Goal: Transaction & Acquisition: Purchase product/service

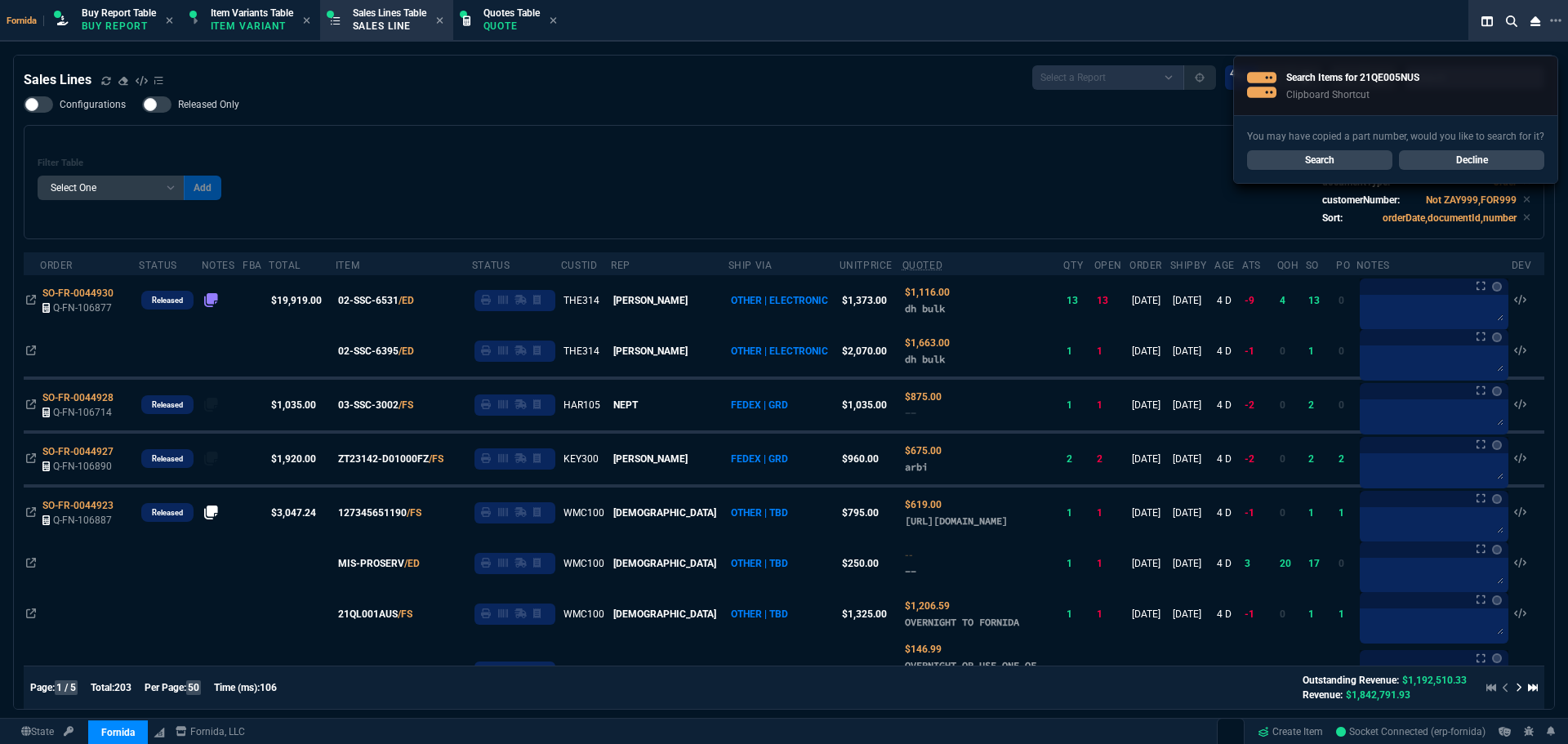
select select "1: BROV"
select select
click at [630, 155] on div "Filter Table Select One Add Filter () Age () ATS () Cond (itemVariantCode) Cust…" at bounding box center [784, 182] width 1492 height 86
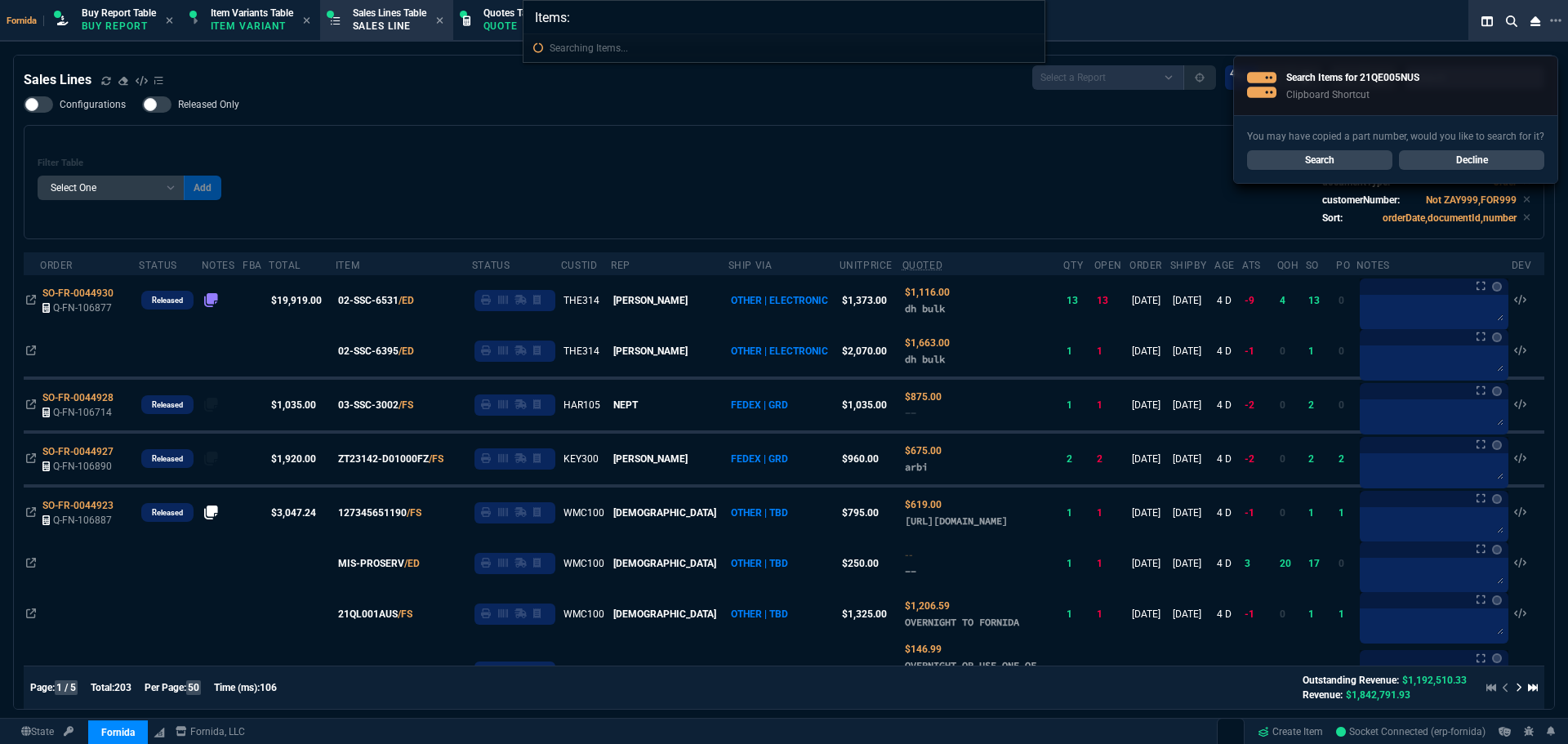
type input "Items: 21QE005NUS"
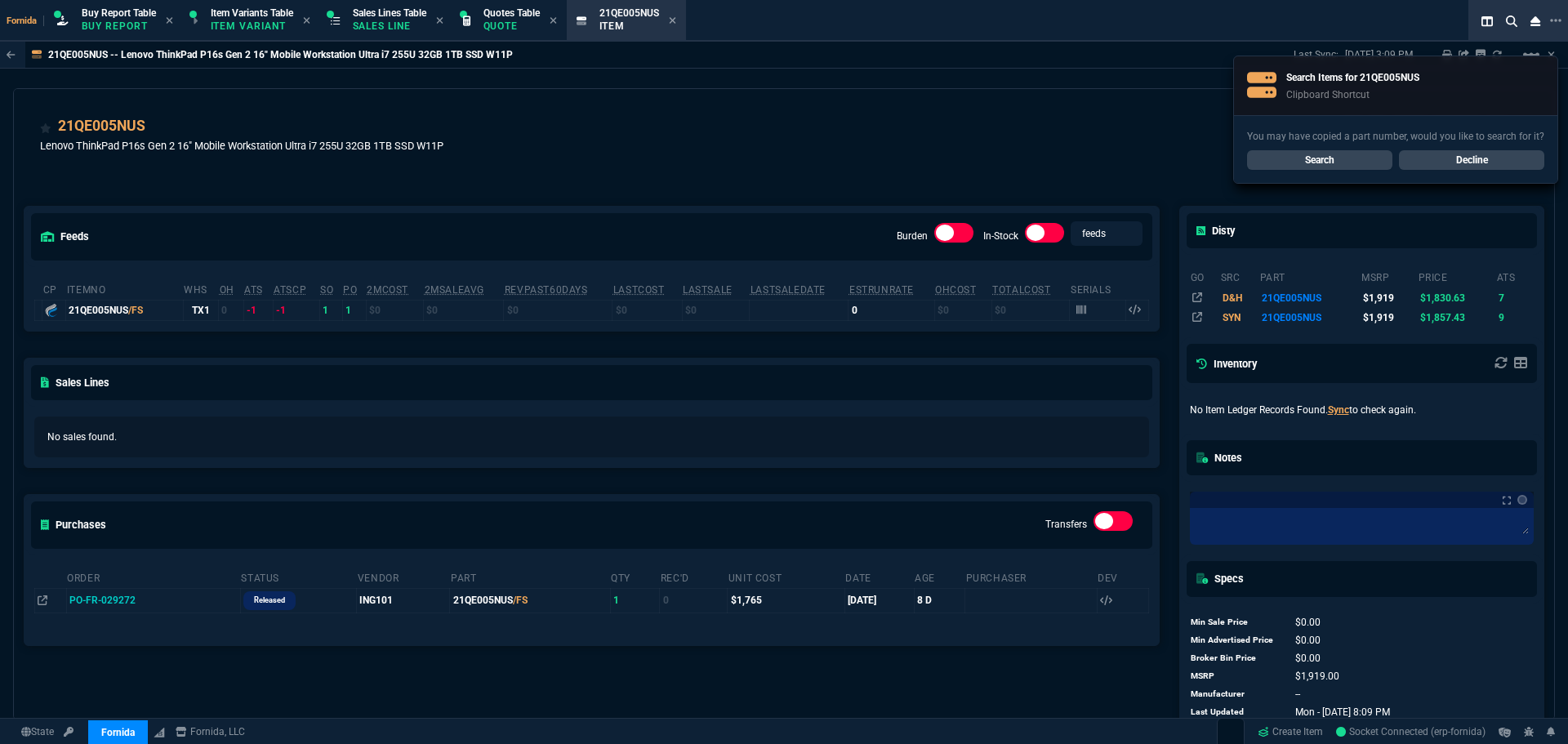
click at [1445, 158] on link "Decline" at bounding box center [1472, 160] width 145 height 20
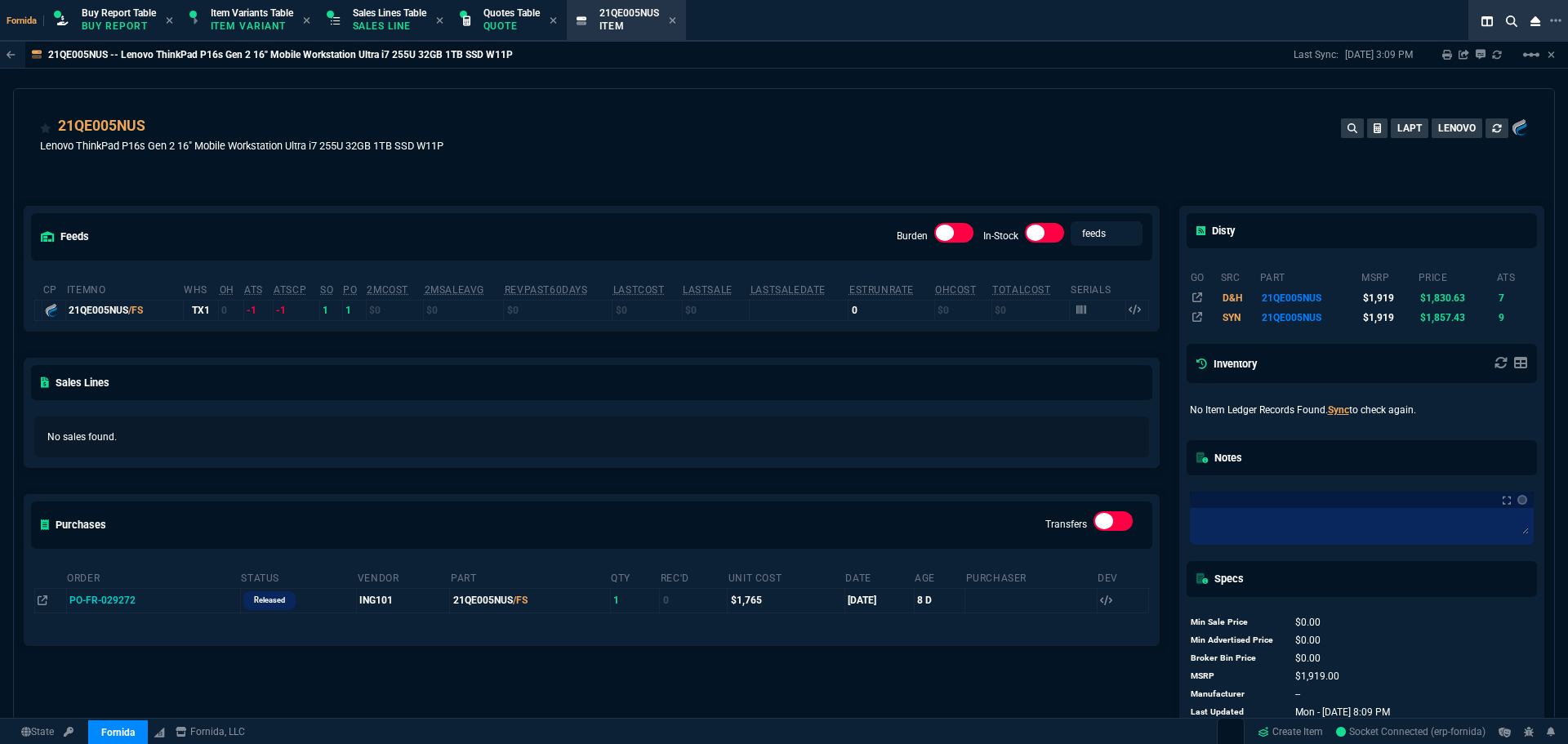
click at [801, 123] on div "21QE005NUS Lenovo ThinkPad P16s Gen 2 16" Mobile Workstation Ultra i7 255U 32GB…" at bounding box center [784, 143] width 1487 height 58
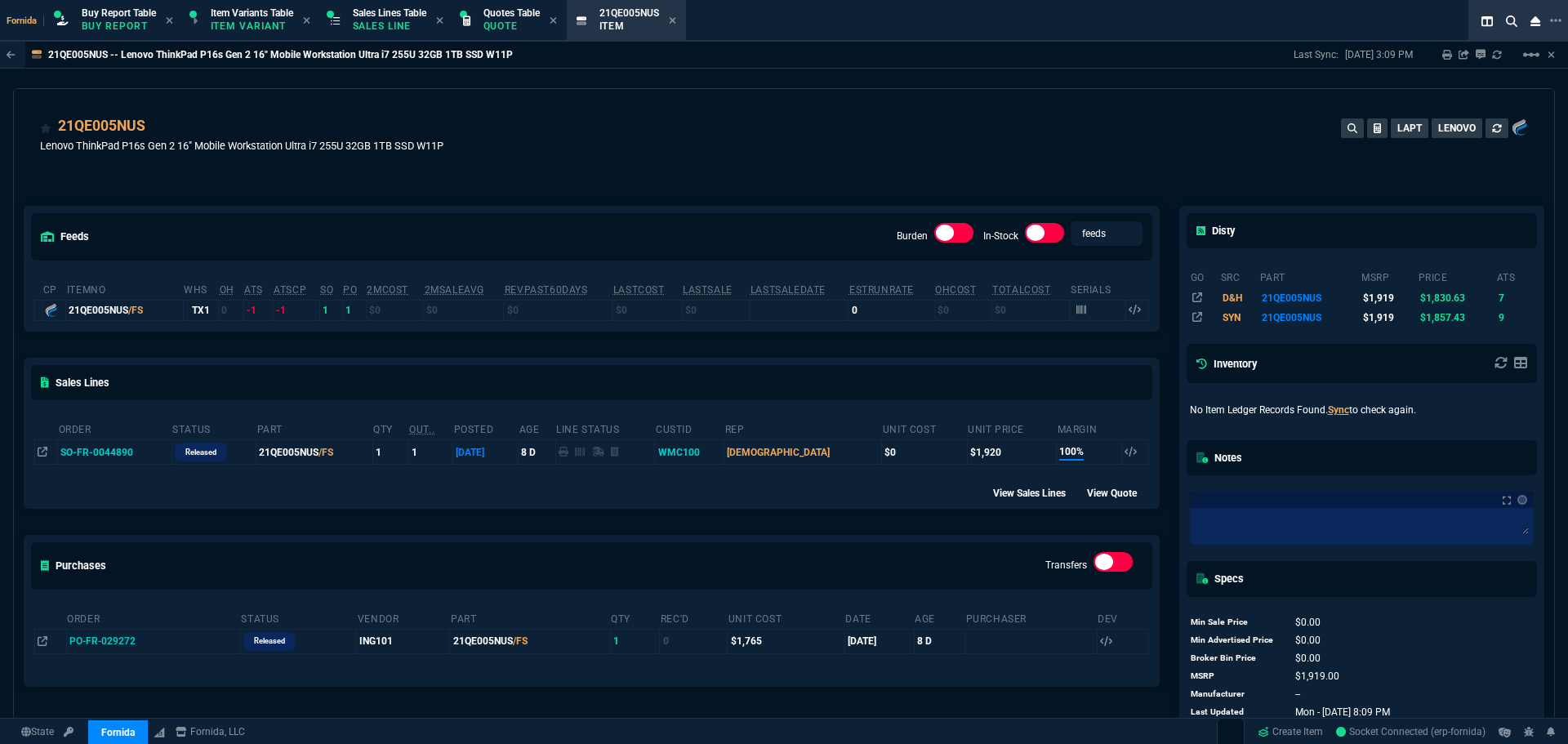
click at [468, 163] on div "21QE005NUS Lenovo ThinkPad P16s Gen 2 16" Mobile Workstation Ultra i7 255U 32GB…" at bounding box center [784, 143] width 1487 height 58
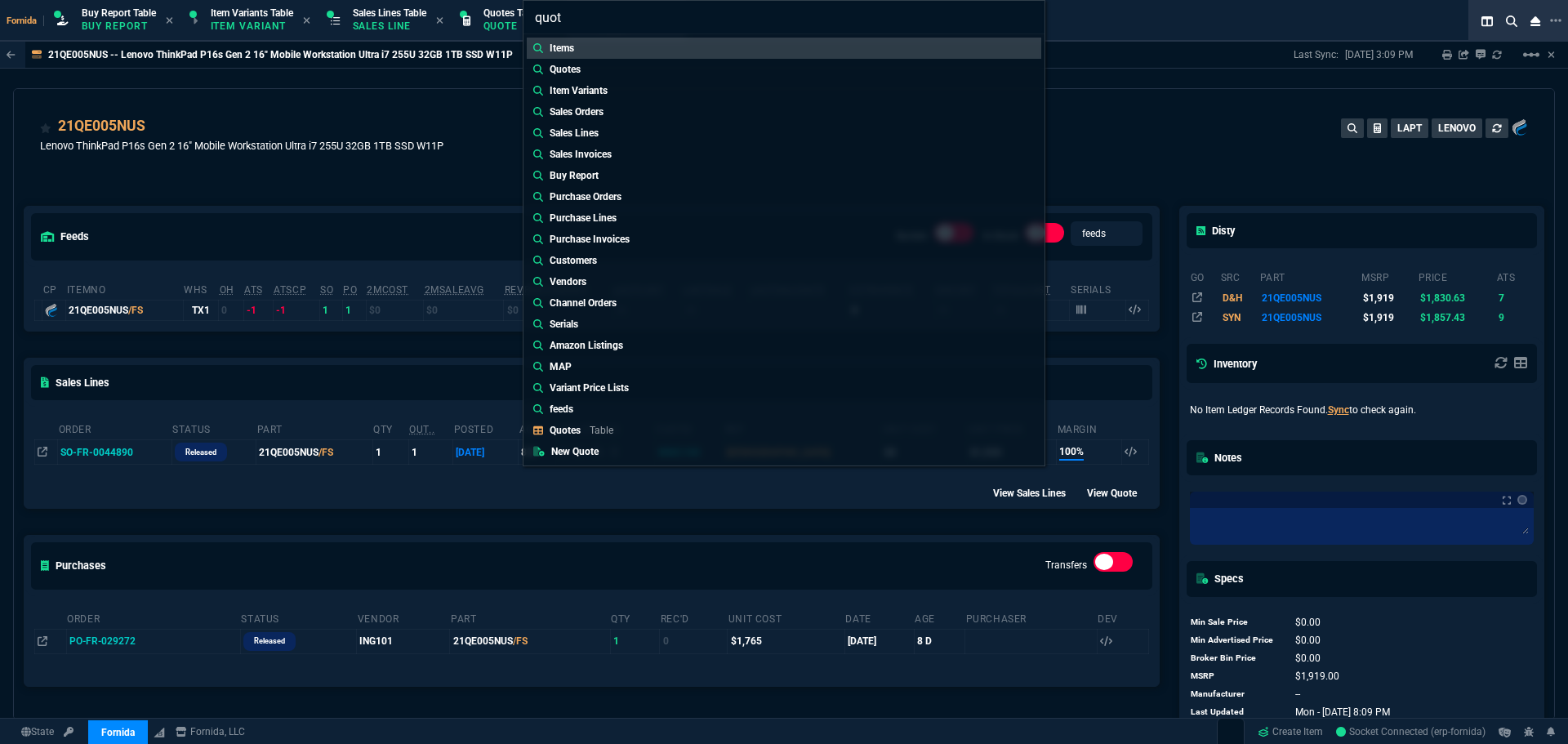
type input "quote"
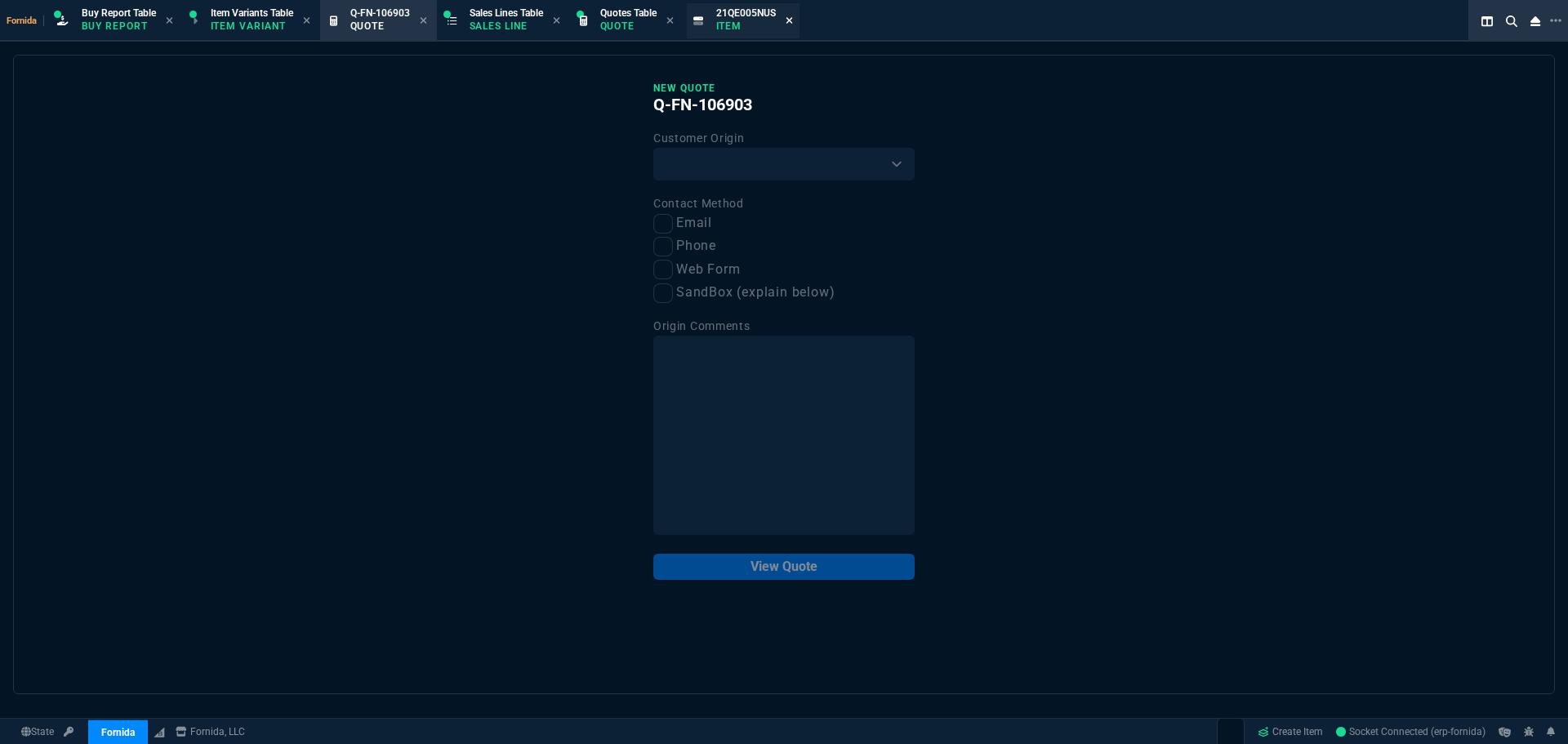
click at [793, 16] on icon at bounding box center [788, 21] width 7 height 10
drag, startPoint x: 742, startPoint y: 161, endPoint x: 723, endPoint y: 181, distance: 27.6
click at [740, 162] on select "Existing Customer Amazon Lead (first order) Website Lead (first order) Called (…" at bounding box center [784, 164] width 261 height 32
select select "existing"
click at [653, 148] on select "Existing Customer Amazon Lead (first order) Website Lead (first order) Called (…" at bounding box center [784, 164] width 261 height 32
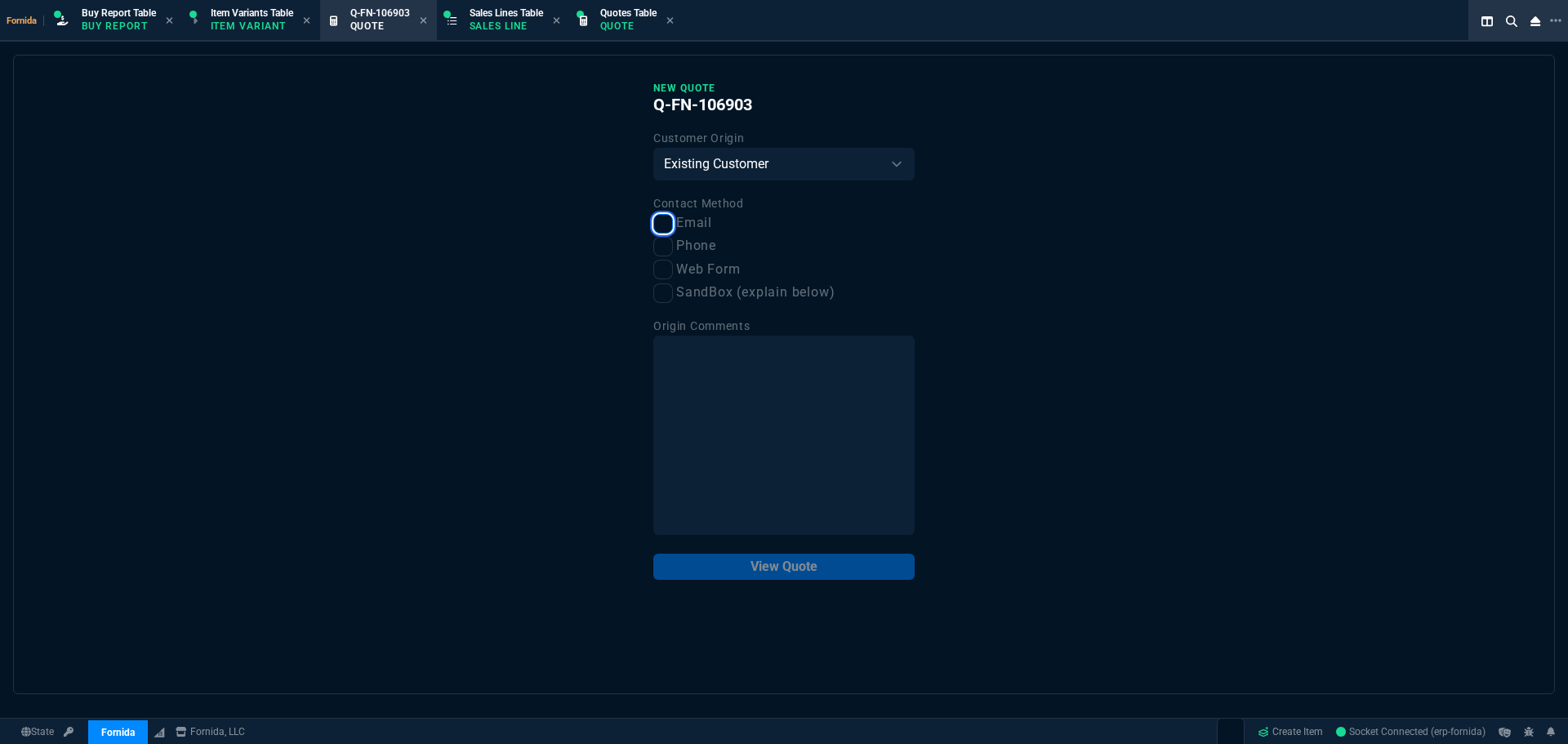
click at [671, 218] on input "Email" at bounding box center [663, 224] width 20 height 20
checkbox input "true"
click at [832, 563] on button "View Quote" at bounding box center [784, 566] width 261 height 27
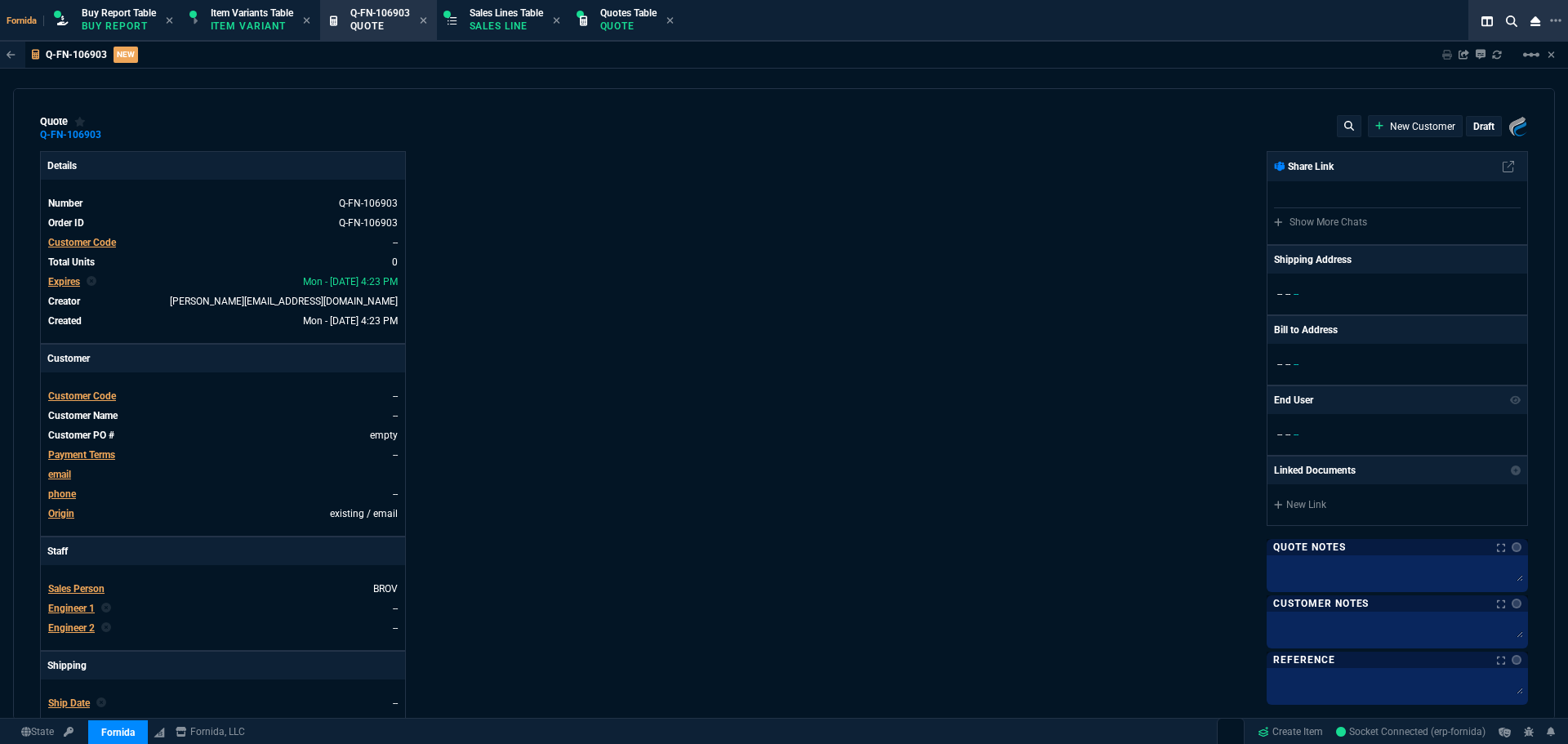
click at [84, 239] on span "Customer Code" at bounding box center [81, 242] width 68 height 12
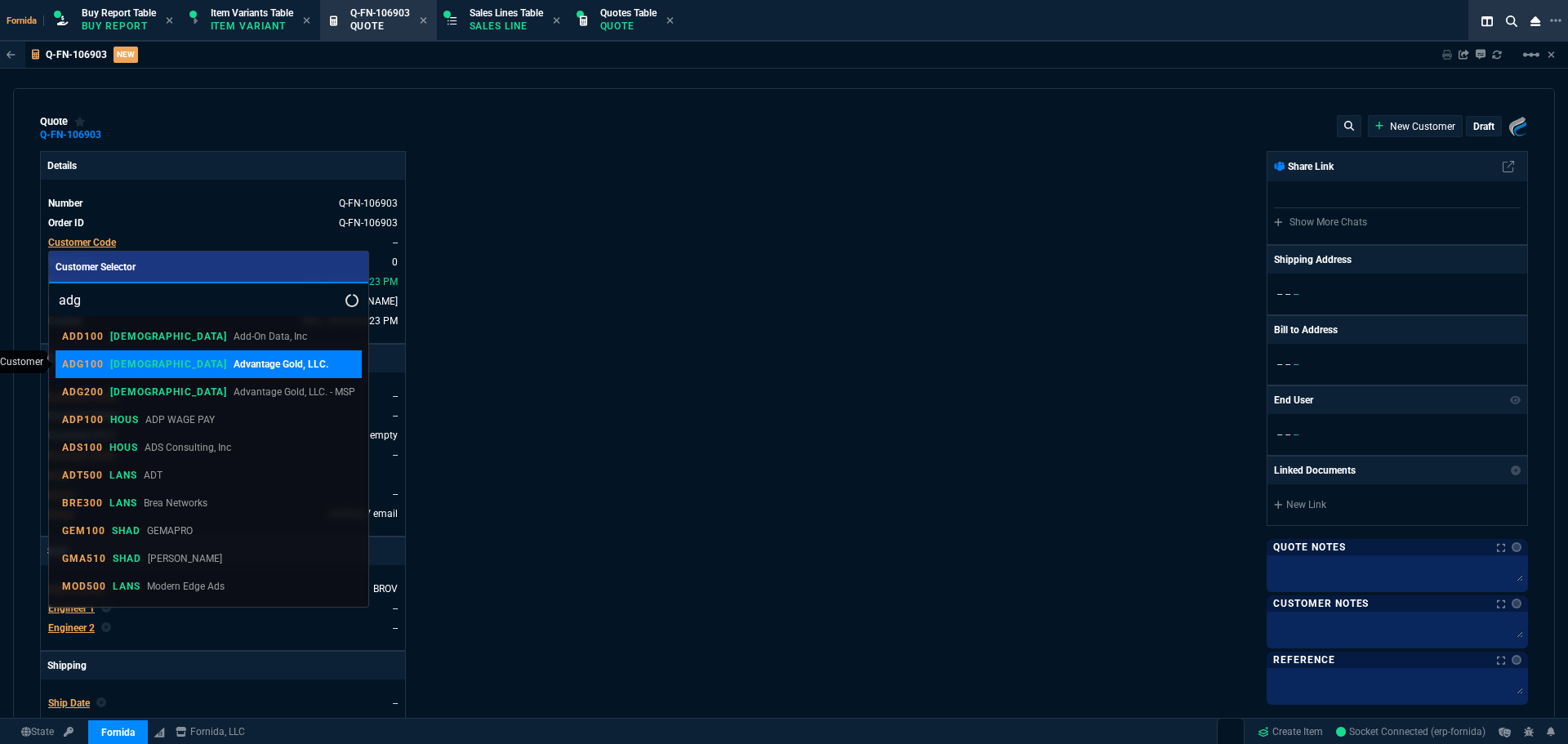
type input "adg"
click at [234, 363] on p "Advantage Gold, LLC." at bounding box center [281, 363] width 94 height 15
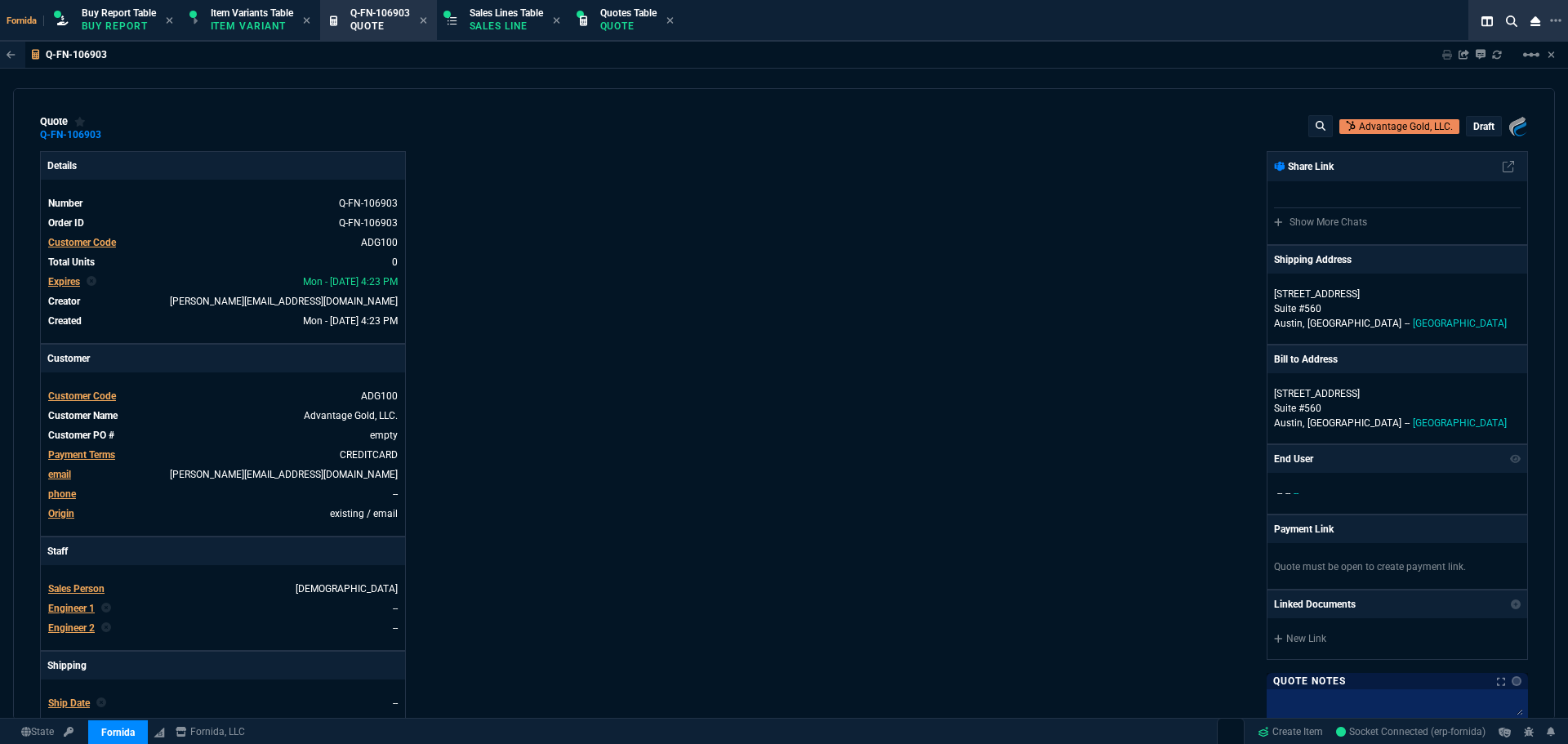
scroll to position [245, 0]
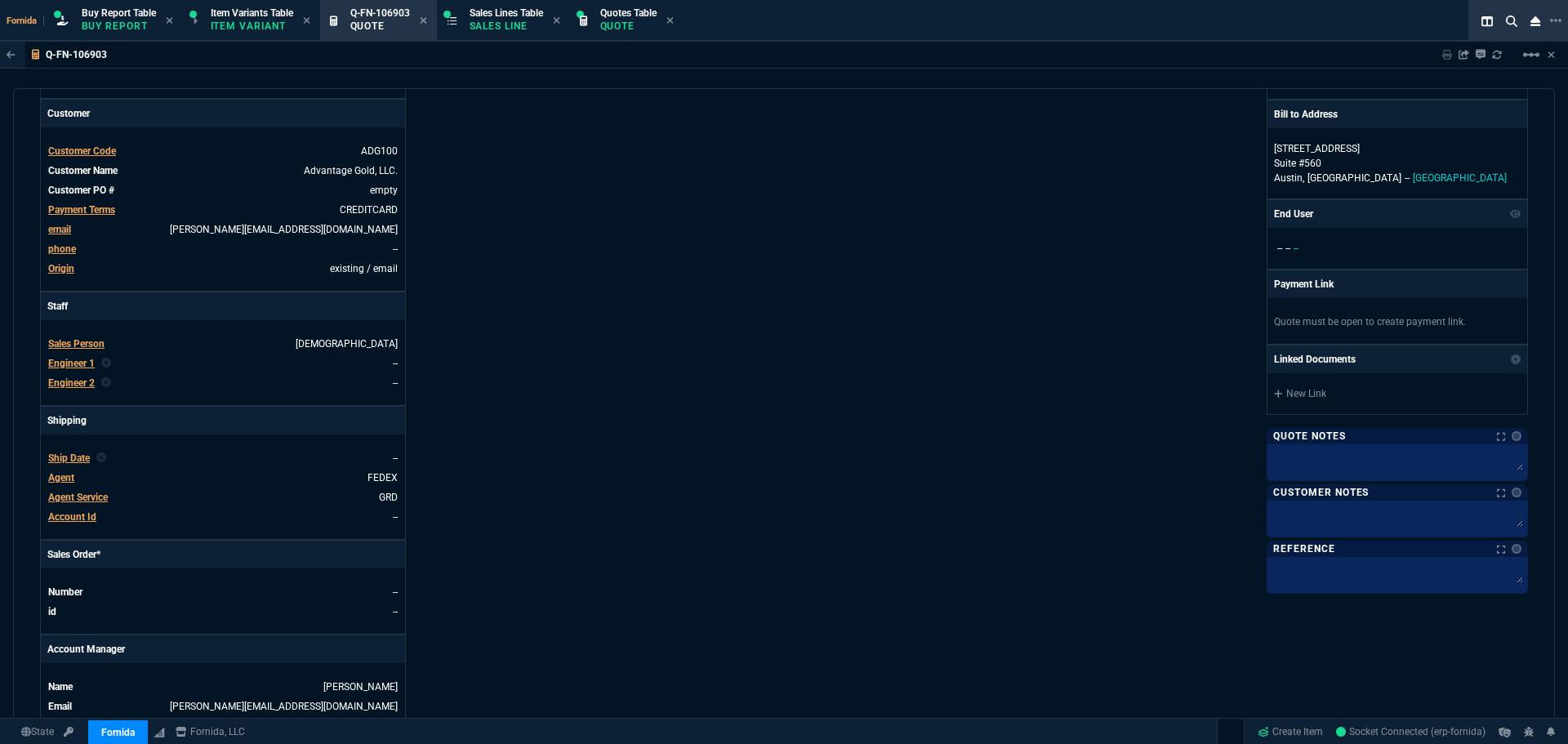
click at [84, 363] on span "Engineer 1" at bounding box center [71, 363] width 46 height 12
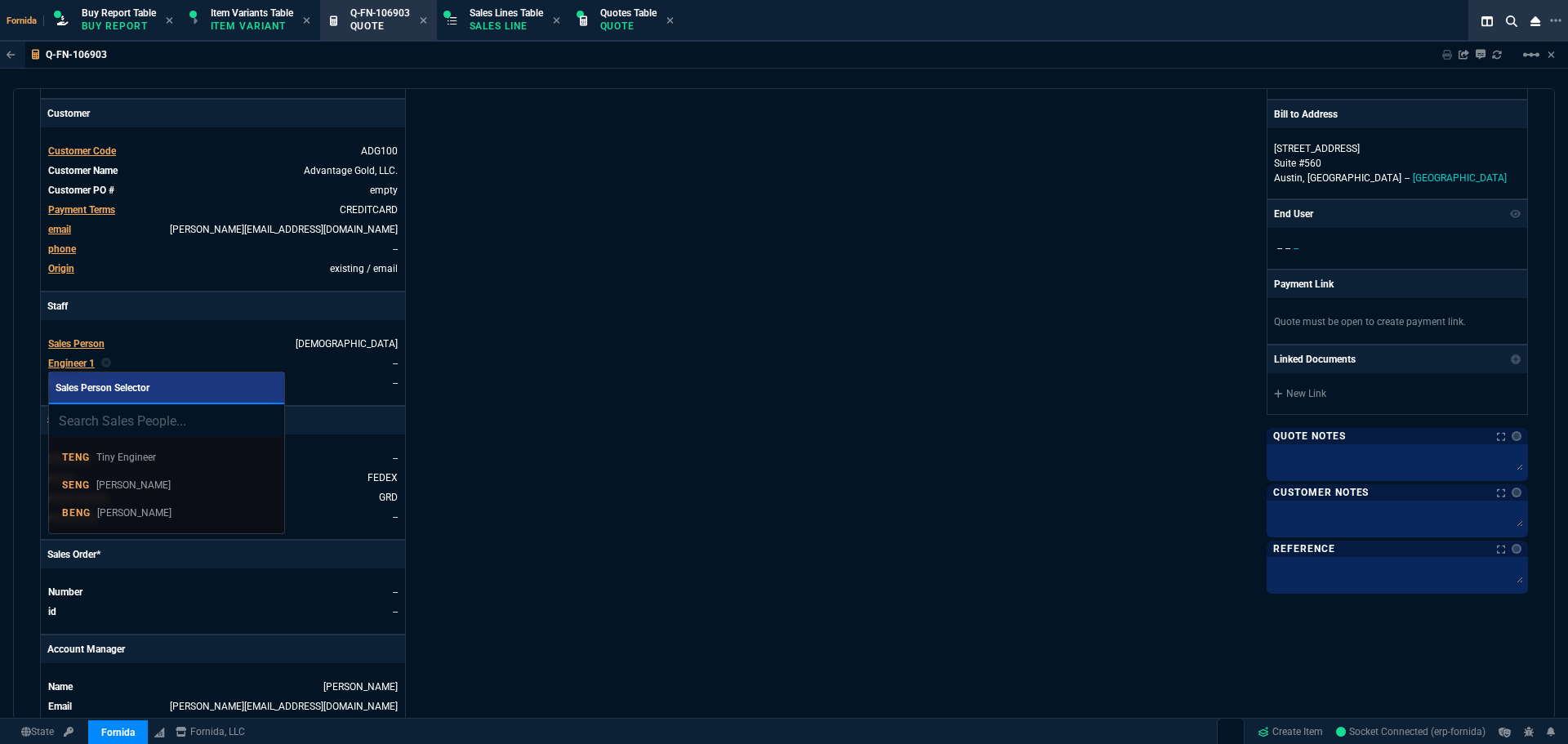
click at [175, 502] on link "BENG Brian Engineer" at bounding box center [167, 512] width 222 height 27
click at [685, 359] on div "Details Number Q-FN-106903 Order ID Q-FN-106903 Customer Code ADG100 Total Unit…" at bounding box center [412, 327] width 744 height 842
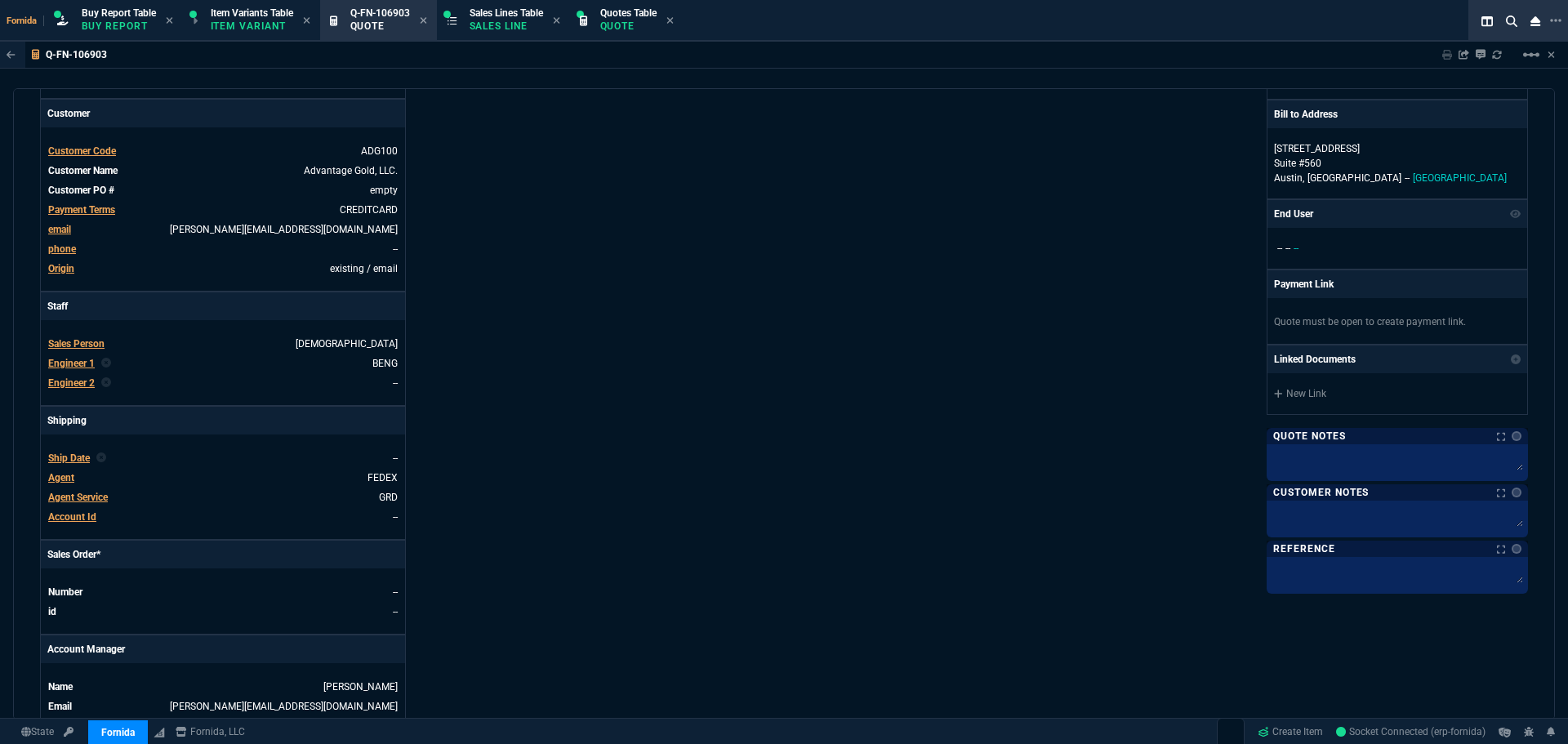
scroll to position [571, 0]
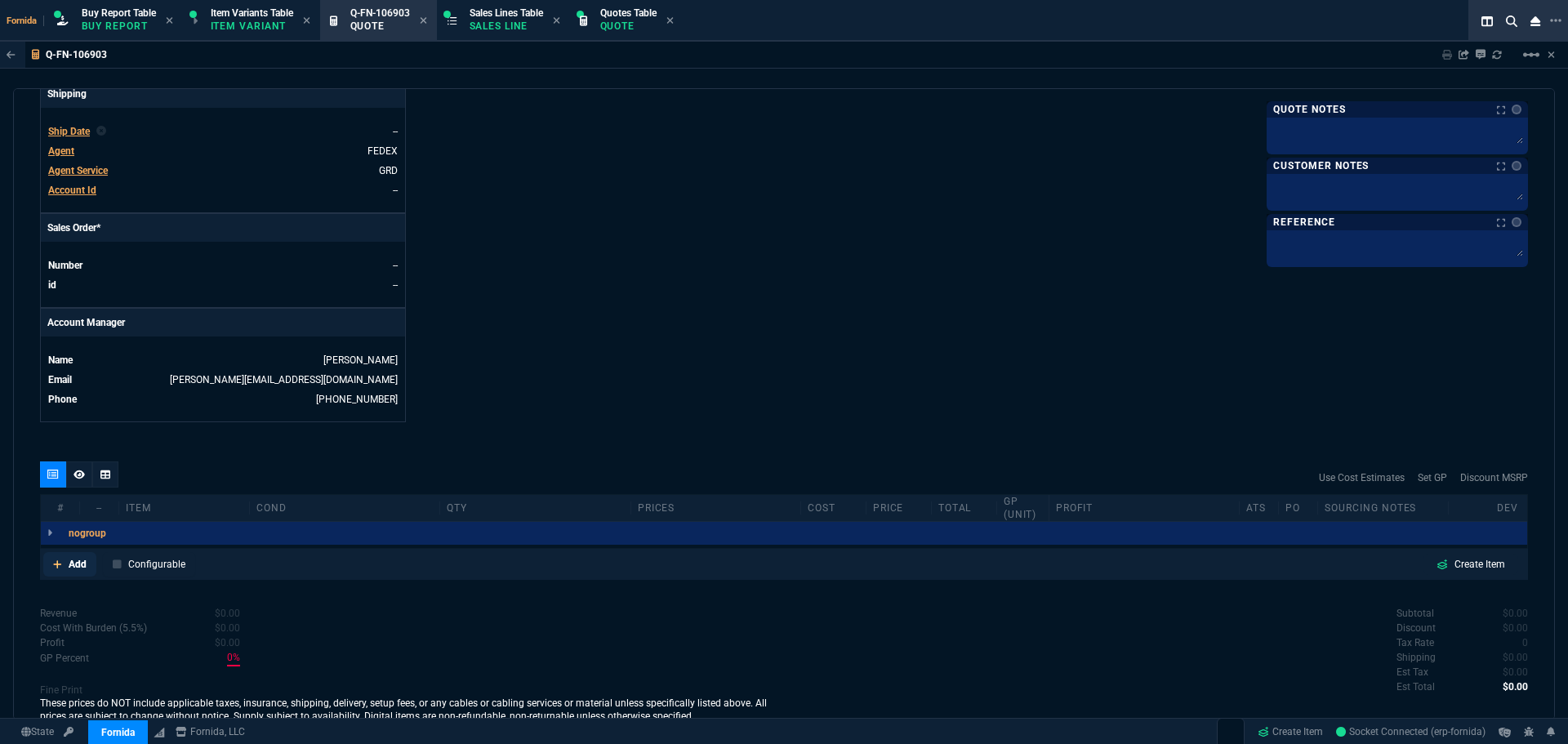
click at [76, 565] on p "Add" at bounding box center [78, 563] width 18 height 15
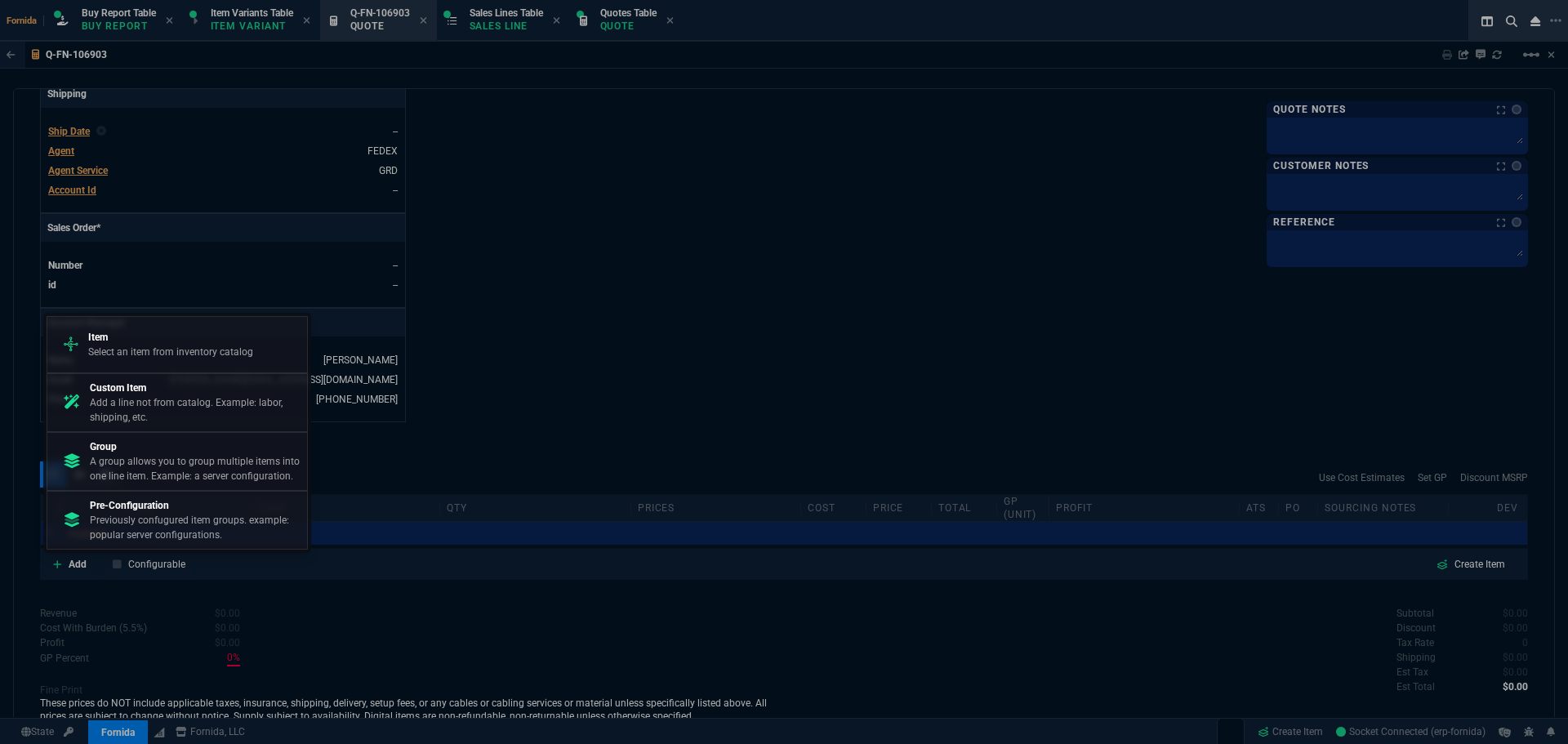
click at [153, 308] on div "Item Select an item from inventory catalog Custom Item Add a line not from cata…" at bounding box center [177, 429] width 268 height 246
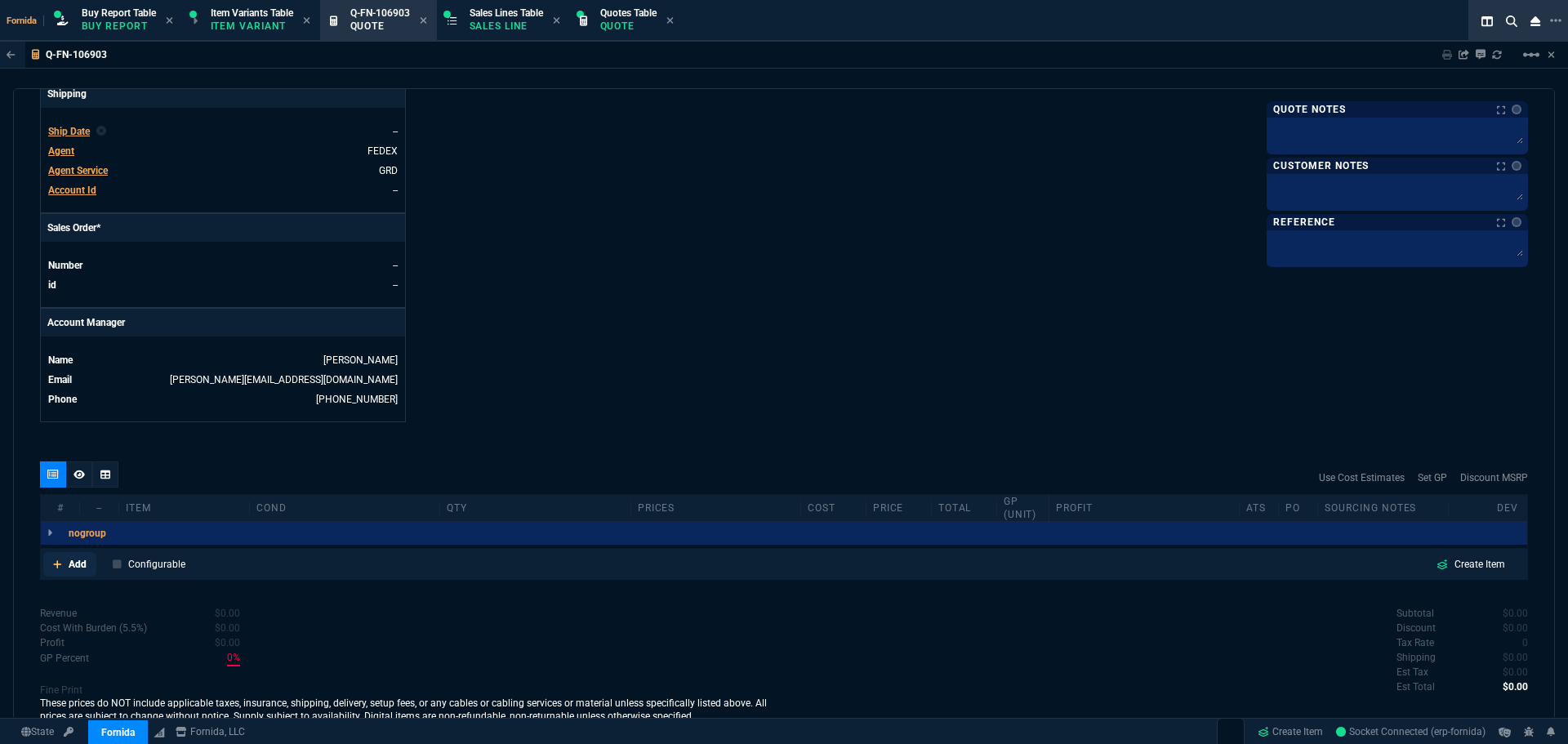
click at [75, 560] on p "Add" at bounding box center [78, 563] width 18 height 15
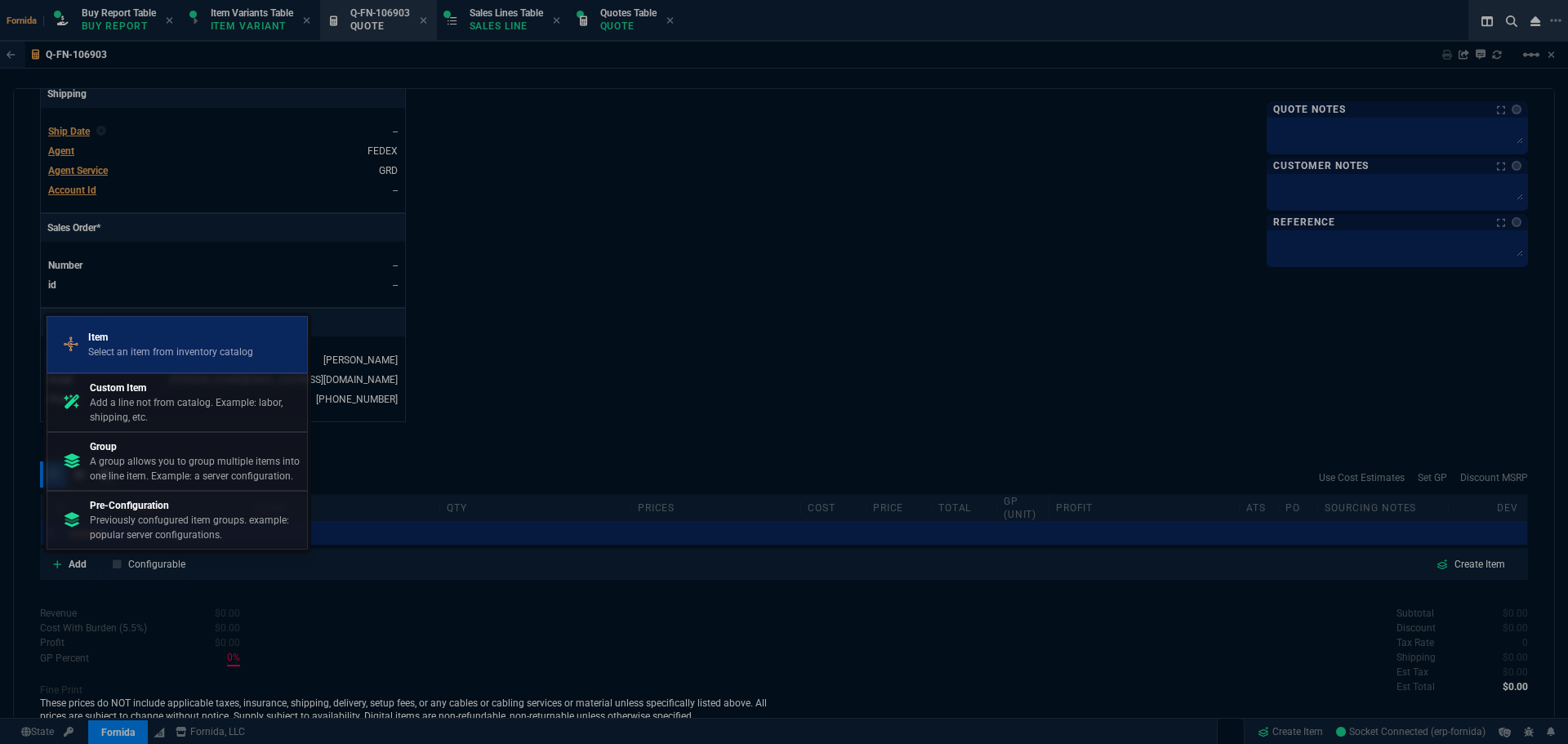
click at [207, 359] on div "Item Select an item from inventory catalog" at bounding box center [177, 344] width 246 height 42
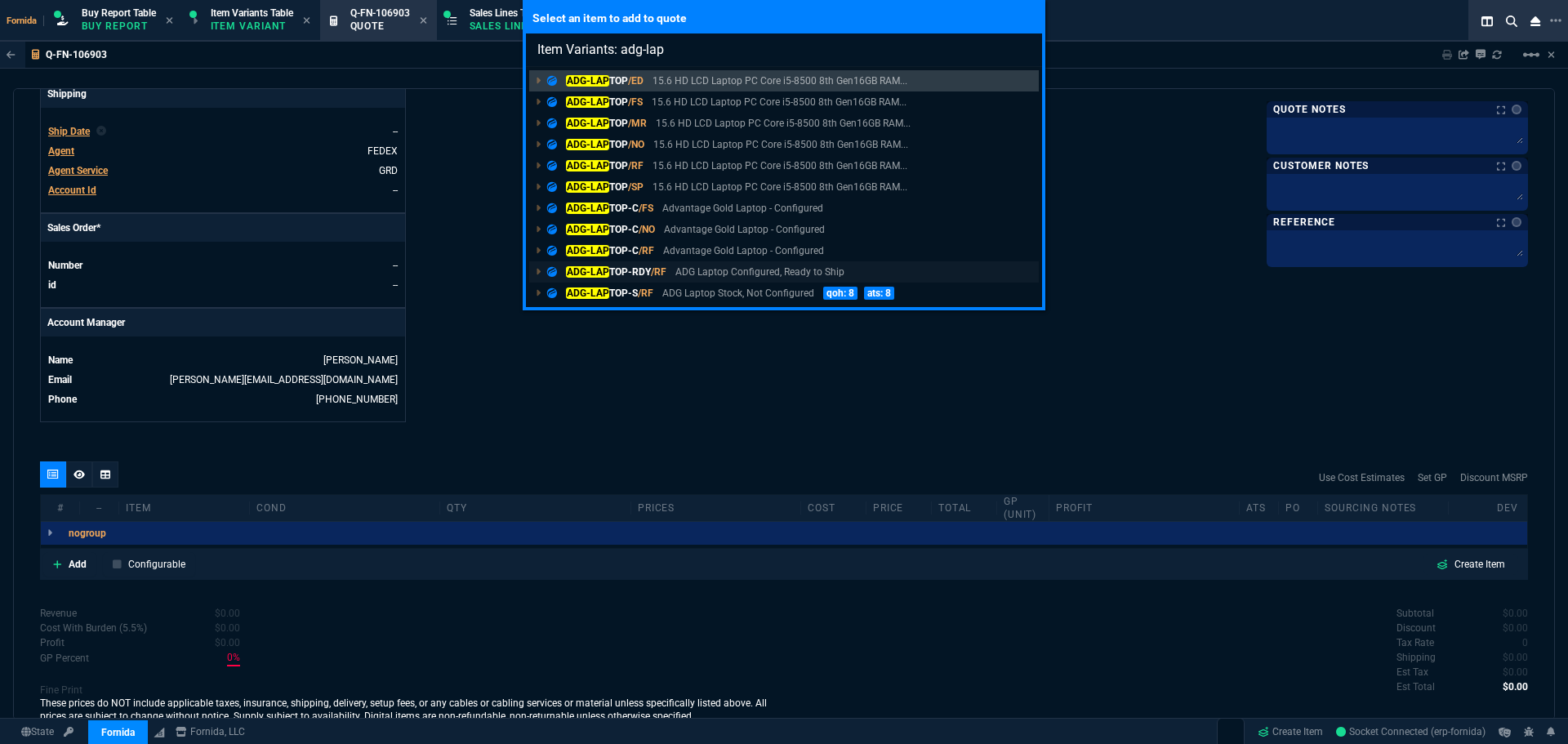
type input "Item Variants: adg-lap"
click at [636, 276] on p "ADG-LAP TOP-RDY /RF" at bounding box center [606, 271] width 119 height 15
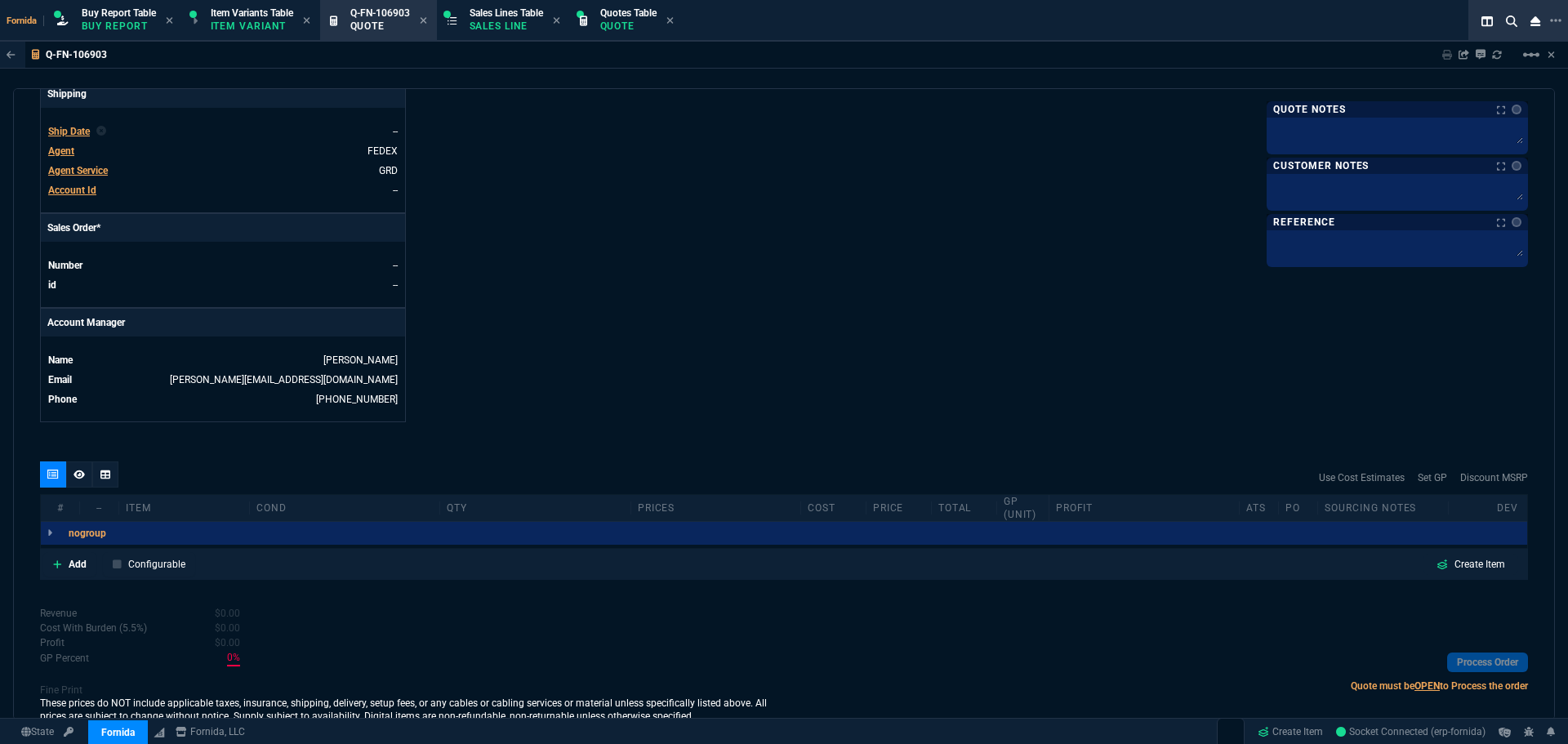
click at [685, 405] on nx-fornida-erp-document "Q-FN-106903 Sharing Q-FN-106903 Link Dev Link Share on Teams linear_scale quote…" at bounding box center [784, 419] width 1568 height 757
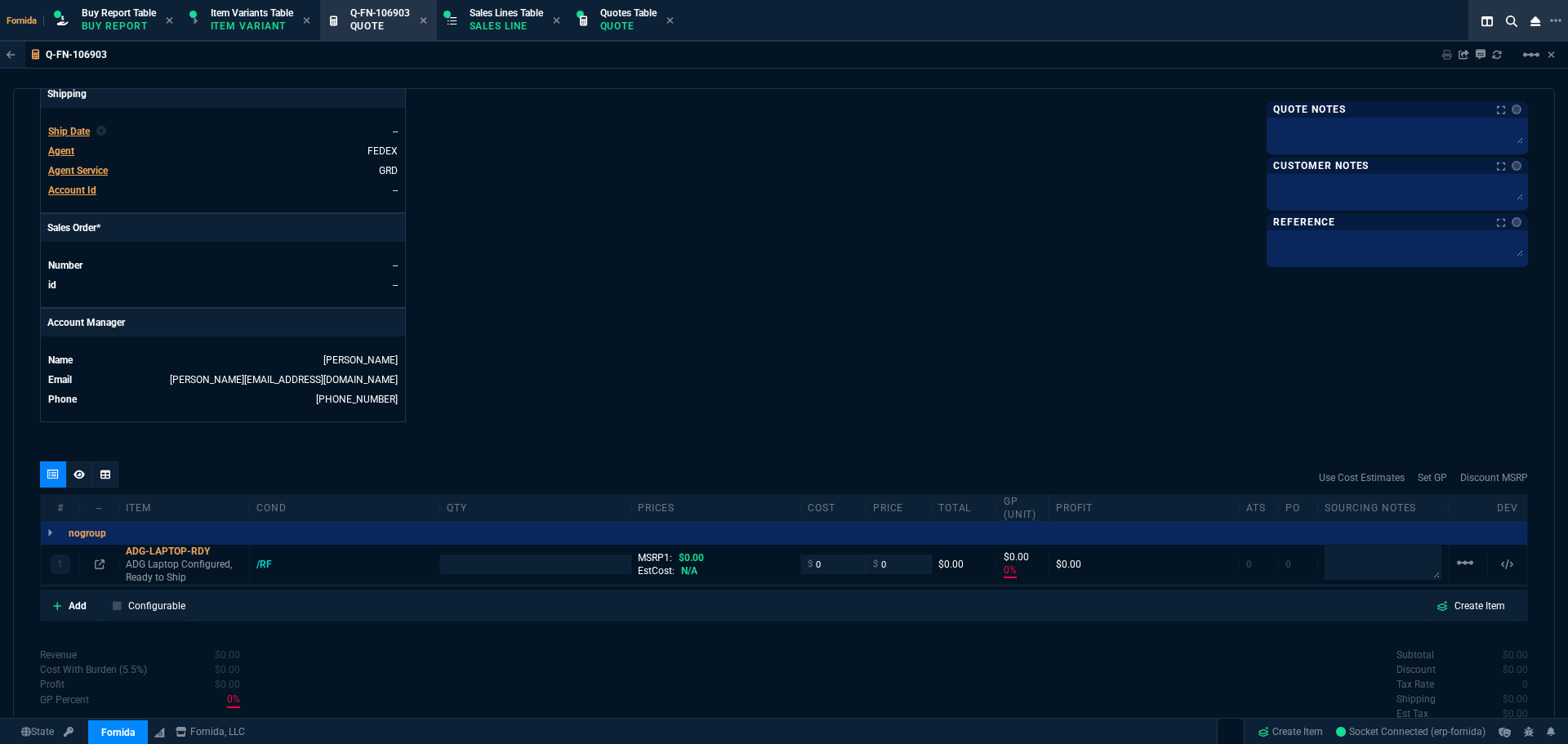
type input "0"
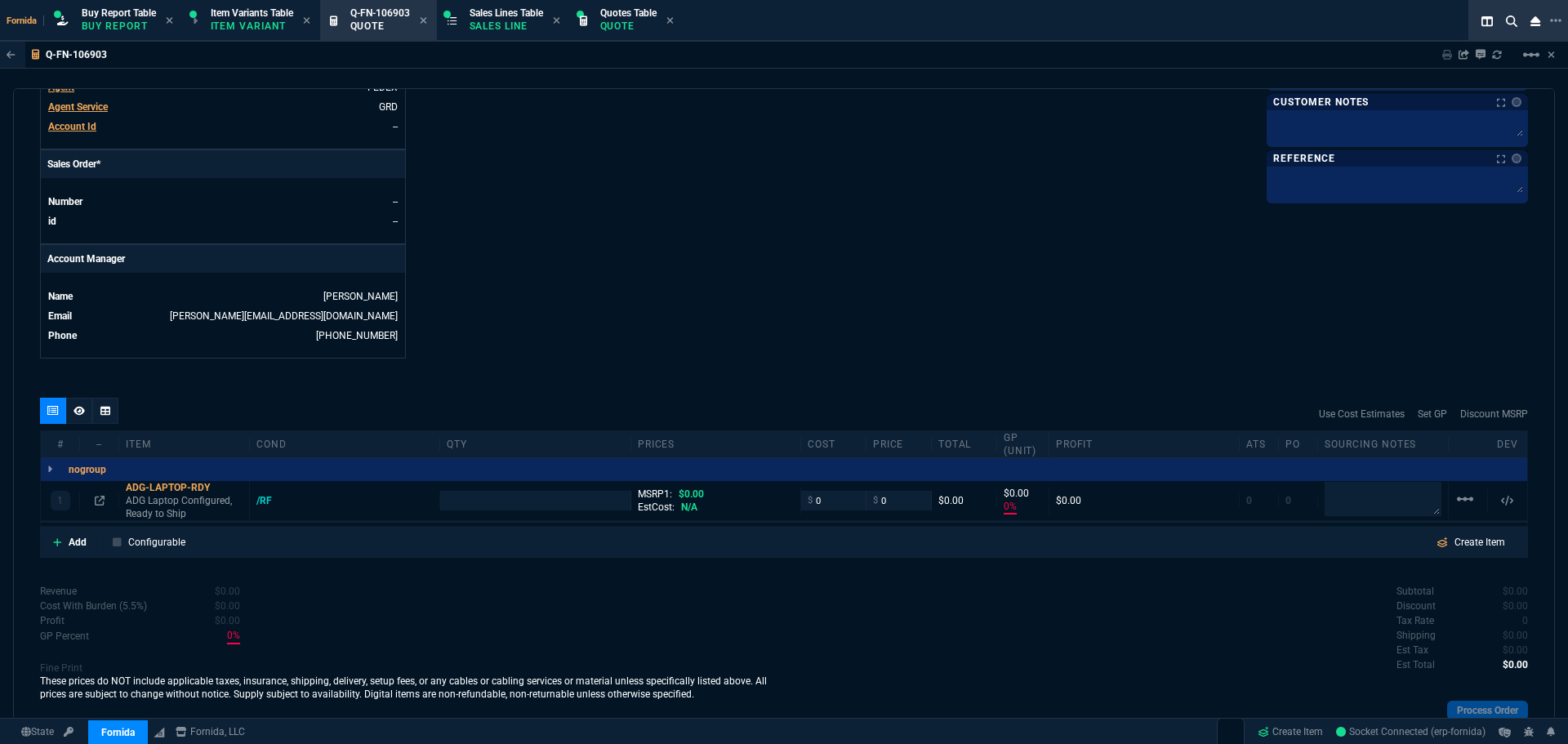
scroll to position [653, 0]
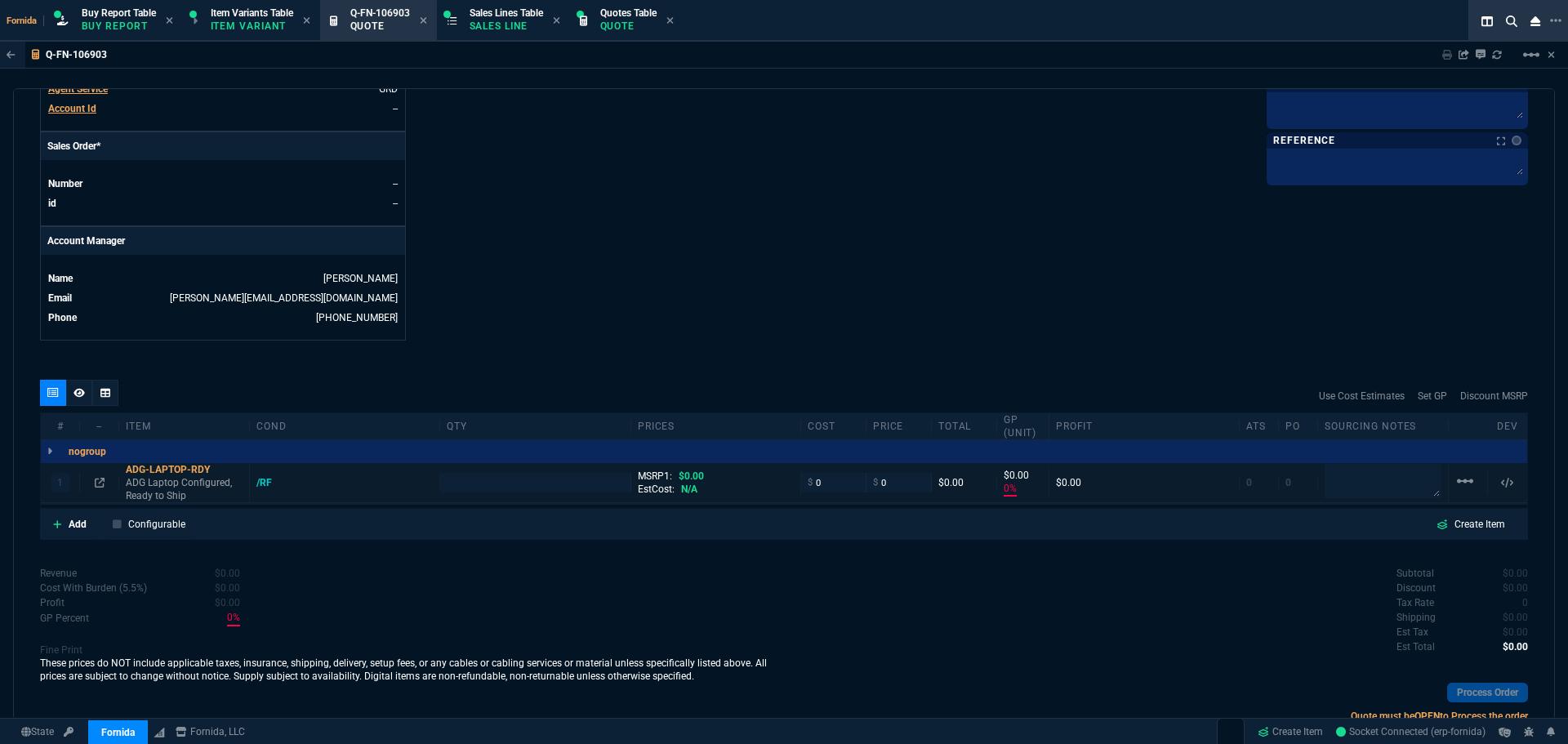
click at [1469, 488] on div "linear_scale" at bounding box center [1468, 482] width 26 height 23
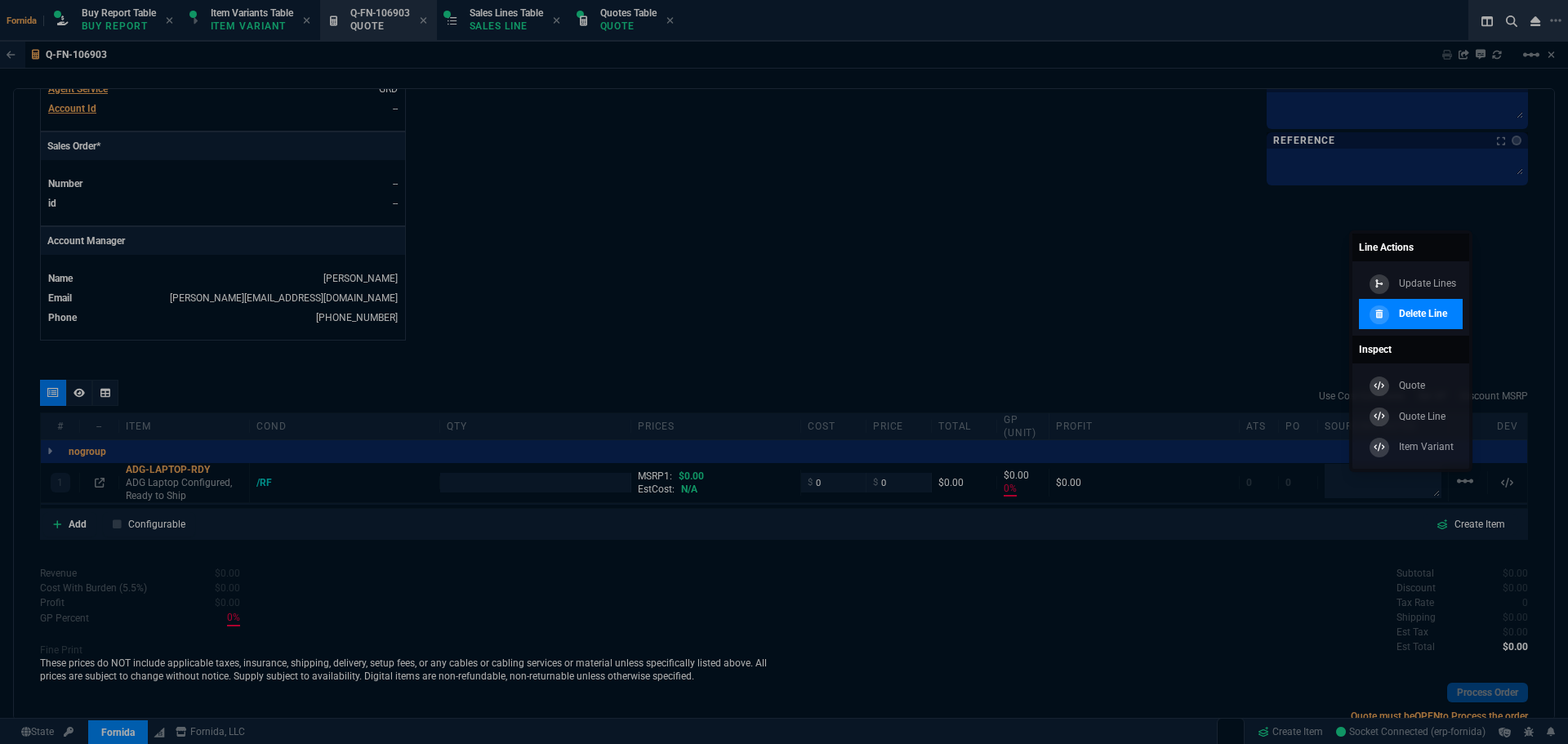
click at [1417, 318] on p "Delete Line" at bounding box center [1423, 313] width 48 height 15
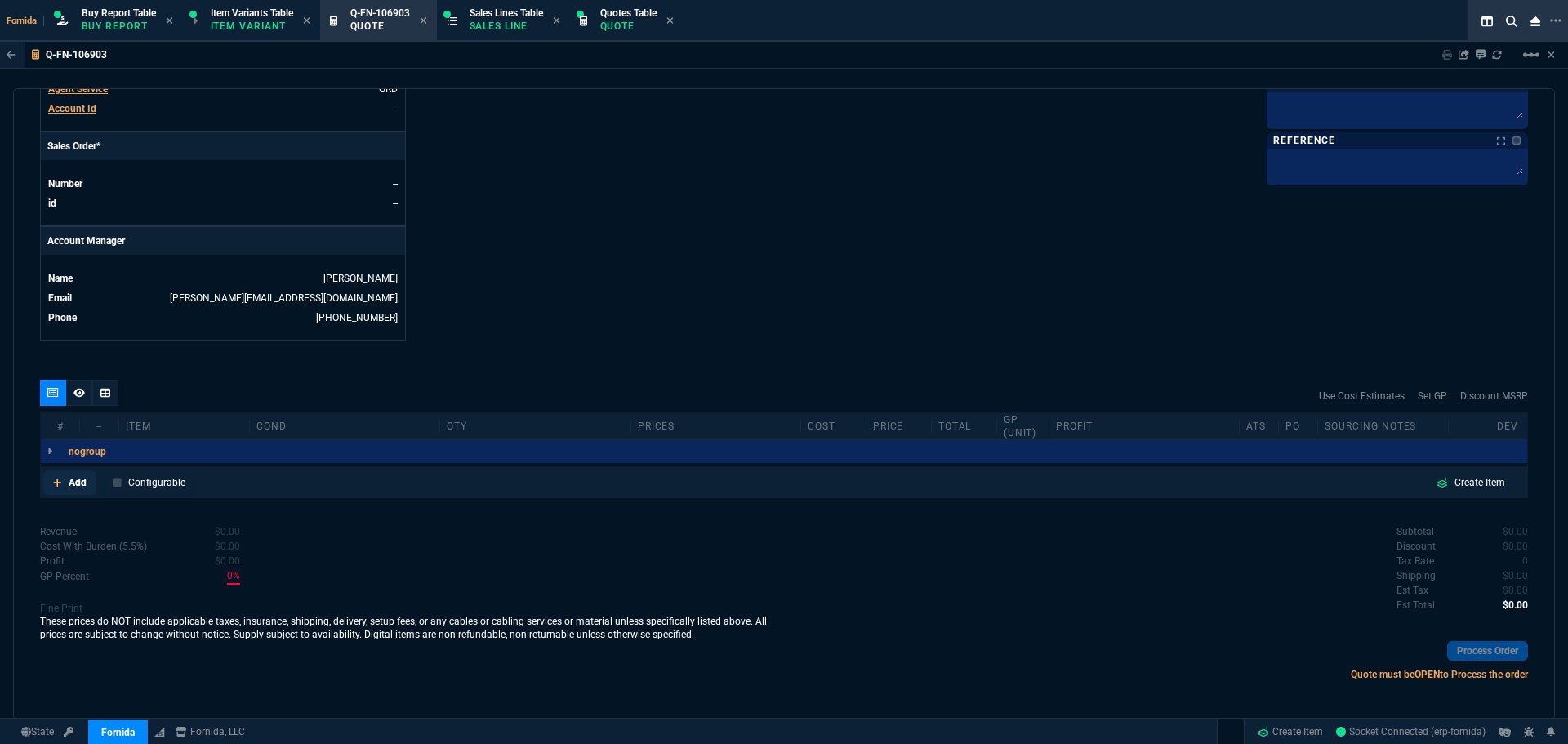
click at [81, 483] on p "Add" at bounding box center [78, 482] width 18 height 15
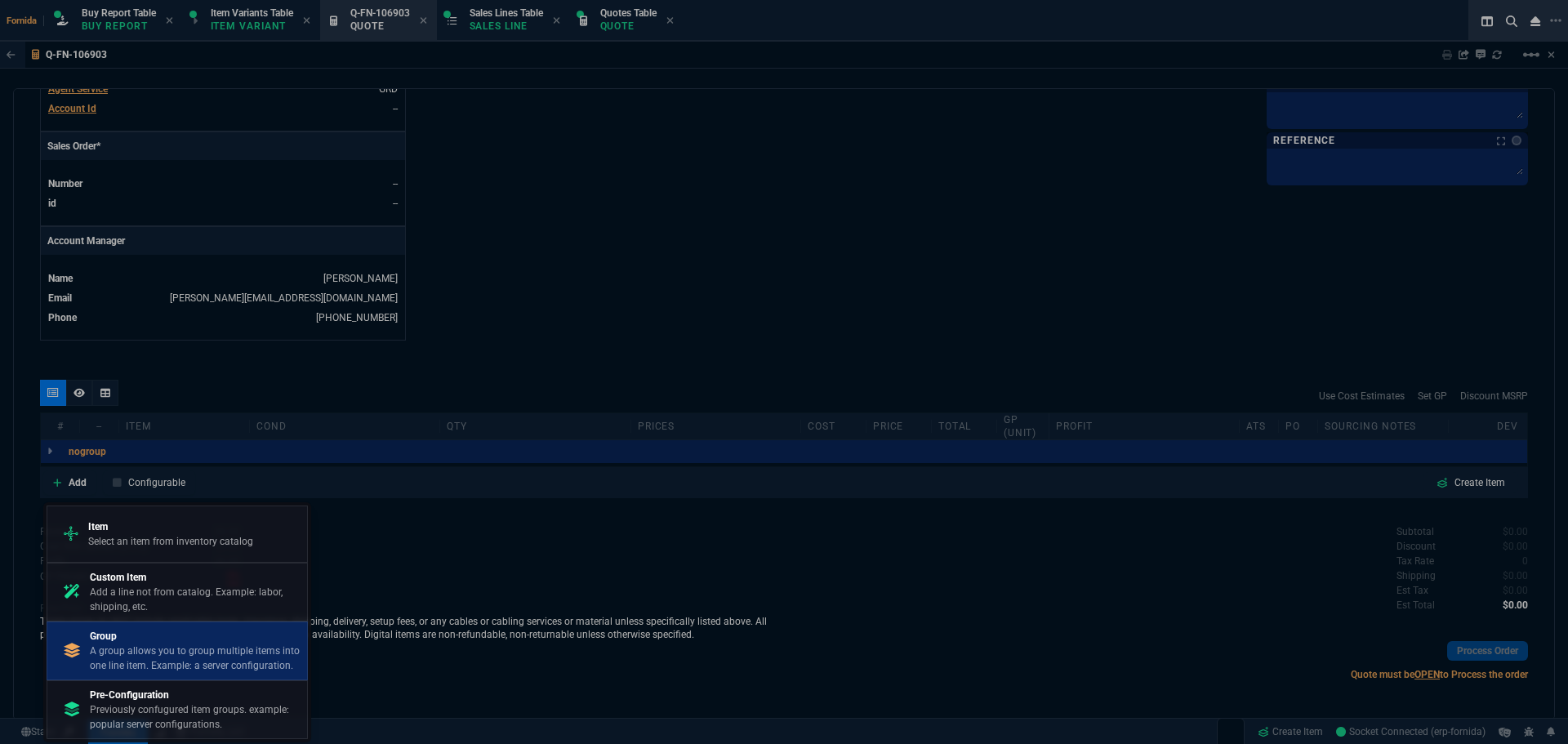
click at [191, 658] on p "A group allows you to group multiple items into one line item. Example: a serve…" at bounding box center [194, 658] width 211 height 29
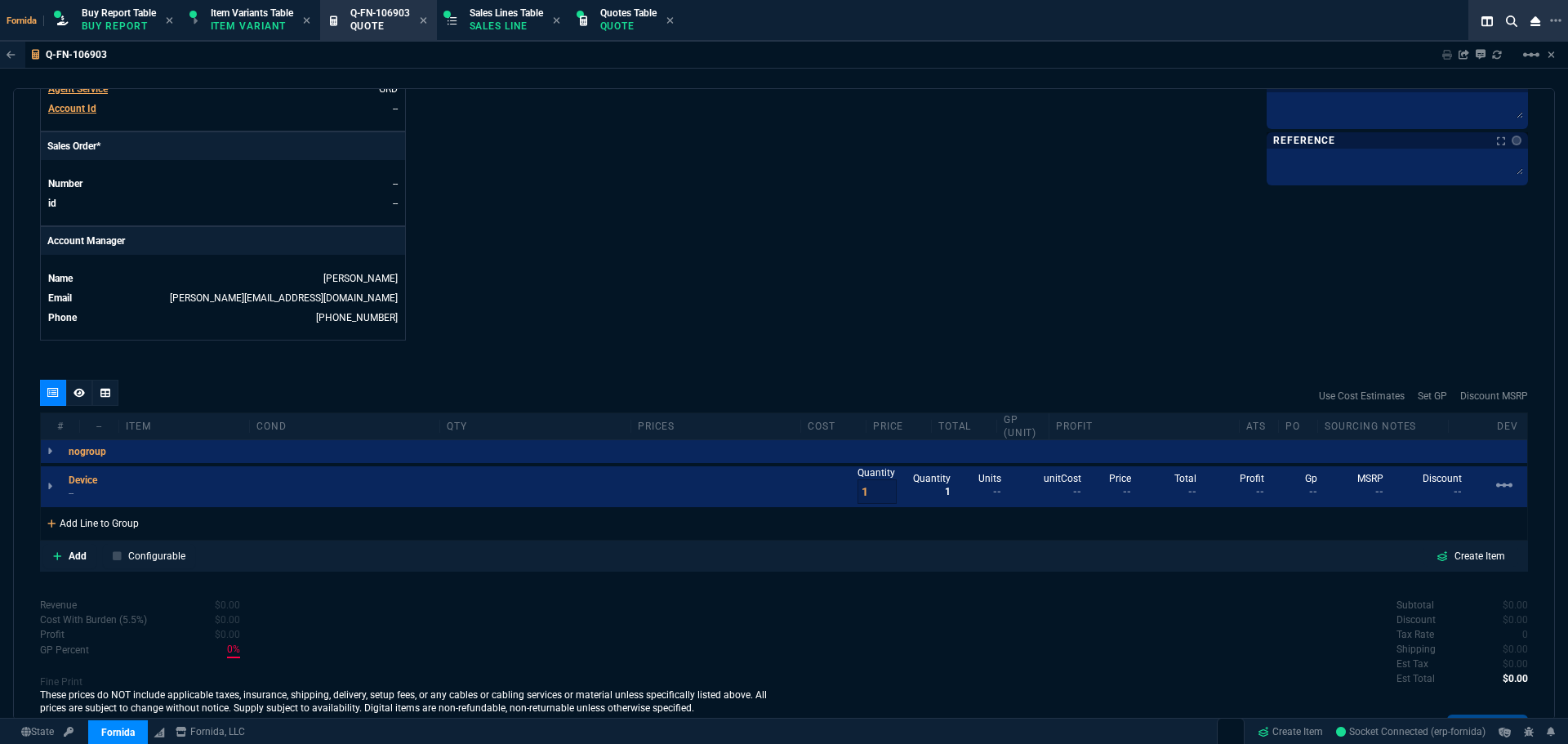
click at [112, 526] on div "Add Line to Group" at bounding box center [93, 521] width 104 height 29
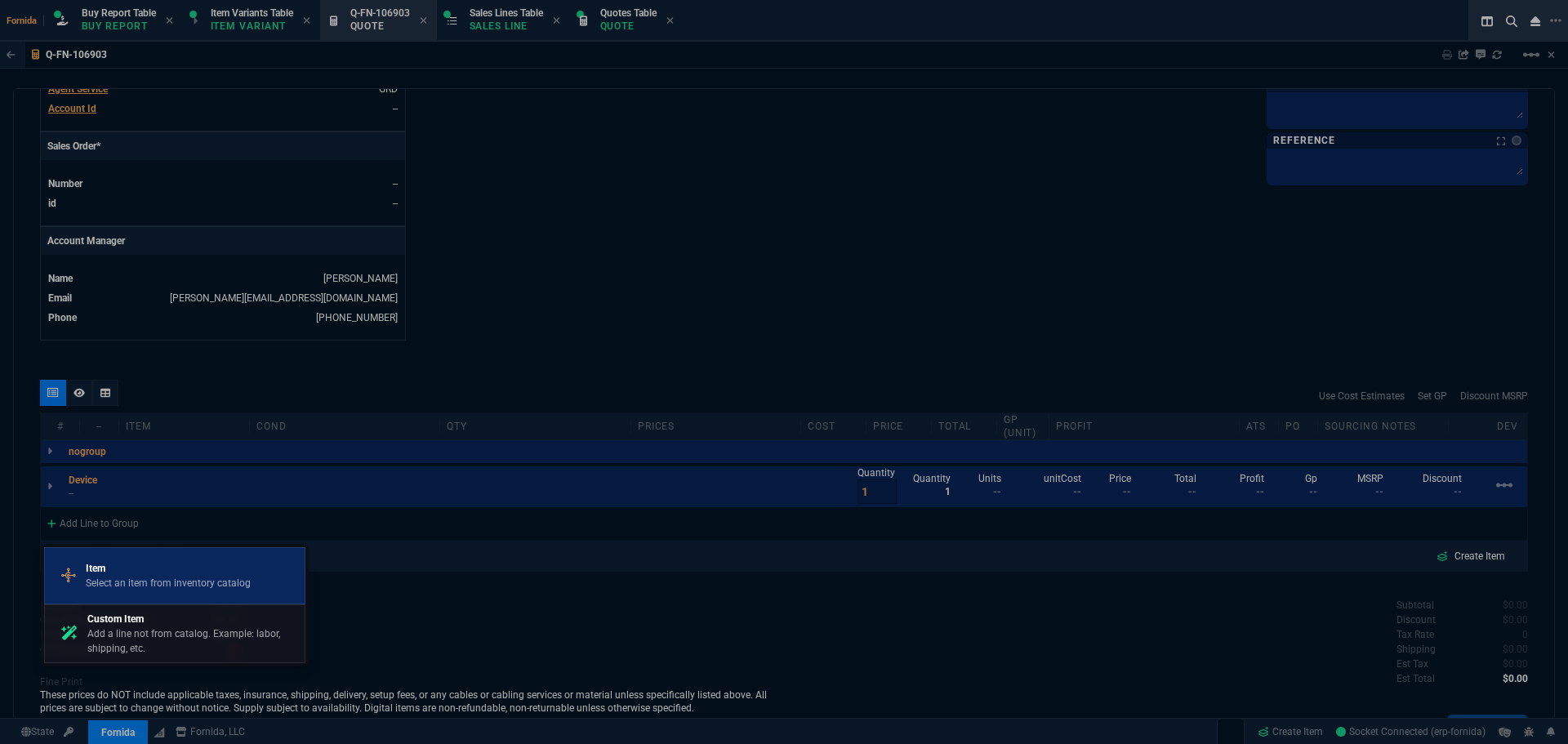
click at [187, 570] on p "Item" at bounding box center [168, 567] width 165 height 15
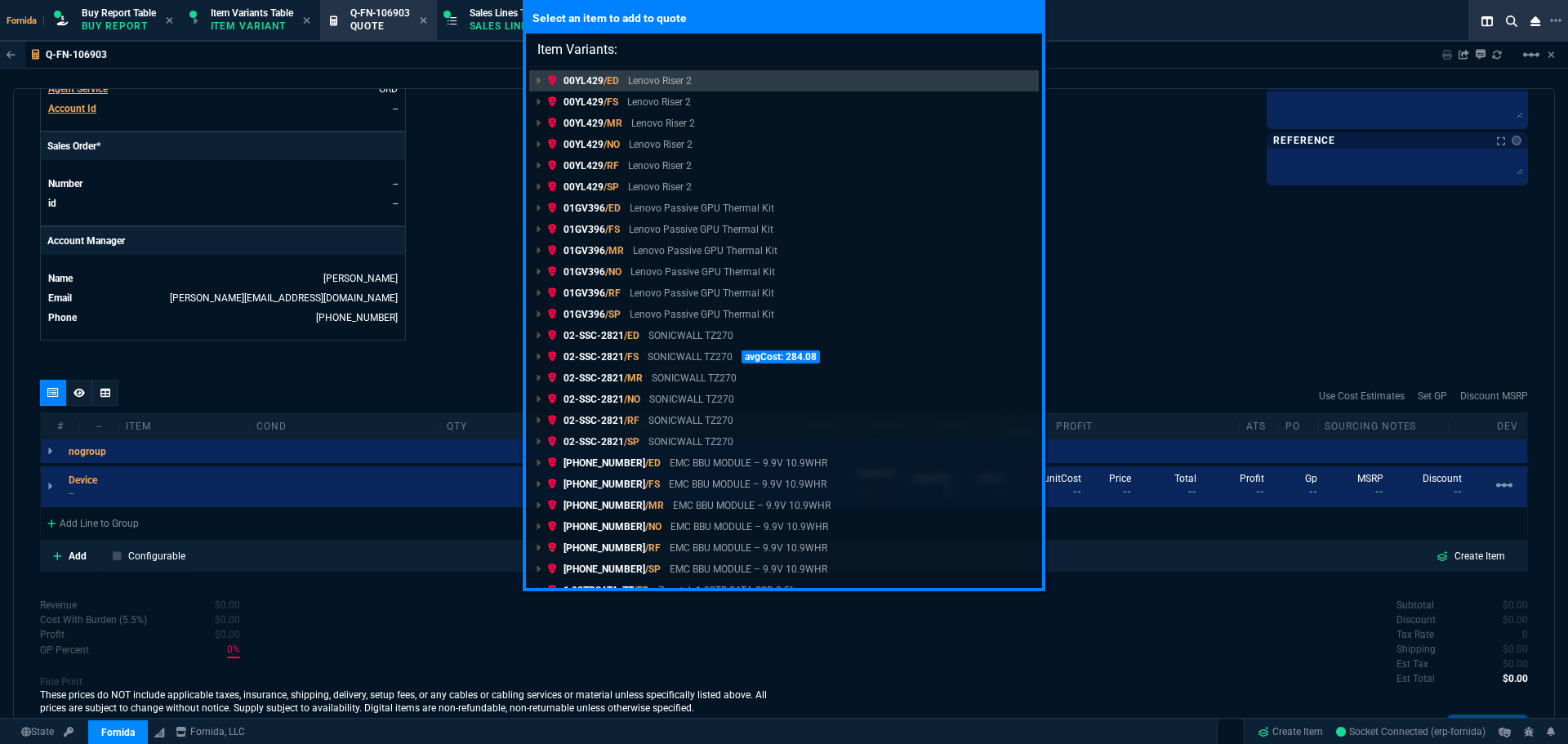
click at [187, 570] on div "Select an item to add to quote Item Variants: 00YL429 /ED Lenovo Riser 2 00YL42…" at bounding box center [784, 372] width 1568 height 744
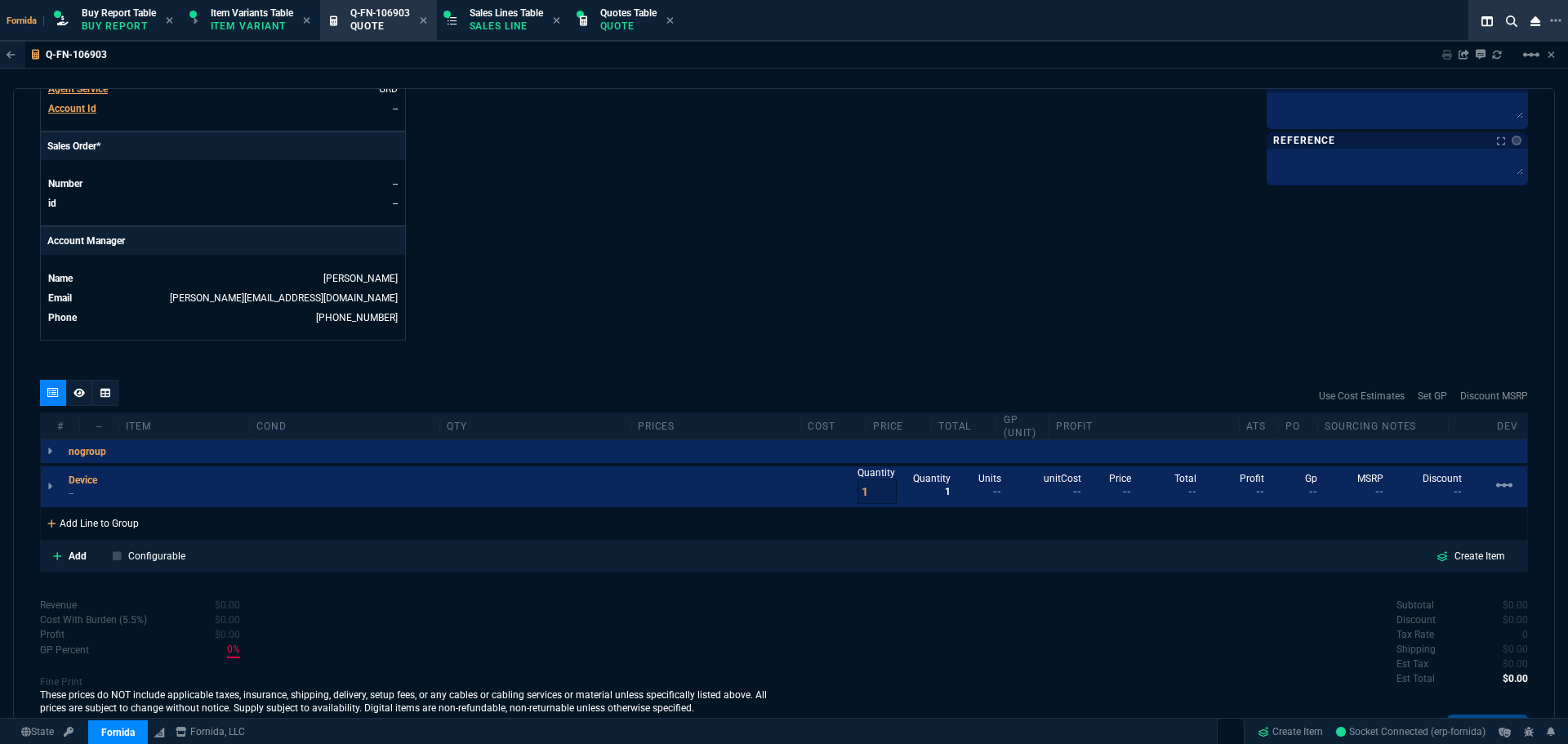
click at [106, 536] on div "Add Line to Group" at bounding box center [93, 521] width 104 height 29
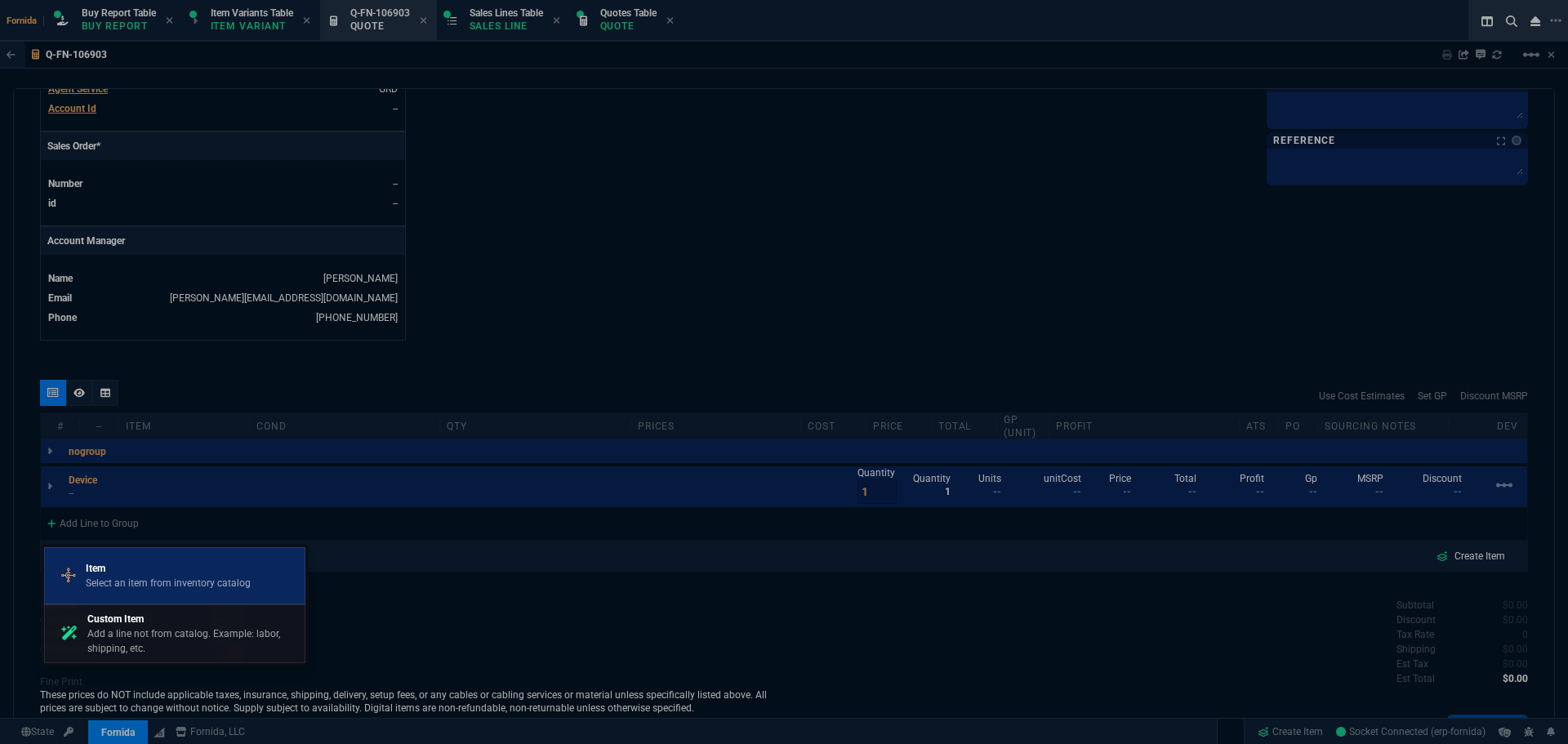
click at [112, 564] on p "Item" at bounding box center [168, 567] width 165 height 15
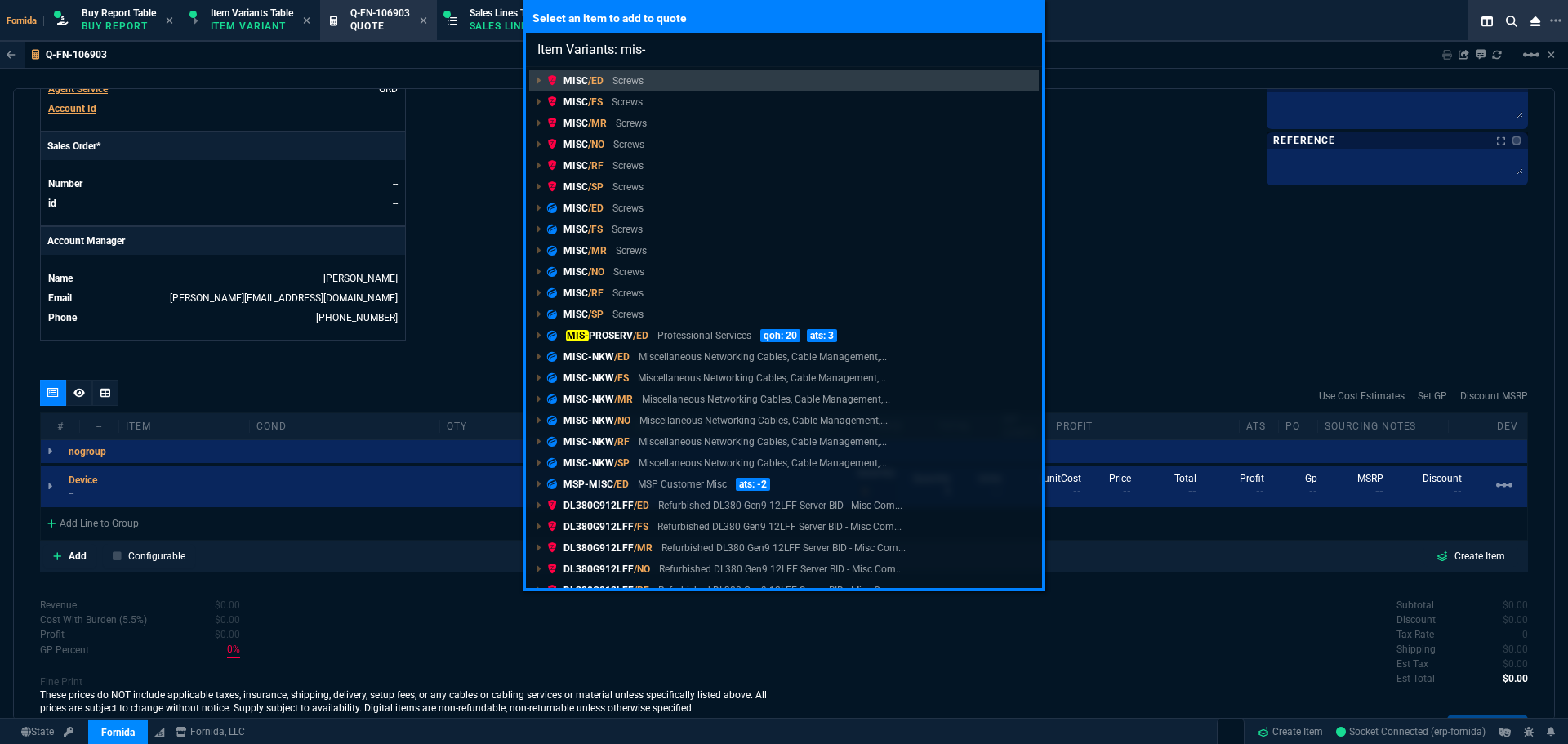
type input "Item Variants: mis-p"
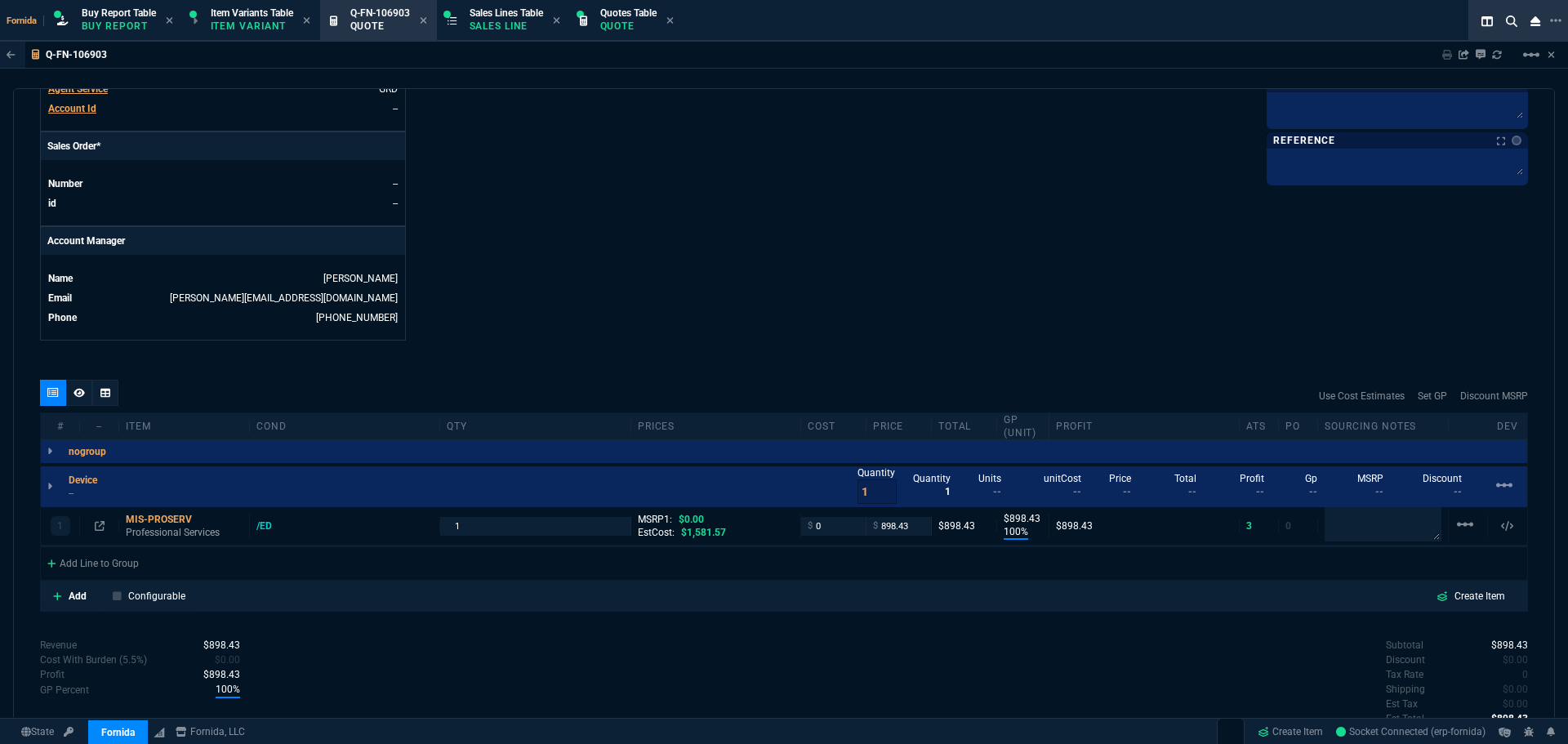
click at [154, 517] on div "MIS-PROSERV" at bounding box center [184, 518] width 117 height 13
type input "100"
type input "898"
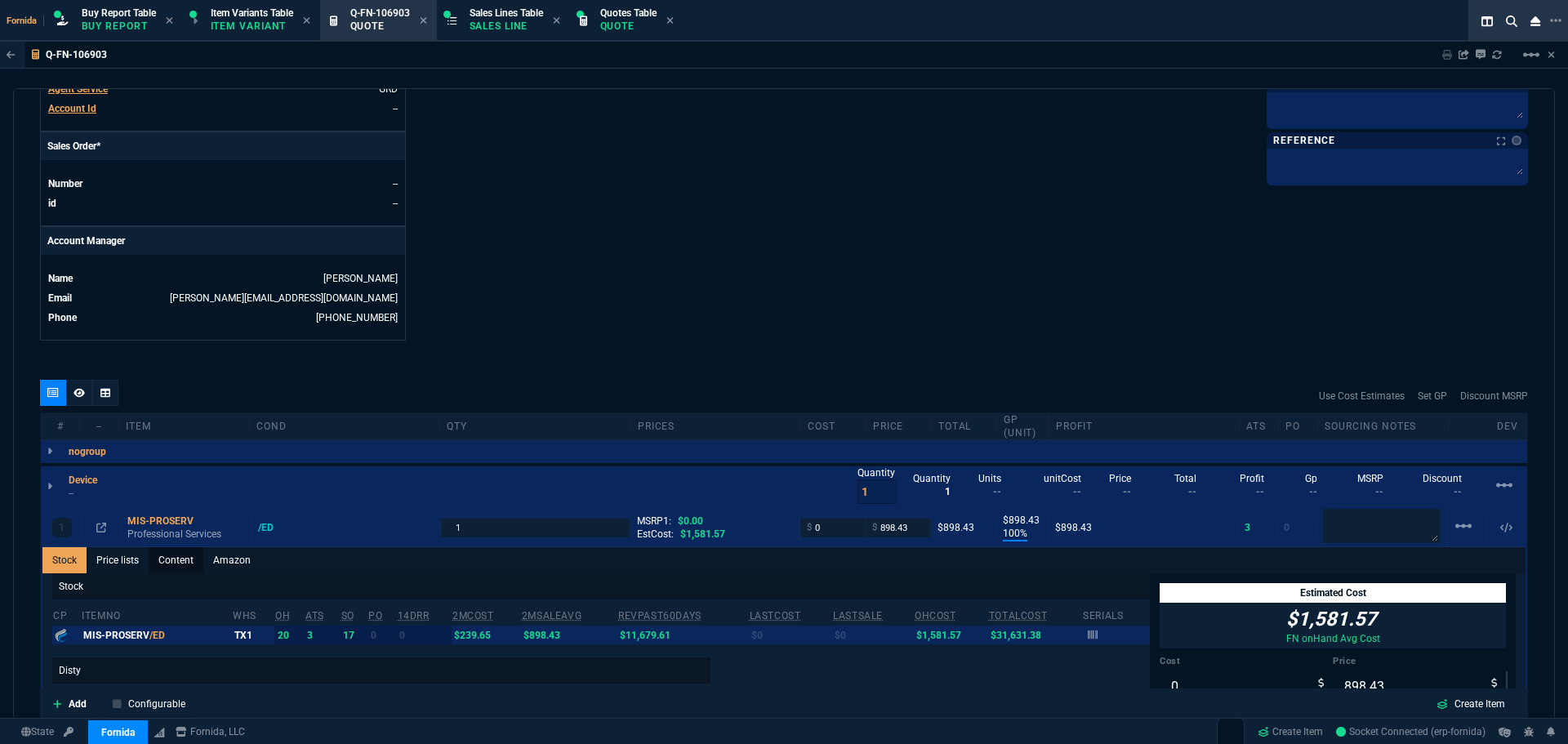
click at [186, 568] on link "Content" at bounding box center [176, 559] width 55 height 27
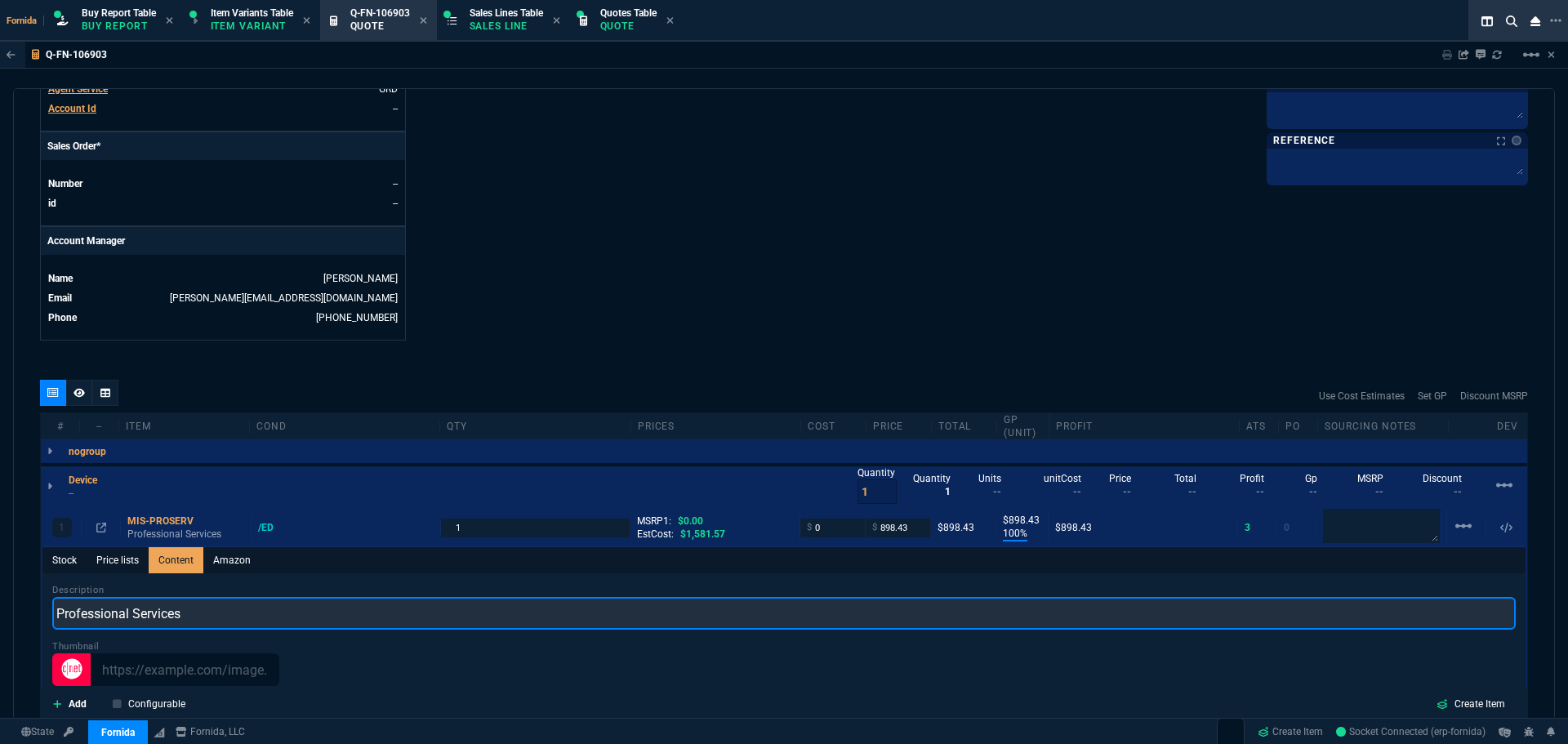
click at [191, 608] on input "Professional Services" at bounding box center [784, 612] width 1463 height 32
type input "New Device Setup"
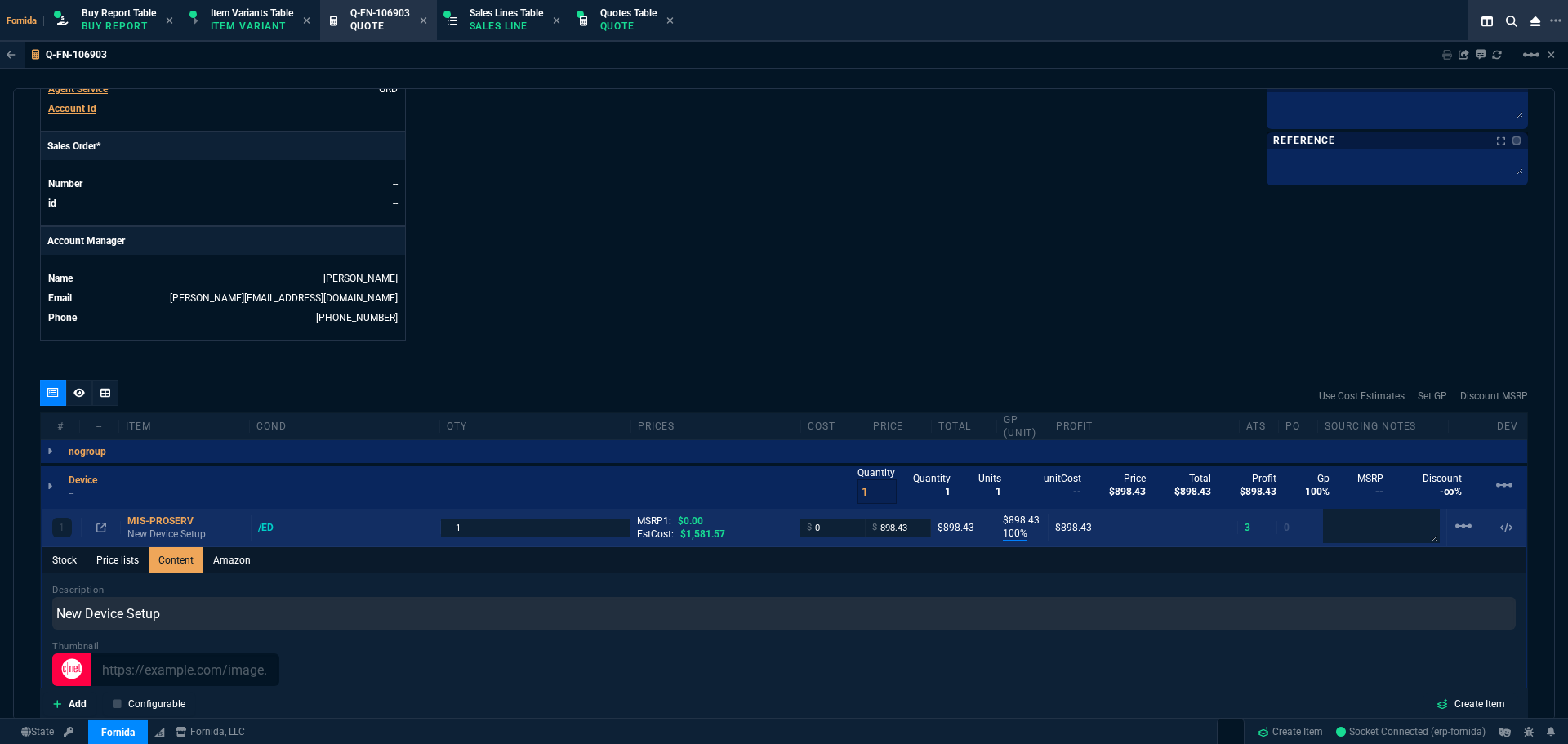
click at [179, 544] on div "1 MIS-PROSERV New Device Setup /ED 1 MSRP1: $0.00 EstCost: $1,581.57 $ 0 $ 898.…" at bounding box center [784, 527] width 1483 height 38
click at [171, 532] on p "New Device Setup" at bounding box center [186, 533] width 117 height 13
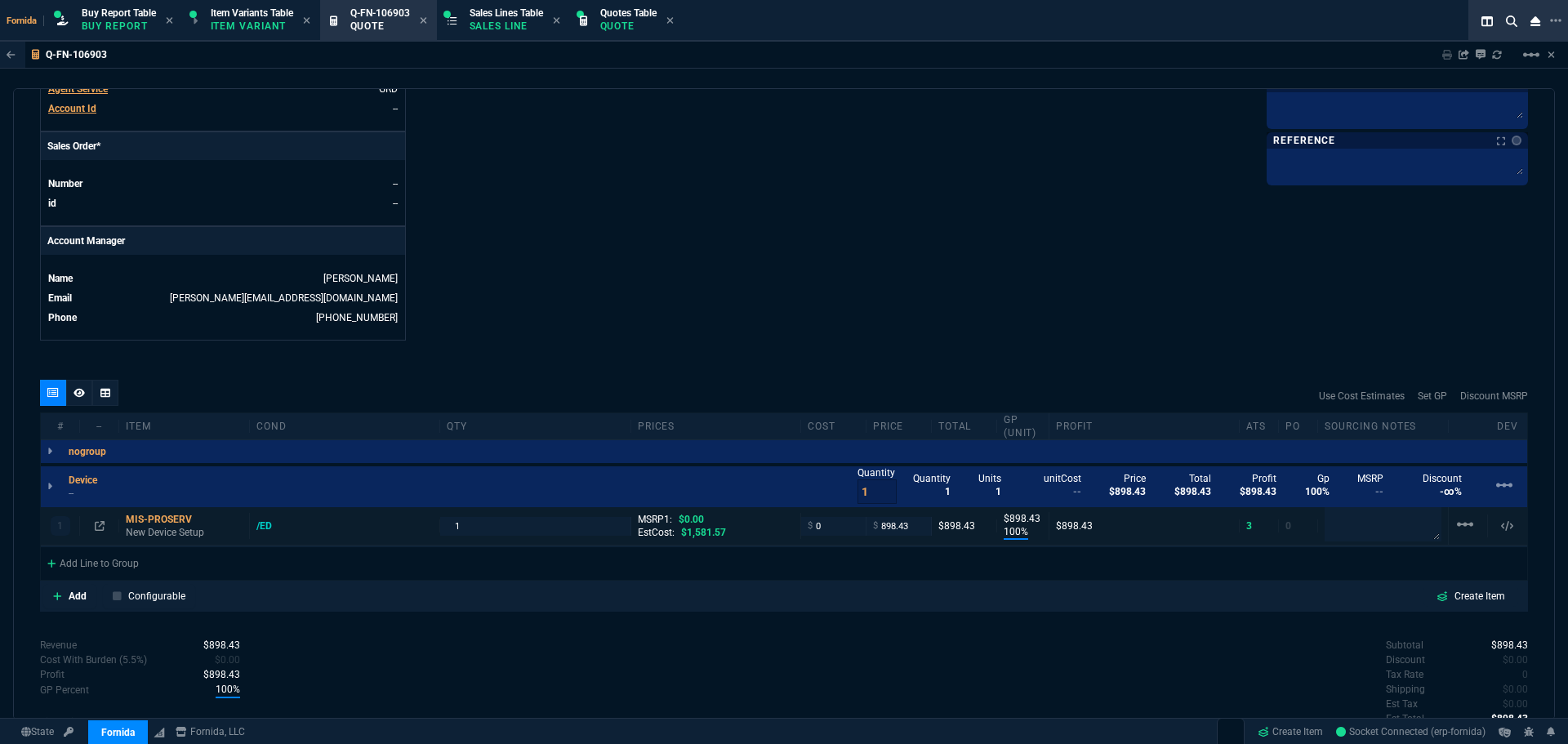
type input "100"
type input "898"
click at [911, 517] on input "898.43" at bounding box center [898, 525] width 51 height 19
type input "250"
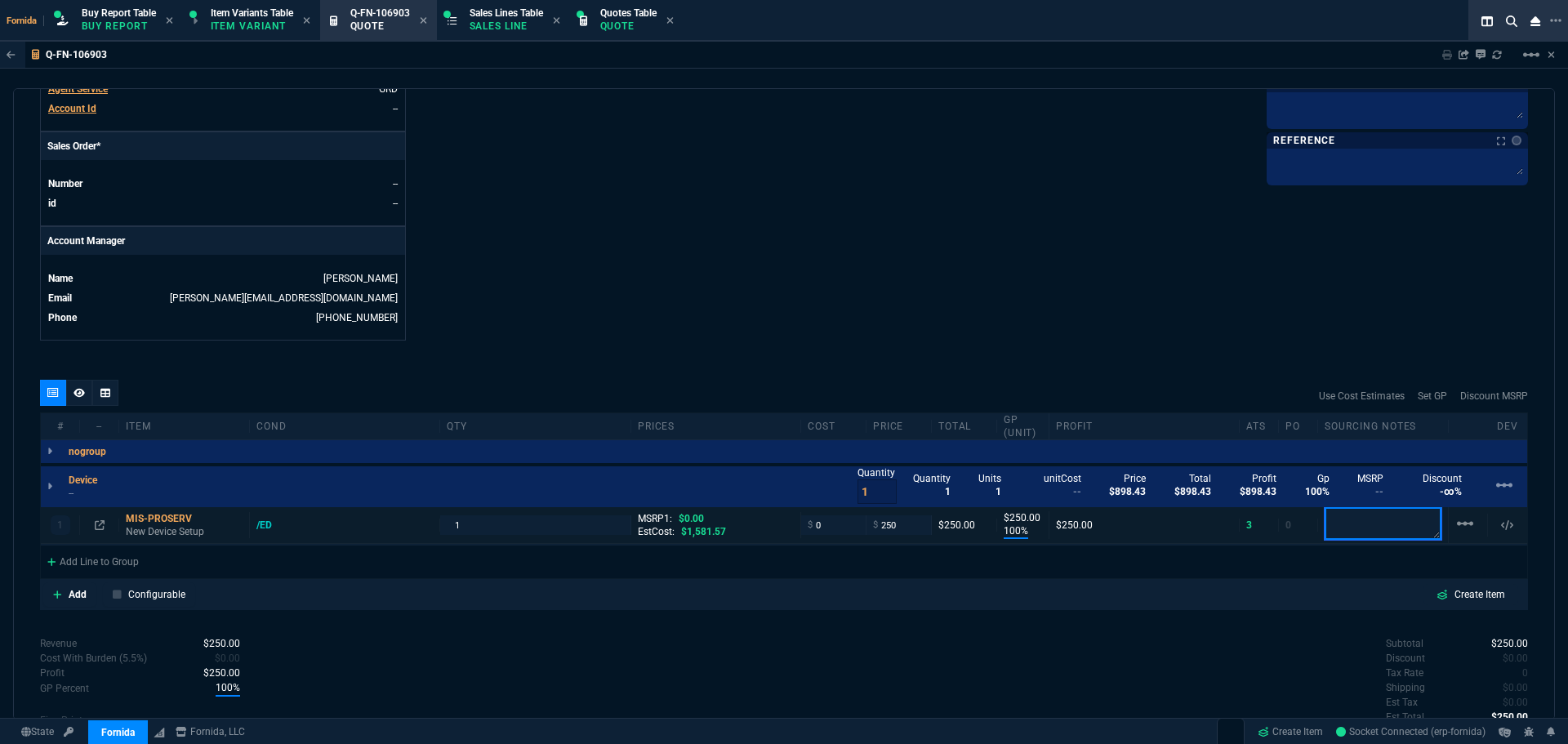
type input "250"
click at [833, 528] on input "0" at bounding box center [834, 525] width 51 height 19
type input "125"
type input "50"
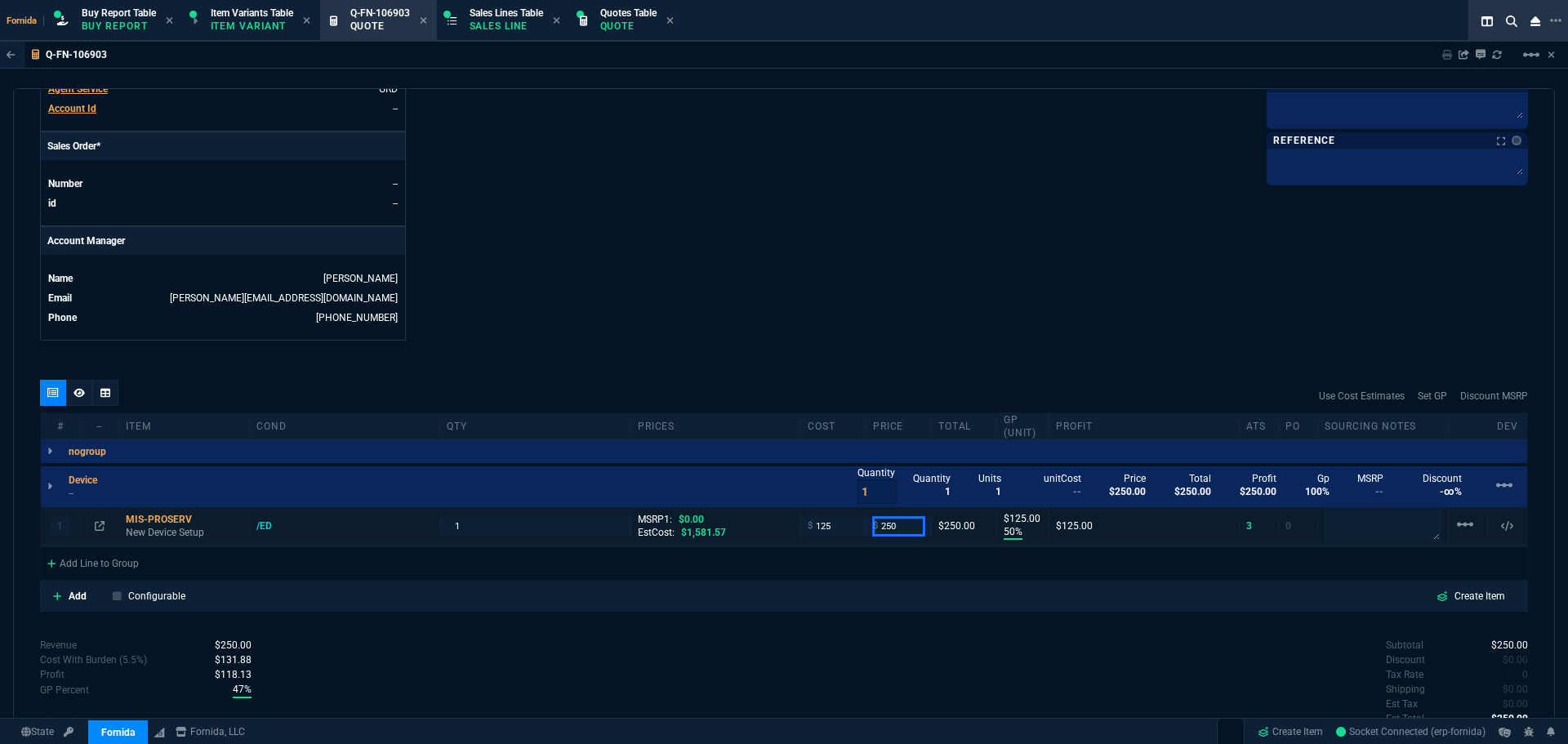
type input "125"
click at [891, 635] on div "quote Q-FN-106903 Advantage Gold, LLC. draft Fornida, LLC 2609 Technology Dr Su…" at bounding box center [784, 404] width 1541 height 632
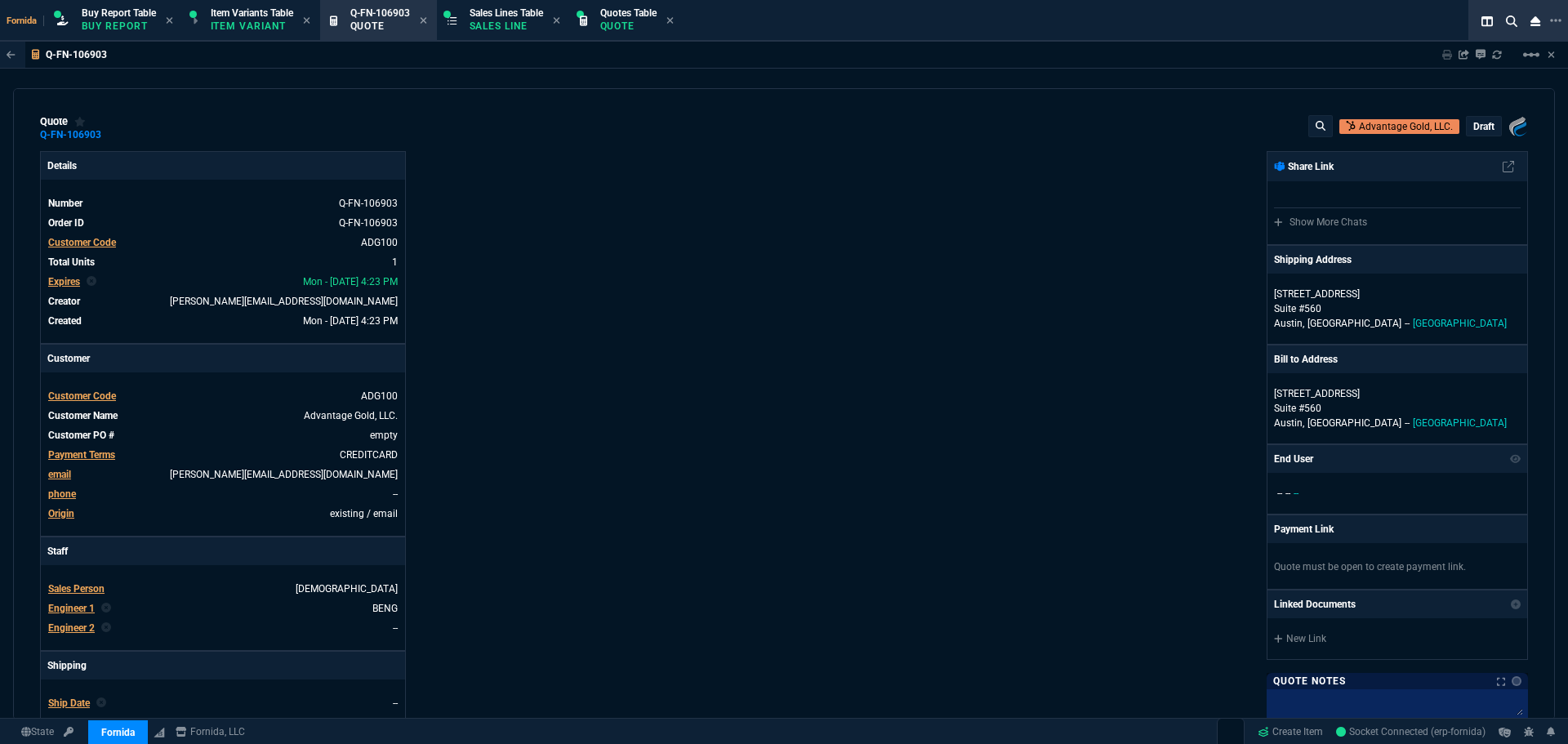
click at [655, 296] on div "Details Number Q-FN-106903 Order ID Q-FN-106903 Customer Code ADG100 Total Unit…" at bounding box center [412, 572] width 744 height 842
click at [383, 434] on link "empty" at bounding box center [382, 435] width 31 height 15
paste link
click at [704, 434] on div "Details Number Q-FN-106903 Order ID Q-FN-106903 Customer Code ADG100 Total Unit…" at bounding box center [412, 573] width 744 height 844
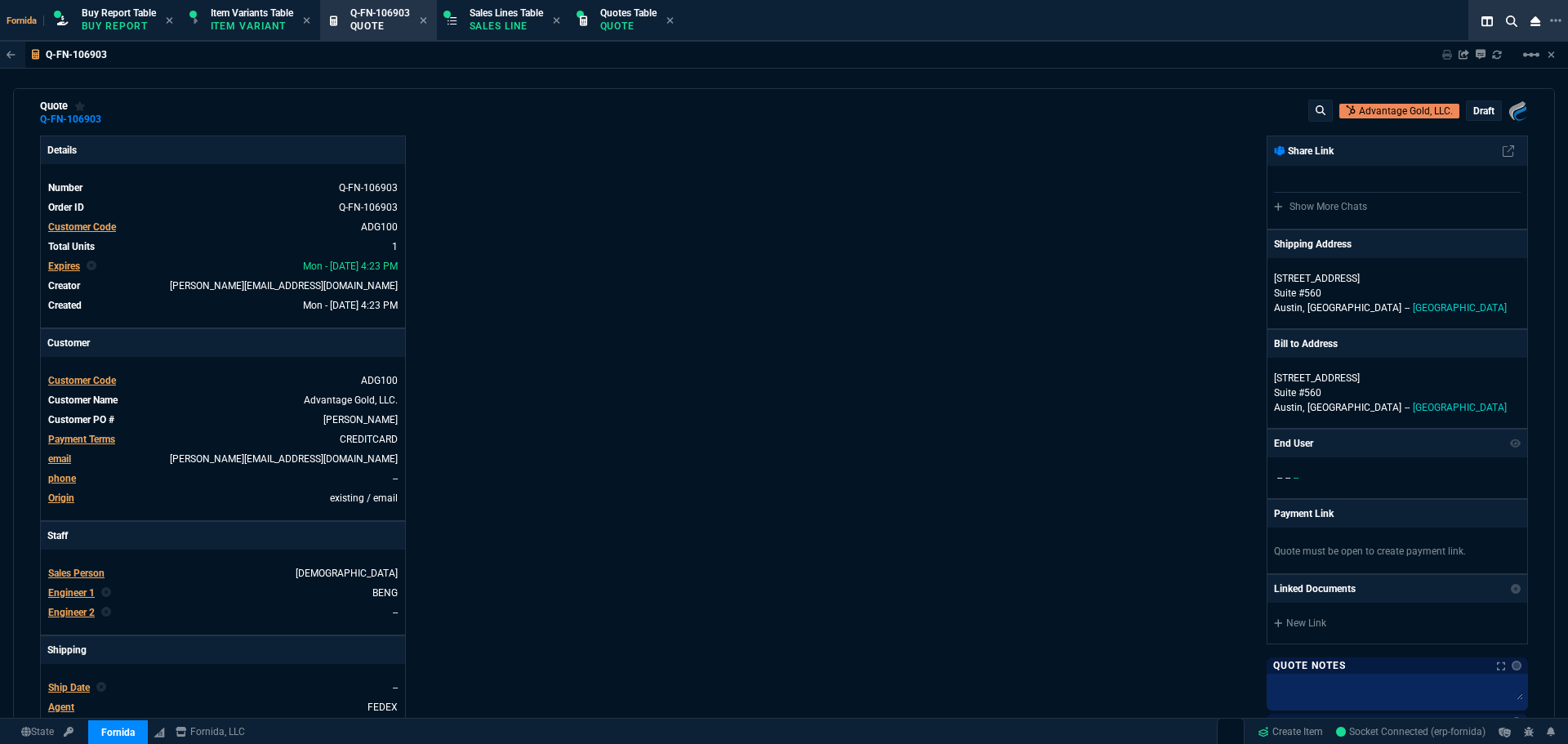
scroll to position [327, 0]
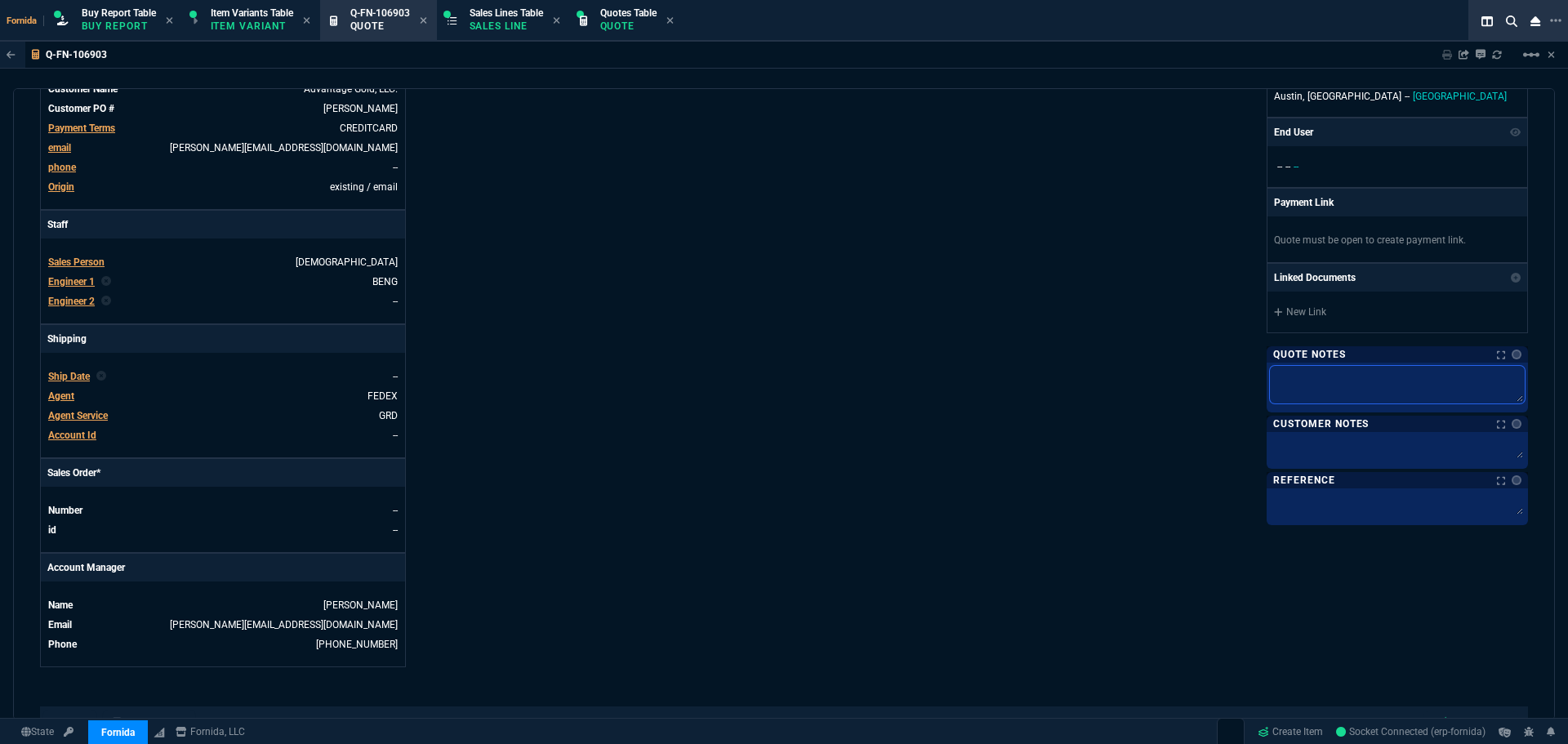
click at [1325, 381] on textarea at bounding box center [1396, 385] width 254 height 37
type textarea "B"
type textarea "BR"
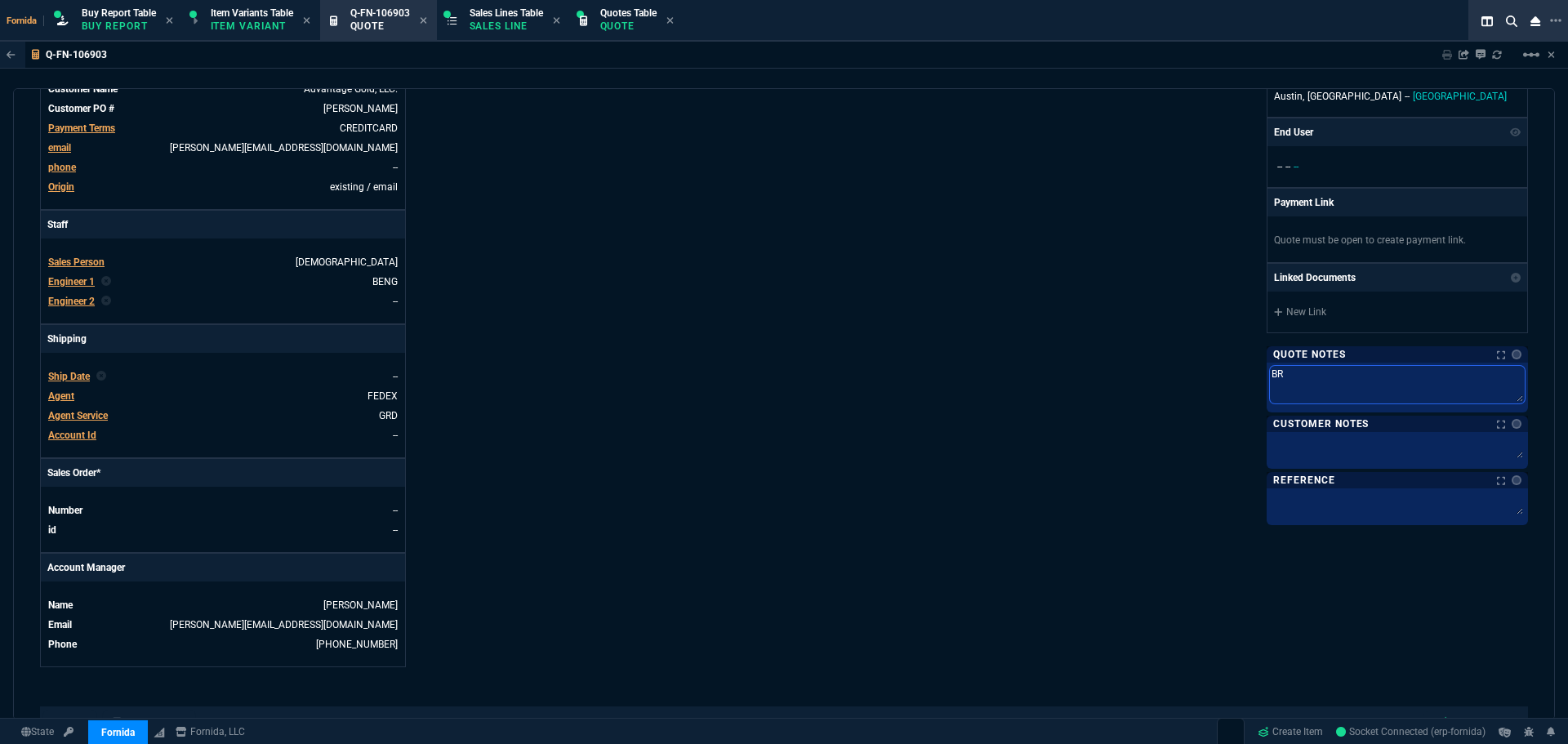
type textarea "BRI"
type textarea "BRIN"
type textarea "BRING"
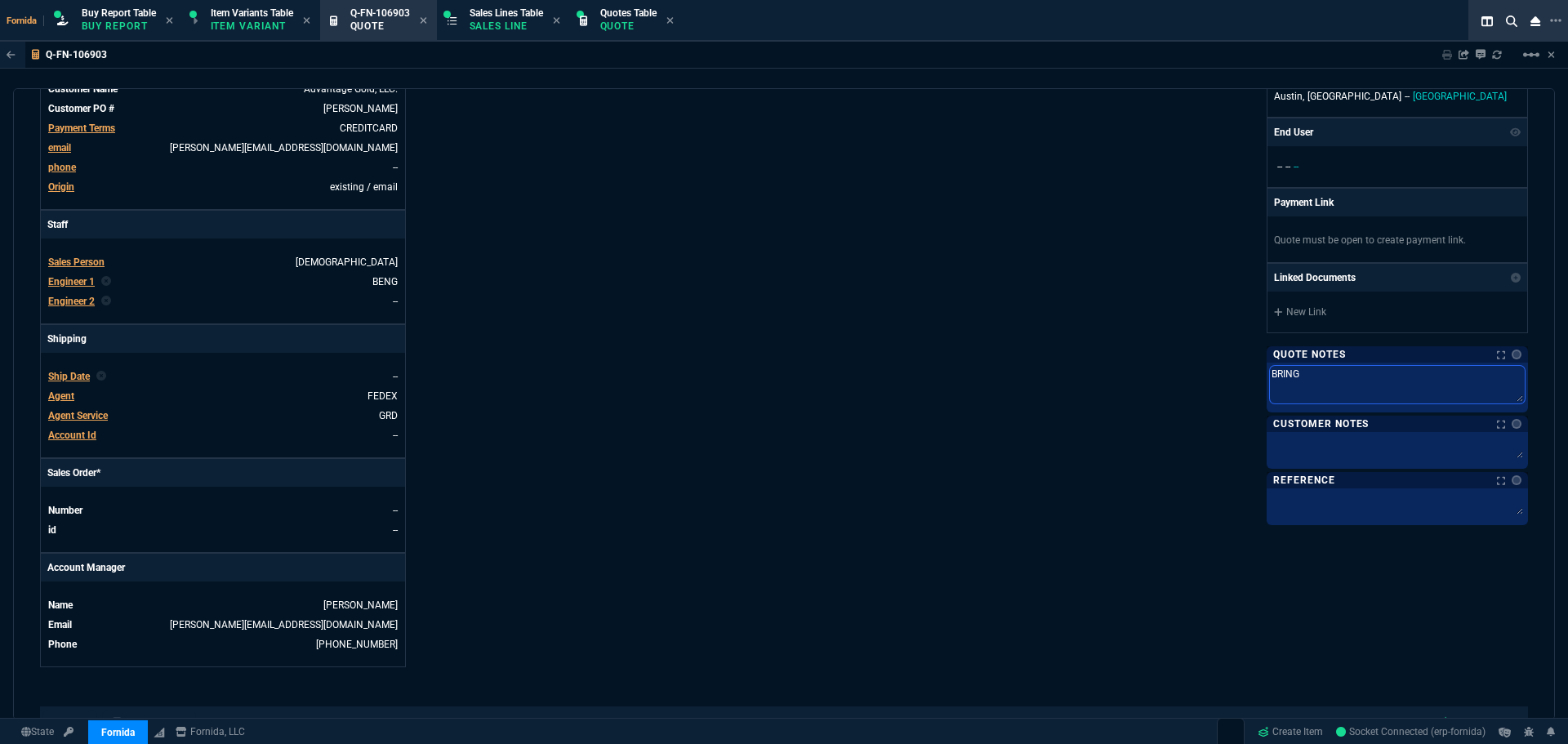
type textarea "BRING"
type textarea "BRING T"
type textarea "BRING TO"
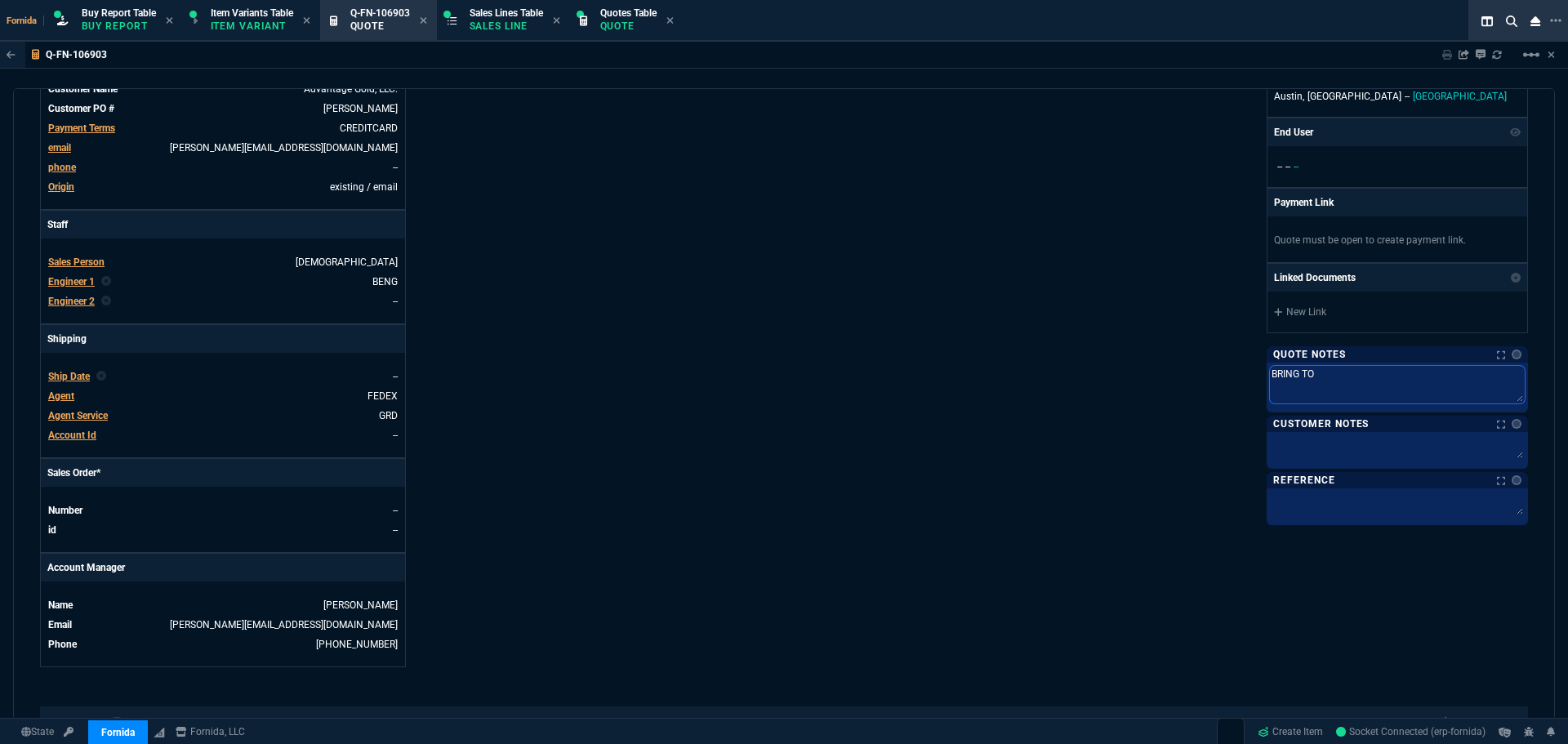
type textarea "BRING TO F"
type textarea "BRING TO FO"
type textarea "BRING TO FOR"
type textarea "BRING TO FORN"
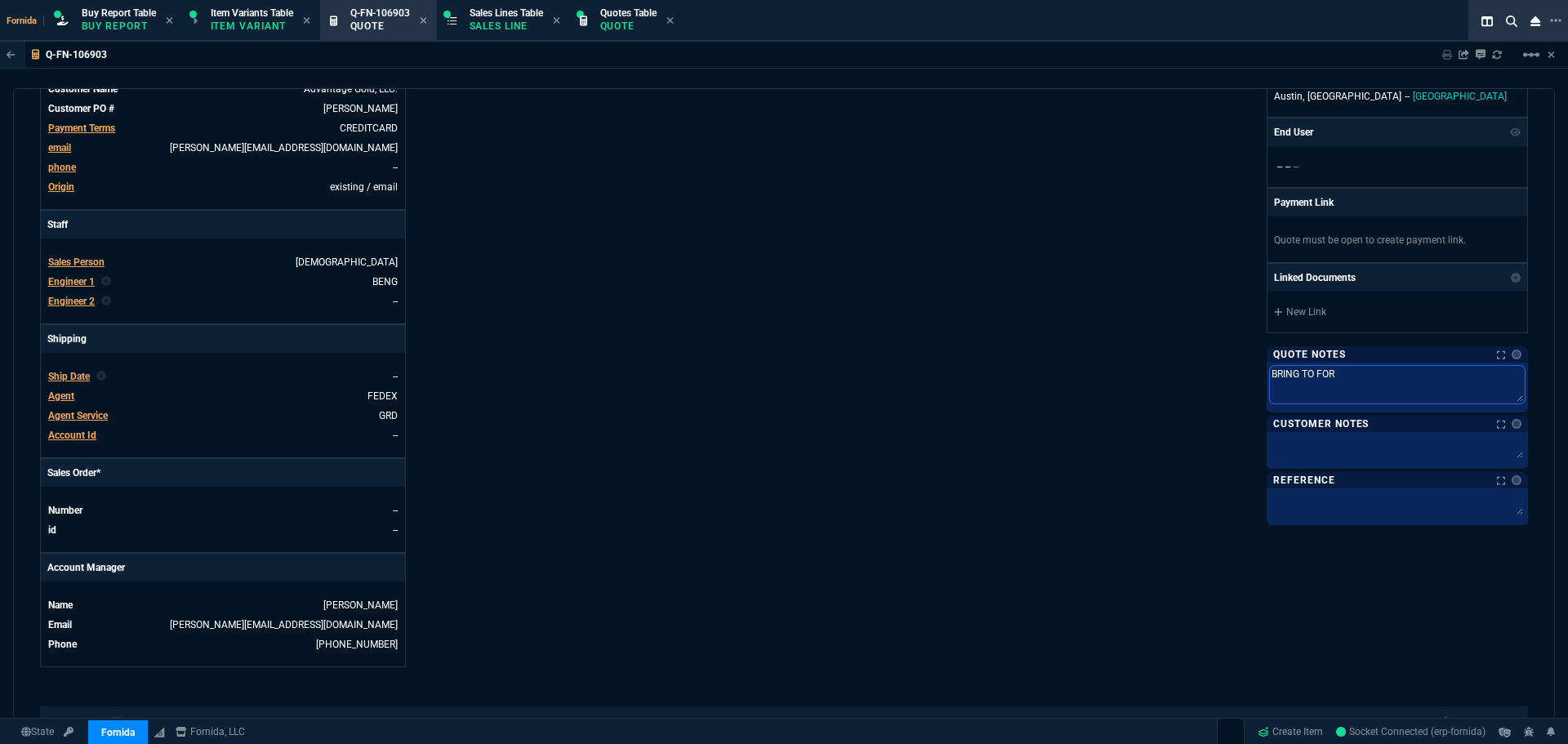
type textarea "BRING TO FORN"
type textarea "BRING TO FORND"
type textarea "BRING TO FORNDI"
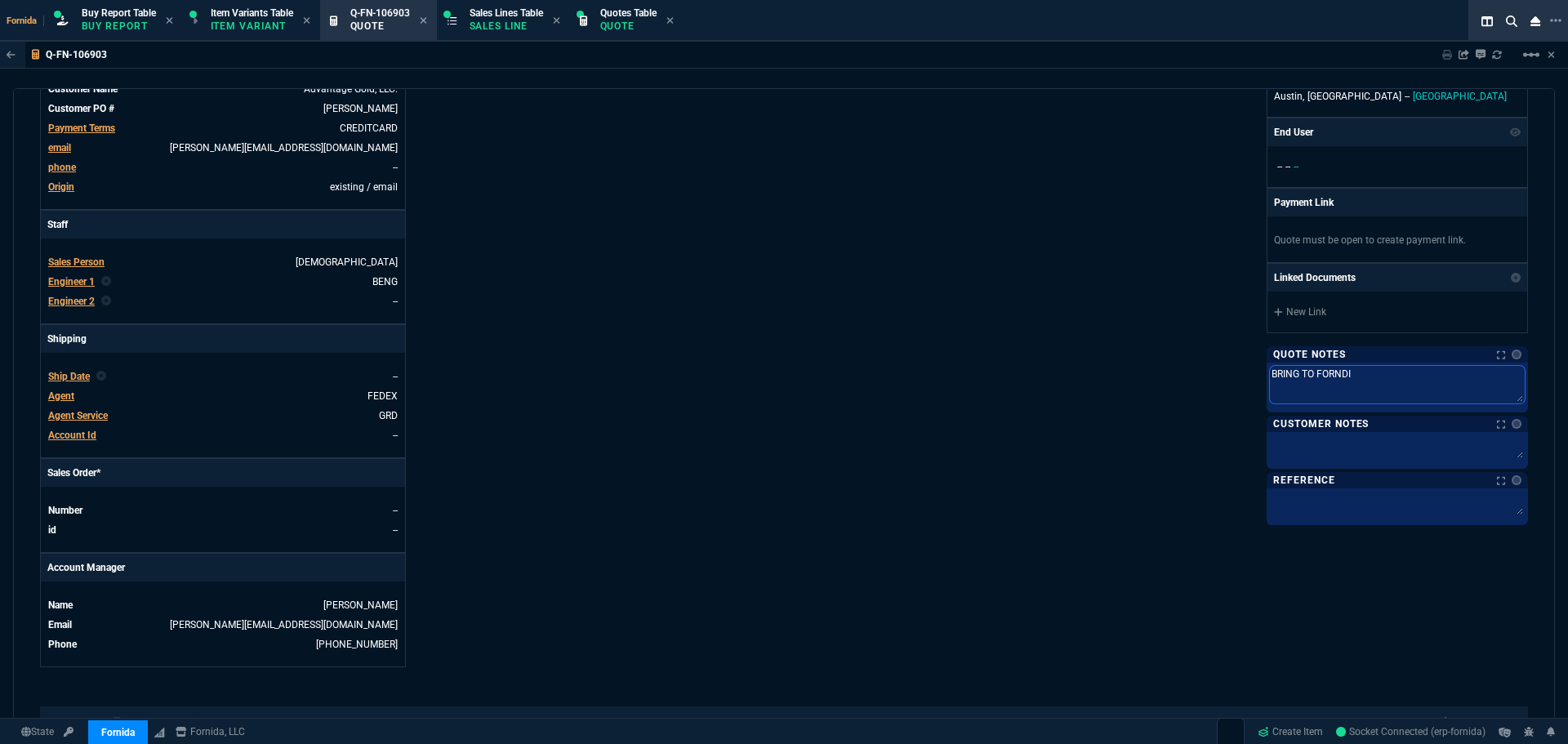
type textarea "BRING TO FORNDIA"
type textarea "BRING TO FORNDIA T"
type textarea "BRING TO FORNDIA TO"
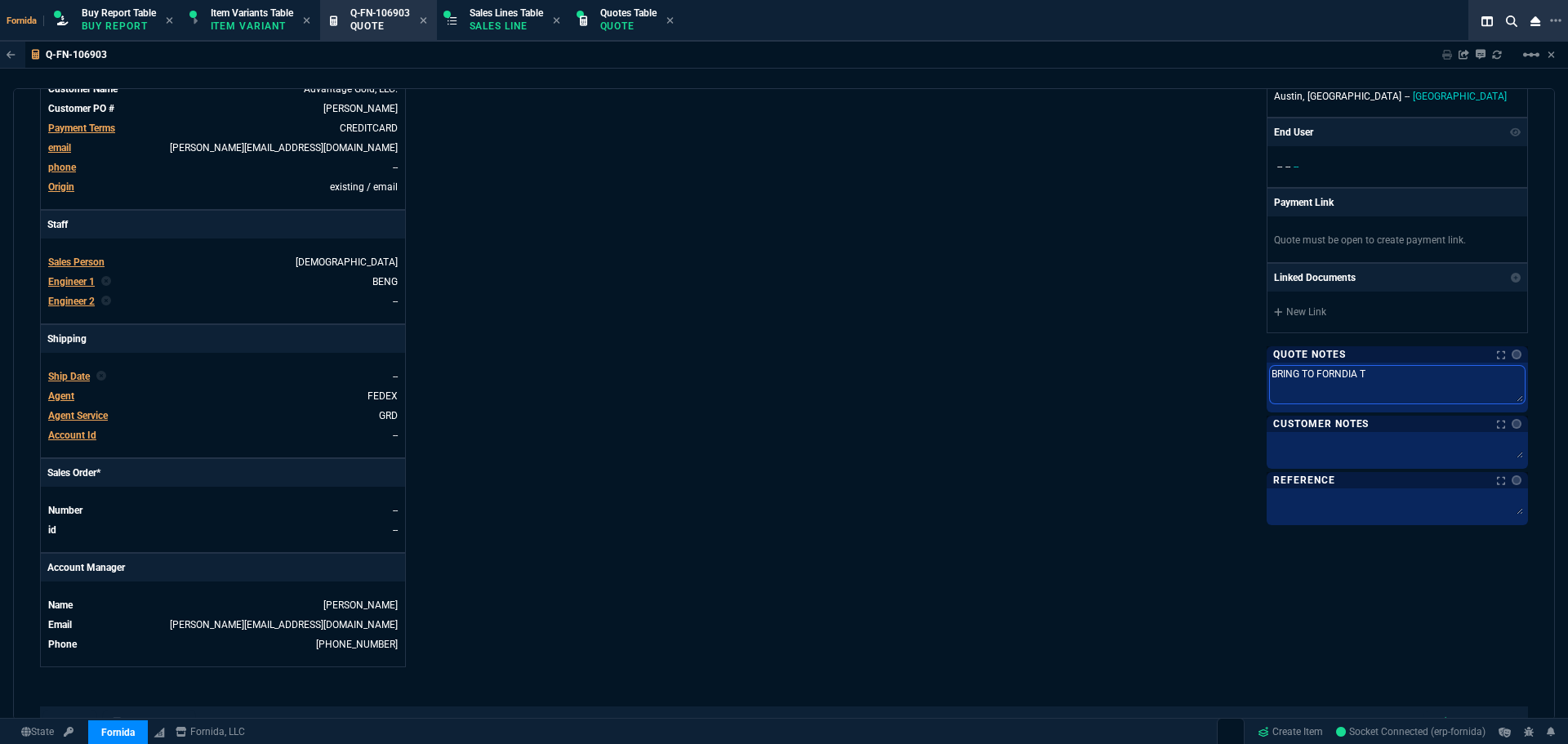
type textarea "BRING TO FORNDIA TO"
type textarea "BRING TO FORNDIA TO S"
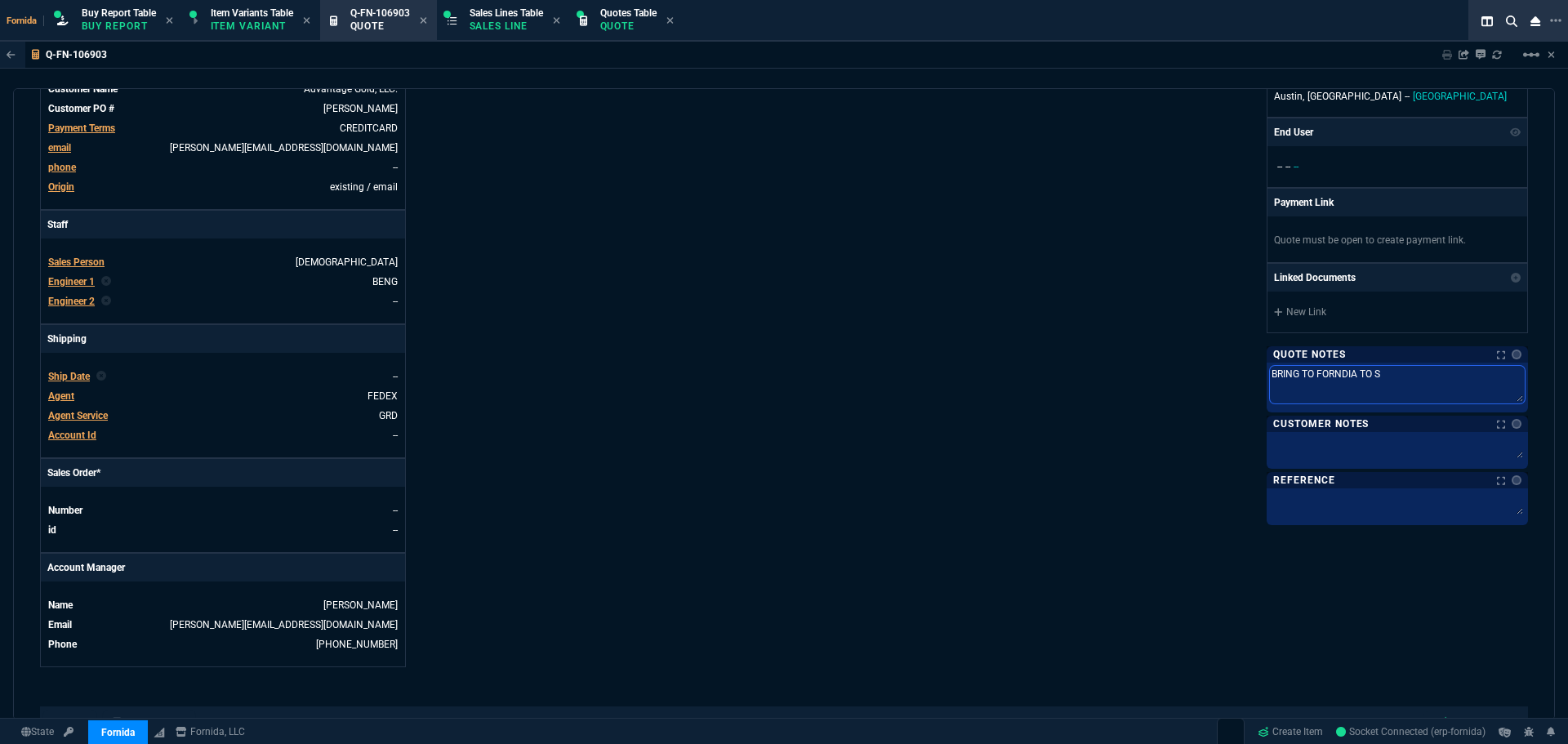
type textarea "BRING TO FORNDIA TO SE"
type textarea "BRING TO FORNDIA TO SET"
type textarea "BRING TO FORNDIA TO SETU"
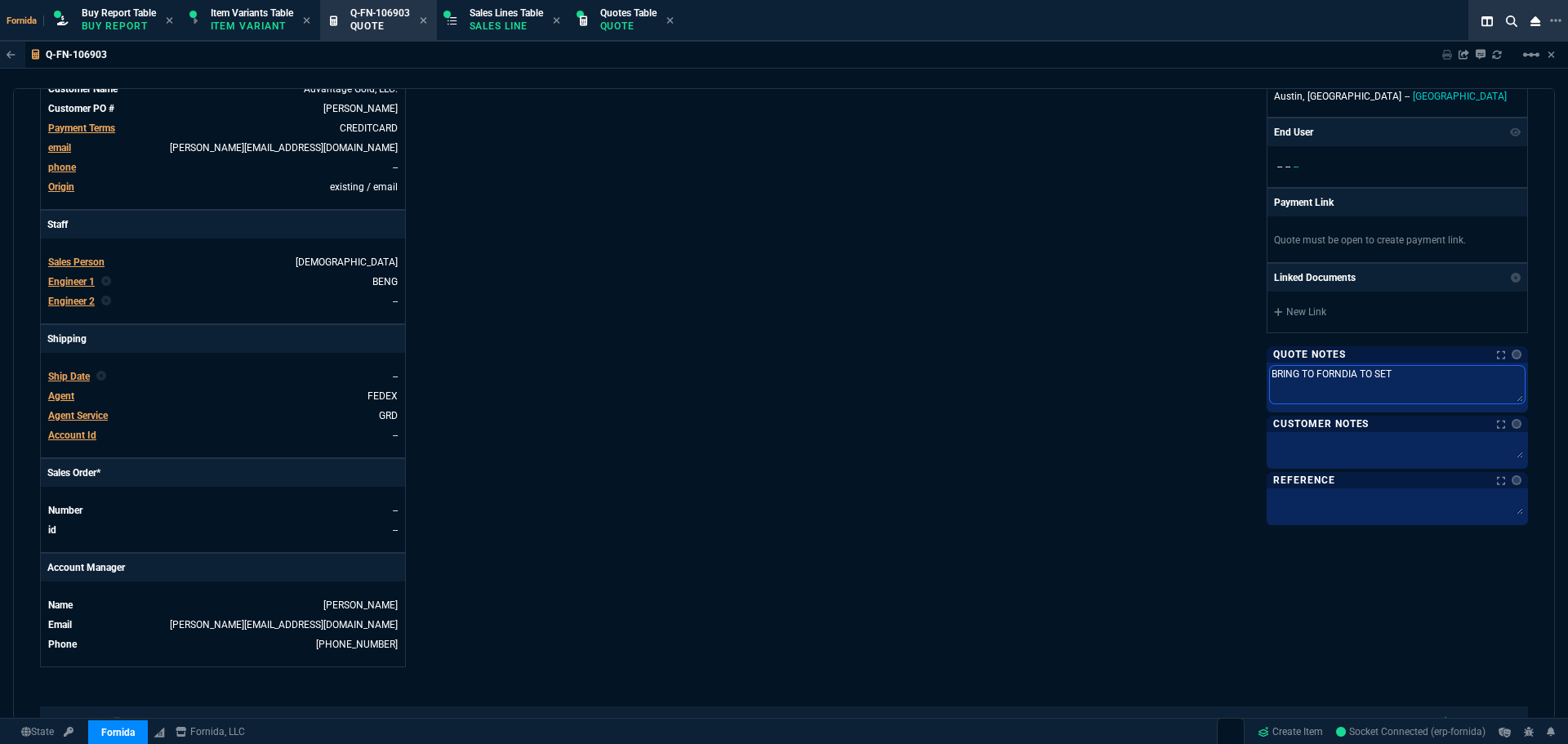
type textarea "BRING TO FORNDIA TO SETU"
type textarea "BRING TO FORNDIA TO SETUP"
click at [1325, 381] on textarea "BRING TO FORNDIA TO SETUP" at bounding box center [1396, 385] width 254 height 37
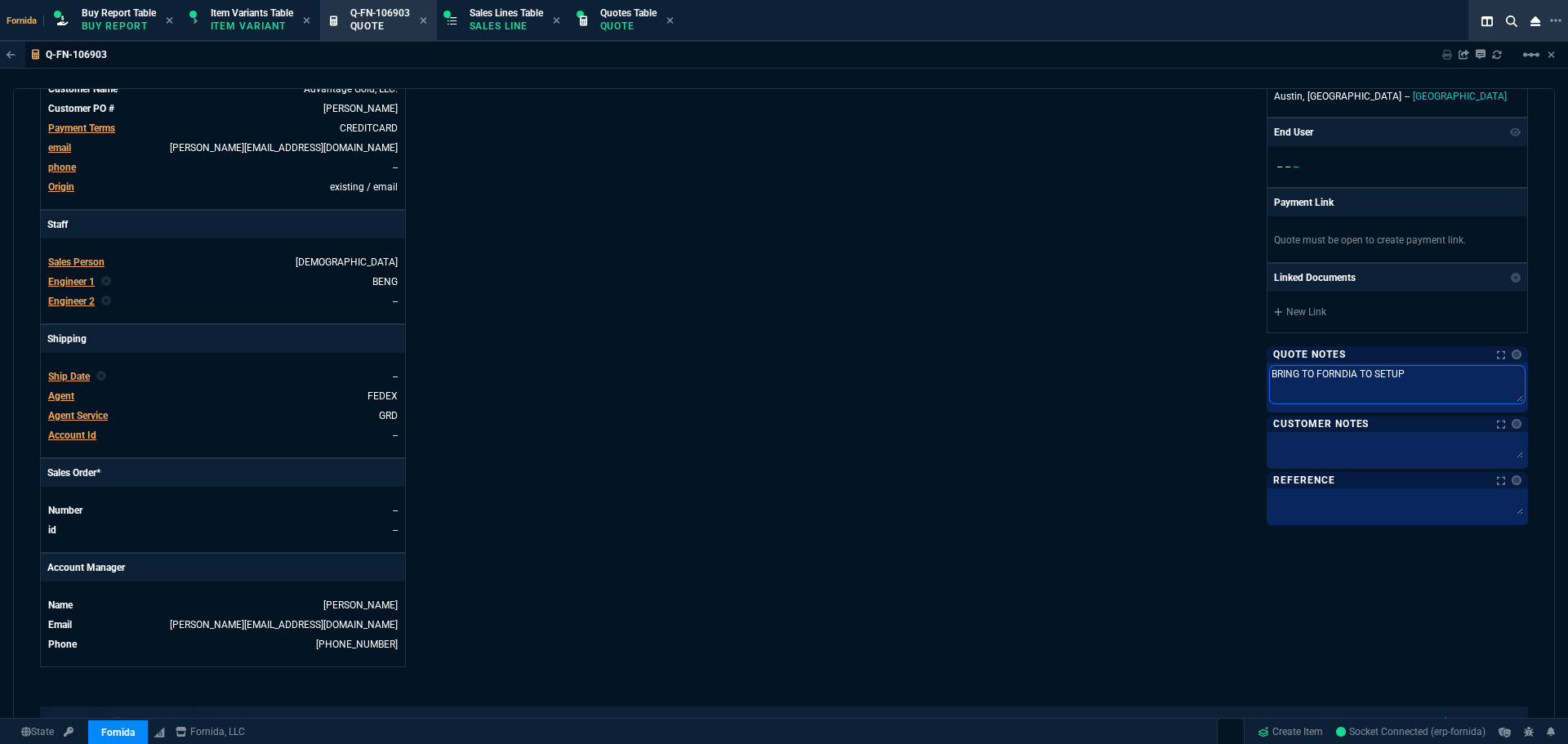
click at [1325, 381] on textarea "BRING TO FORNDIA TO SETUP" at bounding box center [1396, 385] width 254 height 37
type textarea "BRING TO FTO SETUP"
type textarea "BRING TO FRTO SETUP"
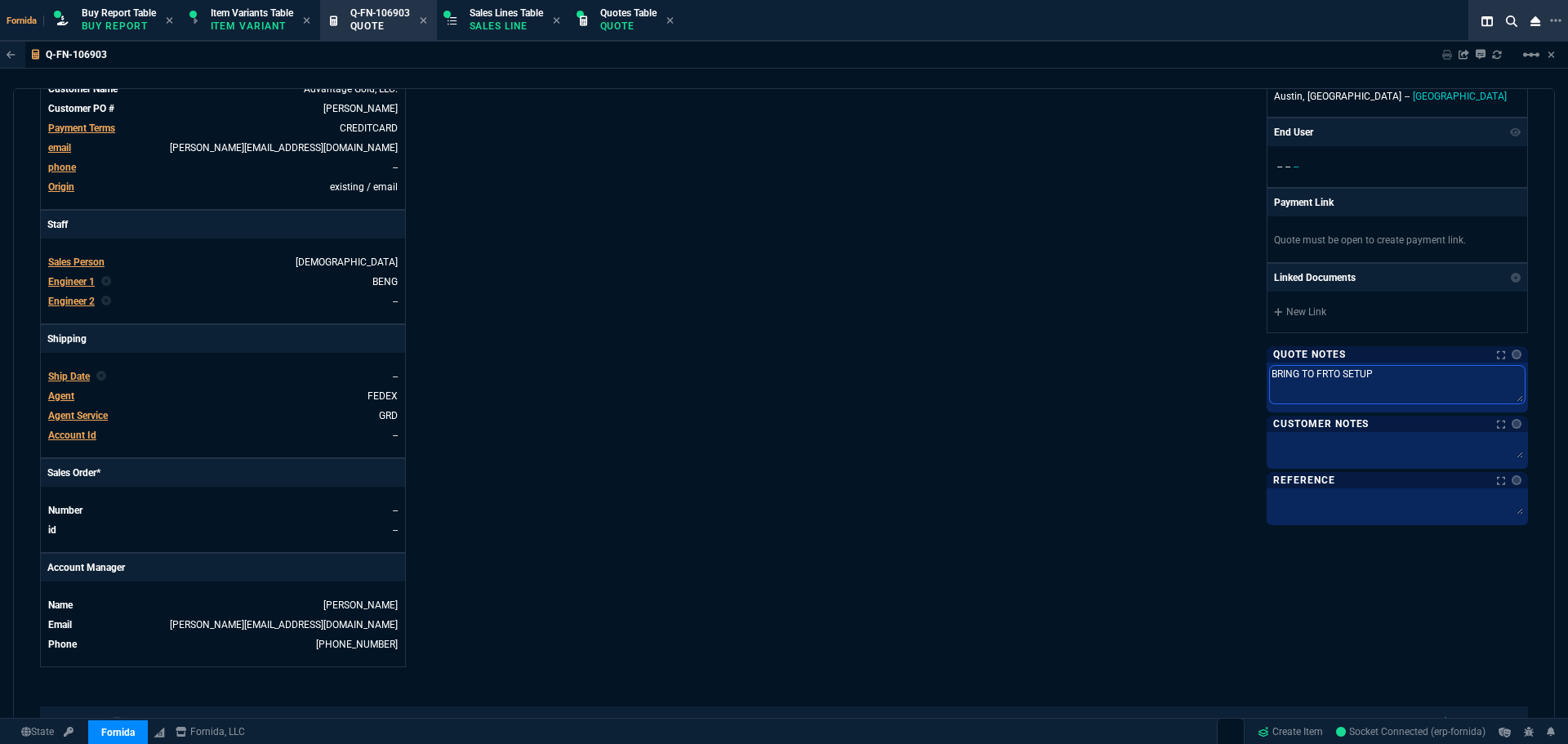
type textarea "BRING TO FTO SETUP"
type textarea "BRING TO FOTO SETUP"
type textarea "BRING TO FORTO SETUP"
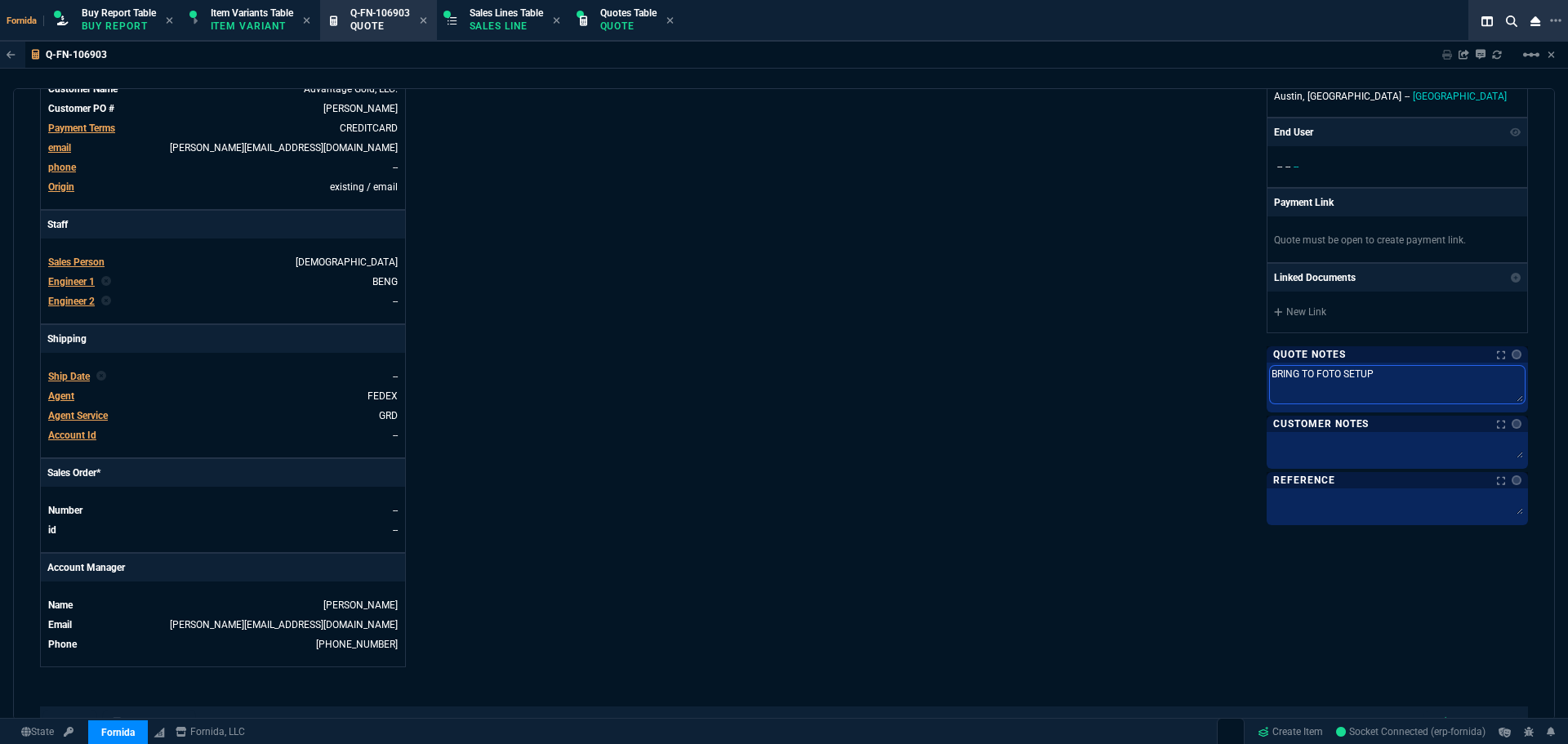
type textarea "BRING TO FORTO SETUP"
type textarea "BRING TO FORNTO SETUP"
type textarea "BRING TO FORNITO SETUP"
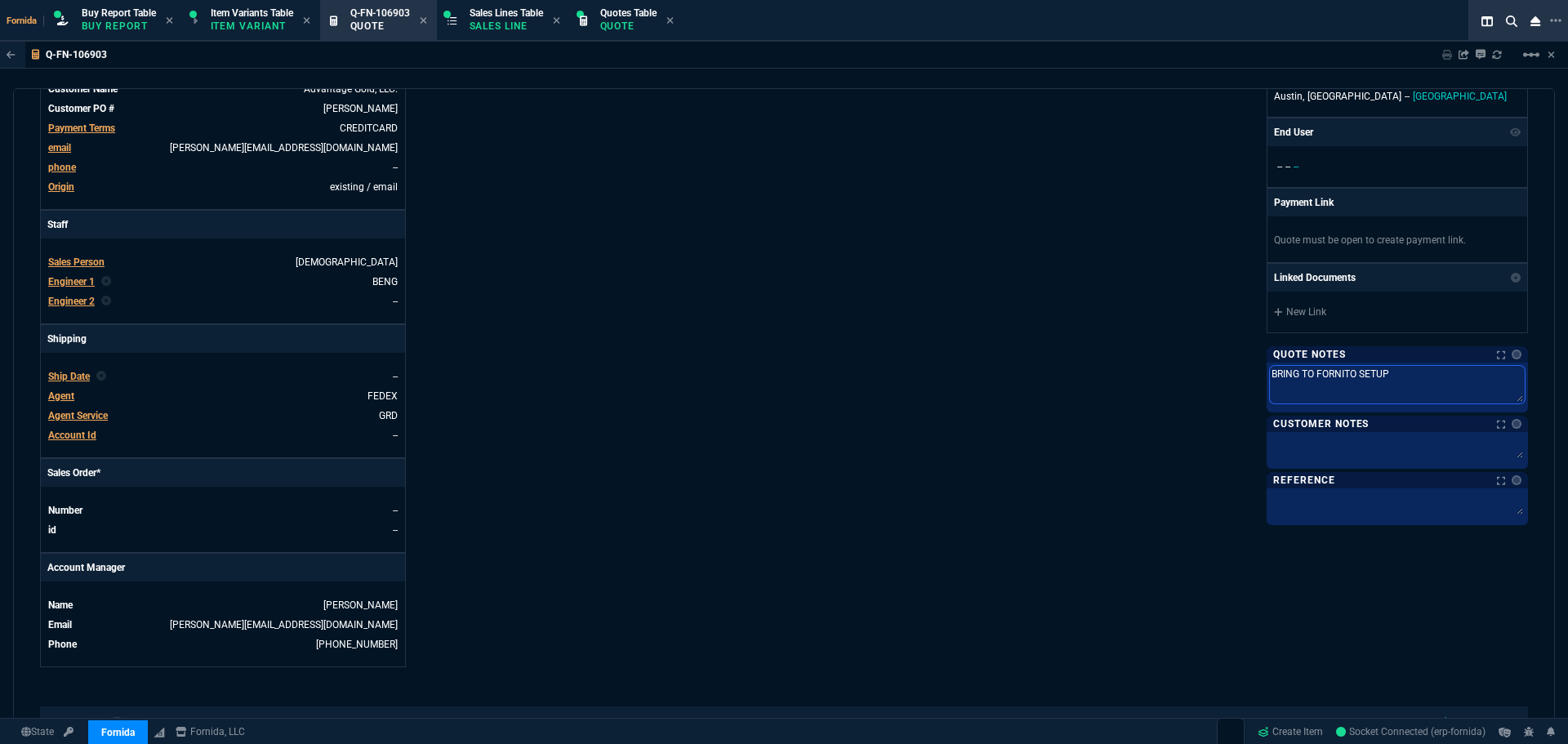
type textarea "BRING TO FORNIDTO SETUP"
type textarea "BRING TO FORNIDATO SETUP"
type textarea "BRING TO FORNIDA TO SETUP"
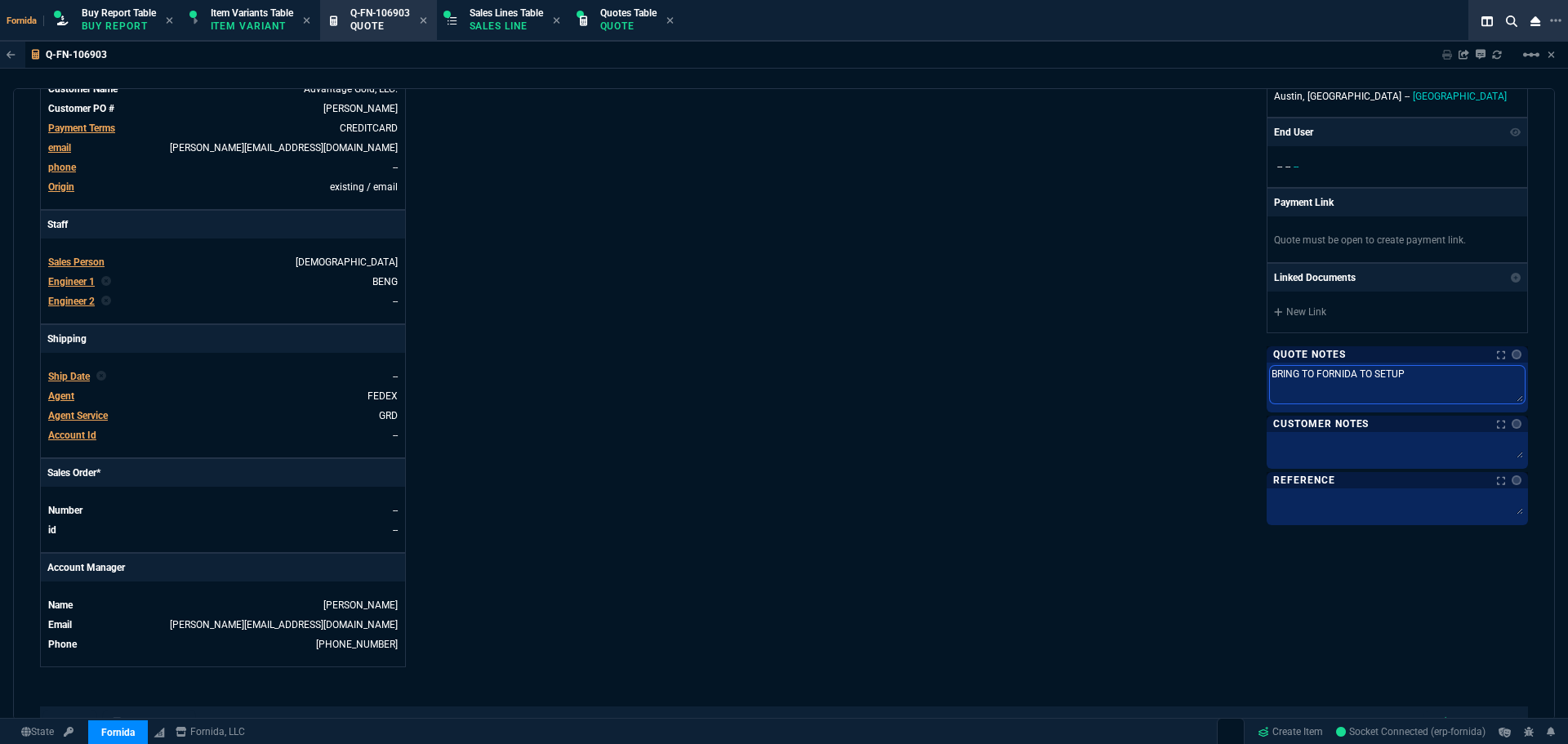
type textarea "BRING TO FORNIDA TO SETUP"
click at [1348, 445] on textarea at bounding box center [1396, 447] width 254 height 25
paste textarea "[PERSON_NAME]"
type textarea "[PERSON_NAME]"
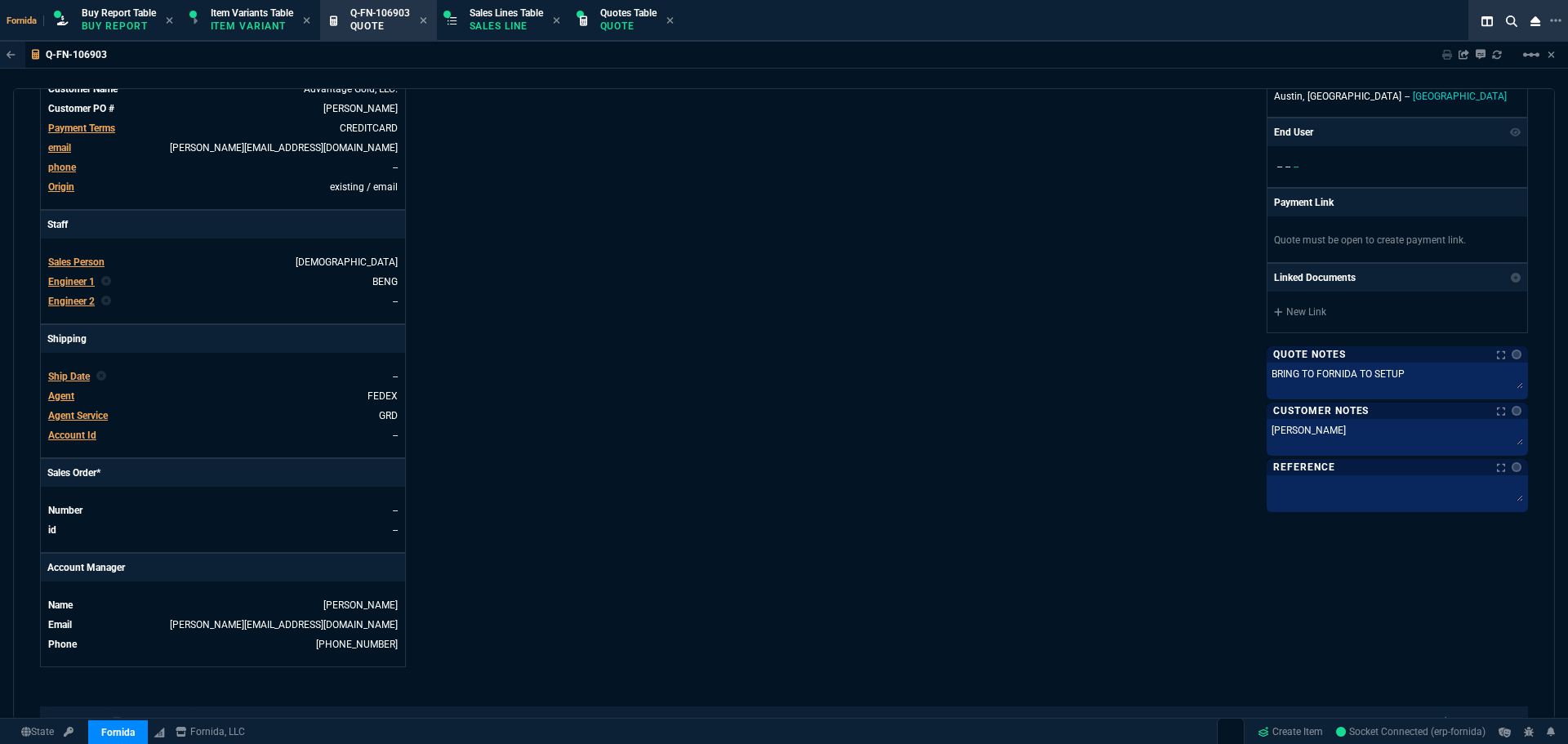
click at [1050, 361] on div "Fornida, LLC 2609 Technology Dr Suite 300 Plano, TX 75074 Share Link Show More …" at bounding box center [1156, 245] width 744 height 842
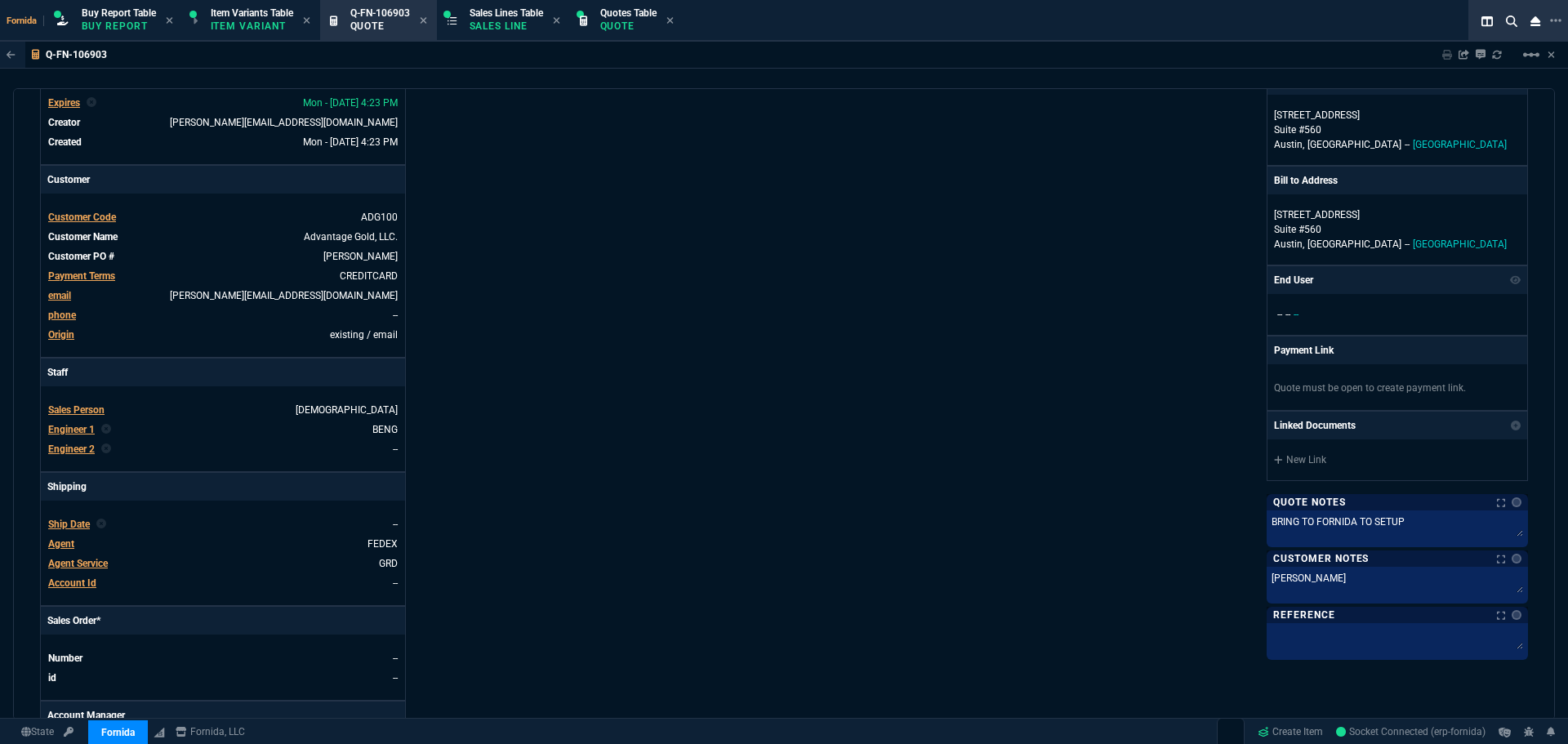
scroll to position [0, 0]
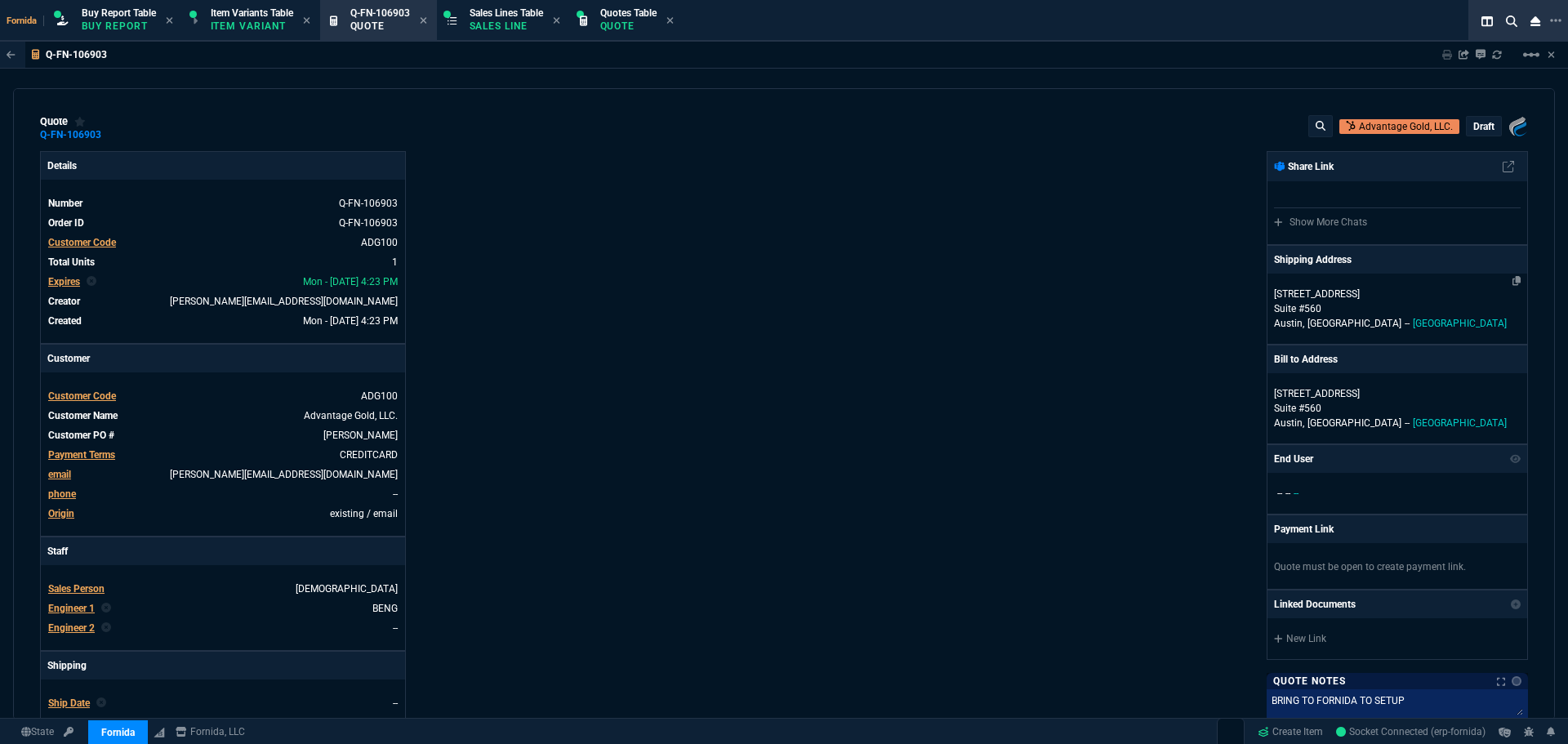
click at [1275, 328] on span "Austin," at bounding box center [1288, 324] width 30 height 12
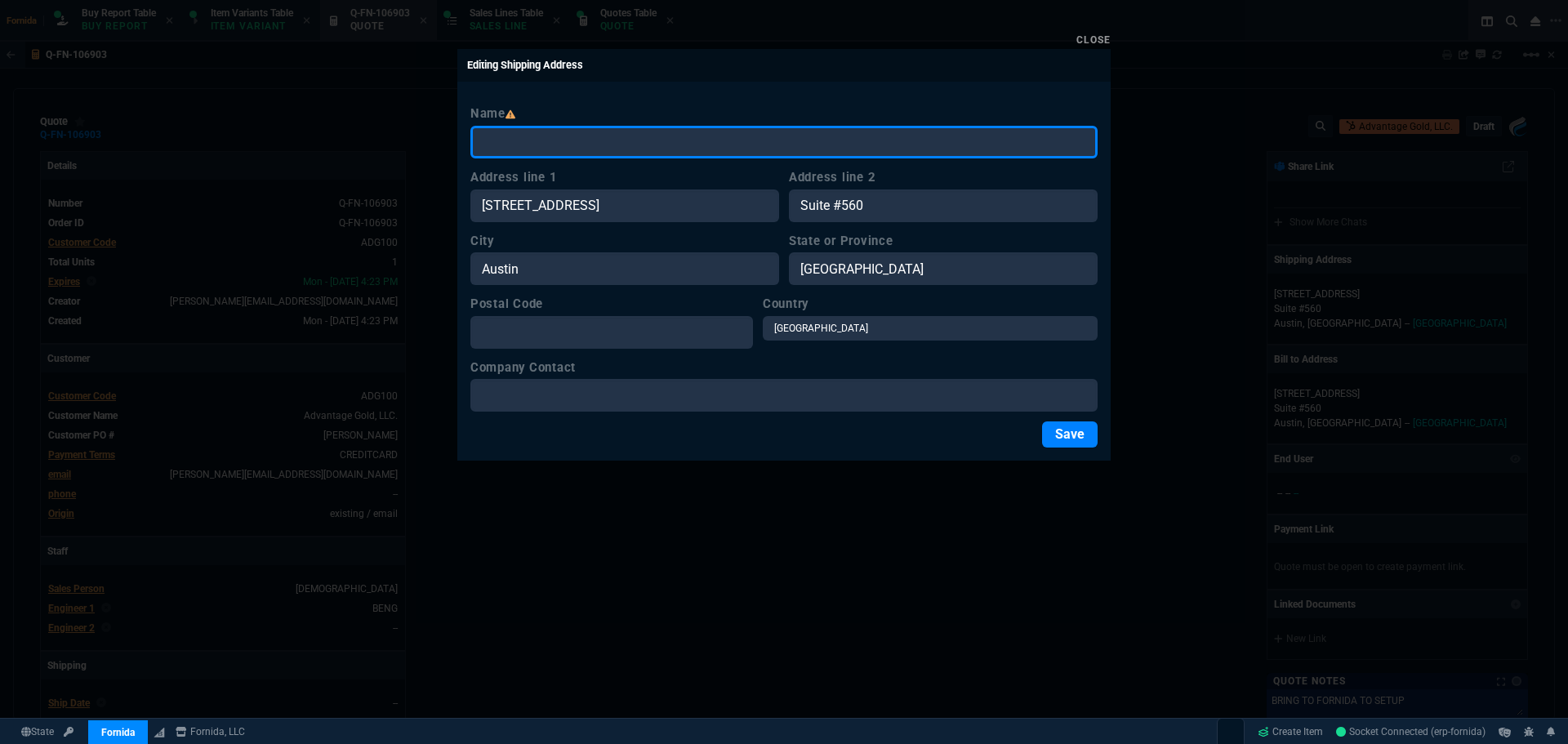
drag, startPoint x: 713, startPoint y: 143, endPoint x: 596, endPoint y: 387, distance: 270.6
click at [712, 143] on input "Name" at bounding box center [784, 141] width 627 height 32
paste input "[PERSON_NAME]"
type input "[PERSON_NAME]"
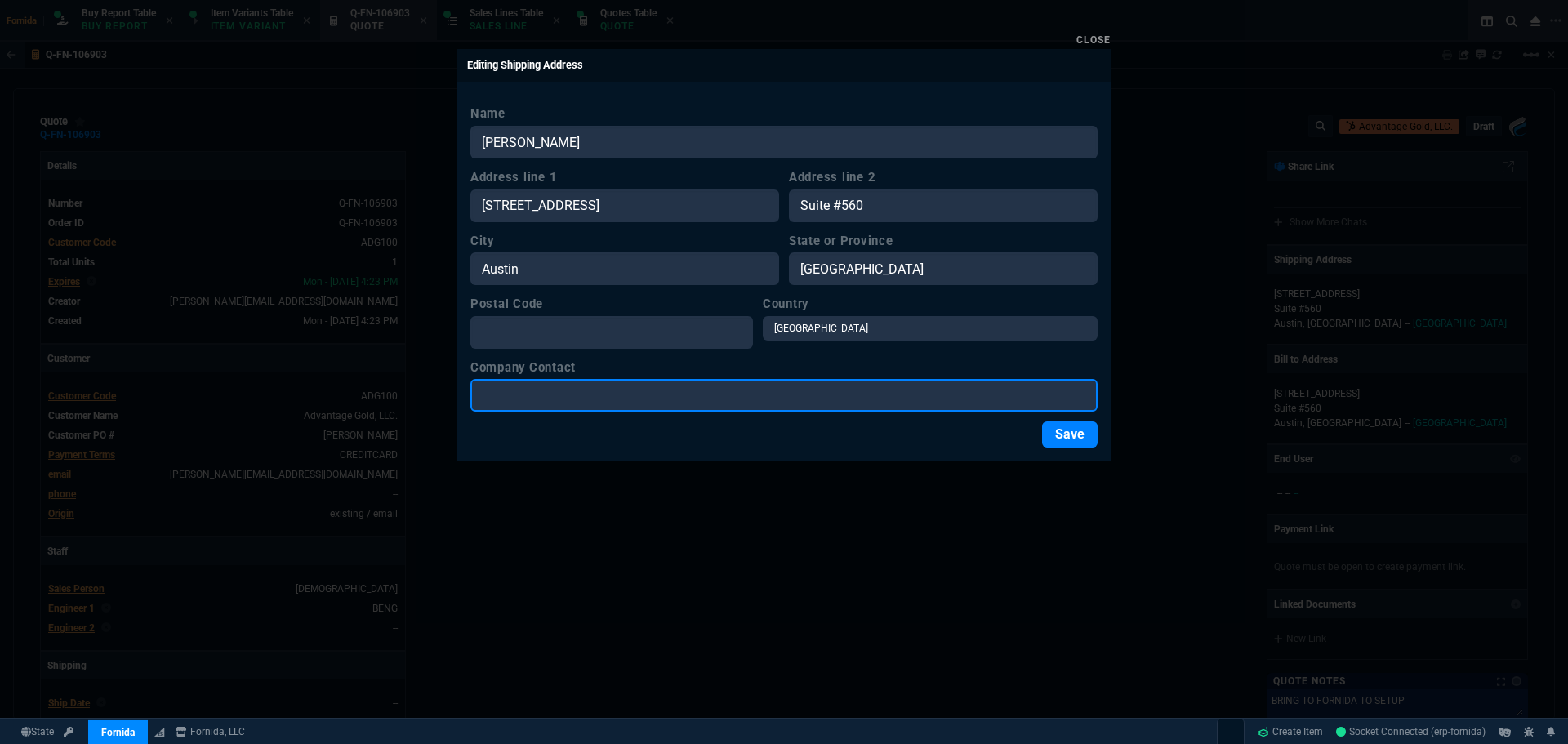
click at [572, 397] on input "Company Contact" at bounding box center [784, 395] width 627 height 32
paste input "[PERSON_NAME]"
type input "[PERSON_NAME]"
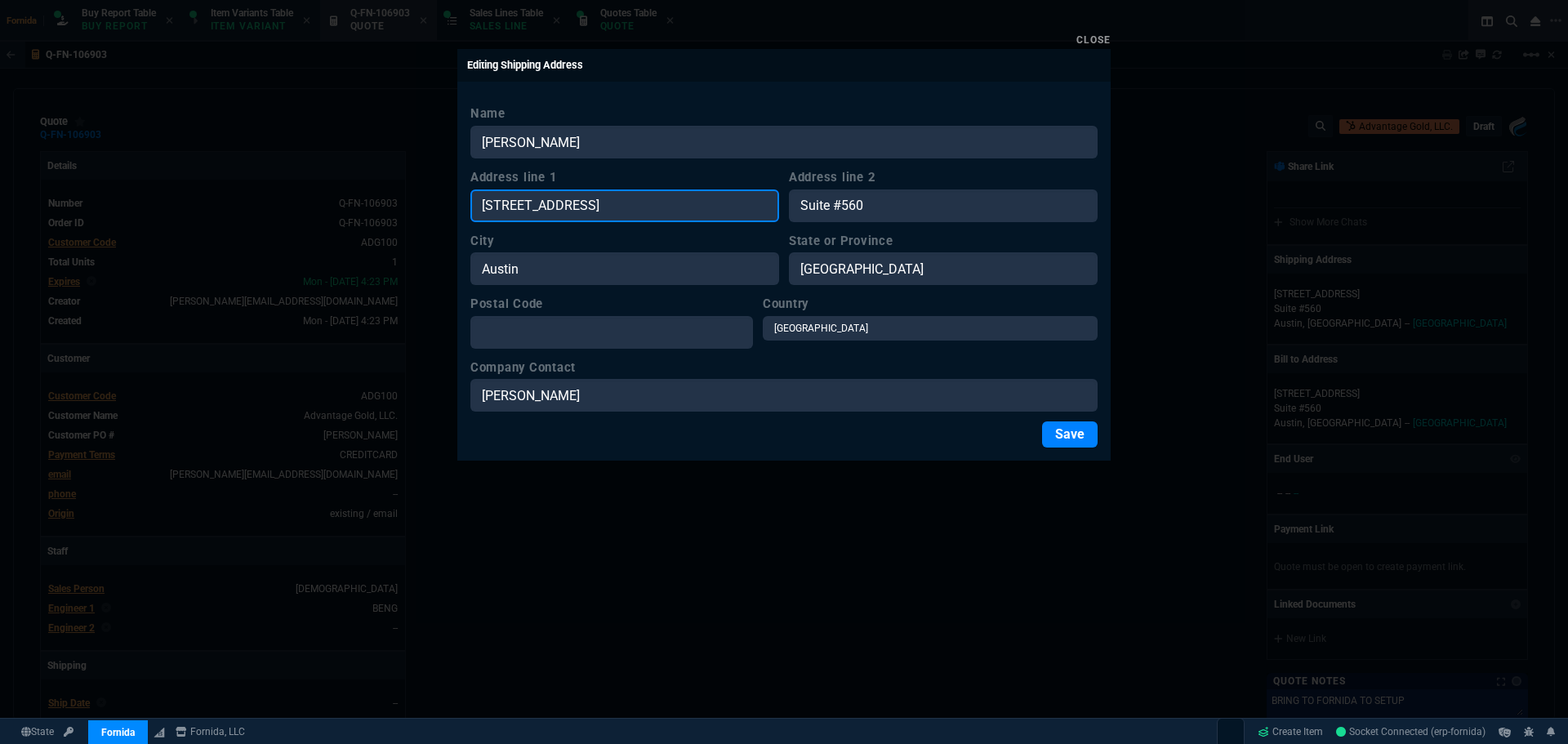
drag, startPoint x: 453, startPoint y: 205, endPoint x: 511, endPoint y: 245, distance: 70.5
click at [356, 205] on div "Close Editing Shipping Address Name Aaron Wachholz Address line 1 7600 Burnet R…" at bounding box center [784, 372] width 1568 height 744
click at [457, 211] on div "Close Editing Shipping Address Name Aaron Wachholz Address line 1 BD Address li…" at bounding box center [784, 372] width 1568 height 744
type input "TBD"
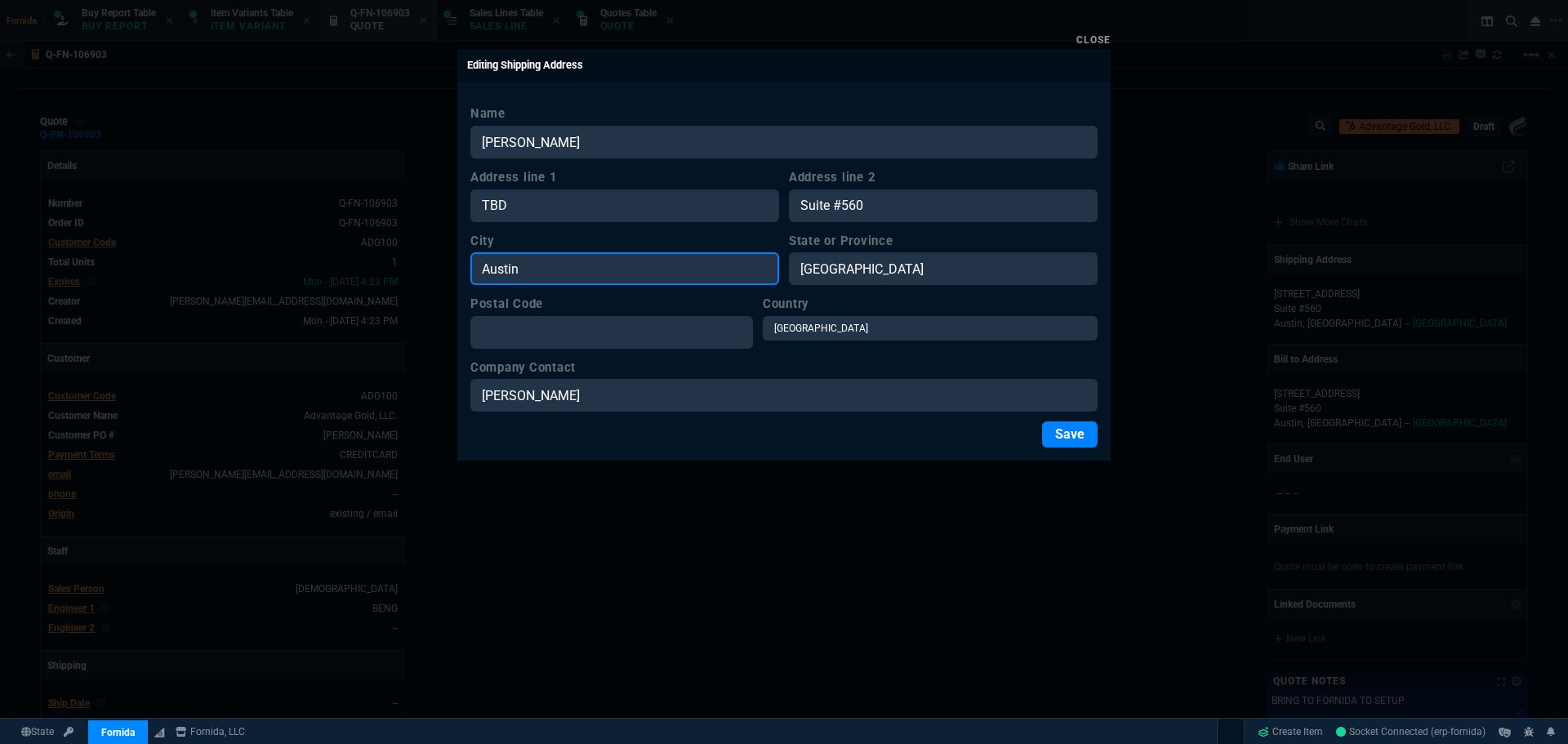
drag, startPoint x: 551, startPoint y: 259, endPoint x: 572, endPoint y: 263, distance: 21.4
click at [552, 259] on input "Austin" at bounding box center [624, 268] width 308 height 32
paste input "TBD"
type input "TBD"
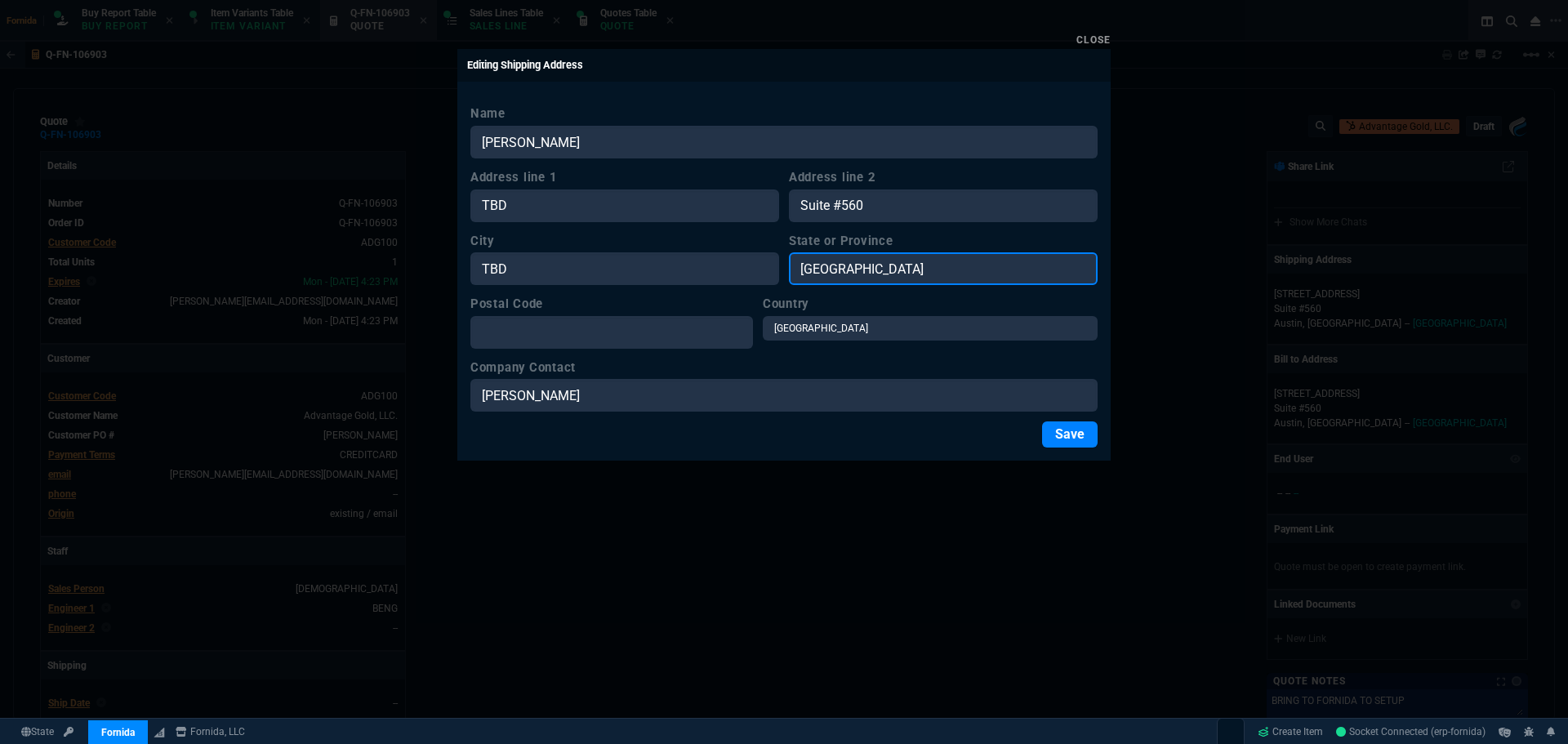
click at [851, 277] on input "[GEOGRAPHIC_DATA]" at bounding box center [943, 268] width 308 height 32
paste input "BD"
type input "TBD"
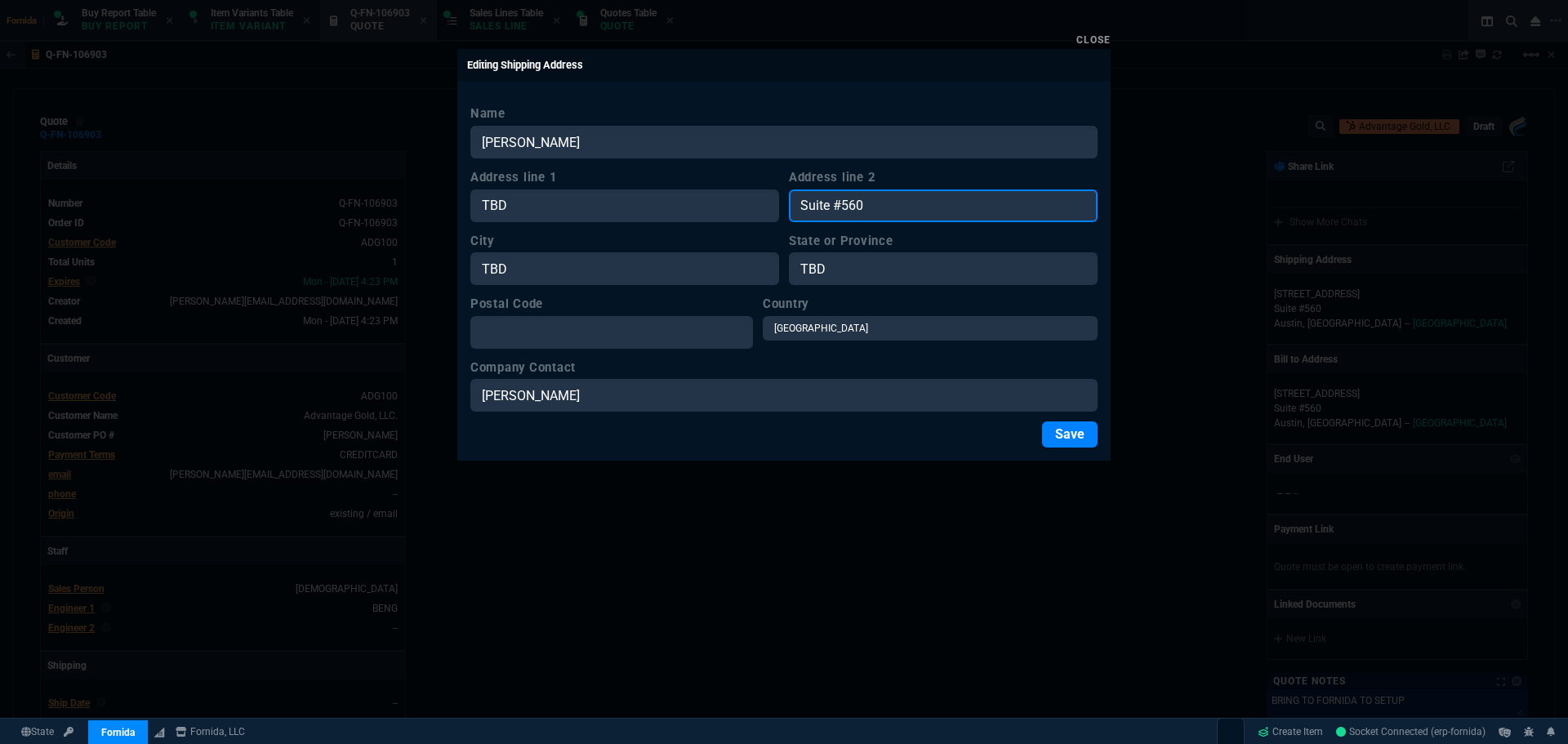
click at [881, 206] on input "Suite #560" at bounding box center [943, 205] width 308 height 32
paste input "TBD"
type input "TBD"
click at [628, 347] on form "Name Aaron Wachholz Address line 1 TBD Address line 2 TBD City TBD State or Pro…" at bounding box center [784, 275] width 627 height 343
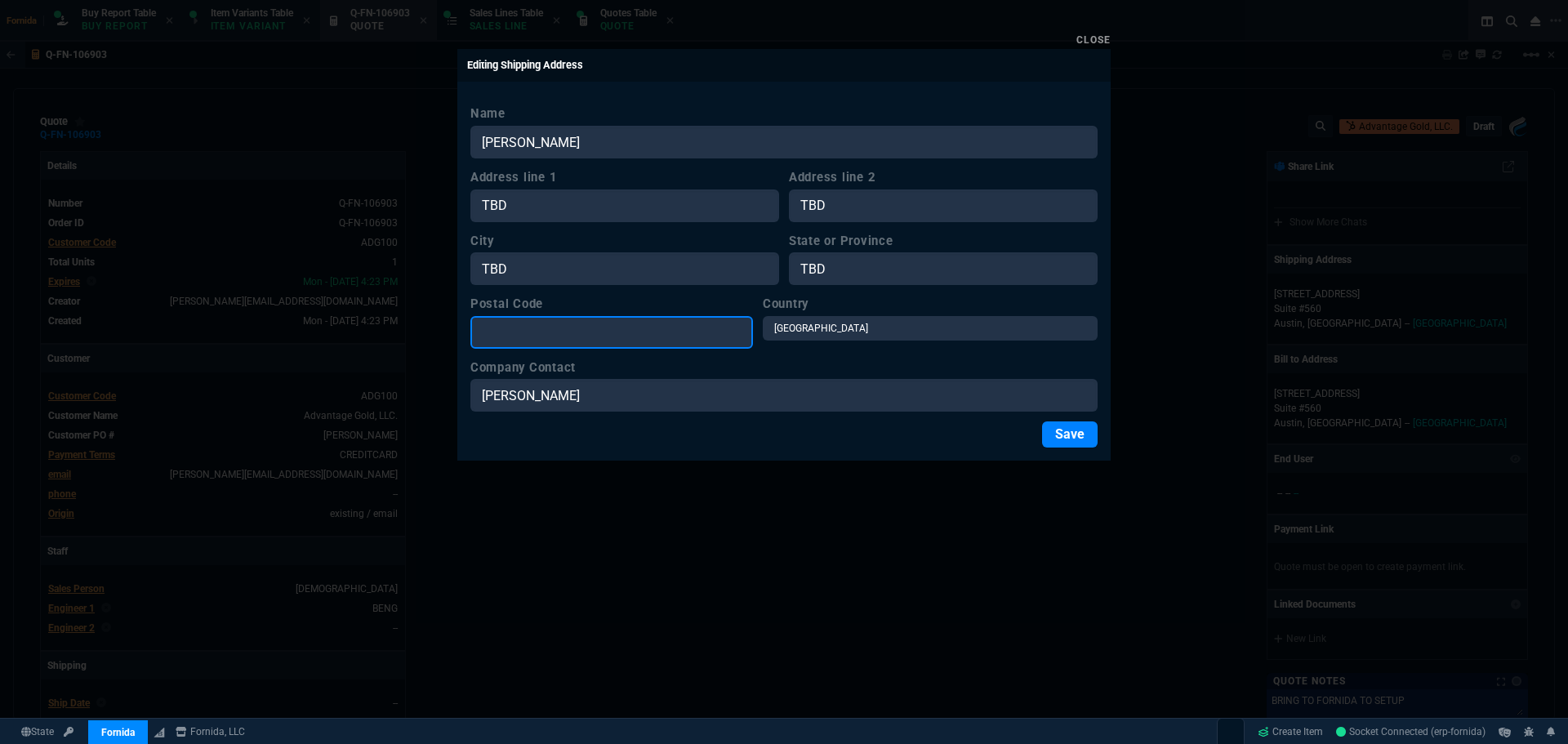
click at [631, 336] on input "Postal Code" at bounding box center [612, 332] width 283 height 32
paste input "TBD"
type input "TBD"
click at [1051, 436] on button "Save" at bounding box center [1069, 434] width 56 height 27
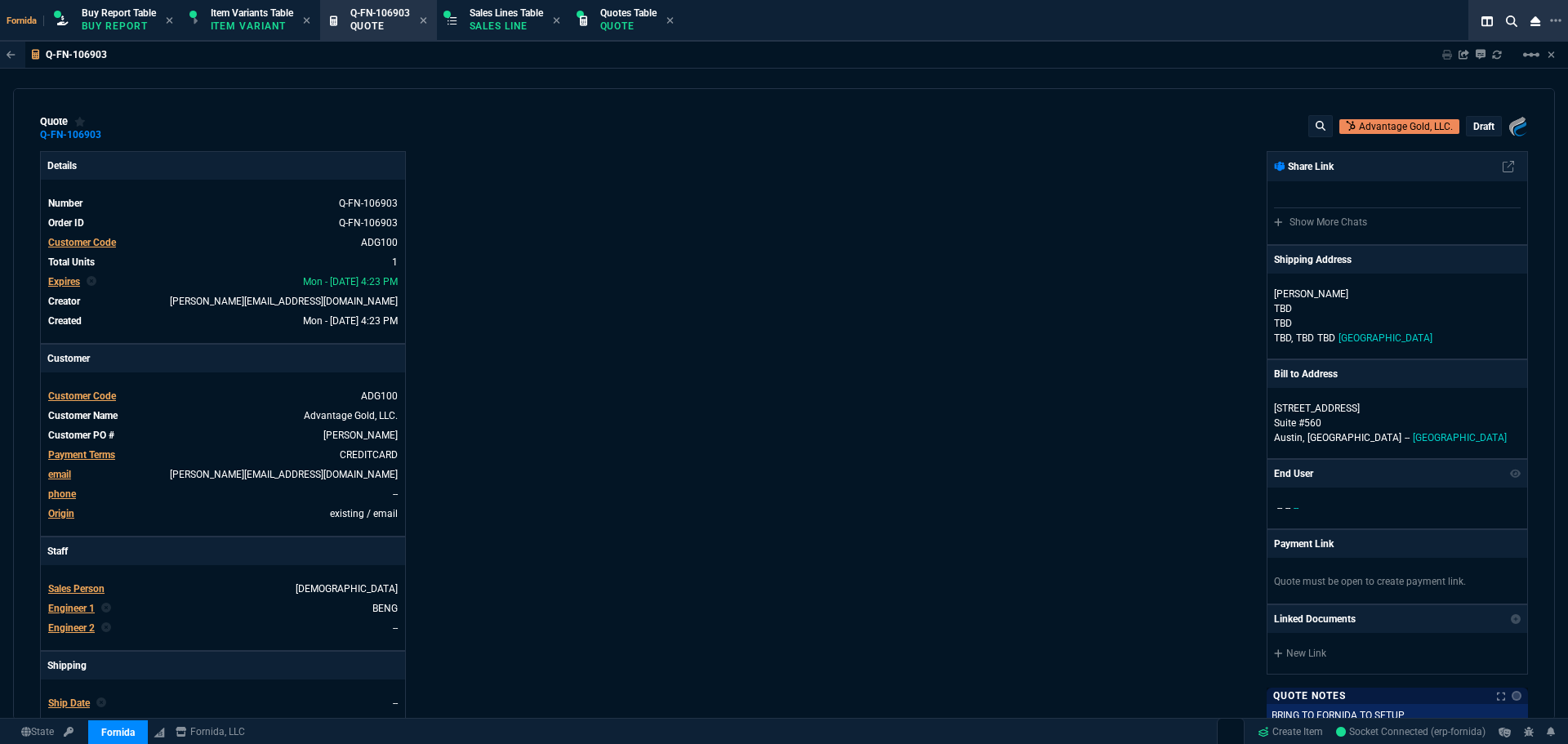
click at [910, 476] on div "Fornida, LLC 2609 Technology Dr Suite 300 Plano, TX 75074 Share Link Show More …" at bounding box center [1156, 572] width 744 height 842
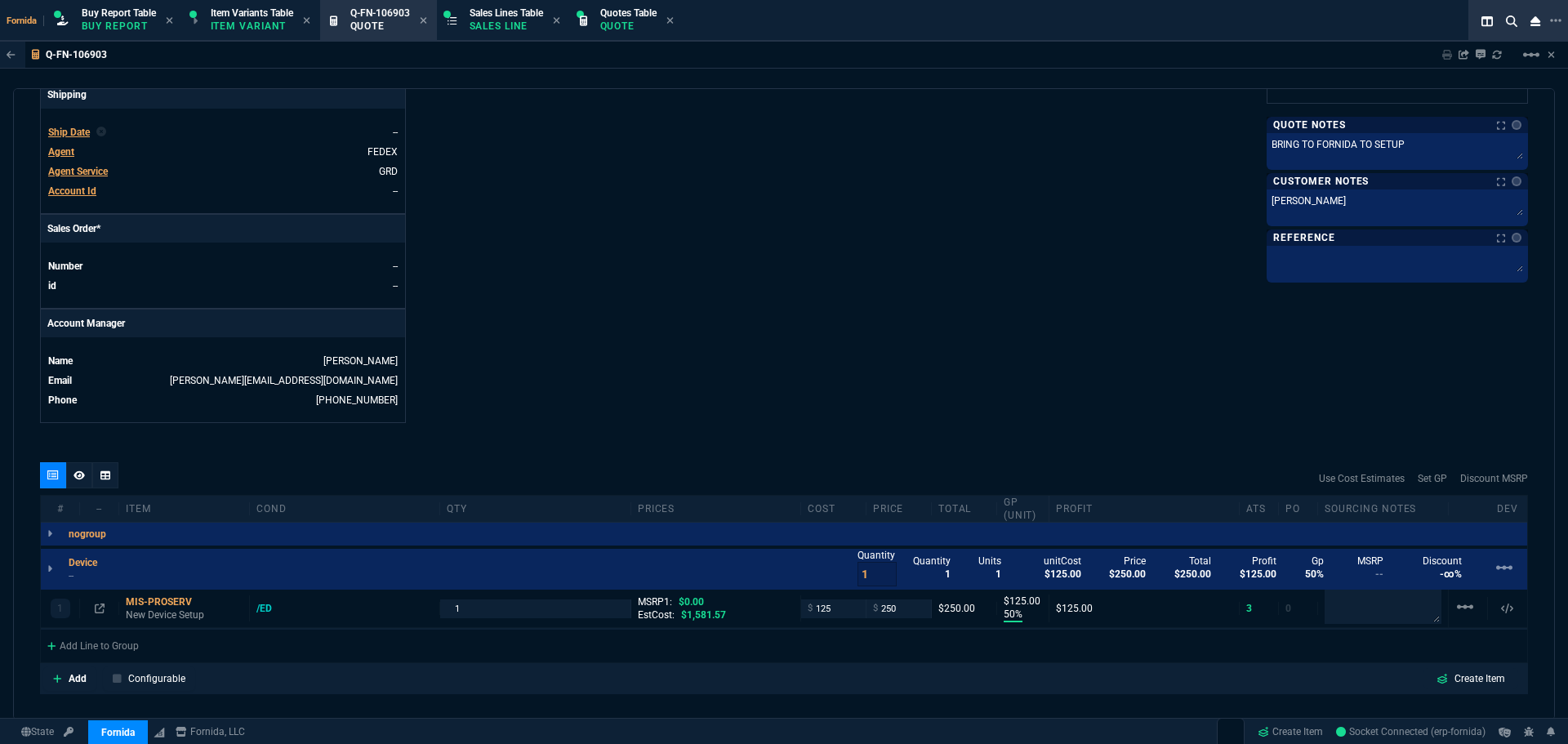
scroll to position [571, 0]
click at [76, 648] on div "Add Line to Group" at bounding box center [93, 643] width 104 height 29
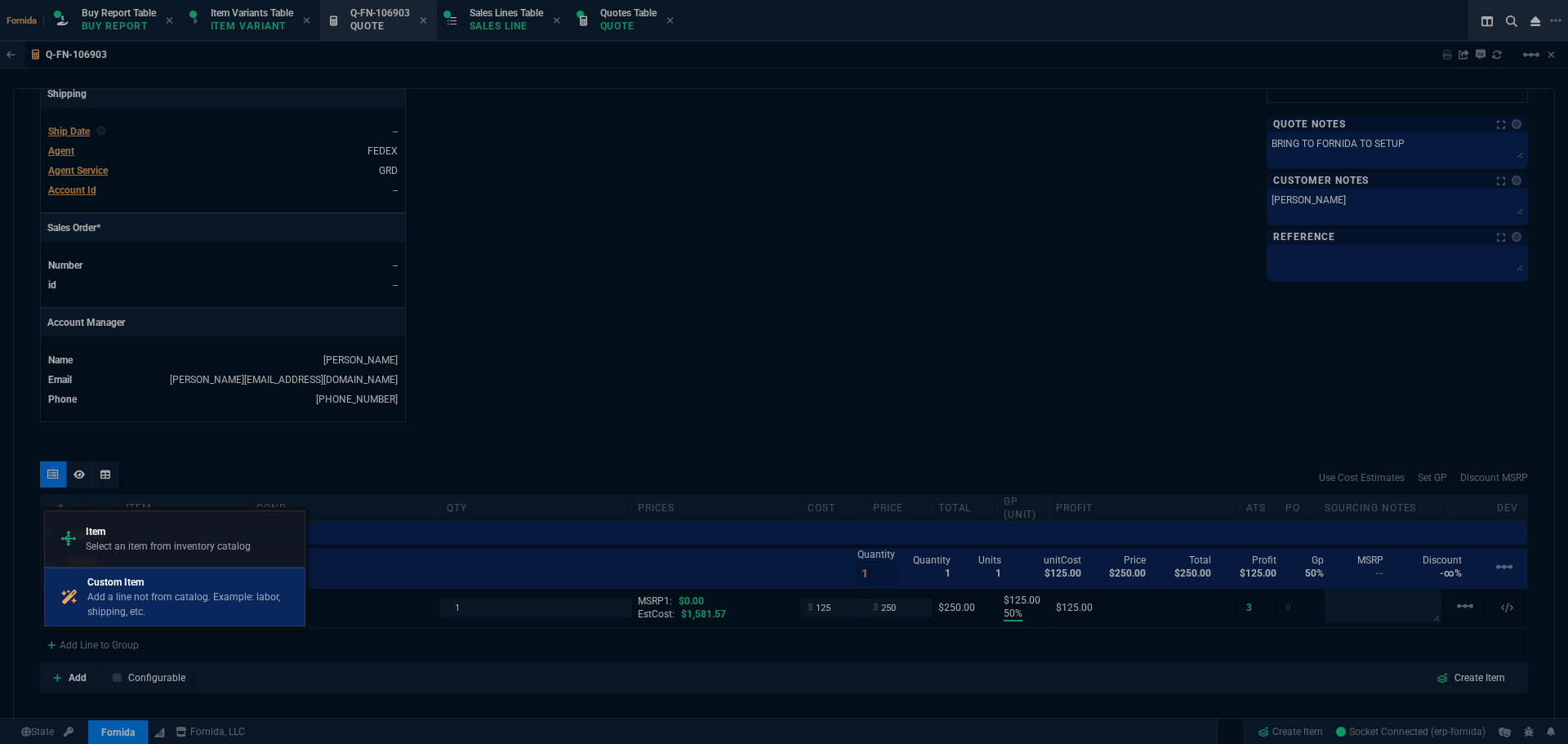
click at [177, 578] on p "Custom Item" at bounding box center [192, 582] width 211 height 15
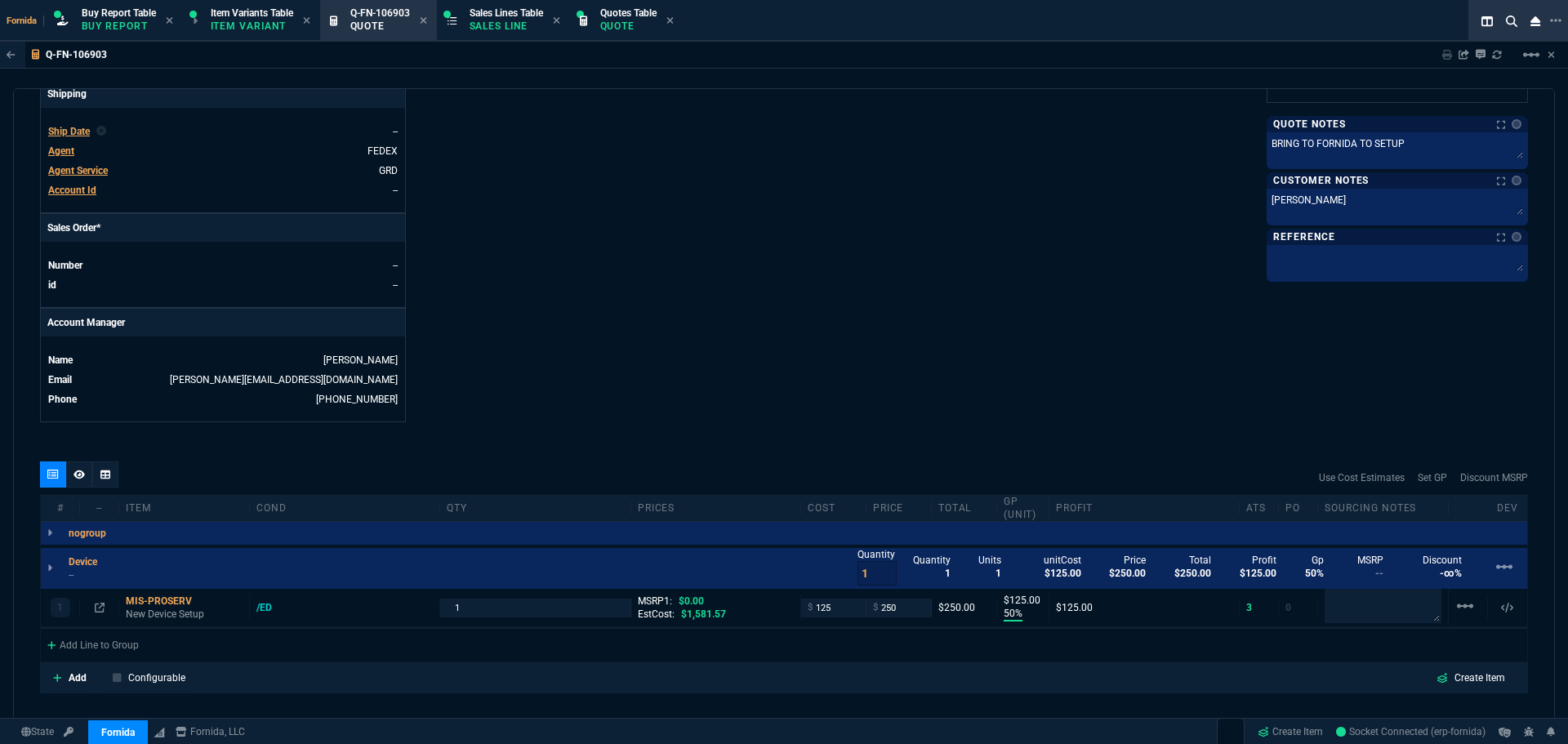
click at [920, 172] on div "Fornida, LLC 2609 Technology Dr Suite 300 Plano, TX 75074 Share Link Show More …" at bounding box center [1156, 1] width 744 height 842
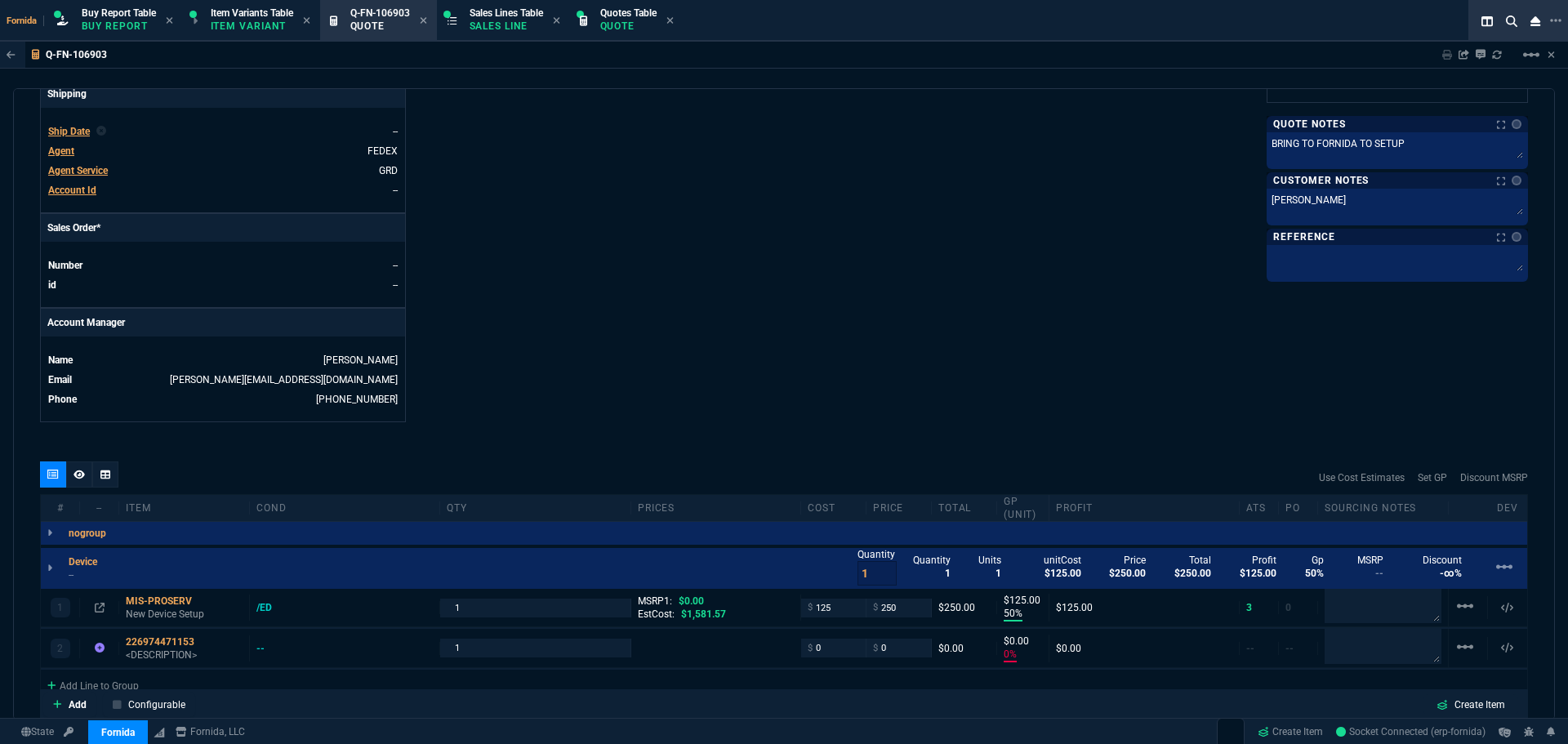
click at [109, 175] on td "Agent Service" at bounding box center [81, 171] width 67 height 17
type input "50"
type input "125"
type input "0"
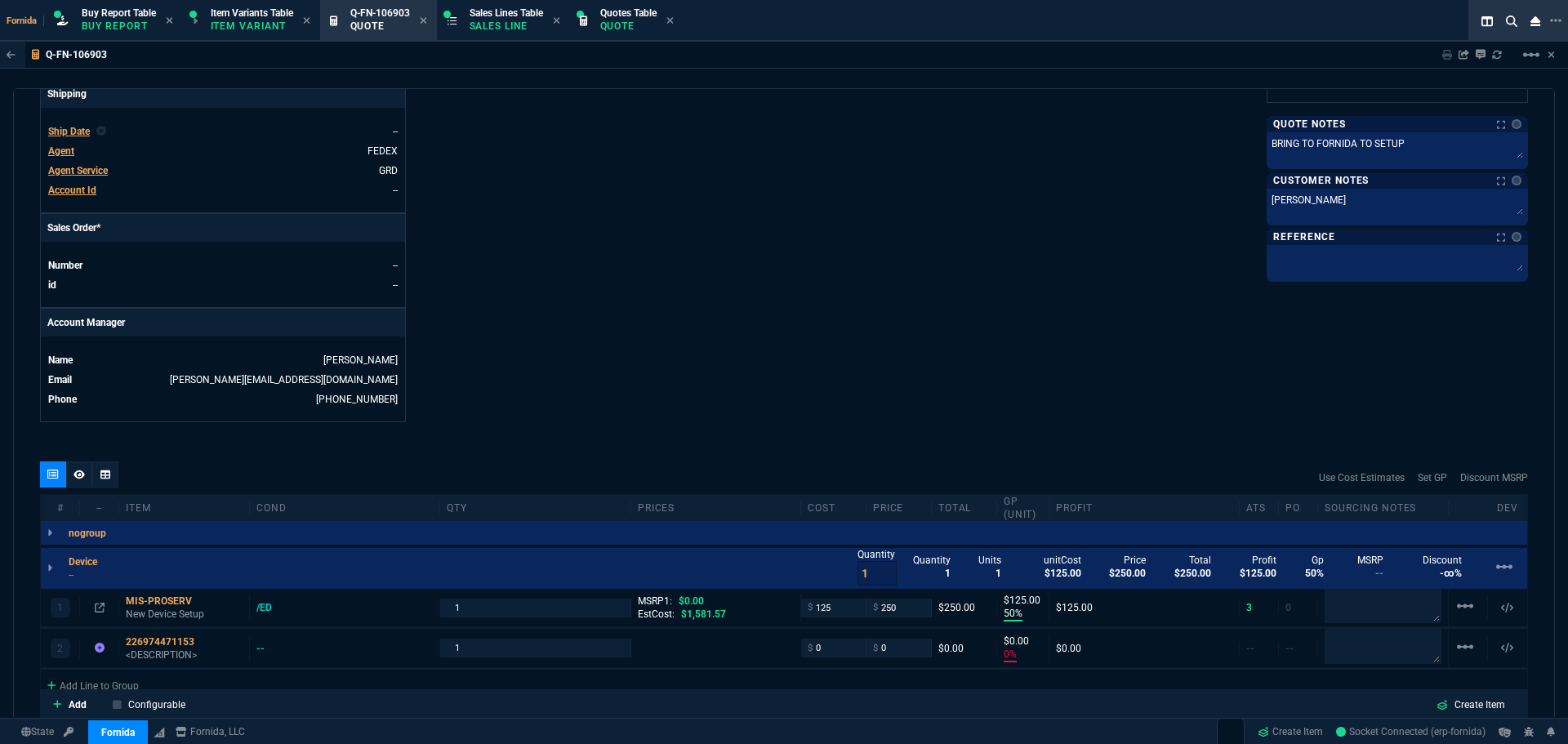
click at [100, 171] on span "Agent Service" at bounding box center [78, 171] width 60 height 12
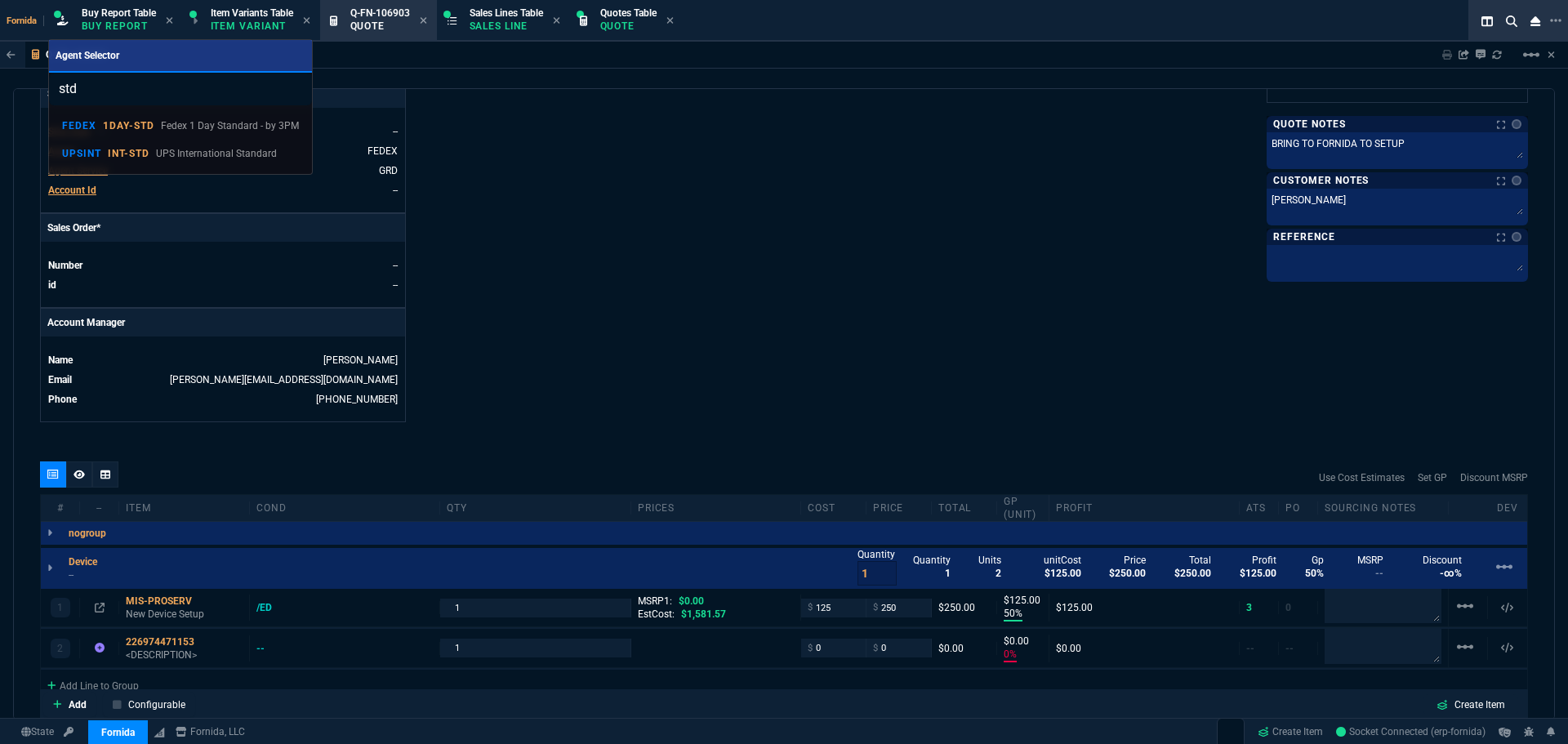
type input "std"
click at [215, 150] on p "UPS International Standard" at bounding box center [216, 153] width 121 height 15
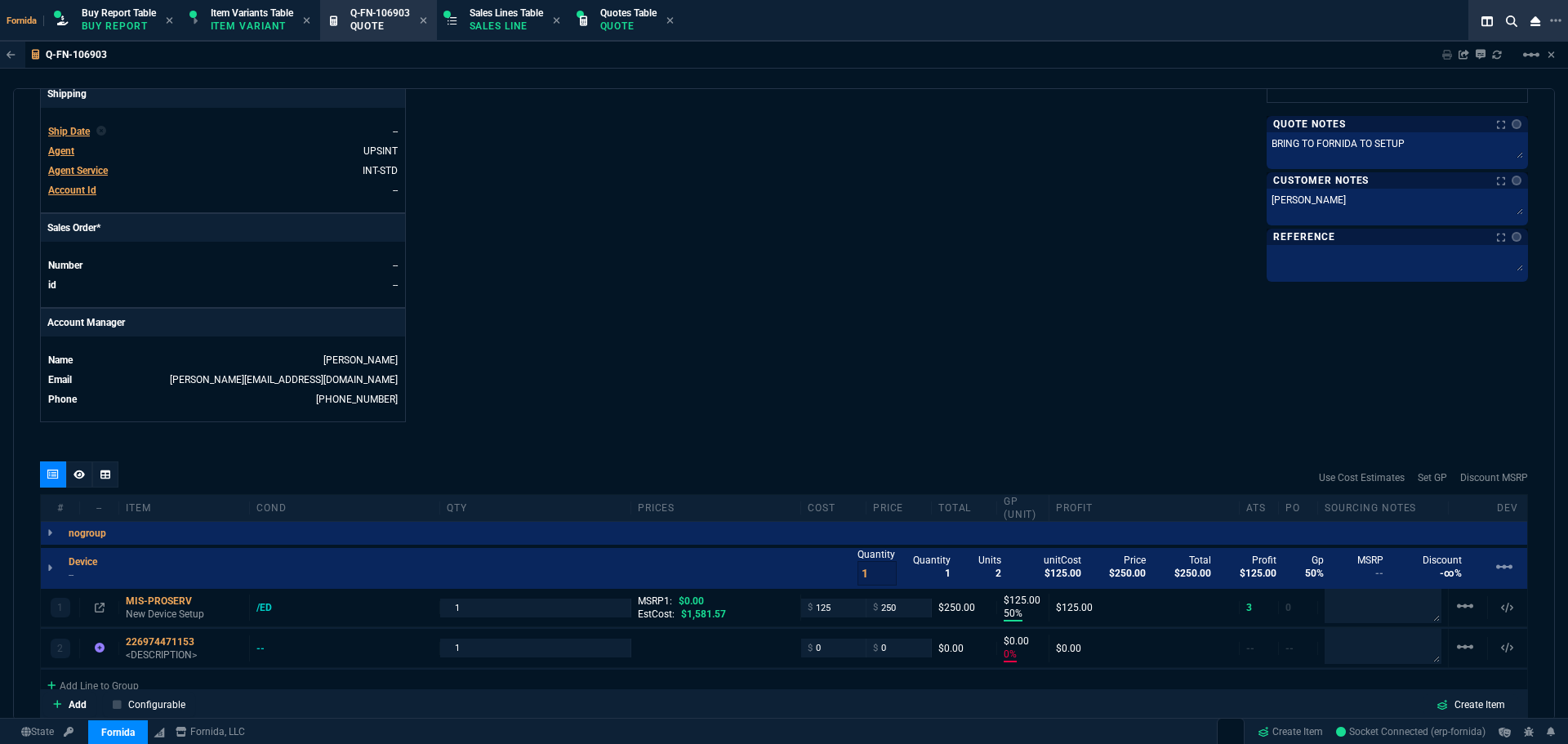
click at [90, 168] on span "Agent Service" at bounding box center [78, 171] width 60 height 12
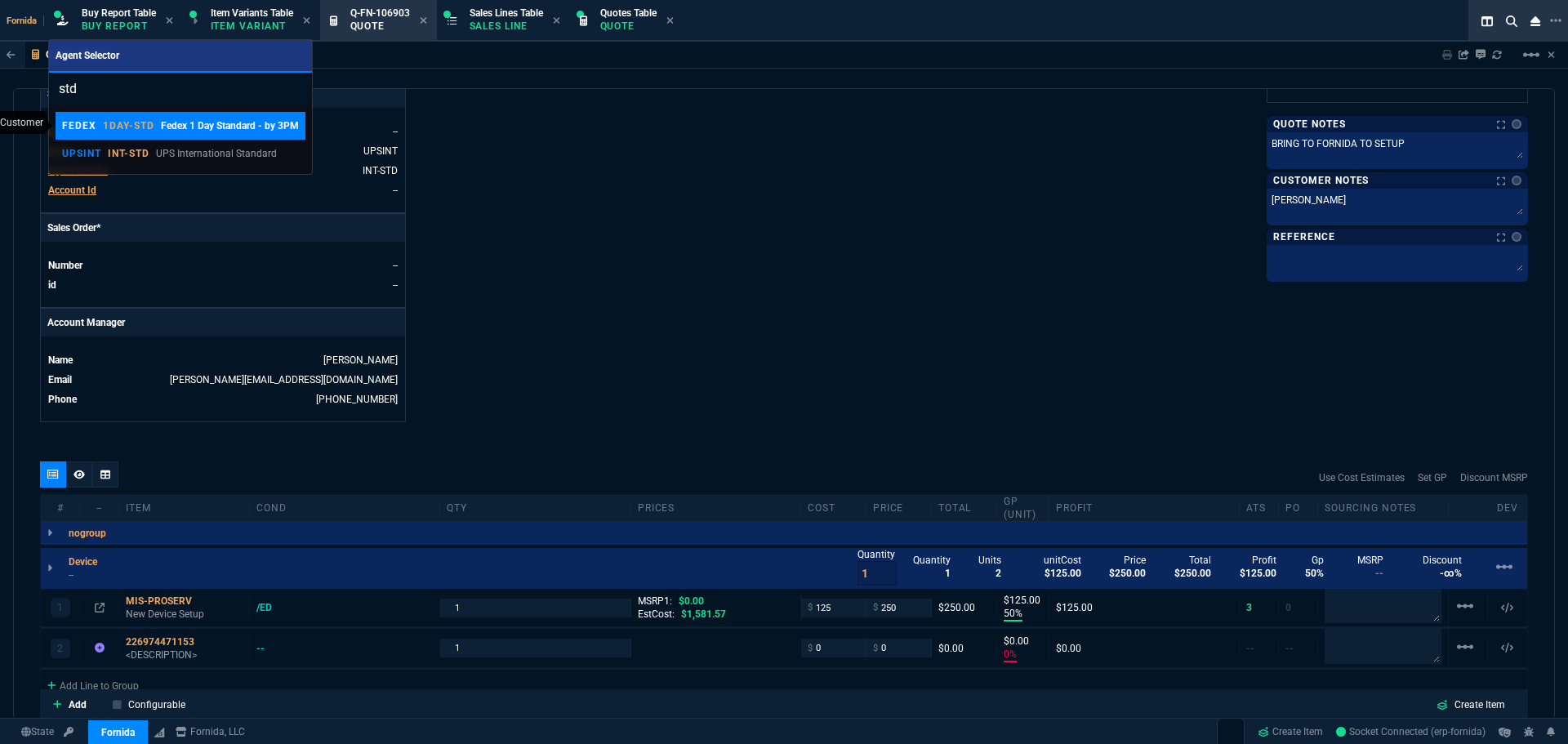
type input "std"
click at [184, 128] on p "Fedex 1 Day Standard - by 3PM" at bounding box center [230, 126] width 138 height 15
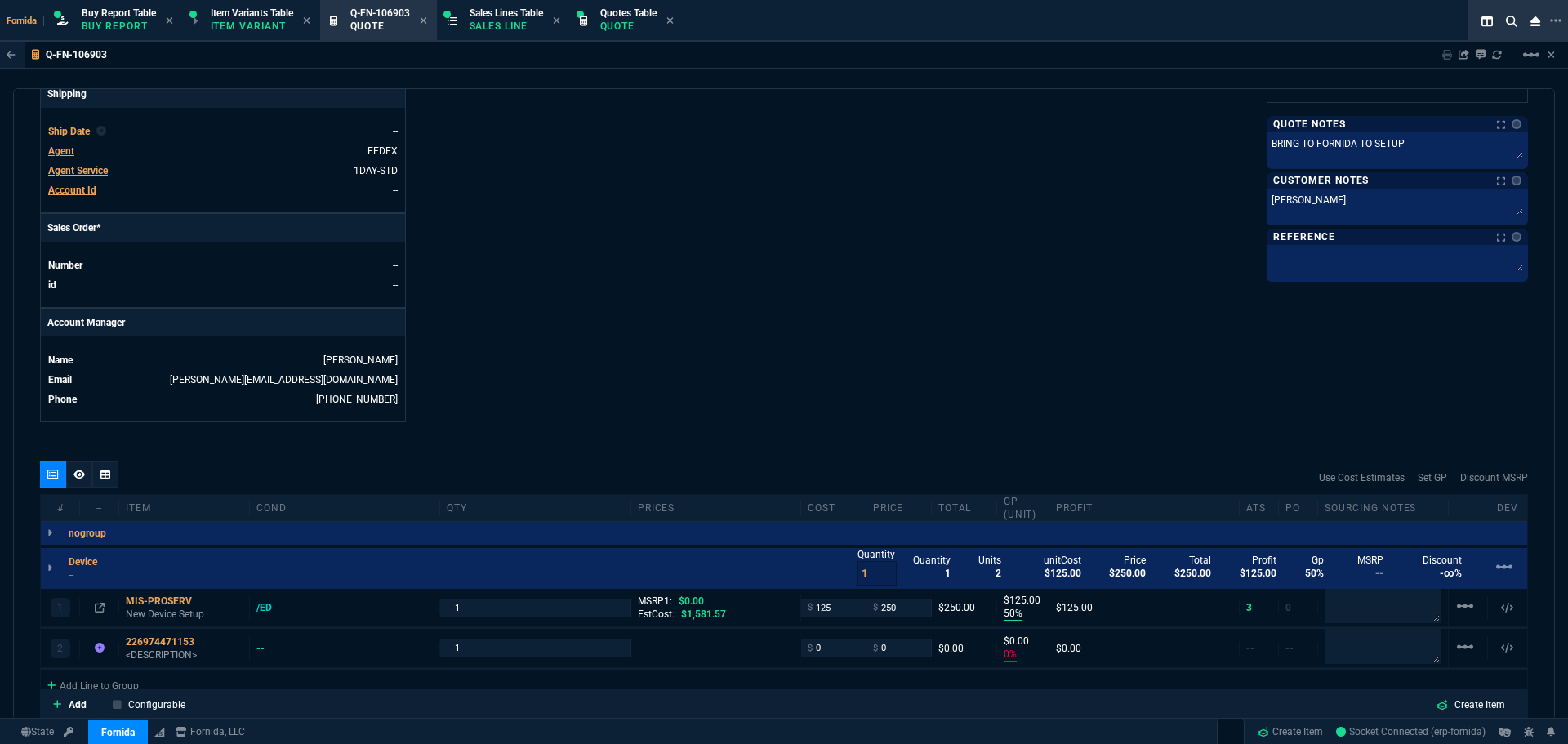
click at [681, 315] on div "Details Number Q-FN-106903 Order ID Q-FN-106903 Customer Code ADG100 Total Unit…" at bounding box center [412, 1] width 744 height 842
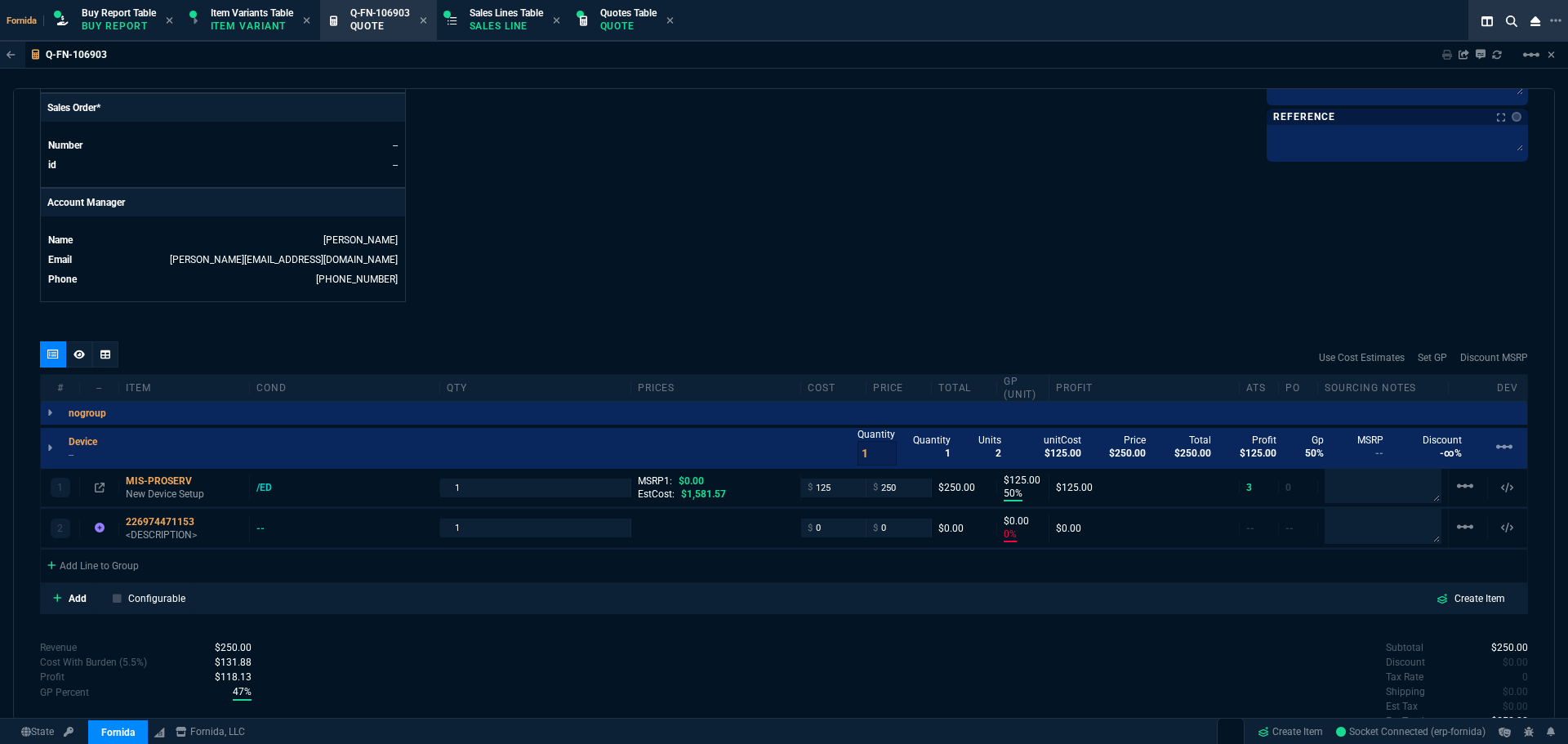
scroll to position [813, 0]
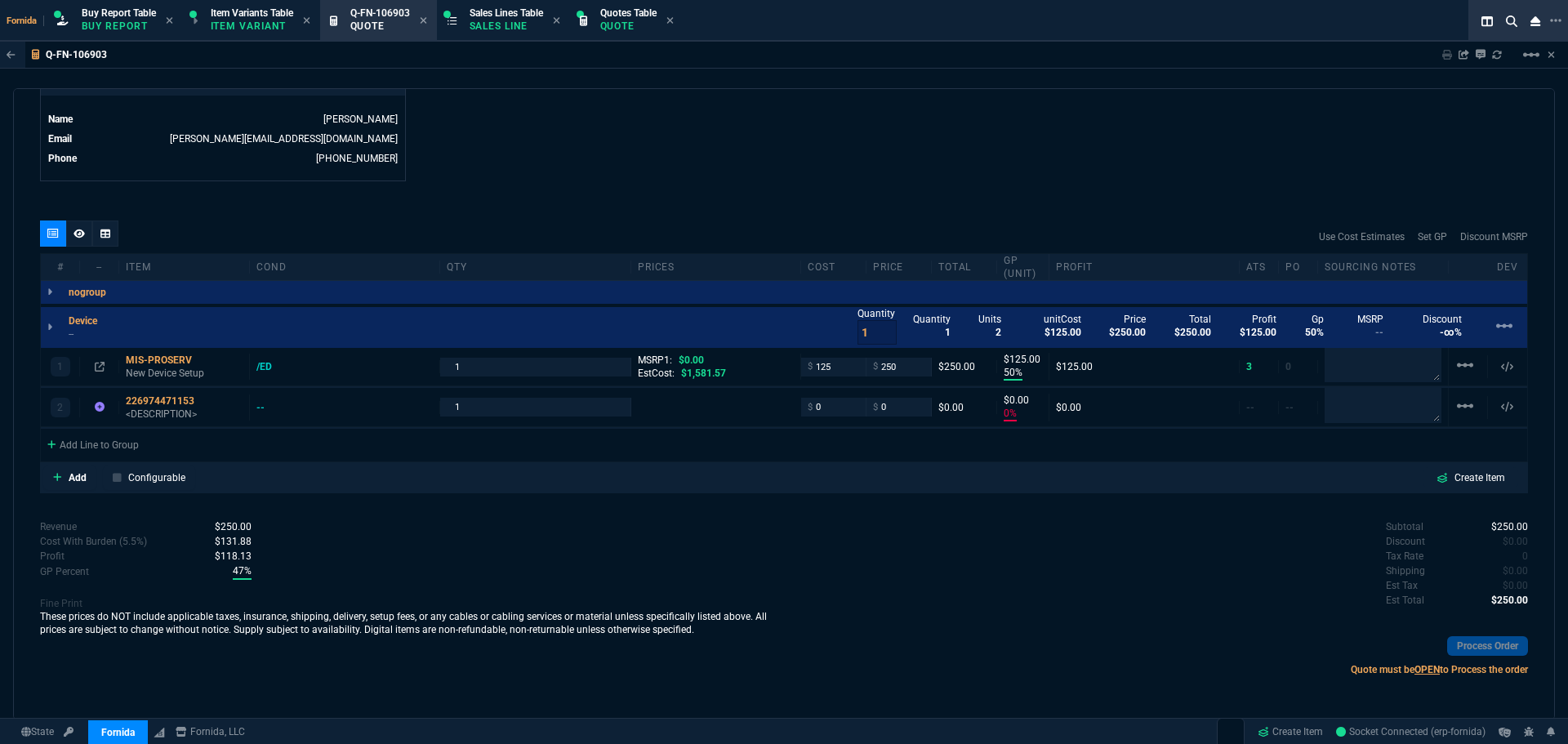
drag, startPoint x: 162, startPoint y: 374, endPoint x: 160, endPoint y: 365, distance: 9.2
click at [1394, 370] on textarea at bounding box center [1382, 364] width 117 height 34
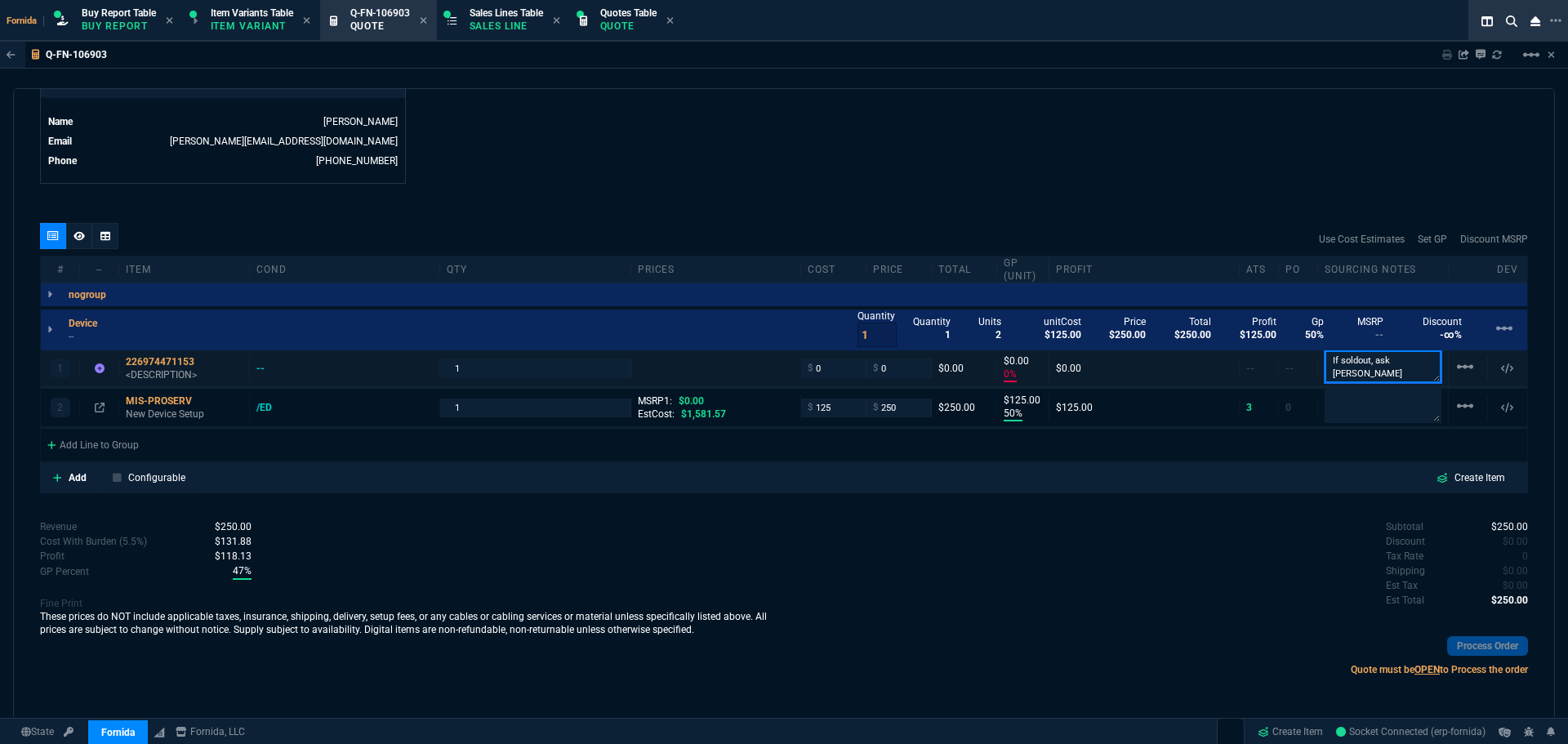
paste textarea "https://www.ebay.com/itm/226974471153?_skw=laptop&itmmeta=01K573CQKR70PG8Q9D6RD…"
type textarea "If soldout, ask [PERSON_NAME] [URL][DOMAIN_NAME]"
drag, startPoint x: 956, startPoint y: 208, endPoint x: 546, endPoint y: 338, distance: 430.1
click at [955, 208] on div "quote Q-FN-106903 Advantage Gold, LLC. draft Fornida, LLC [STREET_ADDRESS] Deta…" at bounding box center [784, 404] width 1541 height 632
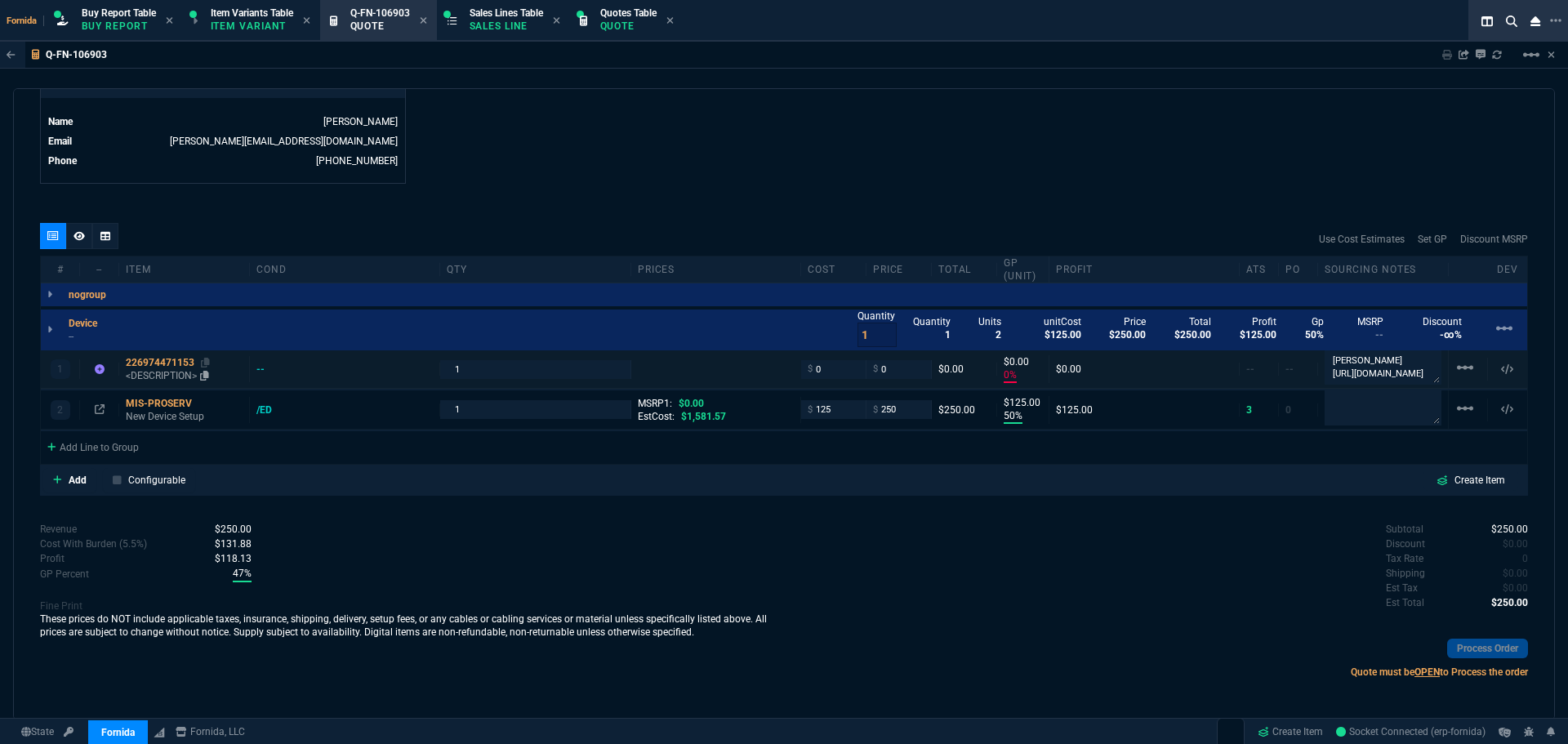
click at [181, 366] on div "226974471153" at bounding box center [184, 362] width 117 height 13
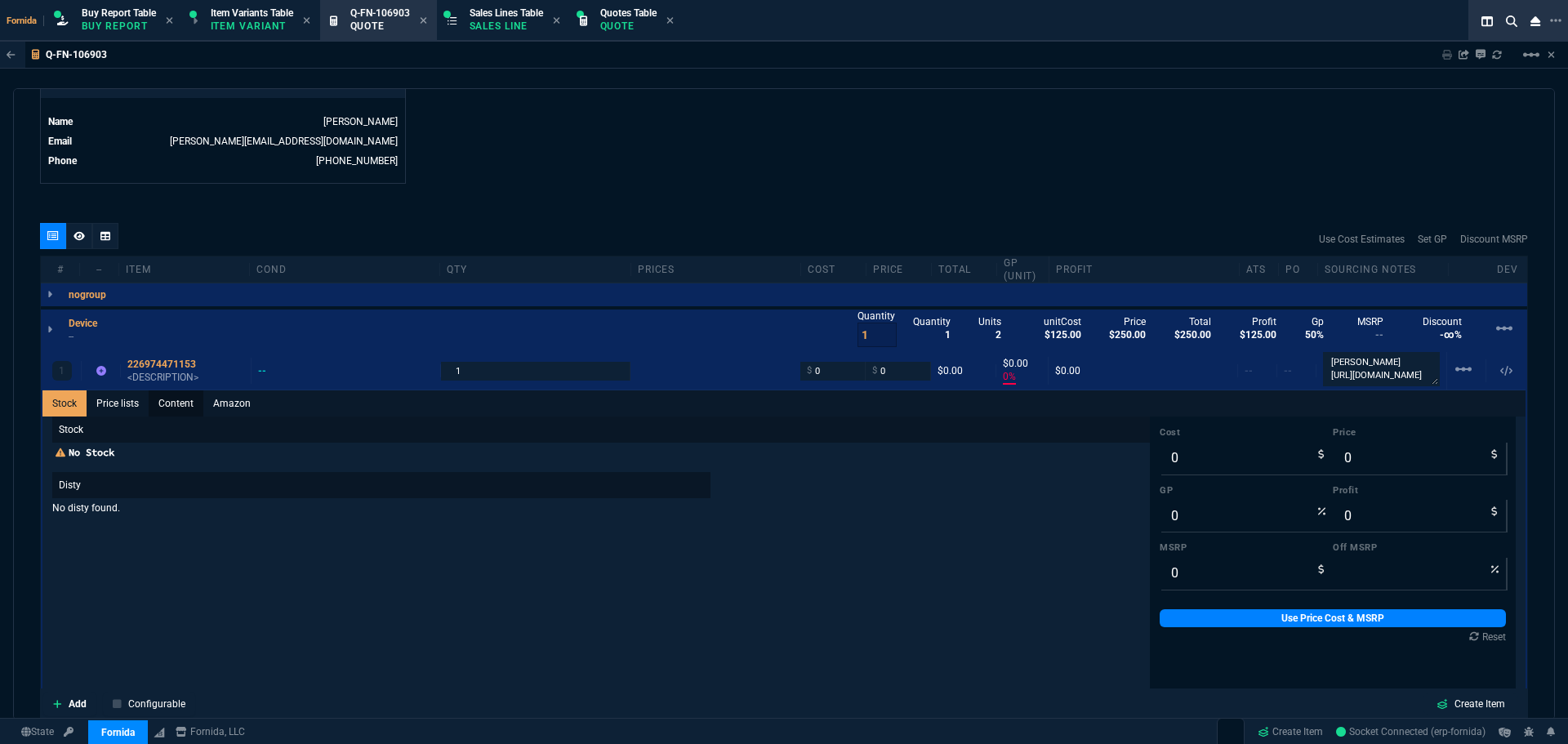
click at [166, 403] on link "Content" at bounding box center [176, 403] width 55 height 27
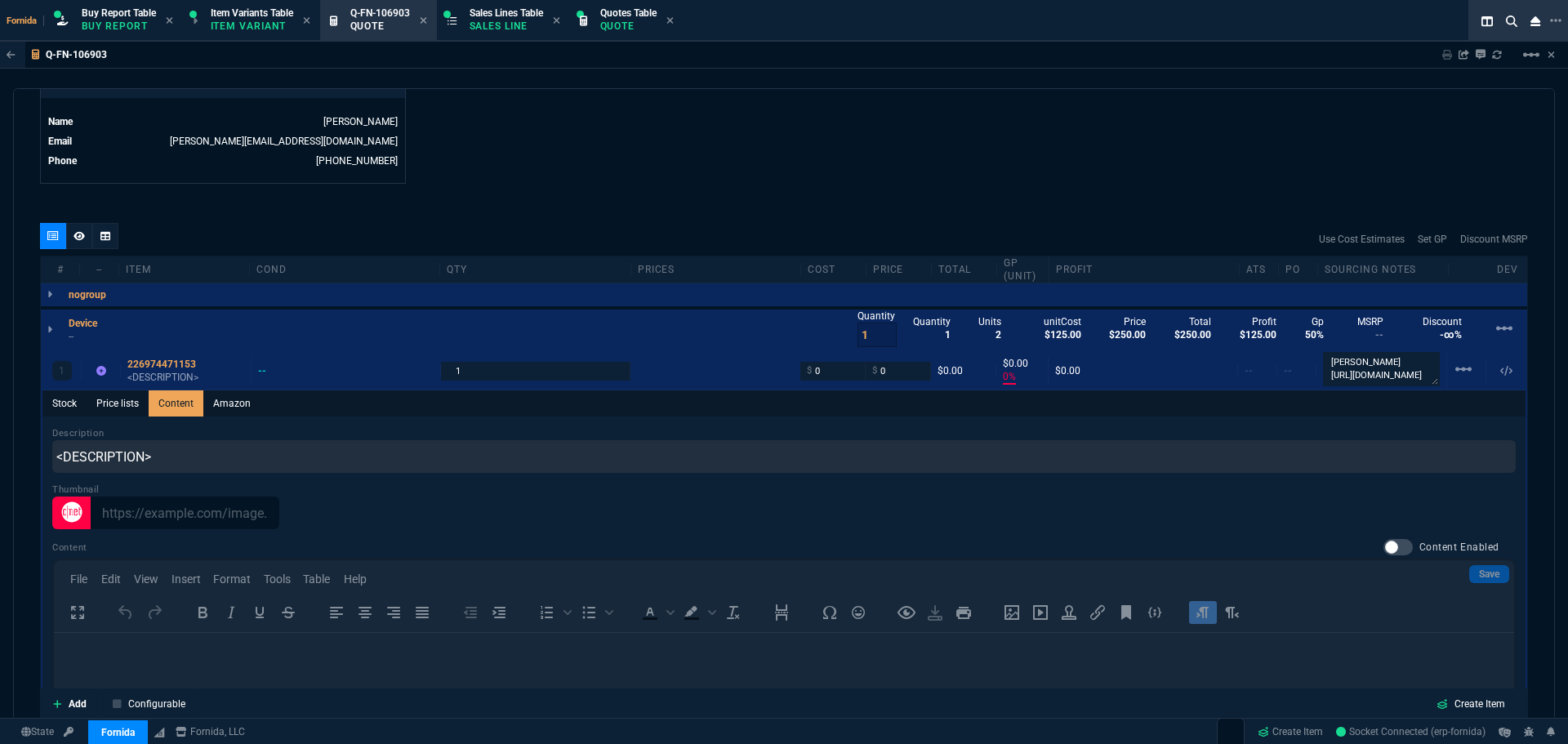
scroll to position [0, 0]
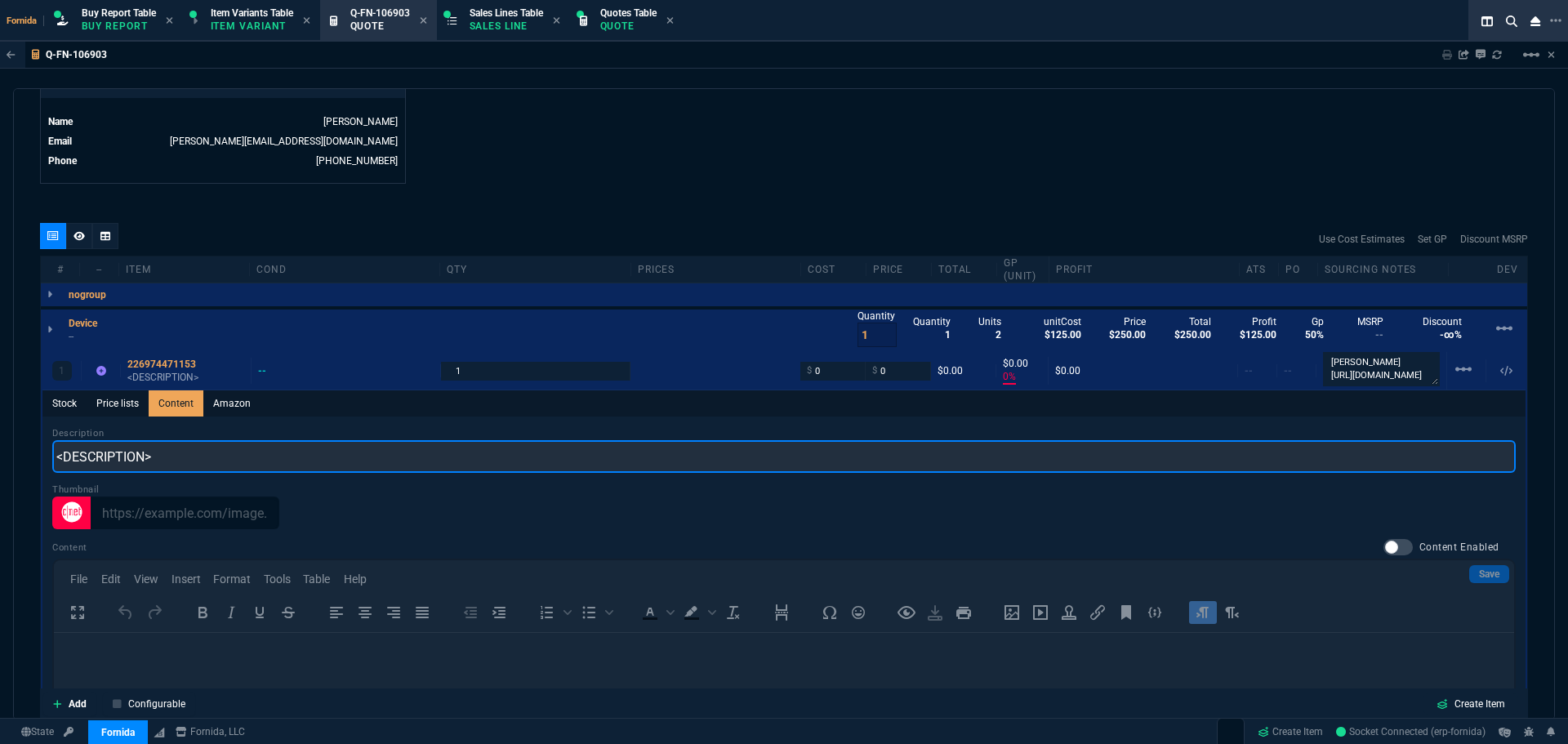
click at [173, 444] on input "<DESCRIPTION>" at bounding box center [784, 455] width 1463 height 32
click at [61, 458] on input "laptop 15.6"" at bounding box center [784, 455] width 1463 height 32
click at [221, 458] on input "Laptop 15.6"" at bounding box center [784, 455] width 1463 height 32
type input "Laptop 15.6" I7 32GB W11P"
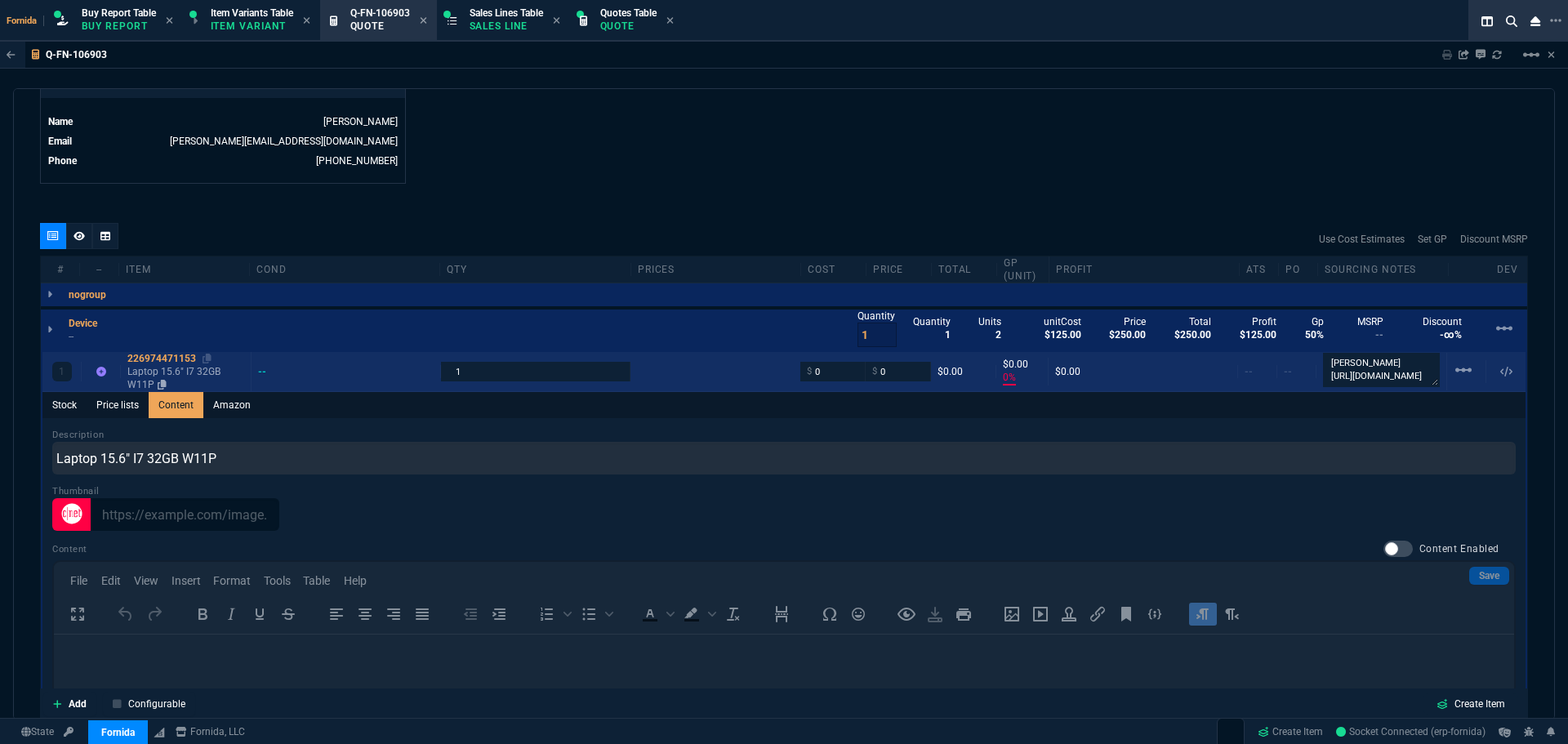
click at [147, 364] on div "226974471153" at bounding box center [186, 357] width 117 height 13
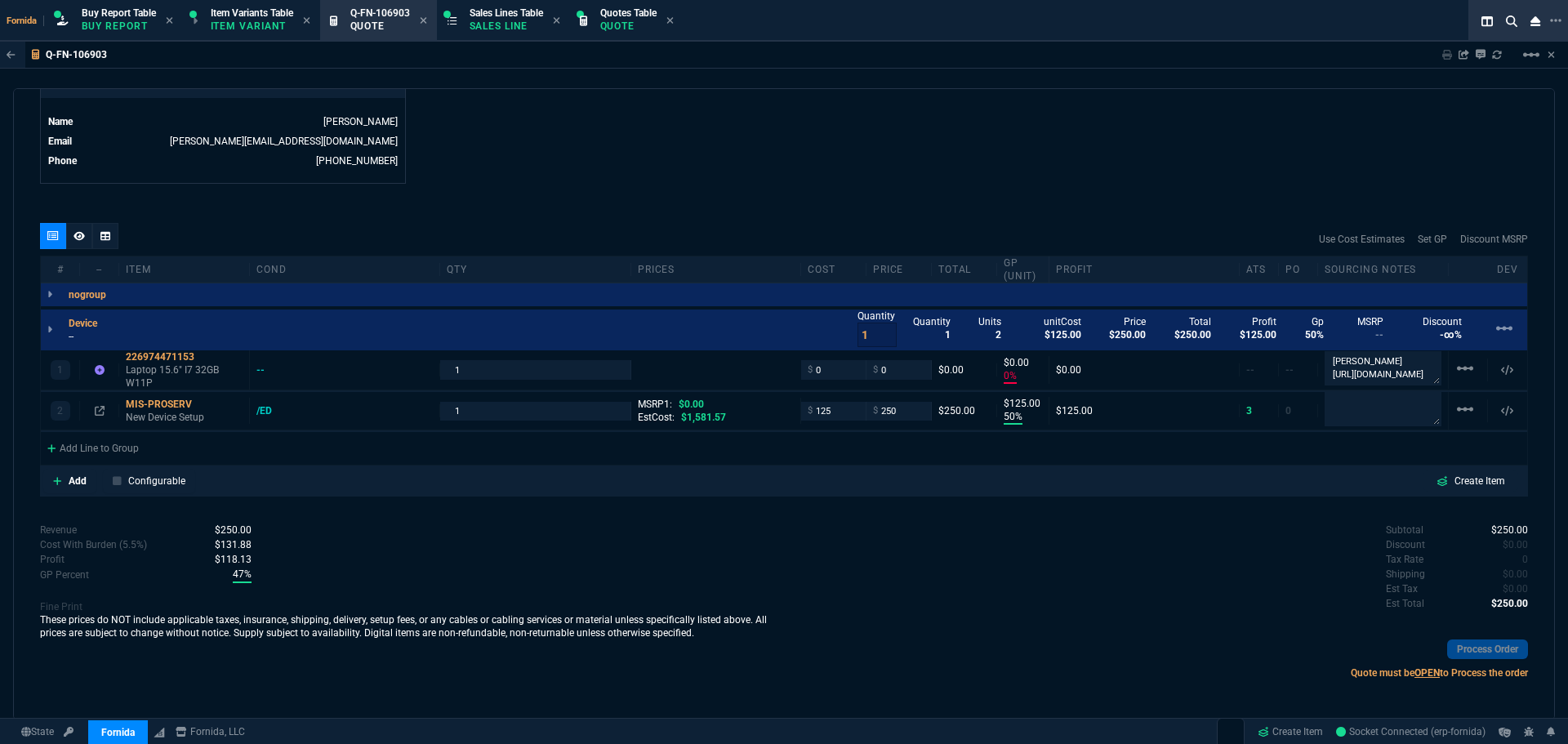
type input "0"
click at [85, 336] on p "--" at bounding box center [87, 336] width 38 height 13
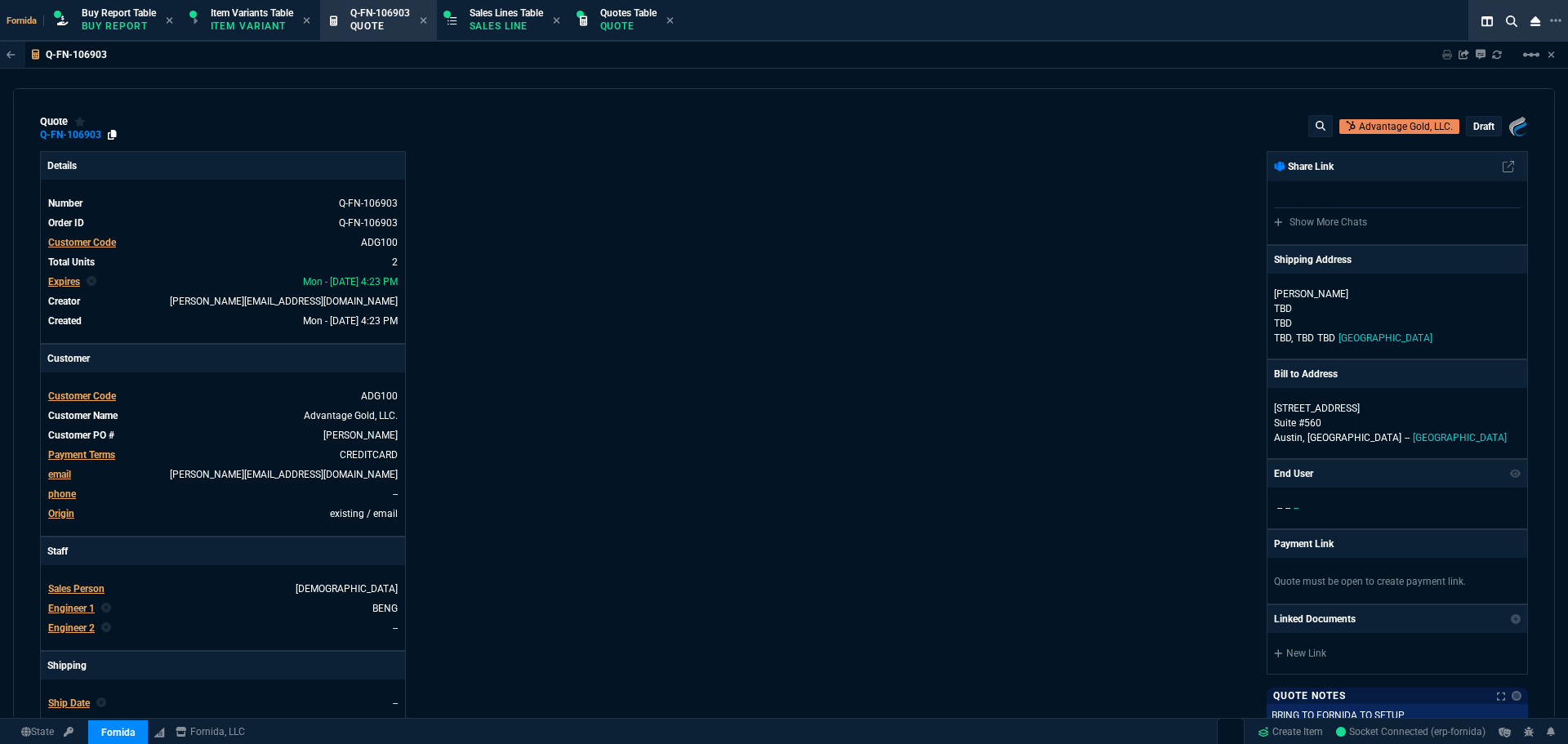
click at [113, 138] on icon at bounding box center [112, 134] width 9 height 10
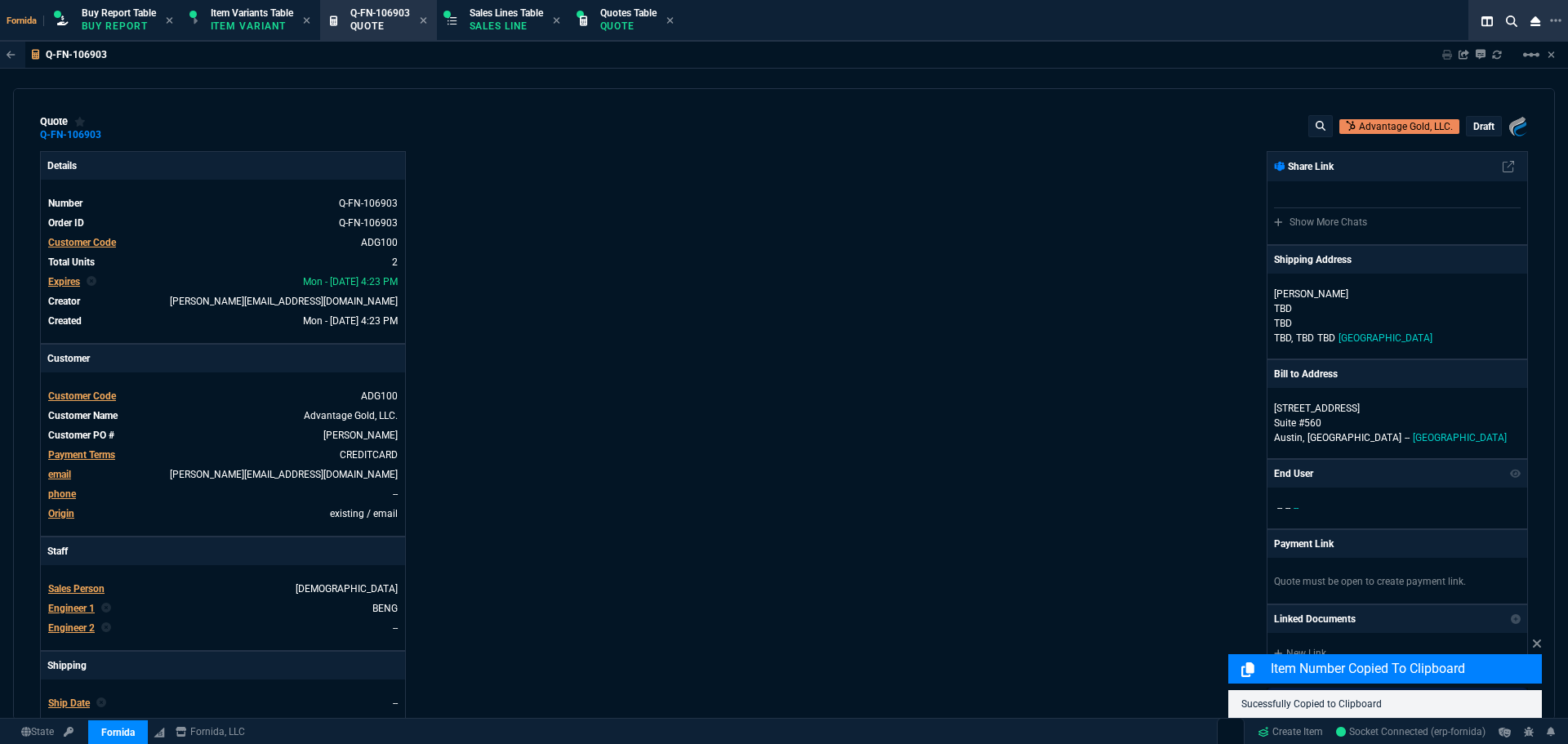
drag, startPoint x: 920, startPoint y: 148, endPoint x: 909, endPoint y: 148, distance: 11.0
click at [920, 148] on div "quote Q-FN-106903 Advantage Gold, LLC. draft Fornida, LLC [STREET_ADDRESS] Deta…" at bounding box center [784, 404] width 1541 height 632
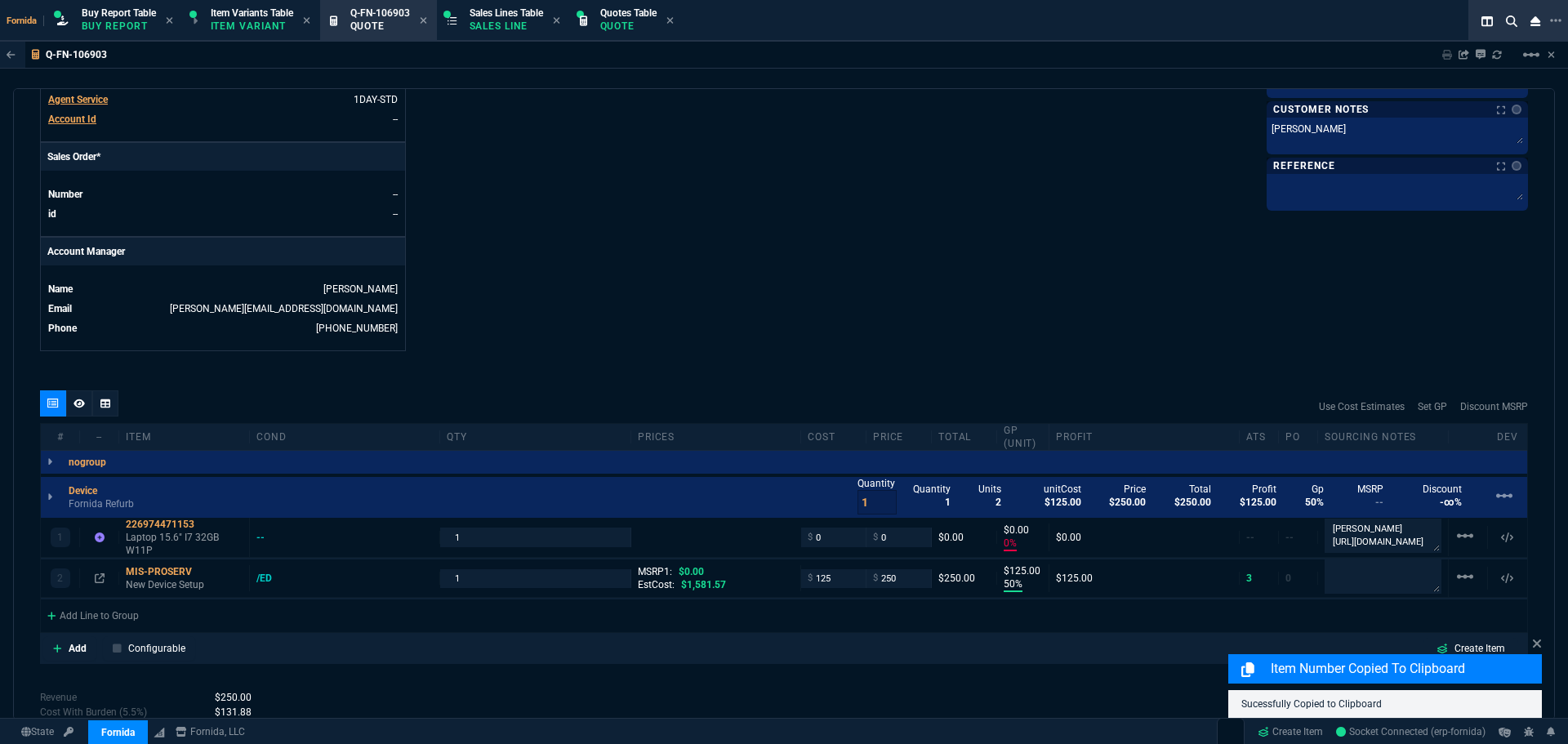
scroll to position [813, 0]
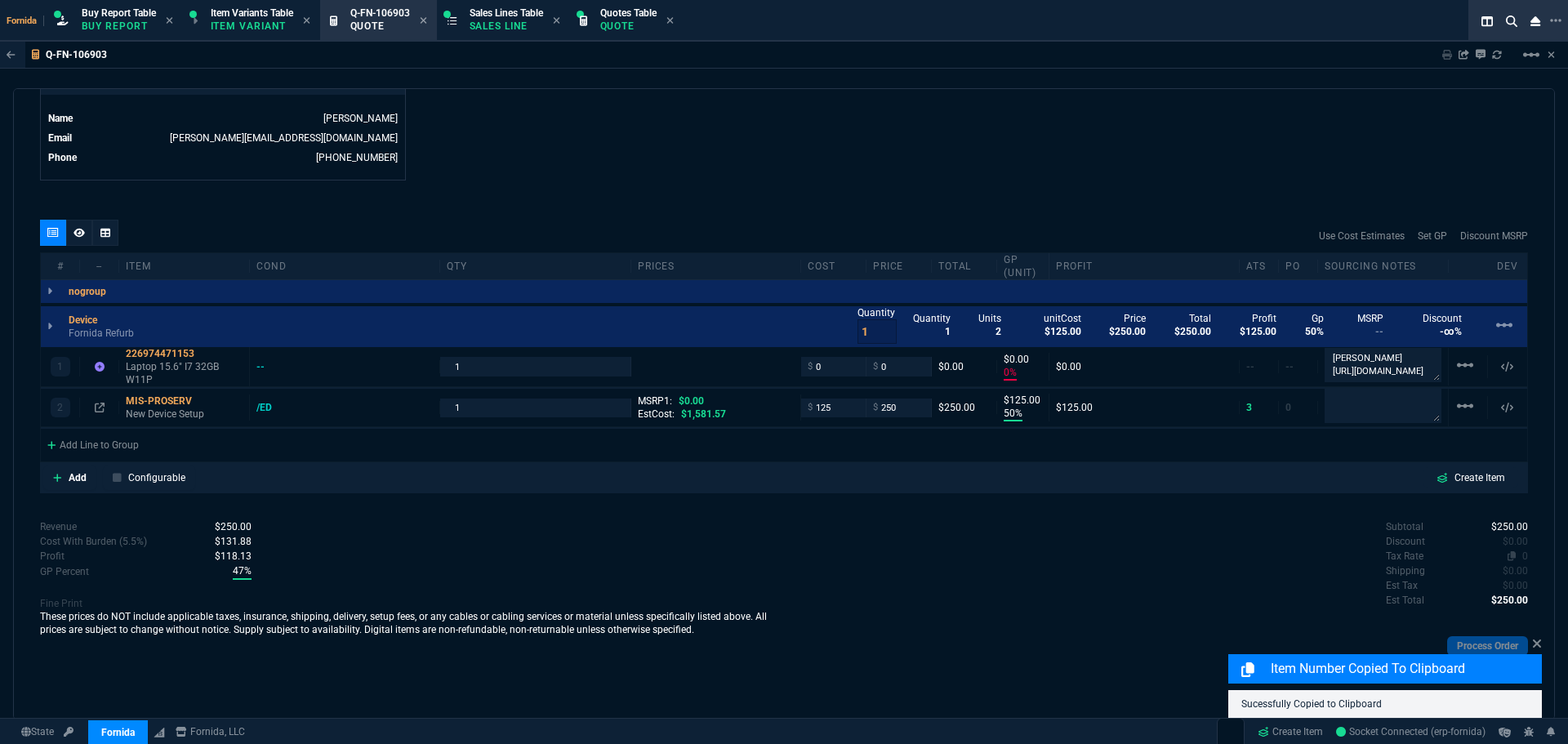
click at [1522, 554] on span "0" at bounding box center [1525, 557] width 6 height 12
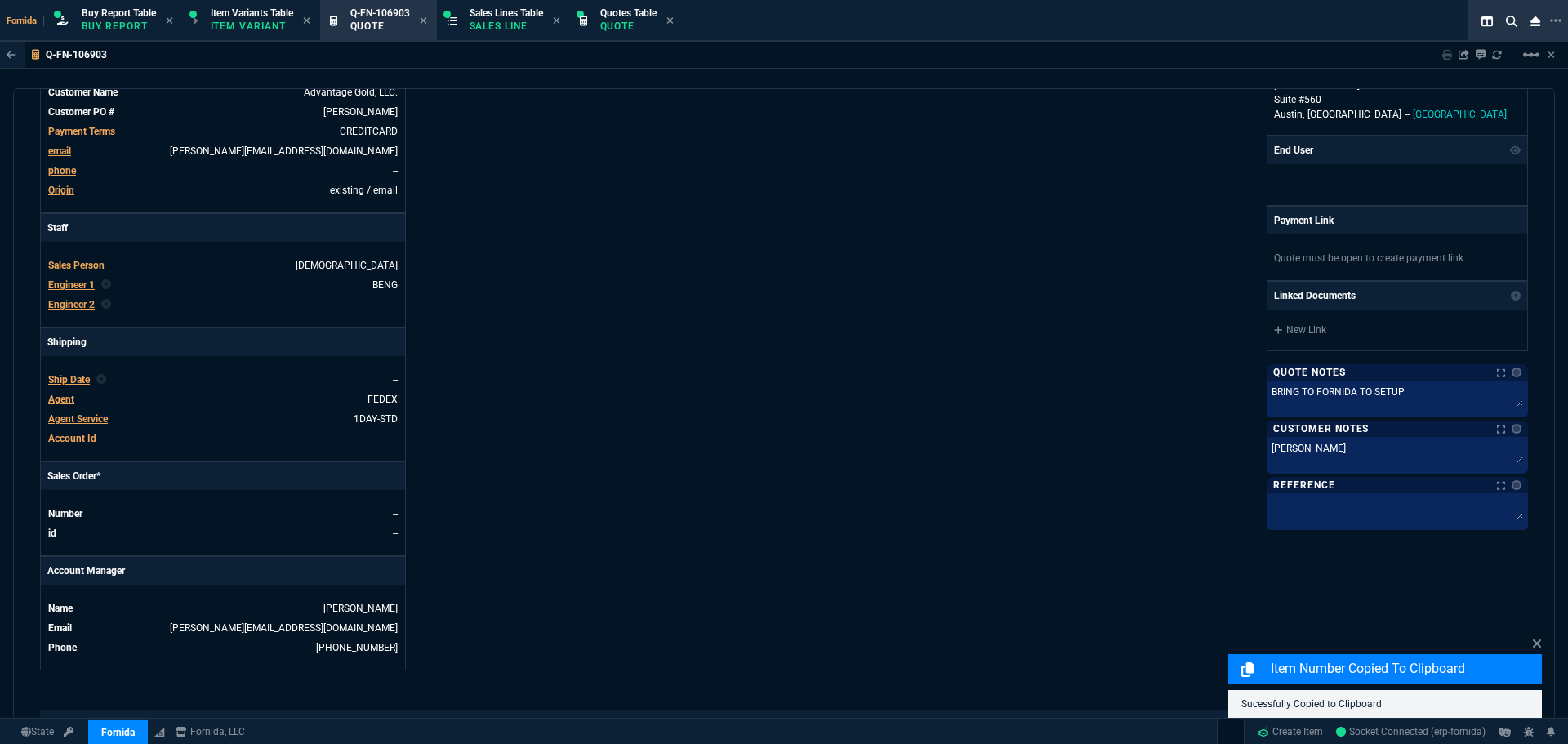
scroll to position [0, 0]
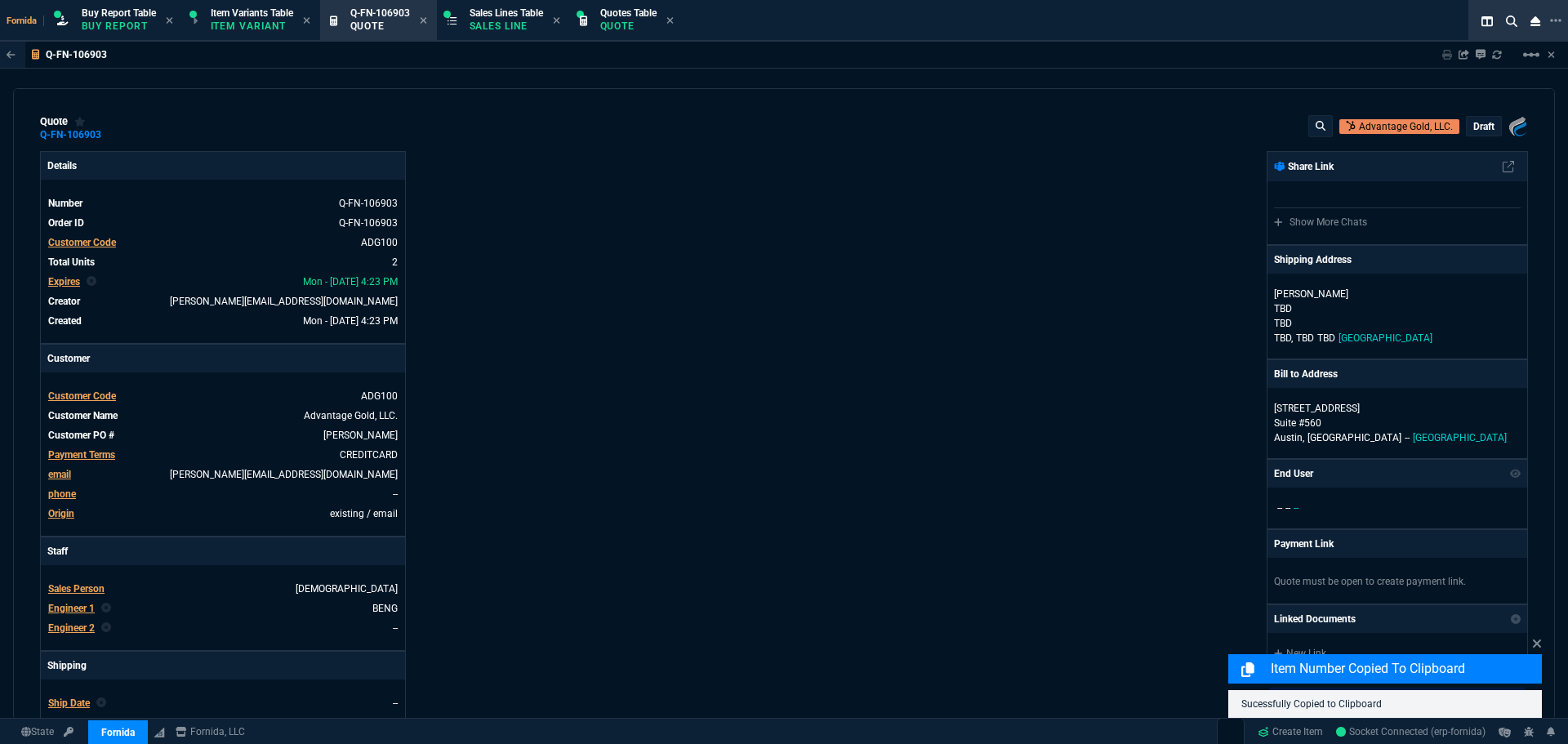
click at [1486, 135] on div "draft" at bounding box center [1484, 126] width 34 height 19
click at [1479, 124] on p "draft" at bounding box center [1484, 126] width 22 height 13
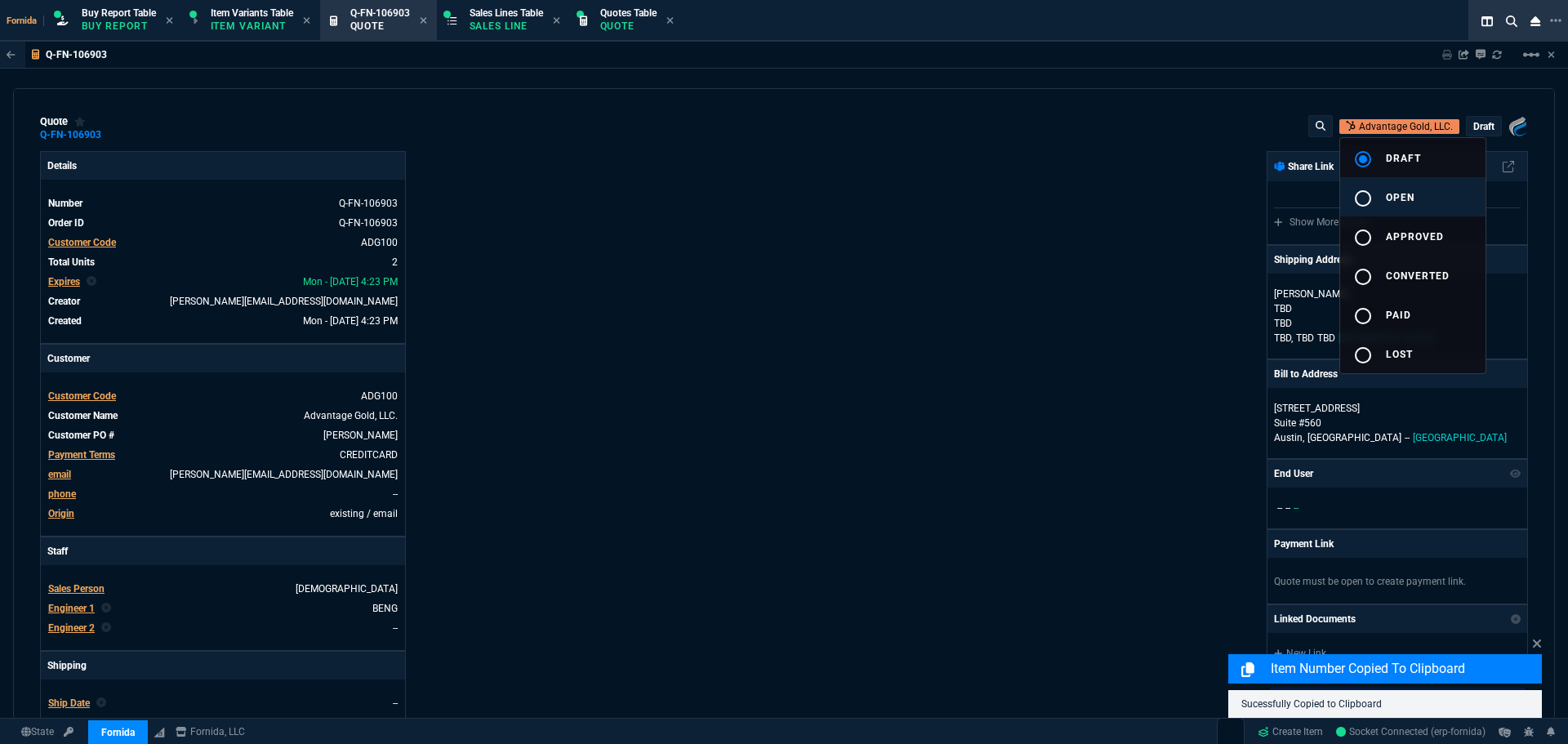
click at [1405, 191] on span "open" at bounding box center [1399, 197] width 28 height 12
drag, startPoint x: 1050, startPoint y: 209, endPoint x: 966, endPoint y: 527, distance: 328.9
click at [1050, 211] on div at bounding box center [784, 372] width 1568 height 744
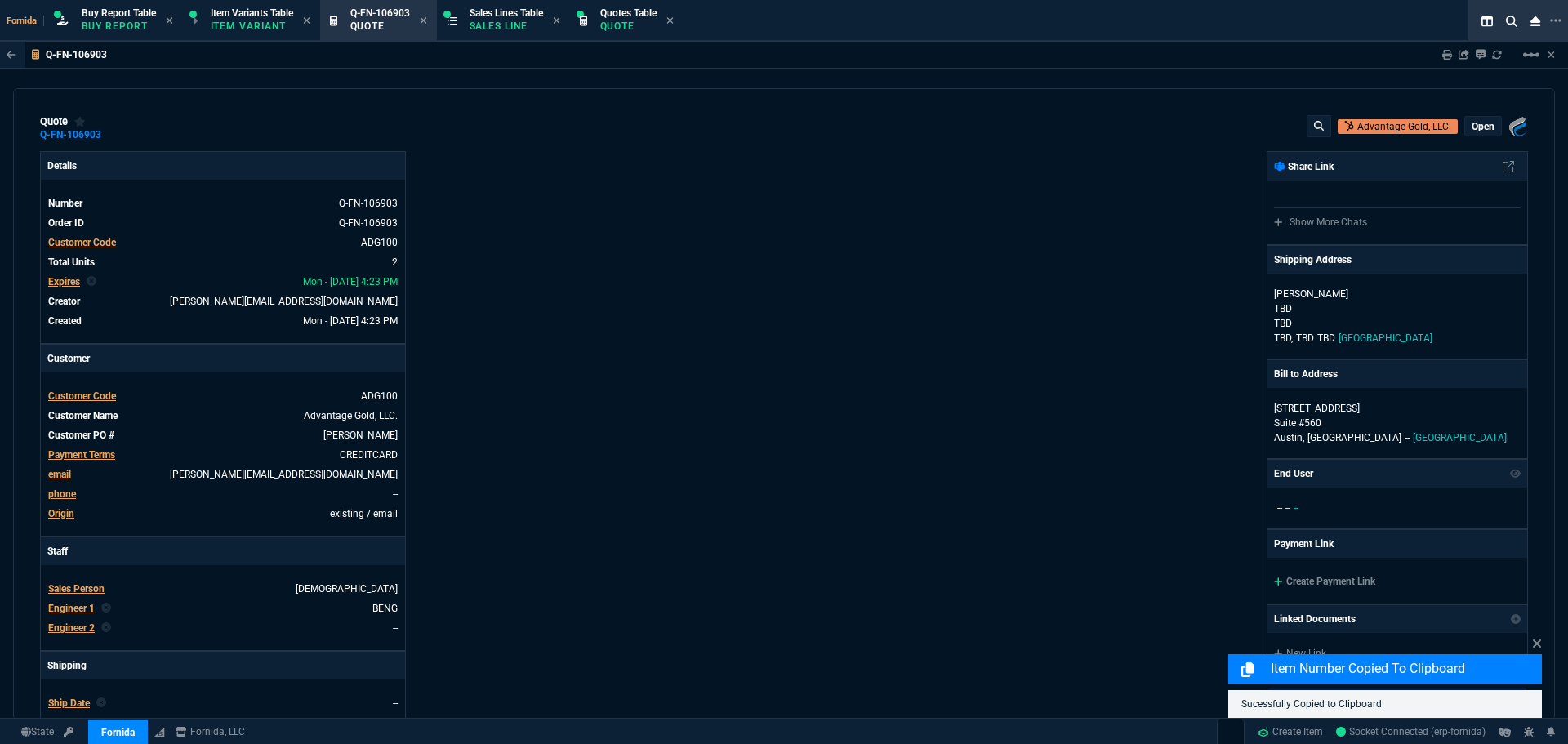
type input "0"
type input "50"
type input "125"
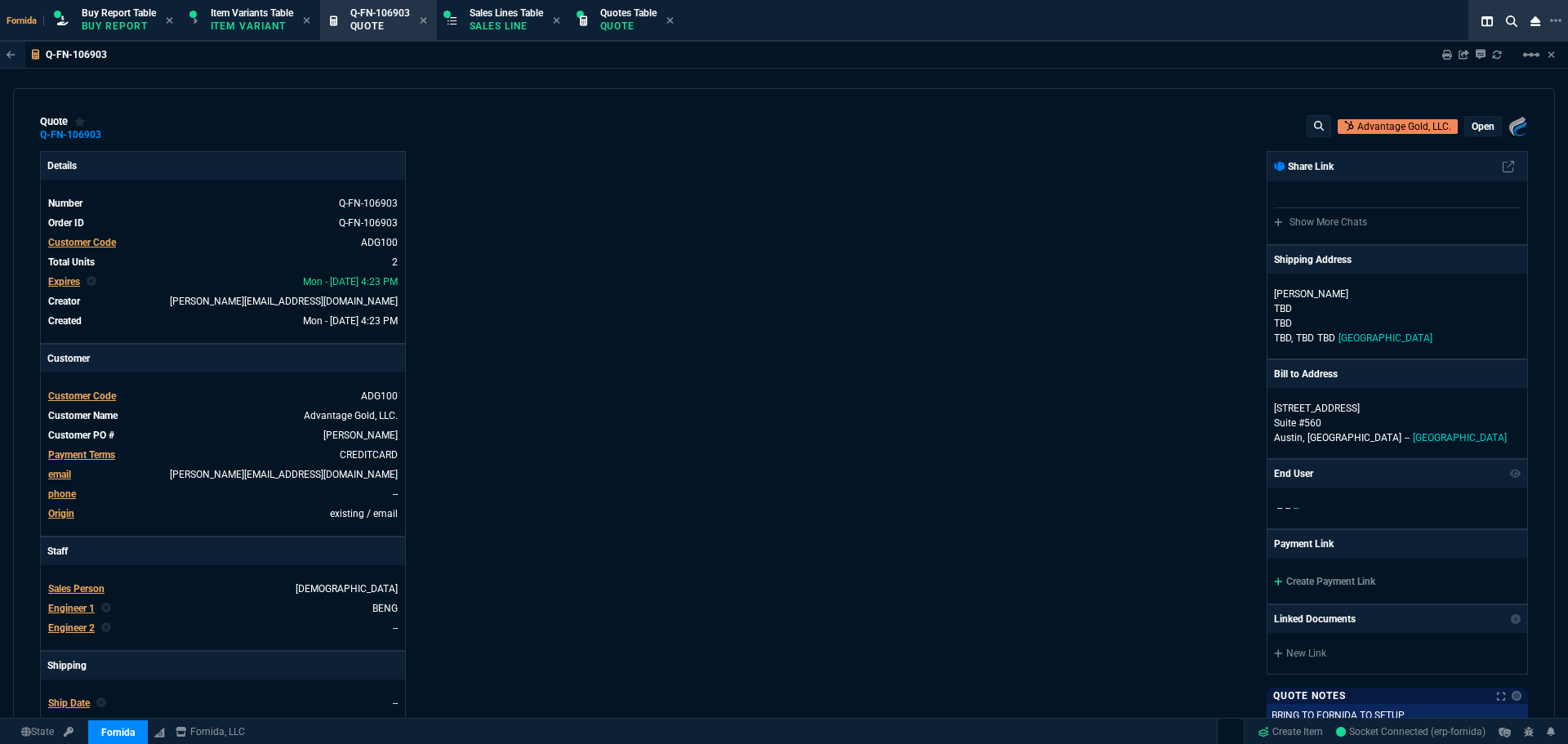
drag, startPoint x: 819, startPoint y: 416, endPoint x: 861, endPoint y: 416, distance: 42.0
click at [821, 416] on div "Fornida, LLC [STREET_ADDRESS] Share Link Show More Chats Shipping Address [PERS…" at bounding box center [1156, 572] width 744 height 842
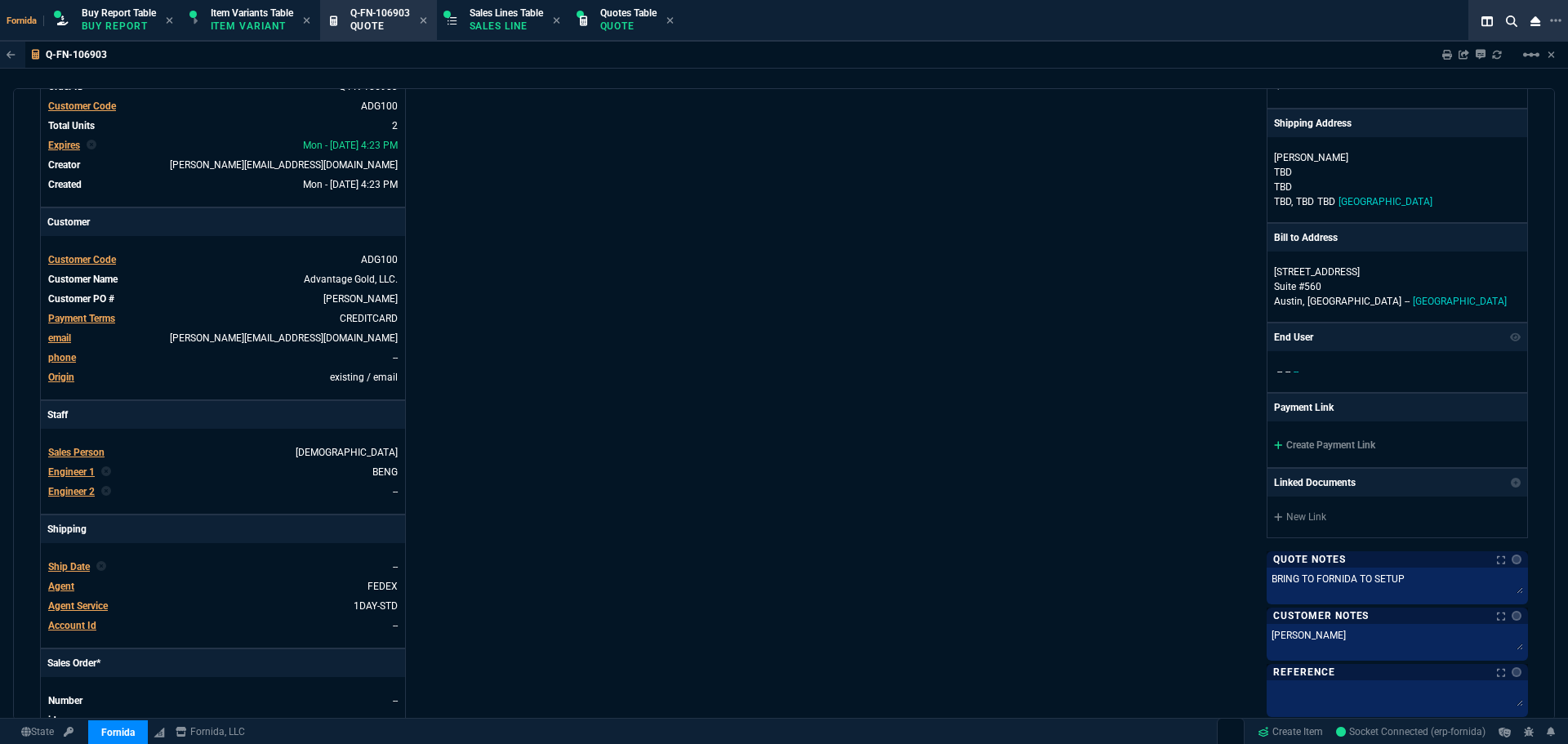
scroll to position [327, 0]
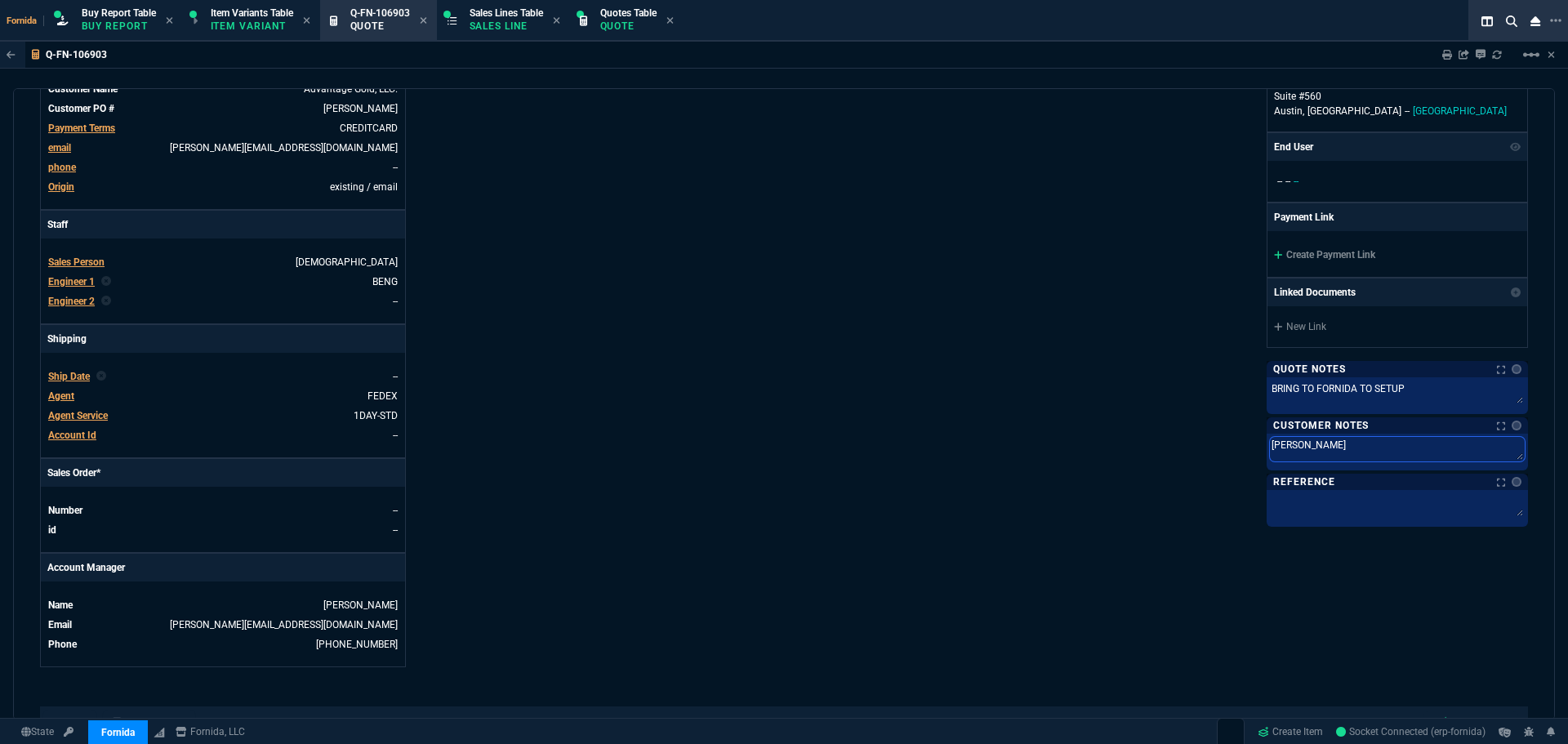
click at [1341, 453] on textarea "[PERSON_NAME]" at bounding box center [1396, 449] width 254 height 25
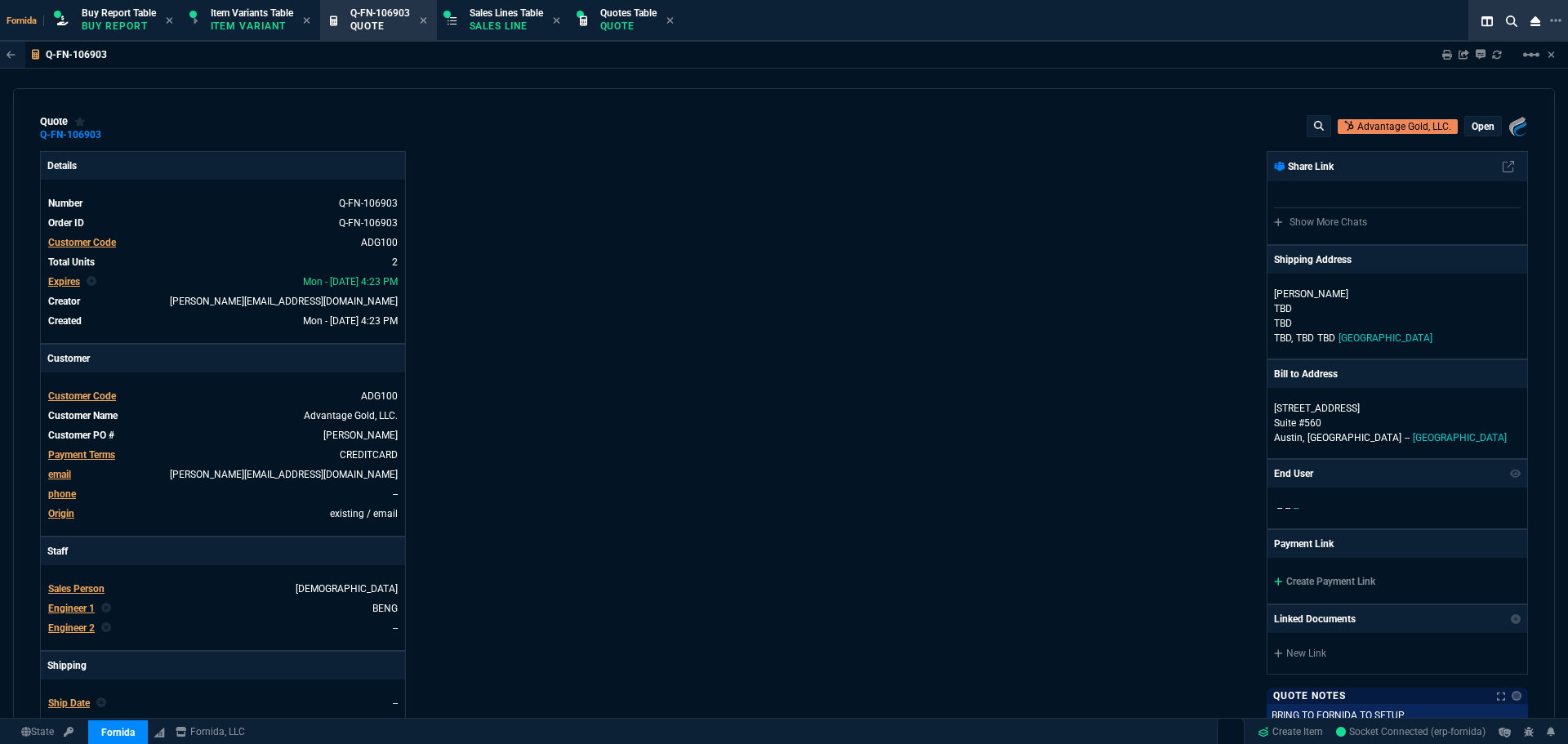
click at [1002, 381] on div "Fornida, LLC [STREET_ADDRESS] Share Link Show More Chats Shipping Address [PERS…" at bounding box center [1156, 572] width 744 height 842
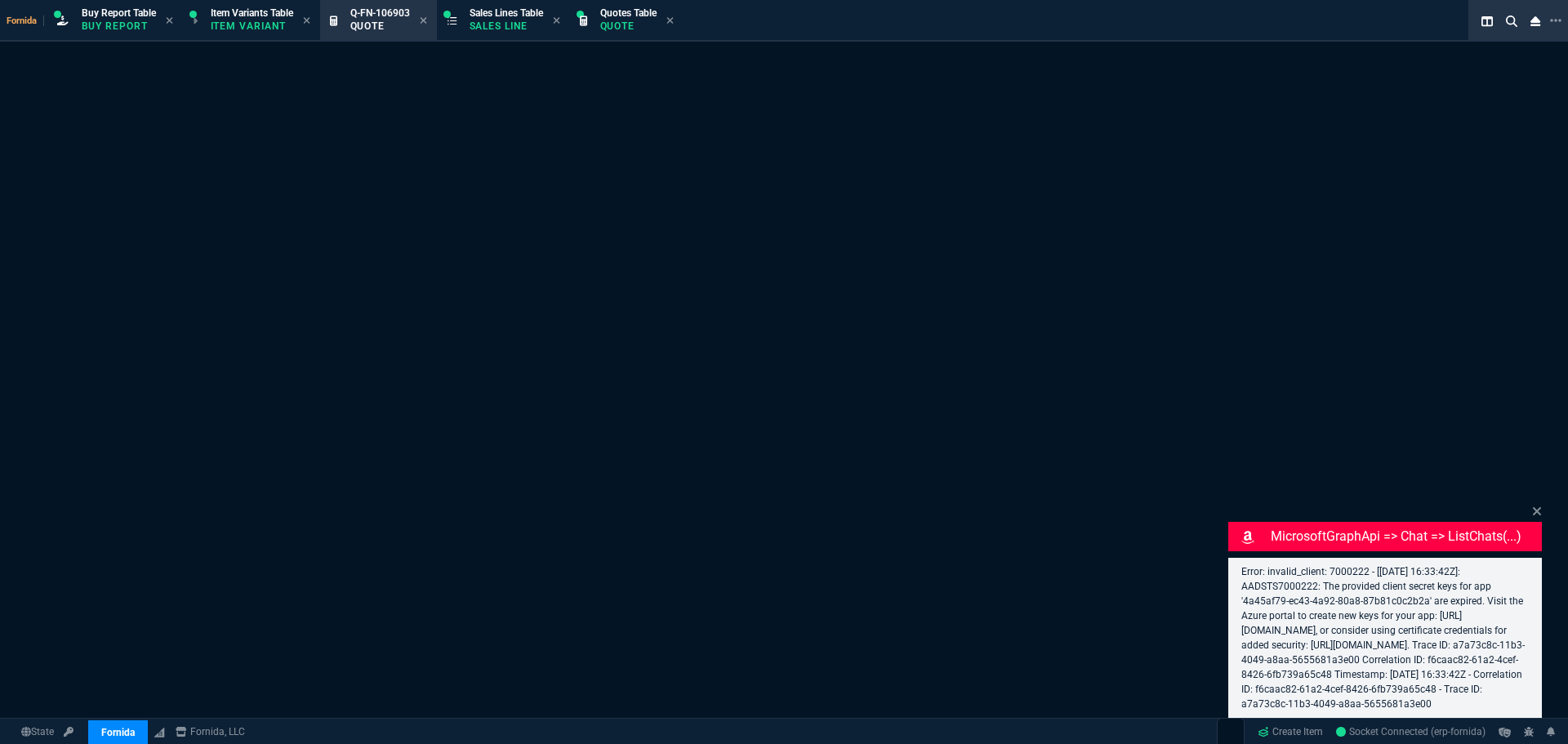
select select "1: BROV"
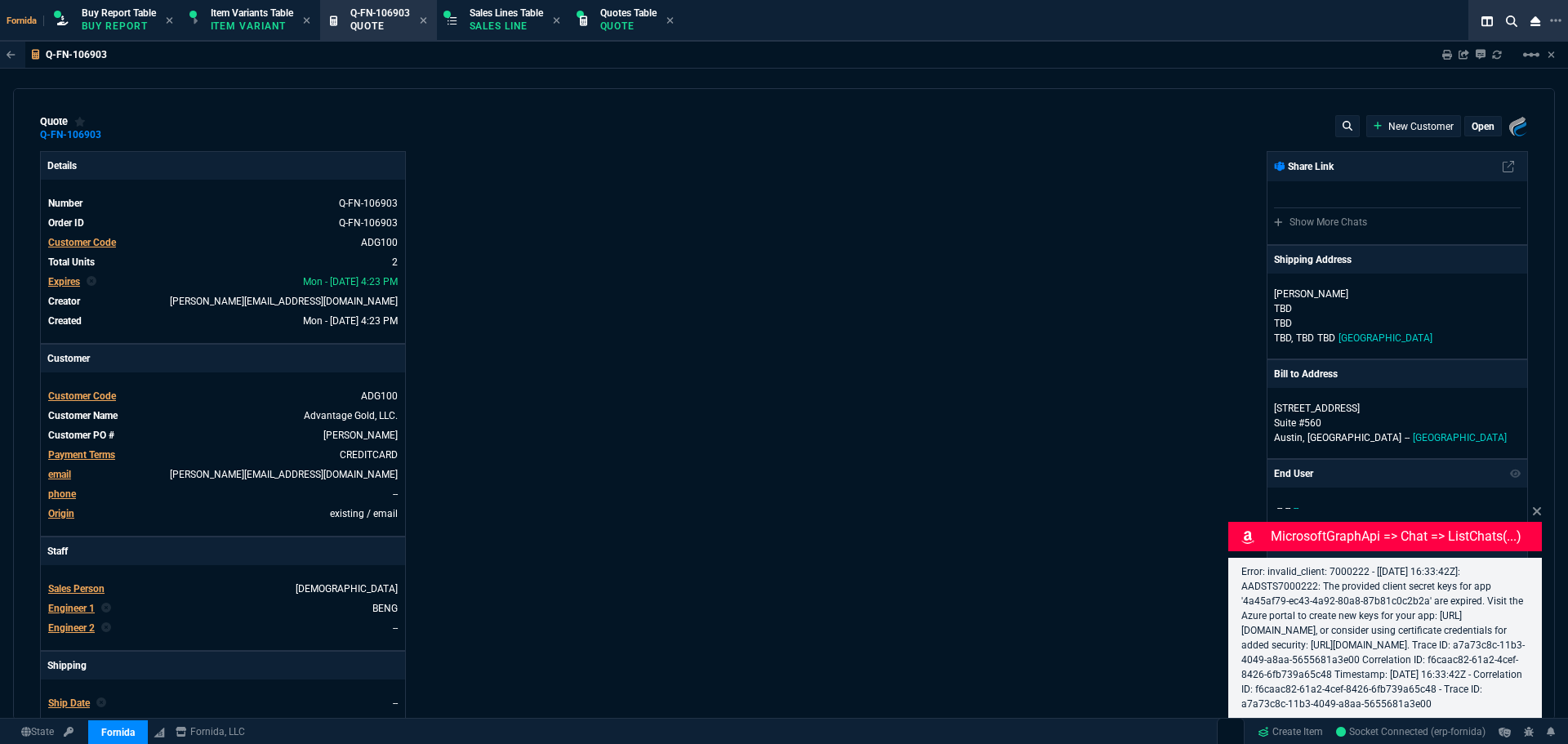
type input "0"
type input "50"
type input "125"
click at [109, 133] on icon at bounding box center [112, 134] width 9 height 10
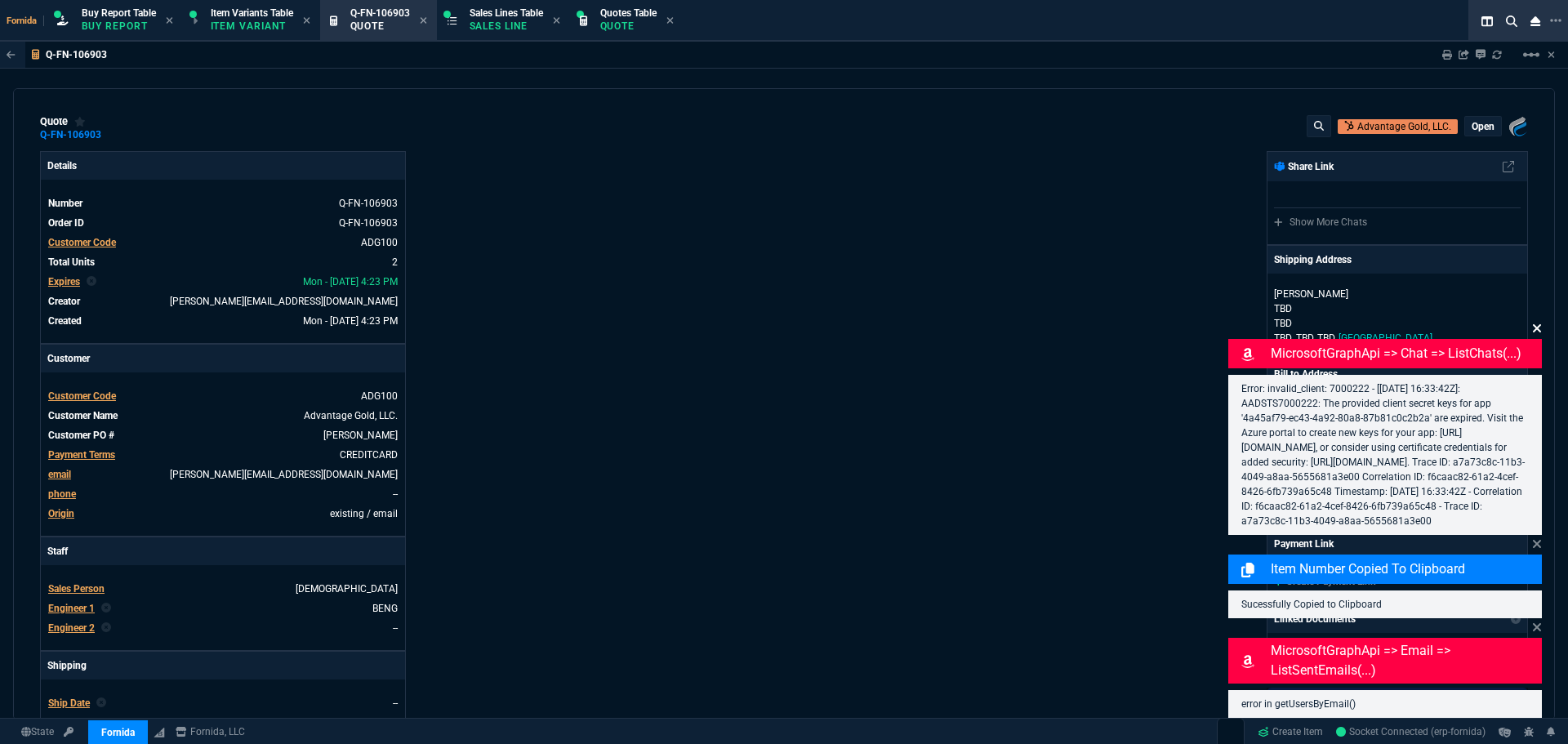
click at [1540, 324] on icon at bounding box center [1537, 328] width 8 height 8
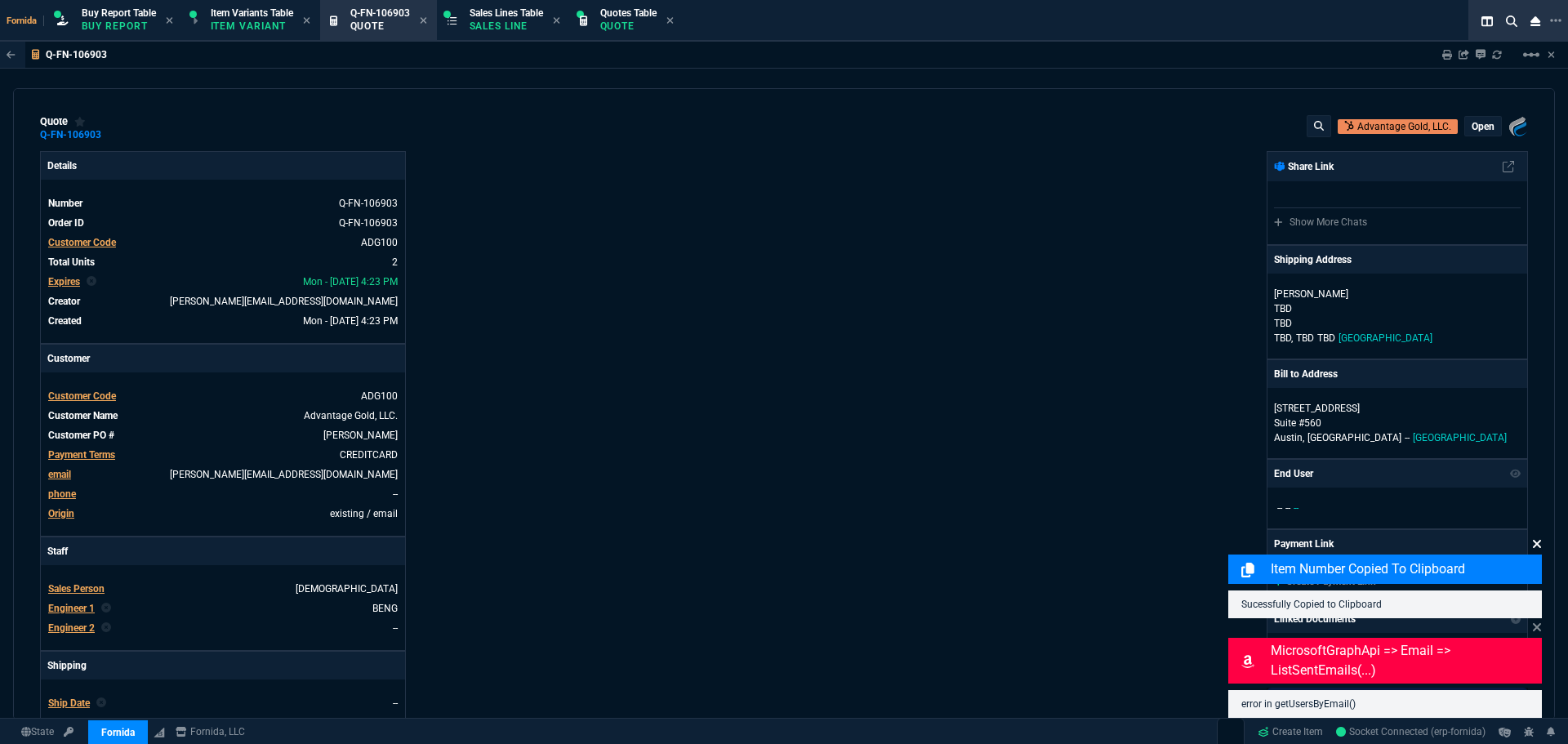
click at [1537, 541] on icon at bounding box center [1537, 543] width 10 height 13
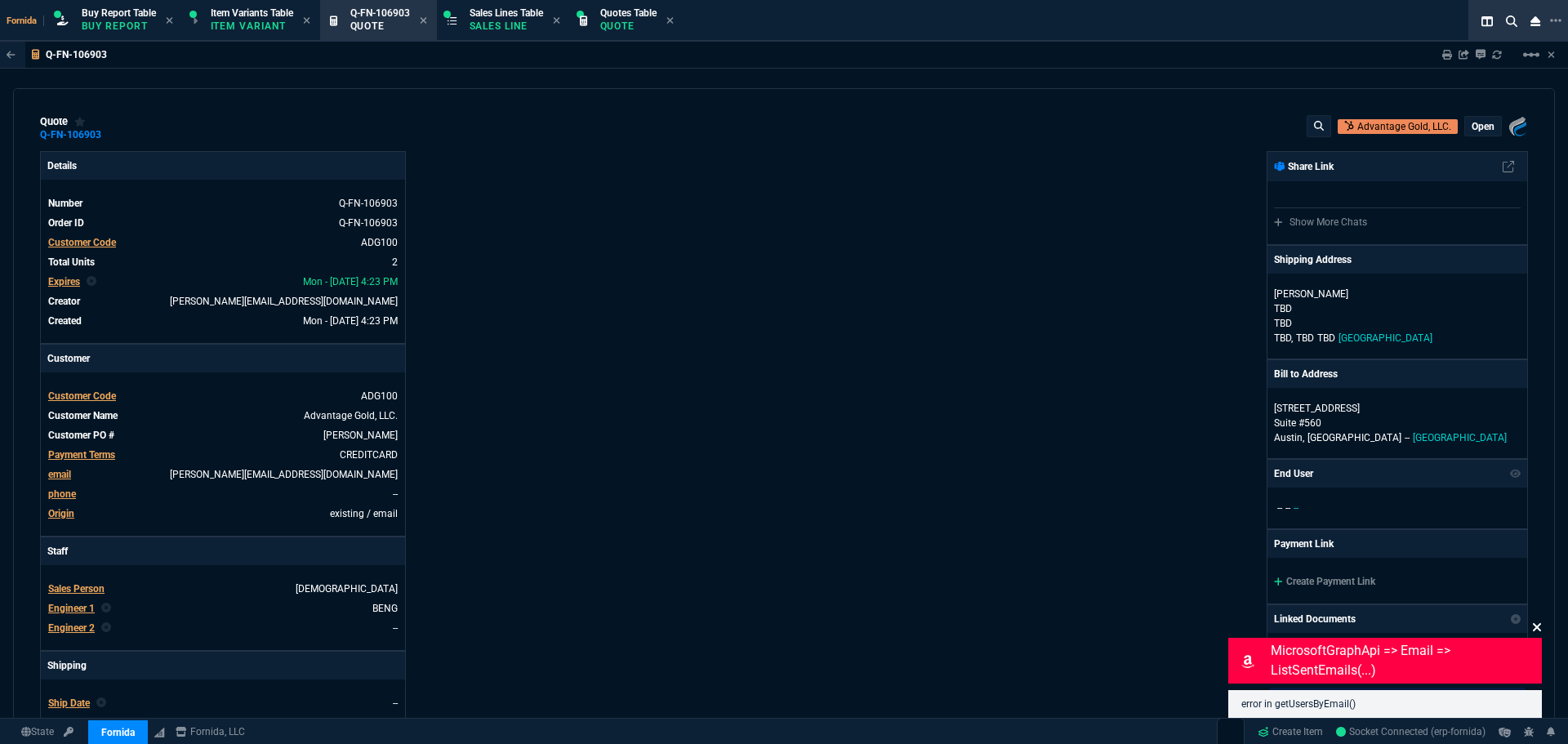
click at [1538, 621] on icon at bounding box center [1537, 626] width 10 height 13
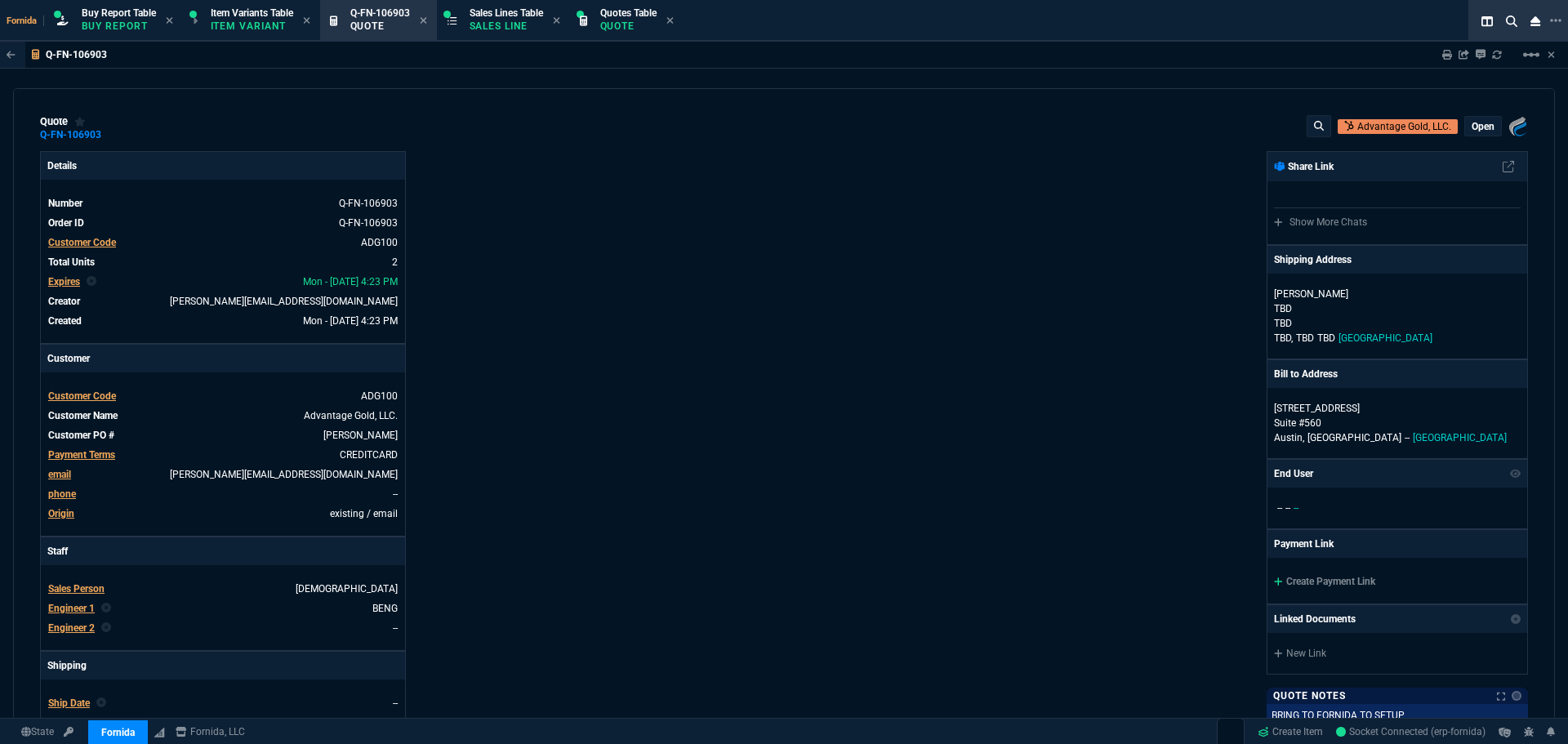
drag, startPoint x: 1351, startPoint y: 582, endPoint x: 1289, endPoint y: 572, distance: 62.8
click at [1351, 582] on link "Create Payment Link" at bounding box center [1324, 581] width 101 height 12
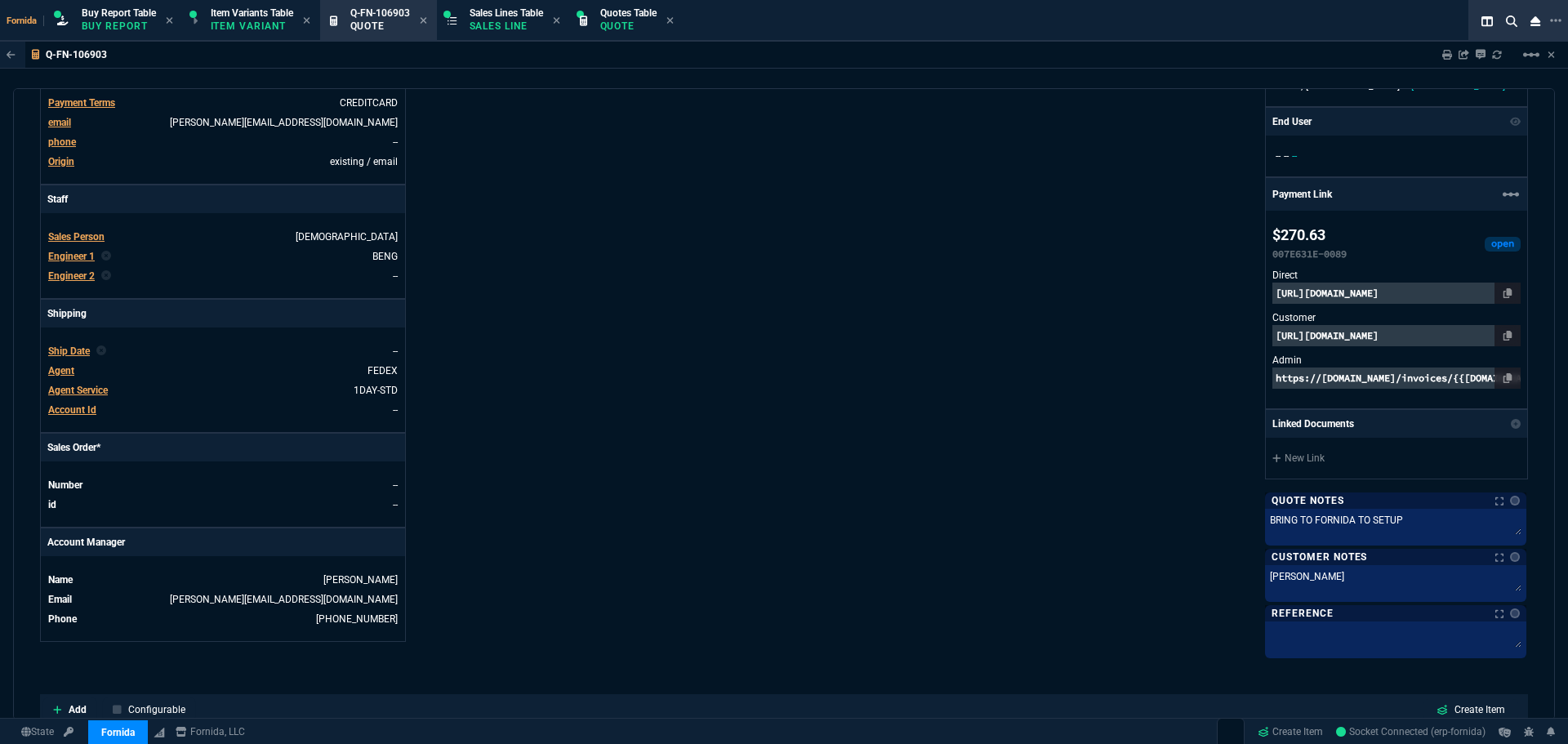
scroll to position [327, 0]
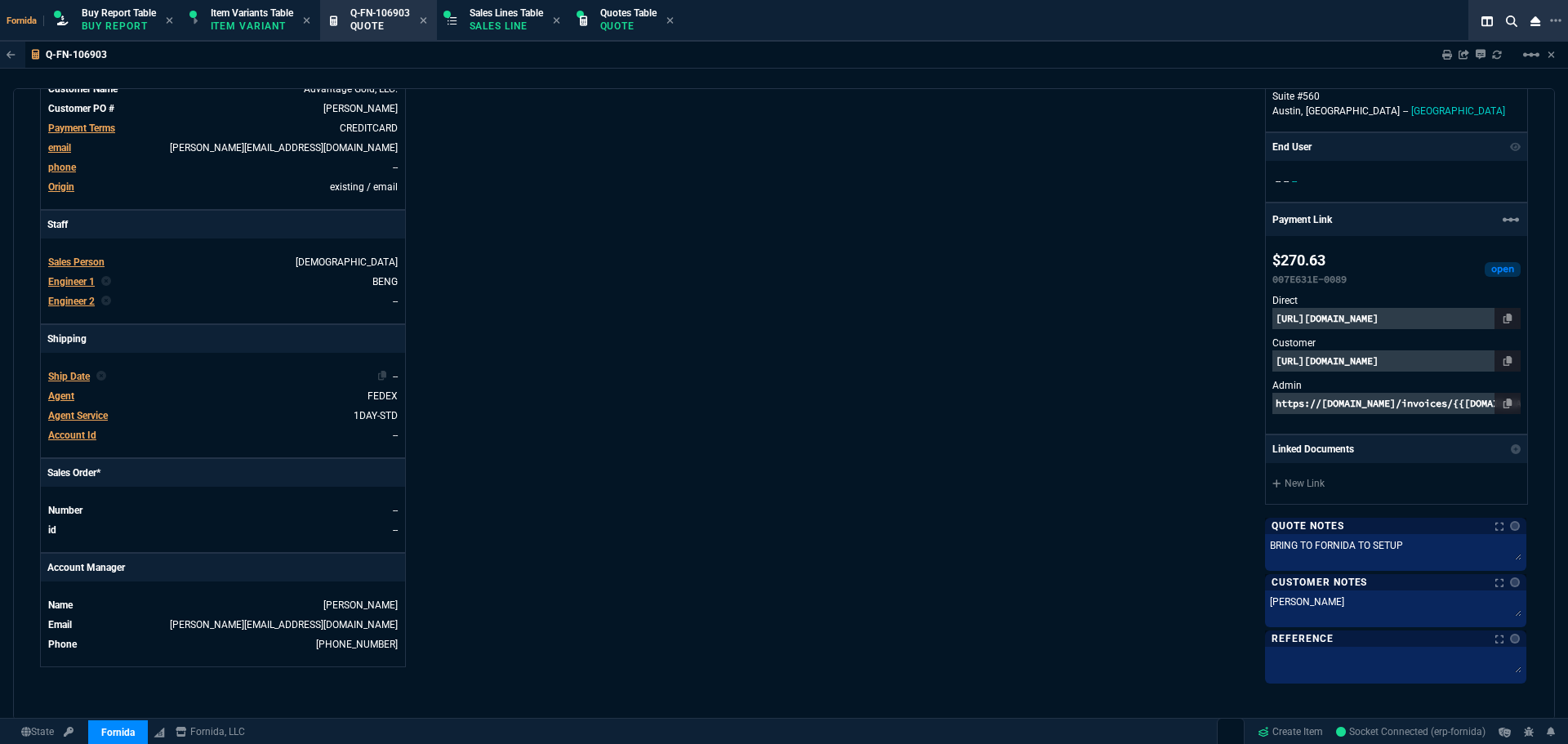
drag, startPoint x: 1502, startPoint y: 367, endPoint x: 150, endPoint y: 374, distance: 1352.0
click at [1503, 367] on nx-icon at bounding box center [1507, 360] width 9 height 13
copy link
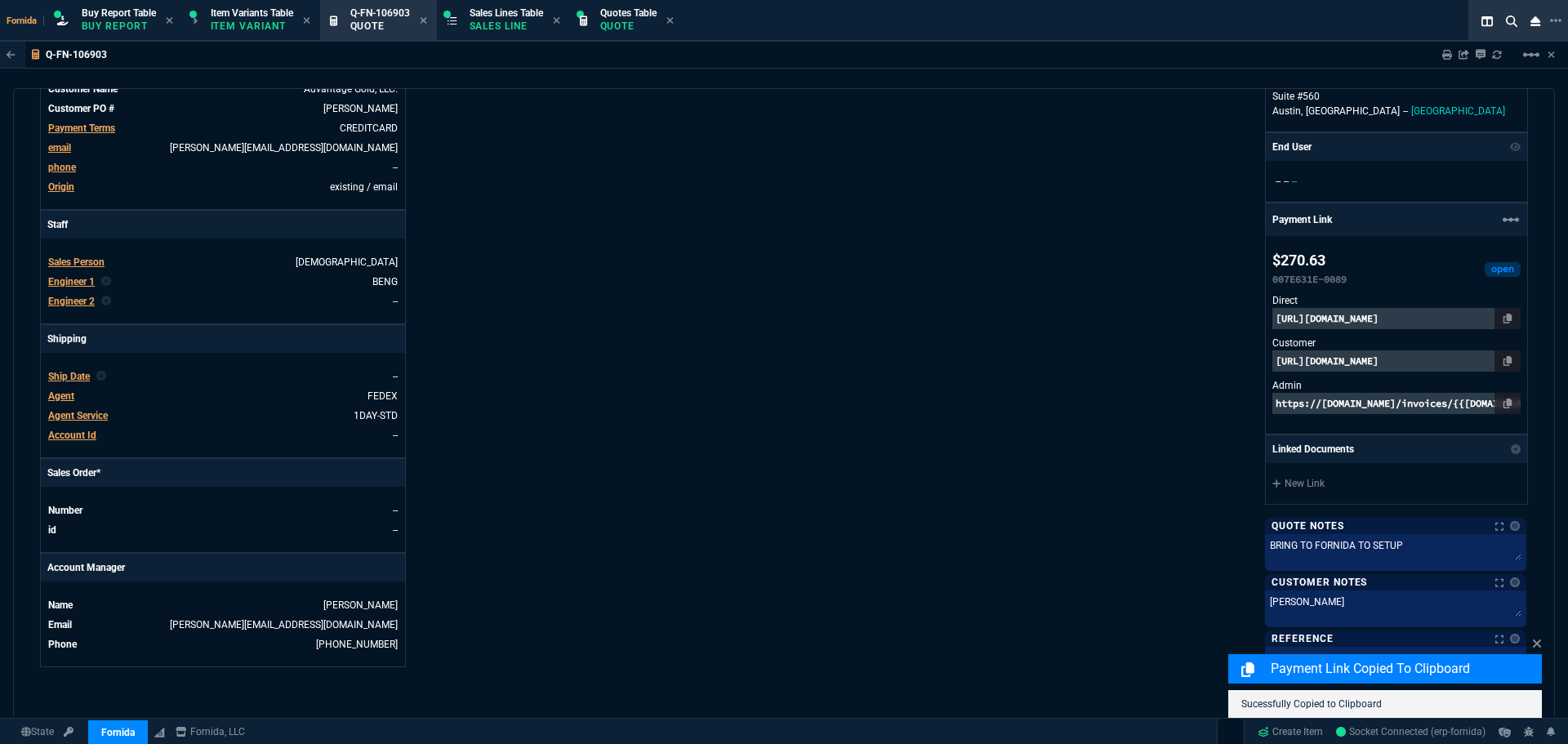
click at [926, 412] on div "Fornida, LLC [STREET_ADDRESS] Share Link Show More Chats Shipping Address [PERS…" at bounding box center [1156, 252] width 744 height 856
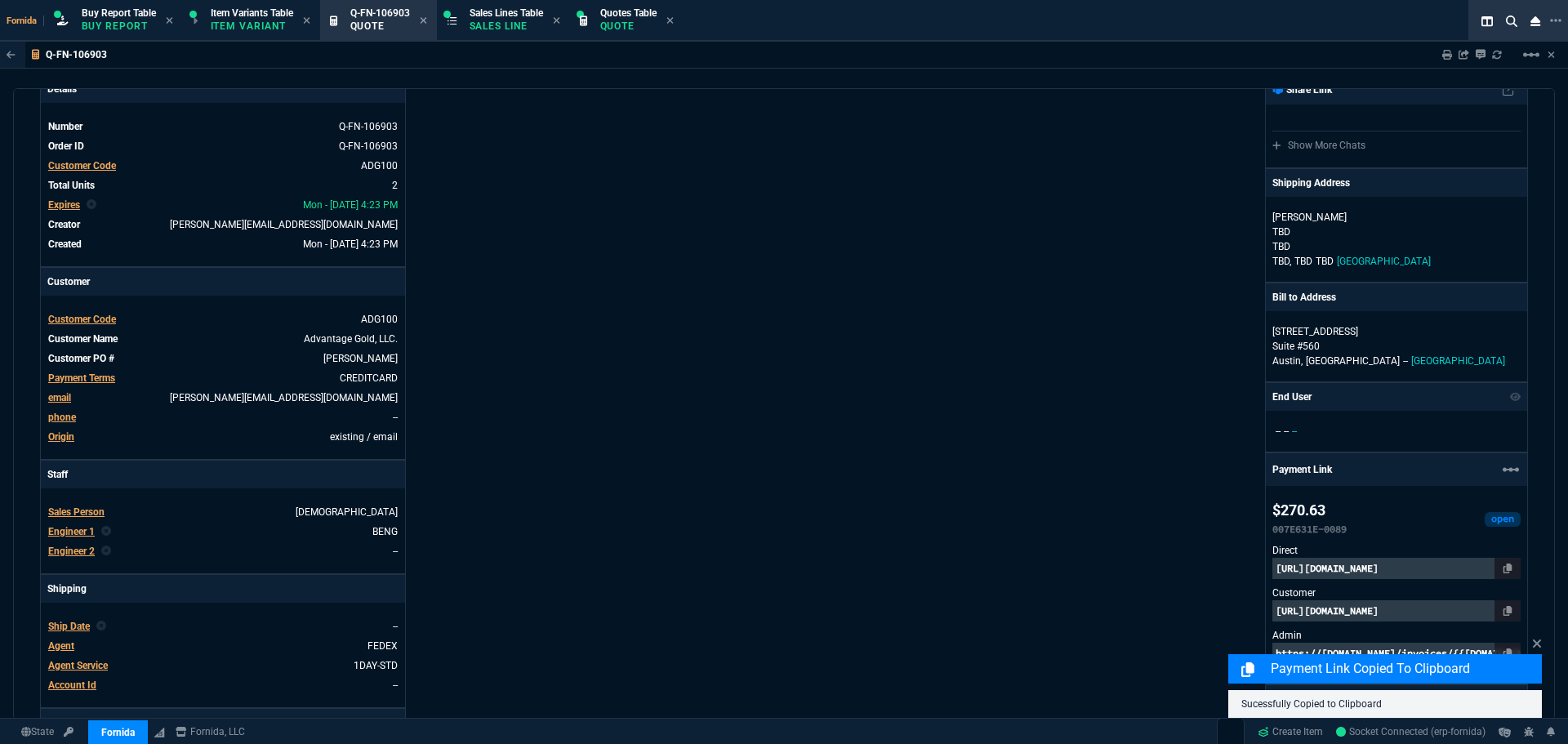
scroll to position [0, 0]
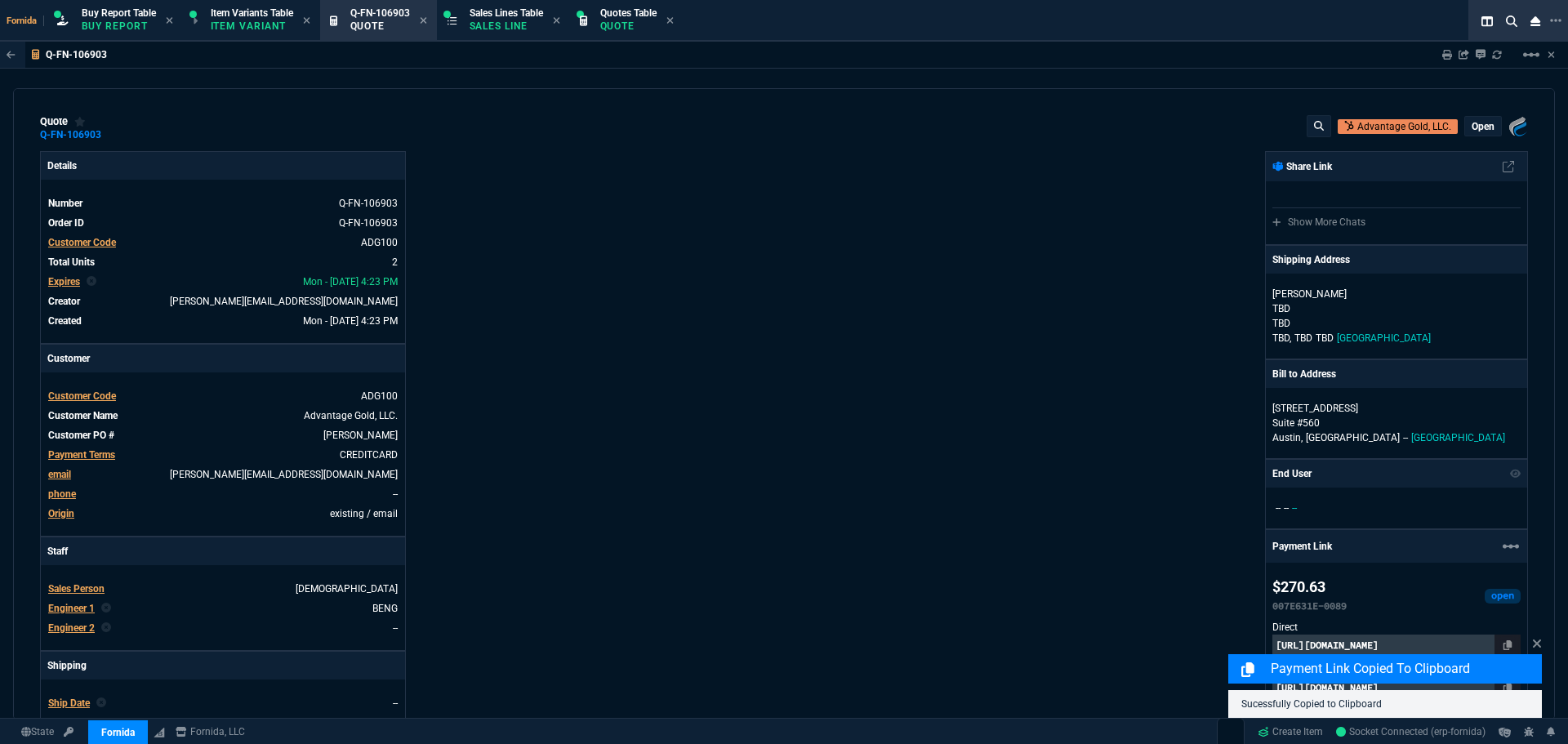
drag, startPoint x: 114, startPoint y: 133, endPoint x: 340, endPoint y: 133, distance: 226.0
click at [114, 133] on icon at bounding box center [112, 134] width 9 height 10
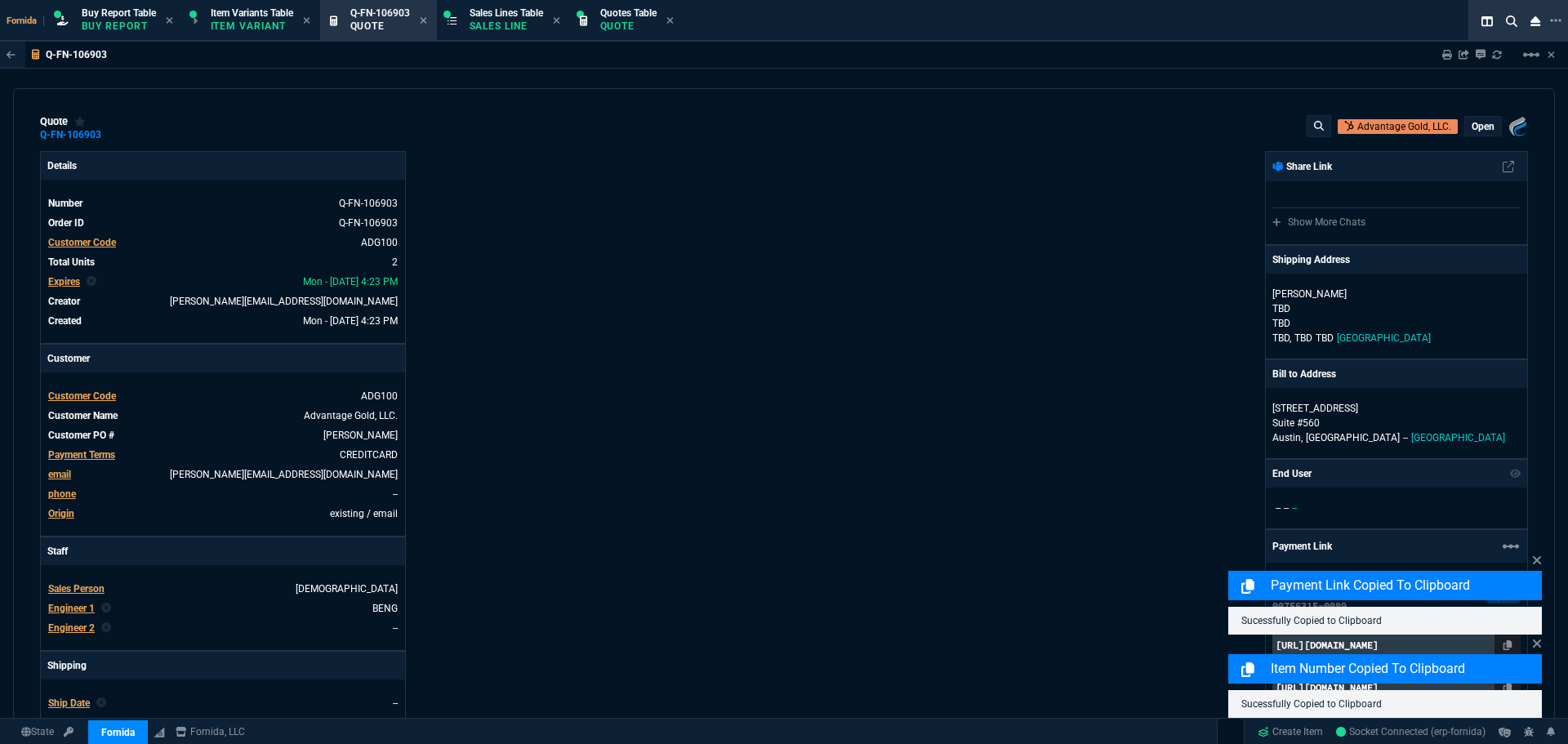
click at [756, 120] on div "quote Q-FN-106903 Advantage Gold, LLC. open Fornida, LLC [STREET_ADDRESS]" at bounding box center [784, 128] width 1487 height 27
click at [1444, 53] on icon at bounding box center [1447, 55] width 10 height 10
click at [919, 217] on div "Fornida, LLC [STREET_ADDRESS] Share Link Show More Chats Shipping Address [PERS…" at bounding box center [1156, 579] width 744 height 856
type input "0"
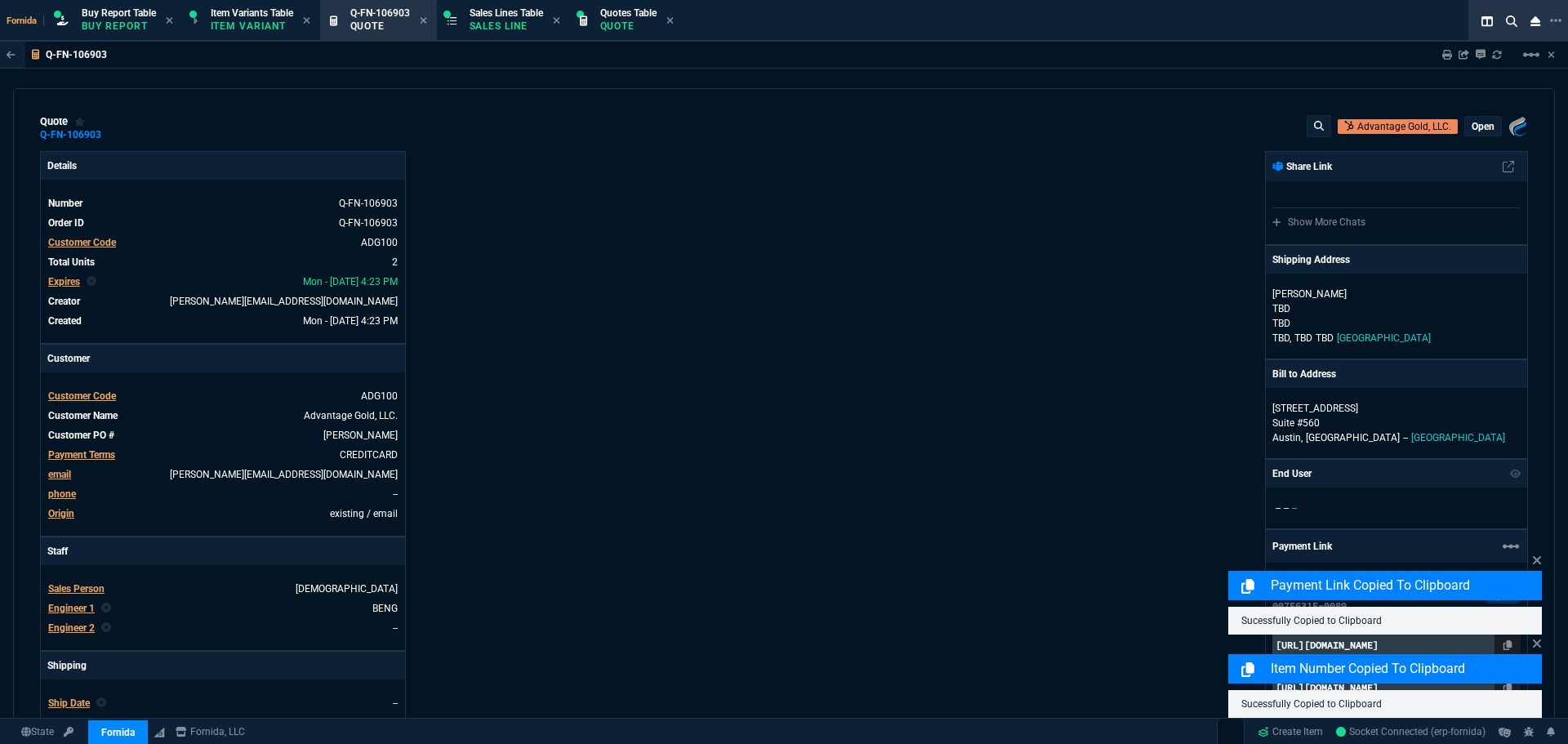
type input "50"
type input "125"
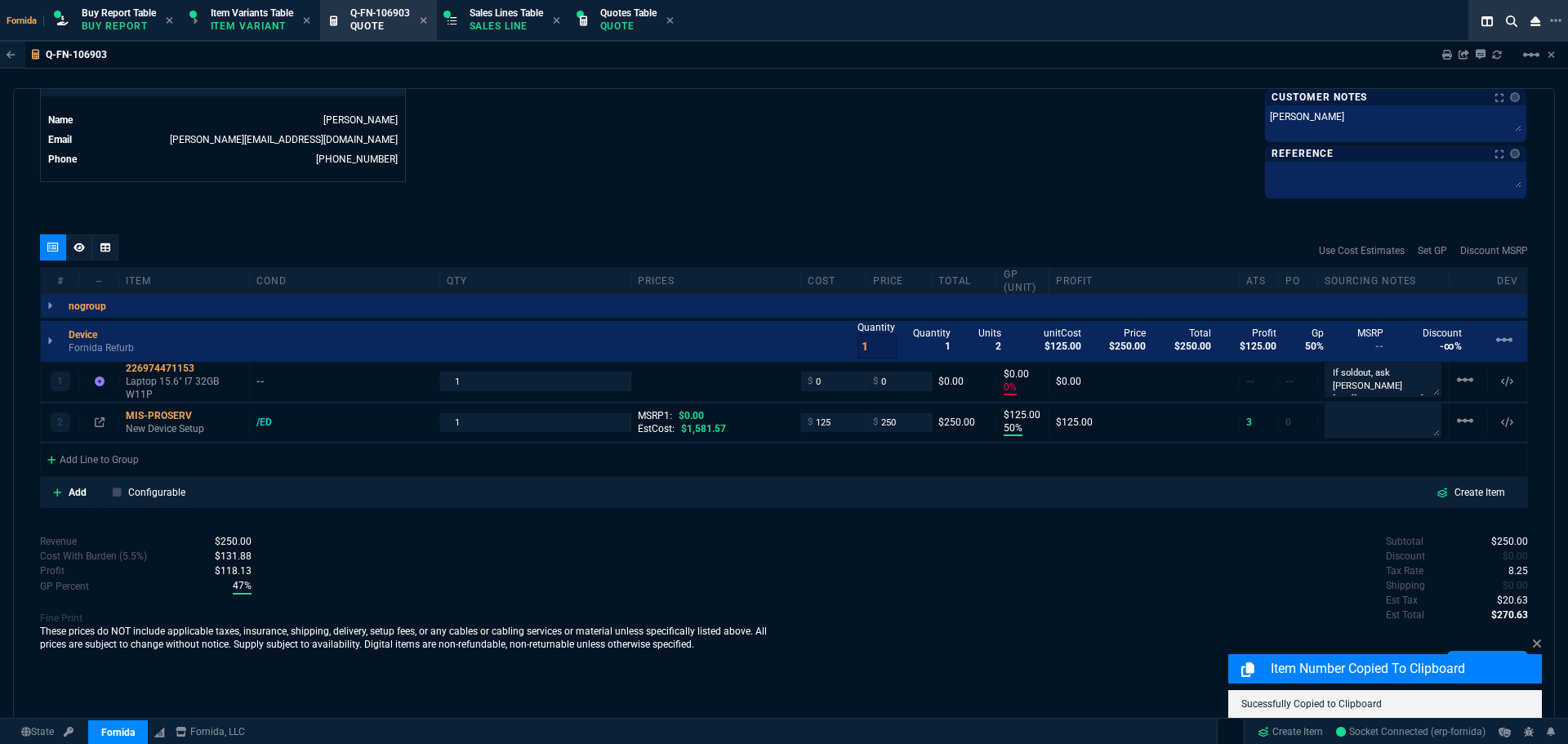
click at [86, 249] on div at bounding box center [79, 247] width 27 height 27
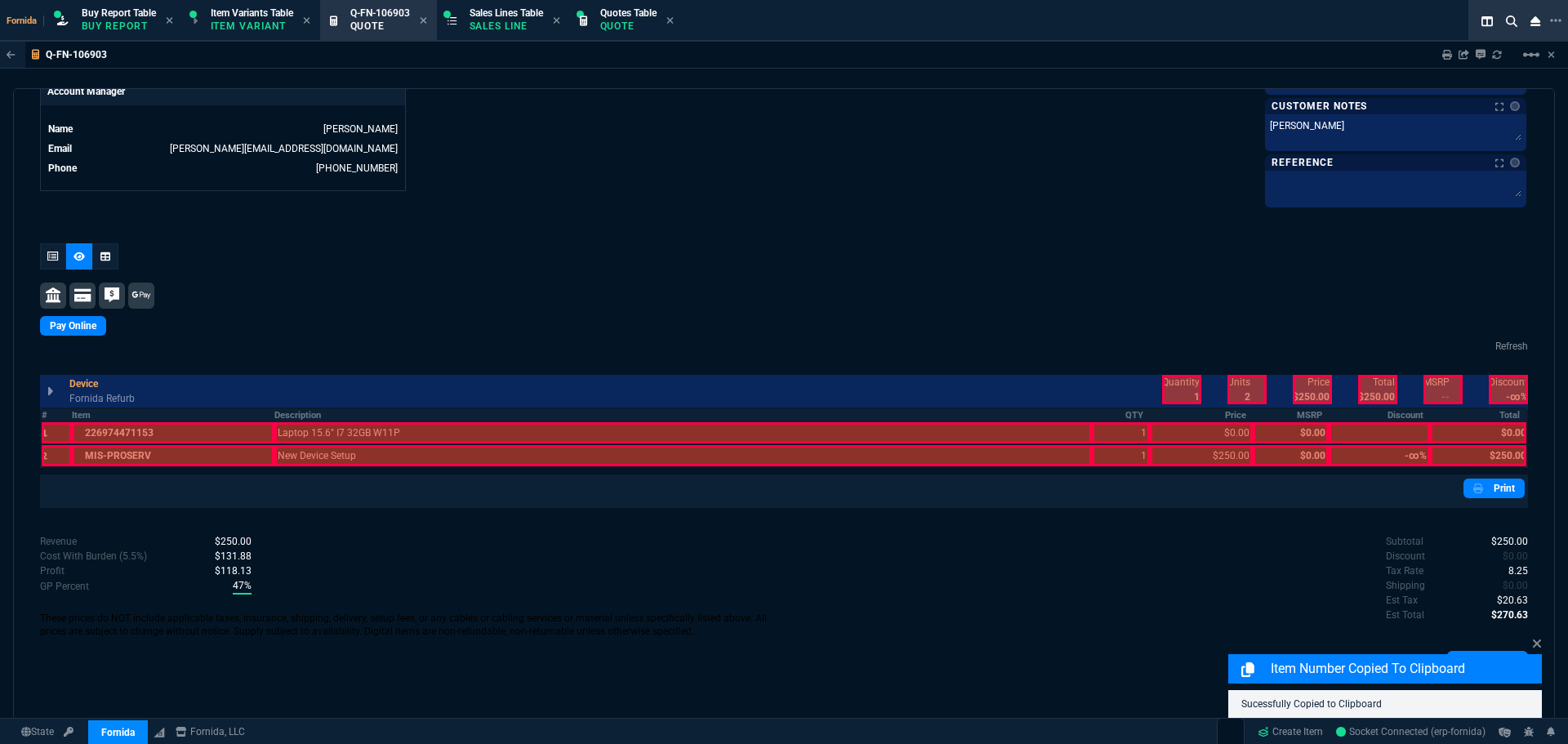
scroll to position [803, 0]
click at [325, 413] on th "Description" at bounding box center [682, 415] width 818 height 14
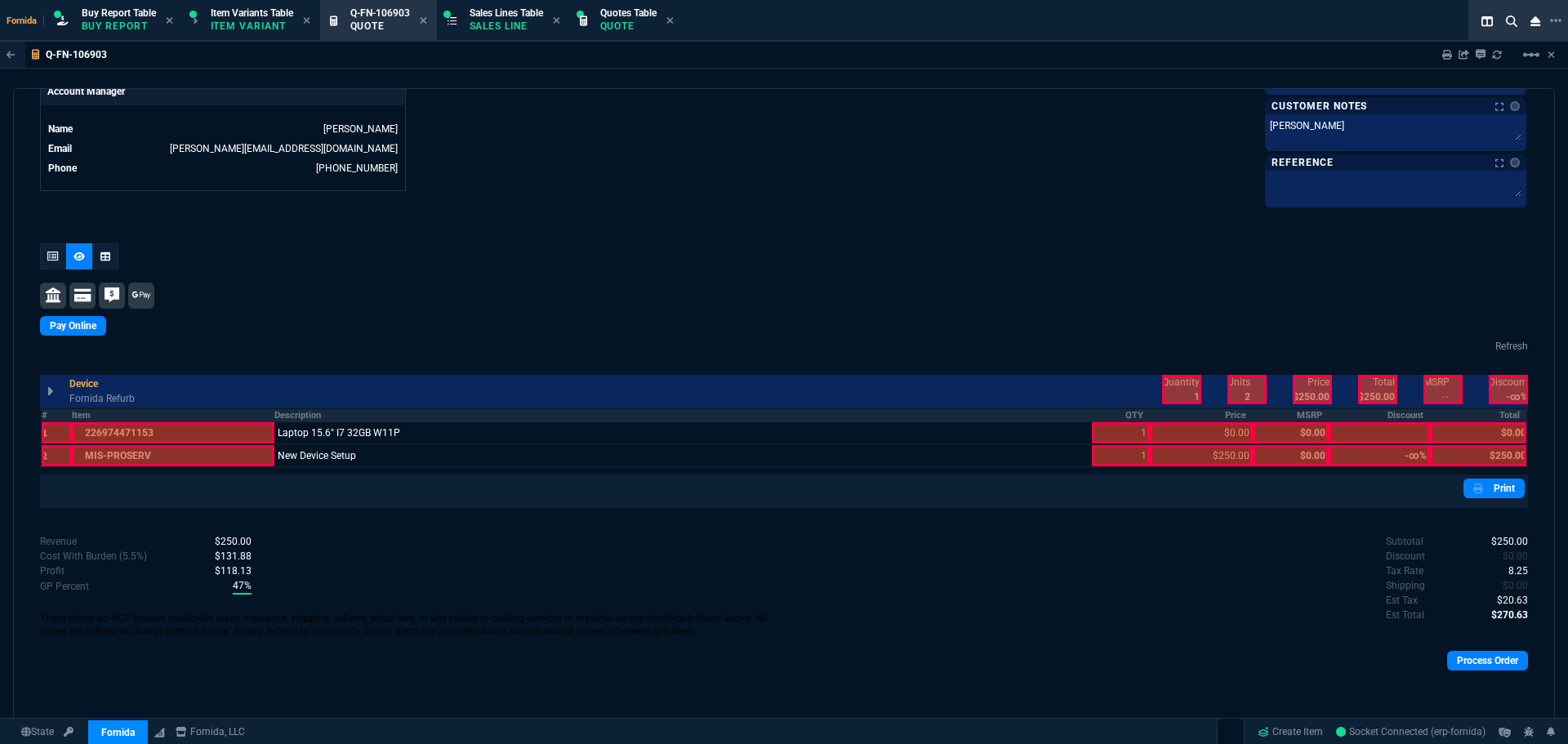
click at [1121, 420] on th "QTY" at bounding box center [1120, 415] width 58 height 14
click at [1188, 418] on th "Price" at bounding box center [1201, 415] width 103 height 14
drag, startPoint x: 1181, startPoint y: 391, endPoint x: 1284, endPoint y: 389, distance: 103.0
click at [1181, 390] on div at bounding box center [1182, 390] width 39 height 29
drag, startPoint x: 1301, startPoint y: 389, endPoint x: 1372, endPoint y: 387, distance: 71.0
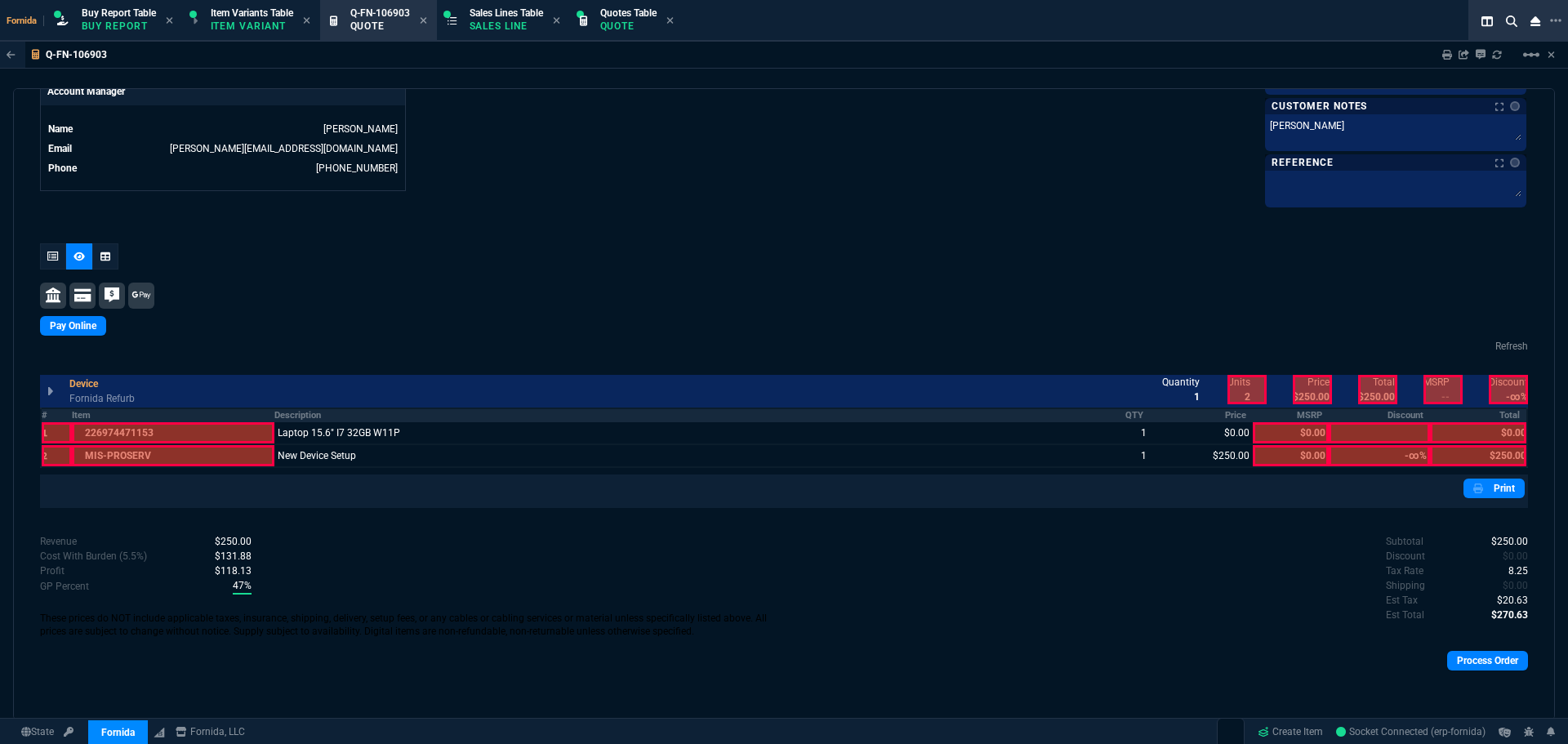
click at [1306, 387] on div at bounding box center [1313, 390] width 39 height 29
click at [1375, 386] on div at bounding box center [1378, 390] width 39 height 29
click at [1473, 415] on th "Total" at bounding box center [1478, 415] width 97 height 14
click at [51, 250] on div at bounding box center [53, 256] width 27 height 27
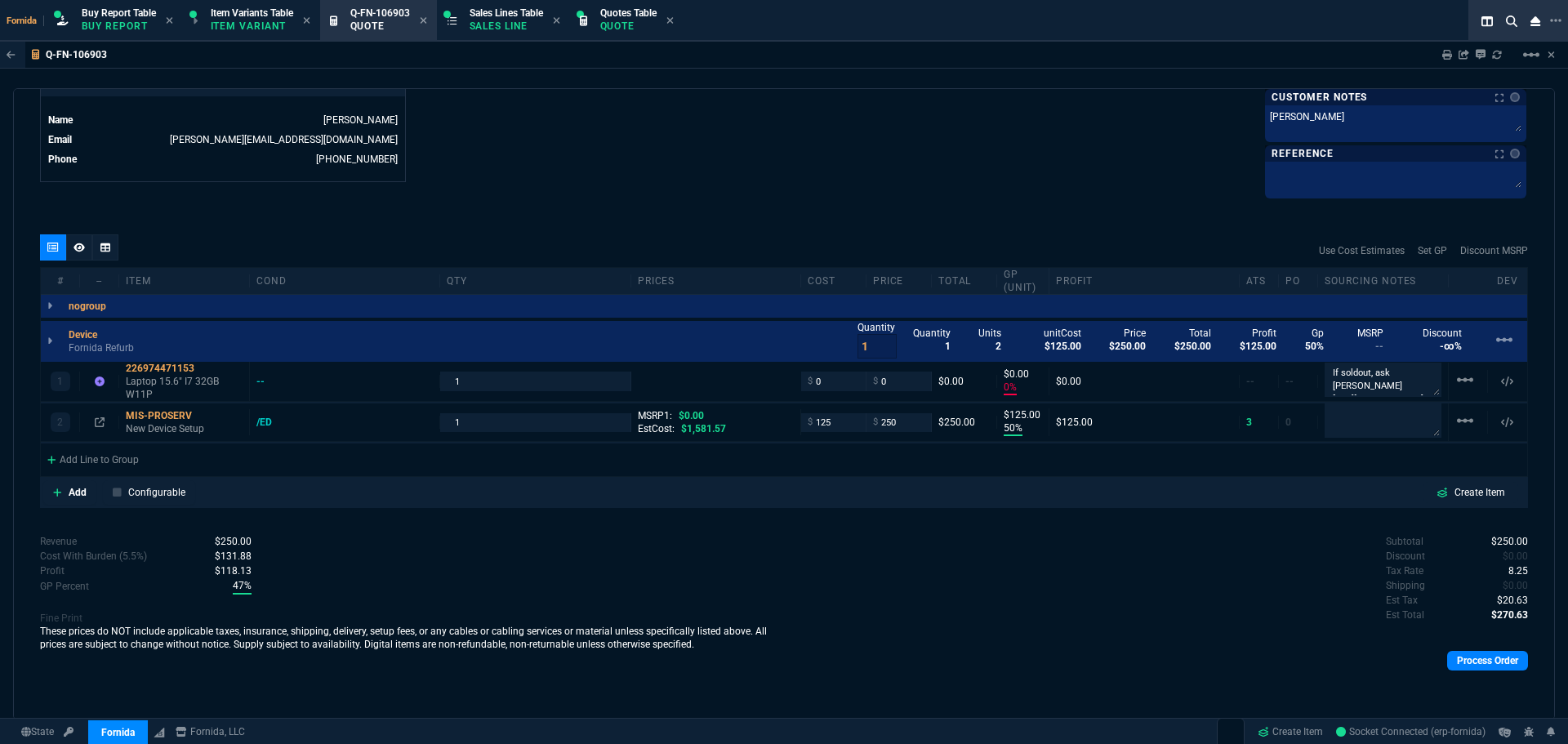
type input "0"
type input "50"
type input "125"
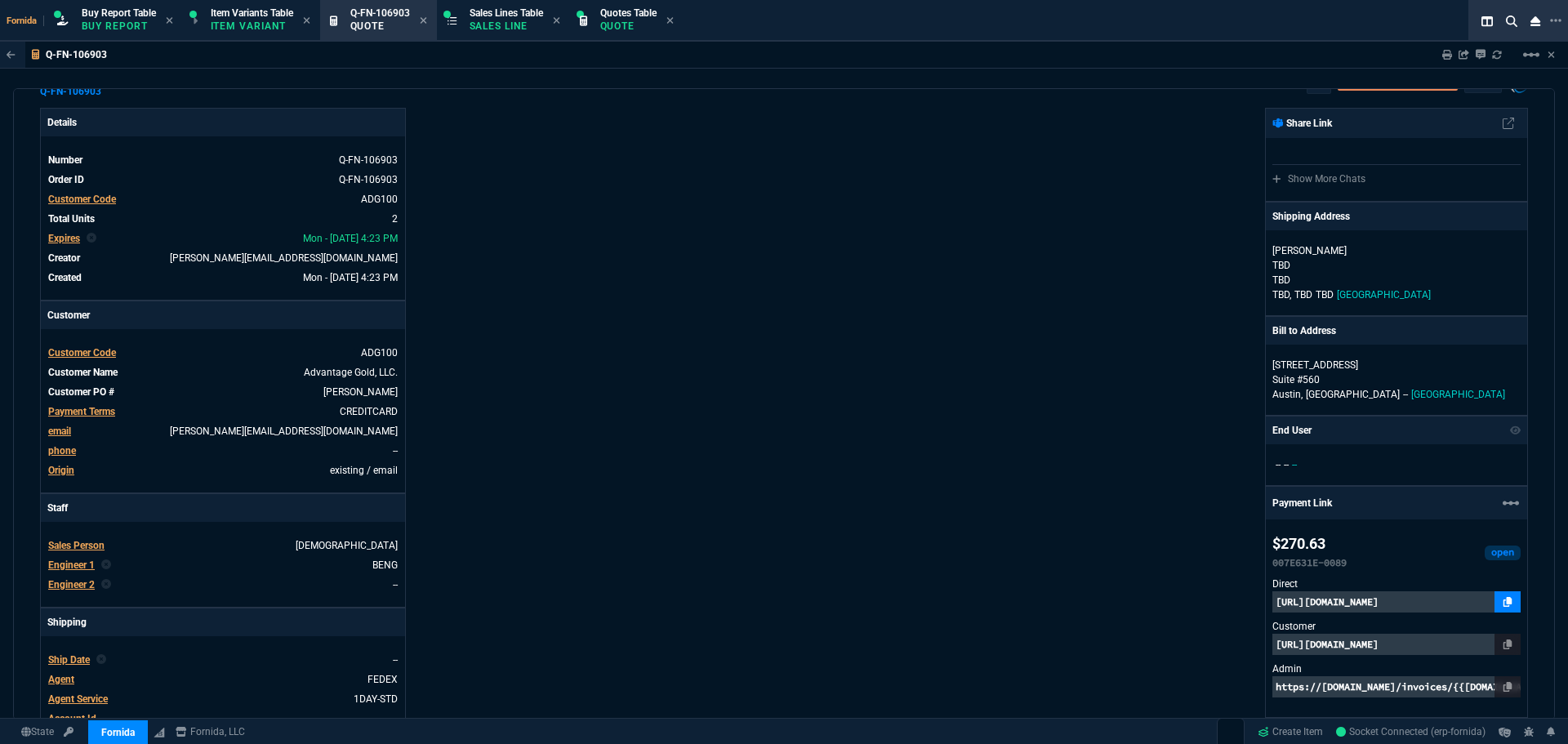
scroll to position [81, 0]
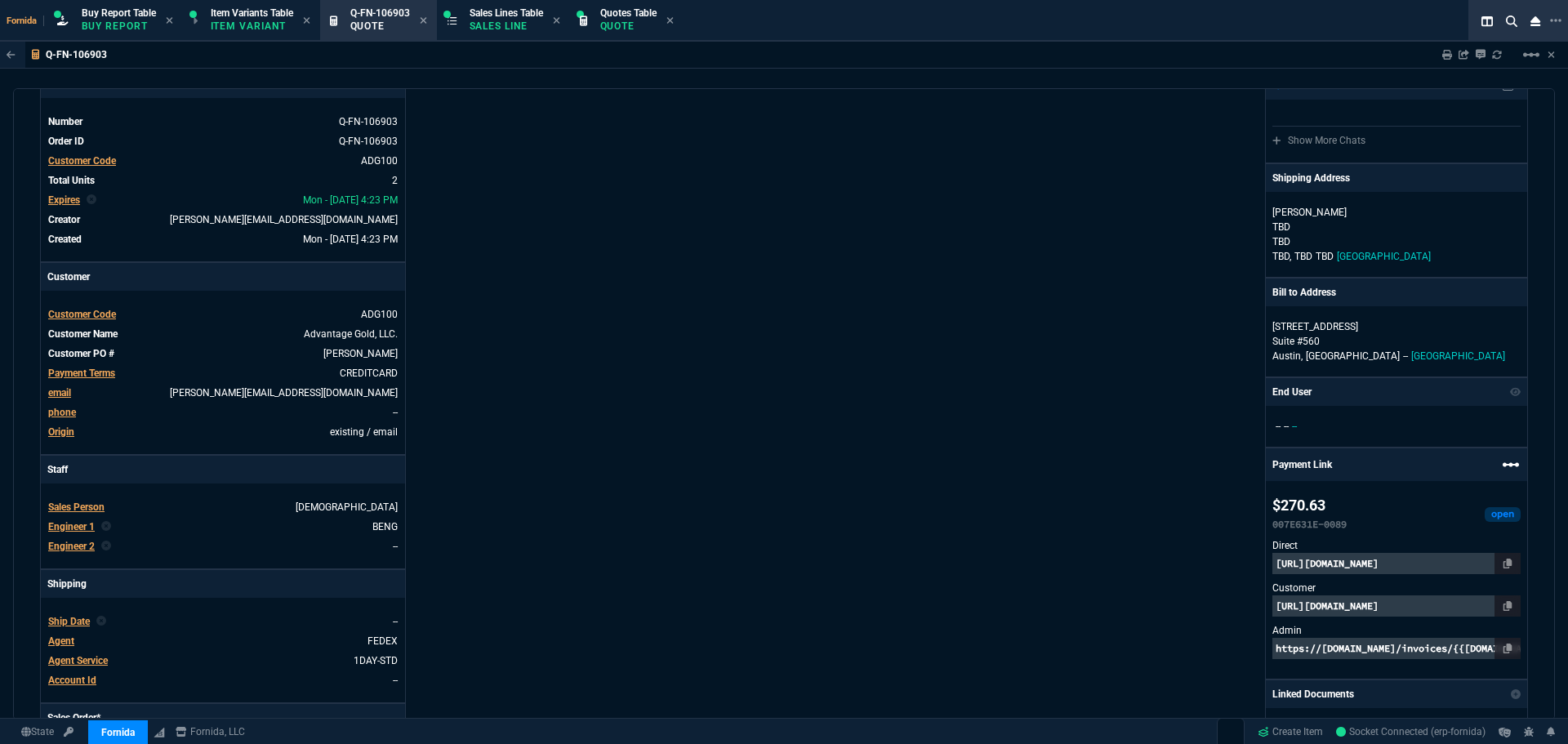
click at [1506, 478] on nx-icon "linear_scale" at bounding box center [1511, 467] width 20 height 27
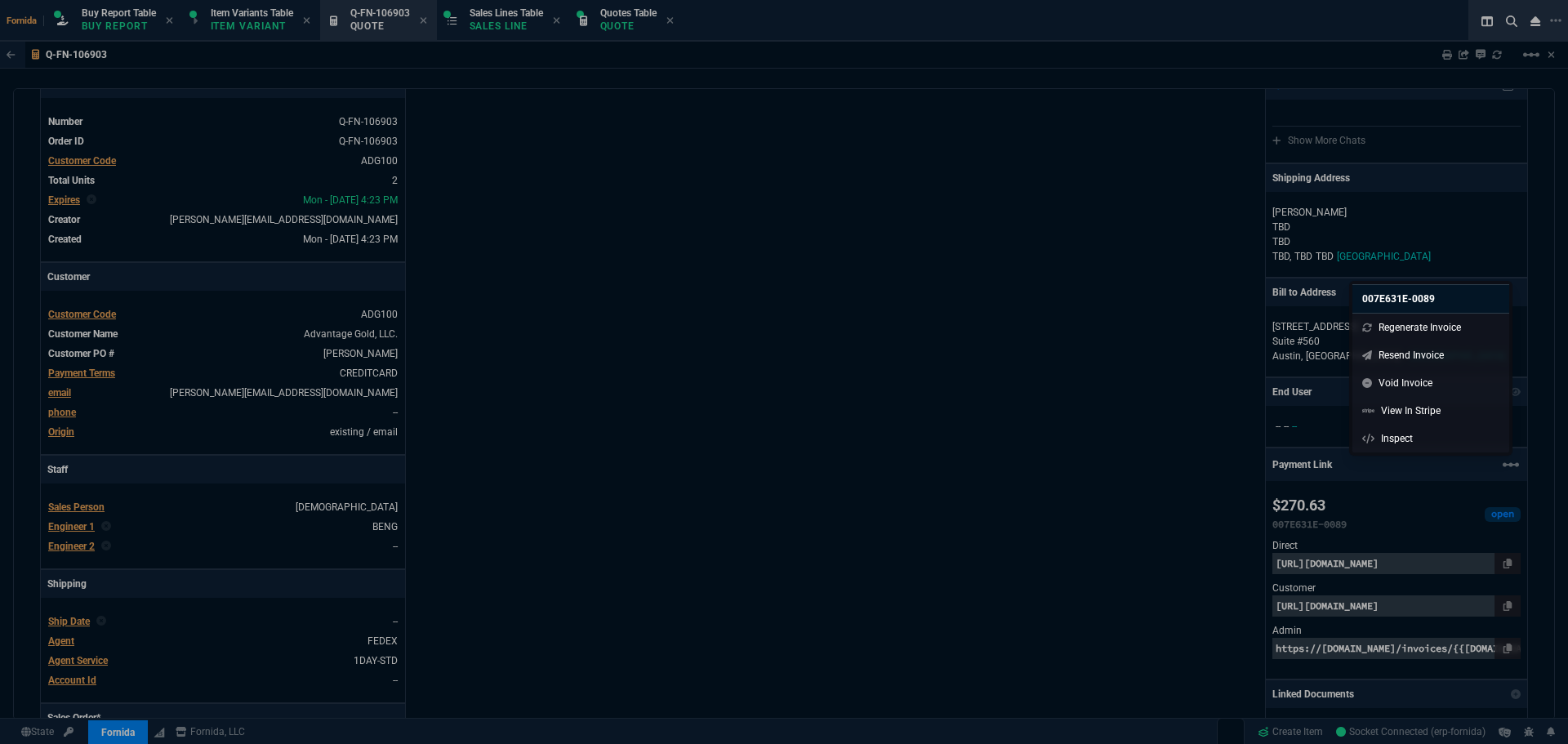
drag, startPoint x: 1415, startPoint y: 390, endPoint x: 1080, endPoint y: 353, distance: 337.0
click at [1415, 389] on link "Void Invoice" at bounding box center [1431, 383] width 157 height 27
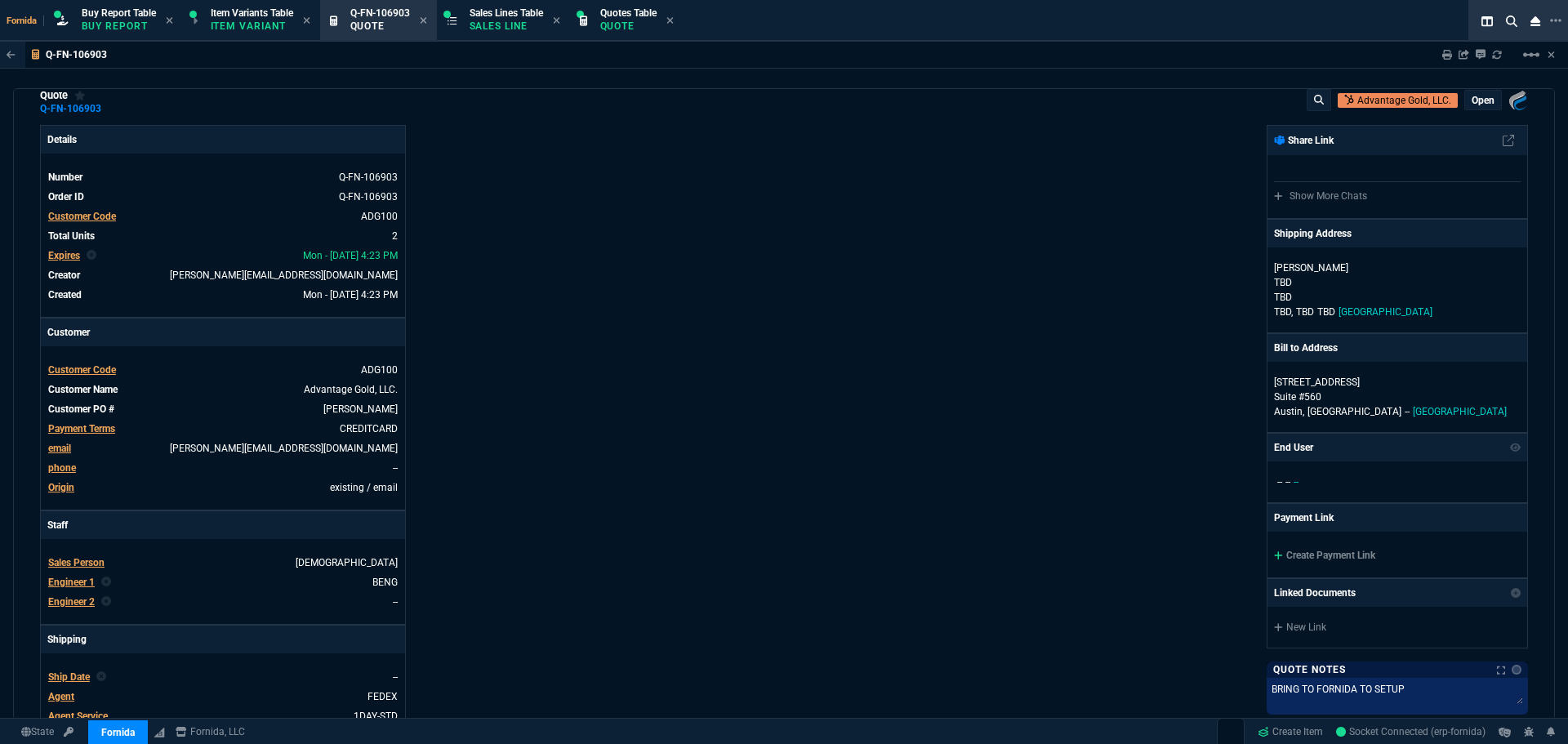
scroll to position [0, 0]
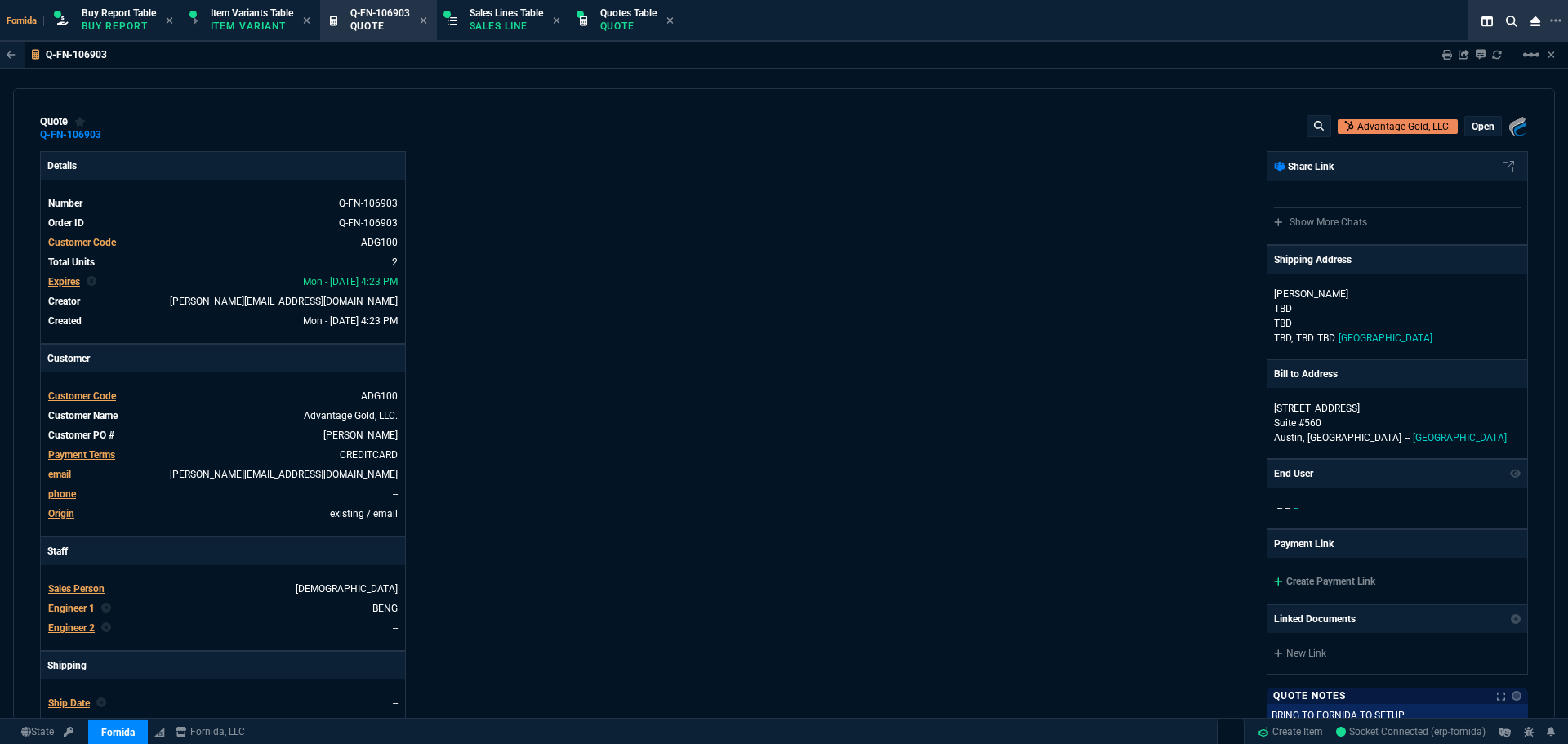
click at [1472, 133] on p "open" at bounding box center [1483, 126] width 23 height 13
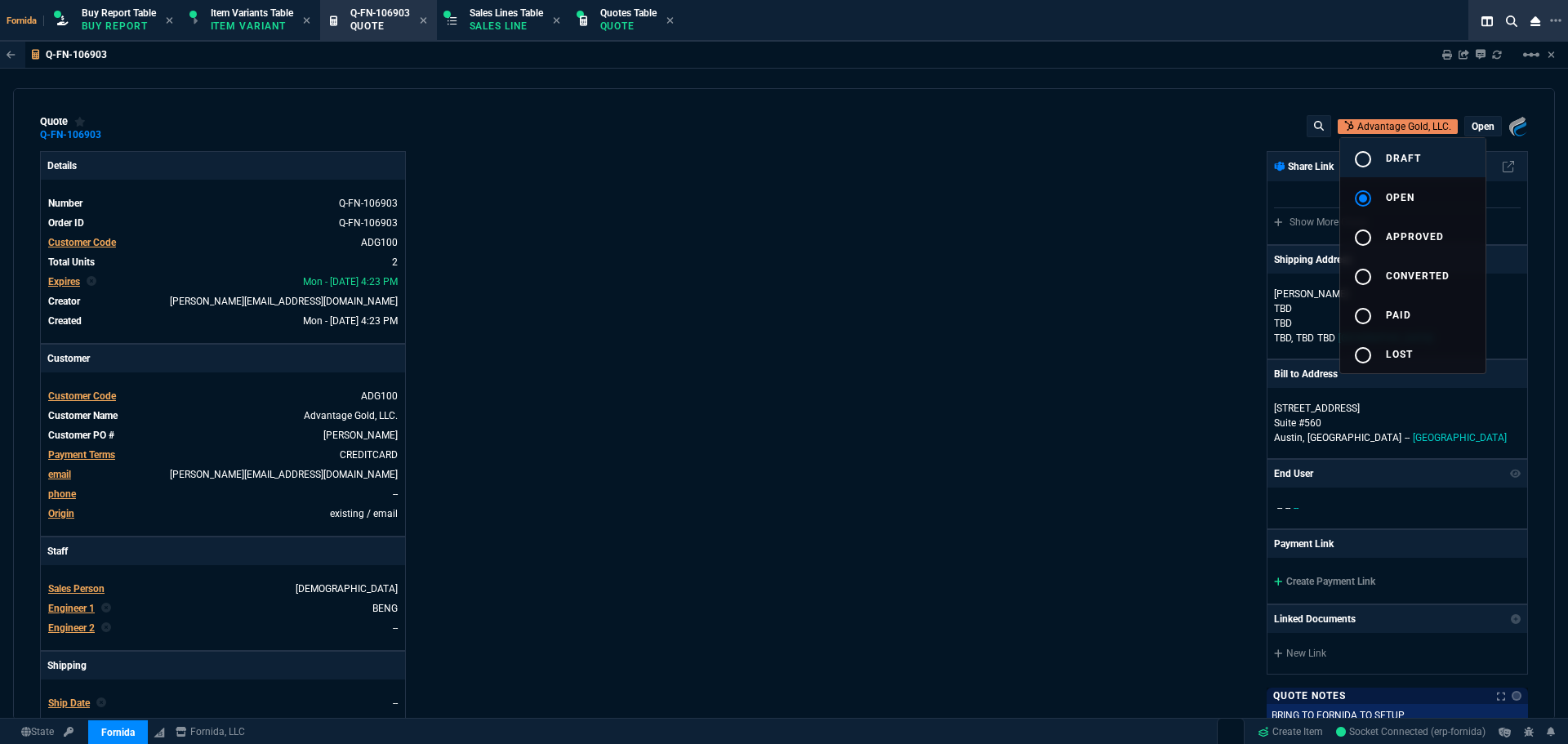
click at [1434, 155] on button "radio_button_unchecked draft" at bounding box center [1413, 158] width 145 height 39
click at [880, 242] on div at bounding box center [784, 372] width 1568 height 744
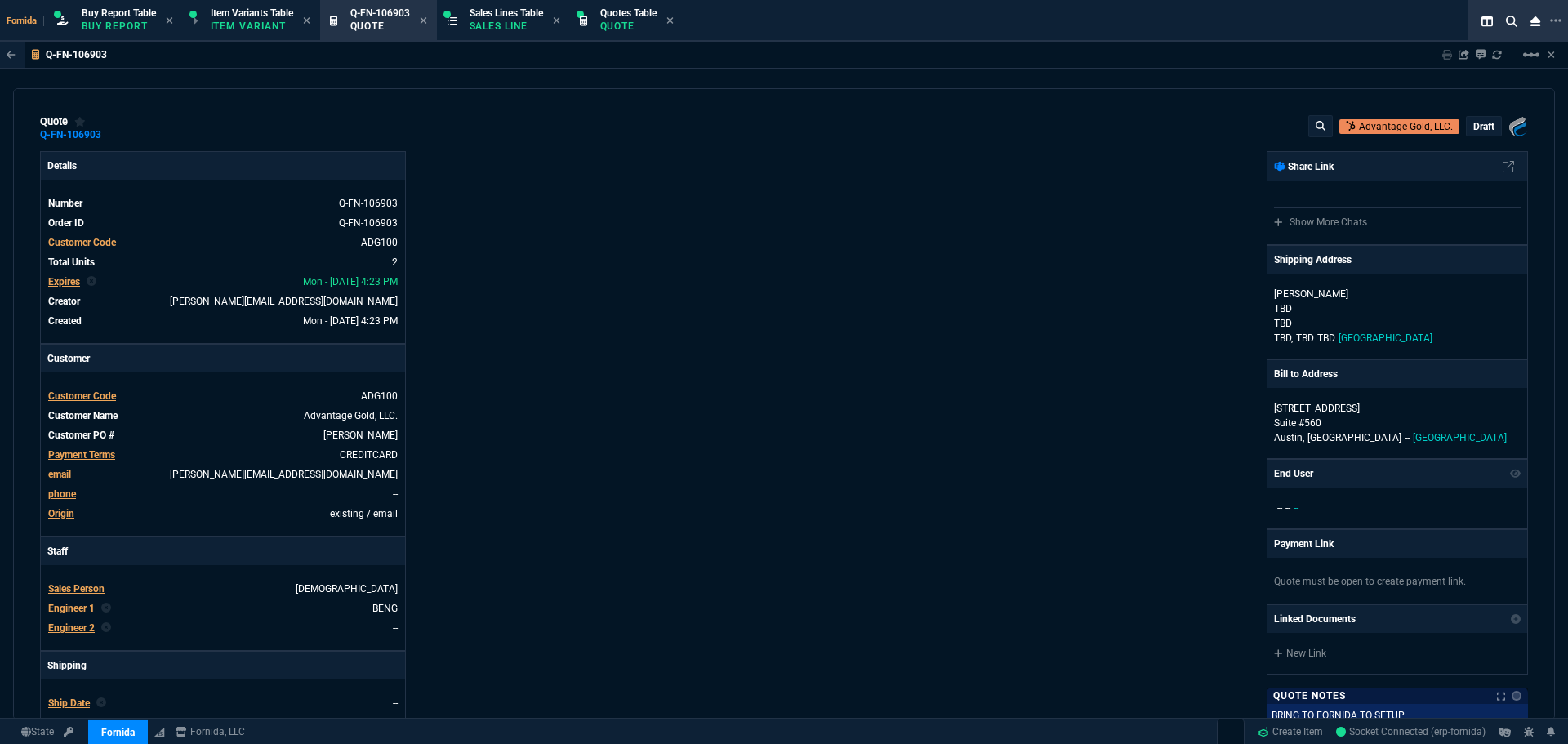
type input "0"
type input "50"
type input "125"
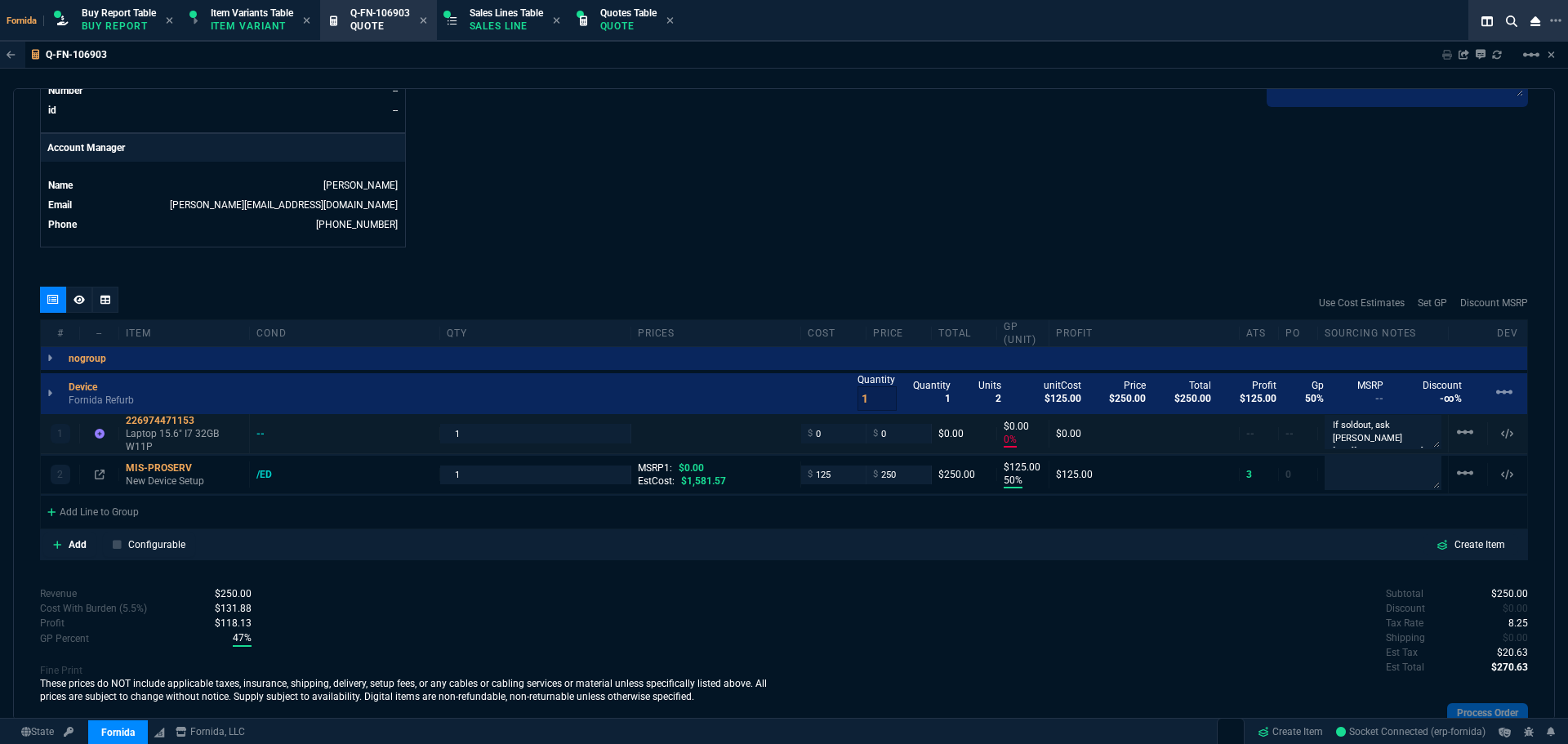
scroll to position [813, 0]
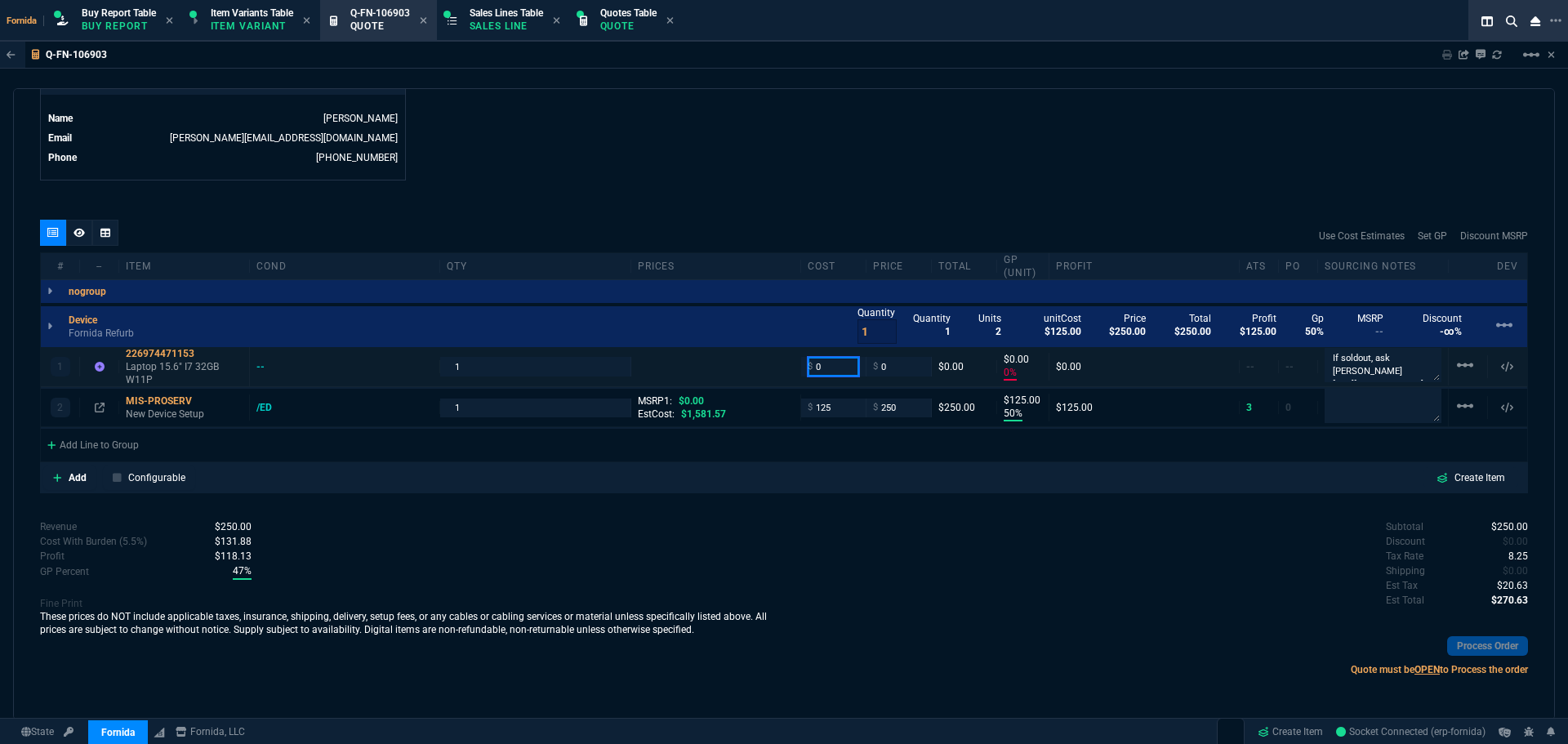
click at [836, 367] on input "0" at bounding box center [834, 365] width 51 height 19
type input "400"
type input "-100"
type input "-400"
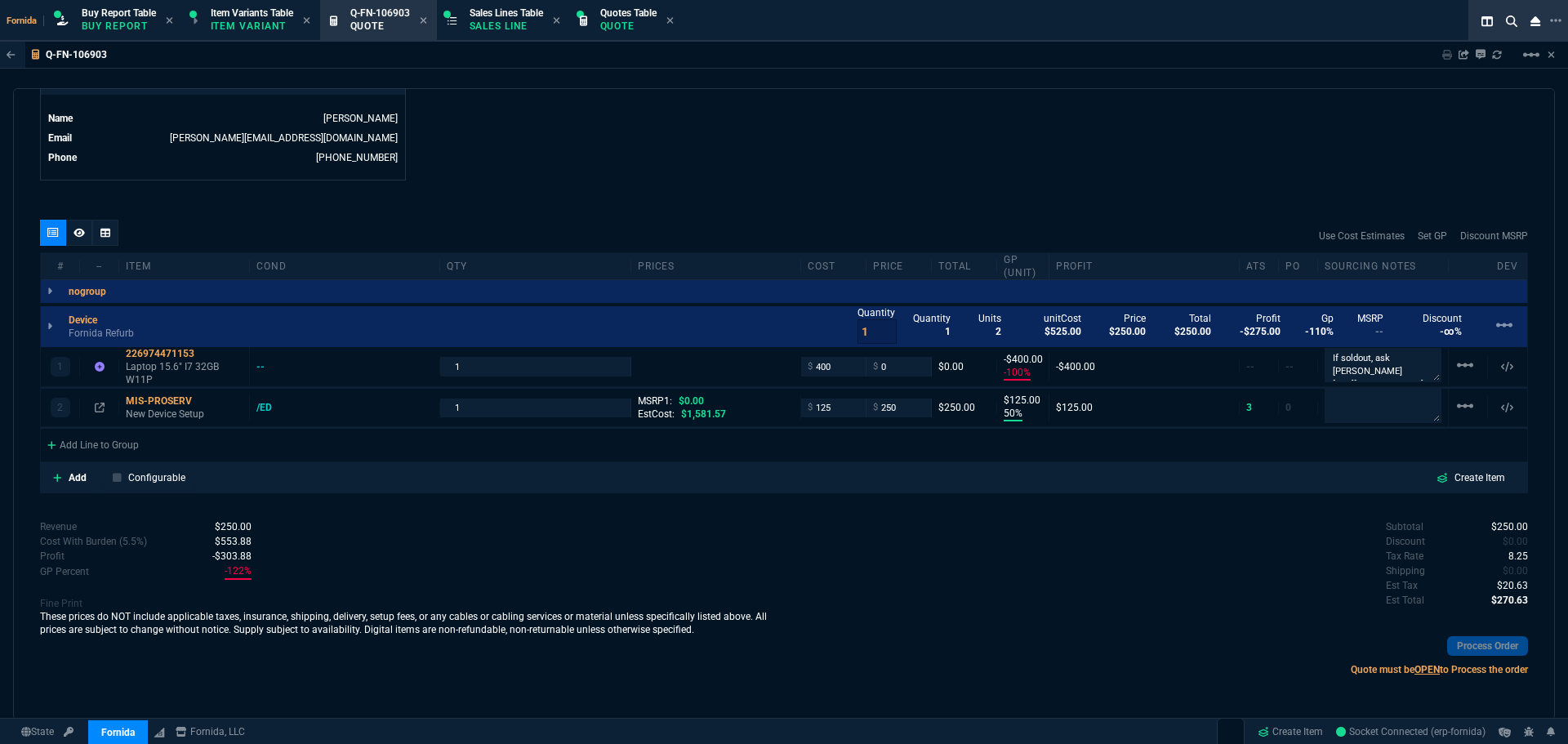
click at [759, 206] on div "quote Q-FN-106903 Advantage Gold, LLC. draft Fornida, LLC [STREET_ADDRESS] Deta…" at bounding box center [784, 404] width 1541 height 632
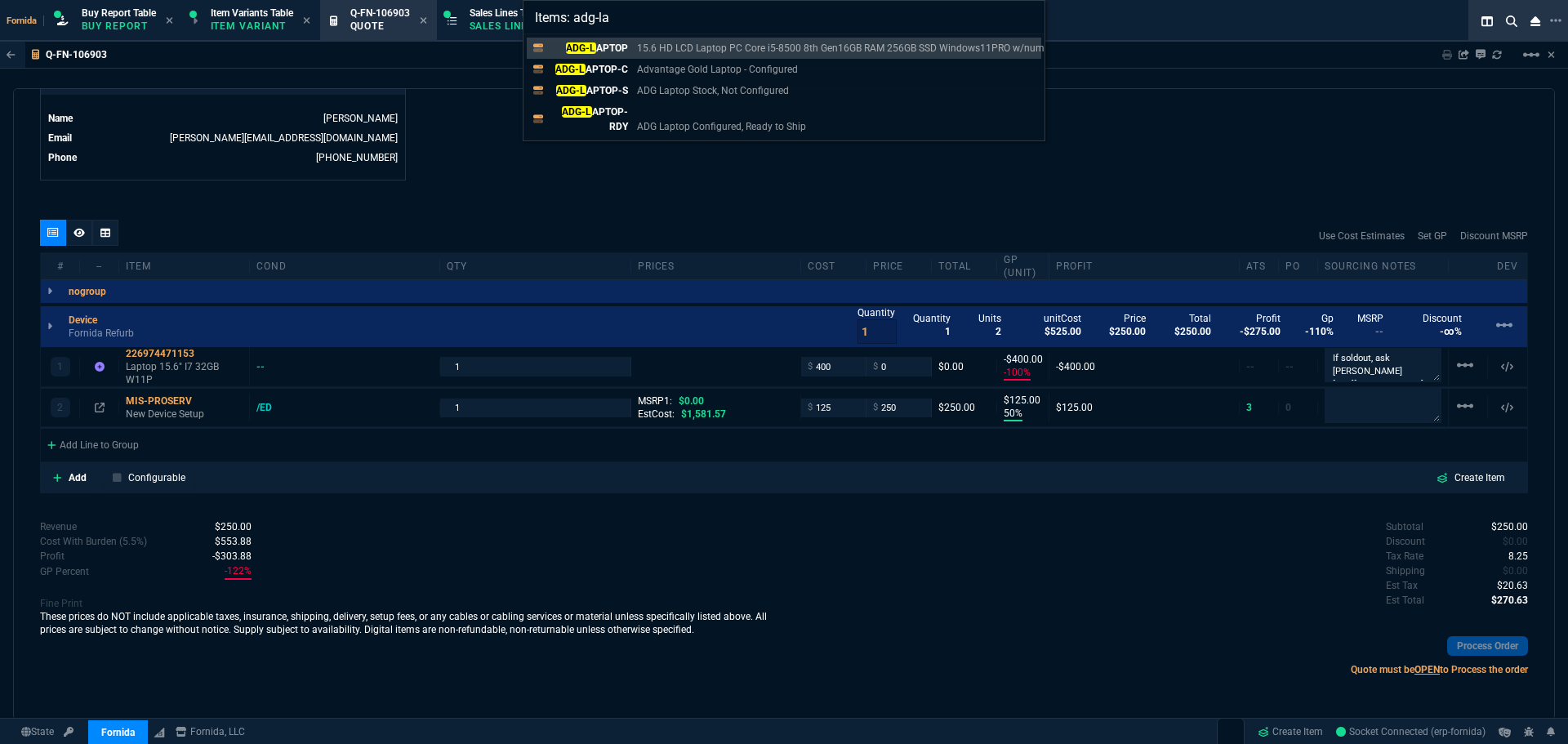
type input "Items: adg-lap"
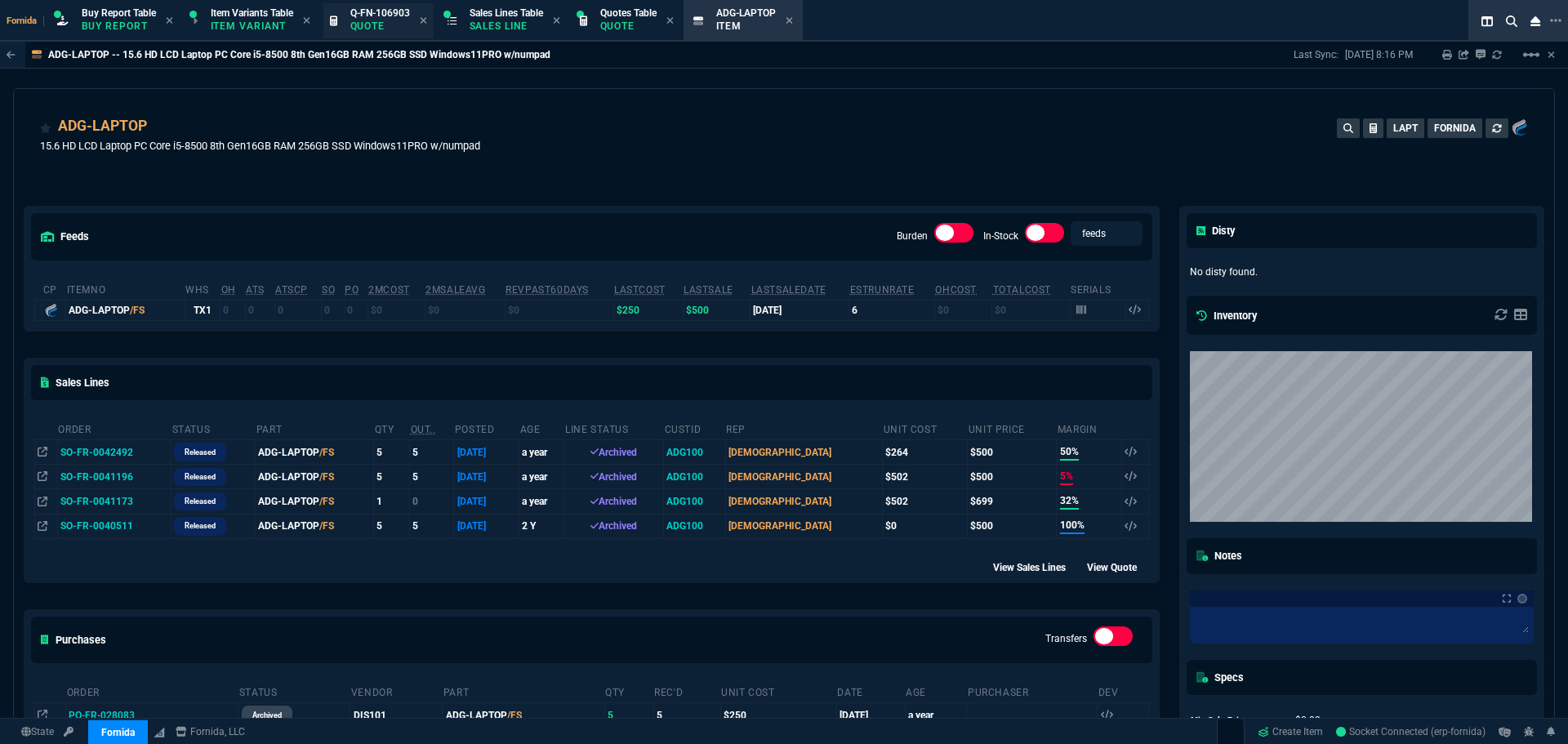
click at [394, 27] on p "Quote" at bounding box center [380, 26] width 60 height 13
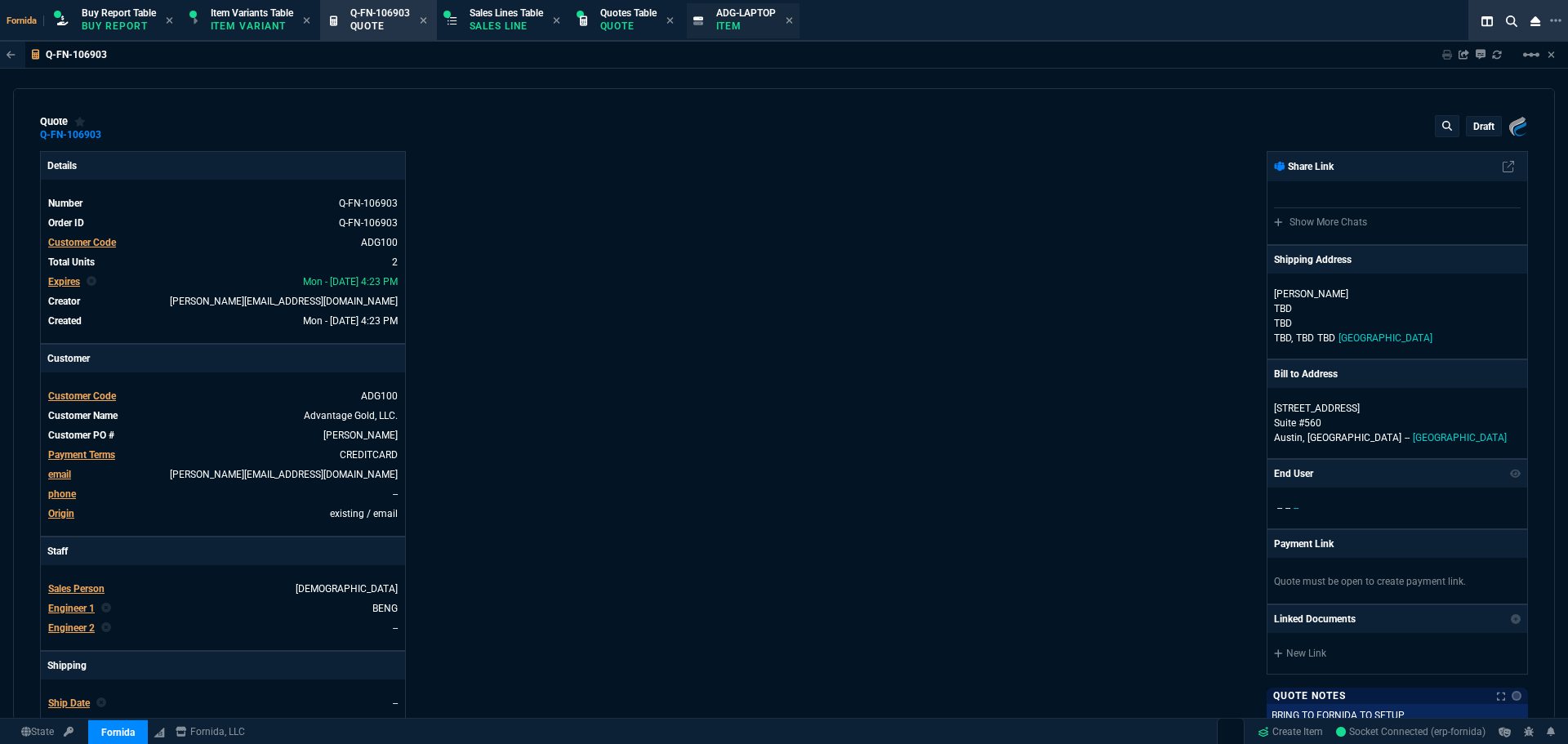
type input "-100"
type input "-400"
type input "50"
type input "125"
click at [793, 23] on div "ADG-LAPTOP Item" at bounding box center [754, 21] width 77 height 28
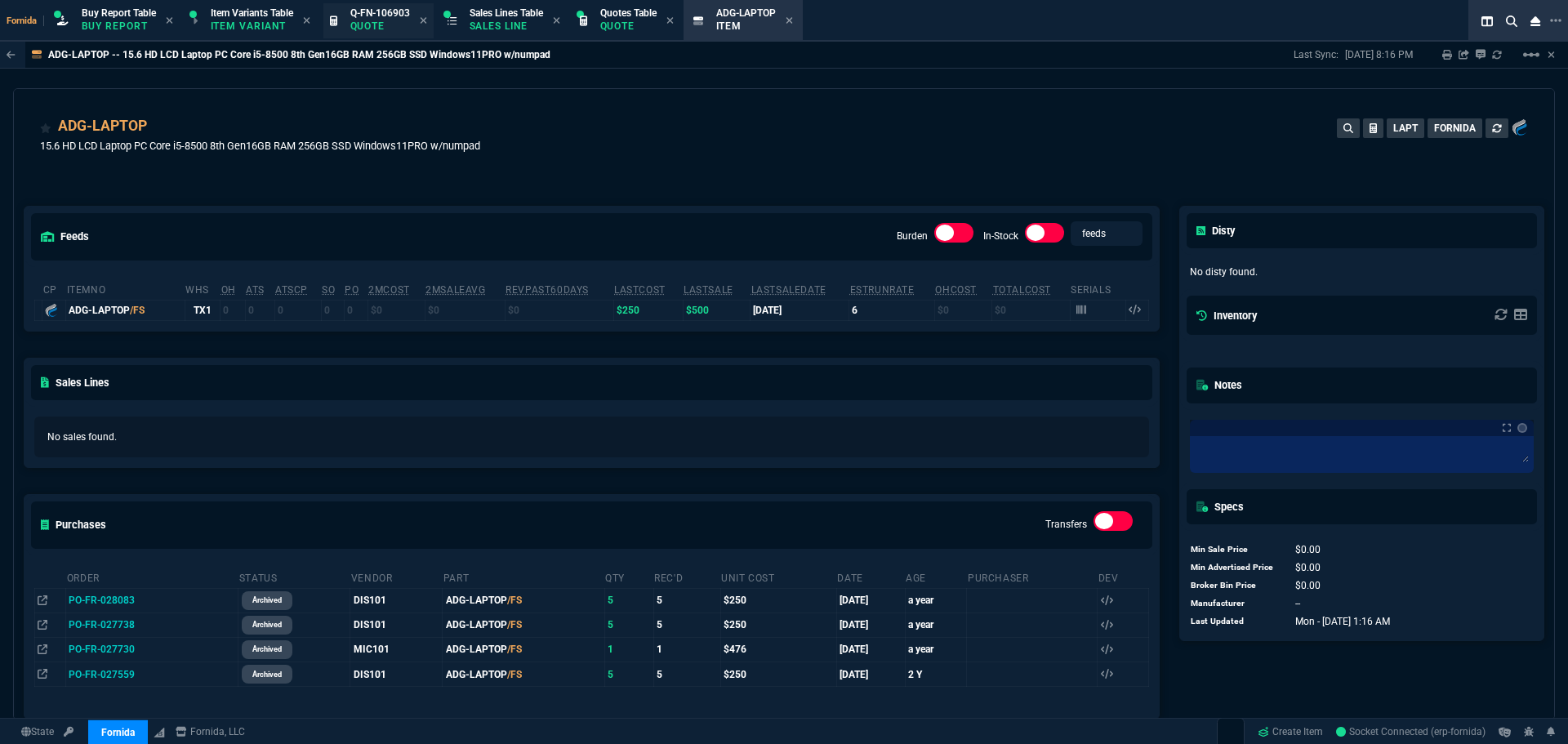
click at [357, 36] on div "Q-FN-106903 Quote" at bounding box center [378, 21] width 110 height 35
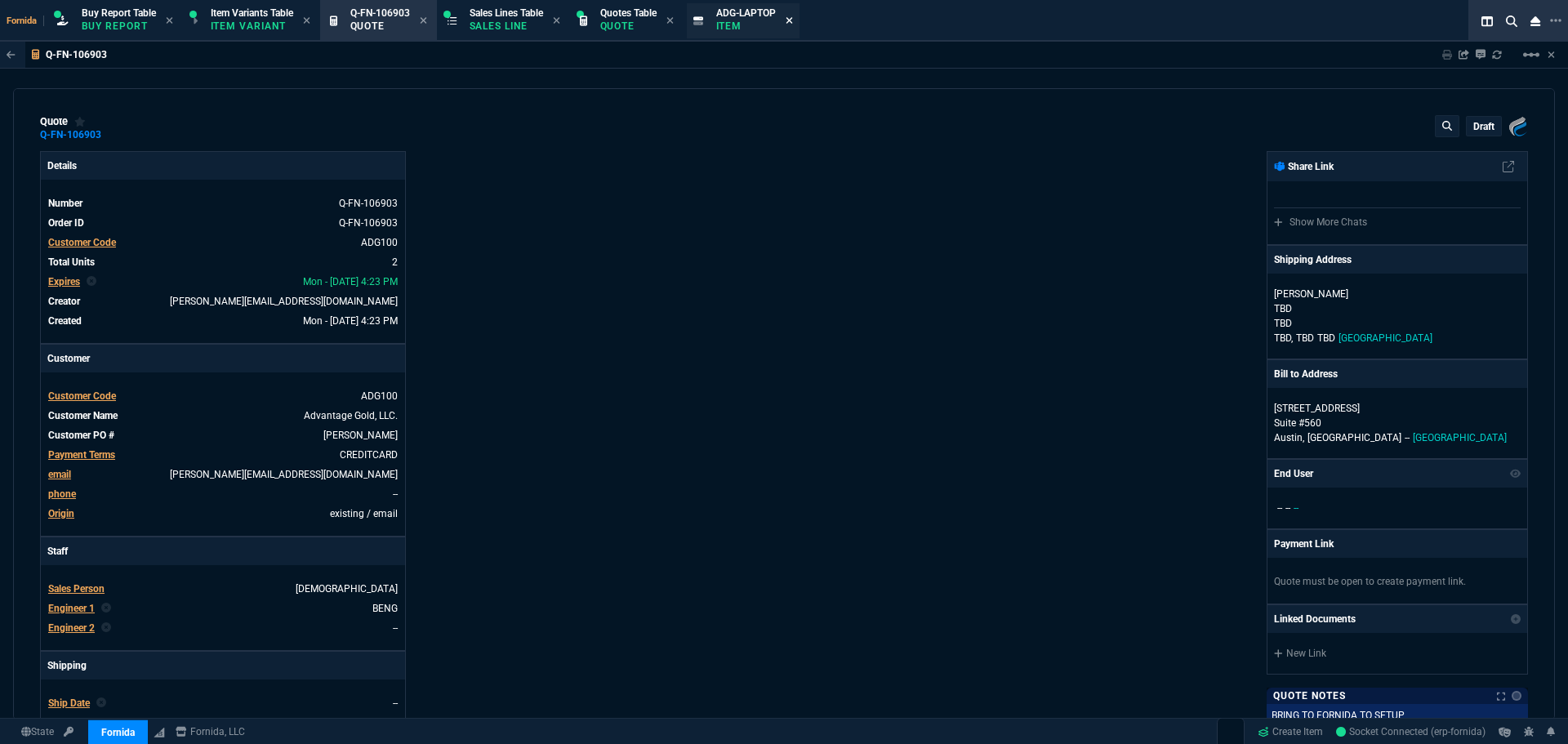
type input "-100"
type input "-400"
type input "50"
type input "125"
click at [792, 20] on icon at bounding box center [788, 20] width 7 height 7
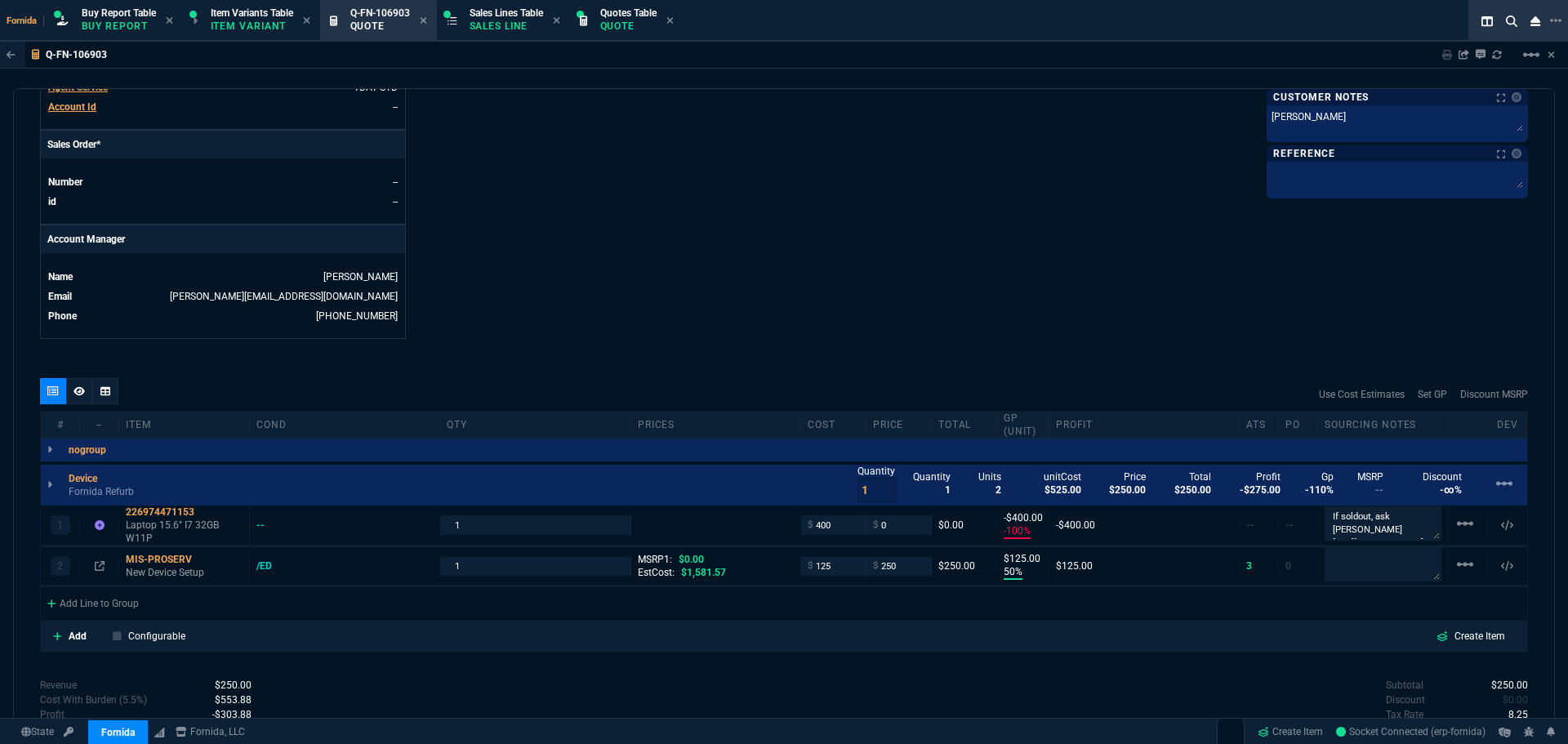
scroll to position [735, 0]
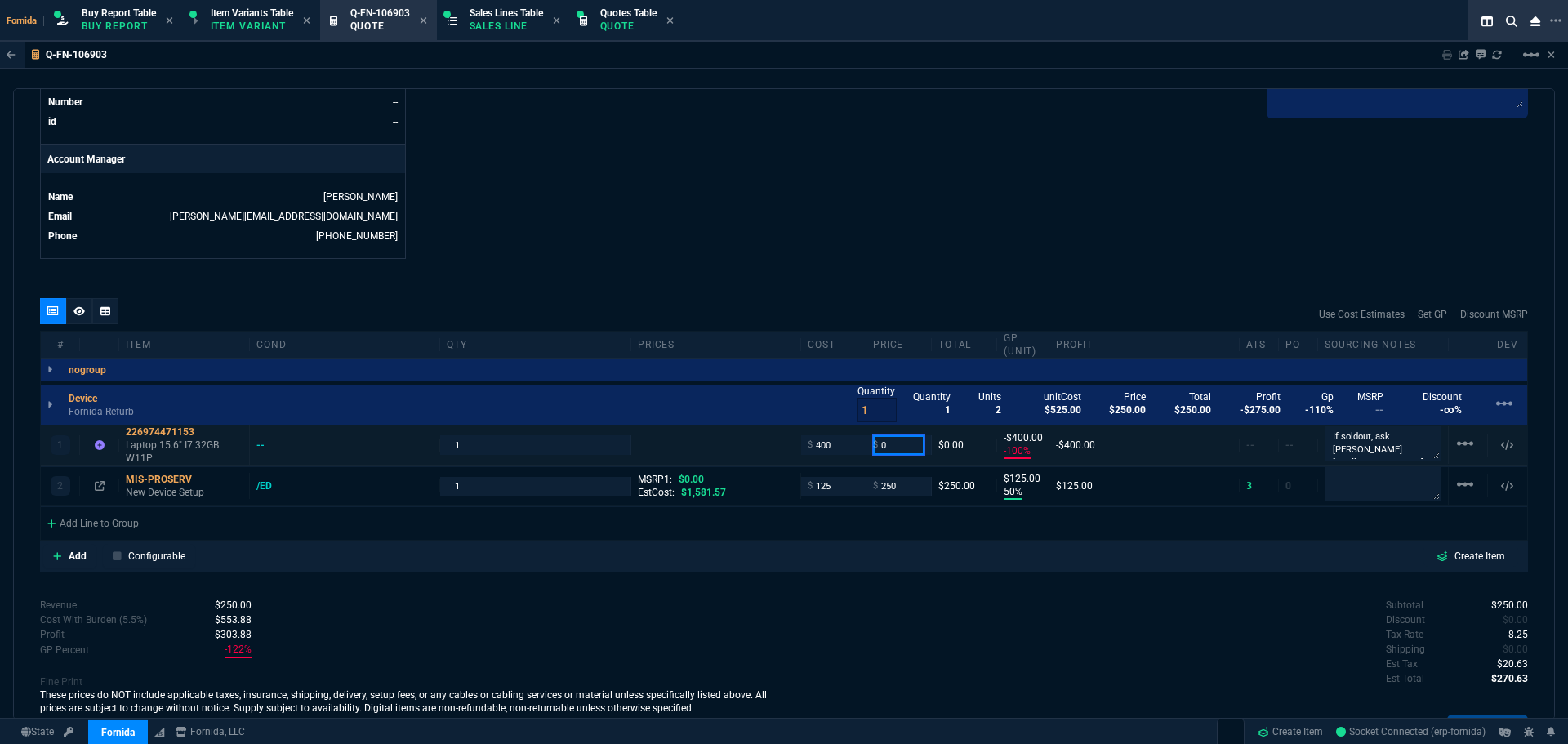
click at [900, 444] on input "0" at bounding box center [898, 444] width 51 height 19
type input "500"
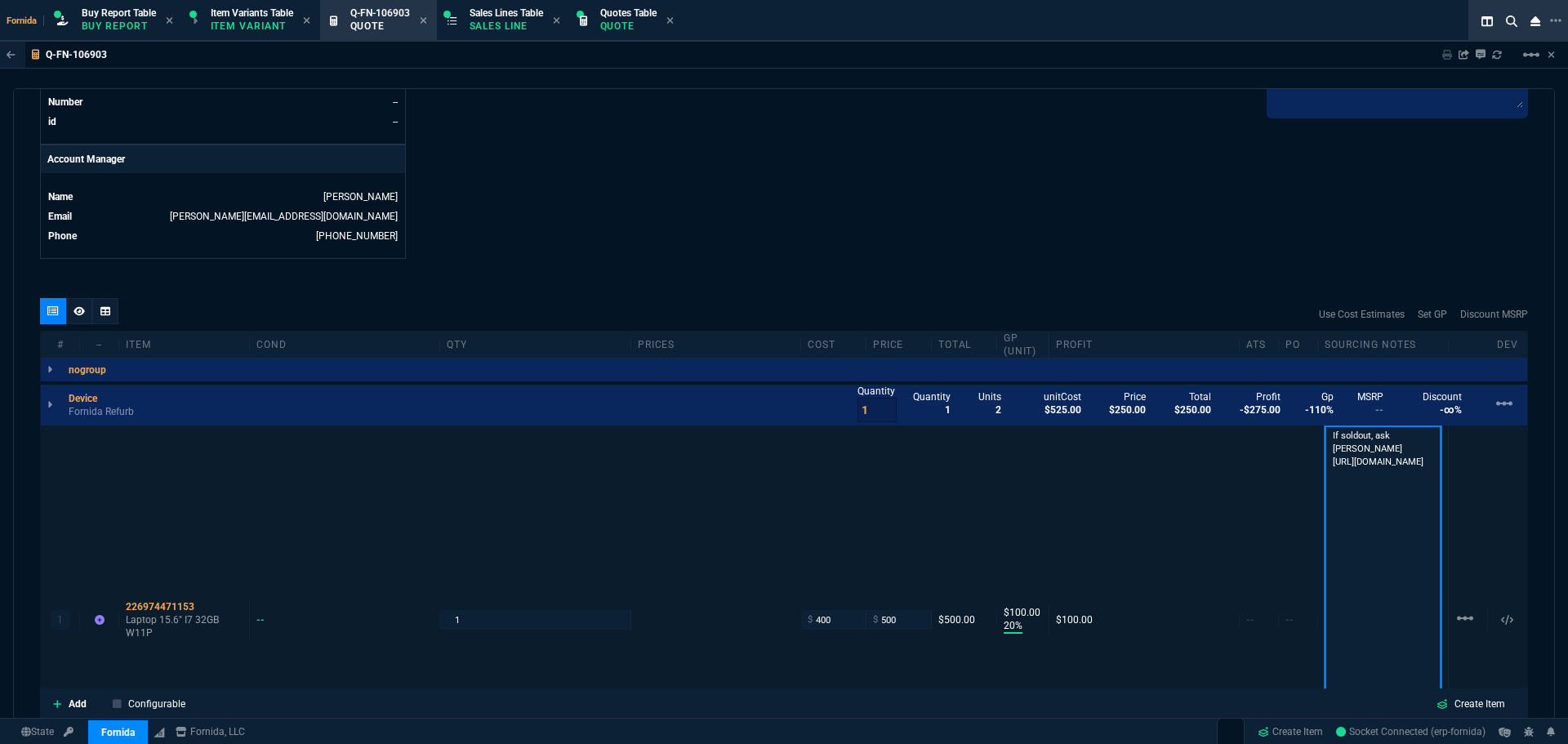
scroll to position [2, 0]
type input "20"
type input "100"
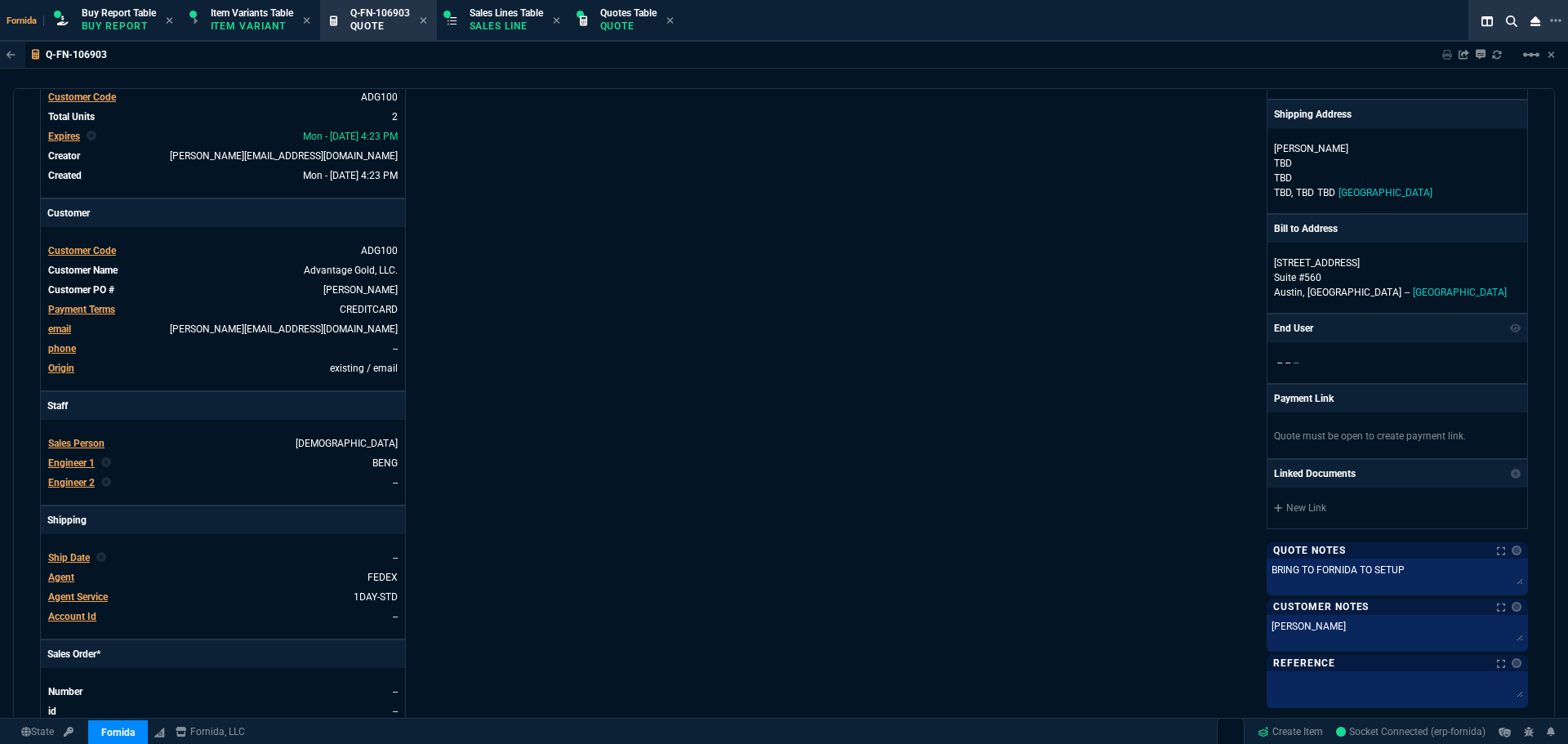
scroll to position [0, 0]
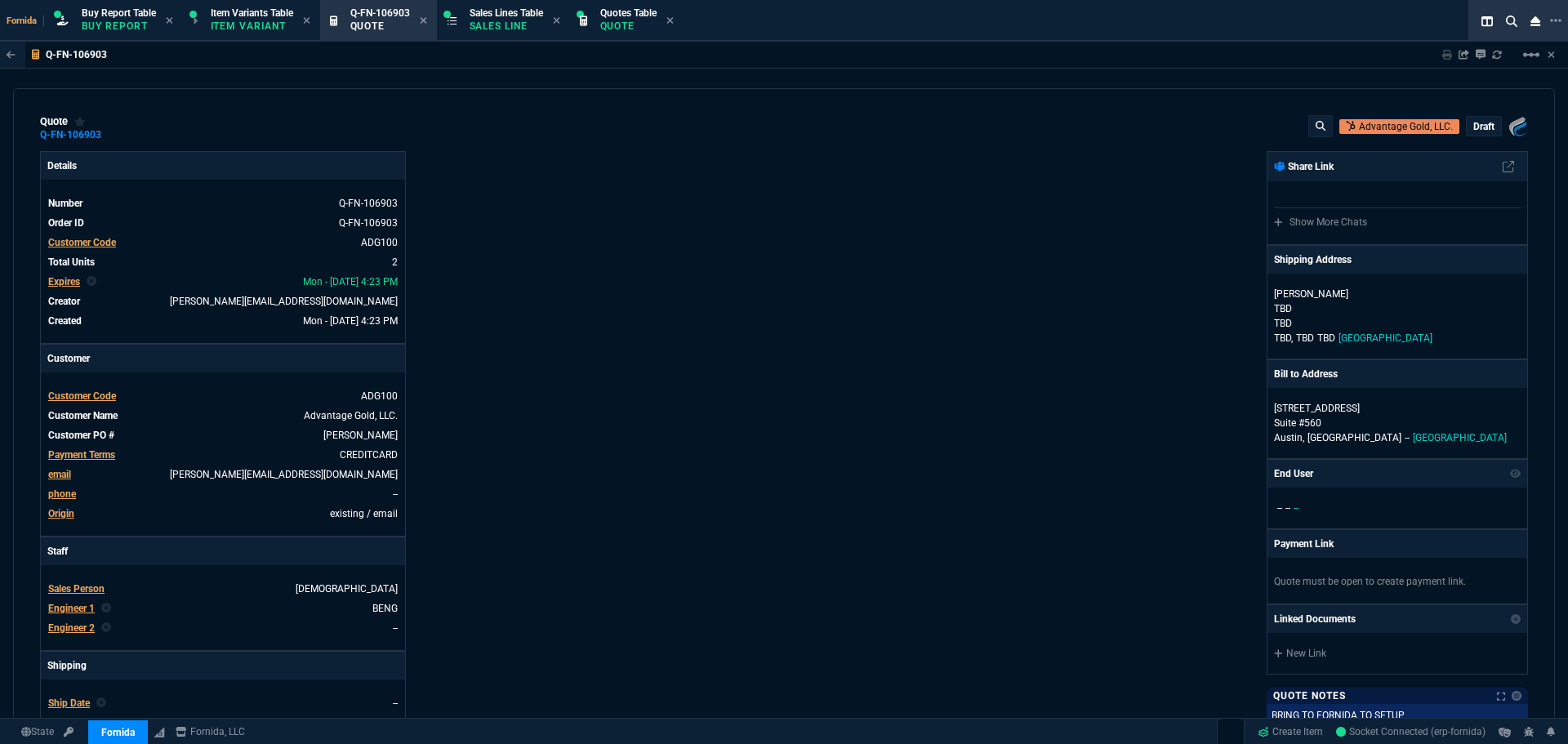
click at [769, 380] on div "Details Number Q-FN-106903 Order ID Q-FN-106903 Customer Code ADG100 Total Unit…" at bounding box center [412, 572] width 744 height 842
click at [1489, 128] on div "draft" at bounding box center [1484, 126] width 34 height 19
click at [1478, 130] on p "draft" at bounding box center [1484, 126] width 22 height 13
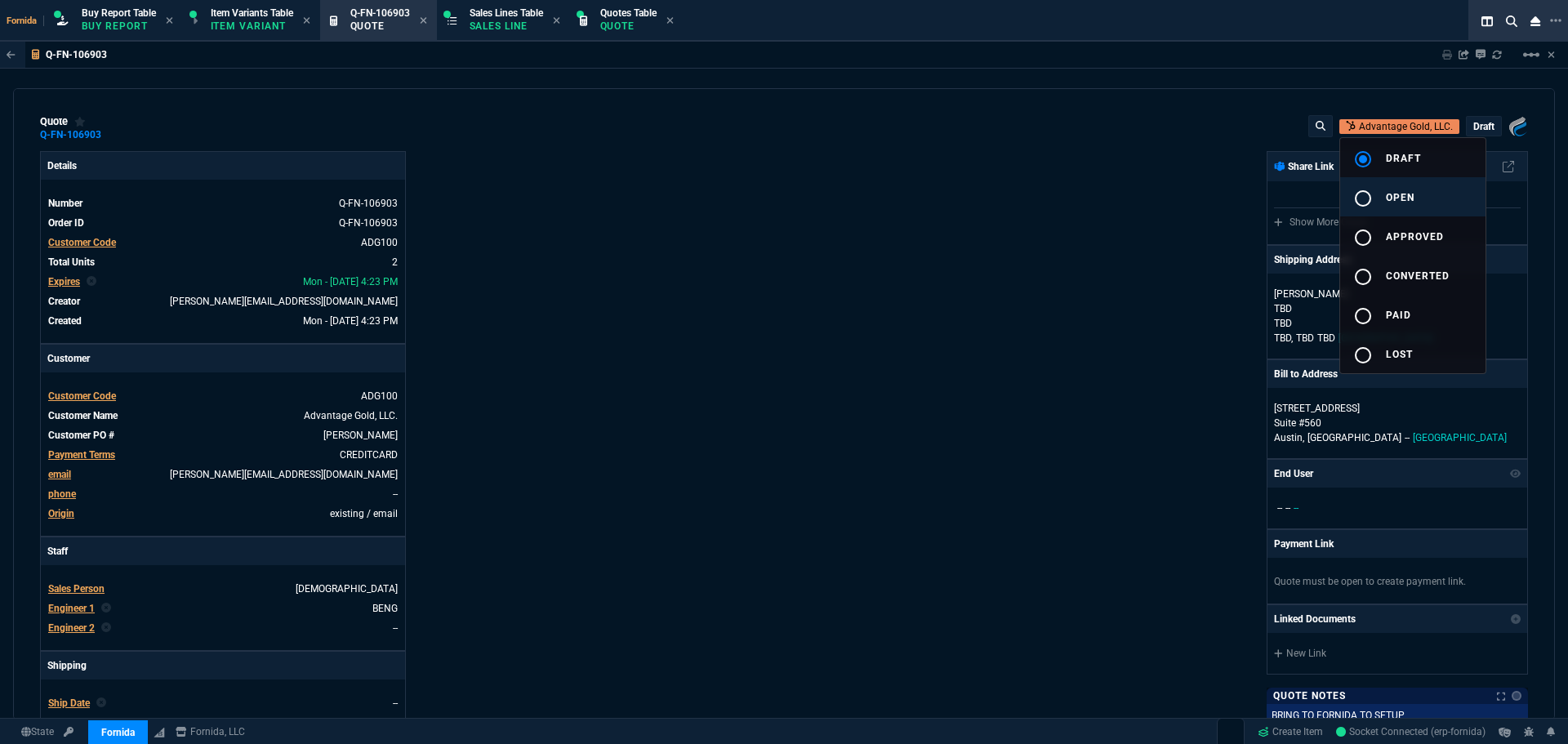
click at [1433, 184] on button "radio_button_unchecked open" at bounding box center [1413, 196] width 145 height 39
click at [922, 291] on div at bounding box center [784, 372] width 1568 height 744
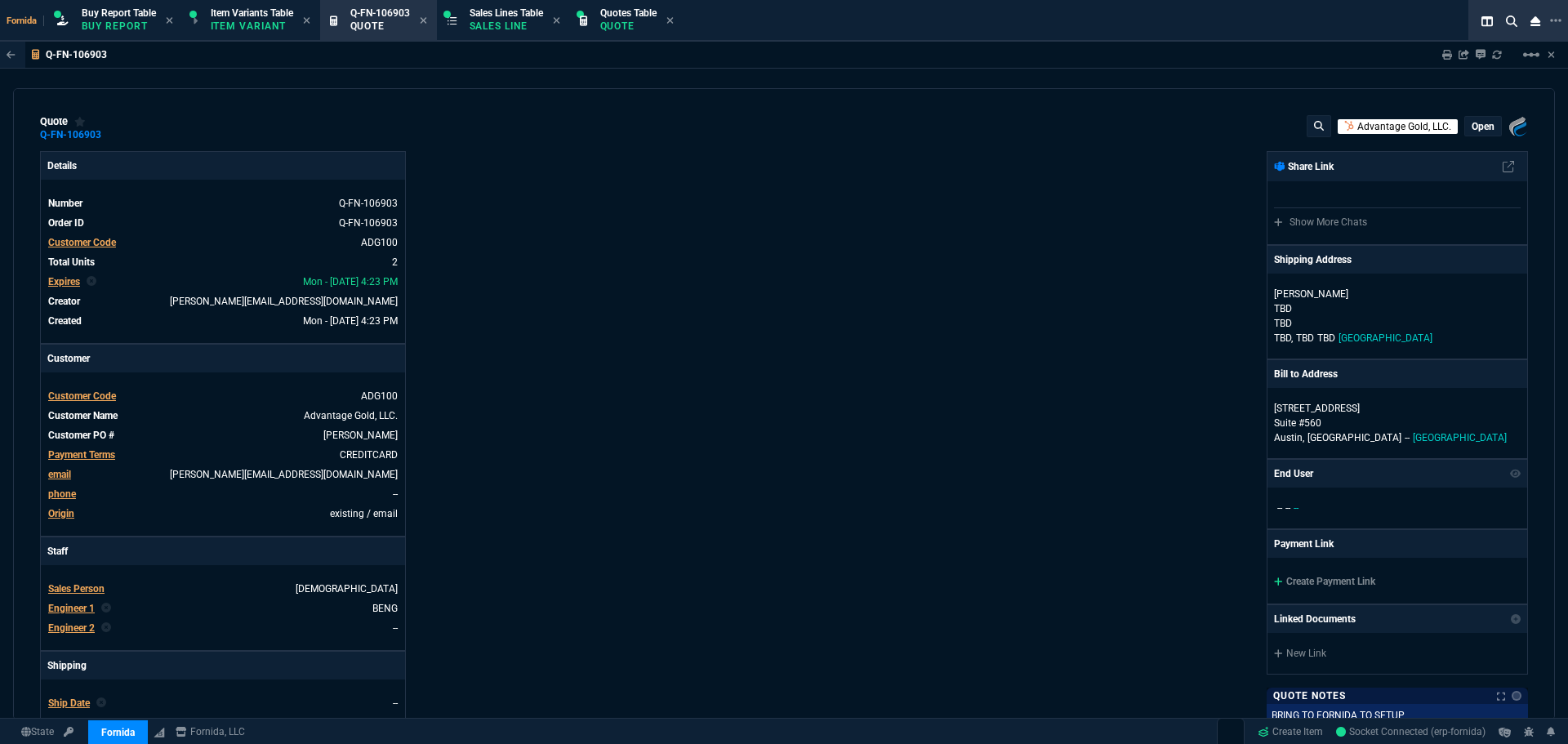
type input "20"
type input "100"
type input "50"
type input "125"
click at [111, 133] on icon at bounding box center [112, 134] width 9 height 10
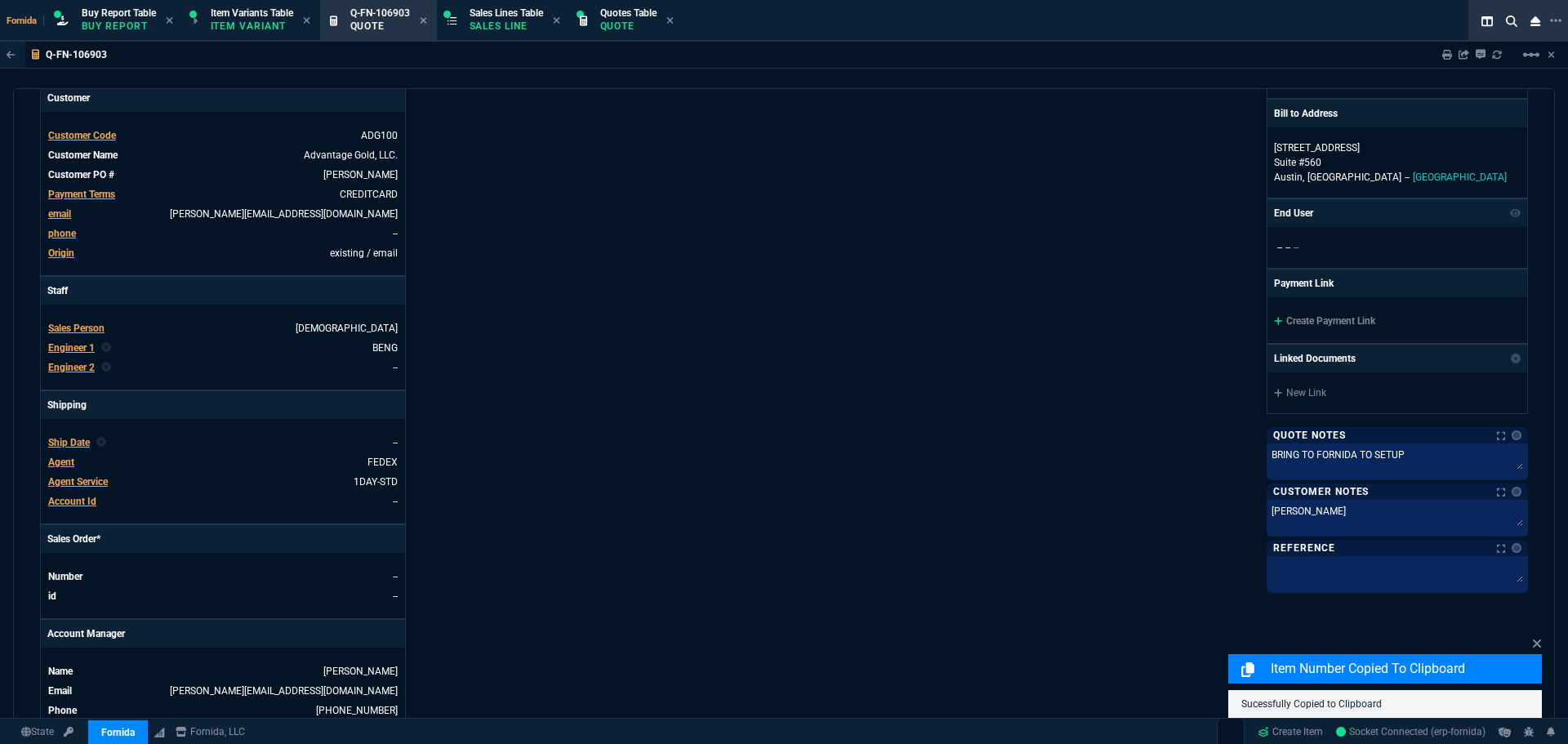
scroll to position [408, 0]
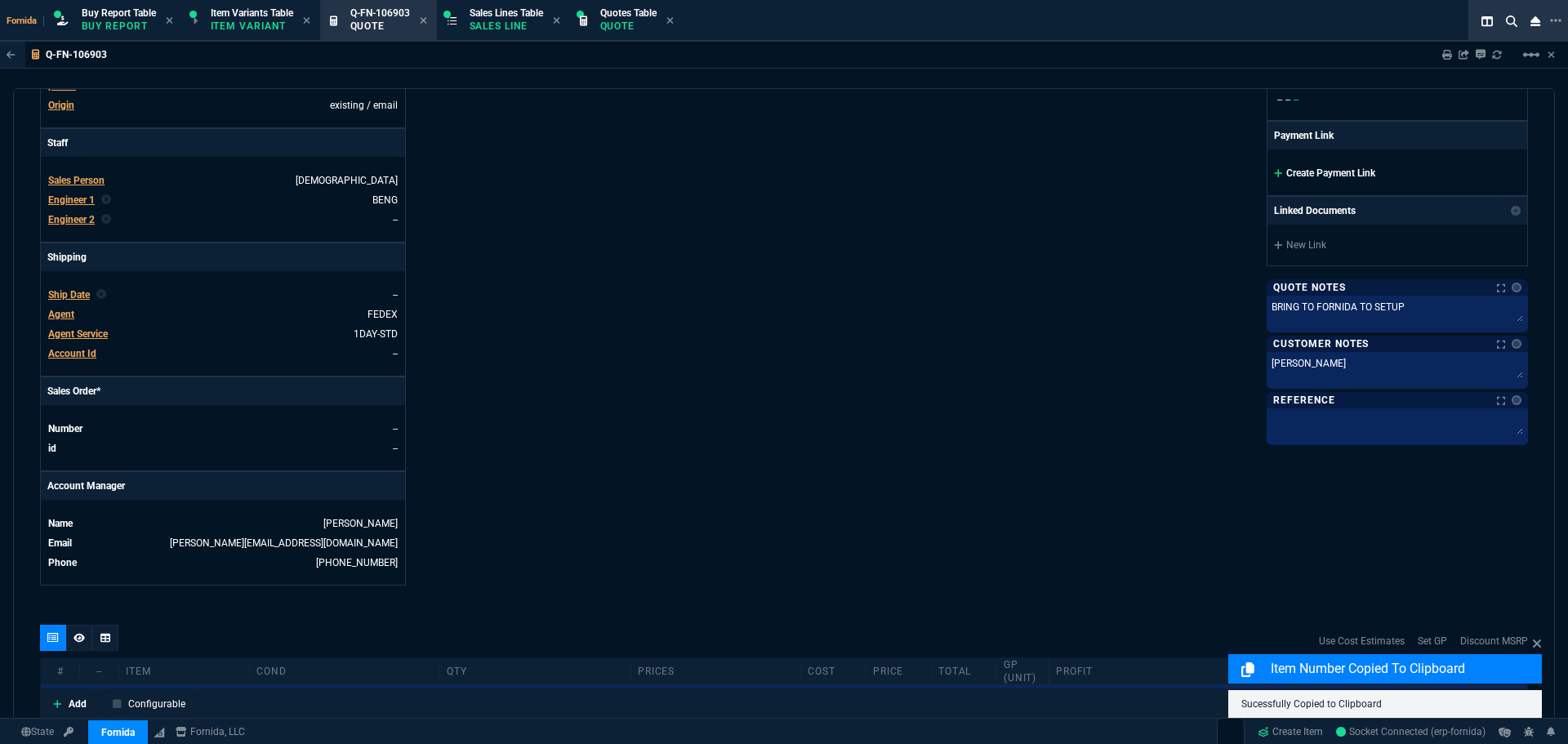
click at [1298, 174] on link "Create Payment Link" at bounding box center [1324, 174] width 101 height 12
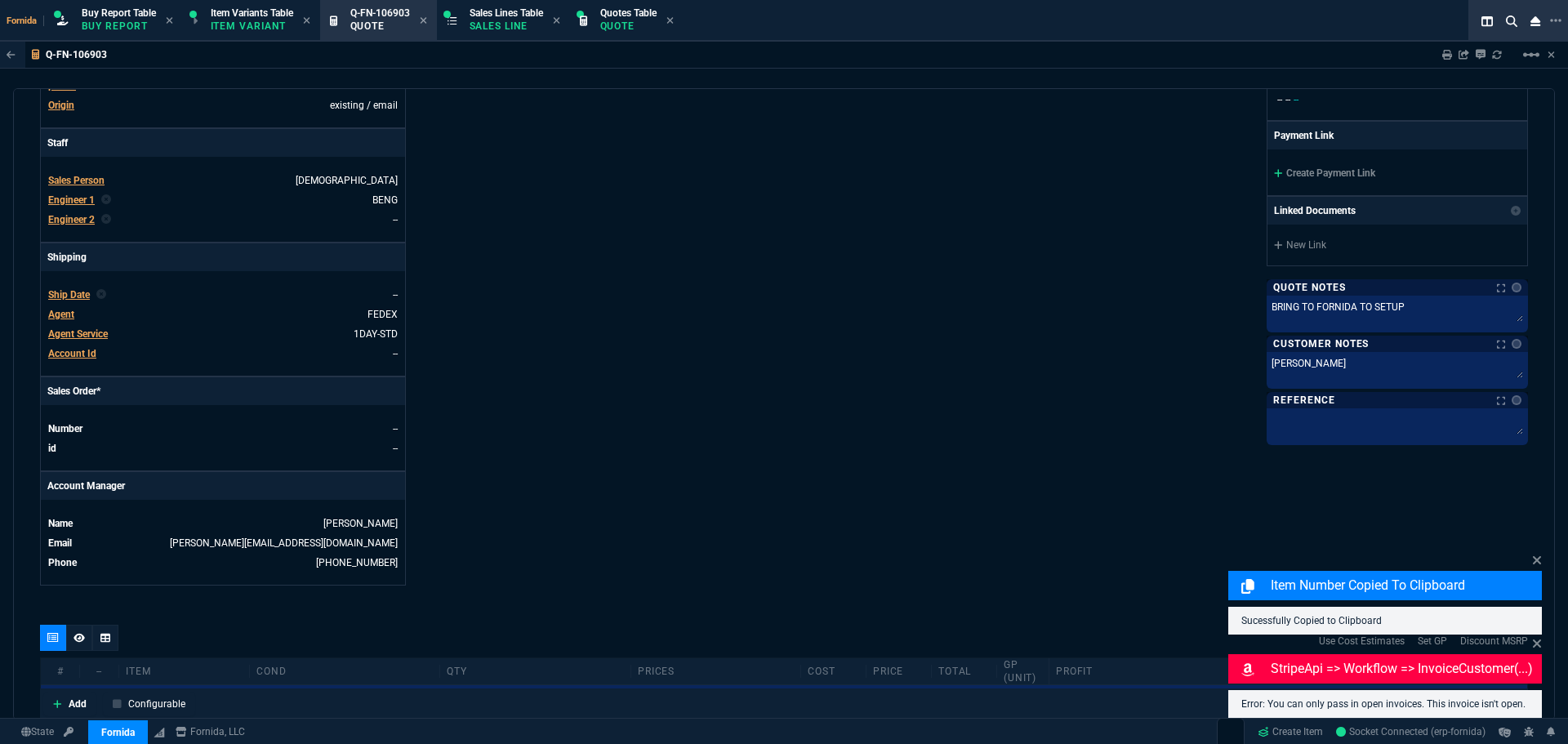
click at [906, 398] on div "Fornida, LLC [STREET_ADDRESS] Share Link Show More Chats Shipping Address [PERS…" at bounding box center [1156, 164] width 744 height 842
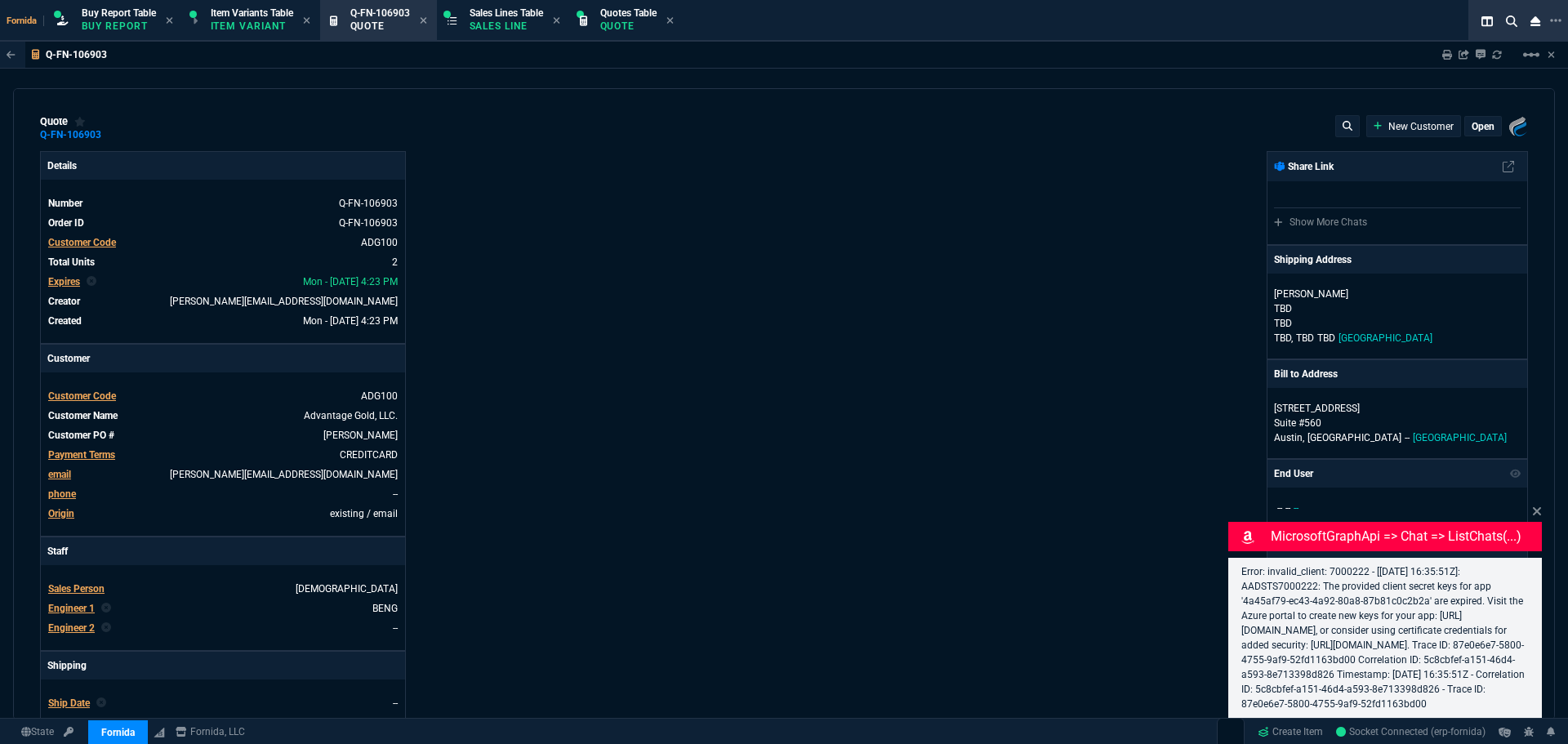
type input "20"
type input "100"
type input "50"
type input "125"
select select "1: BROV"
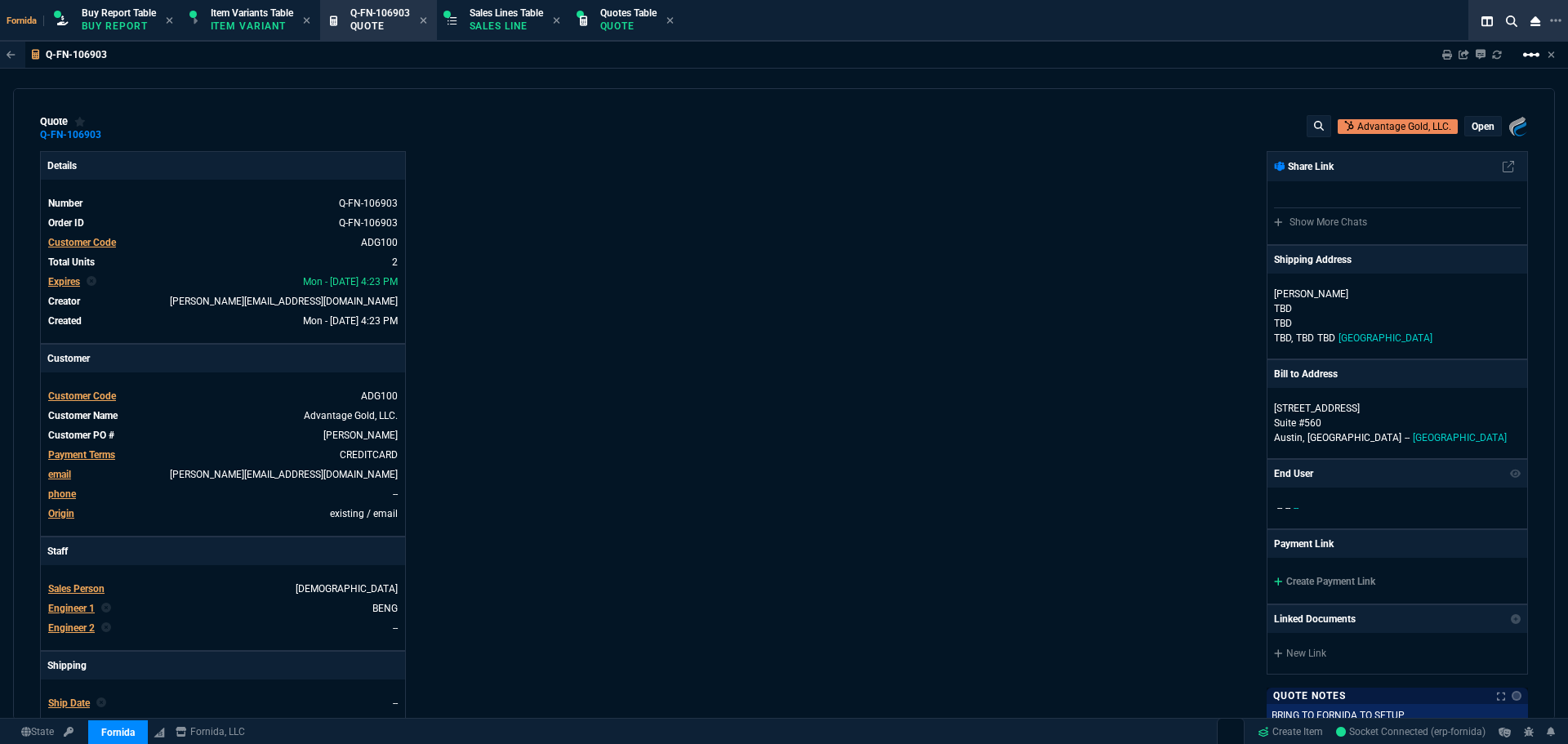
click at [1525, 62] on mat-icon "linear_scale" at bounding box center [1531, 55] width 20 height 20
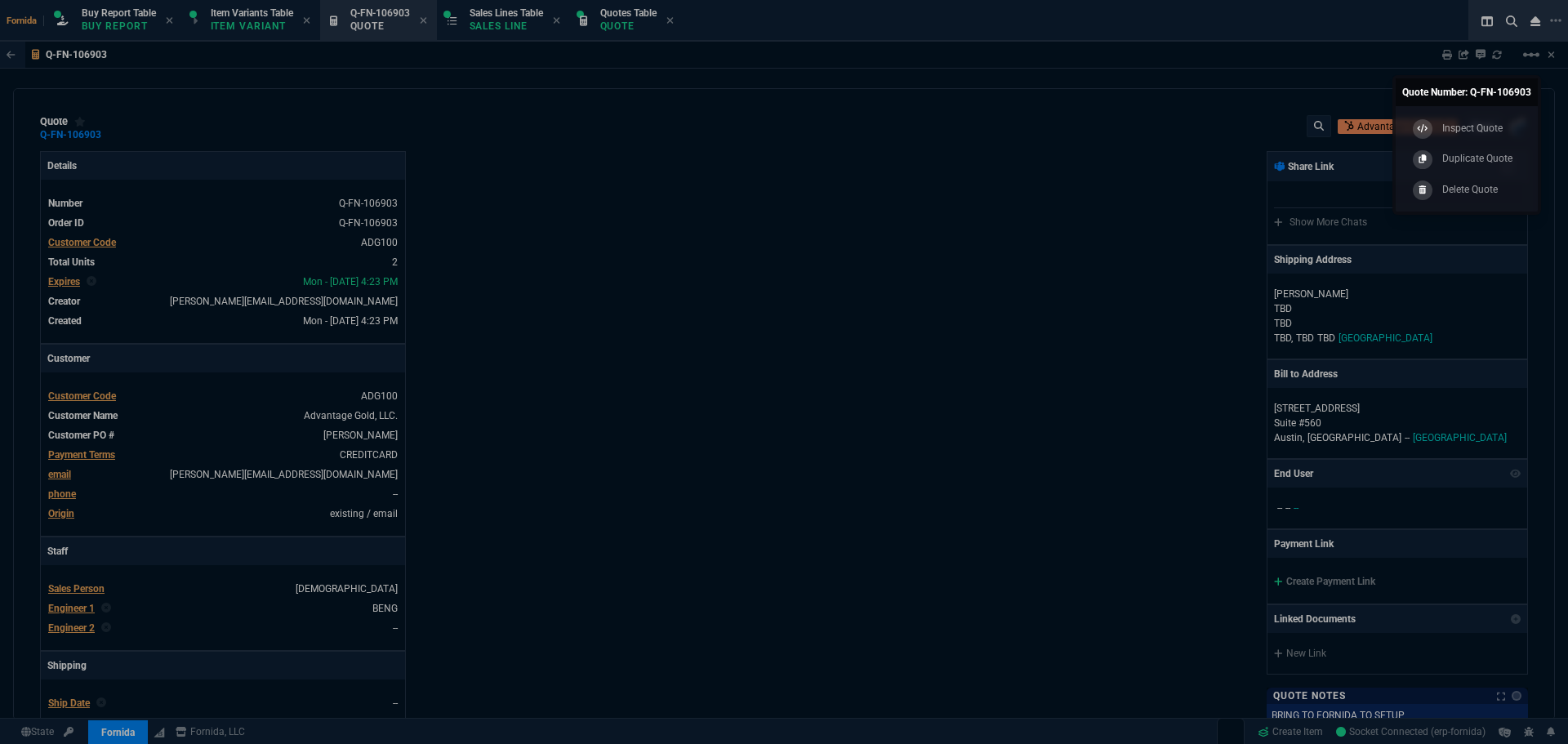
click at [1288, 125] on div at bounding box center [784, 372] width 1568 height 744
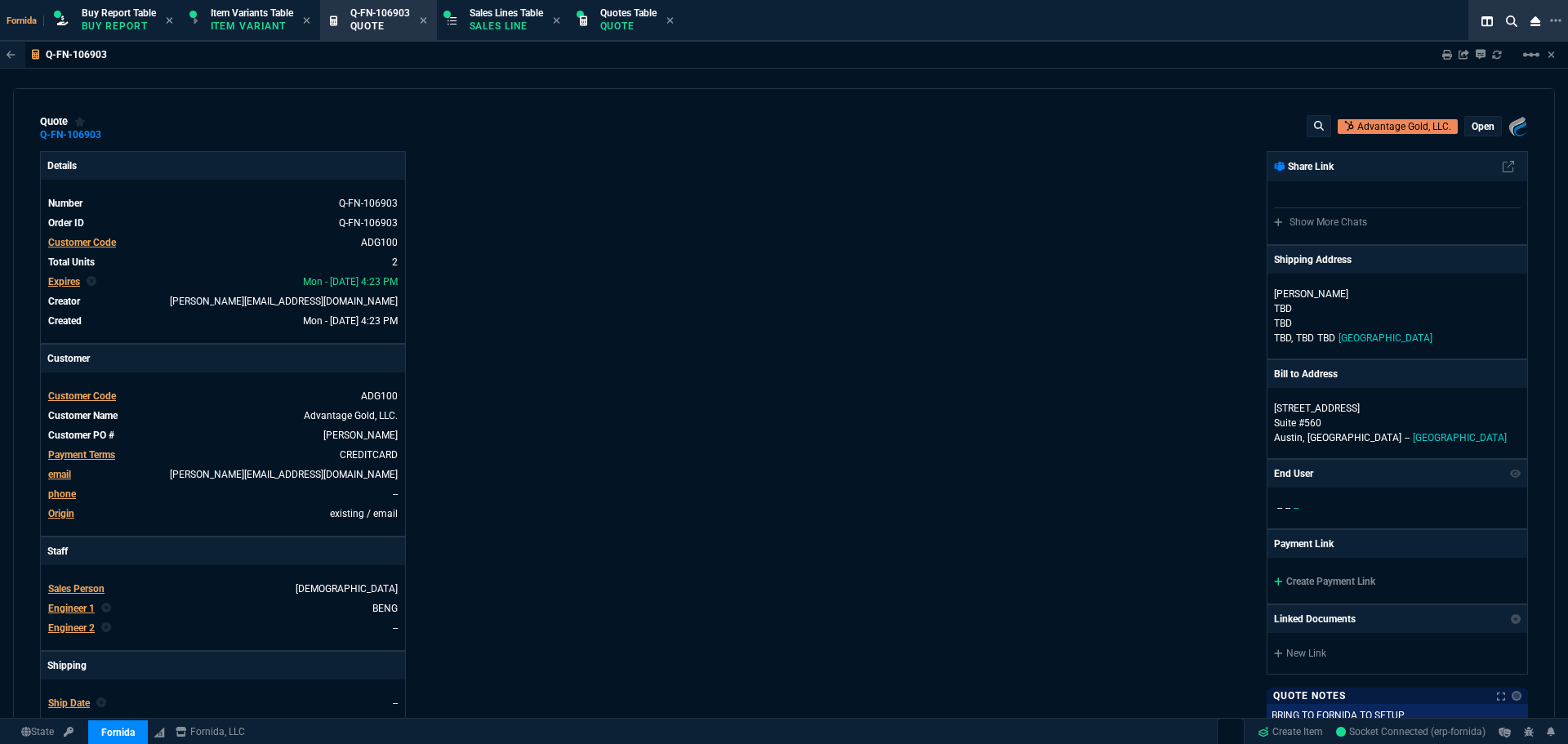
click at [1473, 129] on p "open" at bounding box center [1483, 126] width 23 height 13
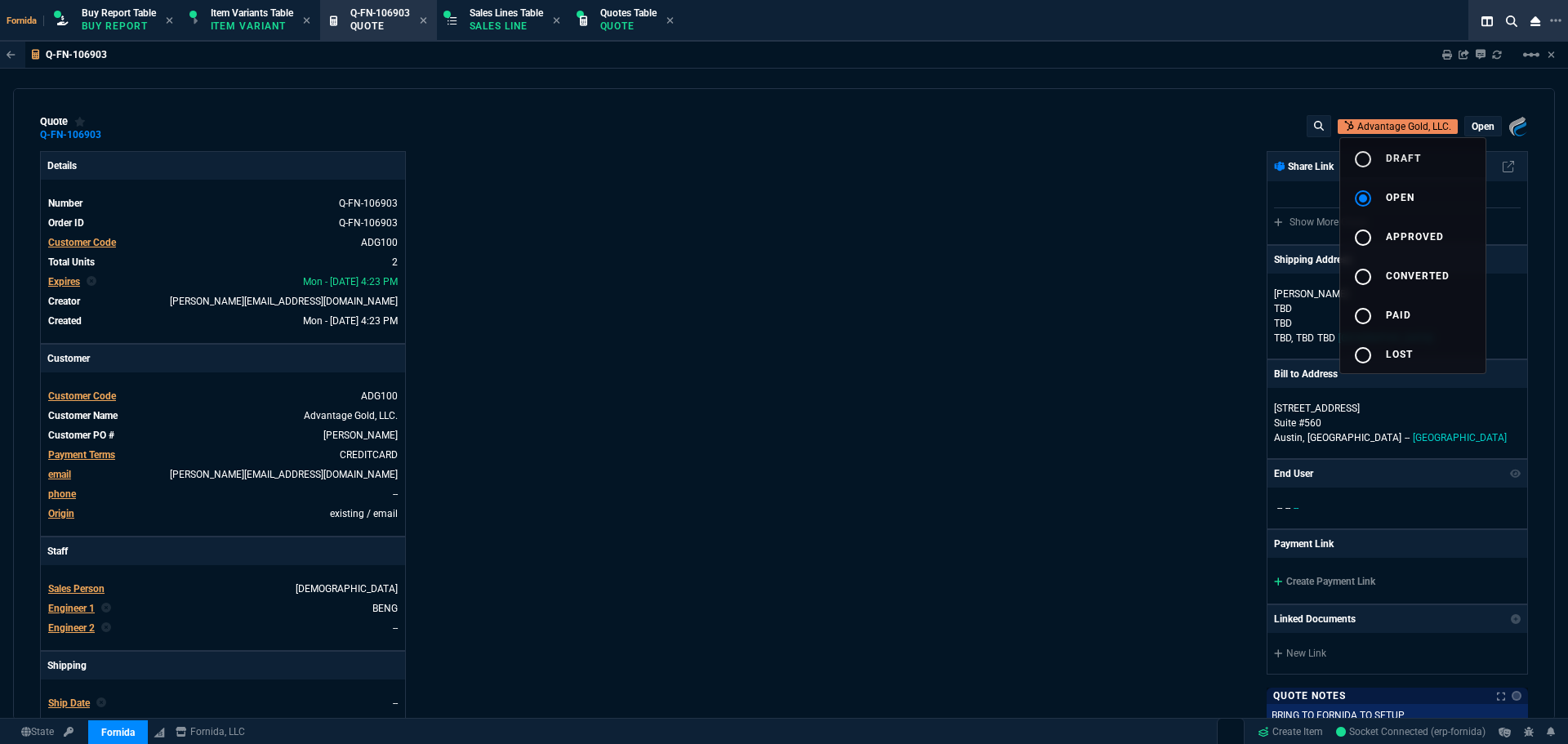
drag, startPoint x: 1433, startPoint y: 154, endPoint x: 1088, endPoint y: 179, distance: 345.9
click at [1433, 154] on button "radio_button_unchecked draft" at bounding box center [1413, 158] width 145 height 39
click at [1088, 179] on div at bounding box center [784, 372] width 1568 height 744
click at [1520, 62] on div "Sharing Q-FN-106903 Link Dev Link Share on Teams linear_scale" at bounding box center [1489, 54] width 134 height 27
type input "20"
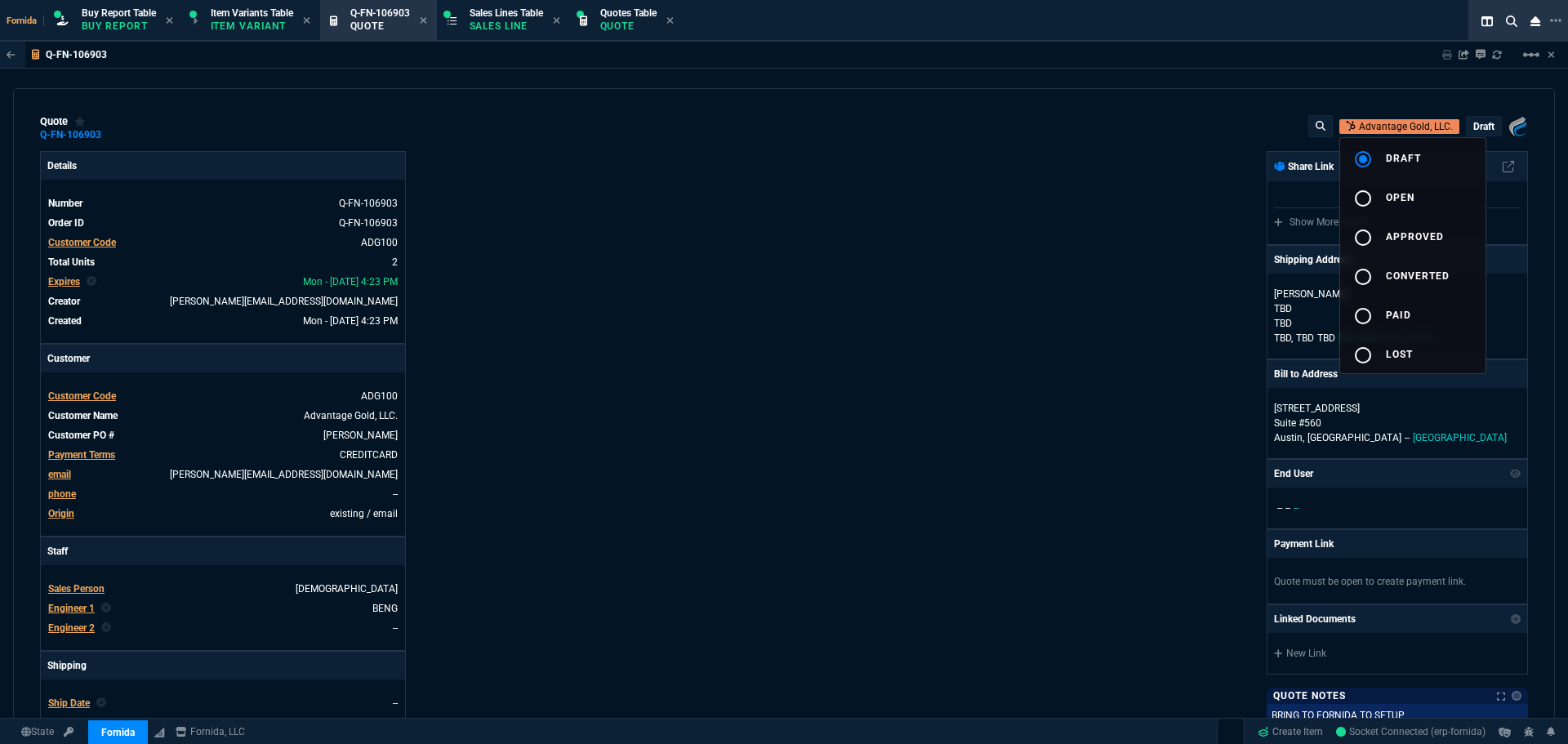
type input "100"
type input "50"
type input "125"
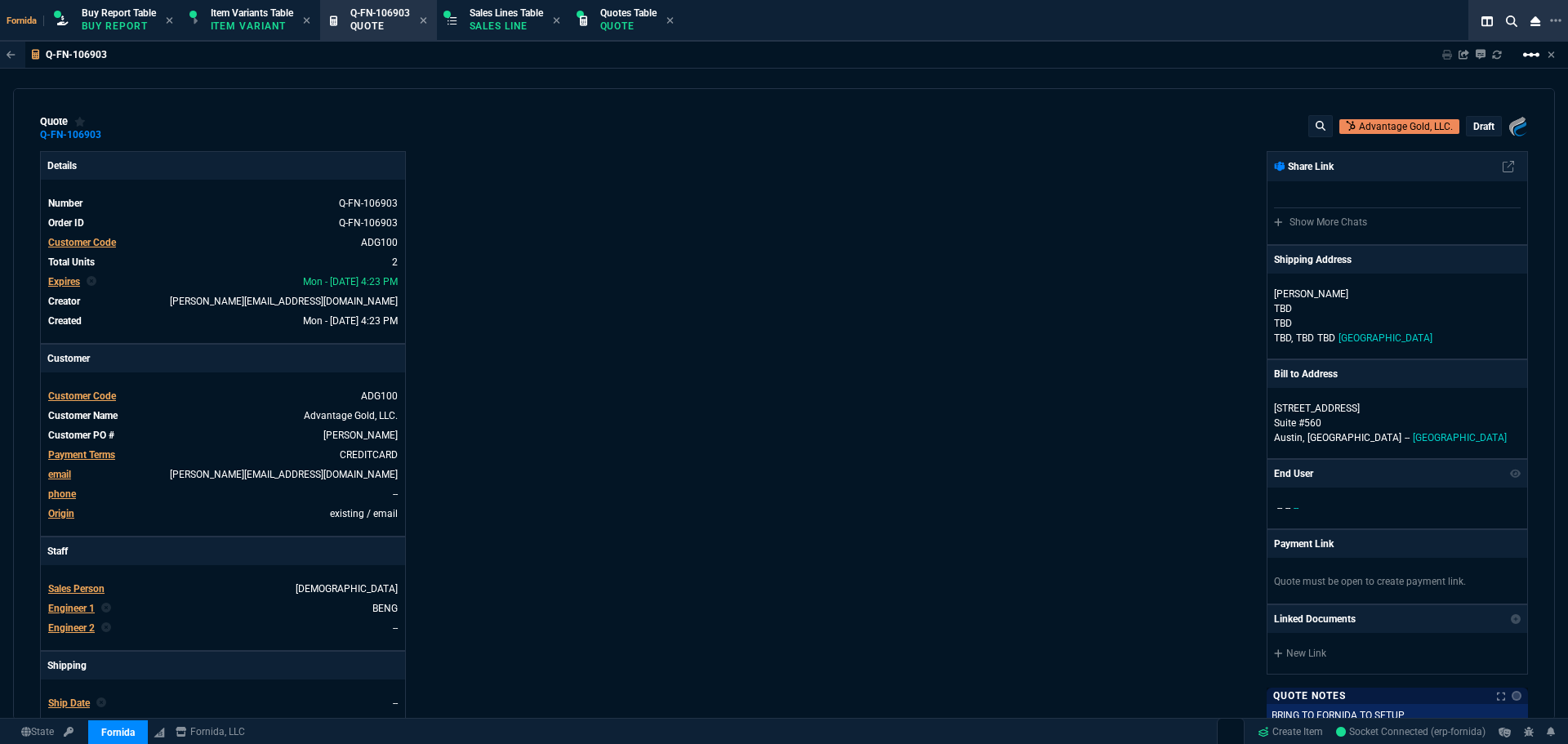
click at [1535, 58] on mat-icon "linear_scale" at bounding box center [1531, 55] width 20 height 20
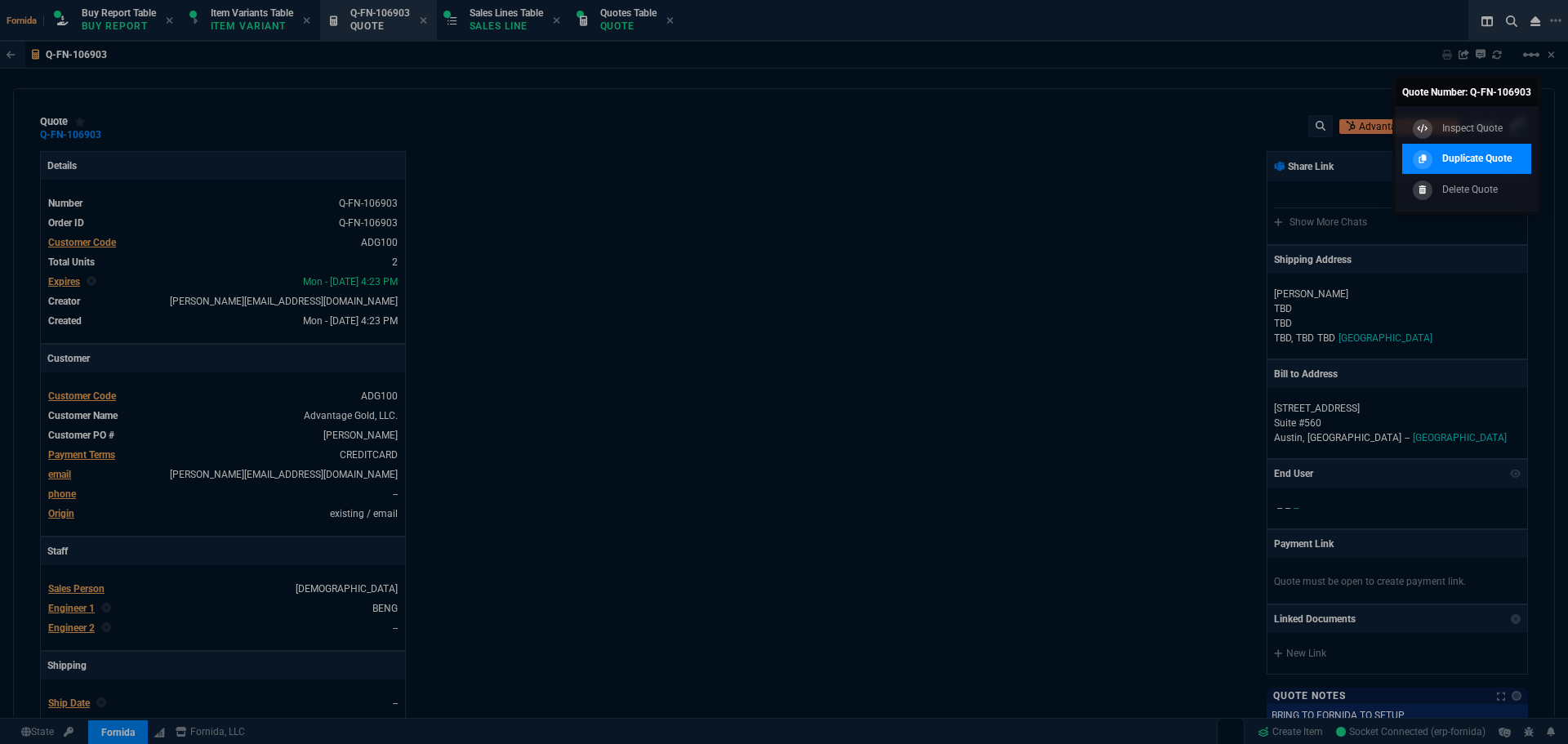
click at [1464, 145] on link "Duplicate Quote" at bounding box center [1466, 159] width 129 height 31
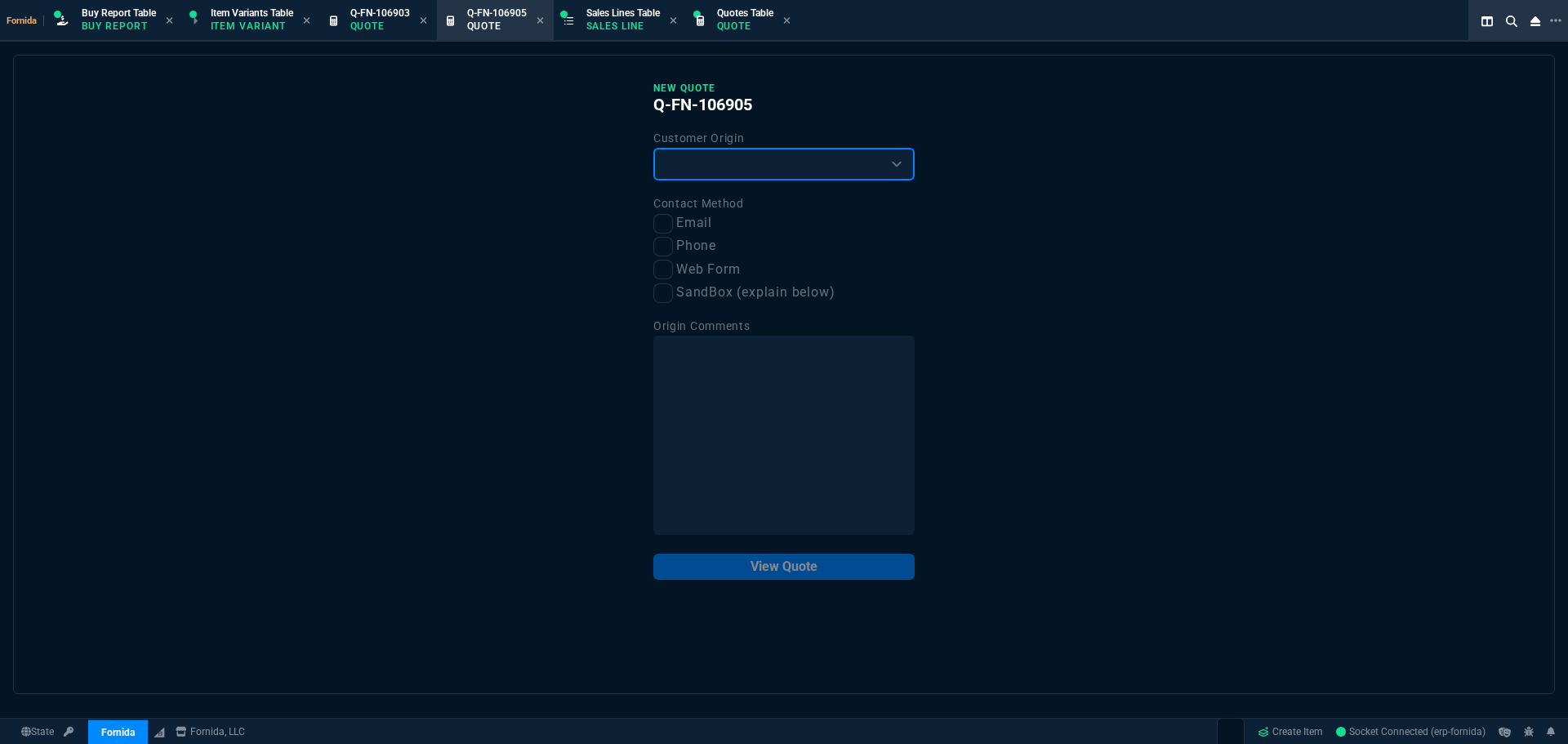
drag, startPoint x: 701, startPoint y: 166, endPoint x: 701, endPoint y: 179, distance: 13.0
click at [701, 166] on select "Existing Customer Amazon Lead (first order) Website Lead (first order) Called (…" at bounding box center [784, 164] width 261 height 32
select select "existing"
click at [653, 148] on select "Existing Customer Amazon Lead (first order) Website Lead (first order) Called (…" at bounding box center [784, 164] width 261 height 32
click at [668, 214] on label "Email" at bounding box center [784, 223] width 261 height 21
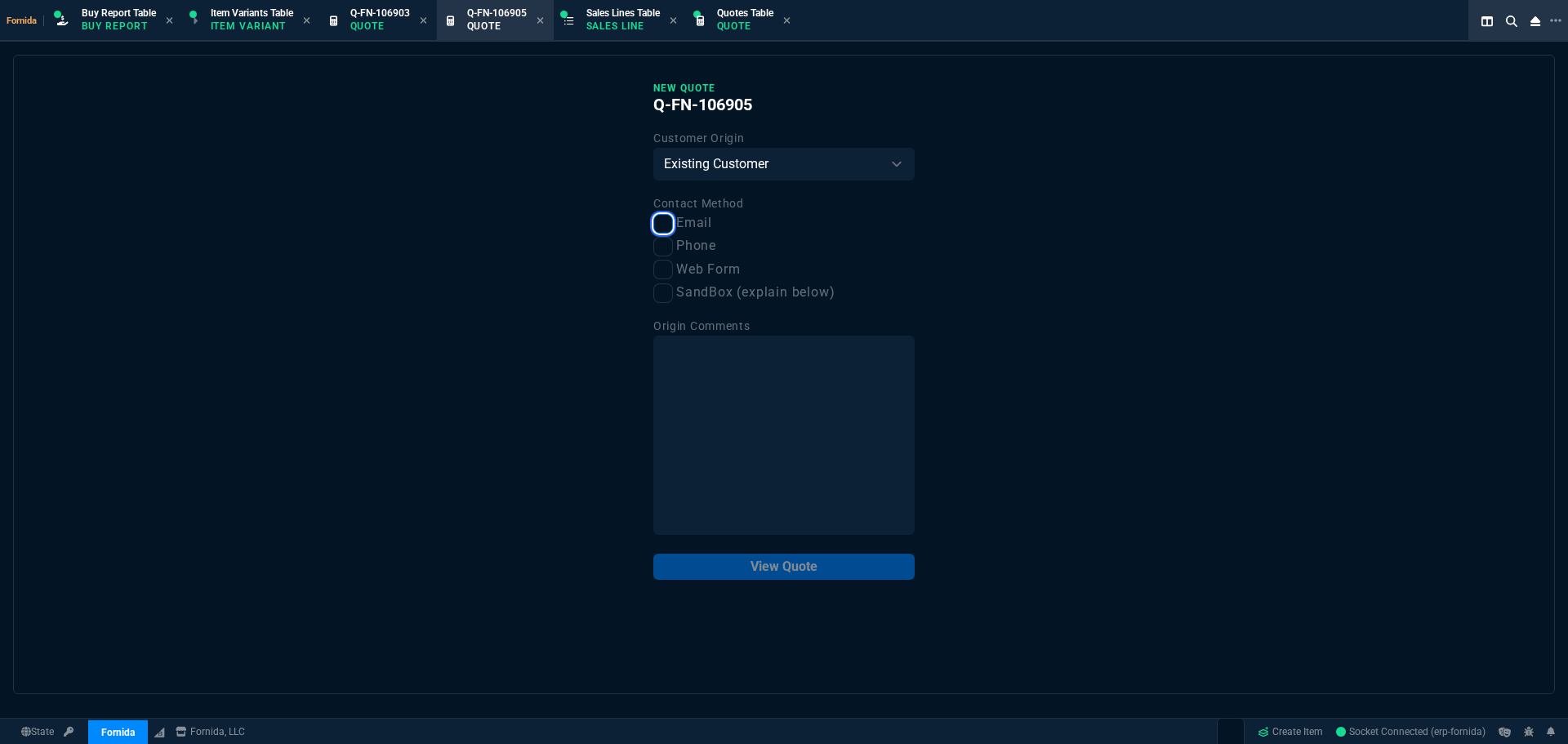
click at [668, 214] on input "Email" at bounding box center [663, 224] width 20 height 20
checkbox input "true"
click at [793, 555] on button "View Quote" at bounding box center [784, 566] width 261 height 27
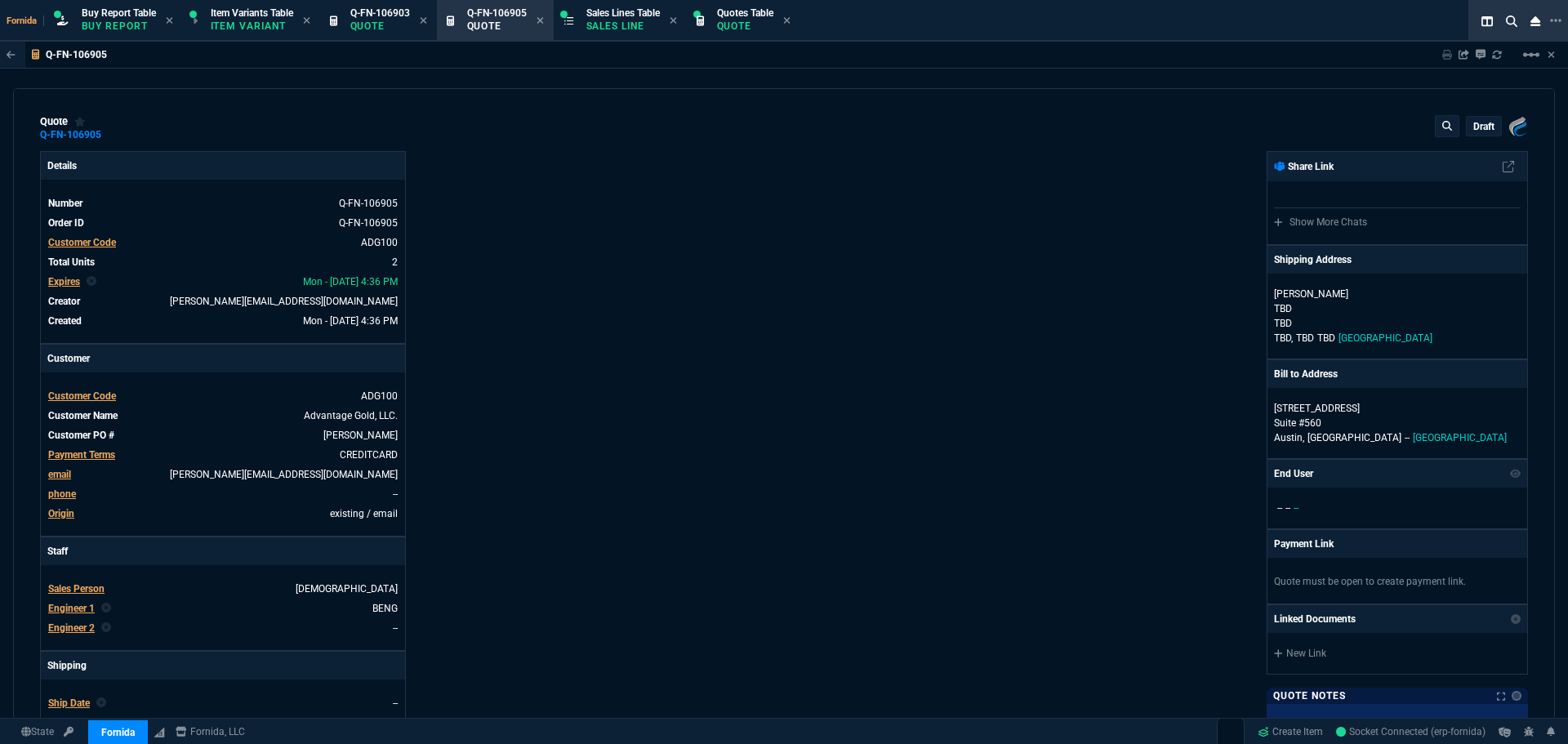
type input "20"
type input "100"
type input "50"
type input "125"
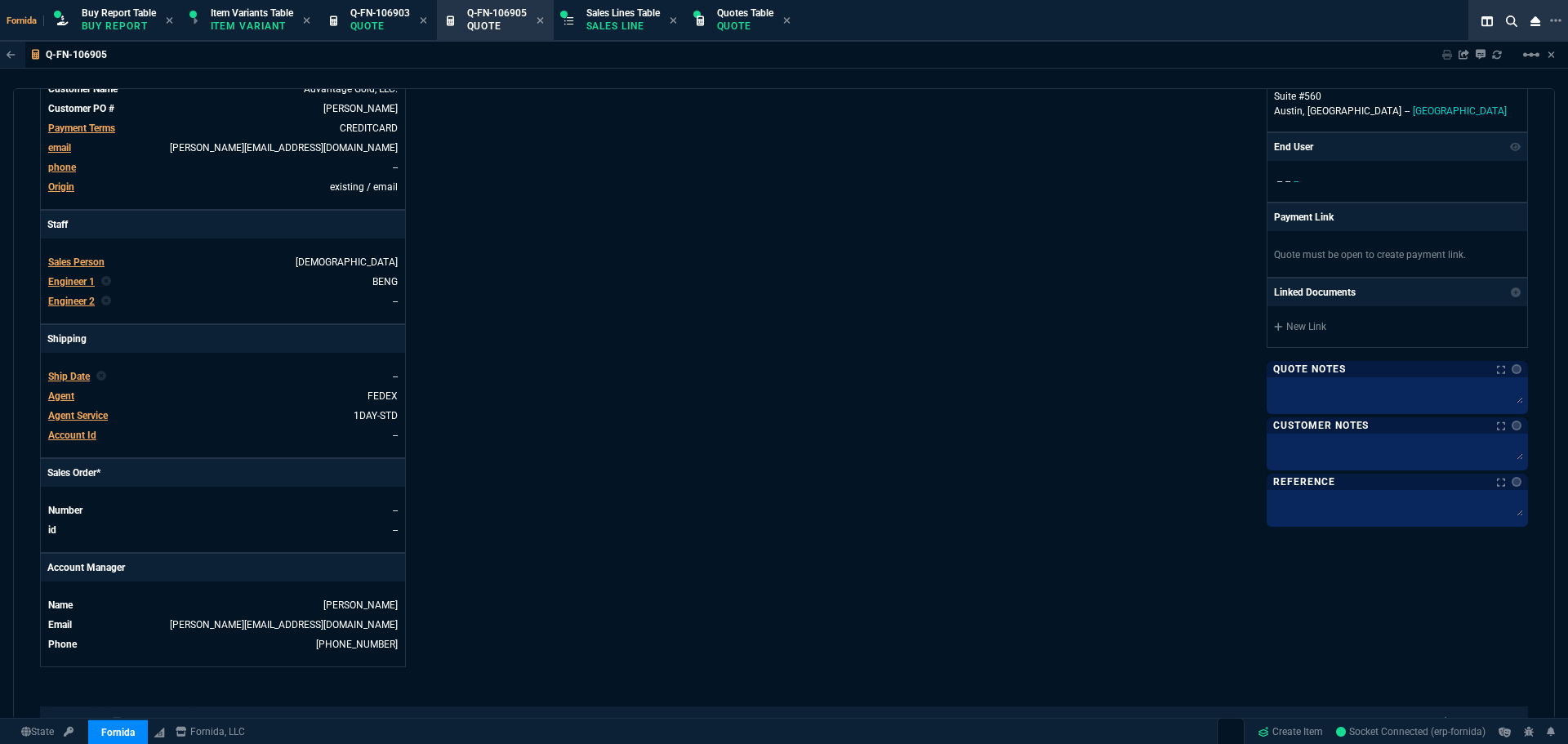
click at [737, 432] on div "Details Number Q-FN-106905 Order ID Q-FN-106905 Customer Code ADG100 Total Unit…" at bounding box center [412, 245] width 744 height 842
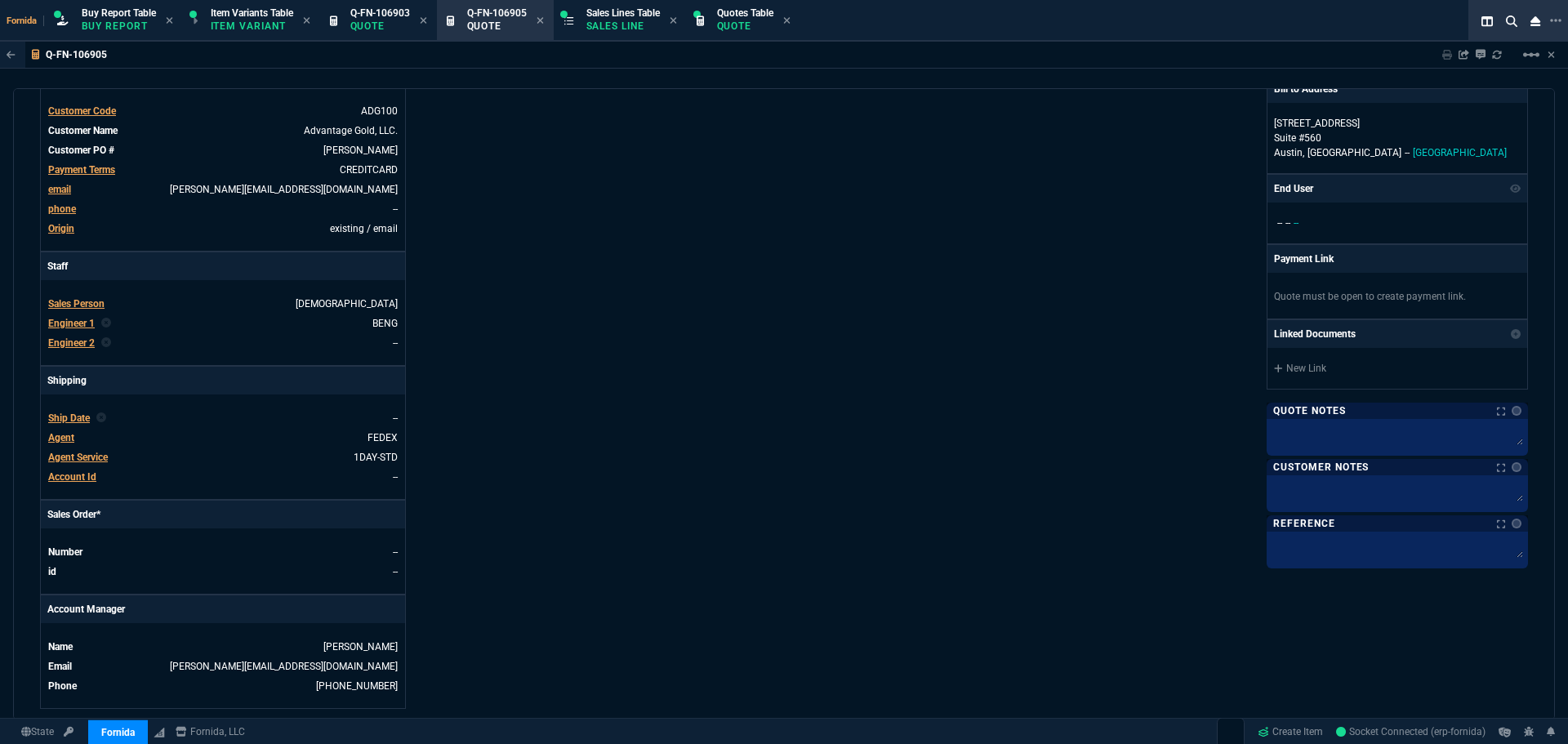
scroll to position [408, 0]
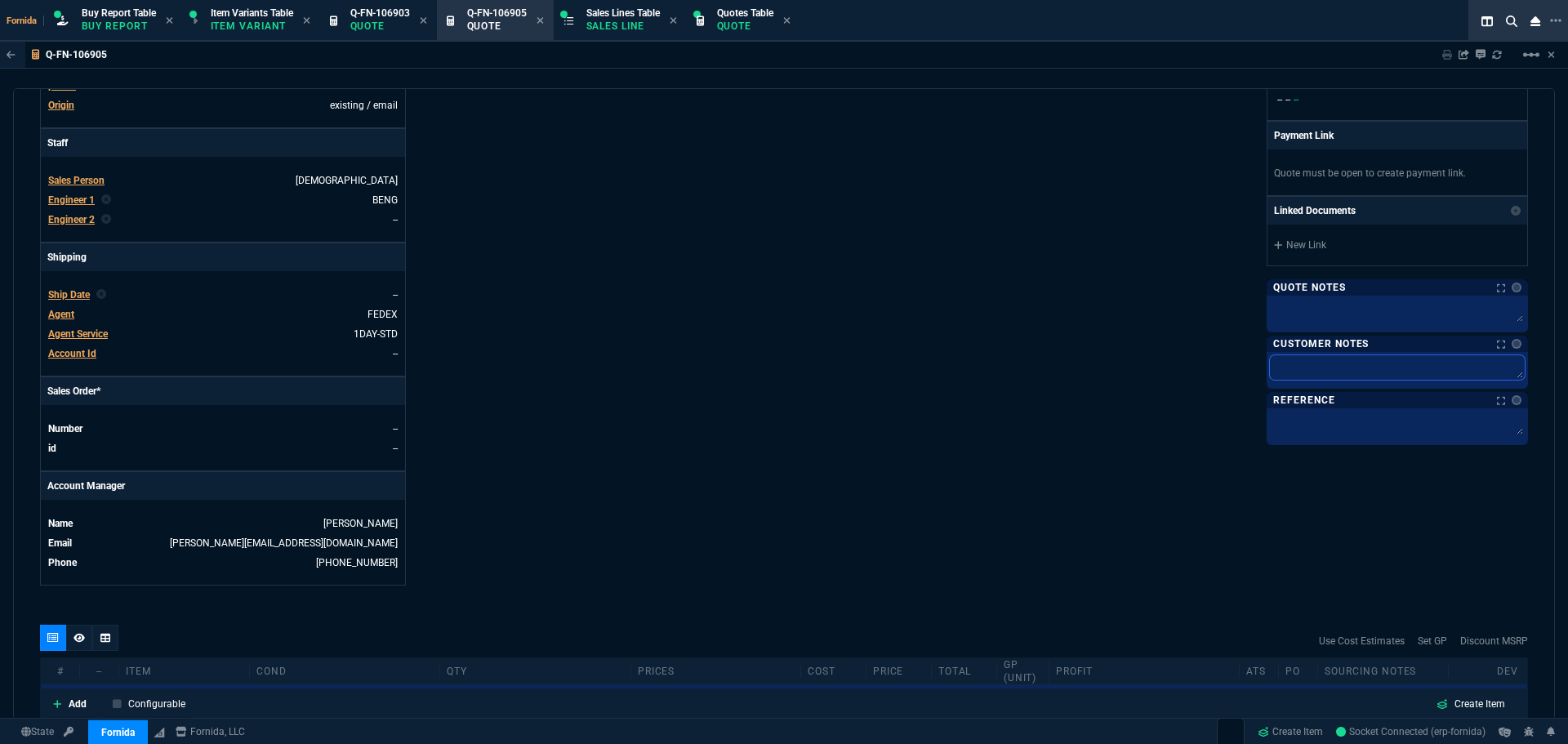
drag, startPoint x: 1325, startPoint y: 364, endPoint x: 1304, endPoint y: 323, distance: 46.1
click at [1325, 364] on textarea at bounding box center [1396, 367] width 254 height 25
paste textarea "[PERSON_NAME]"
type textarea "[PERSON_NAME]"
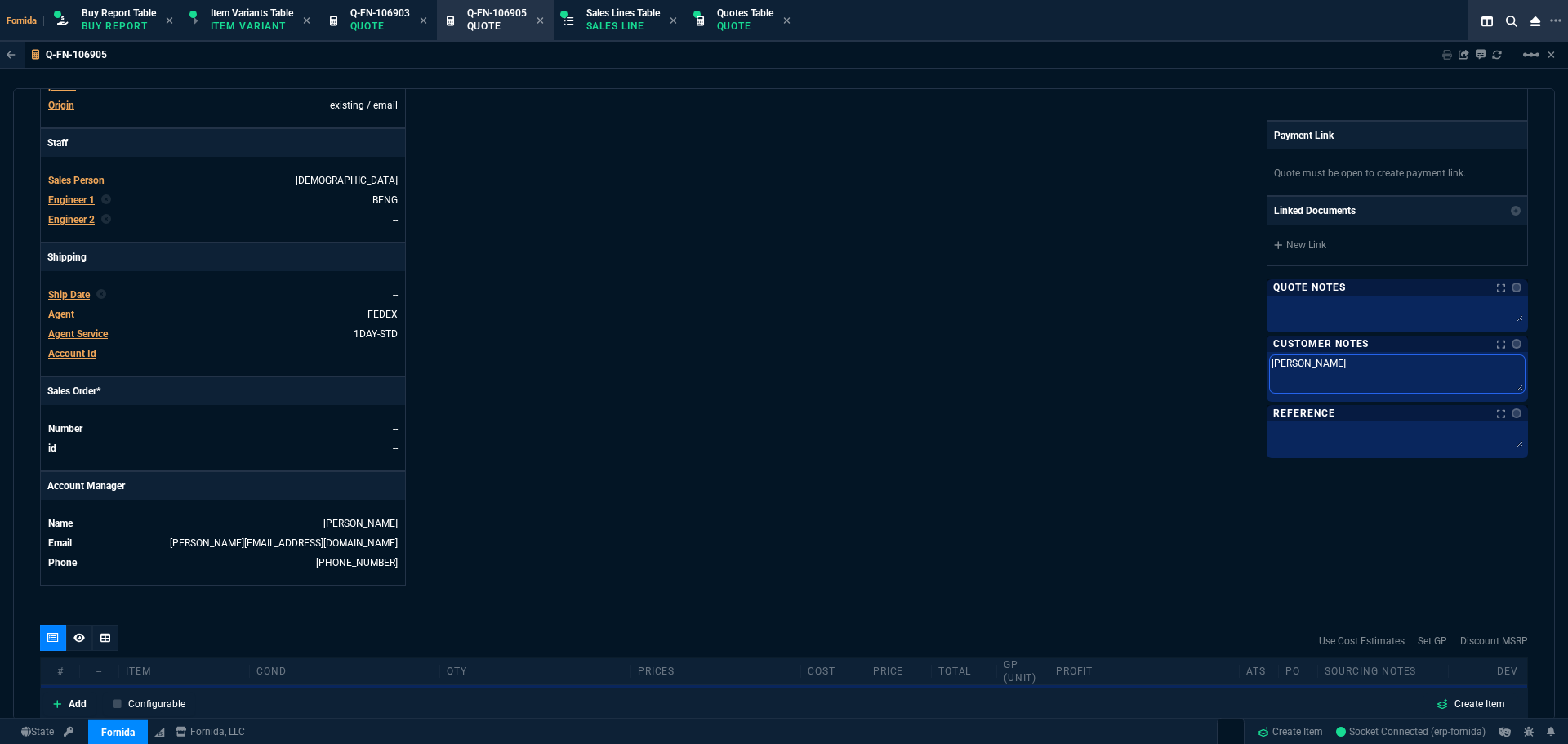
type textarea "[PERSON_NAME]"
click at [1293, 308] on textarea at bounding box center [1396, 310] width 254 height 25
type textarea "B"
type textarea "BR"
type textarea "BRI"
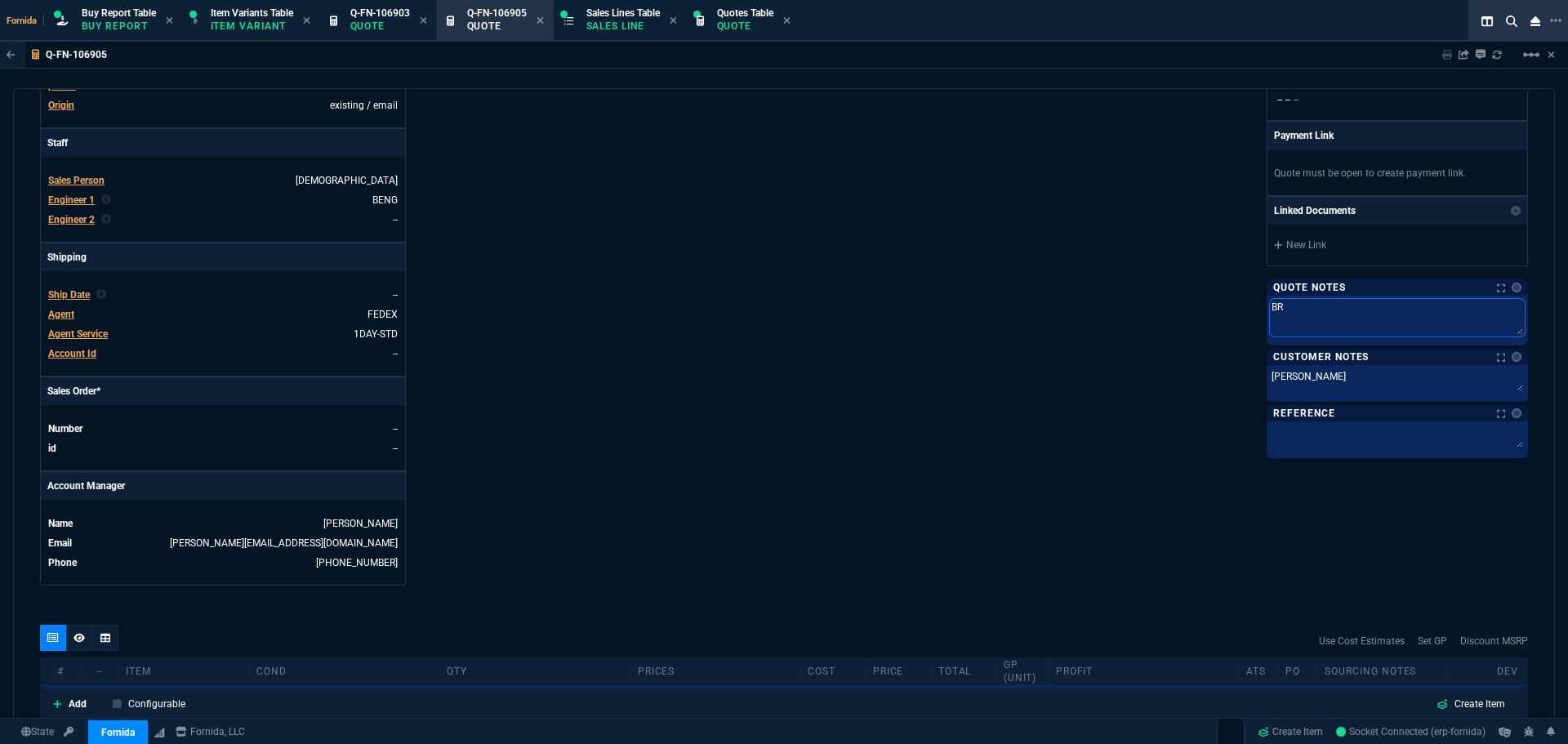
type textarea "BRI"
type textarea "BRIN"
type textarea "BRING"
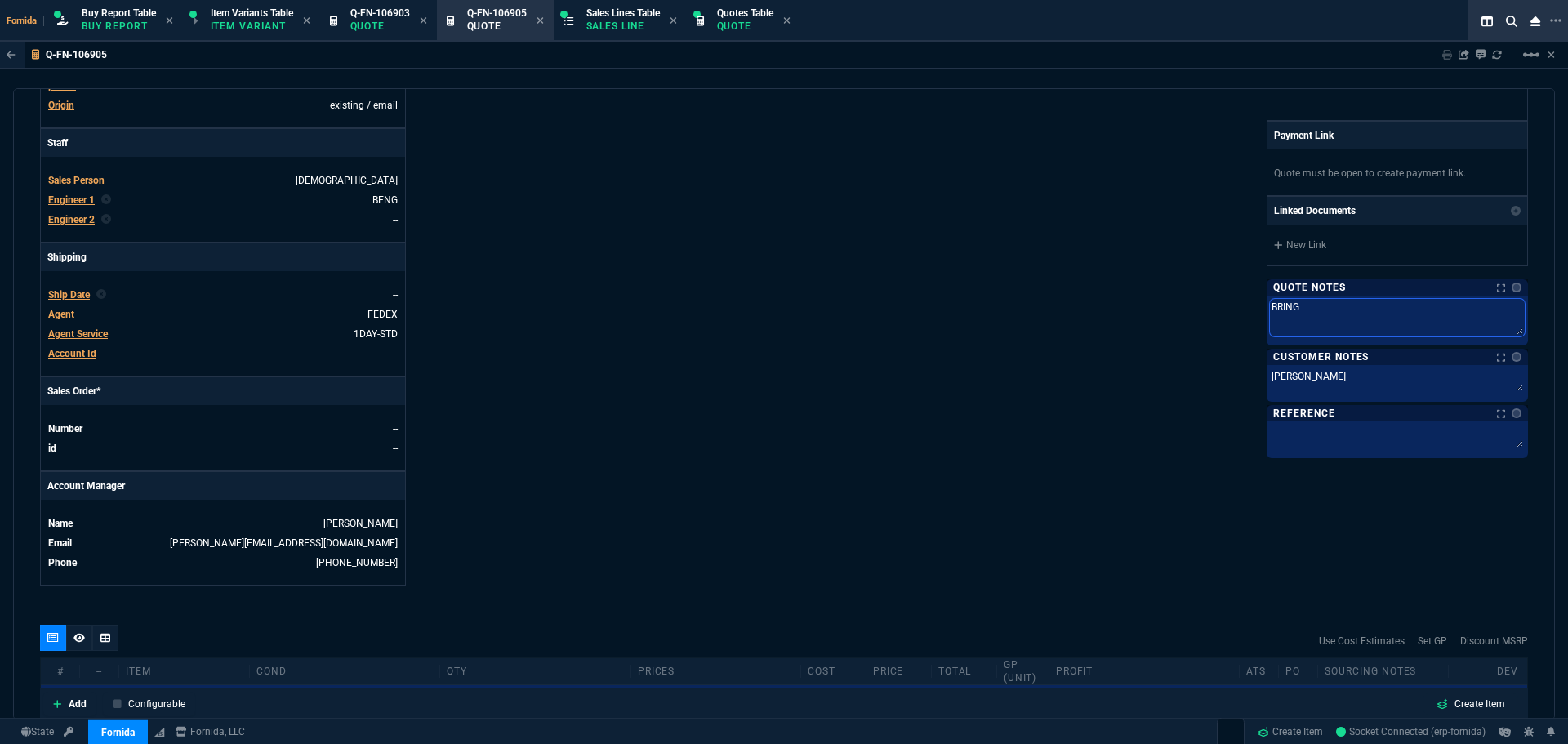
type textarea "BRING"
type textarea "BRING T"
type textarea "BRING TO"
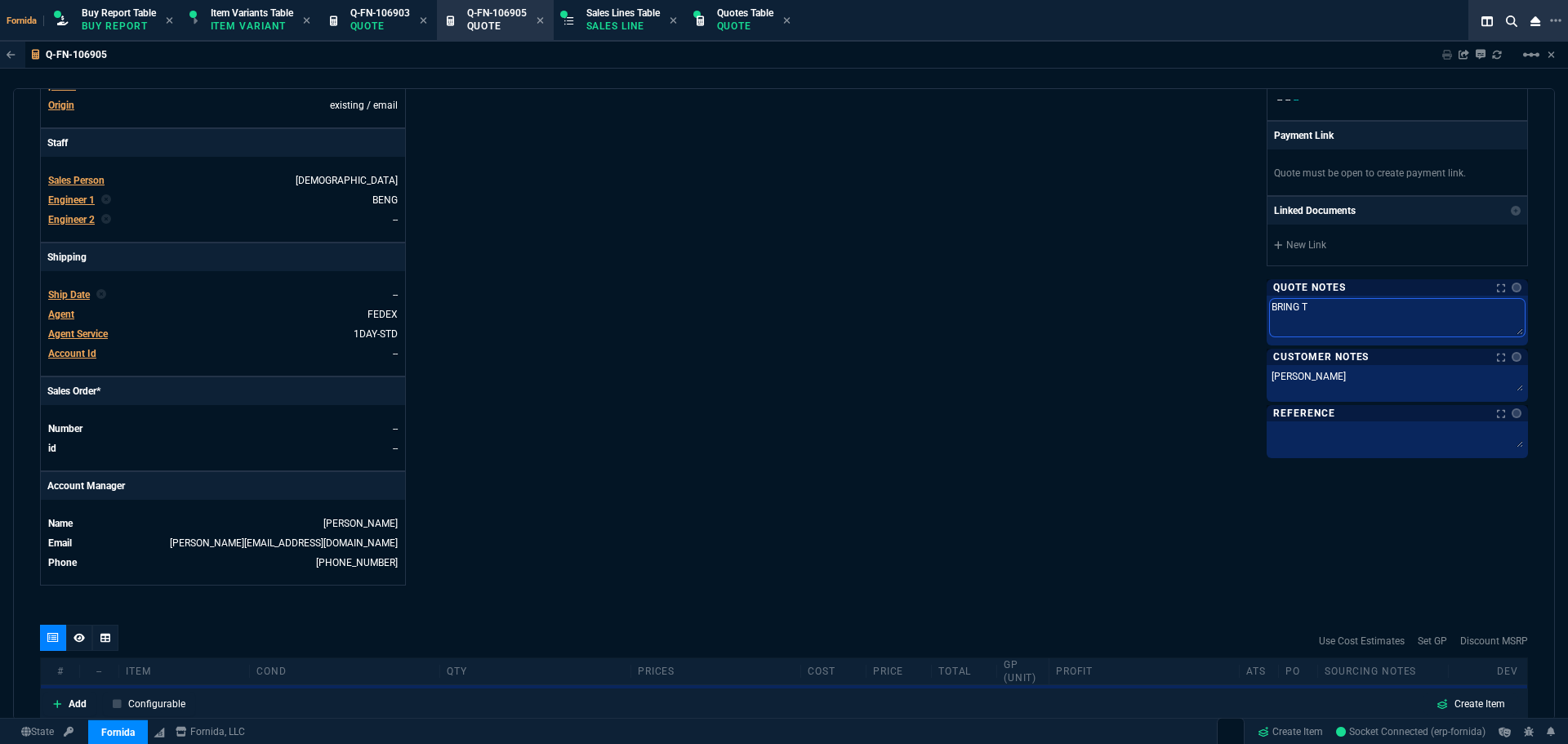
type textarea "BRING TO"
type textarea "BRING TO F"
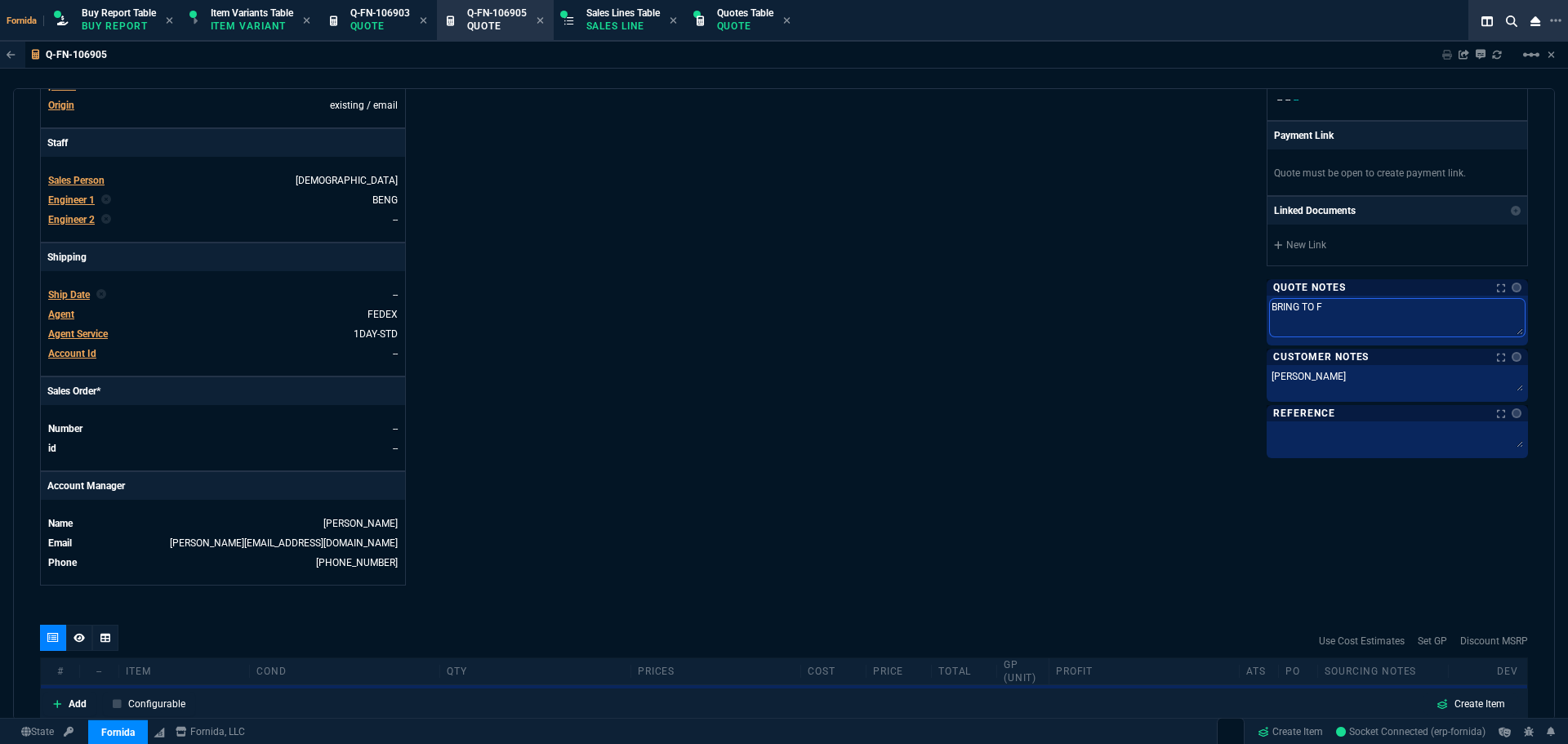
type textarea "BRING TO FO"
type textarea "BRING TO FOR"
type textarea "BRING TO FORN"
type textarea "BRING TO FORND"
type textarea "BRING TO FORNDI"
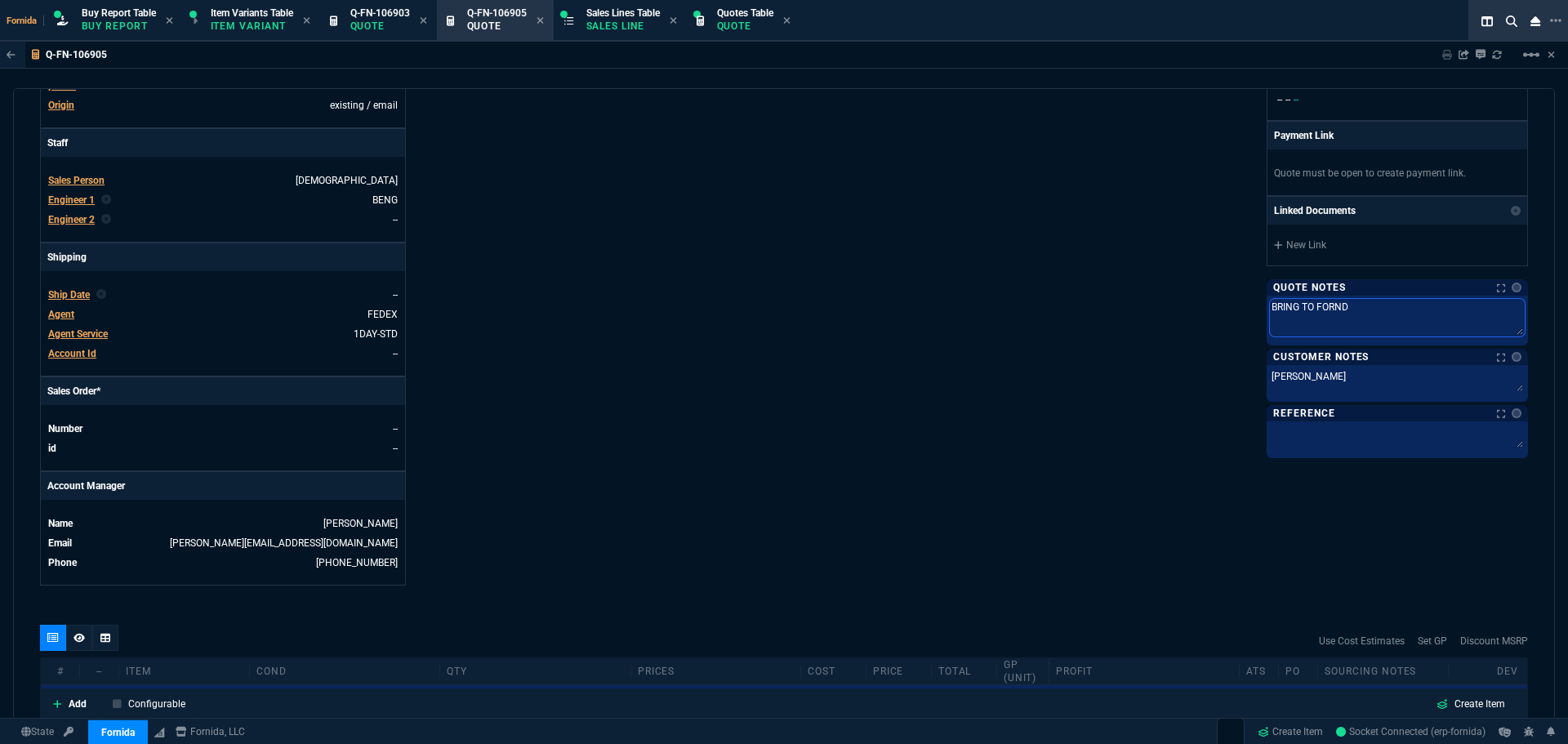
type textarea "BRING TO FORNDI"
type textarea "BRING TO FORNDIA"
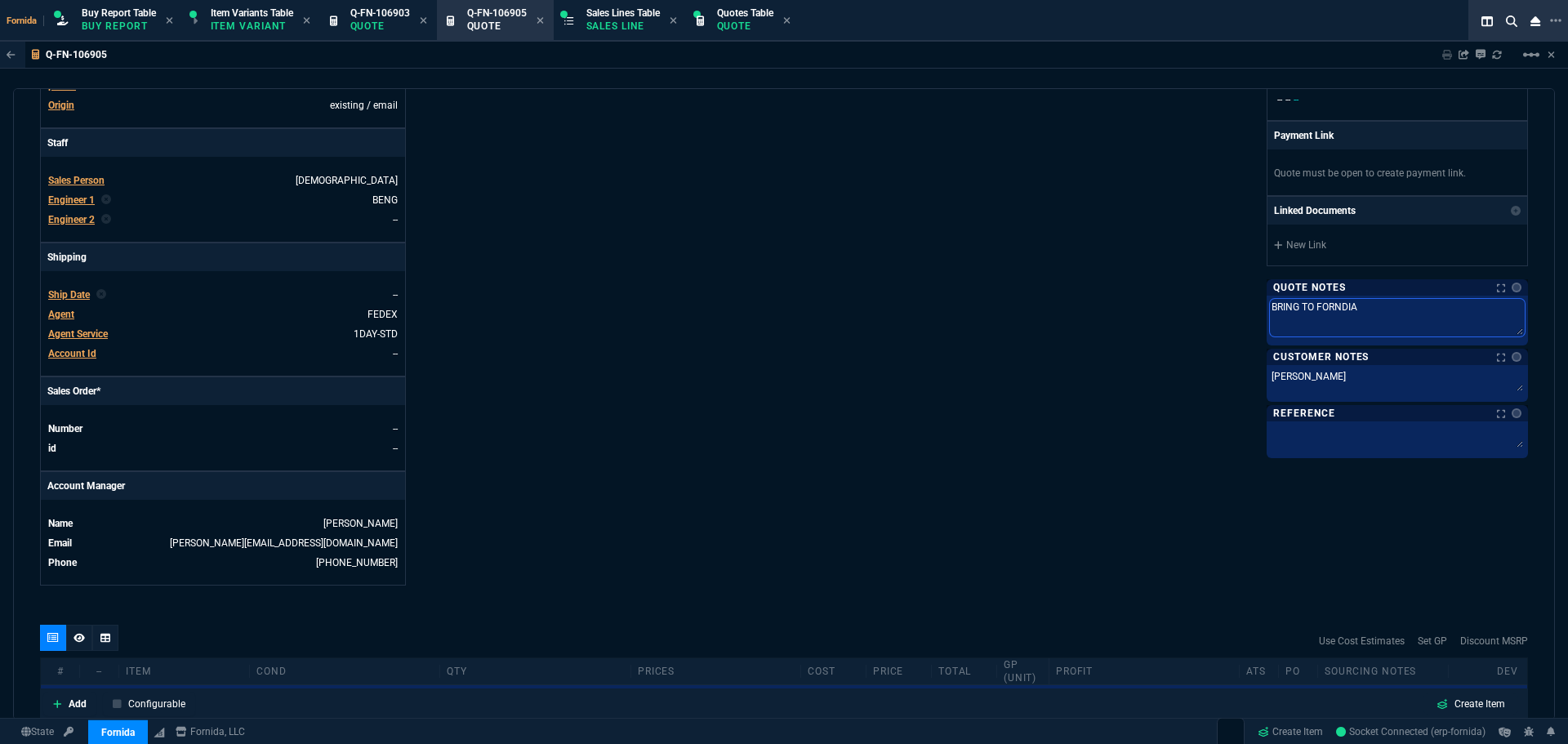
type textarea "BRING TO FORNDIA C"
type textarea "BRING TO FORNDIA"
type textarea "BRING TO FORNDIA F"
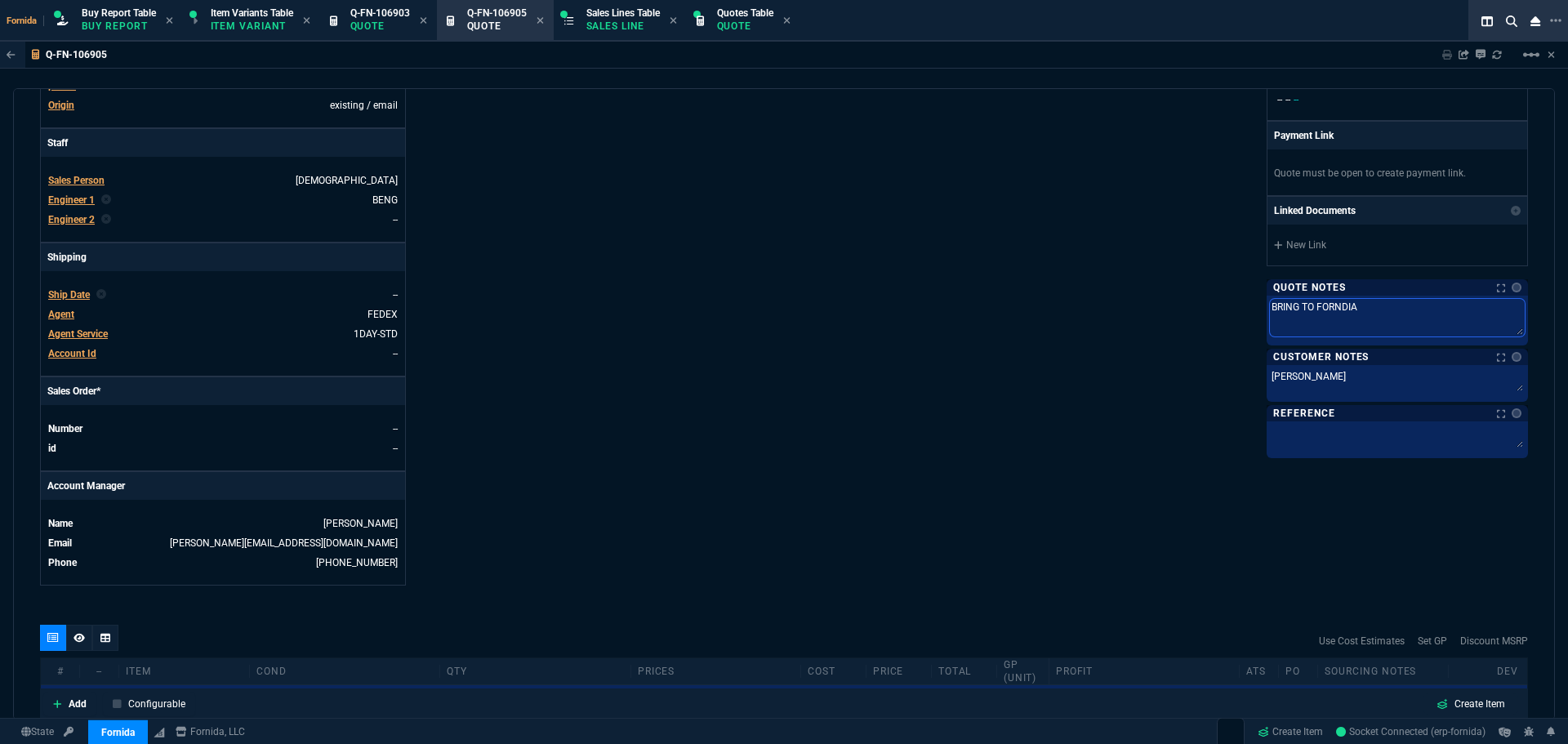
type textarea "BRING TO FORNDIA F"
type textarea "BRING TO FORNDIA FO"
type textarea "BRING TO FORNDIA FOR"
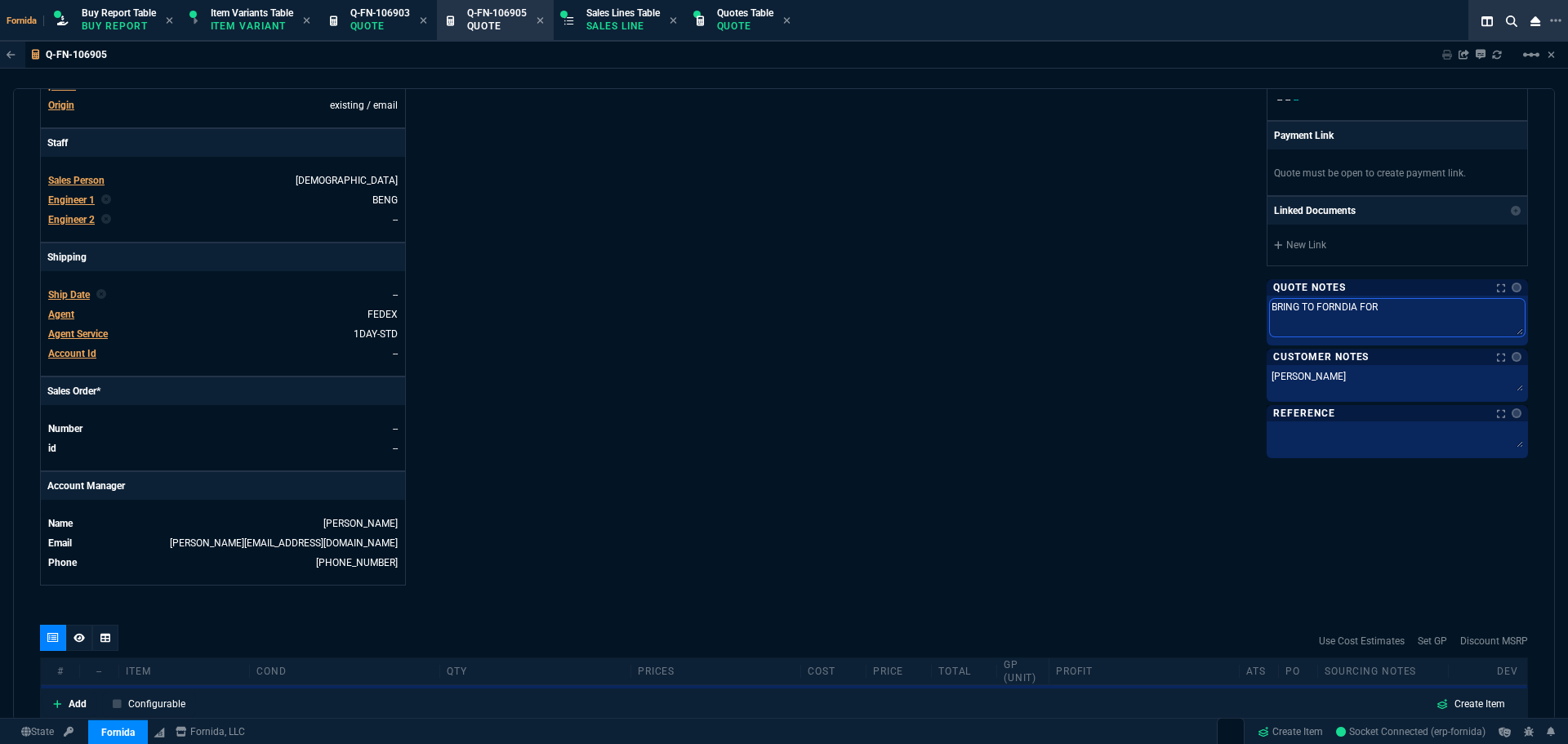
type textarea "BRING TO FORNDIA FOR"
type textarea "BRING TO FORNDIA FOR C"
type textarea "BRING TO FORNDIA FOR CO"
type textarea "BRING TO FORNDIA FOR CON"
type textarea "BRING TO FORNDIA FOR CONF"
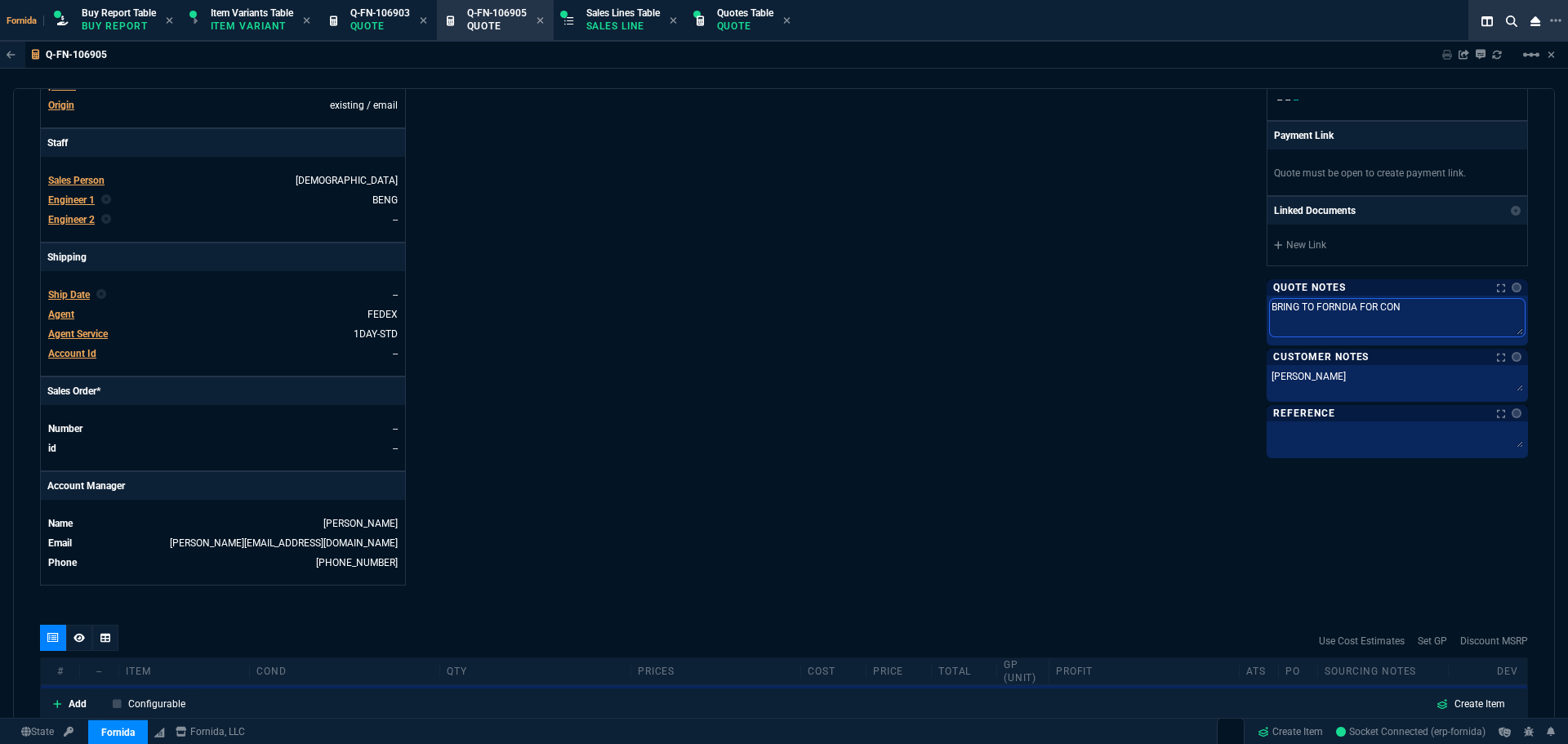
type textarea "BRING TO FORNDIA FOR CONF"
type textarea "BRING TO FORNDIA FOR CONFI"
type textarea "BRING TO FORNDIA FOR CONFIG"
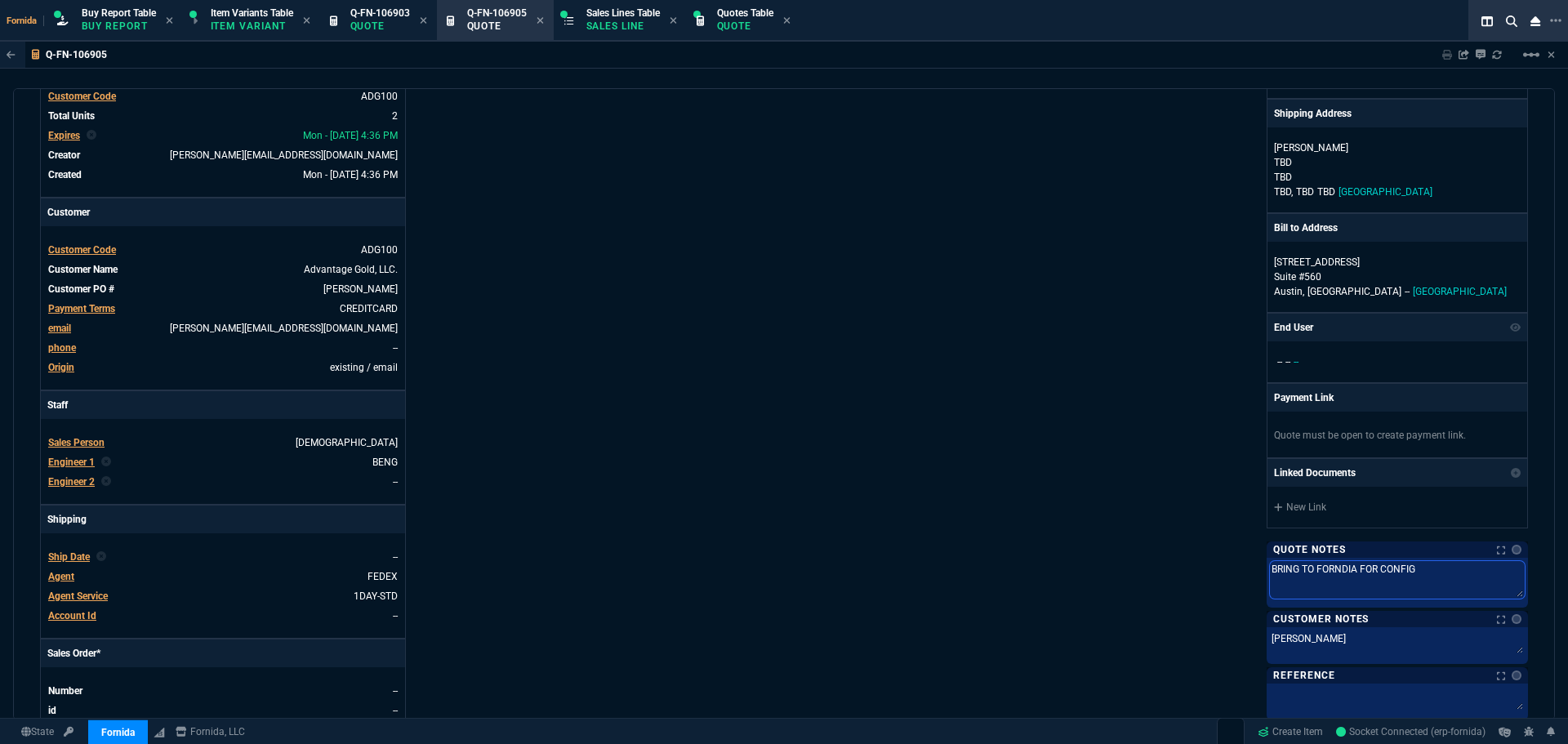
scroll to position [0, 0]
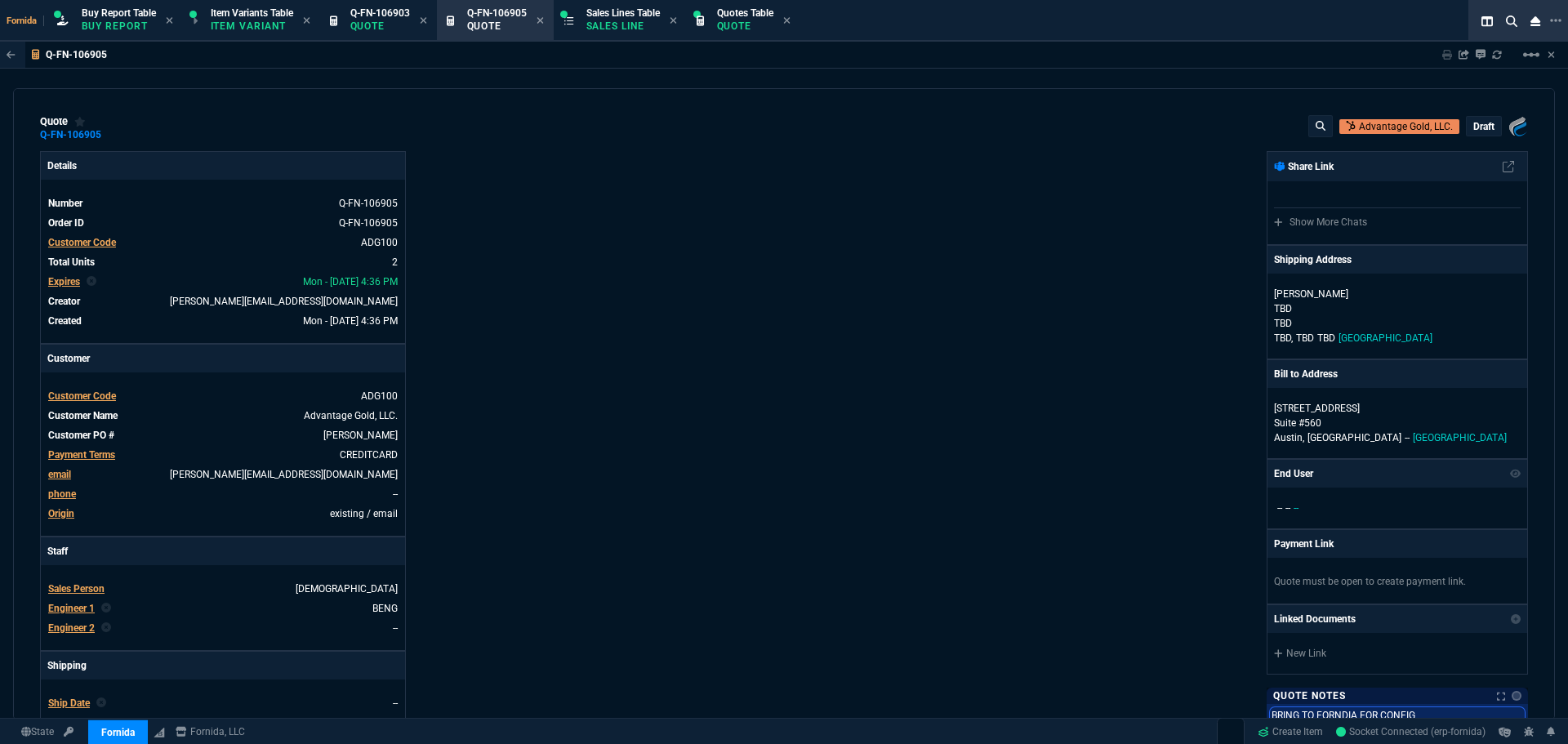
type textarea "BRING TO FORNDIA FOR CONFIG"
click at [1473, 124] on p "draft" at bounding box center [1484, 126] width 22 height 13
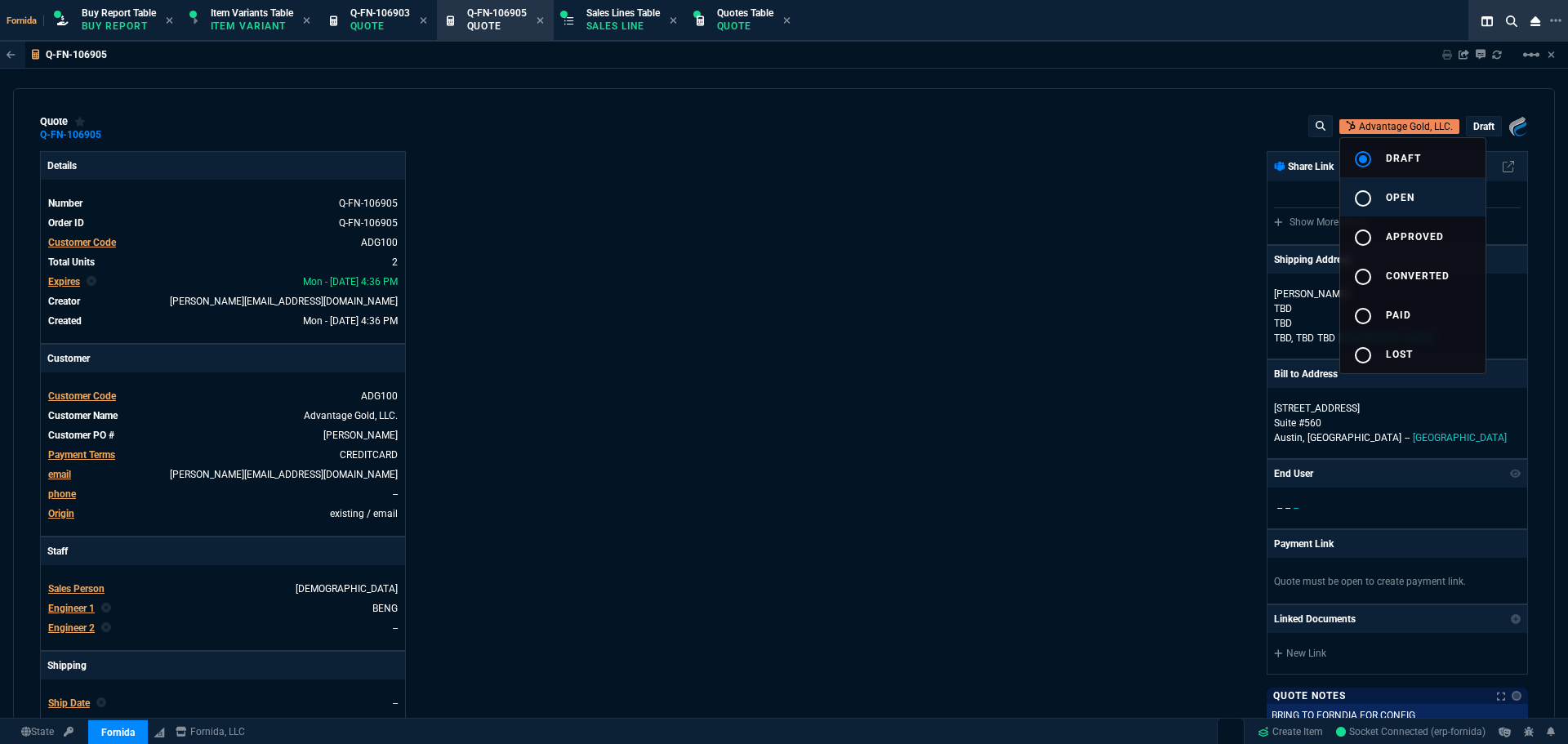
click at [1403, 184] on button "radio_button_unchecked open" at bounding box center [1413, 196] width 145 height 39
click at [1054, 208] on div at bounding box center [784, 372] width 1568 height 744
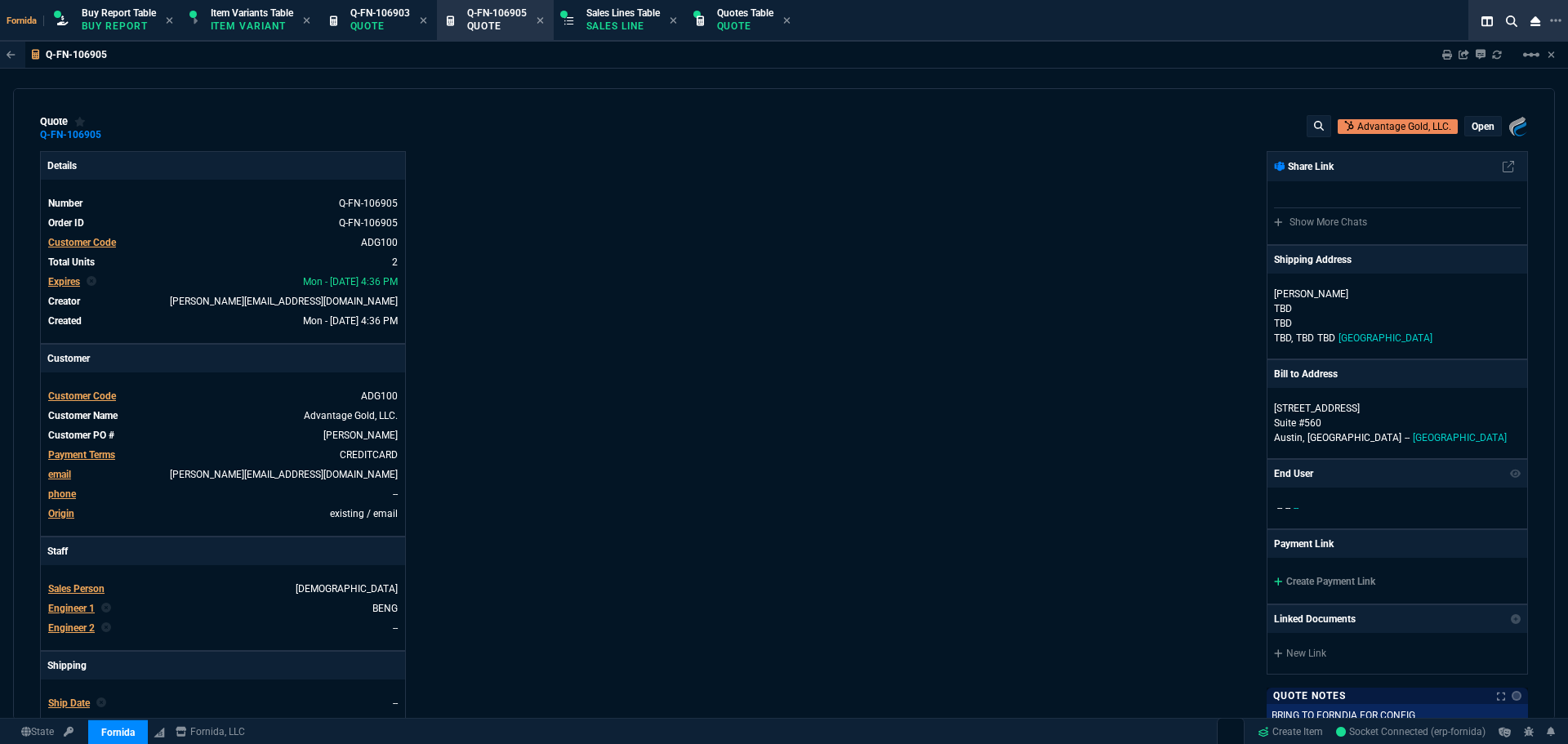
type input "20"
type input "100"
type input "50"
type input "125"
click at [1124, 412] on div "Fornida, LLC 2609 Technology Dr Suite 300 Plano, TX 75074 Share Link Show More …" at bounding box center [1156, 572] width 744 height 842
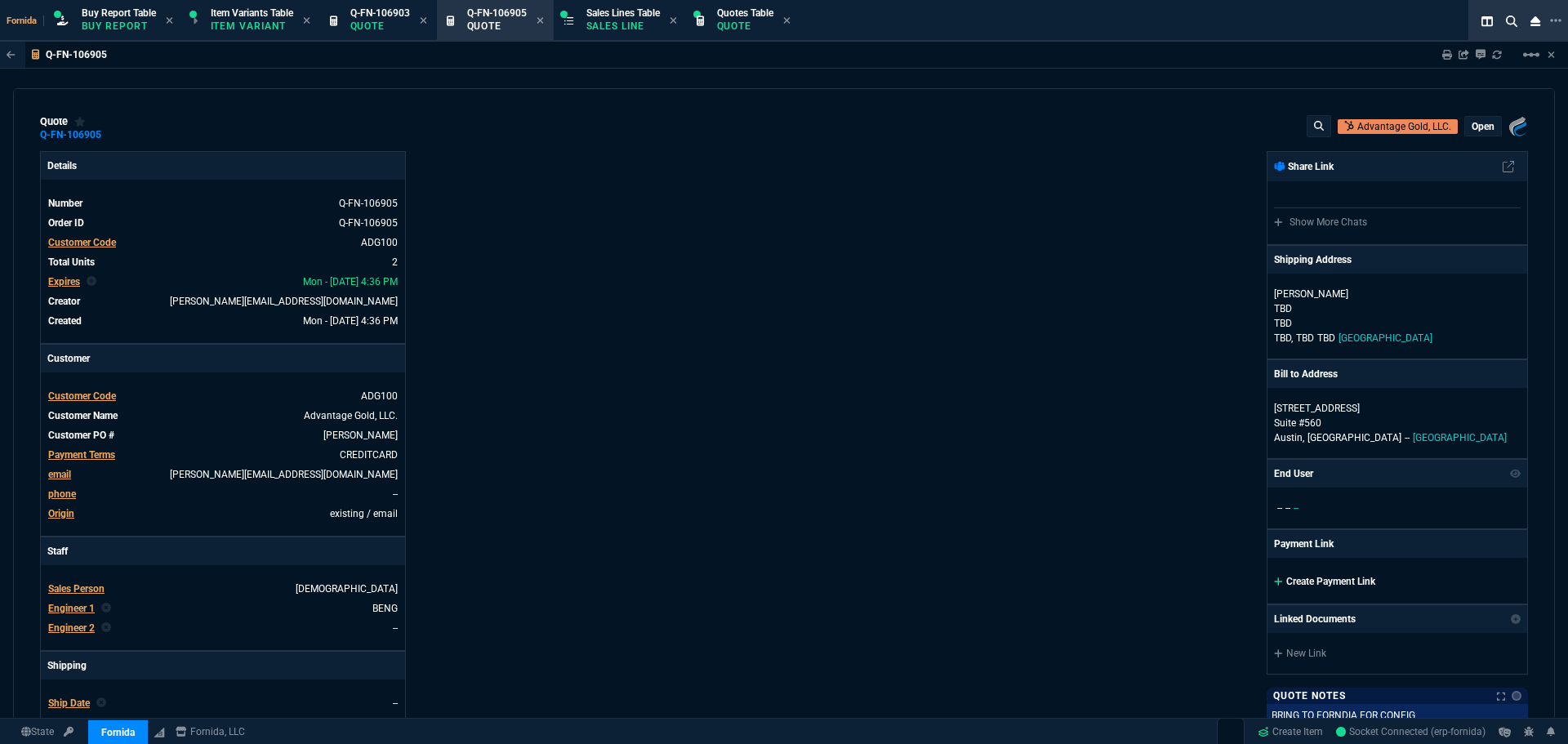
click at [1323, 577] on link "Create Payment Link" at bounding box center [1324, 581] width 101 height 12
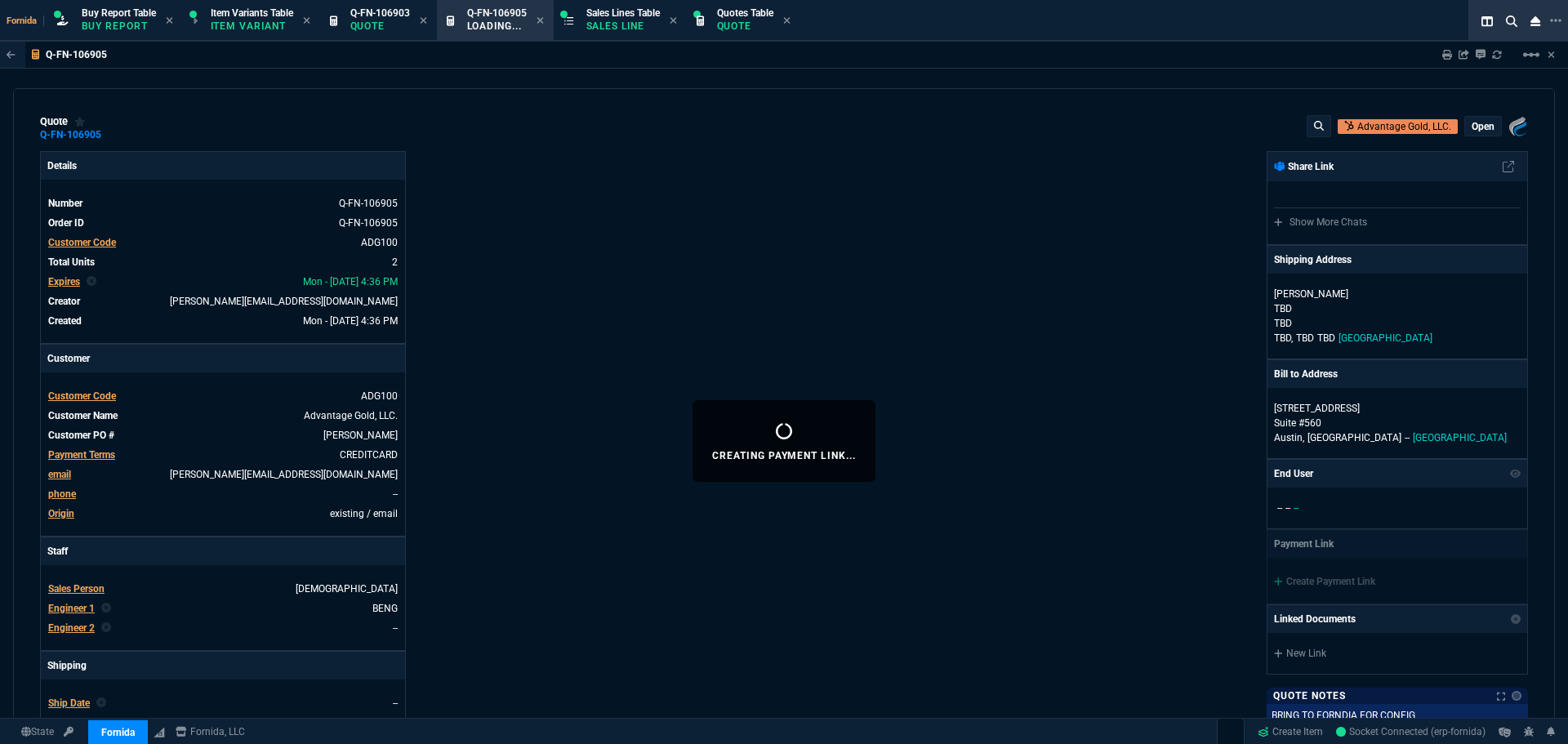
click at [986, 524] on div "Fornida, LLC 2609 Technology Dr Suite 300 Plano, TX 75074 Share Link Show More …" at bounding box center [1156, 572] width 744 height 842
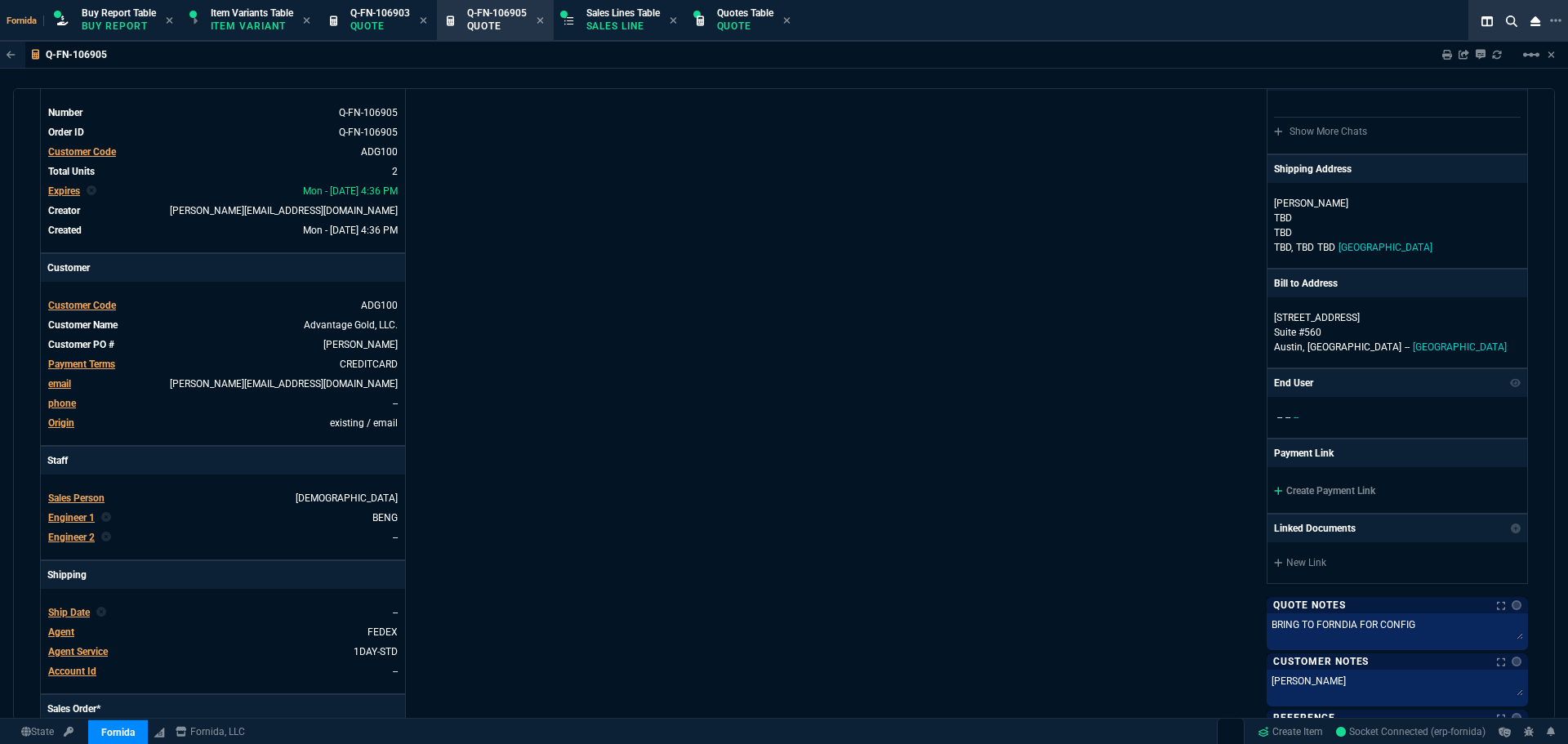
scroll to position [163, 0]
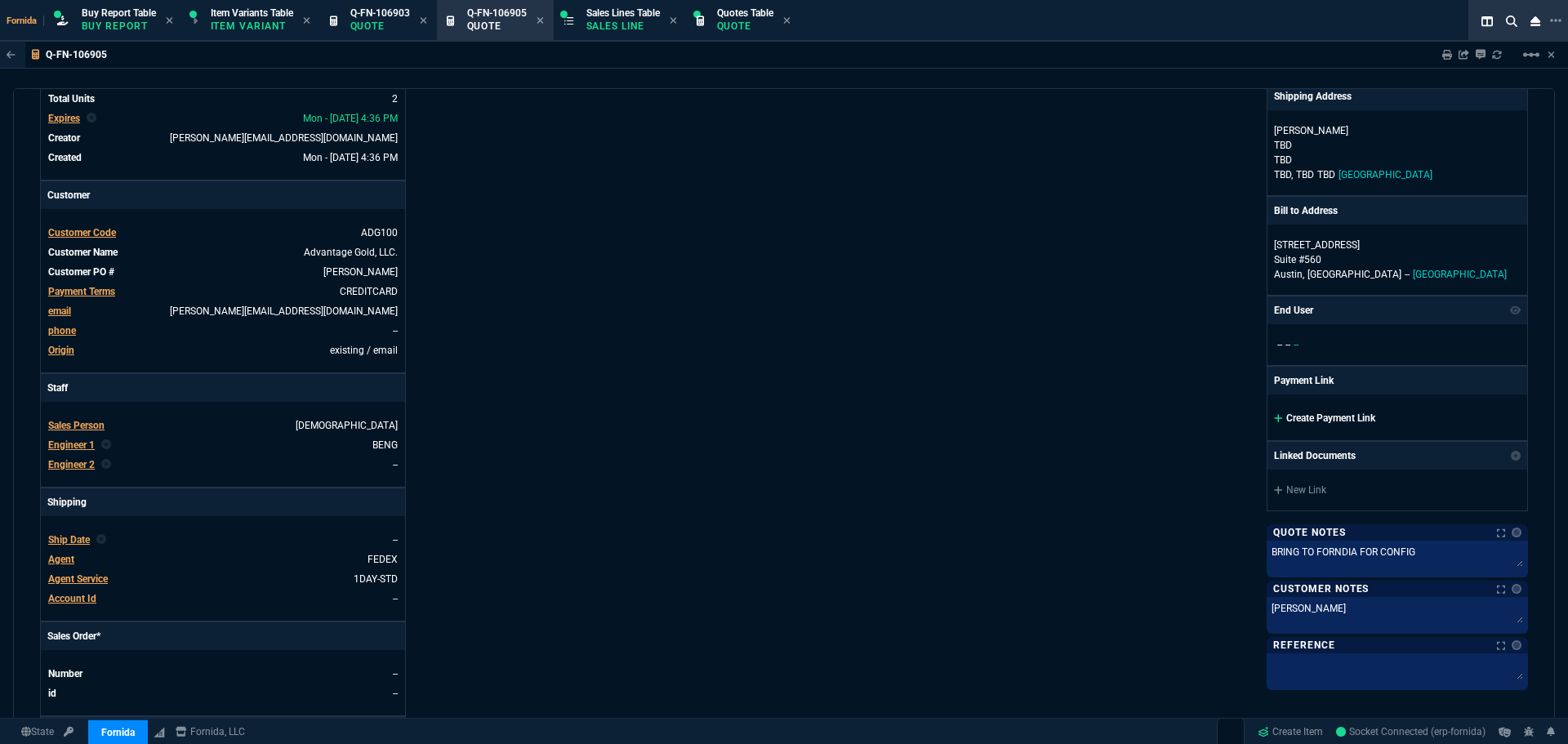
click at [1312, 422] on link "Create Payment Link" at bounding box center [1324, 418] width 101 height 12
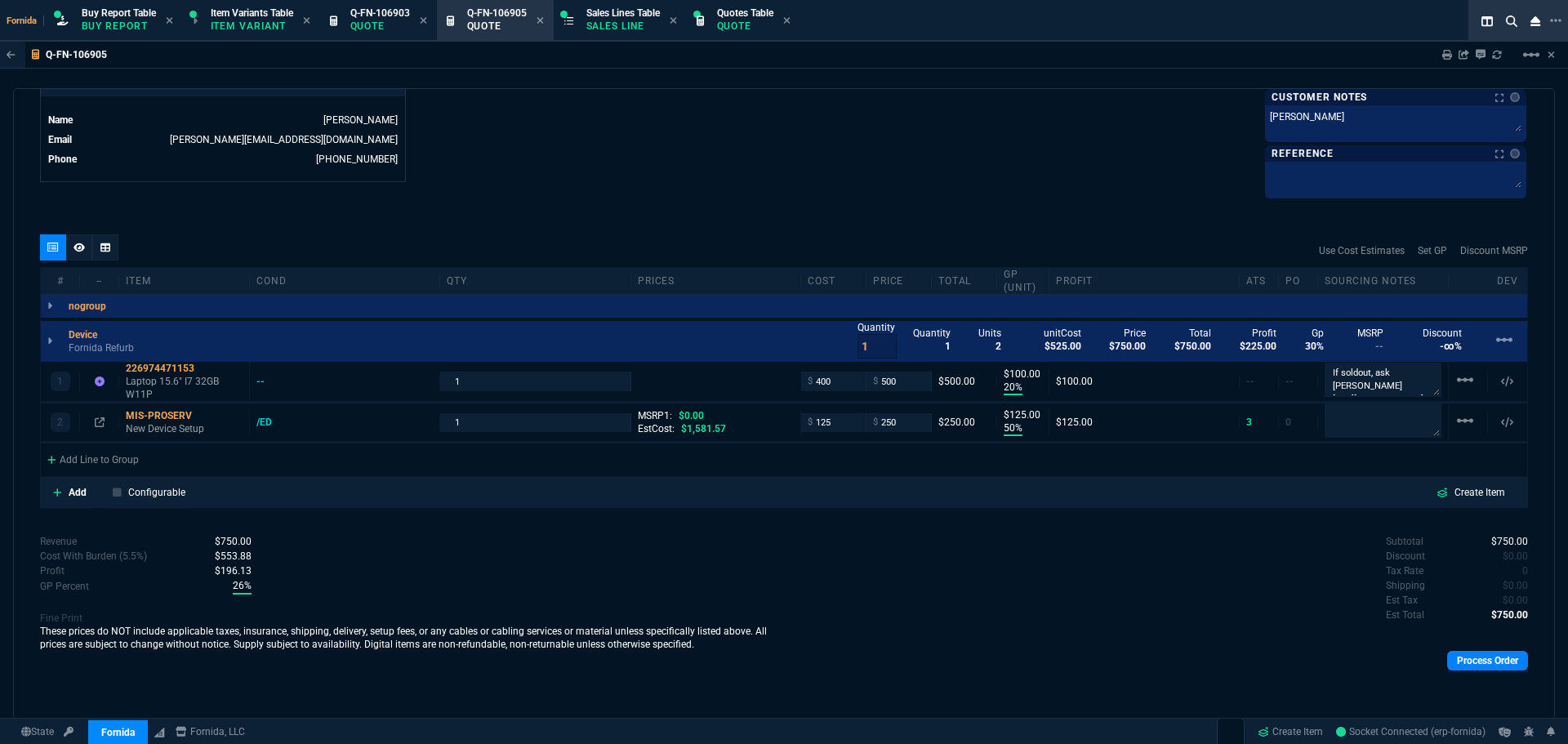
scroll to position [322, 0]
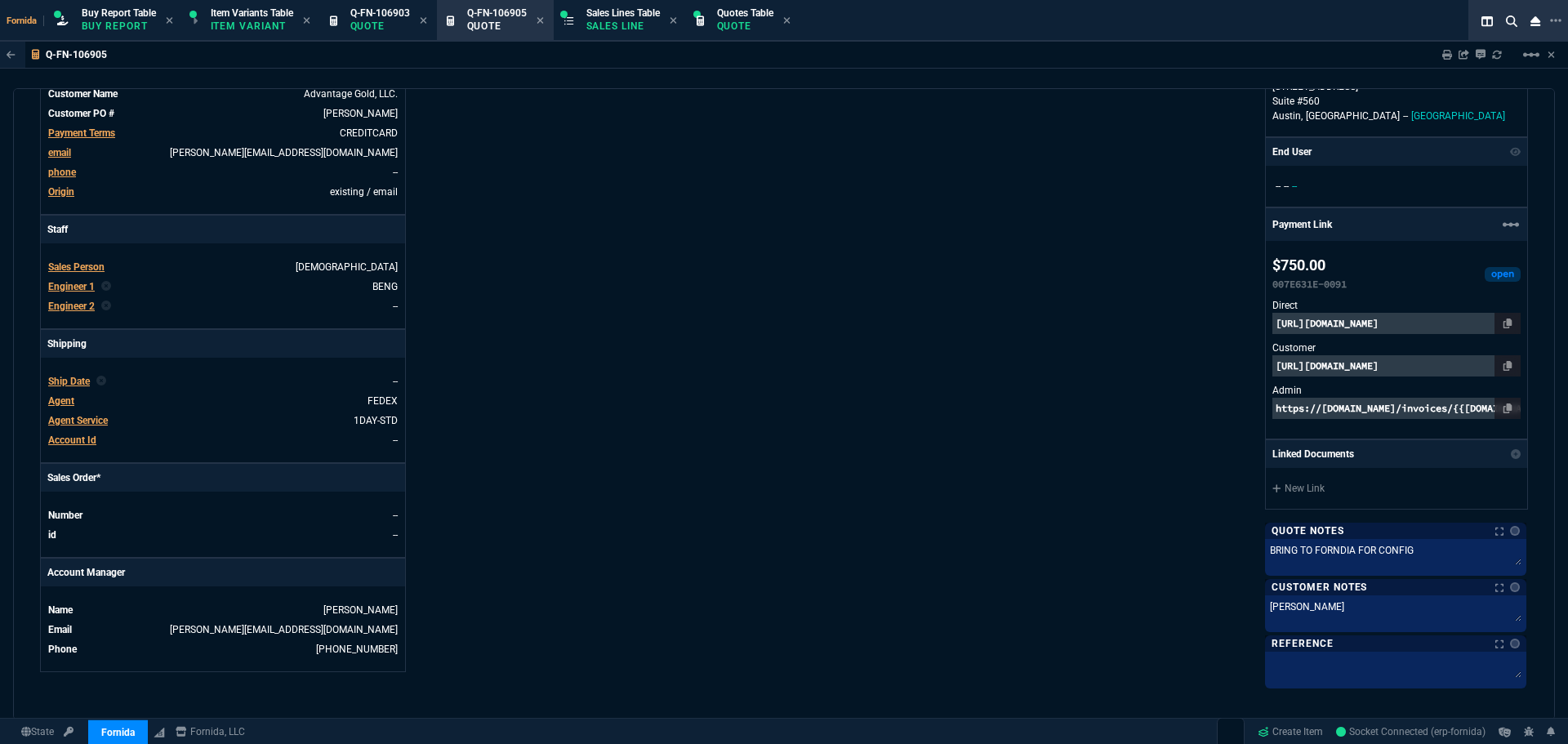
click at [1514, 227] on div "Payment Link linear_scale" at bounding box center [1396, 224] width 261 height 32
click at [1511, 227] on div "Payment Link linear_scale" at bounding box center [1396, 224] width 261 height 32
click at [1509, 226] on mat-icon "linear_scale" at bounding box center [1511, 225] width 20 height 20
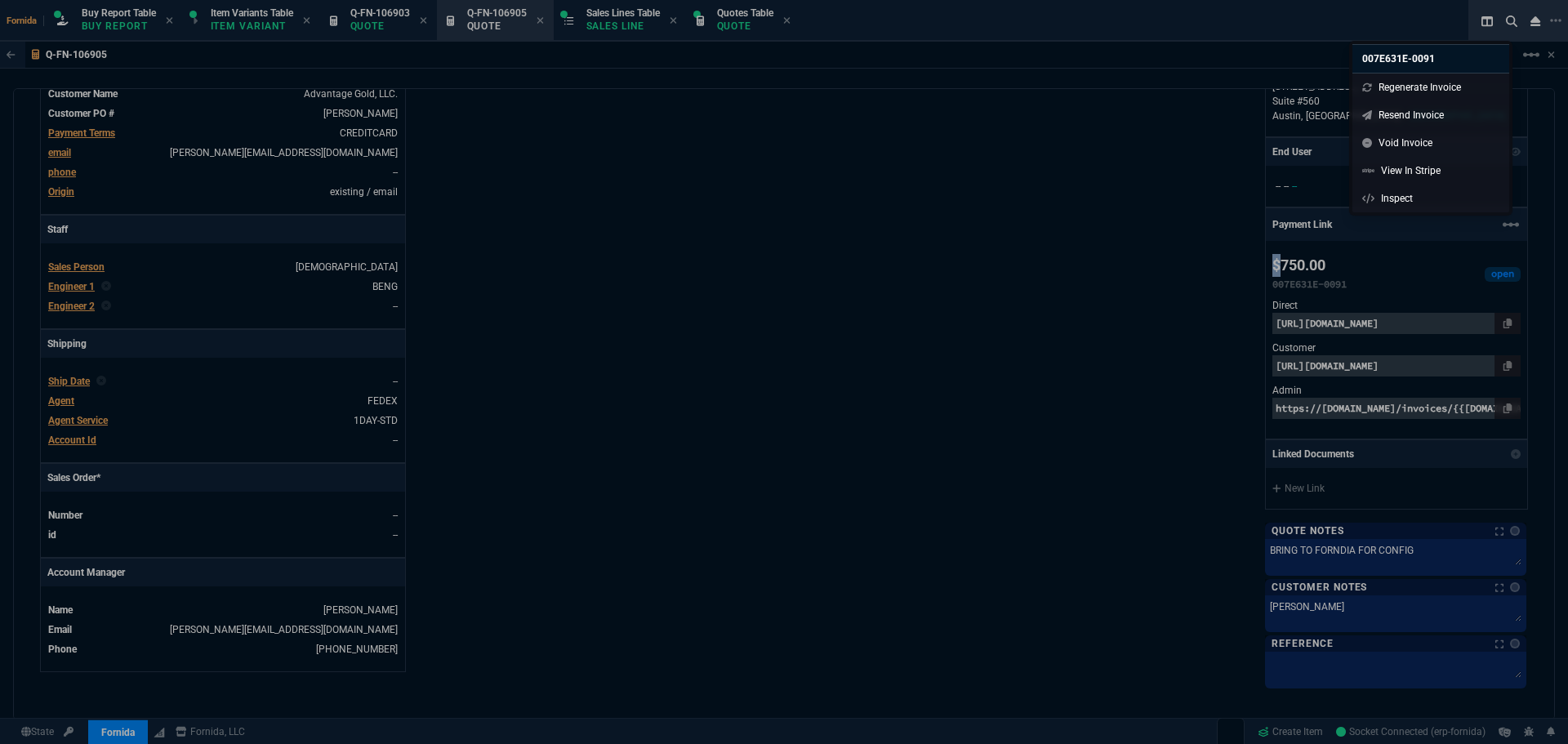
click at [1246, 200] on div at bounding box center [784, 372] width 1568 height 744
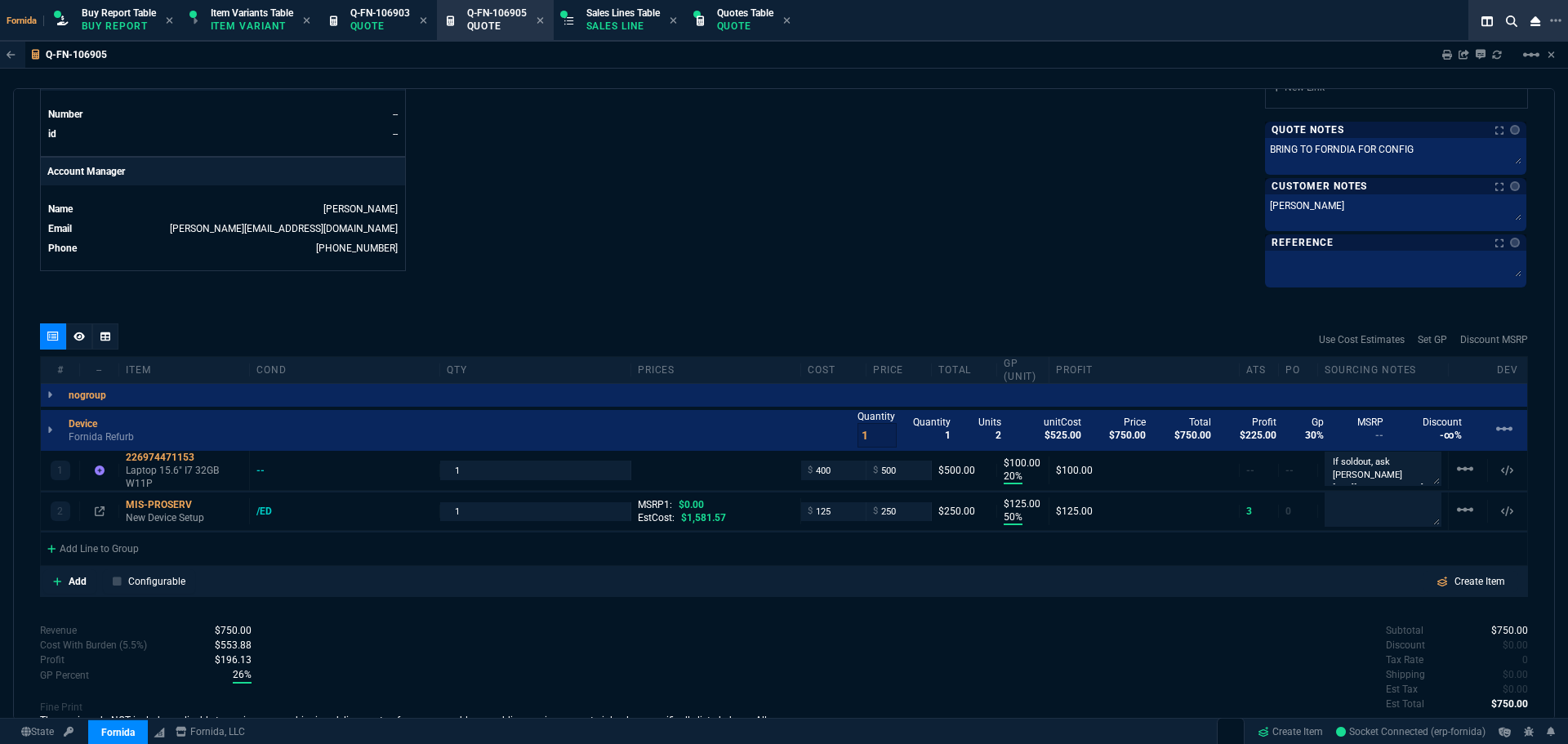
scroll to position [812, 0]
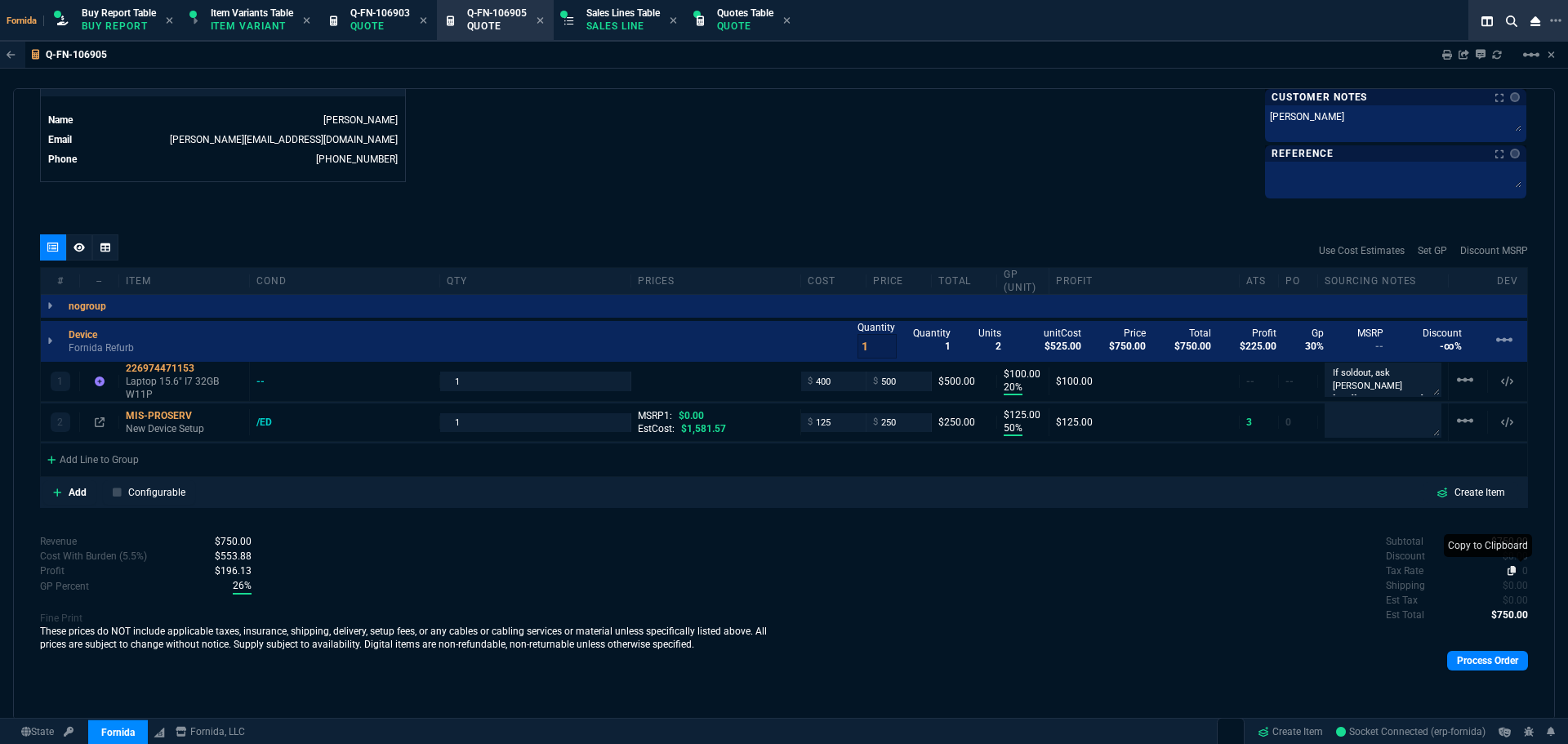
click at [1513, 571] on nx-fornida-value-formatter "0" at bounding box center [1518, 571] width 22 height 12
click at [1522, 570] on span "0" at bounding box center [1525, 571] width 6 height 12
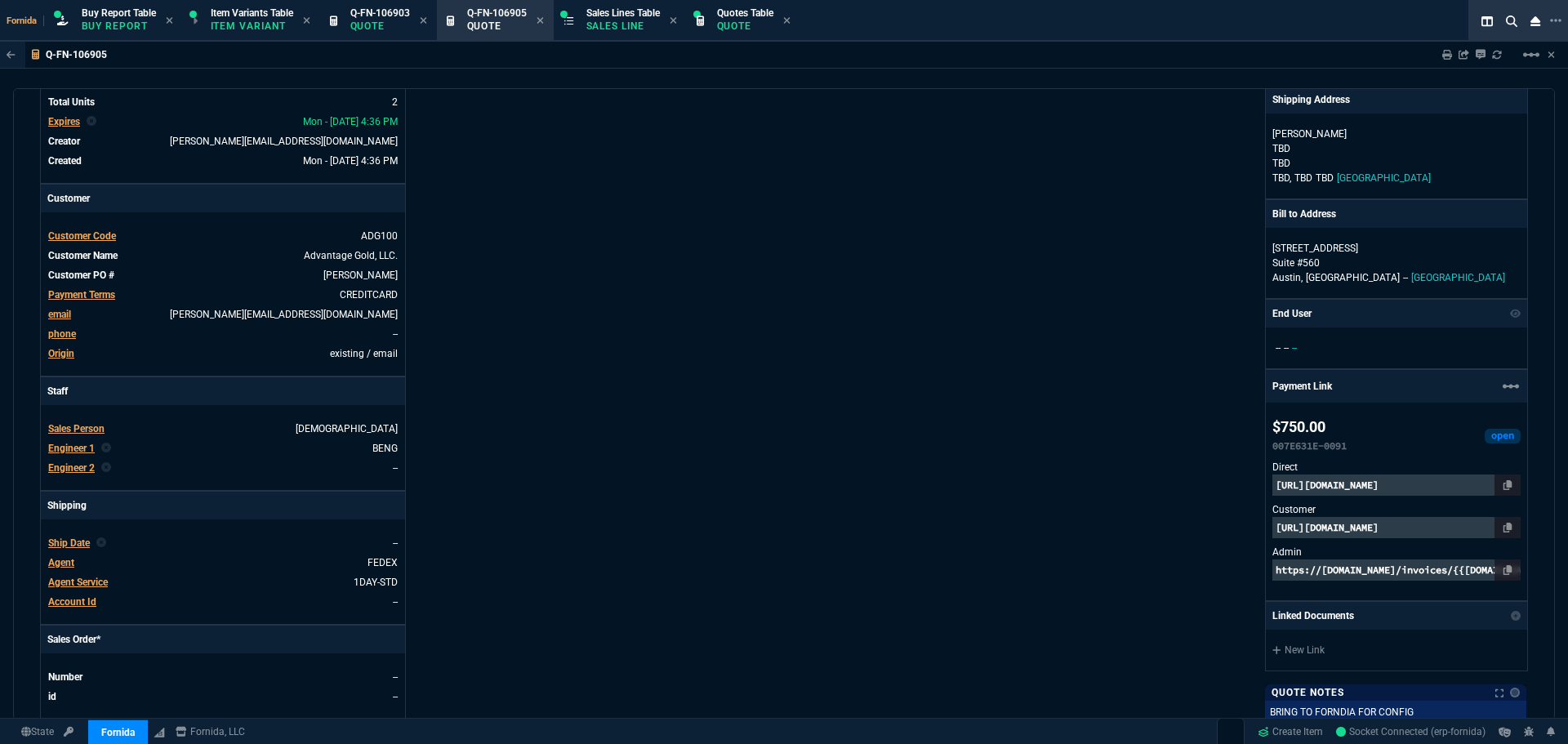
scroll to position [0, 0]
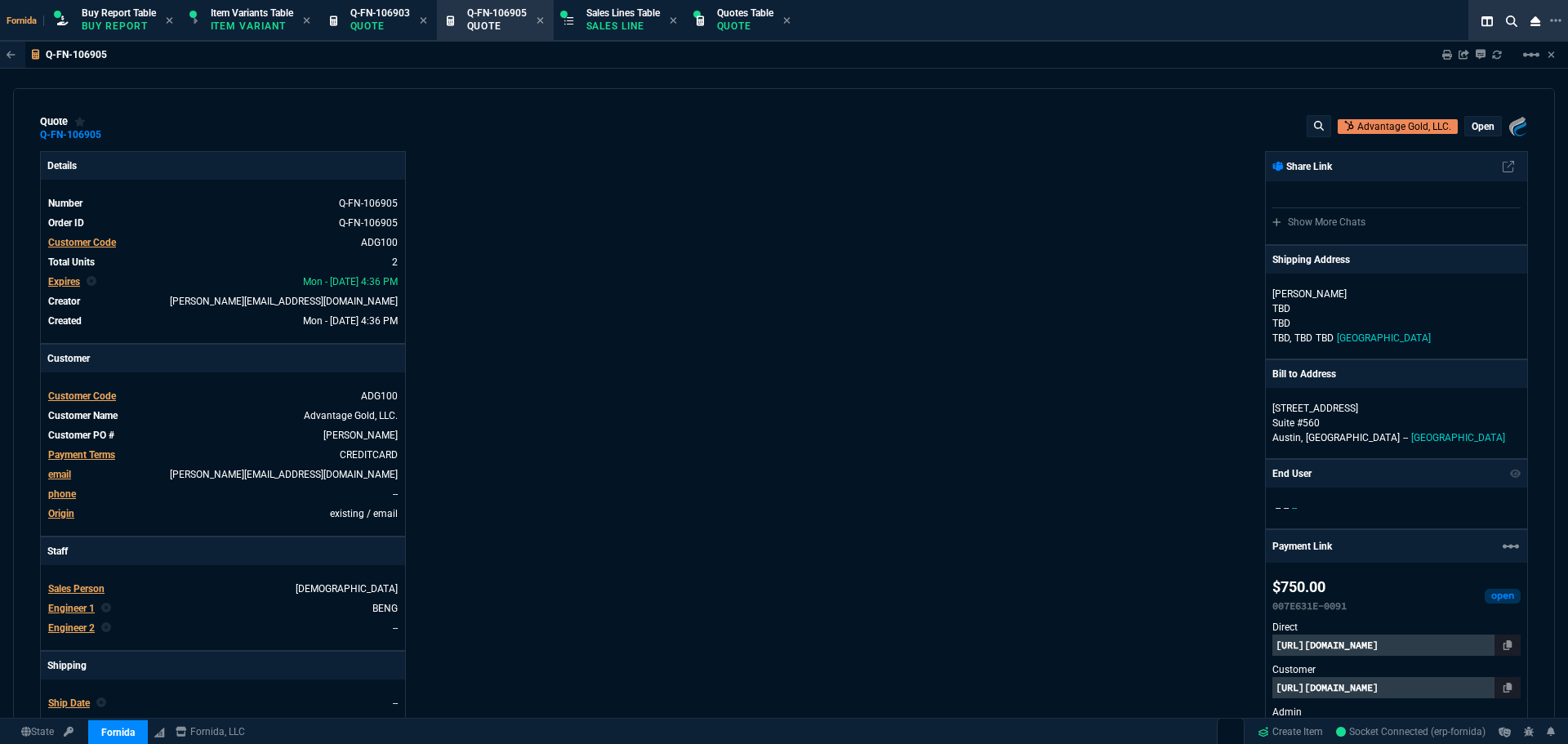
click at [1481, 133] on div "open" at bounding box center [1483, 126] width 36 height 19
click at [1465, 133] on div "open" at bounding box center [1483, 126] width 36 height 19
click at [1472, 129] on p "open" at bounding box center [1483, 126] width 23 height 13
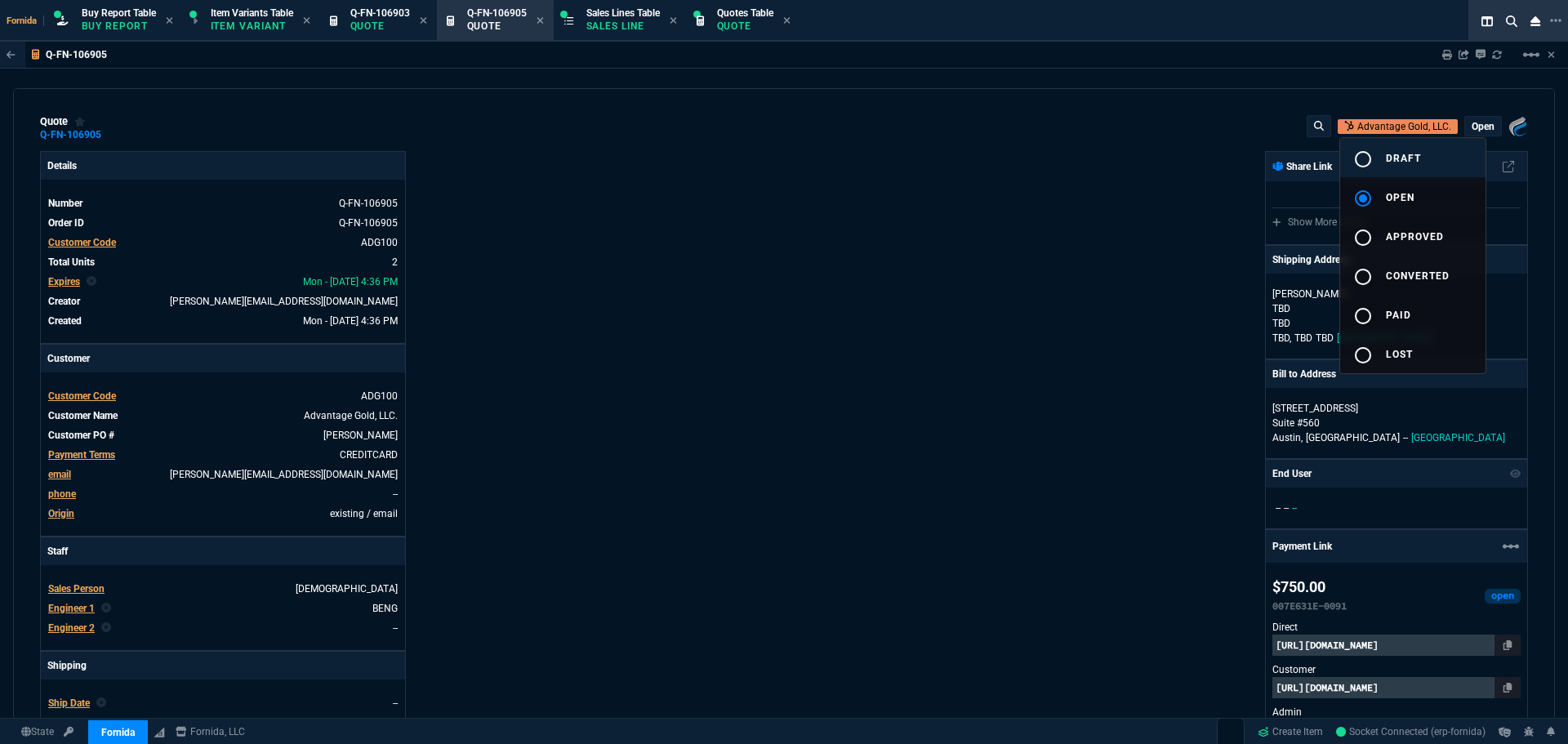
click at [1453, 157] on button "radio_button_unchecked draft" at bounding box center [1413, 158] width 145 height 39
click at [944, 182] on div at bounding box center [784, 372] width 1568 height 744
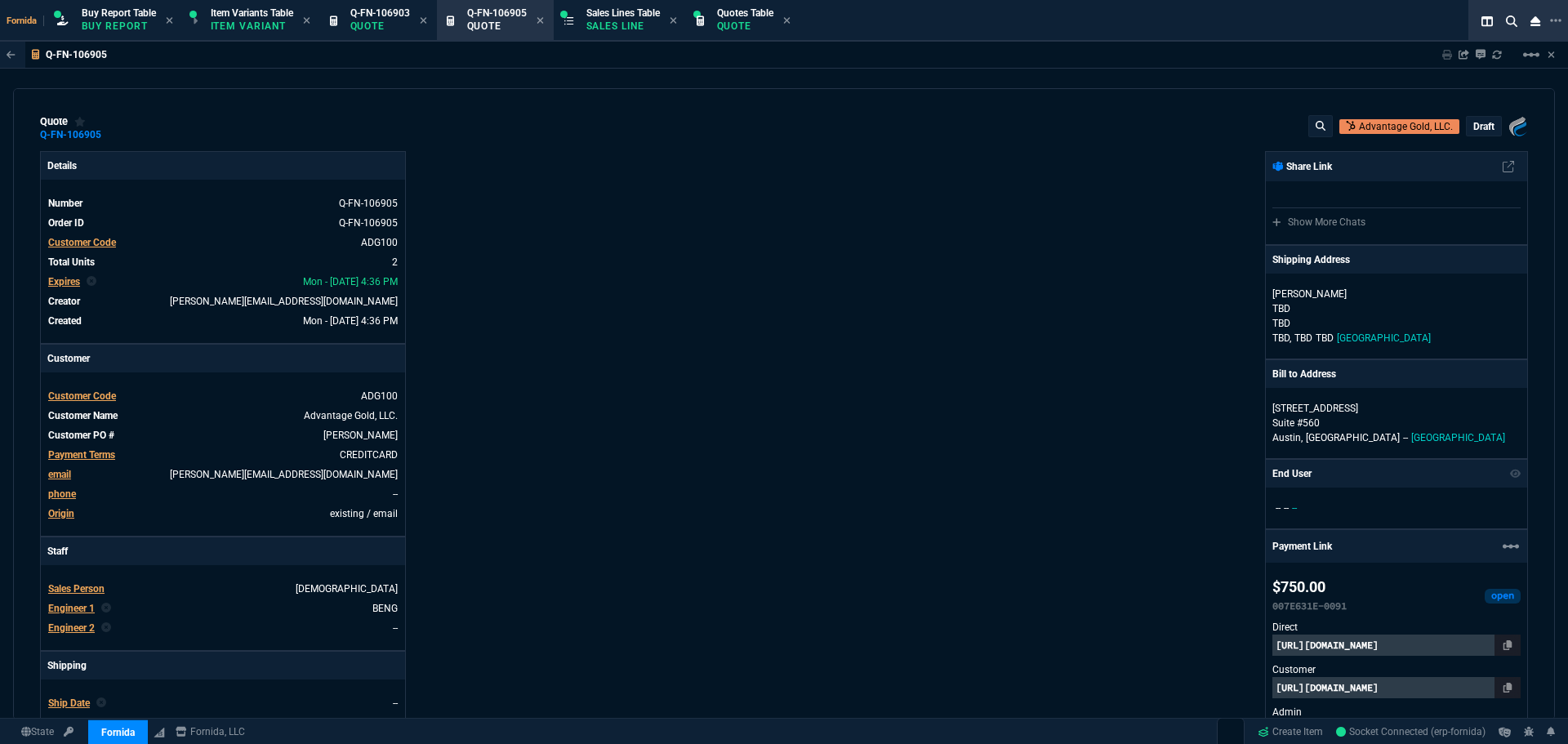
click at [1481, 126] on p "draft" at bounding box center [1484, 126] width 22 height 13
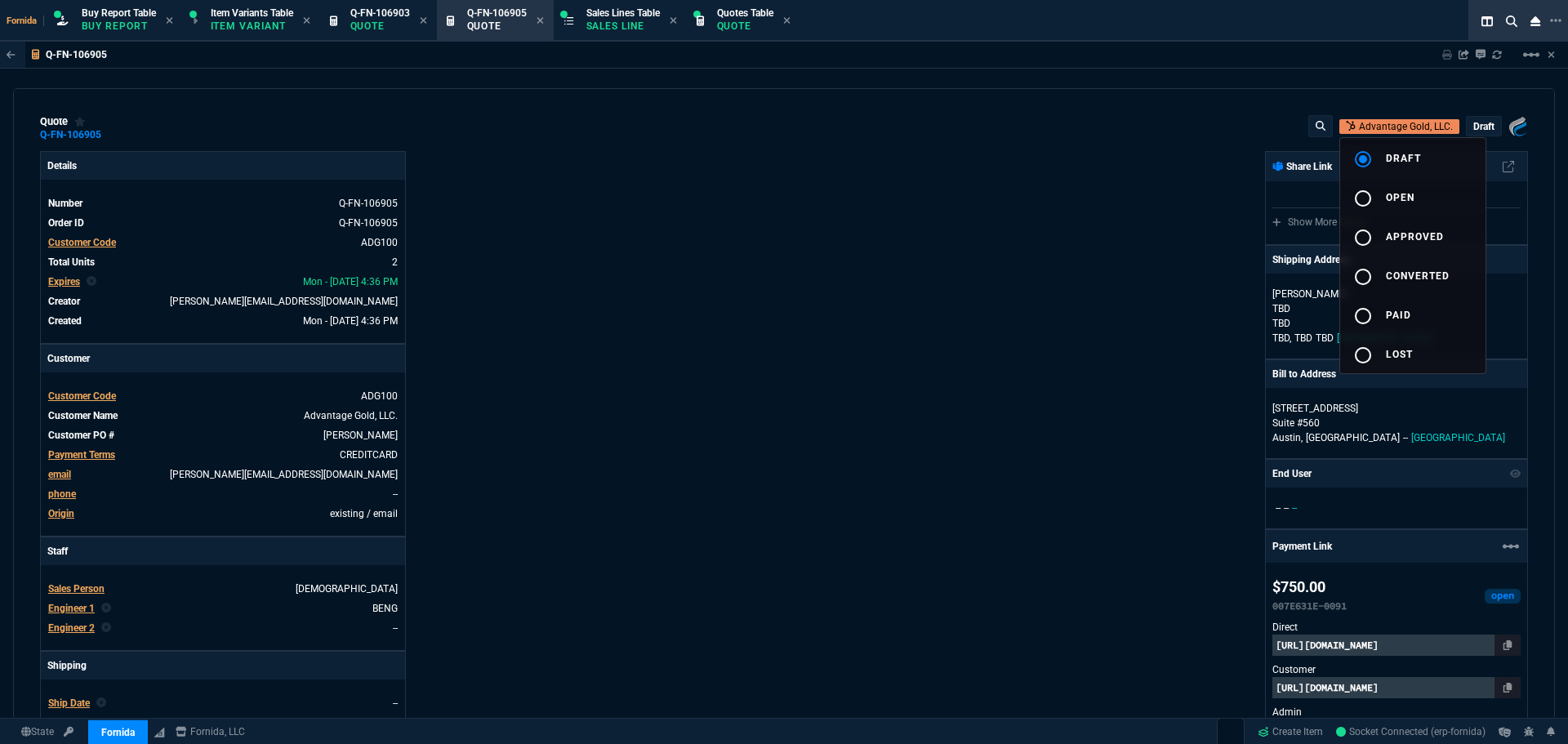
type input "20"
type input "100"
type input "50"
type input "125"
click at [1420, 194] on button "radio_button_unchecked open" at bounding box center [1413, 196] width 145 height 39
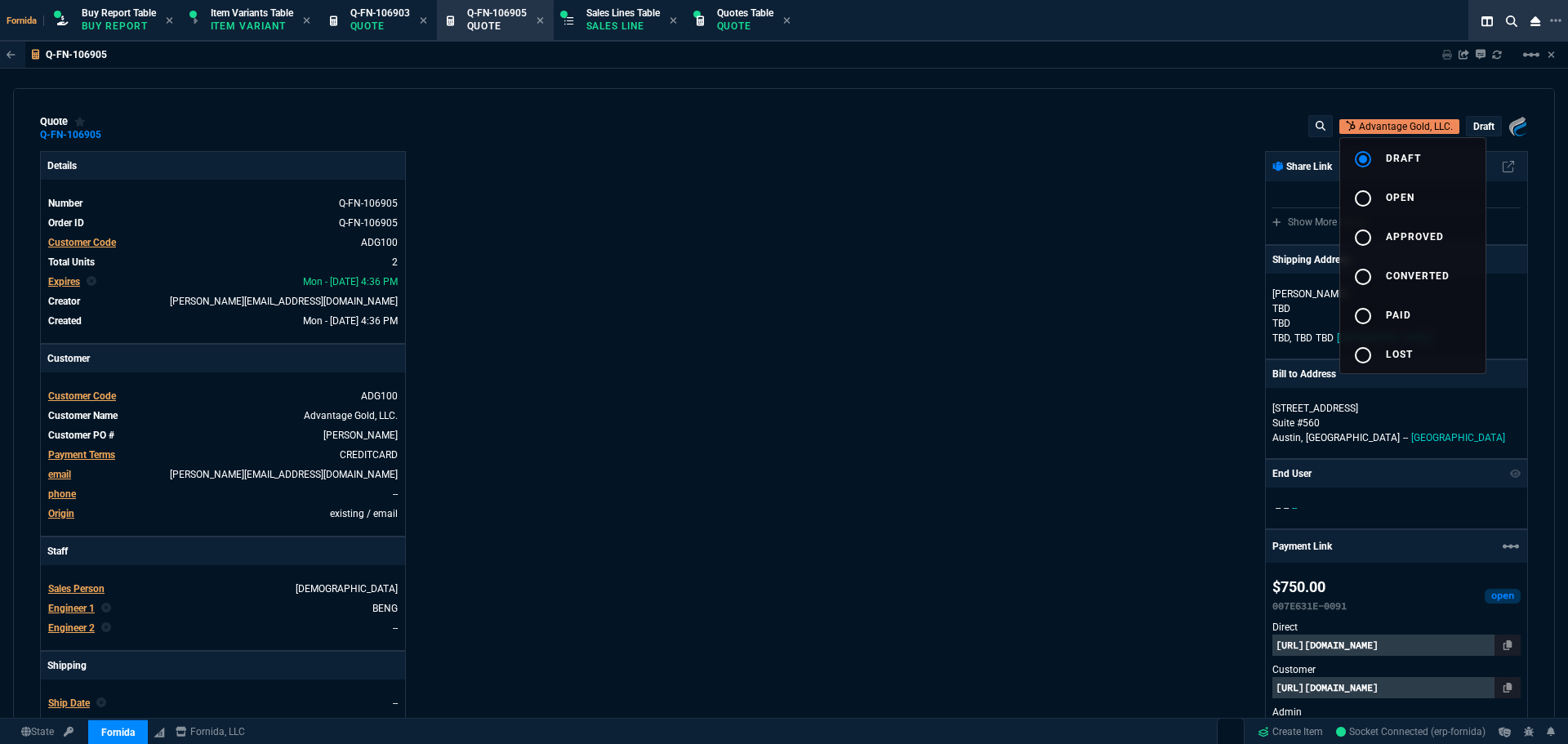
click at [1091, 198] on div at bounding box center [784, 372] width 1568 height 744
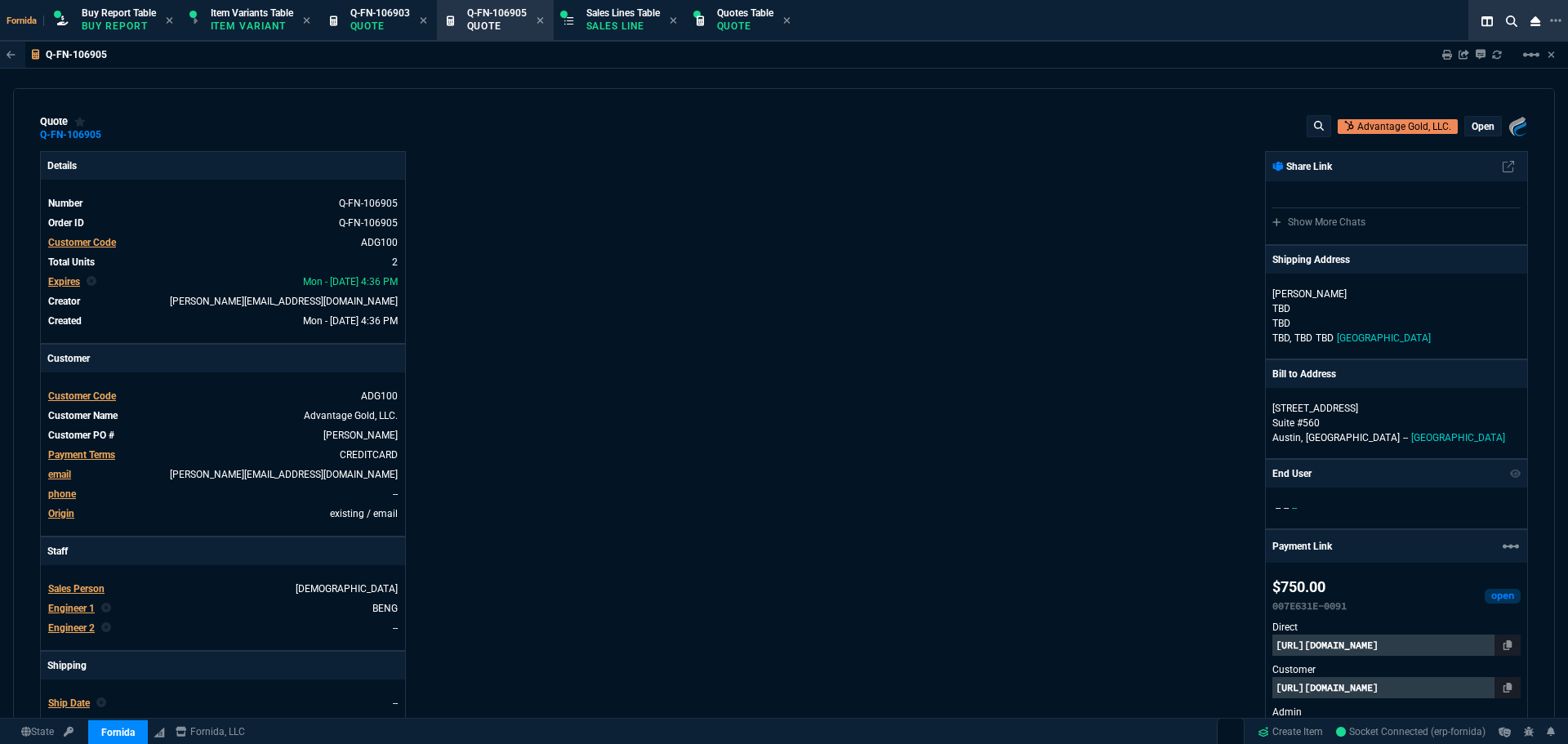
type input "20"
type input "100"
type input "50"
type input "125"
click at [1472, 121] on p "open" at bounding box center [1483, 126] width 23 height 13
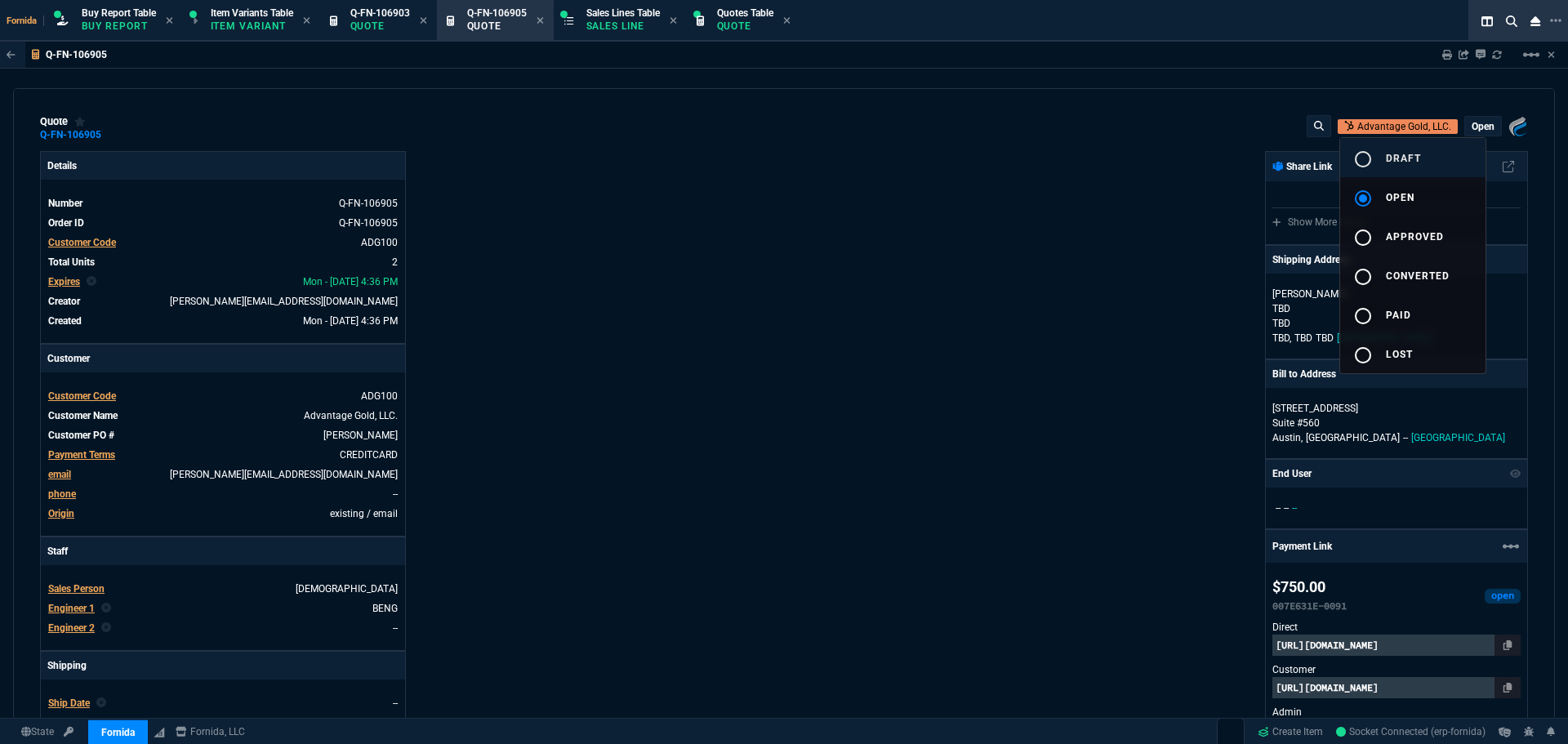
click at [1405, 172] on button "radio_button_unchecked draft" at bounding box center [1413, 158] width 145 height 39
click at [1529, 61] on div at bounding box center [784, 372] width 1568 height 744
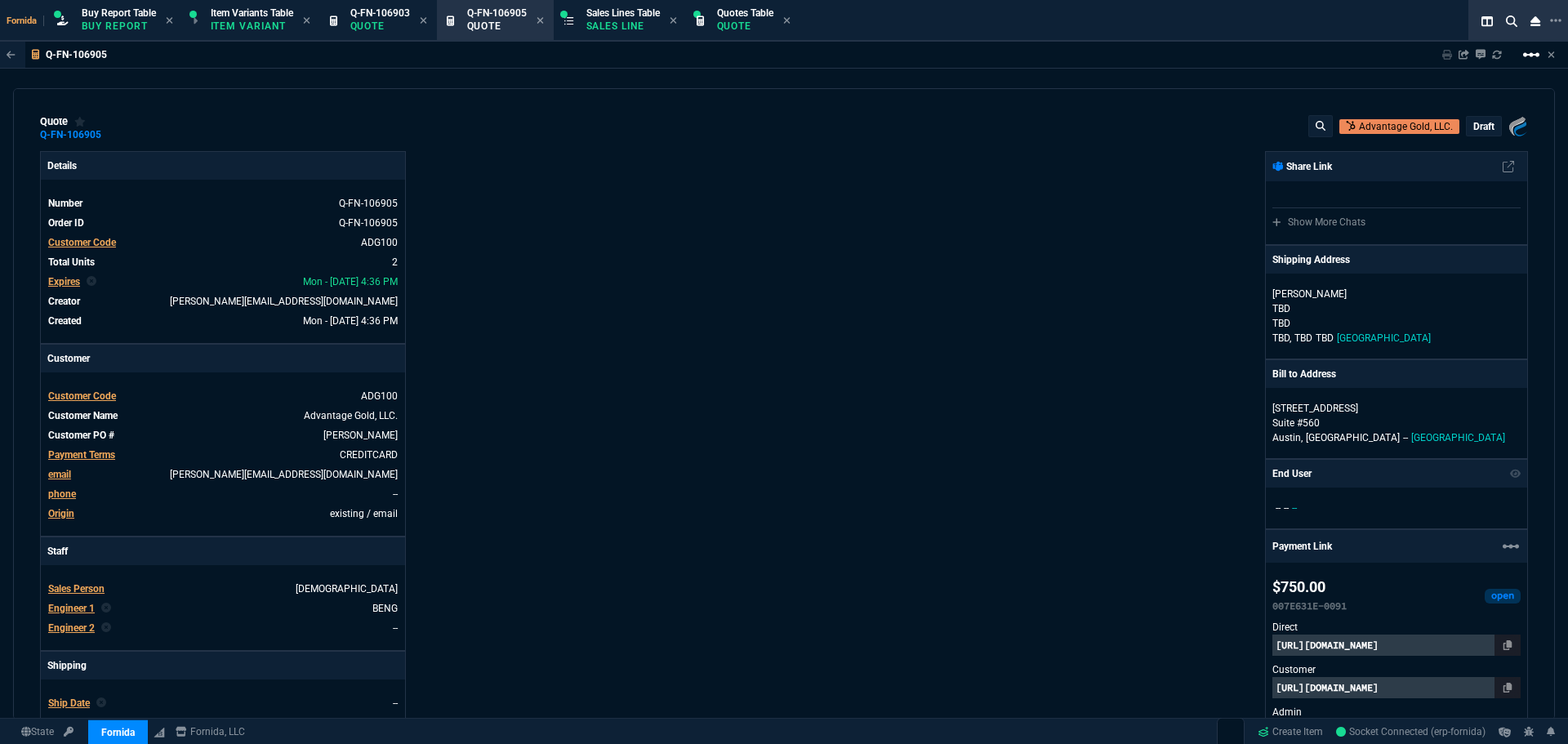
type input "20"
type input "100"
type input "50"
type input "125"
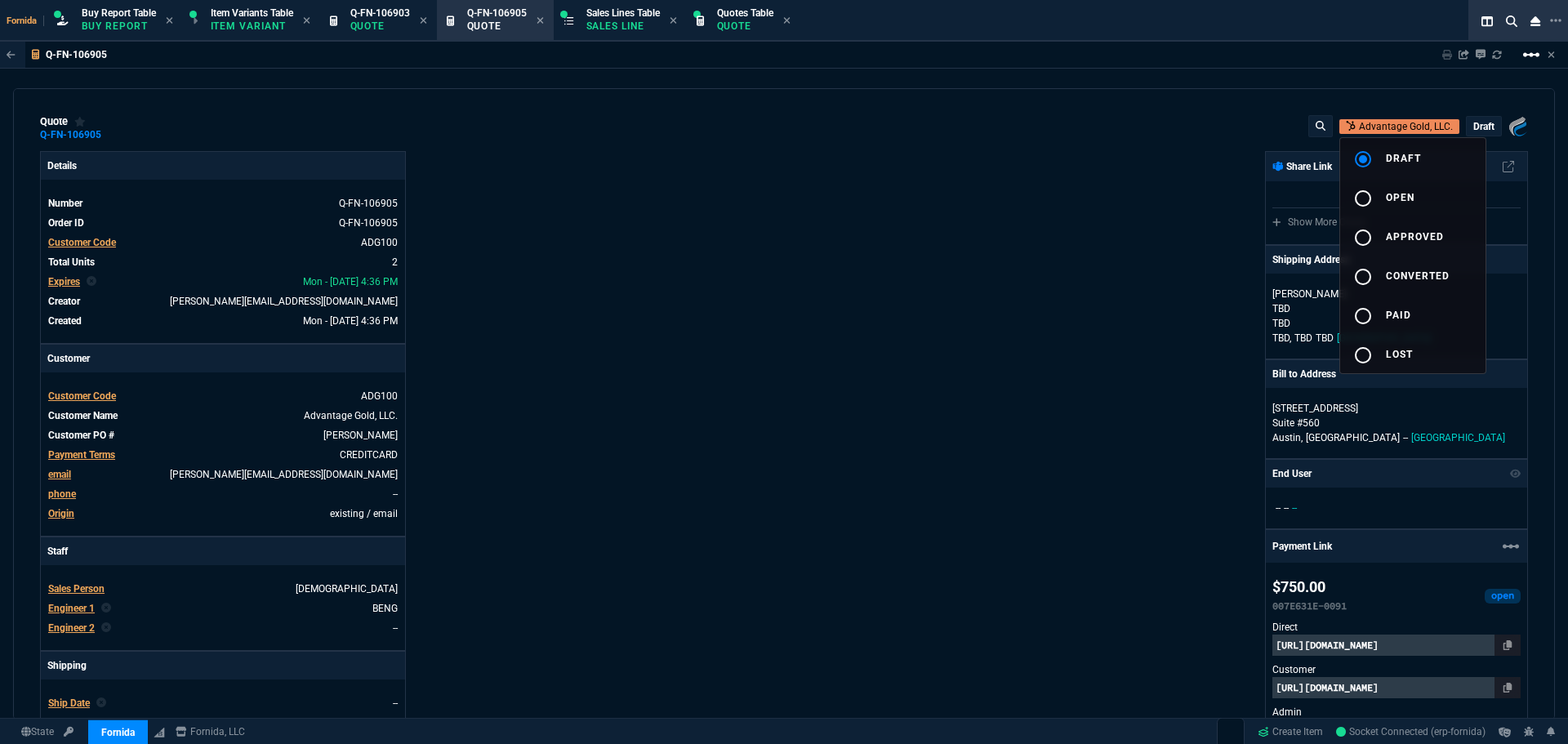
click at [1533, 58] on mat-icon "linear_scale" at bounding box center [1531, 55] width 20 height 20
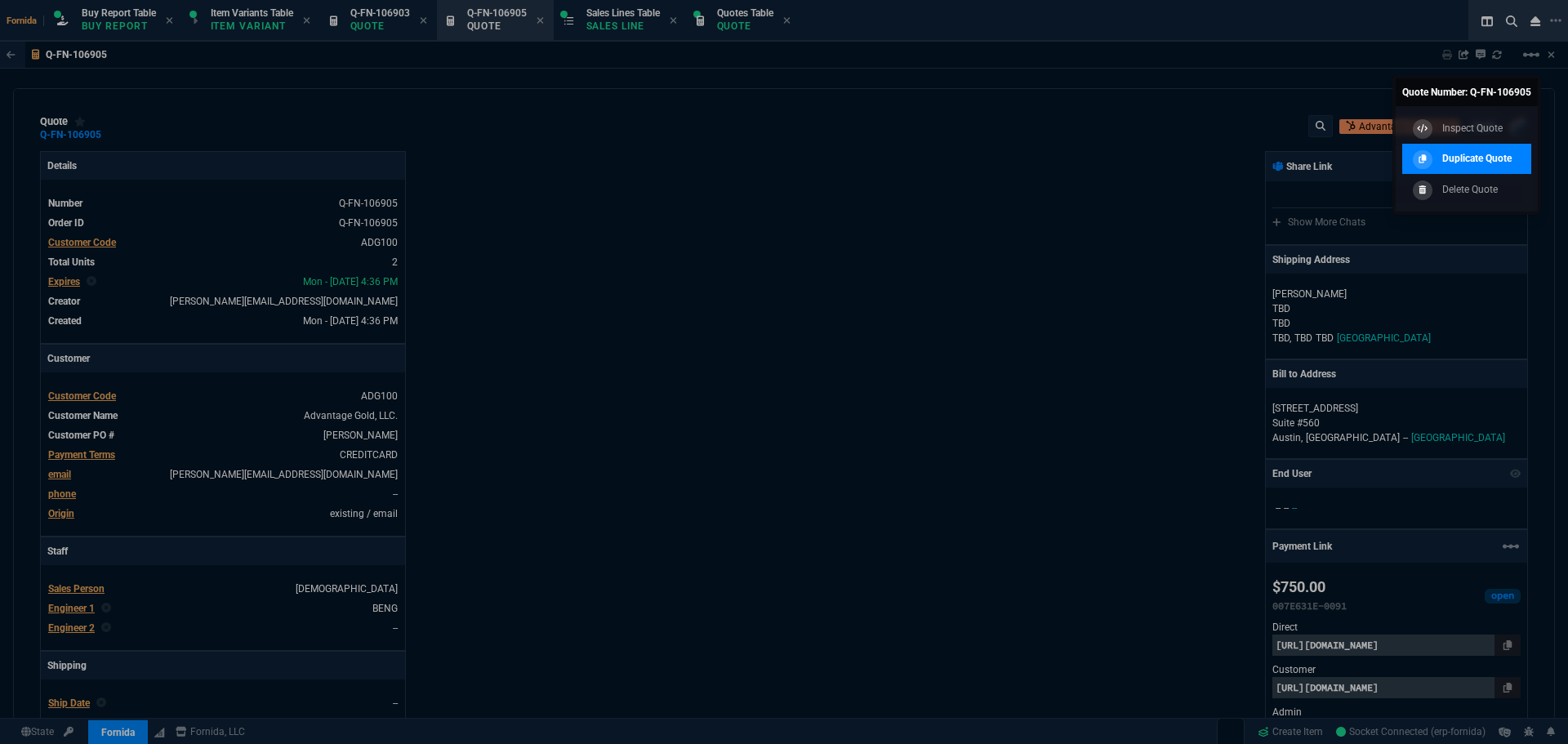
click at [1464, 157] on p "Duplicate Quote" at bounding box center [1477, 158] width 70 height 15
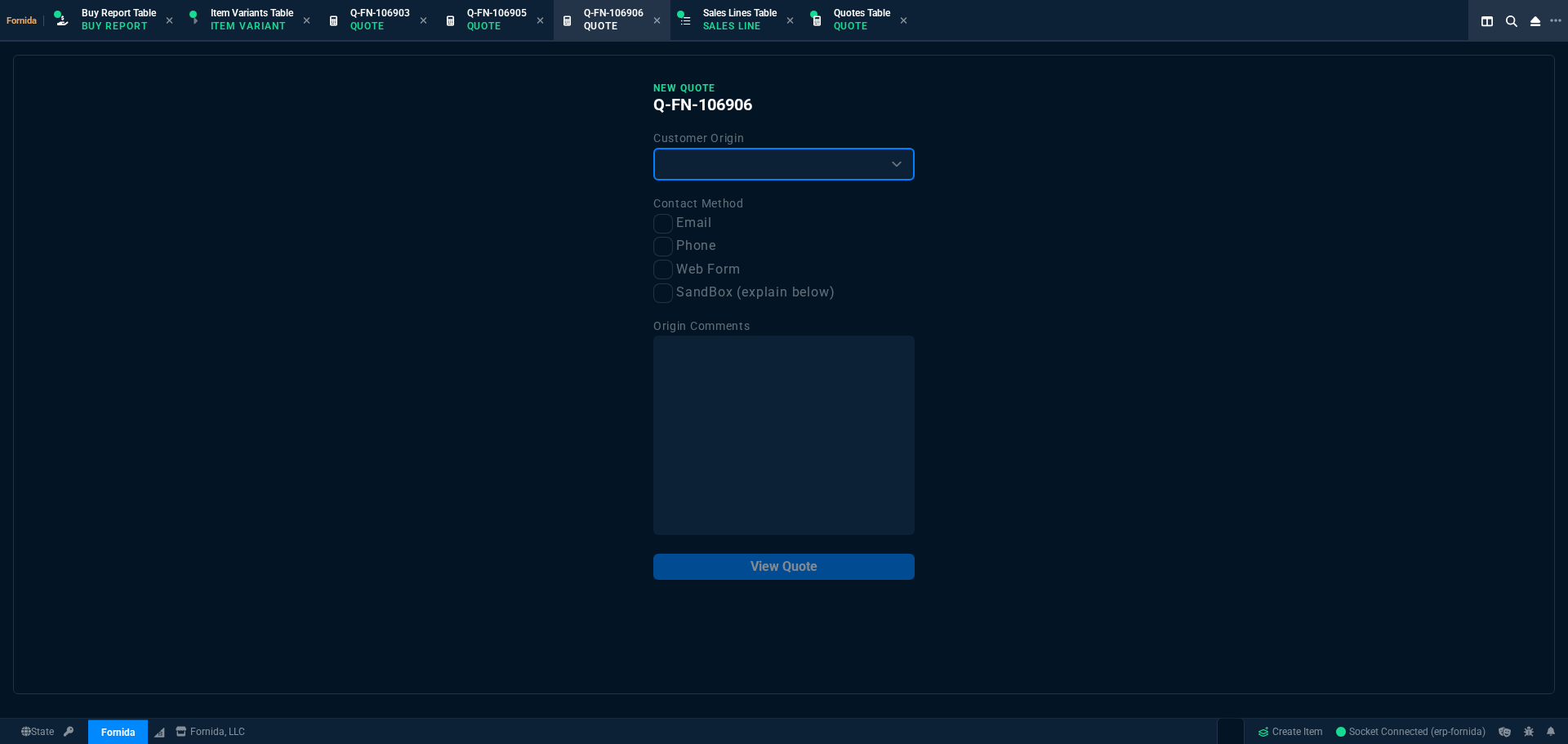
click at [771, 170] on select "Existing Customer Amazon Lead (first order) Website Lead (first order) Called (…" at bounding box center [784, 164] width 261 height 32
select select "existing"
click at [653, 148] on select "Existing Customer Amazon Lead (first order) Website Lead (first order) Called (…" at bounding box center [784, 164] width 261 height 32
click at [653, 232] on label "Email" at bounding box center [784, 223] width 261 height 21
click at [653, 232] on input "Email" at bounding box center [663, 224] width 20 height 20
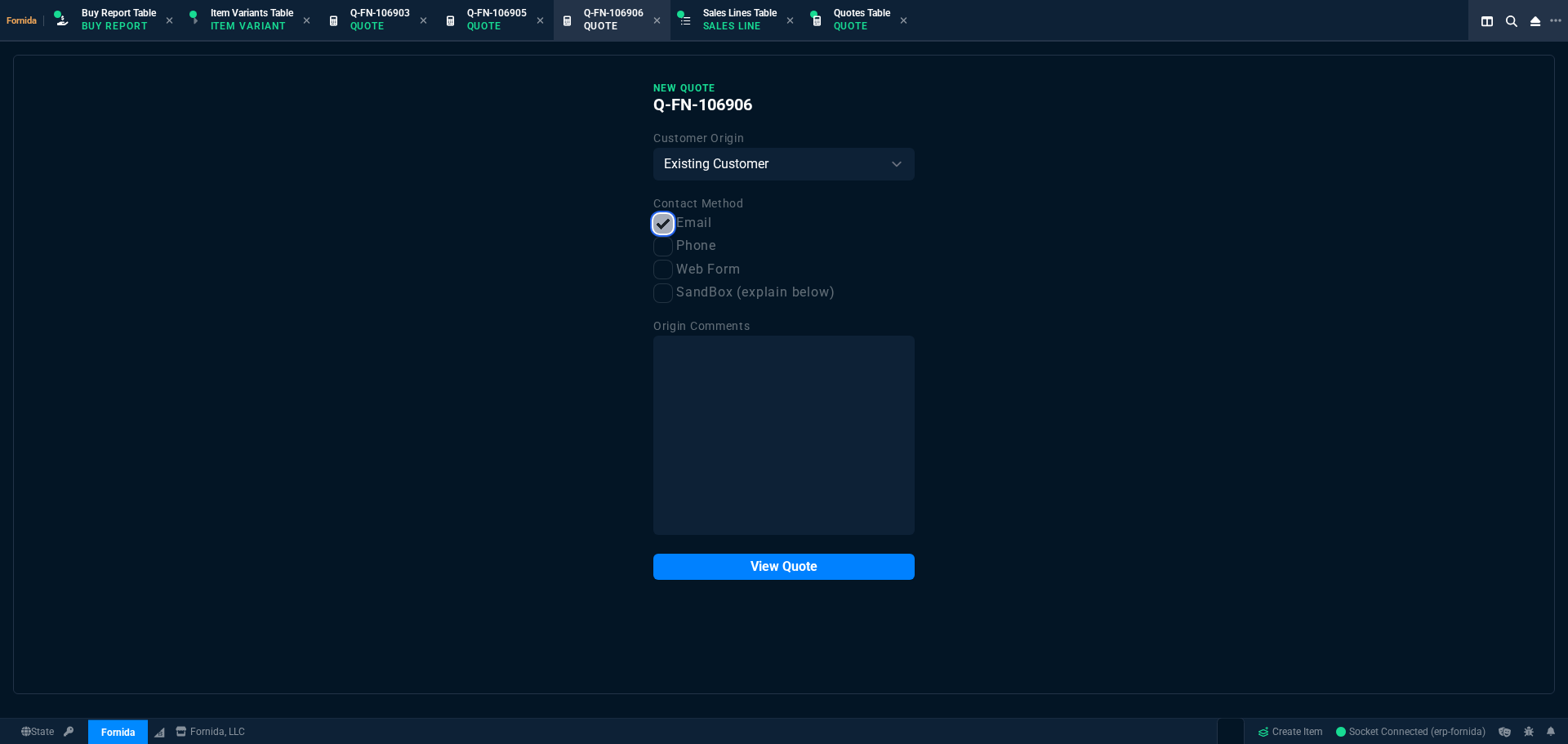
click at [662, 229] on input "Email" at bounding box center [663, 224] width 20 height 20
click at [667, 226] on input "Email" at bounding box center [663, 224] width 20 height 20
checkbox input "true"
click at [839, 567] on button "View Quote" at bounding box center [784, 566] width 261 height 27
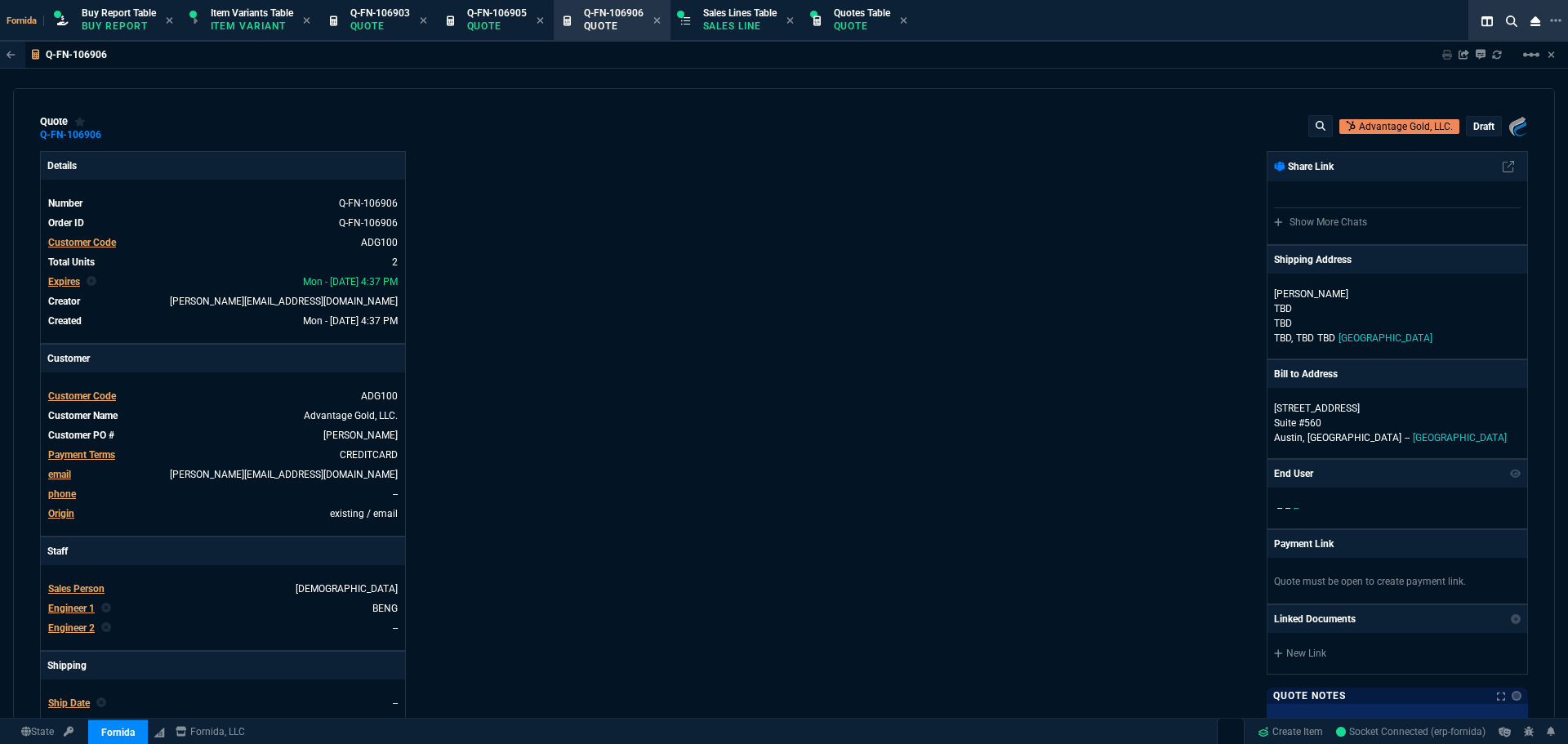
type input "20"
type input "100"
type input "50"
type input "125"
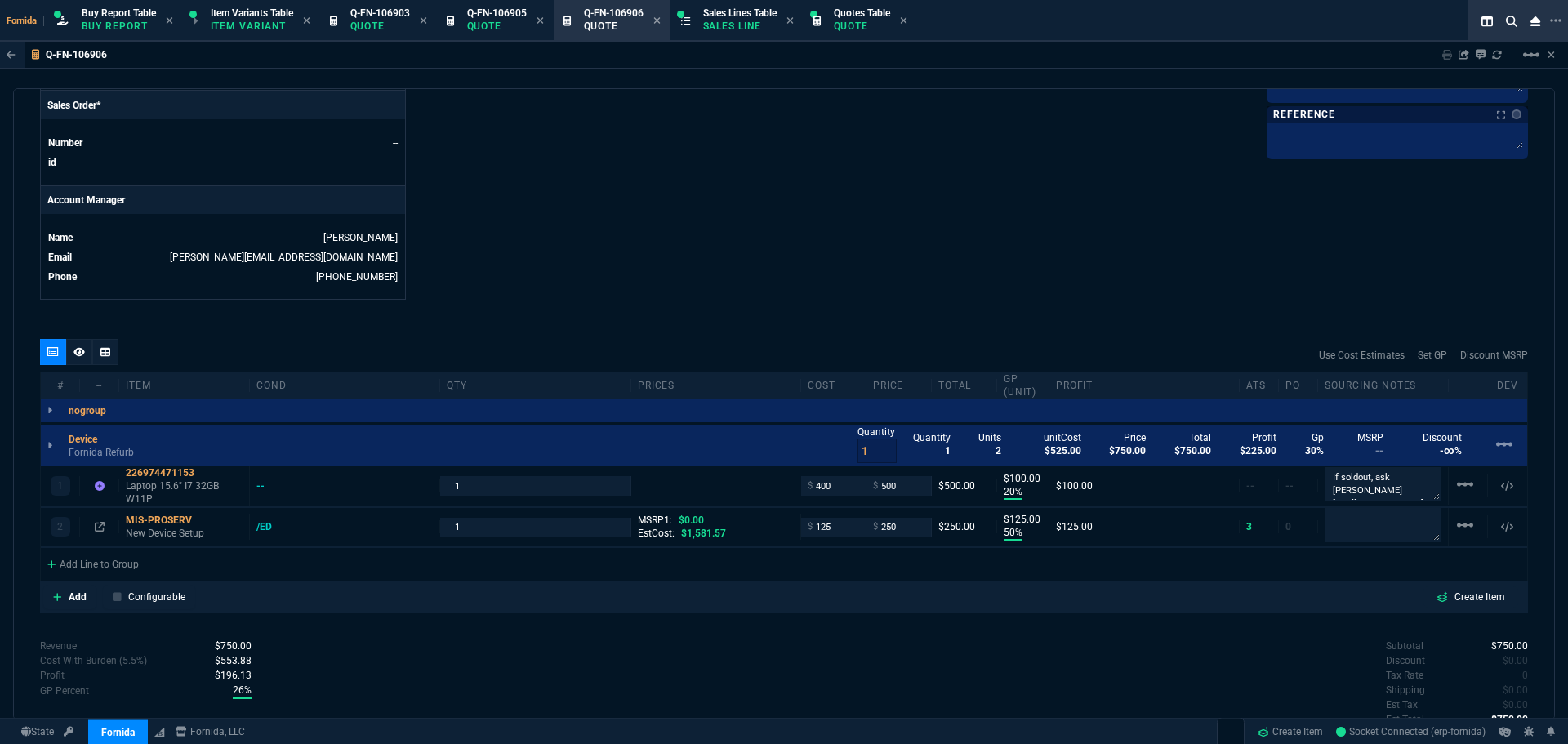
scroll to position [813, 0]
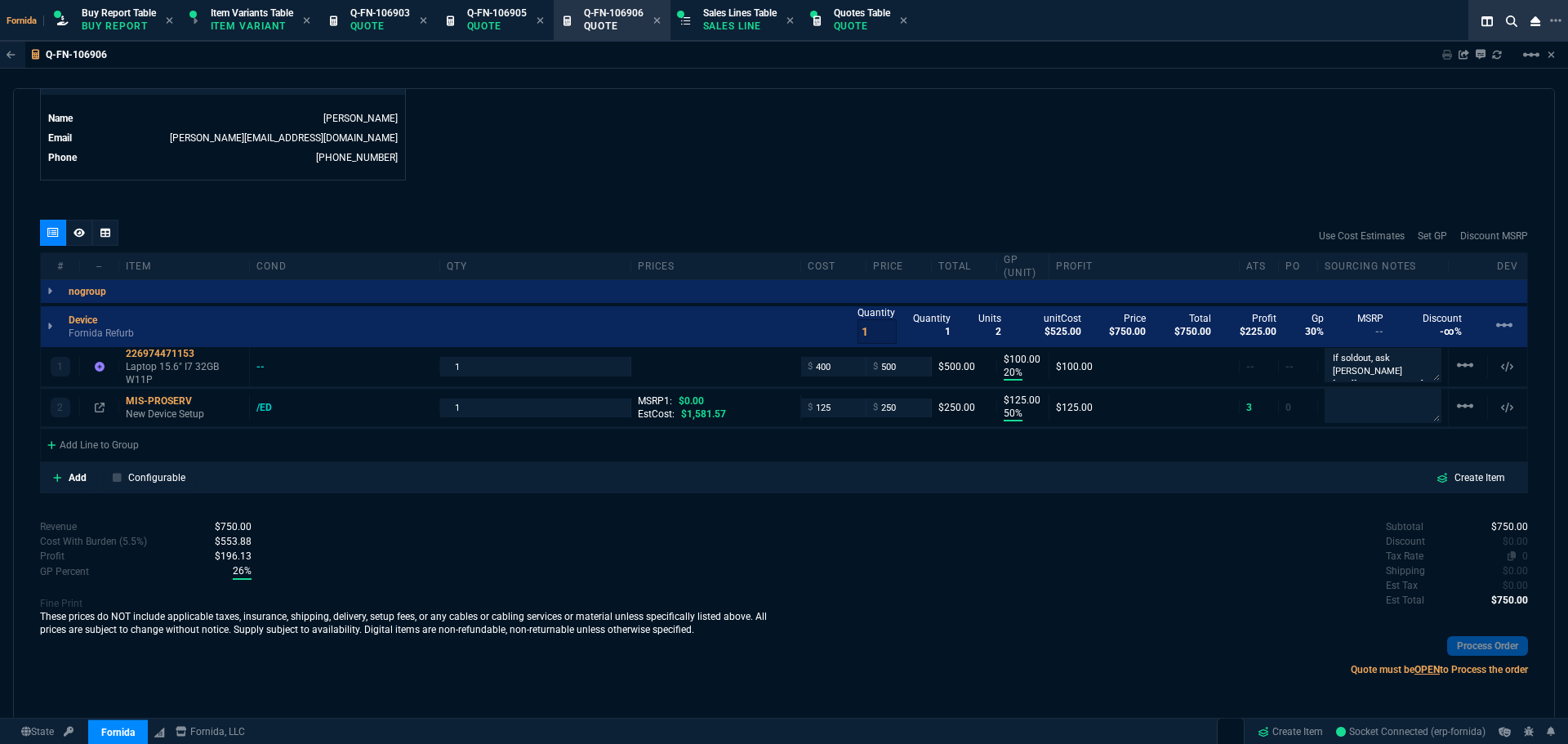
click at [1522, 559] on span "0" at bounding box center [1525, 557] width 6 height 12
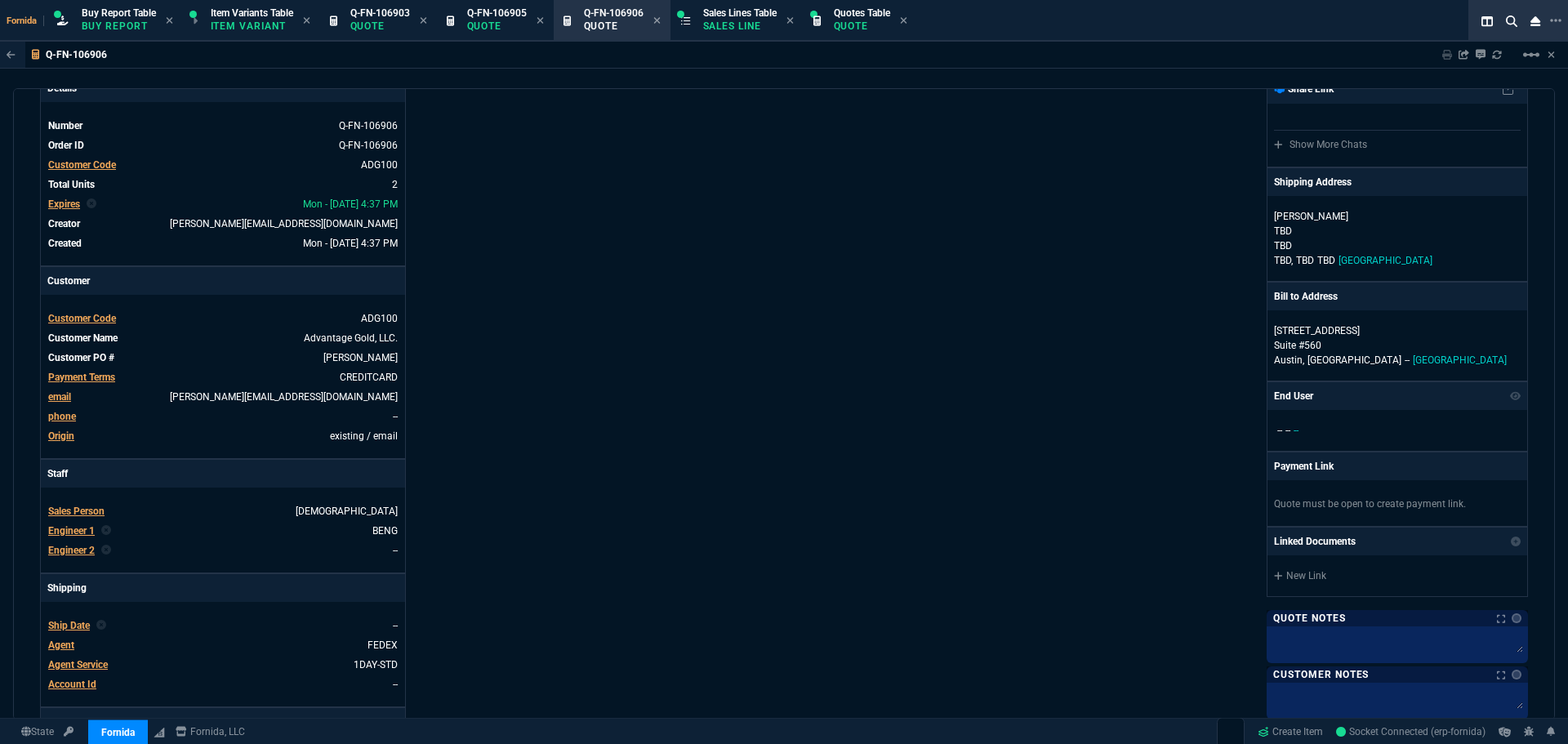
scroll to position [0, 0]
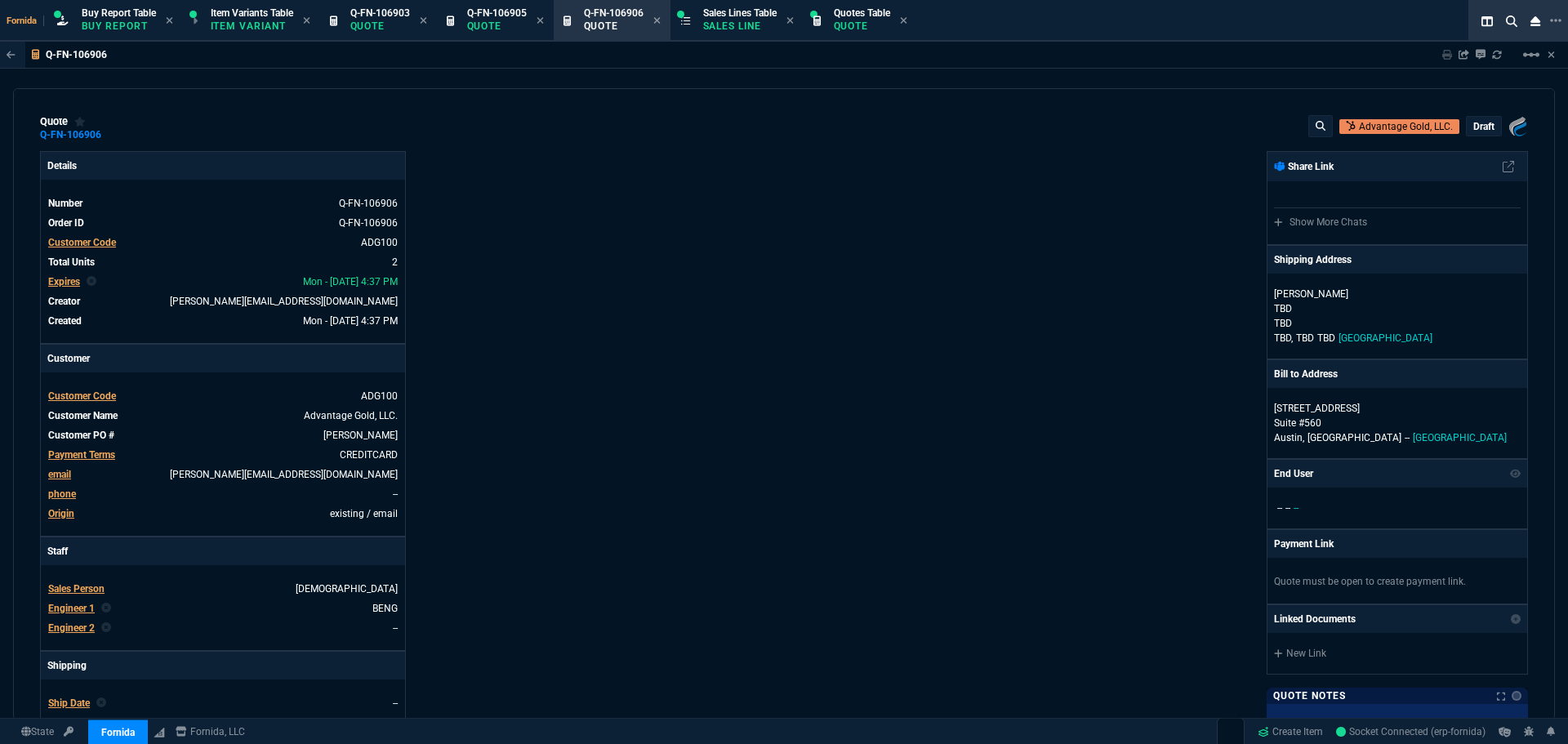
click at [1473, 130] on p "draft" at bounding box center [1484, 126] width 22 height 13
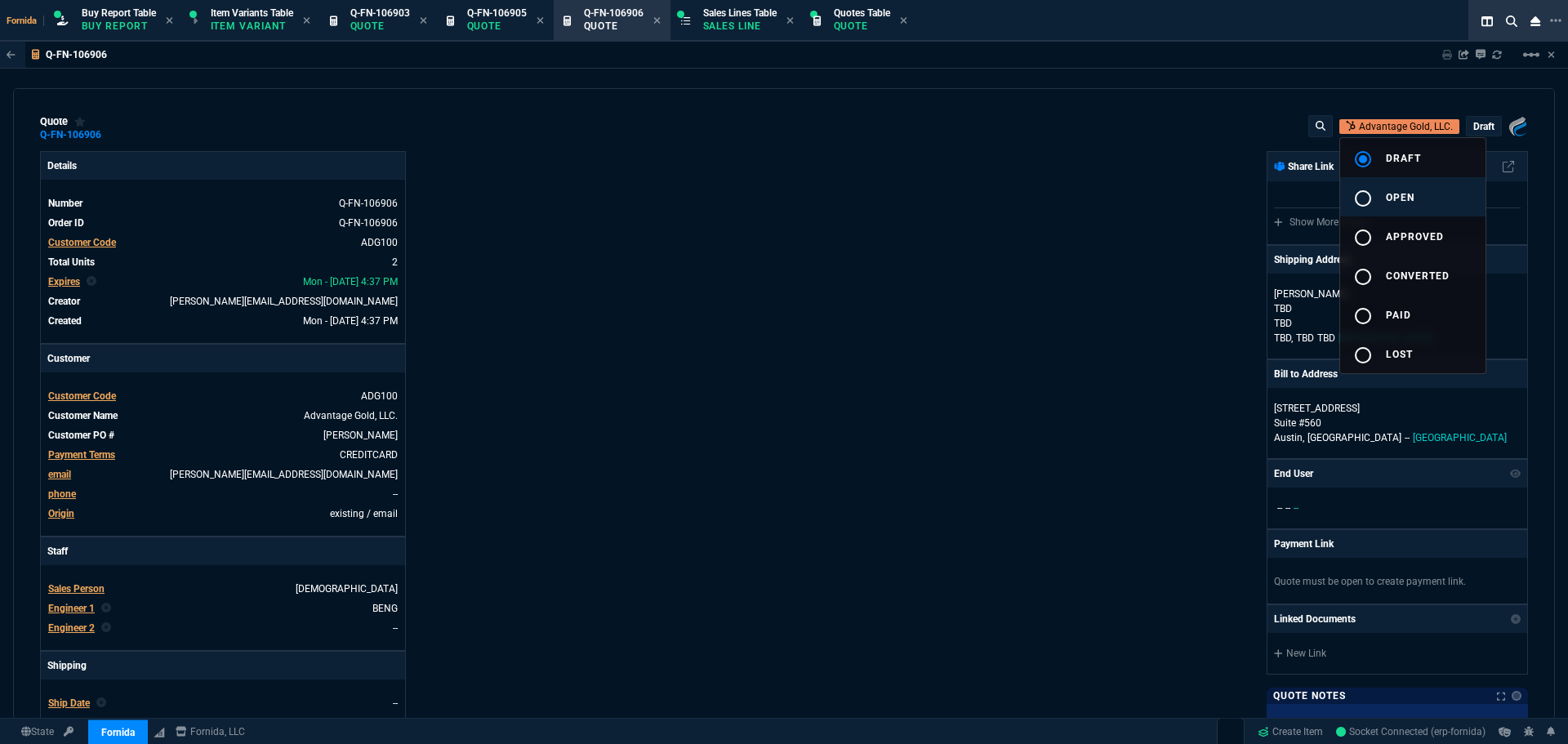
click at [1447, 186] on button "radio_button_unchecked open" at bounding box center [1413, 196] width 145 height 39
click at [1079, 297] on div at bounding box center [784, 372] width 1568 height 744
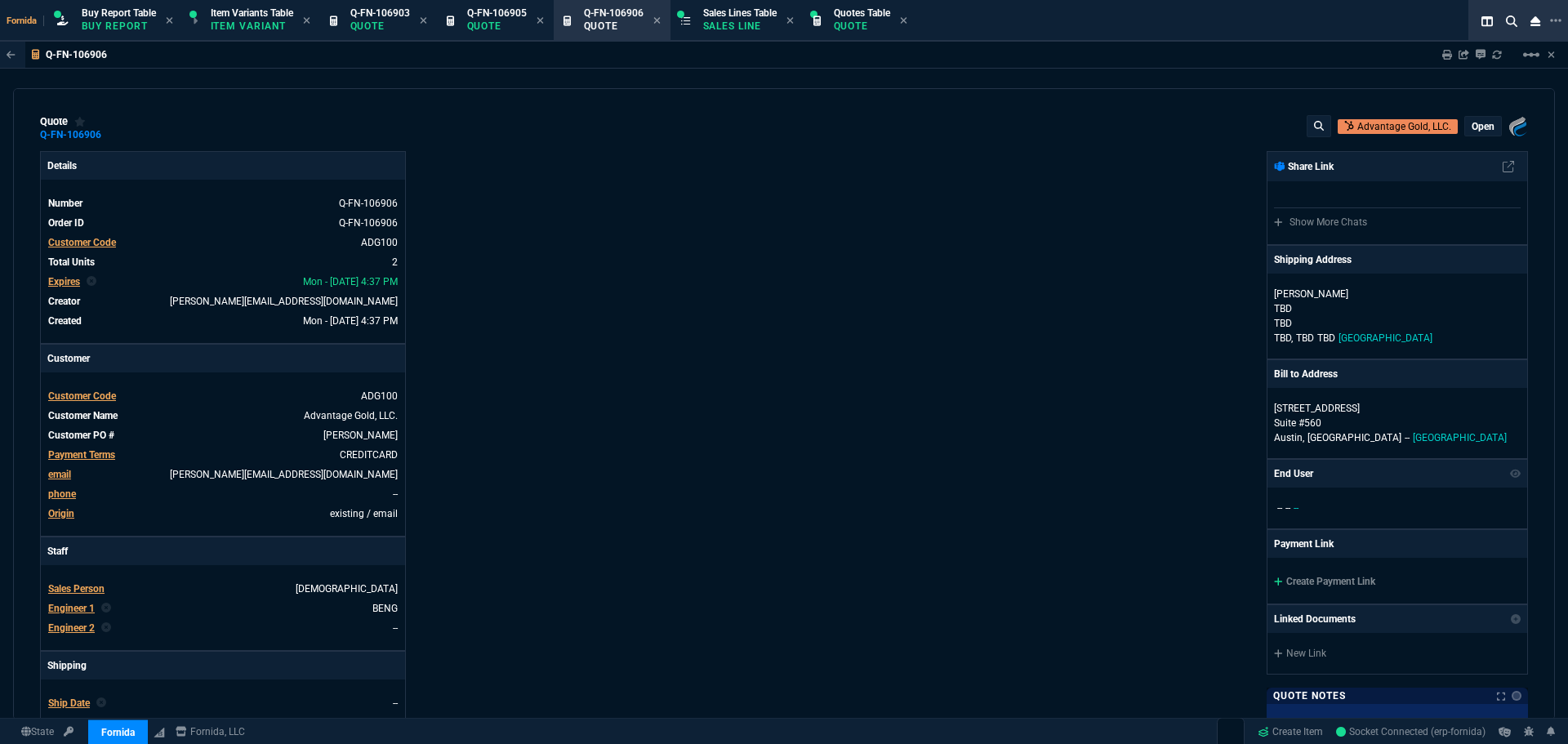
type input "20"
type input "100"
type input "50"
type input "125"
click at [1351, 579] on link "Create Payment Link" at bounding box center [1324, 581] width 101 height 12
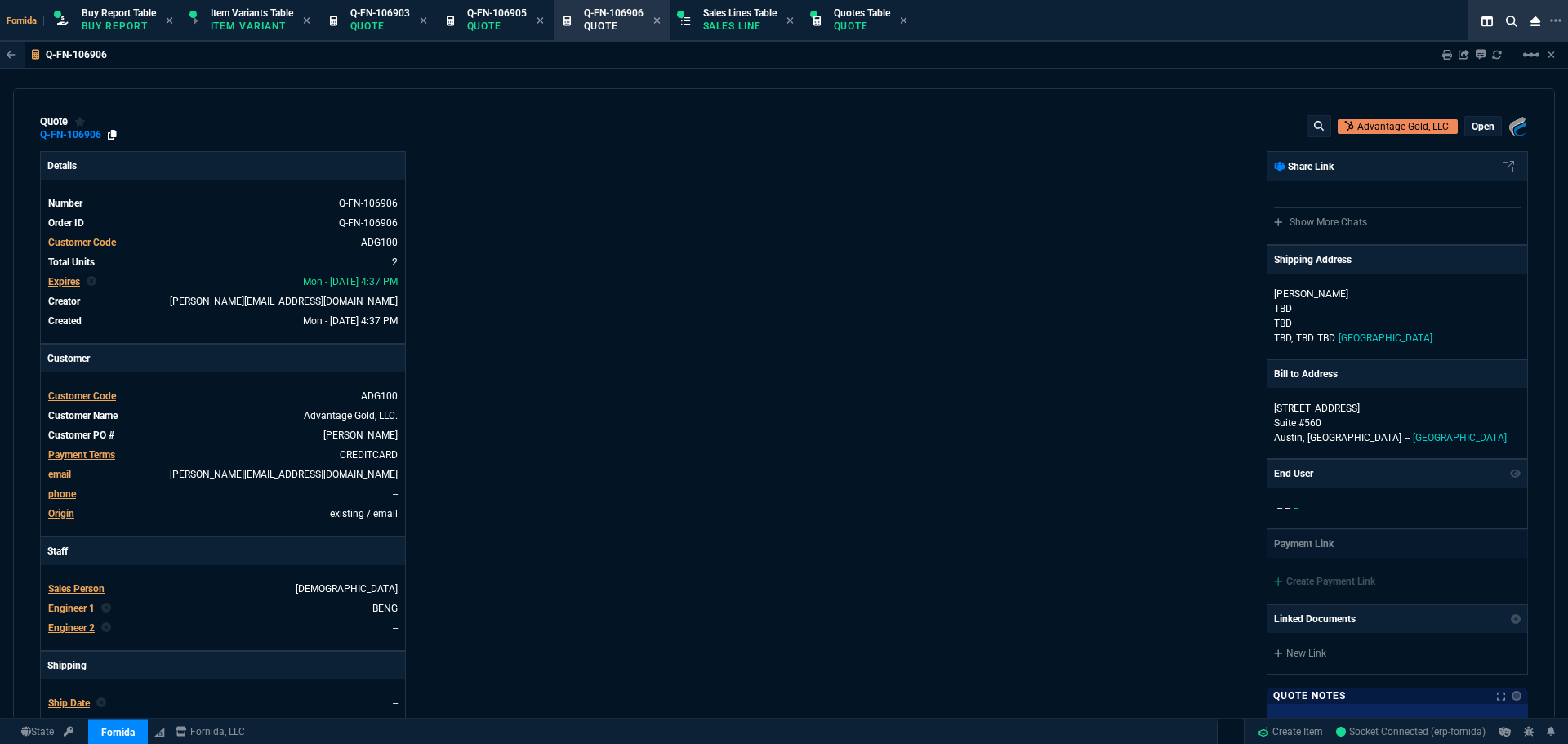
click at [114, 135] on icon at bounding box center [112, 134] width 9 height 10
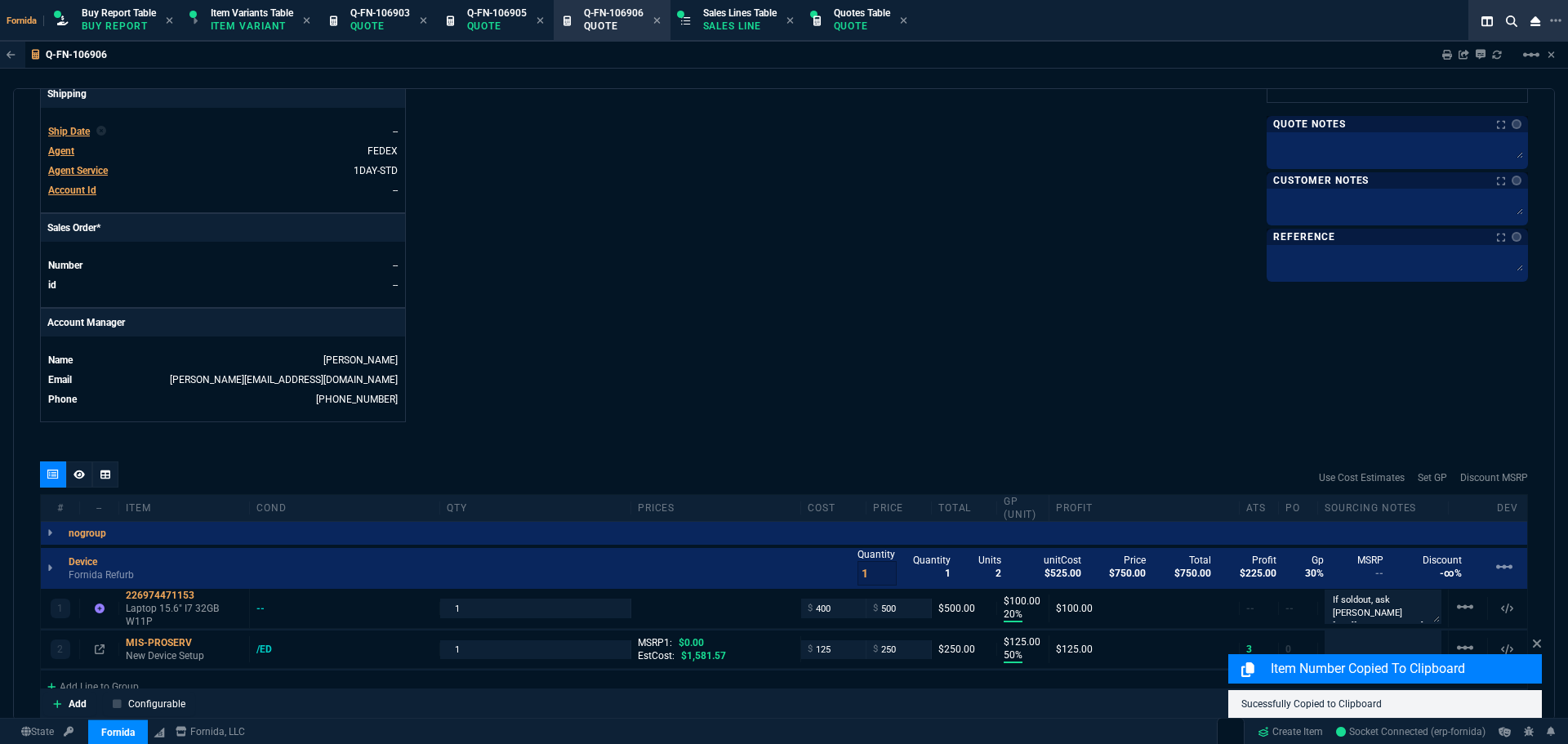
scroll to position [81, 0]
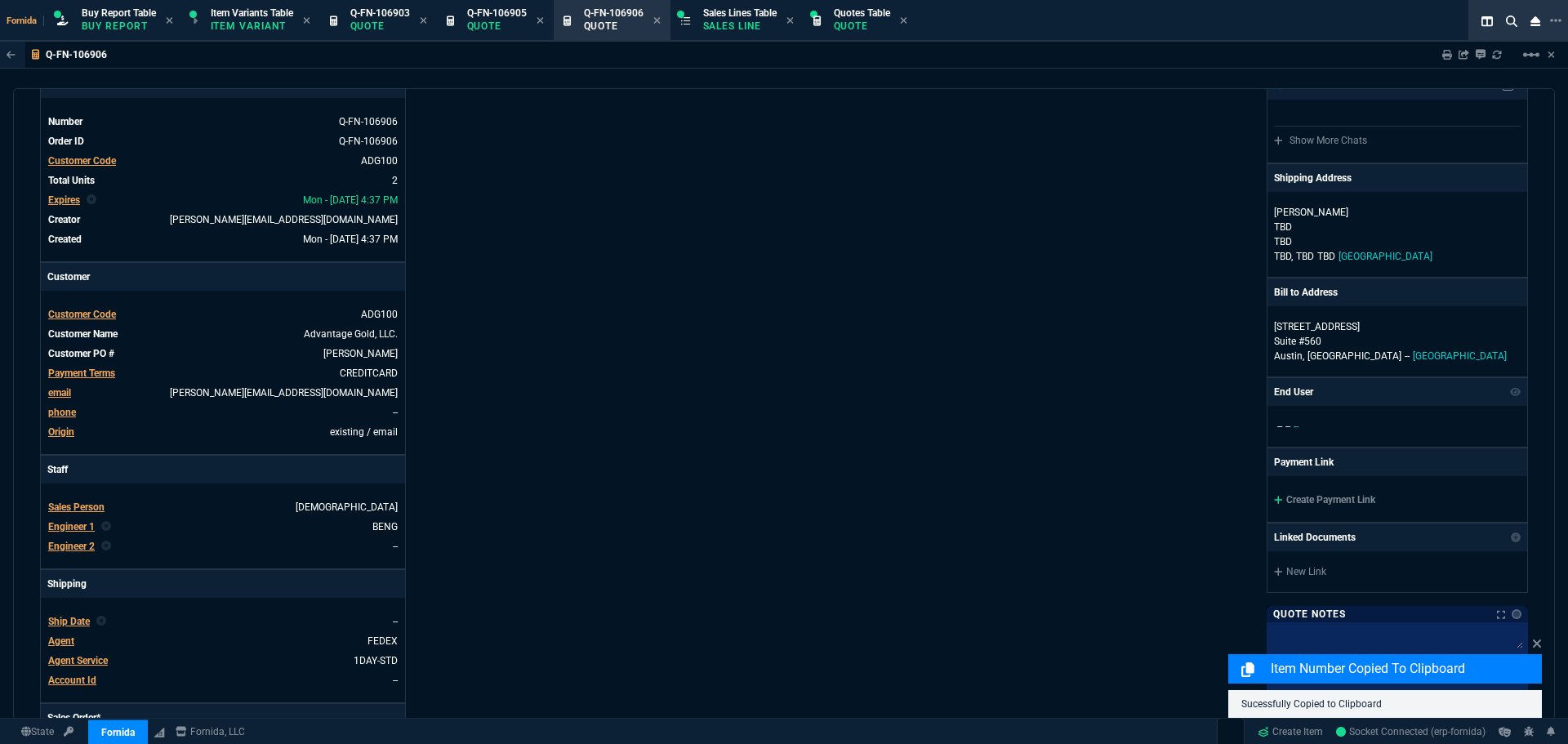
drag, startPoint x: 1324, startPoint y: 505, endPoint x: 1156, endPoint y: 460, distance: 173.9
click at [1324, 505] on link "Create Payment Link" at bounding box center [1324, 500] width 101 height 12
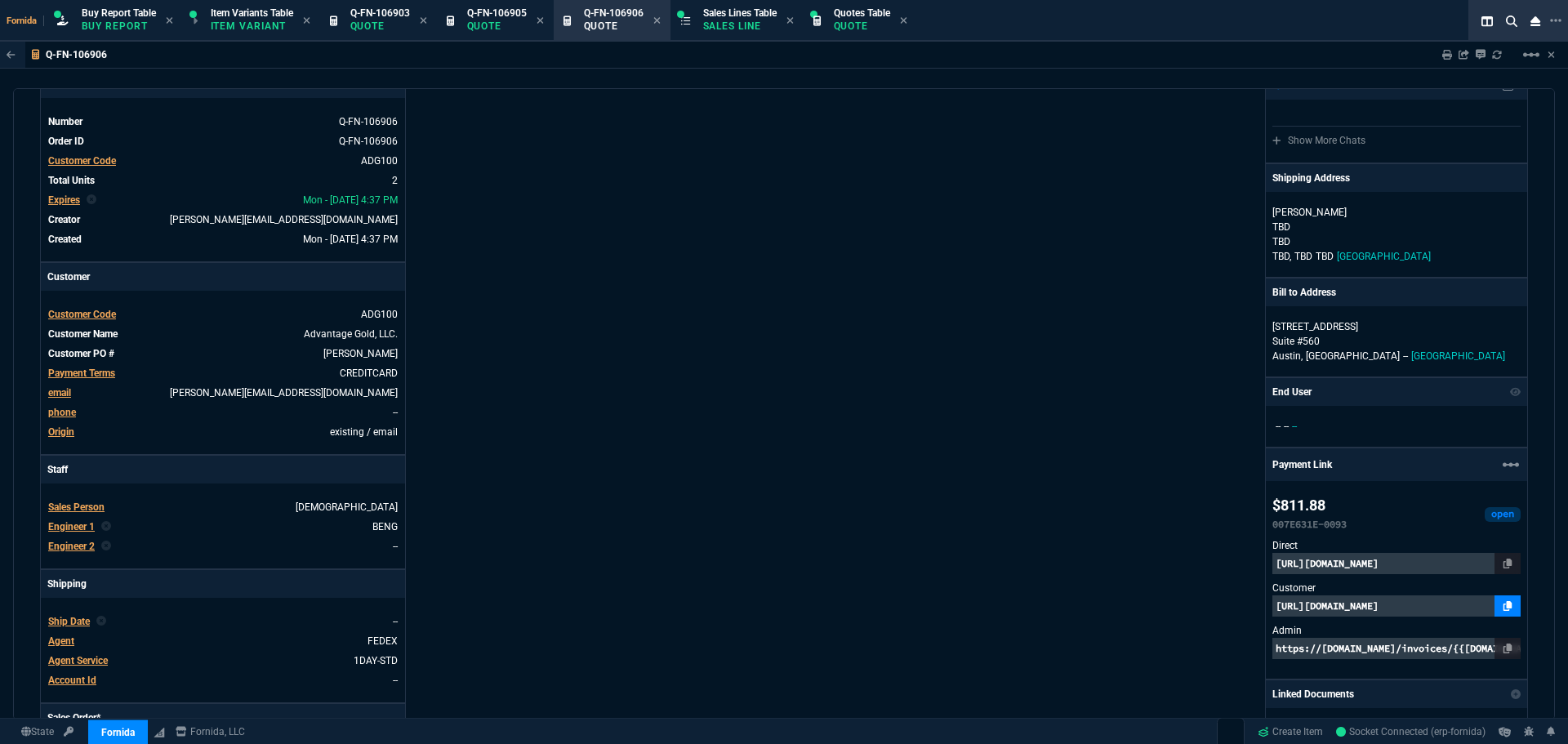
click at [1494, 609] on link at bounding box center [1507, 606] width 27 height 22
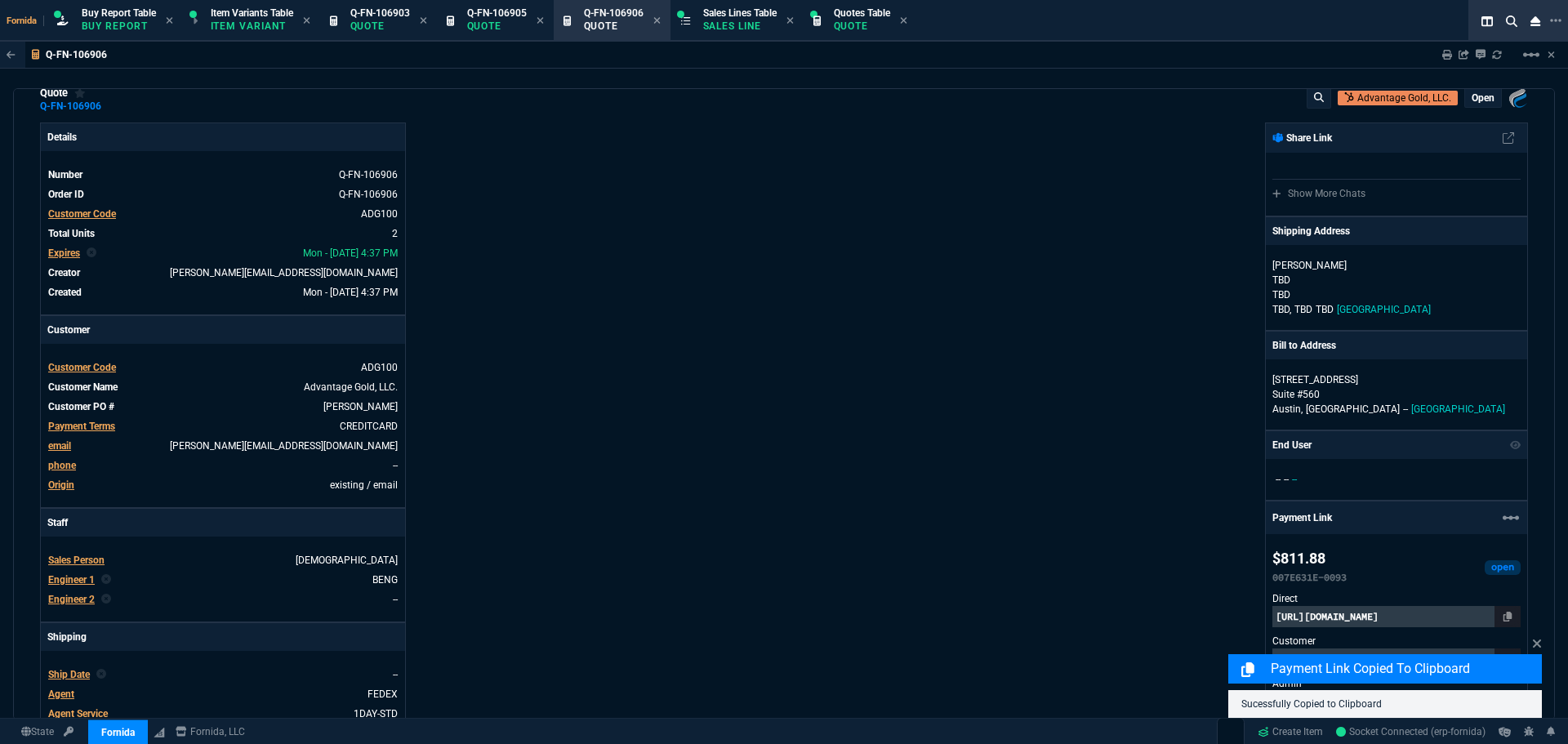
scroll to position [0, 0]
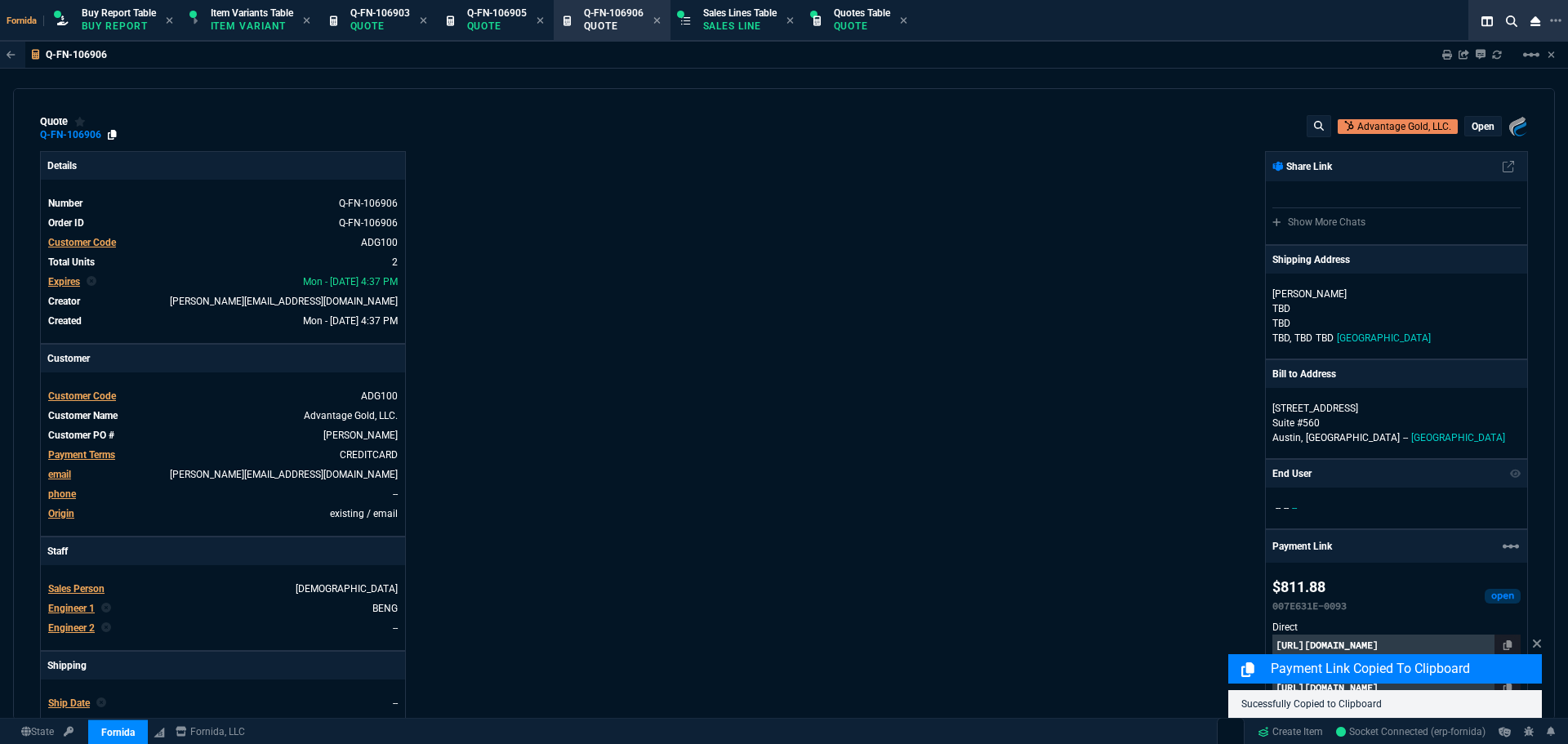
click at [109, 138] on icon at bounding box center [112, 134] width 9 height 10
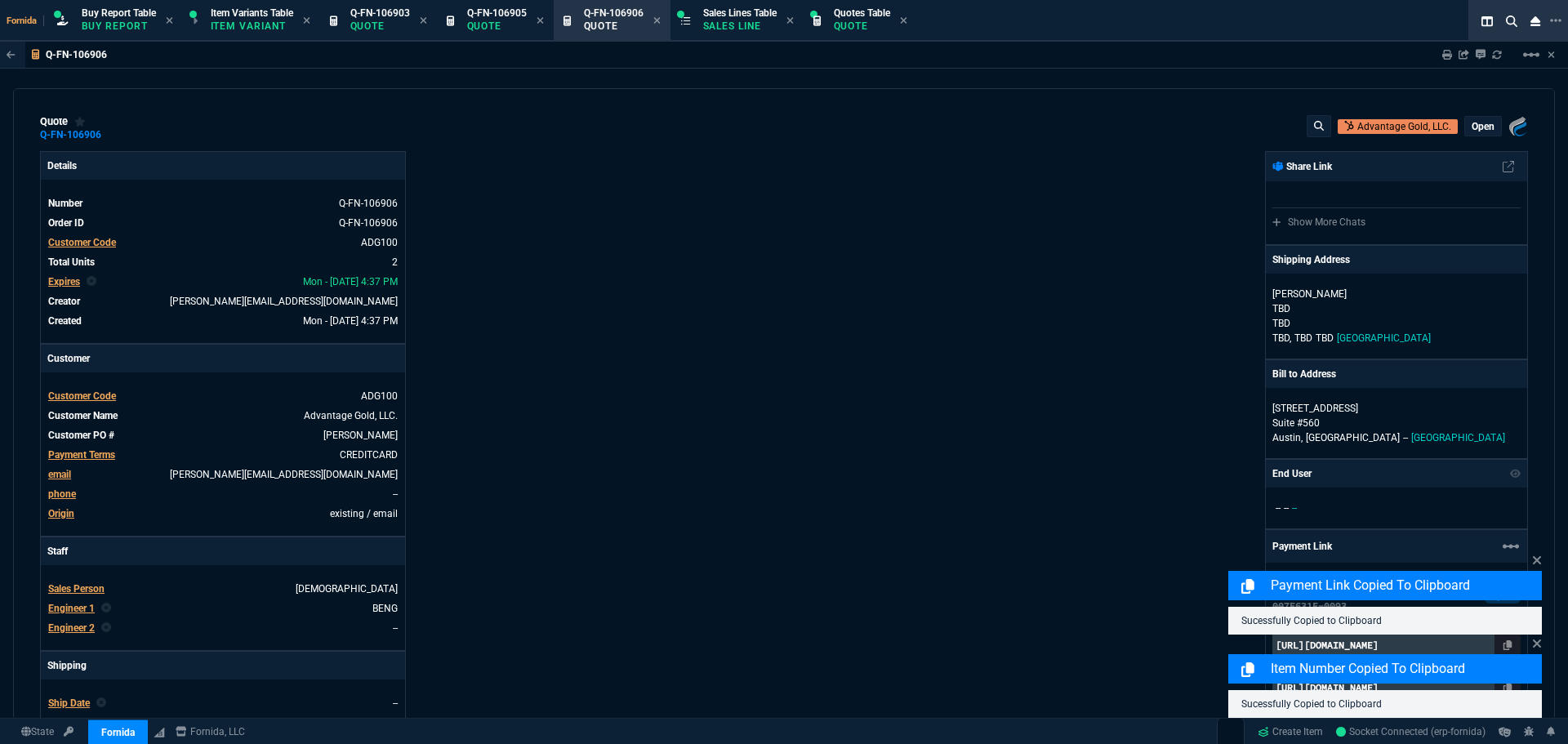
click at [998, 205] on div "Fornida, LLC 2609 Technology Dr Suite 300 Plano, TX 75074 Share Link Show More …" at bounding box center [1156, 579] width 744 height 856
click at [1449, 58] on icon at bounding box center [1447, 55] width 10 height 10
type input "20"
type input "100"
type input "50"
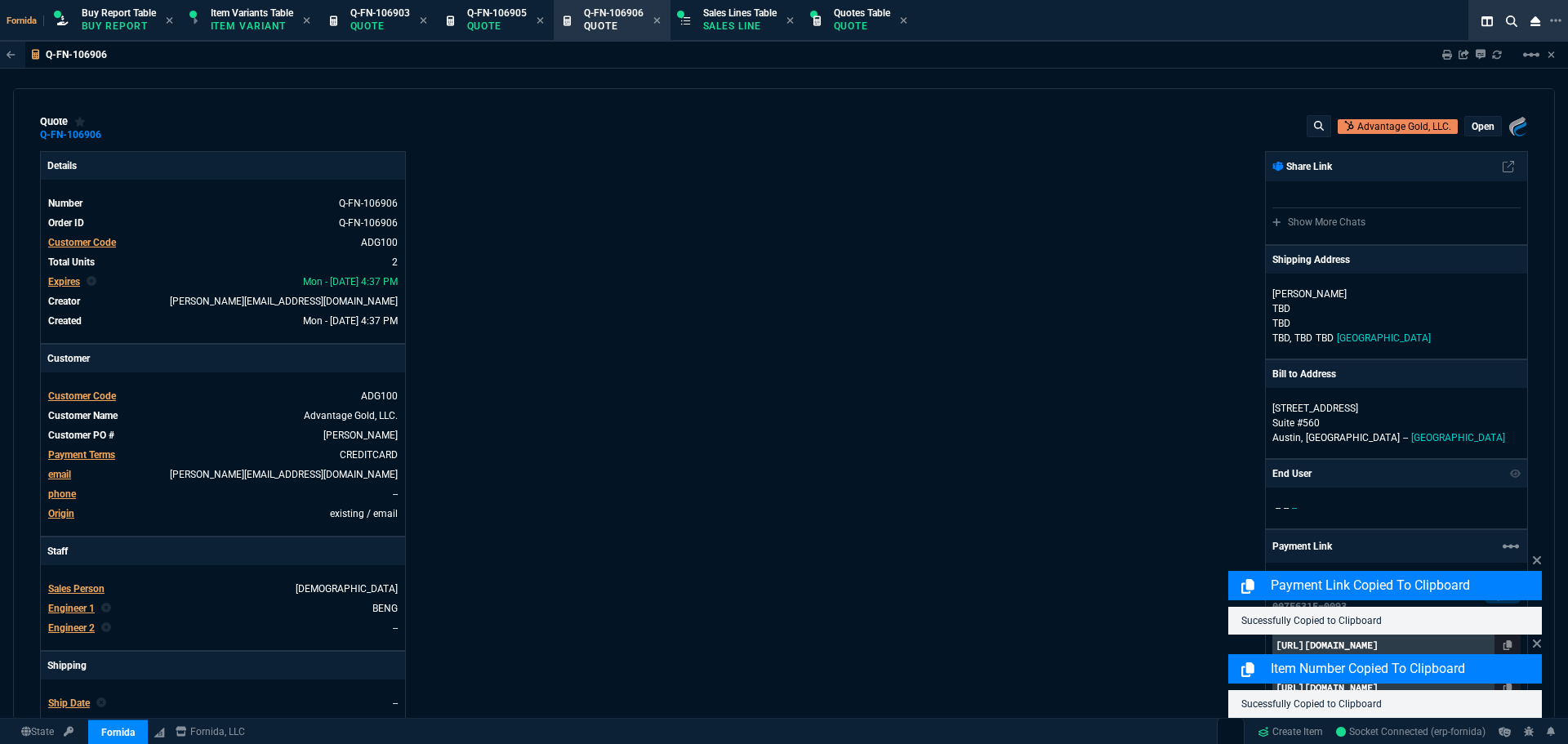
type input "125"
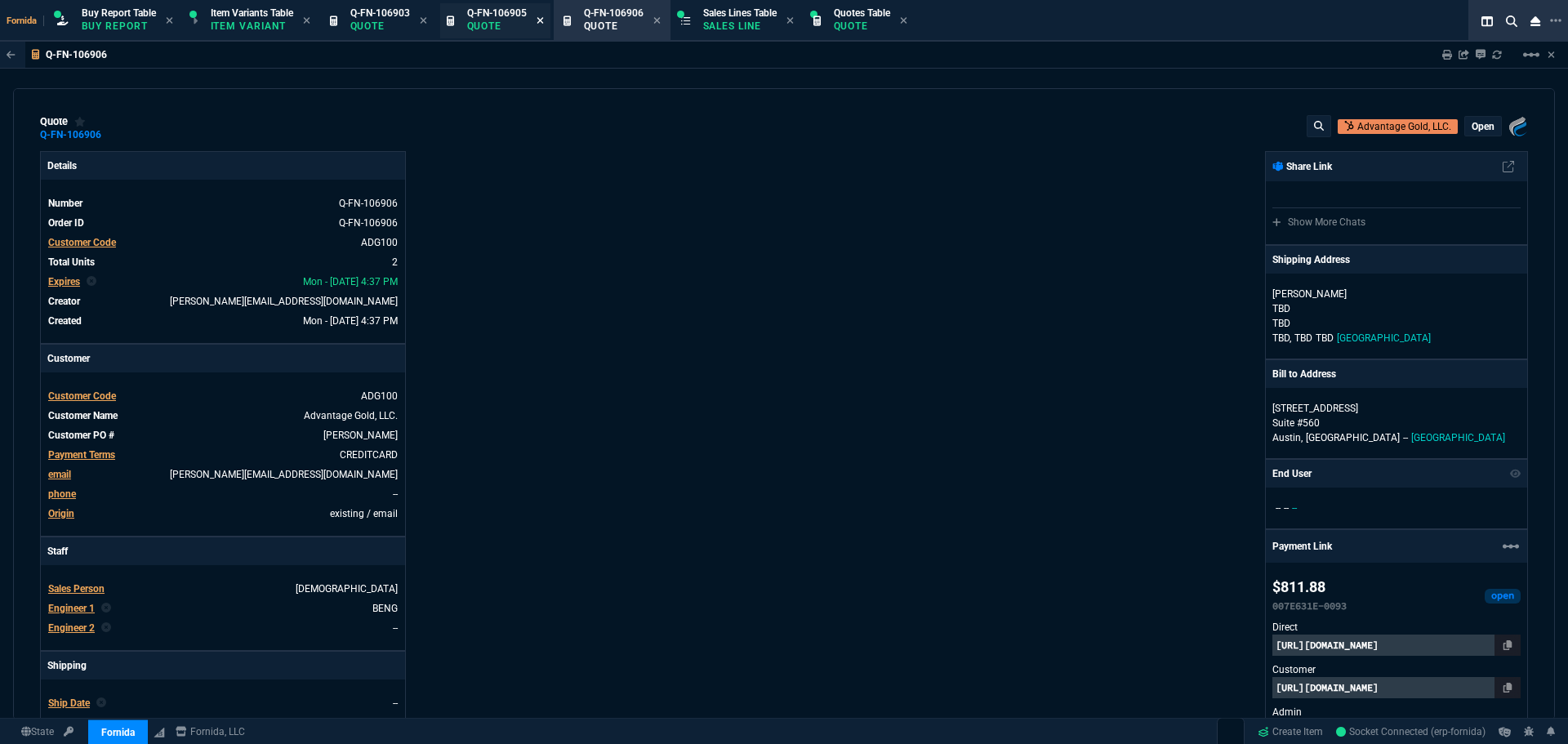
click at [427, 24] on icon at bounding box center [422, 21] width 7 height 10
click at [427, 17] on icon at bounding box center [422, 21] width 7 height 10
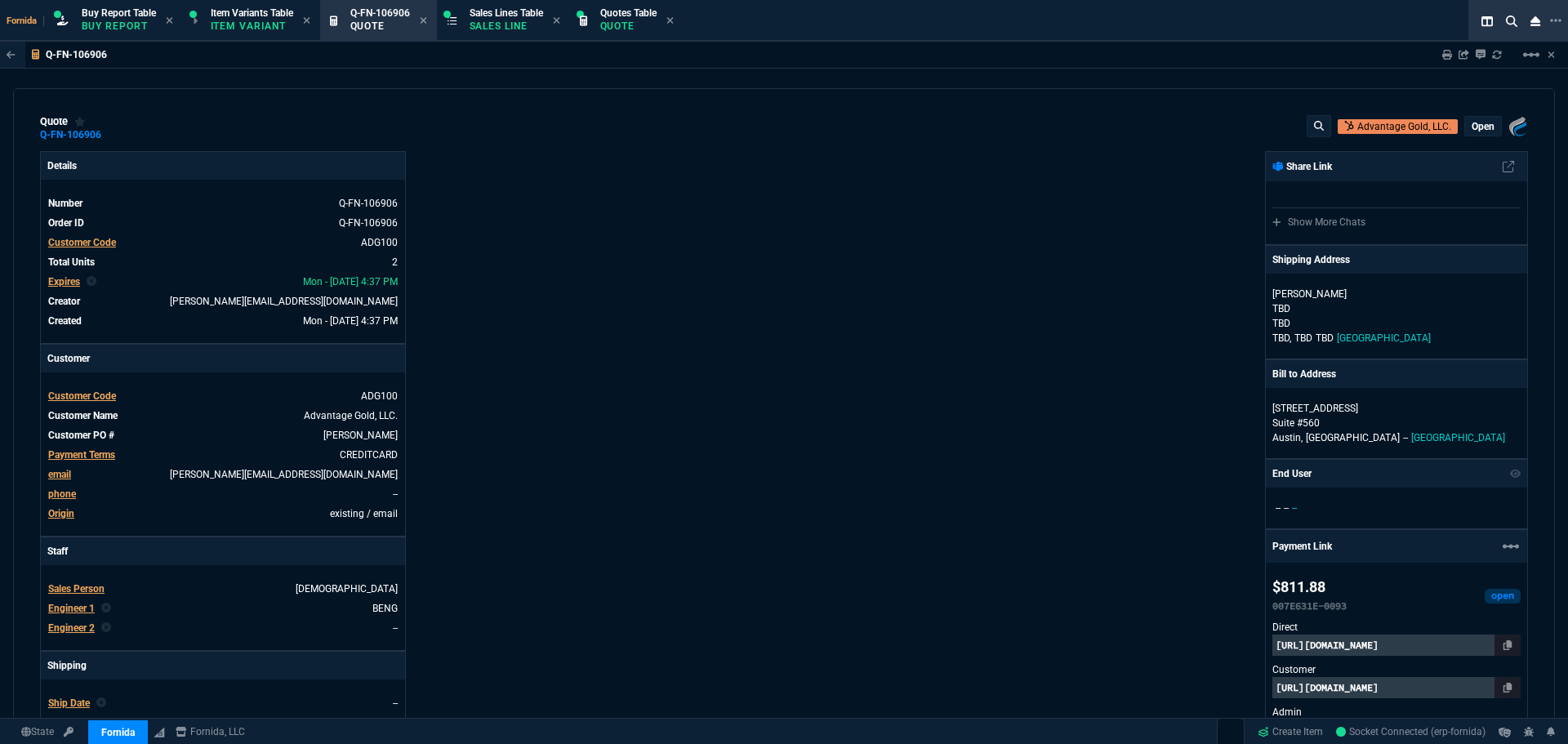
click at [605, 167] on div "Details Number Q-FN-106906 Order ID Q-FN-106906 Customer Code ADG100 Total Unit…" at bounding box center [412, 579] width 744 height 856
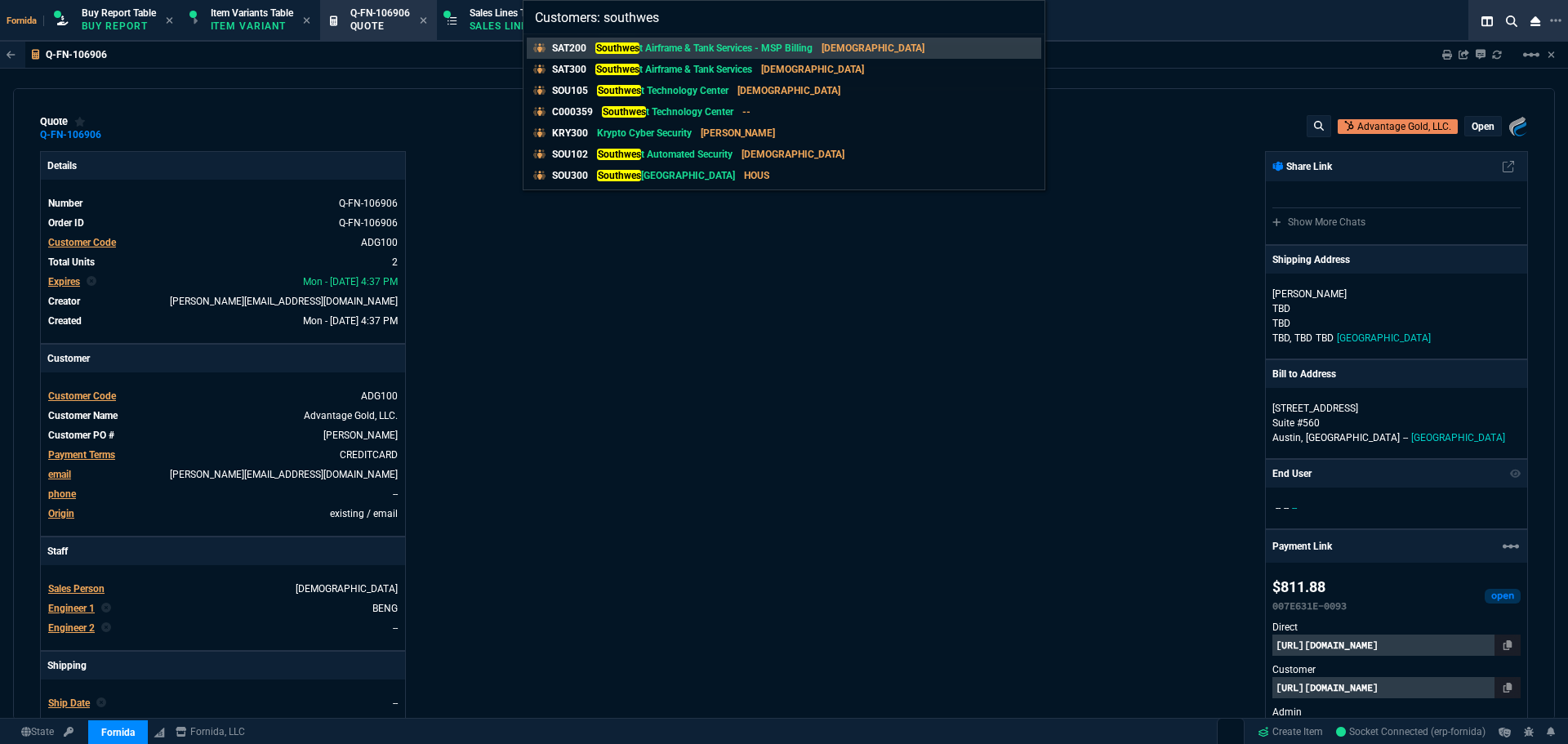
type input "Customers: southwest"
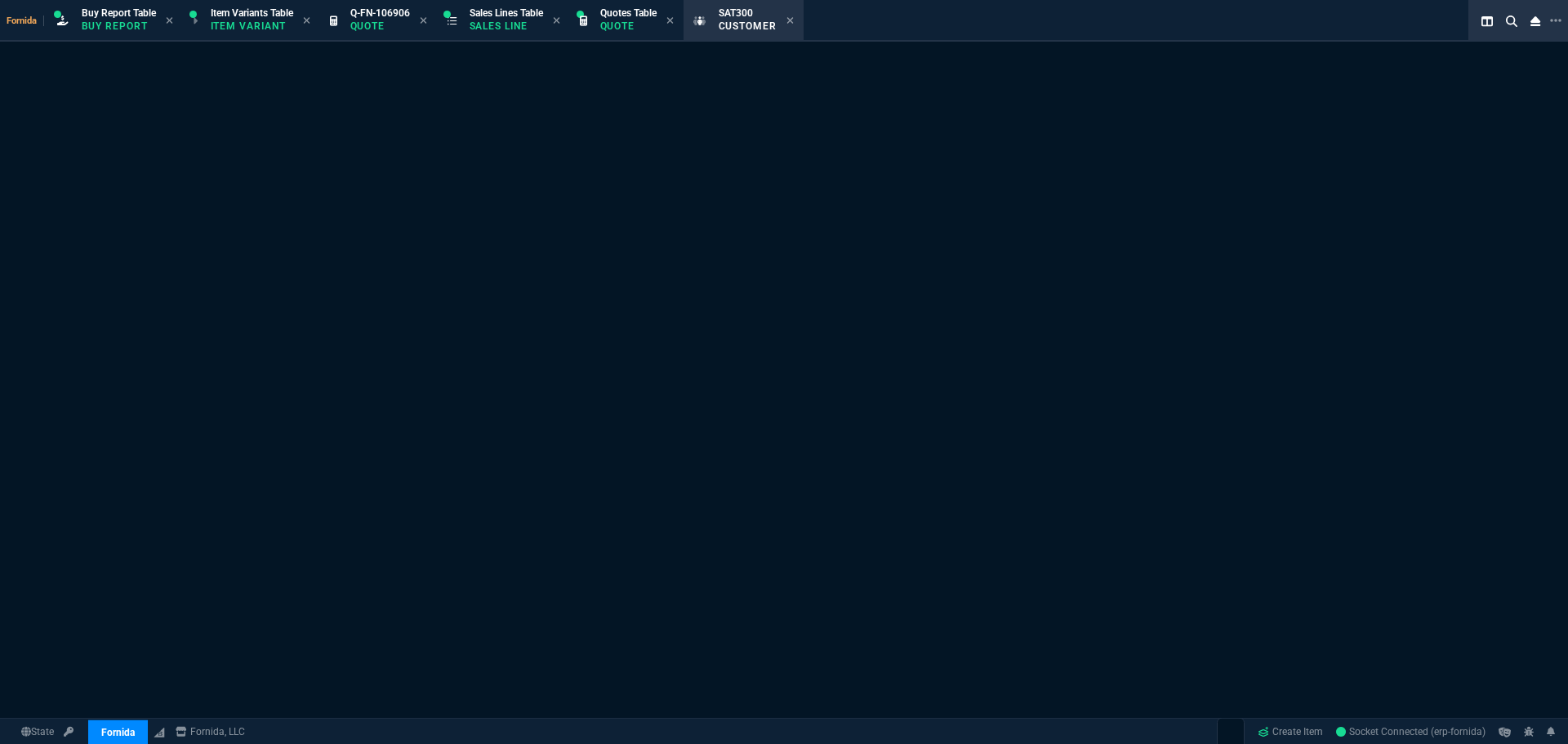
select select "1: quotes"
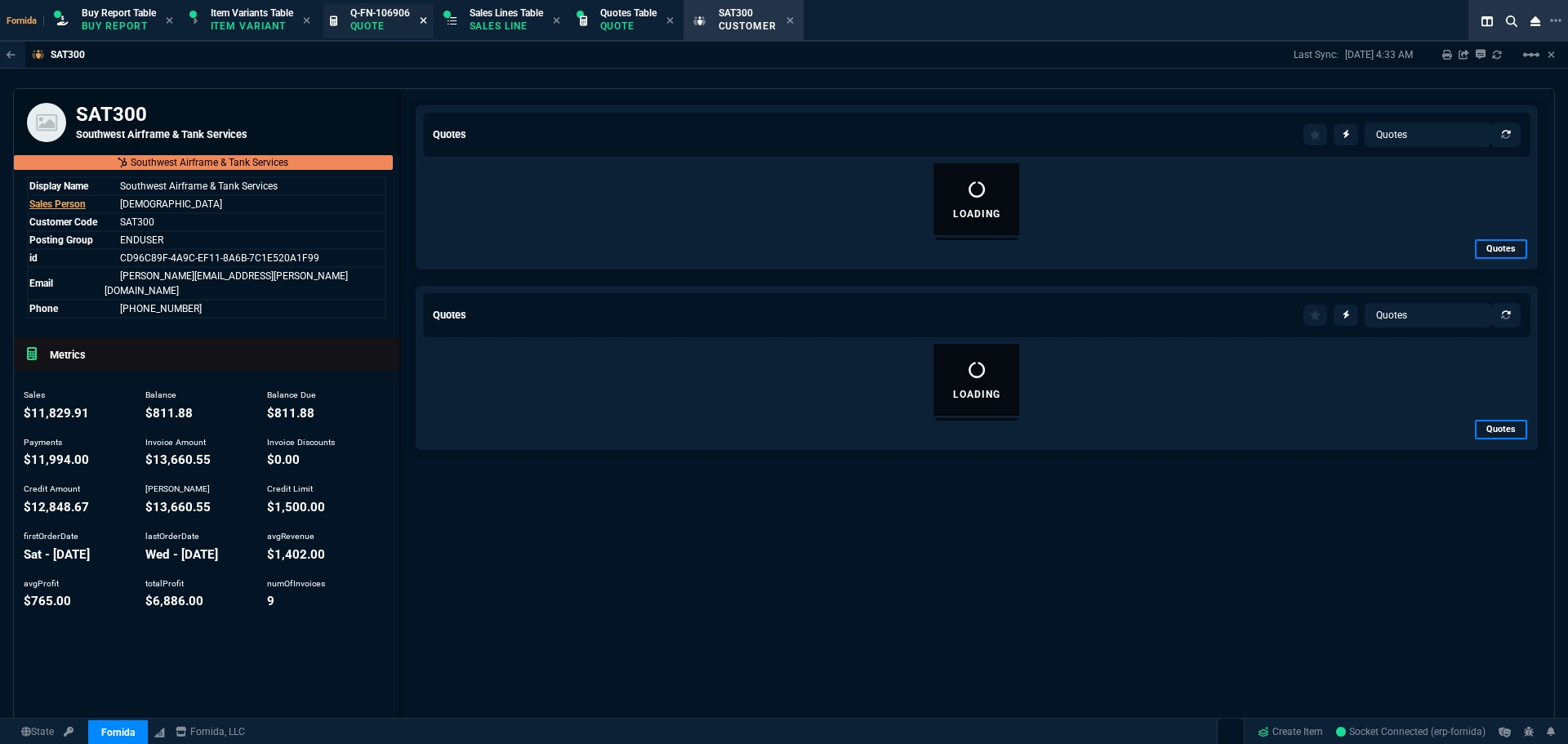
click at [426, 20] on icon at bounding box center [422, 20] width 7 height 7
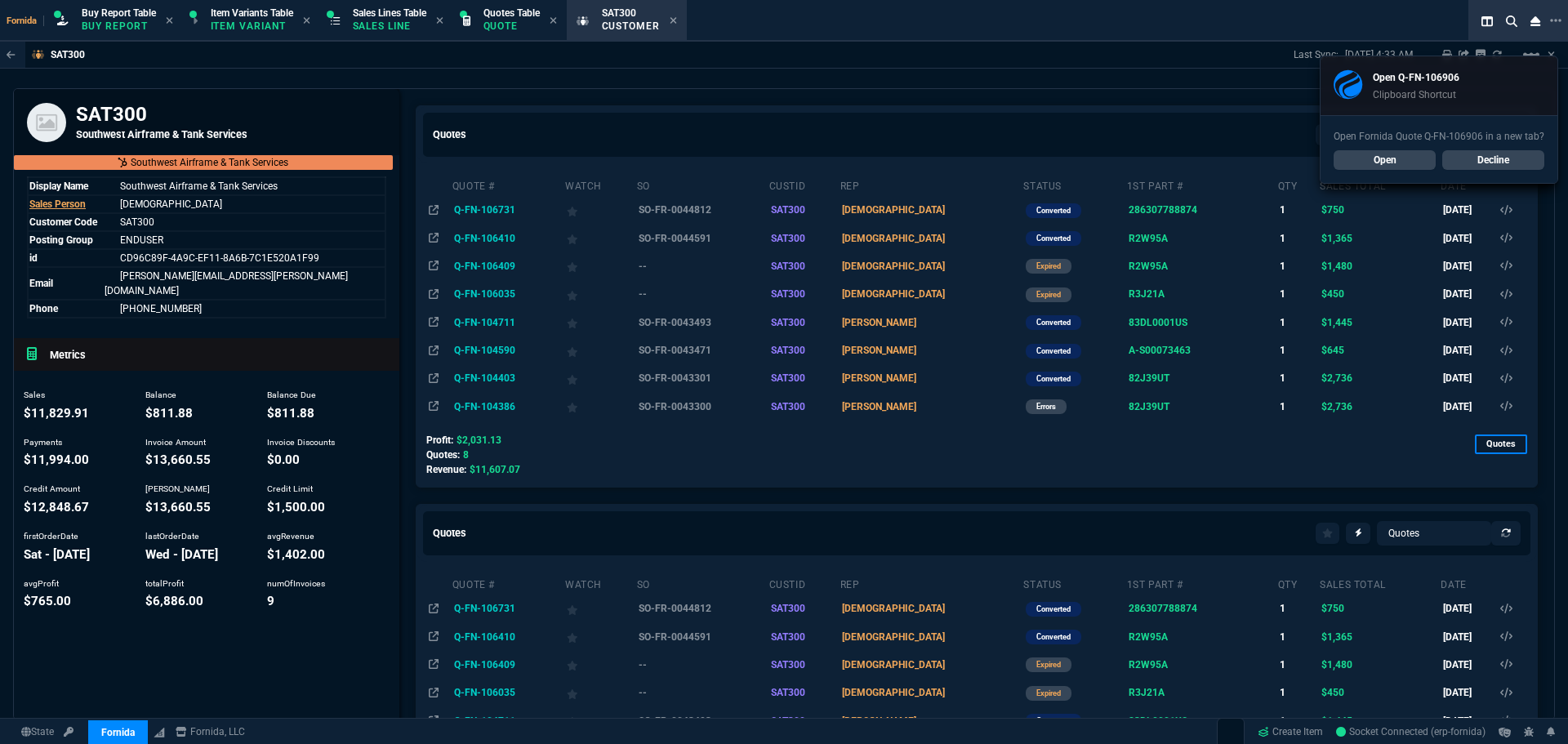
click at [1507, 166] on link "Decline" at bounding box center [1493, 160] width 102 height 20
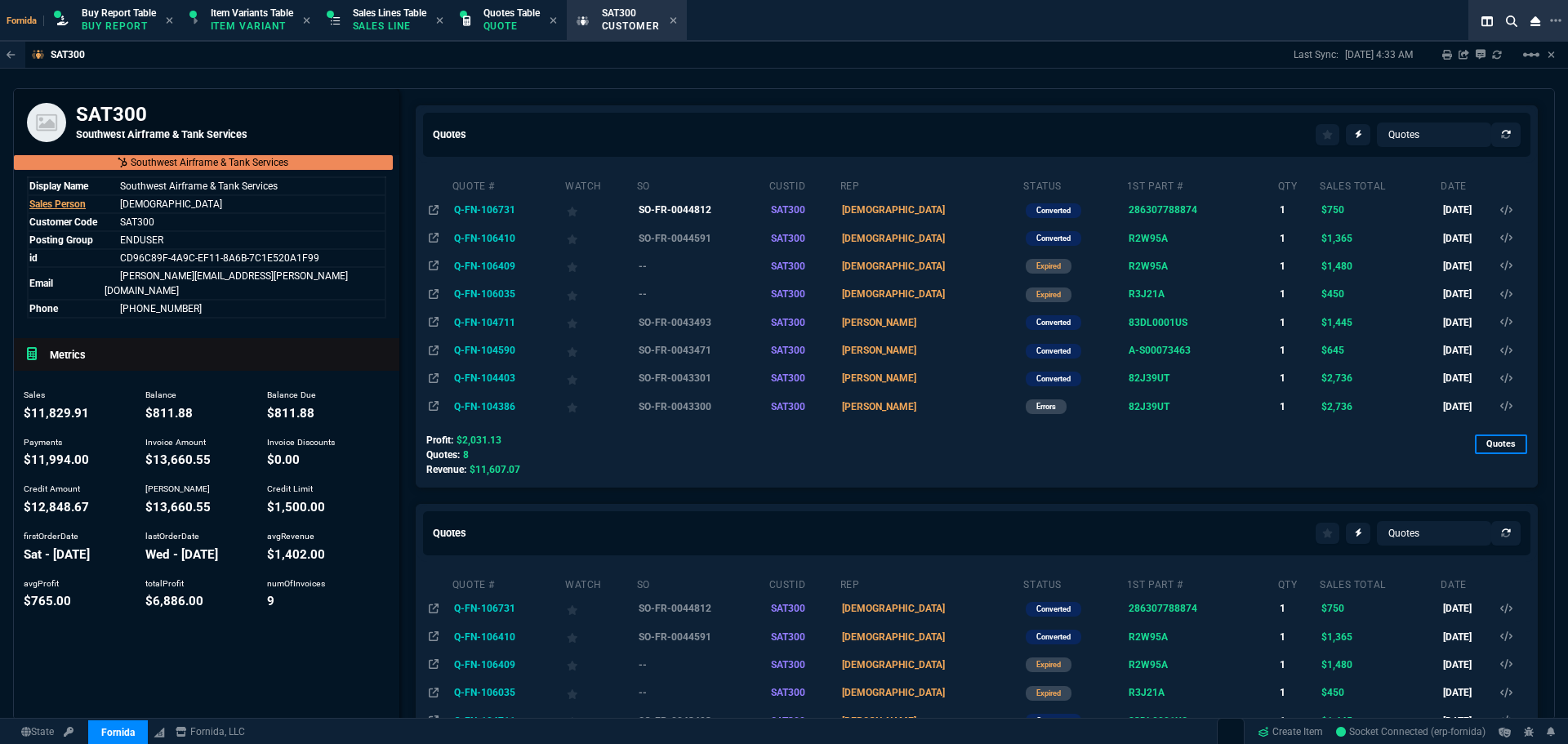
click at [701, 210] on td "SO-FR-0044812" at bounding box center [702, 210] width 133 height 27
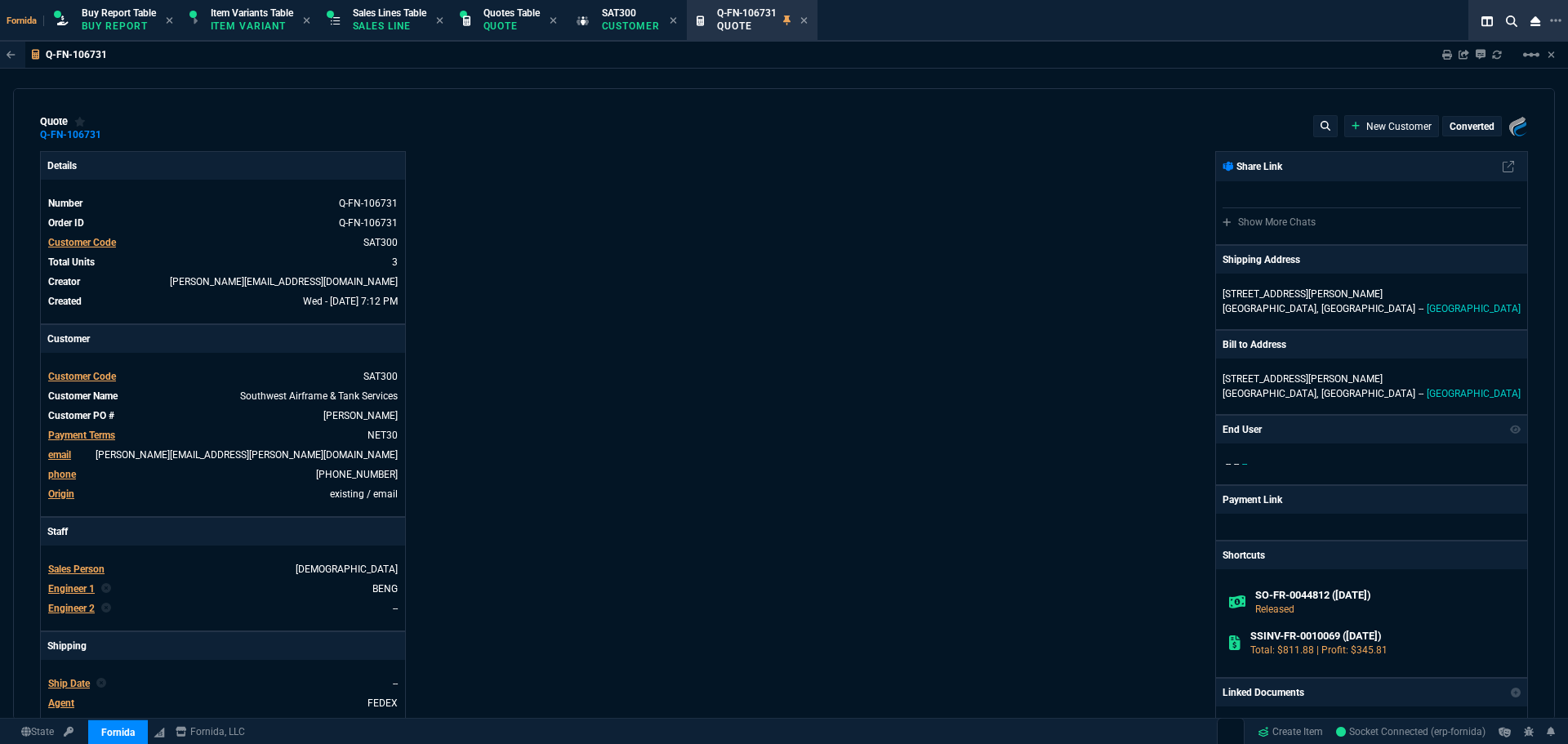
type input "23"
type input "117"
type input "60"
type input "150"
type input "0"
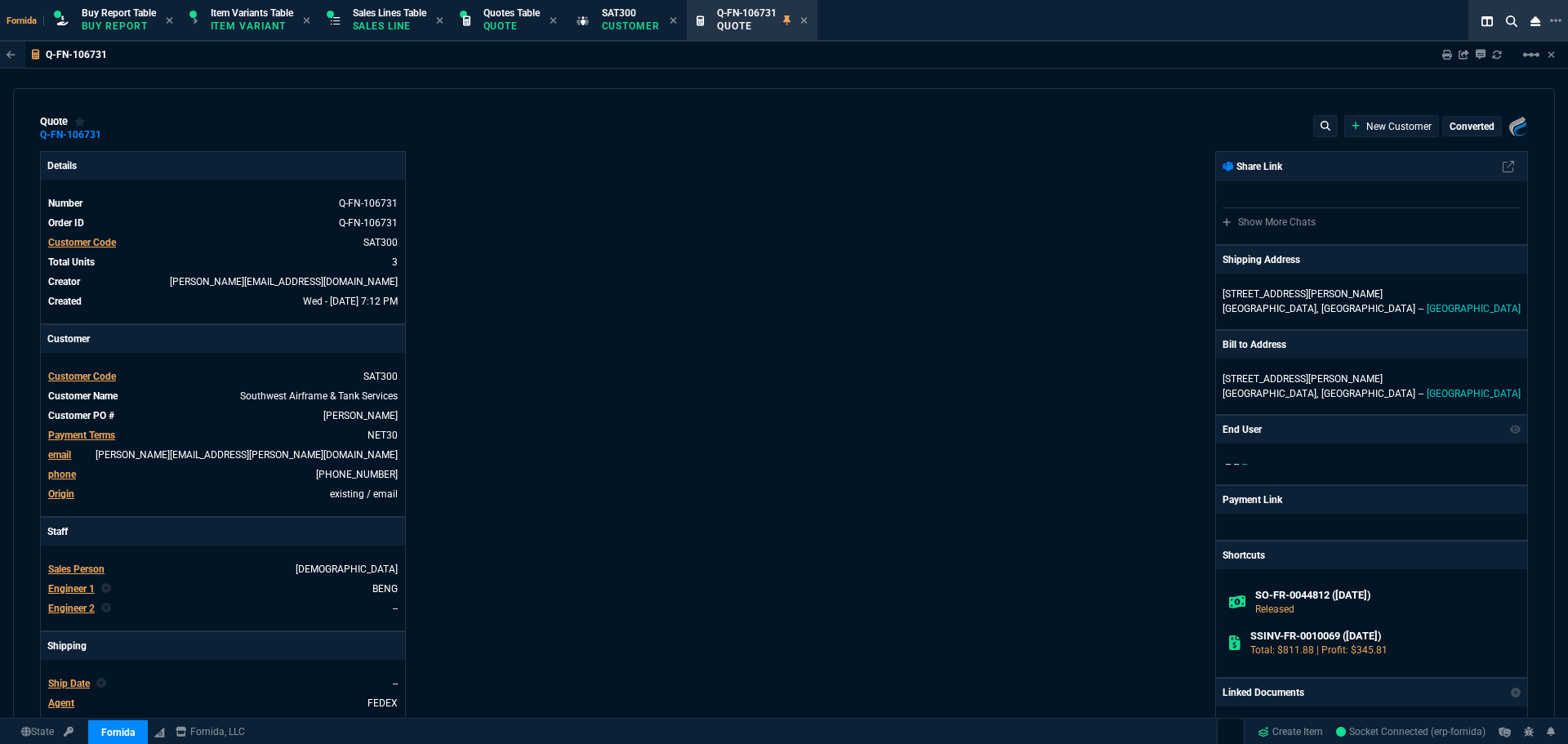
type input "0"
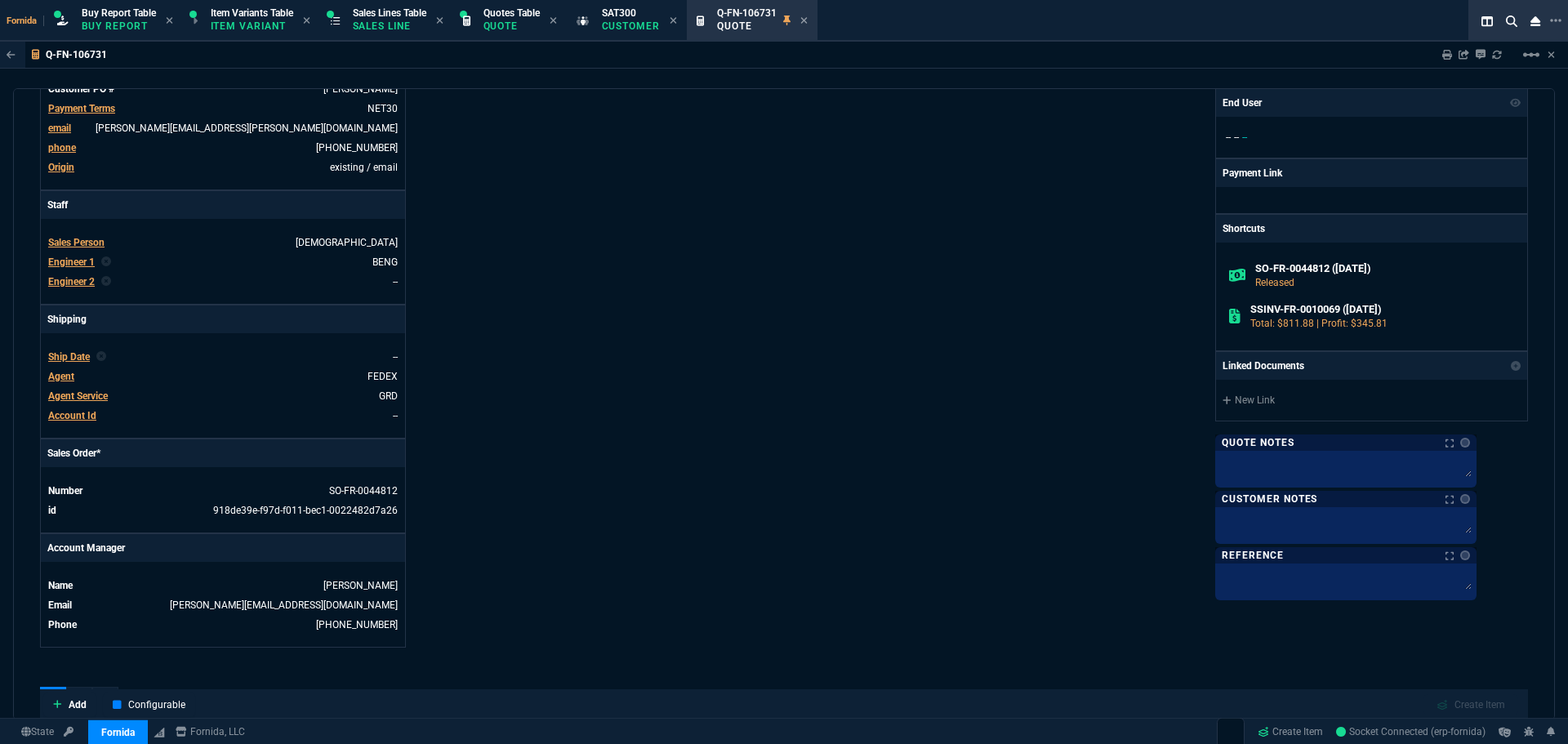
scroll to position [653, 0]
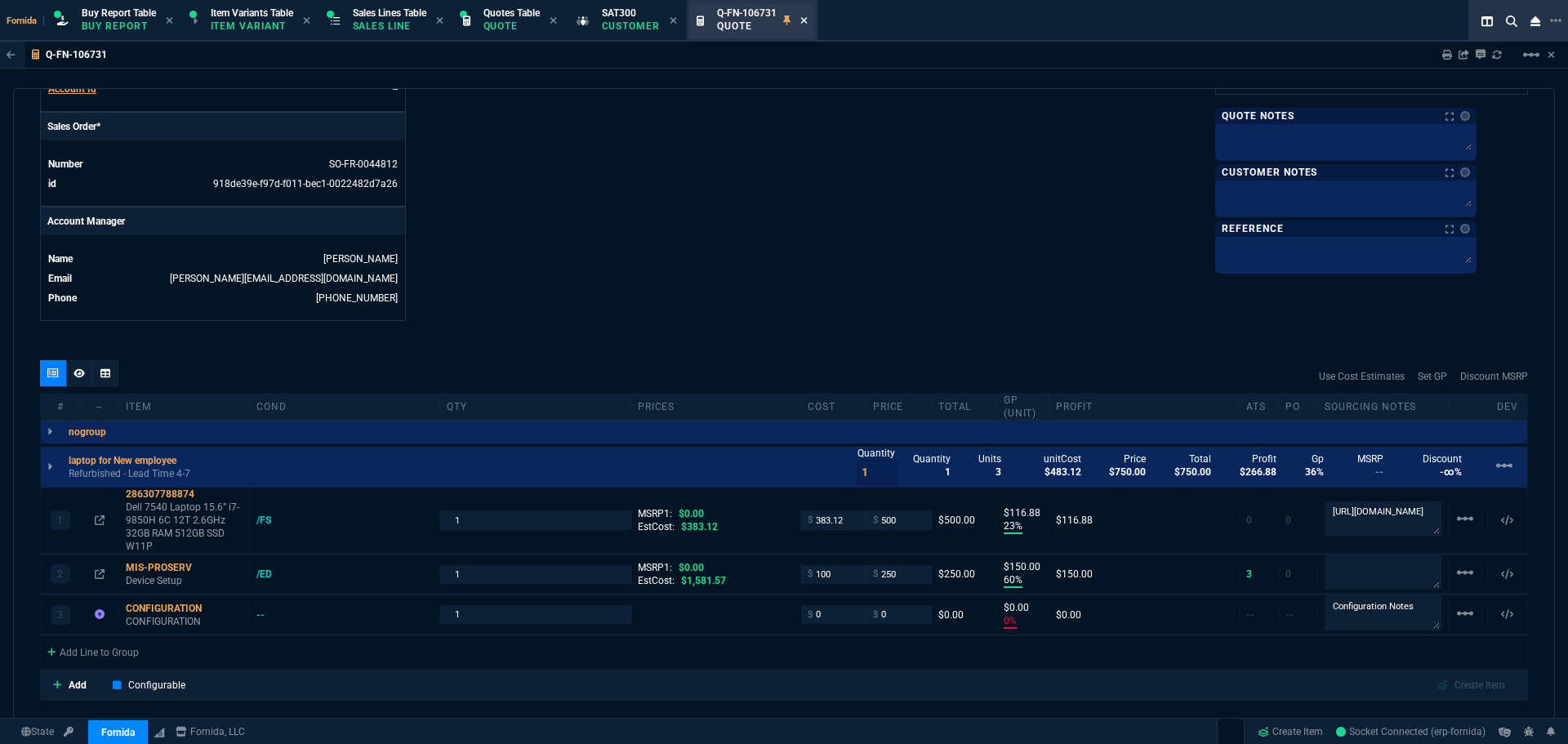
click at [808, 22] on icon at bounding box center [803, 21] width 7 height 10
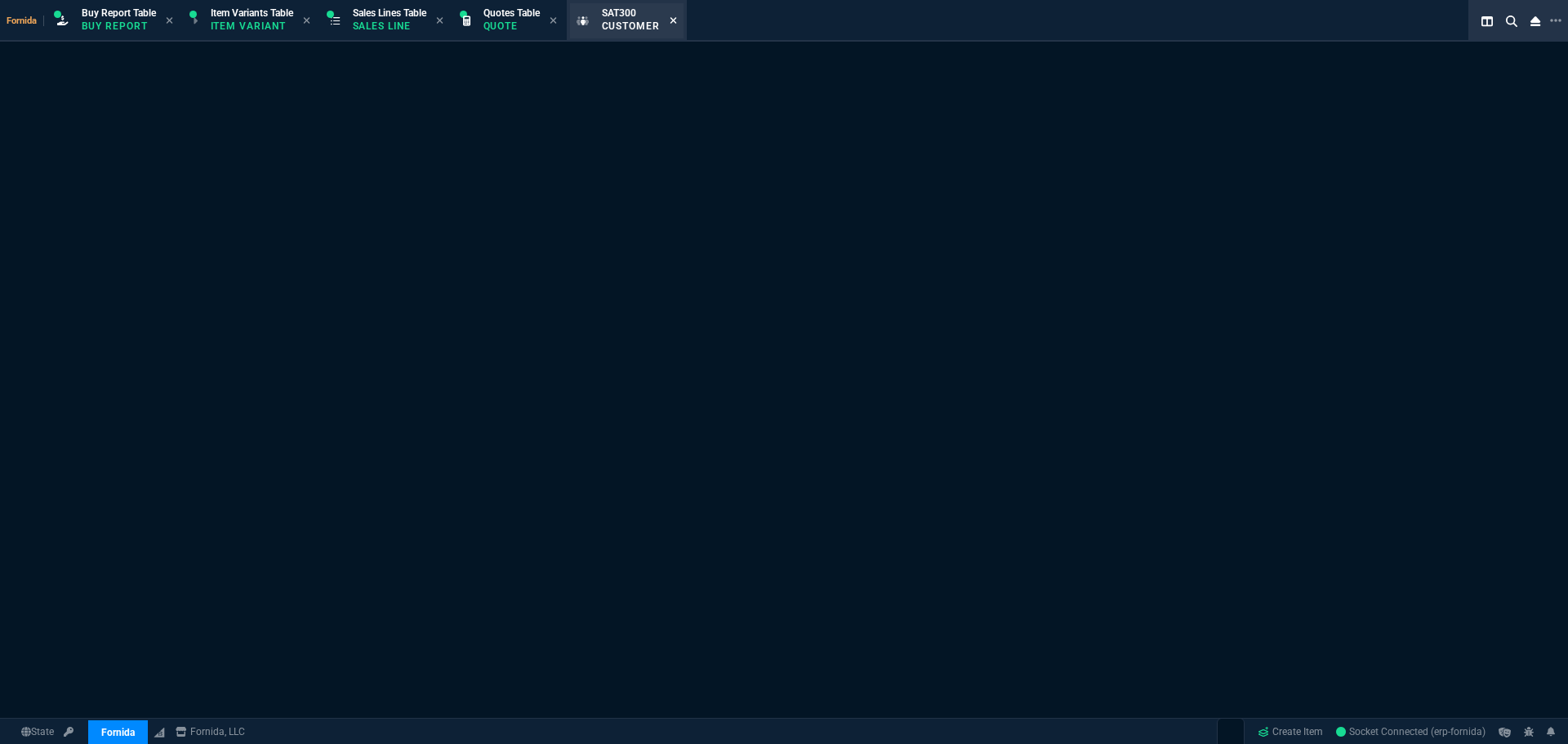
select select "1: quotes"
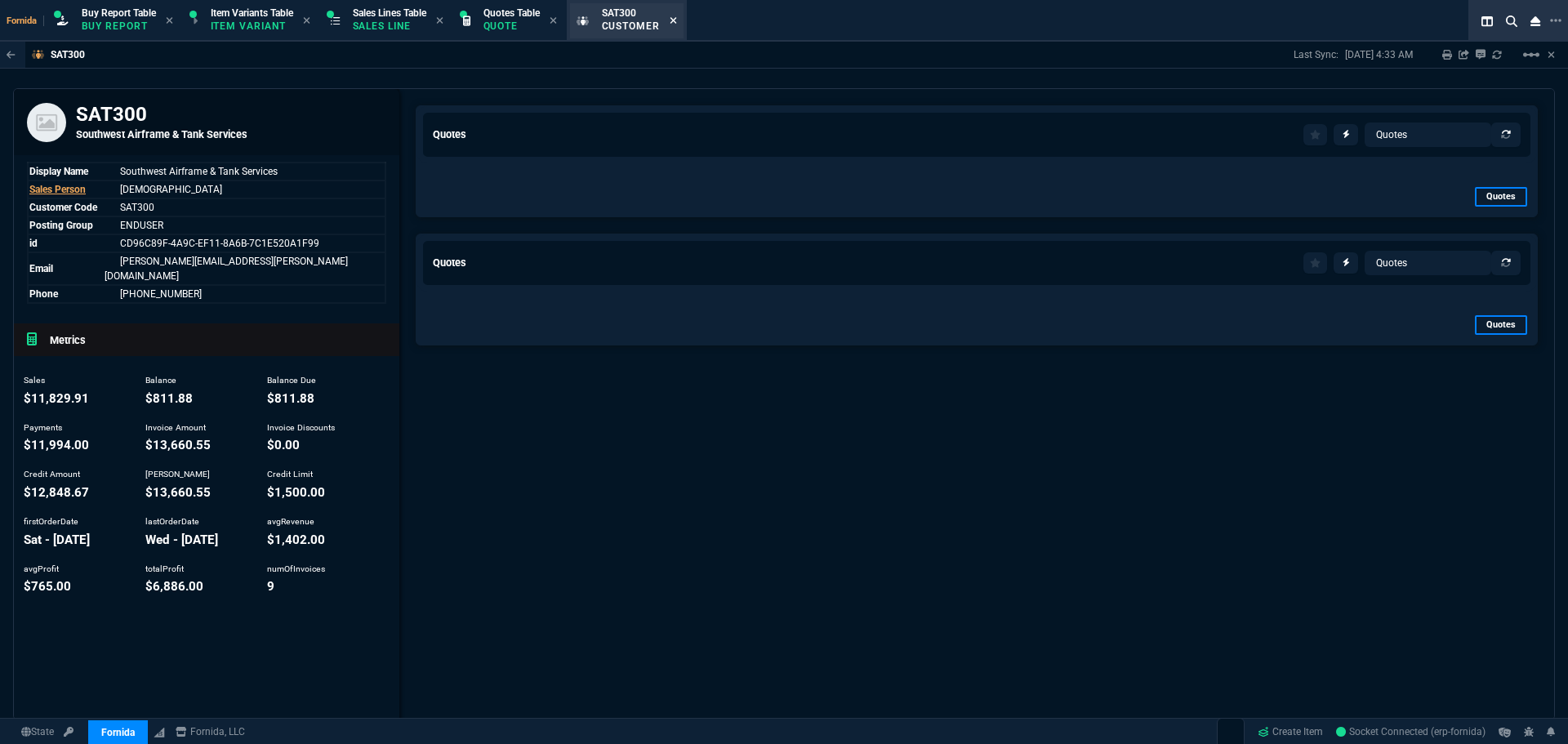
click at [676, 22] on icon at bounding box center [674, 20] width 7 height 7
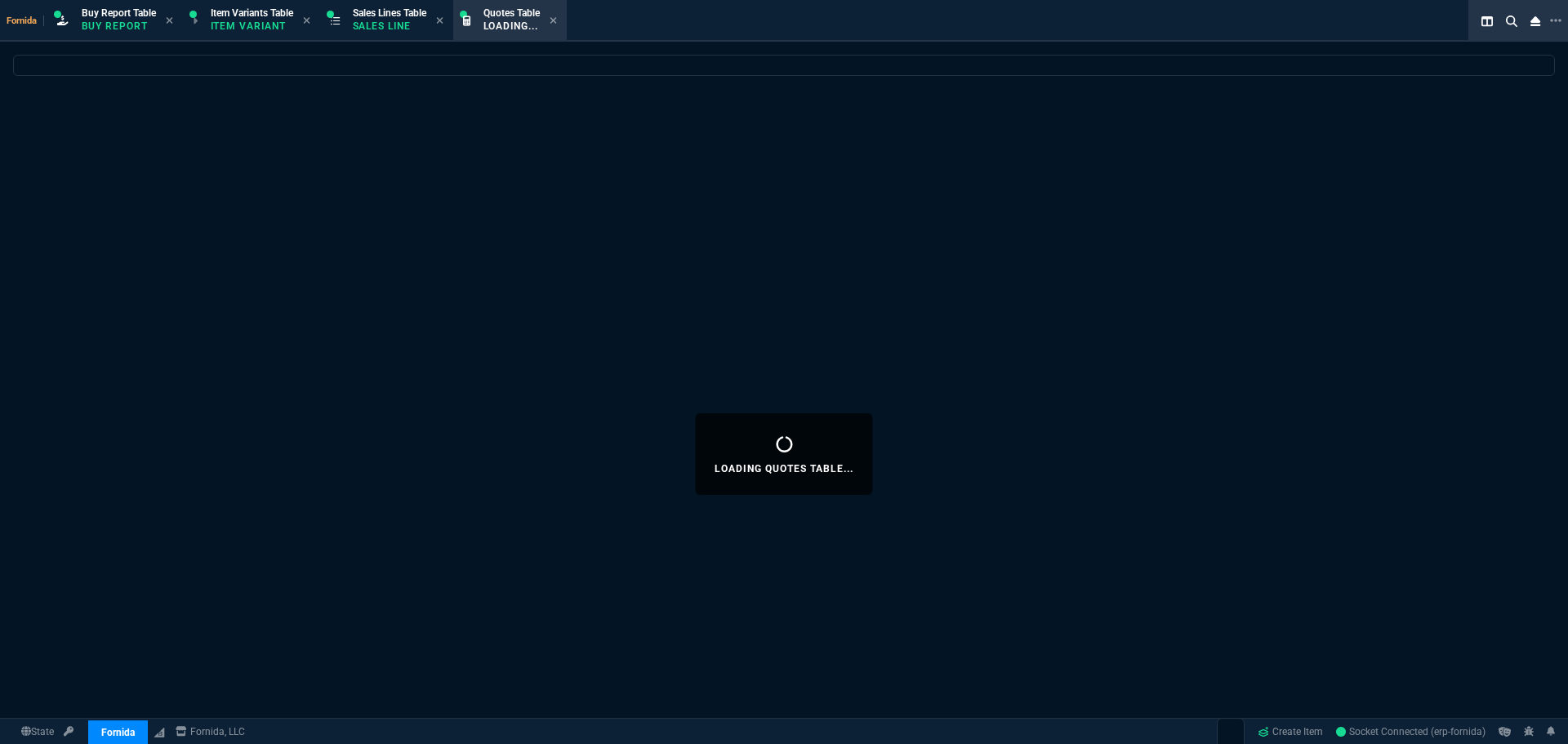
click at [385, 30] on p "Sales Line" at bounding box center [389, 26] width 74 height 13
select select
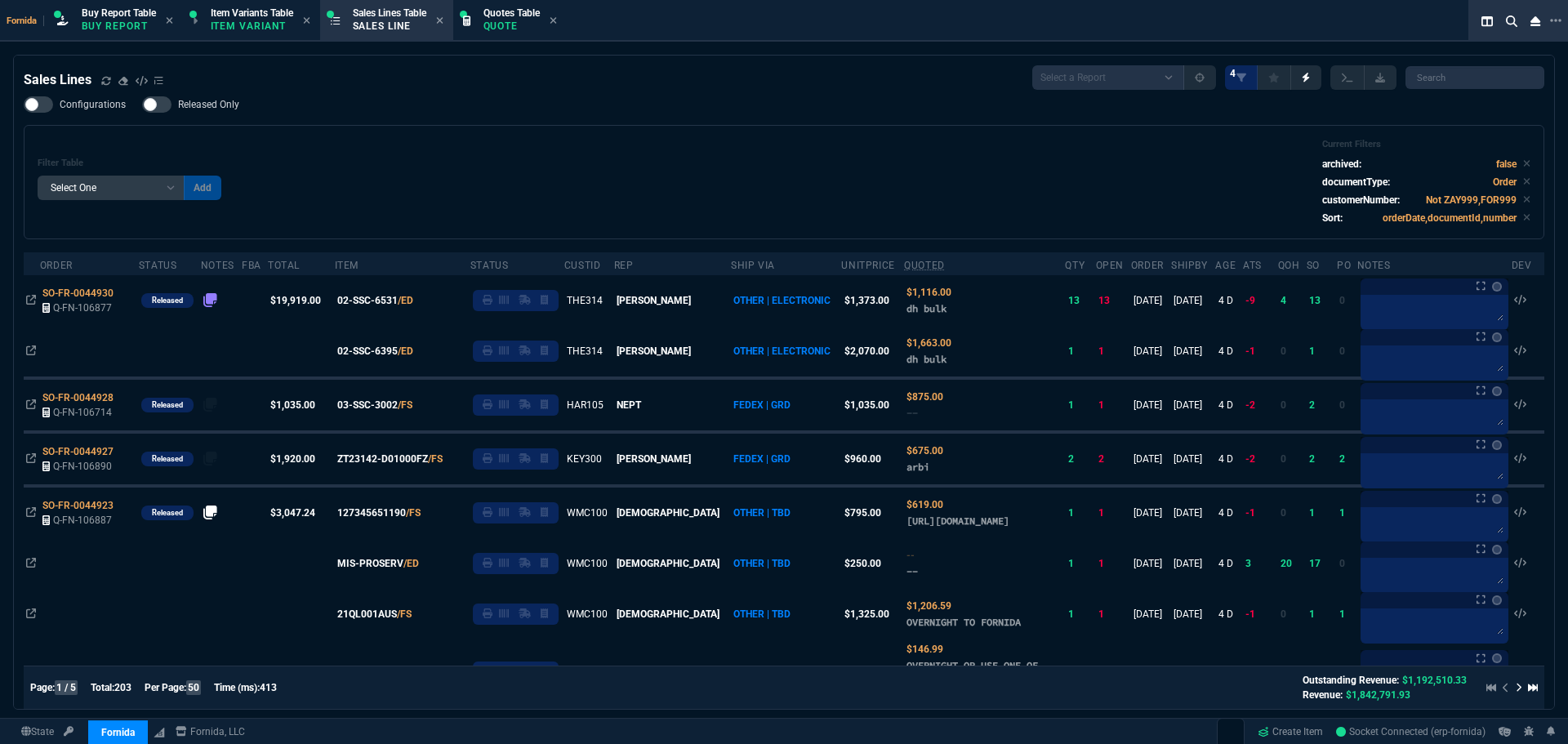
click at [474, 158] on div "Filter Table Select One Add Filter () Age () ATS () Cond (itemVariantCode) Cust…" at bounding box center [784, 182] width 1492 height 86
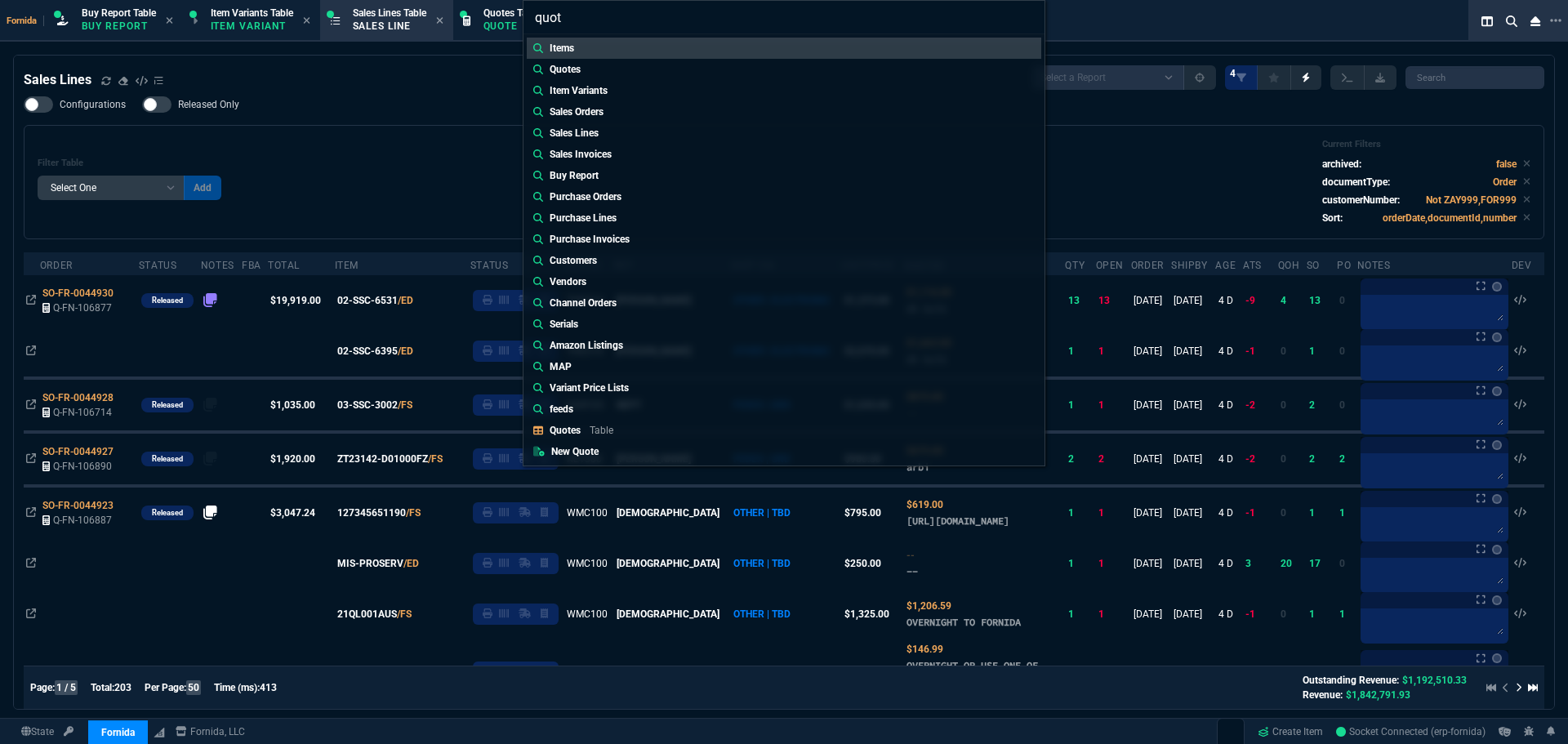
type input "quote"
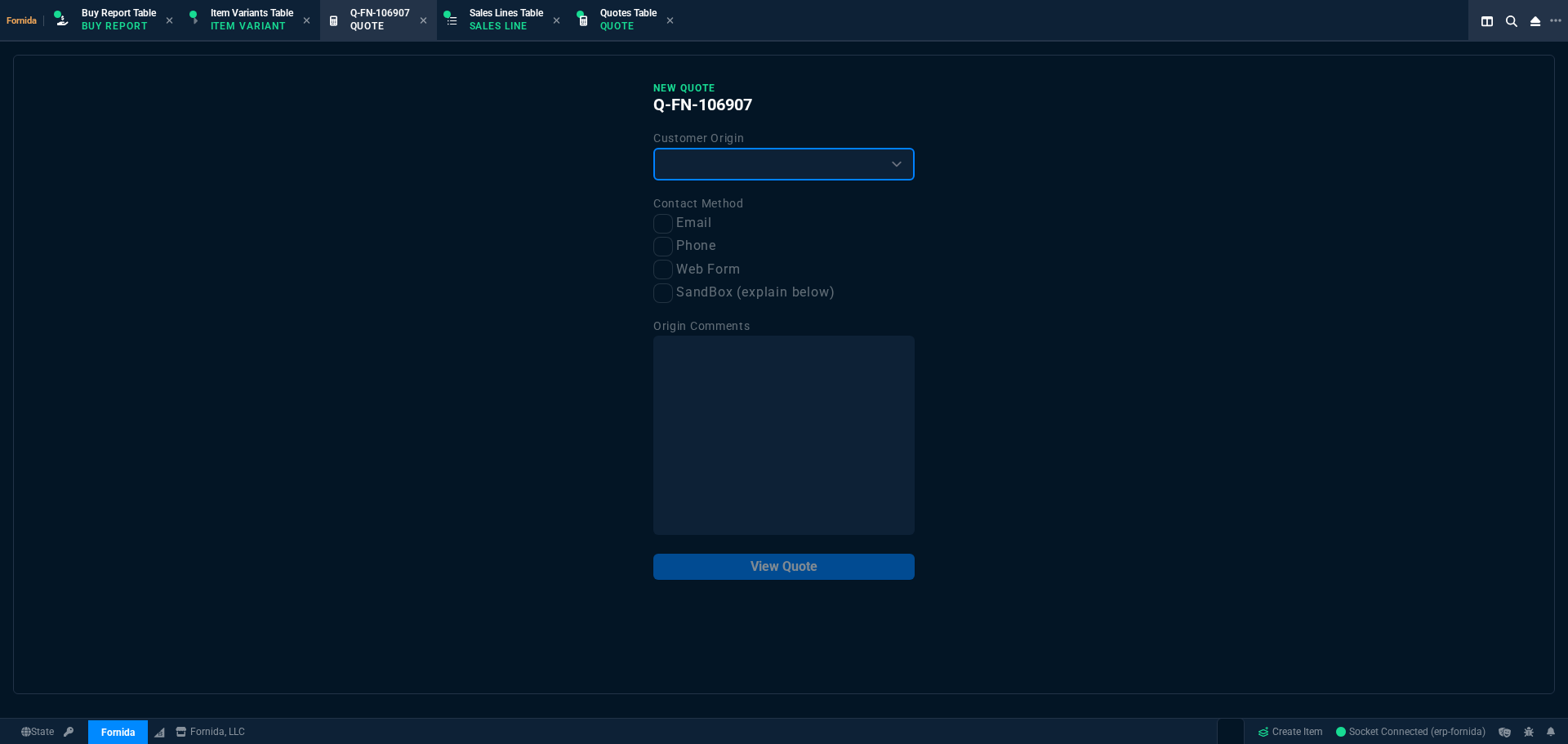
drag, startPoint x: 674, startPoint y: 155, endPoint x: 678, endPoint y: 180, distance: 25.3
click at [674, 156] on select "Existing Customer Amazon Lead (first order) Website Lead (first order) Called (…" at bounding box center [784, 164] width 261 height 32
select select "existing"
click at [653, 148] on select "Existing Customer Amazon Lead (first order) Website Lead (first order) Called (…" at bounding box center [784, 164] width 261 height 32
click at [672, 210] on label "Contact Method" at bounding box center [698, 202] width 90 height 13
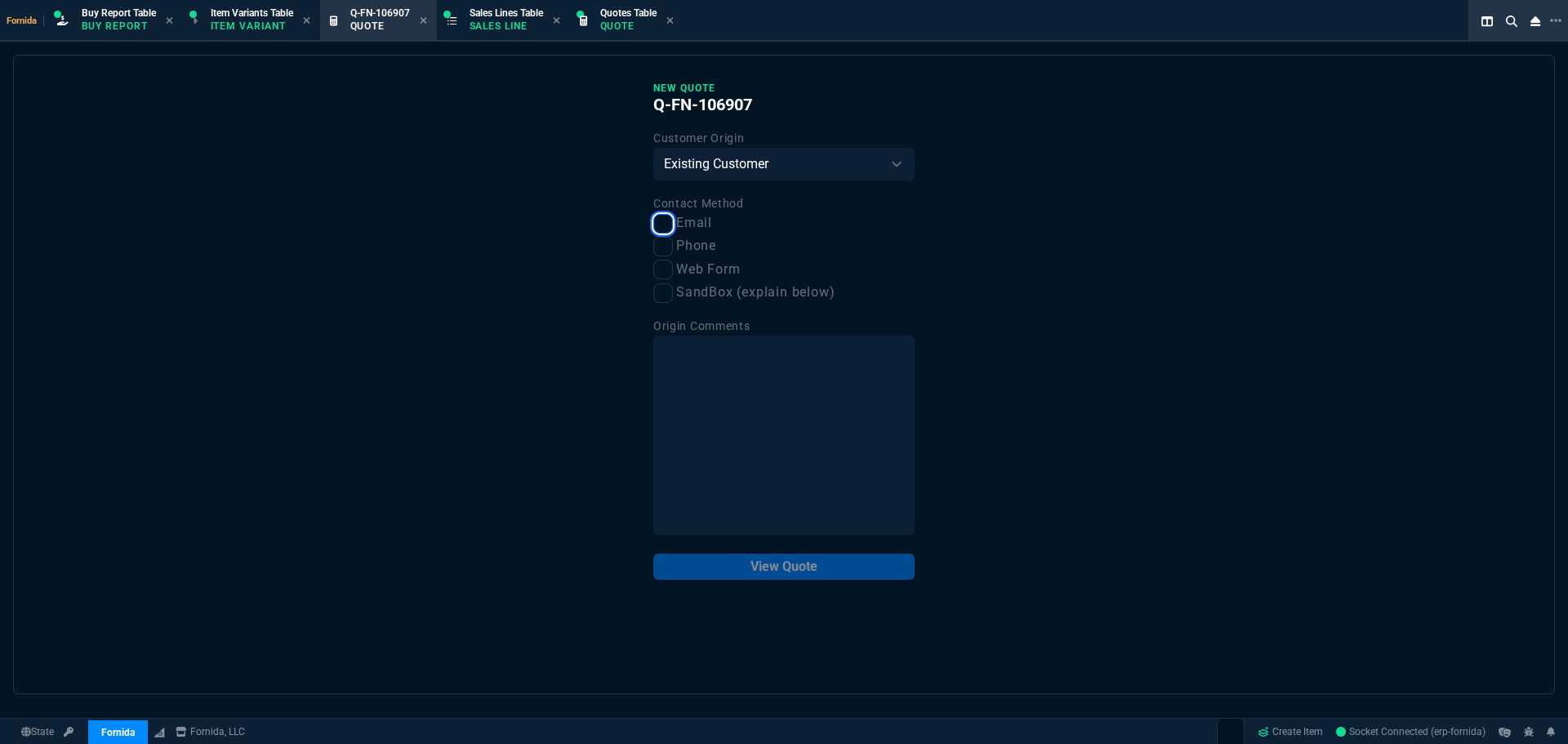
click at [661, 221] on input "Email" at bounding box center [663, 224] width 20 height 20
checkbox input "true"
click at [793, 575] on button "View Quote" at bounding box center [784, 566] width 261 height 27
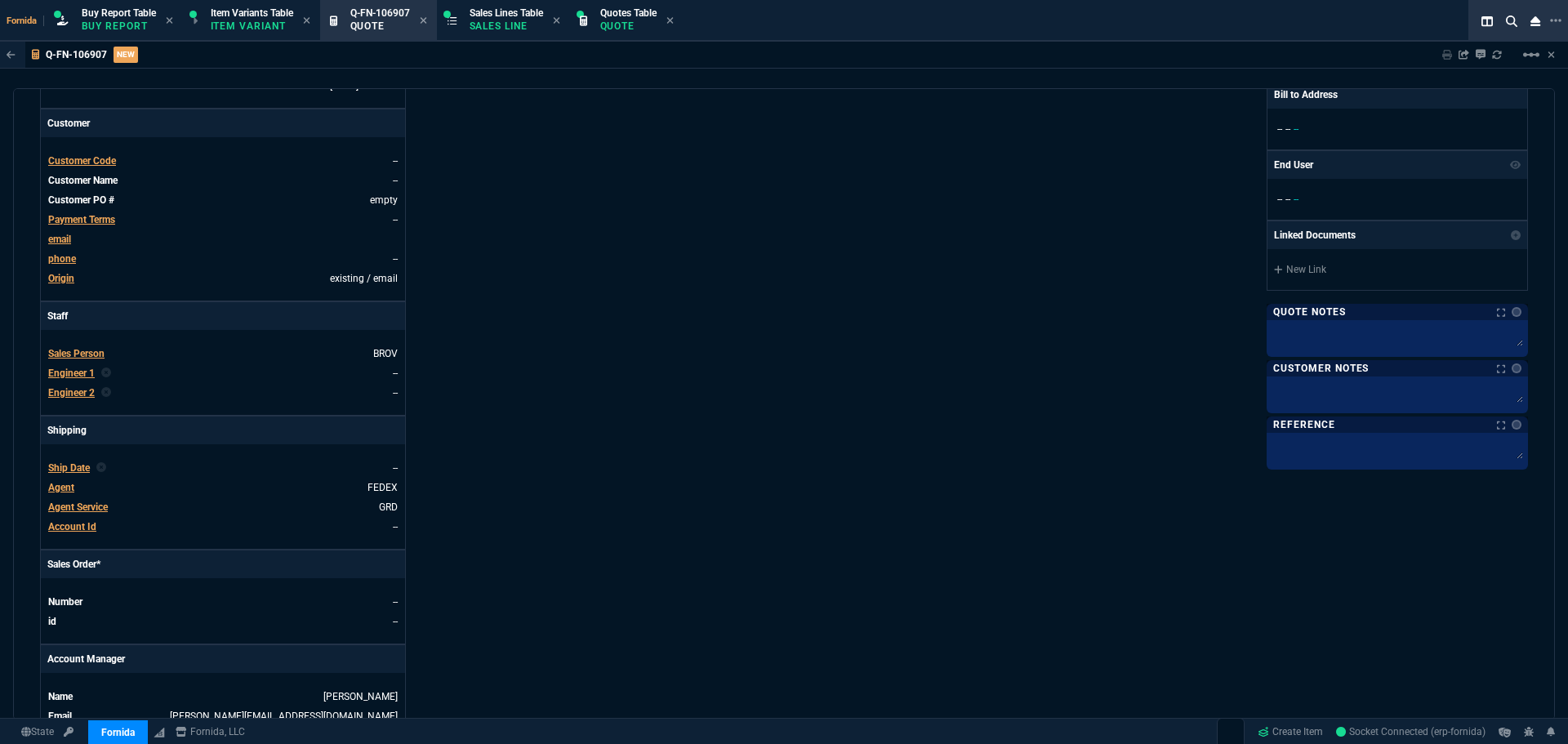
scroll to position [81, 0]
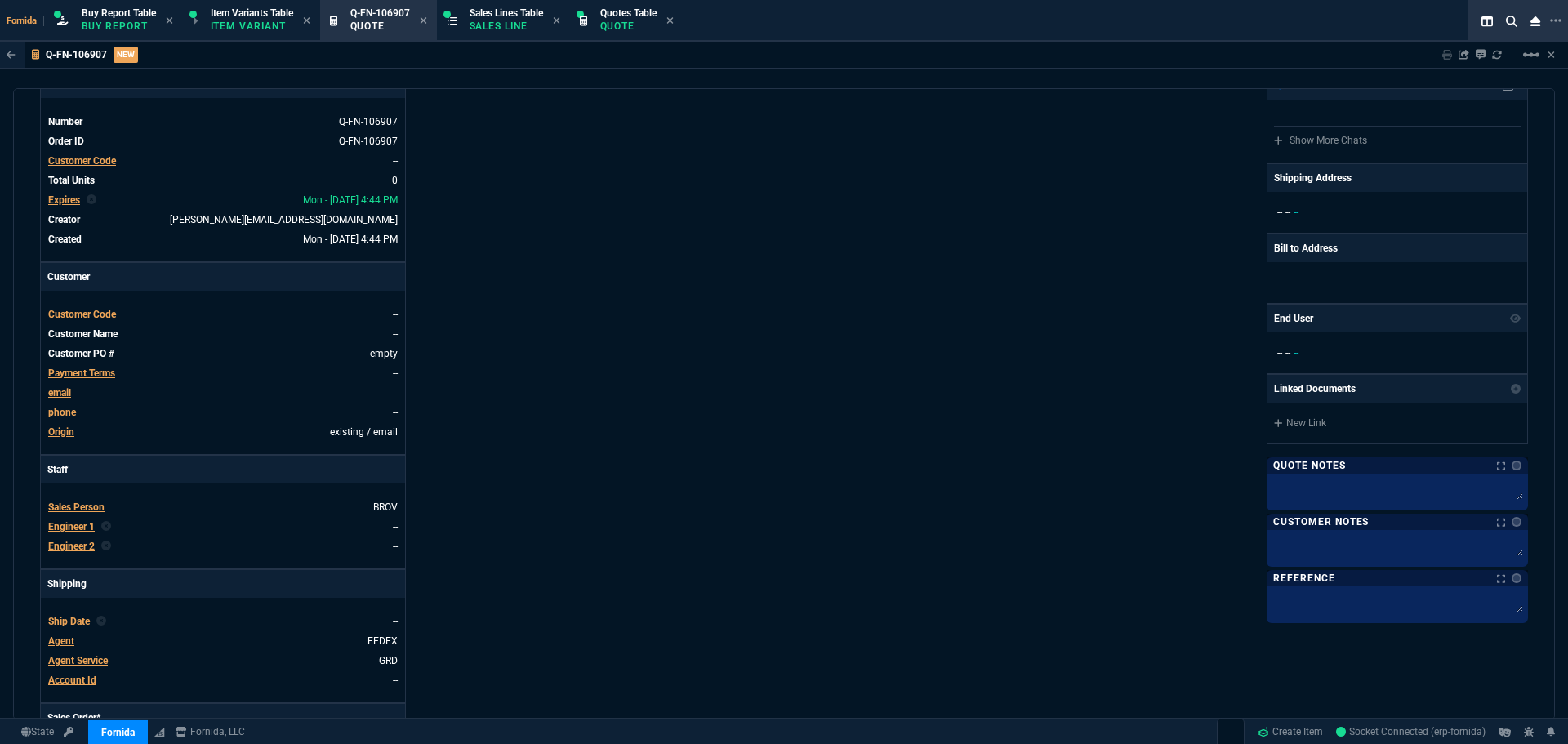
click at [116, 314] on span "Customer Code" at bounding box center [81, 314] width 68 height 12
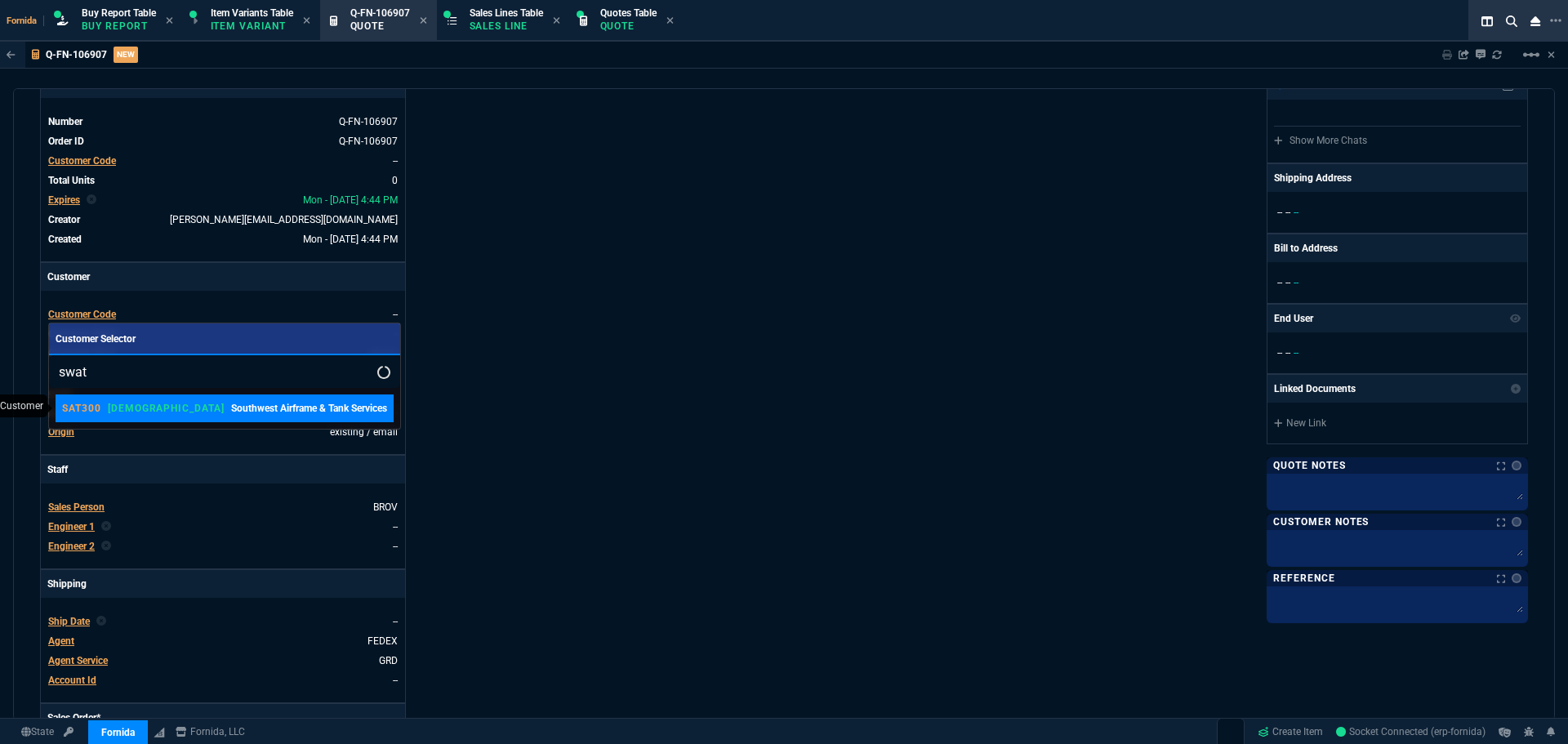
type input "swat"
click at [231, 415] on p "Southwest Airframe & Tank Services" at bounding box center [308, 407] width 156 height 15
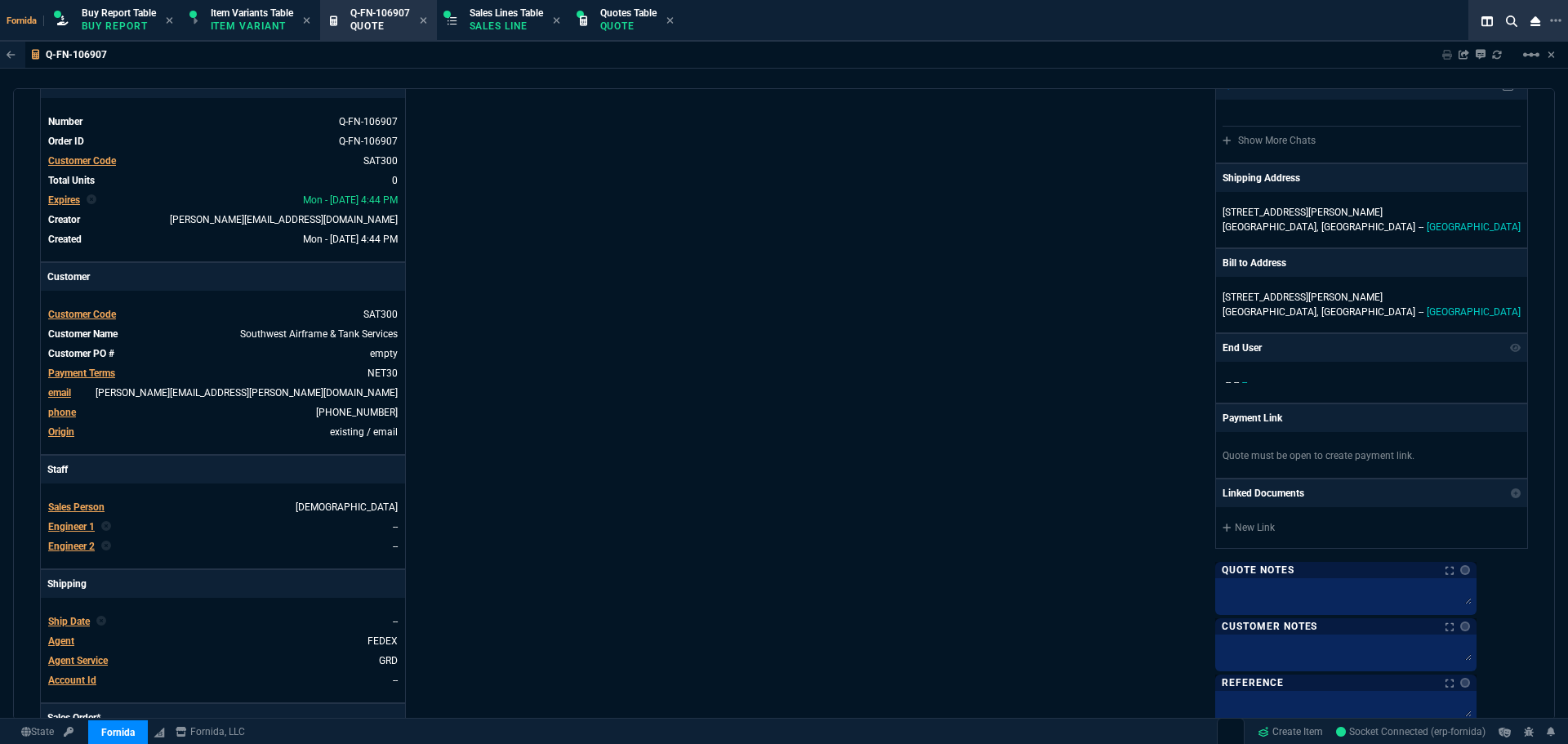
click at [74, 524] on span "Engineer 1" at bounding box center [71, 527] width 46 height 12
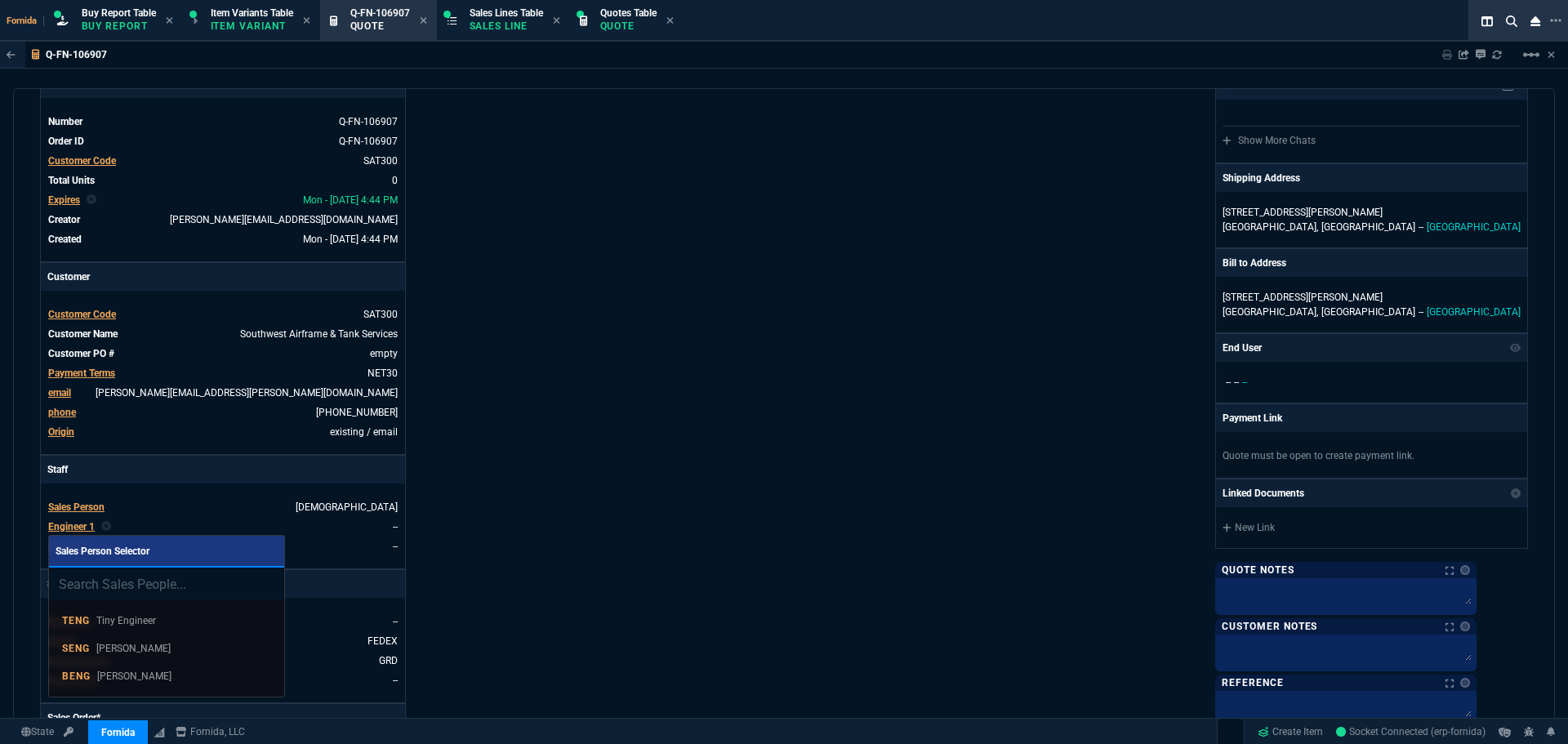
drag, startPoint x: 179, startPoint y: 683, endPoint x: 711, endPoint y: 515, distance: 557.9
click at [180, 683] on div "BENG Brian Engineer" at bounding box center [166, 675] width 209 height 15
click at [712, 518] on div "Details Number Q-FN-106907 Order ID Q-FN-106907 Customer Code SAT300 Total Unit…" at bounding box center [412, 491] width 744 height 842
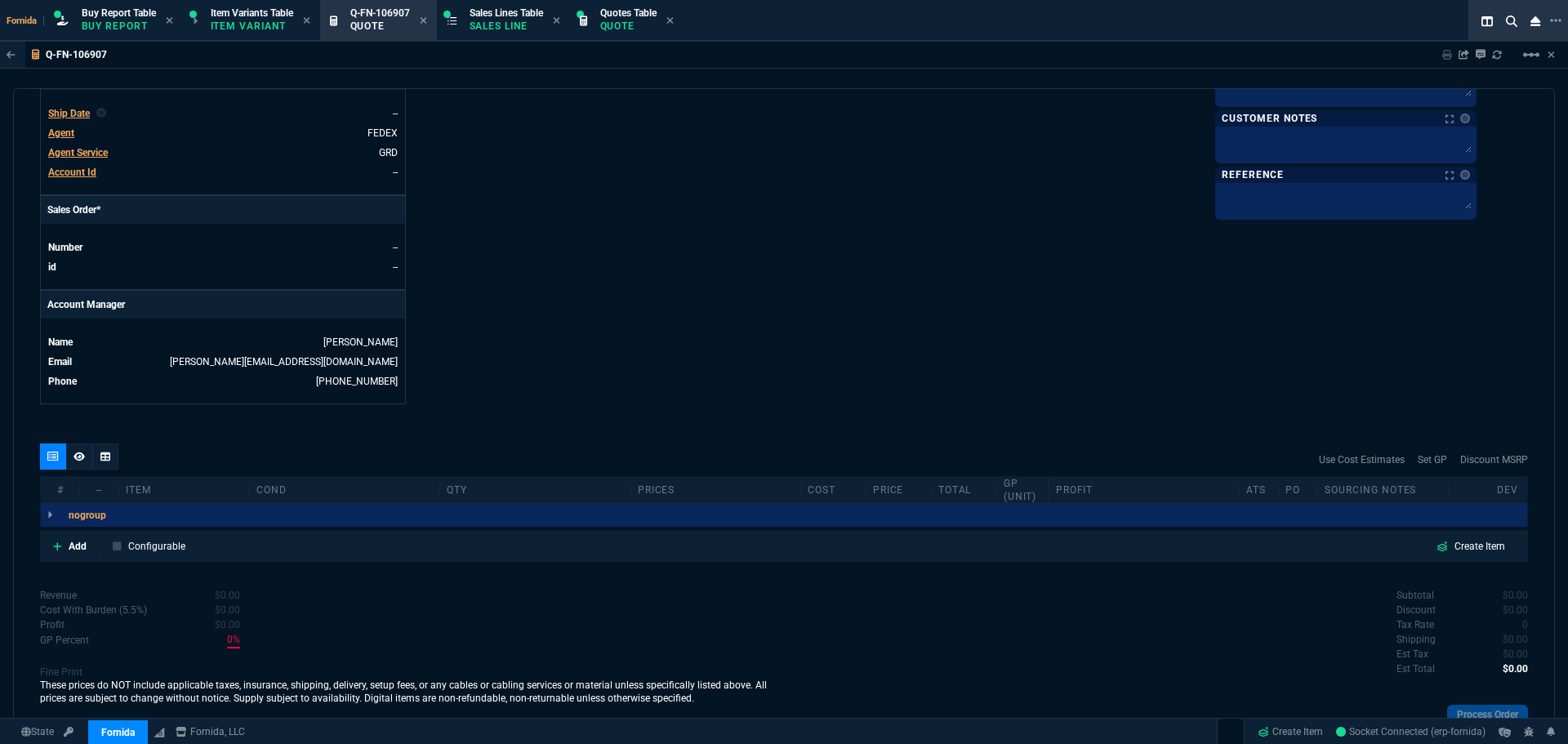
scroll to position [658, 0]
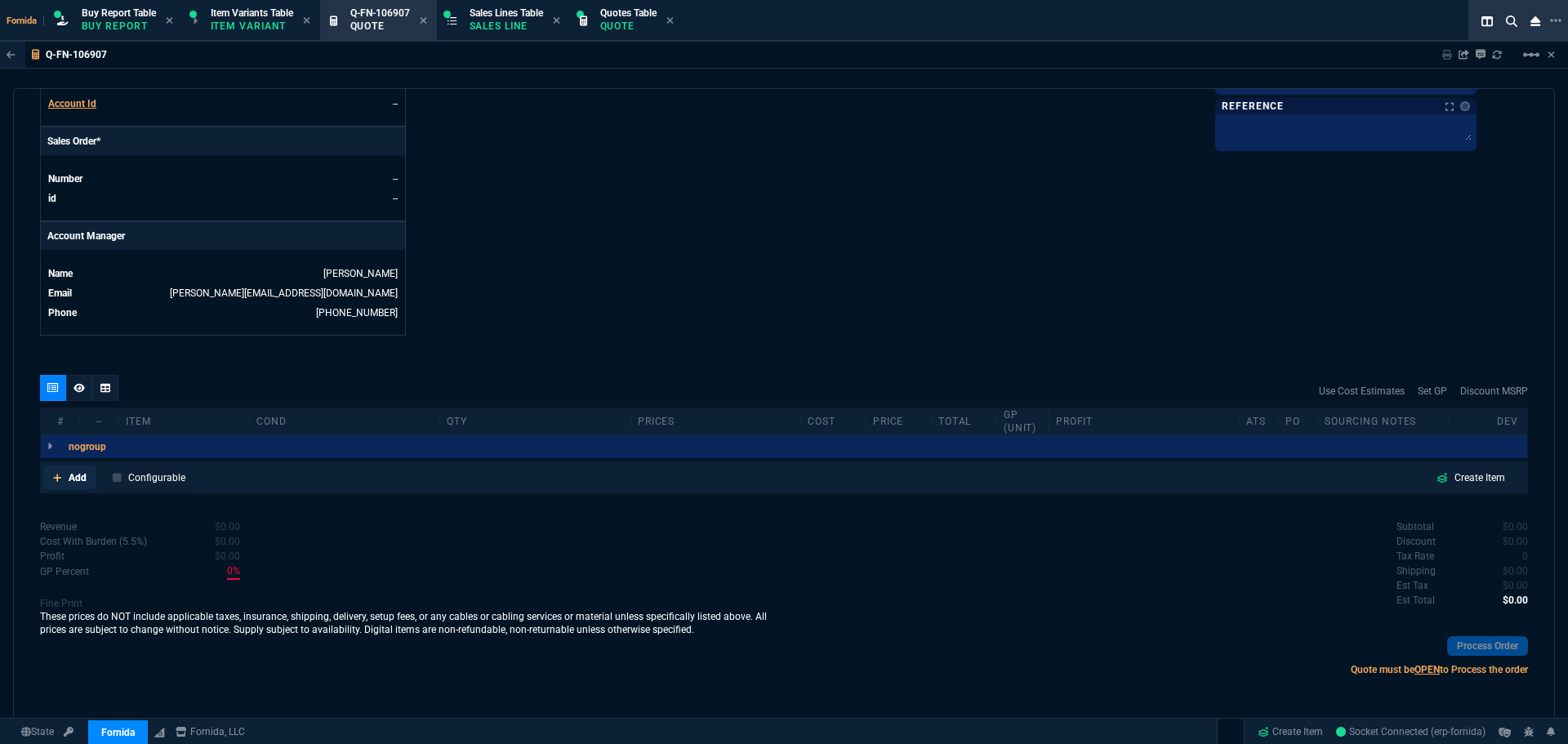
click at [88, 473] on link "Add" at bounding box center [70, 477] width 53 height 25
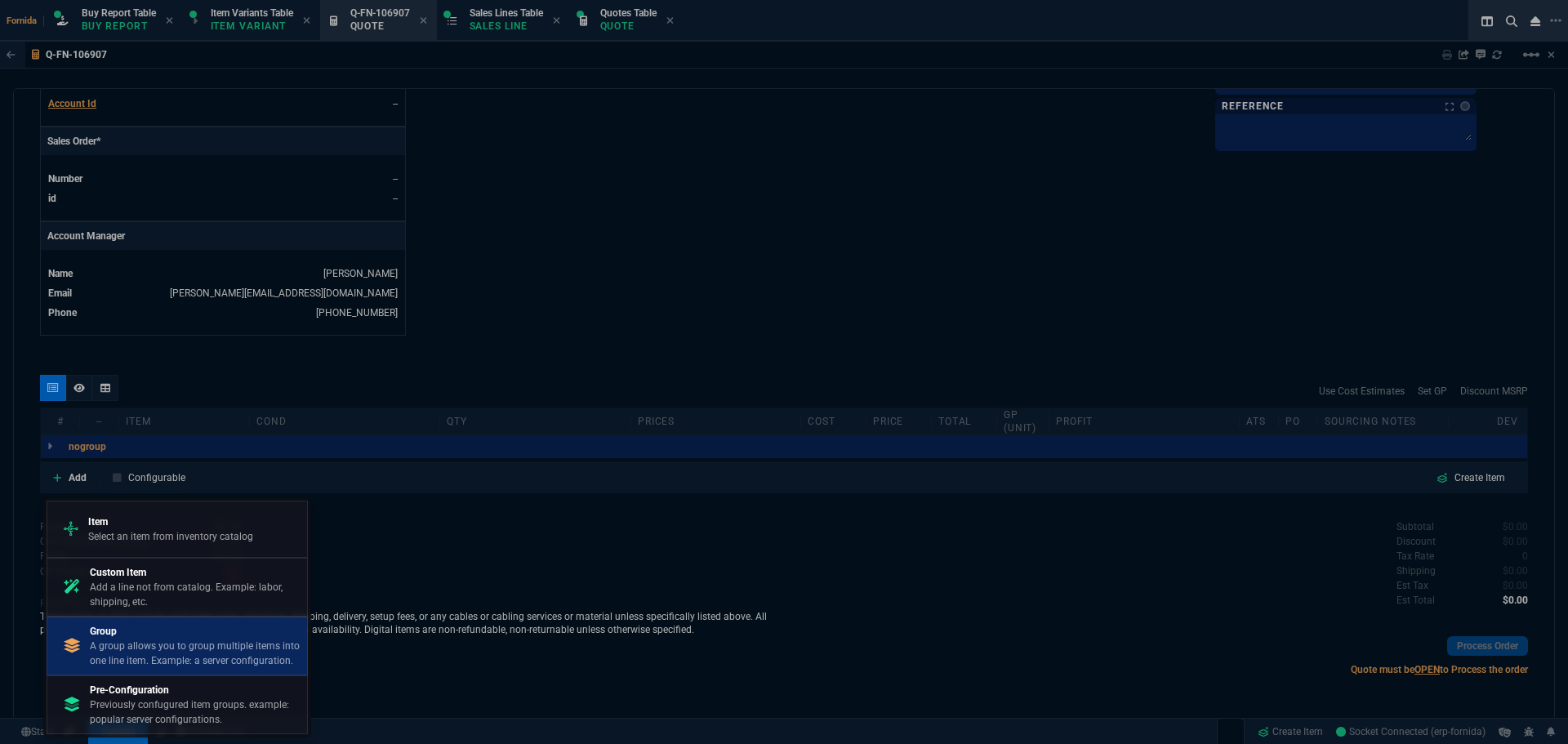
click at [157, 633] on p "Group" at bounding box center [194, 630] width 211 height 15
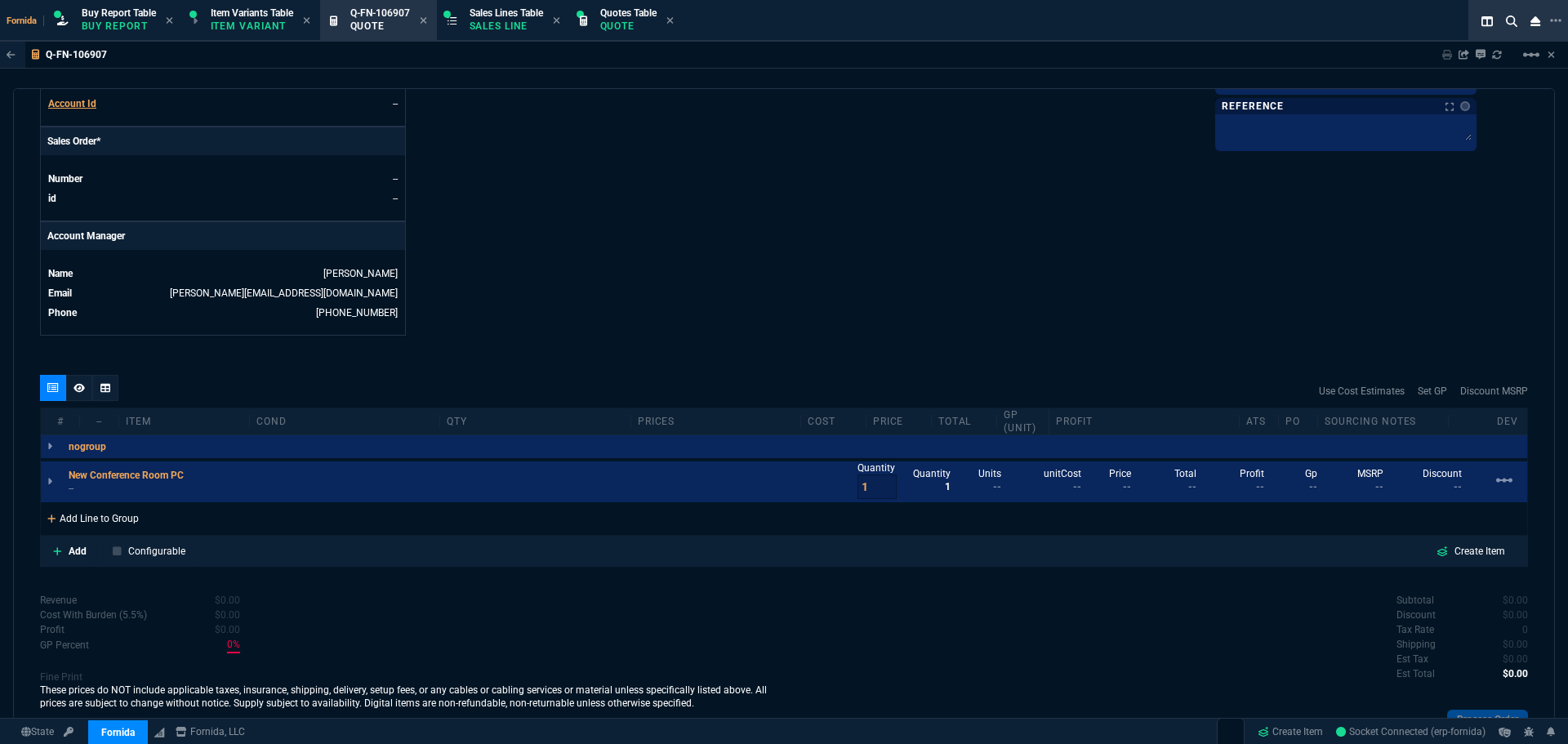
click at [136, 514] on div "Add Line to Group" at bounding box center [93, 517] width 104 height 29
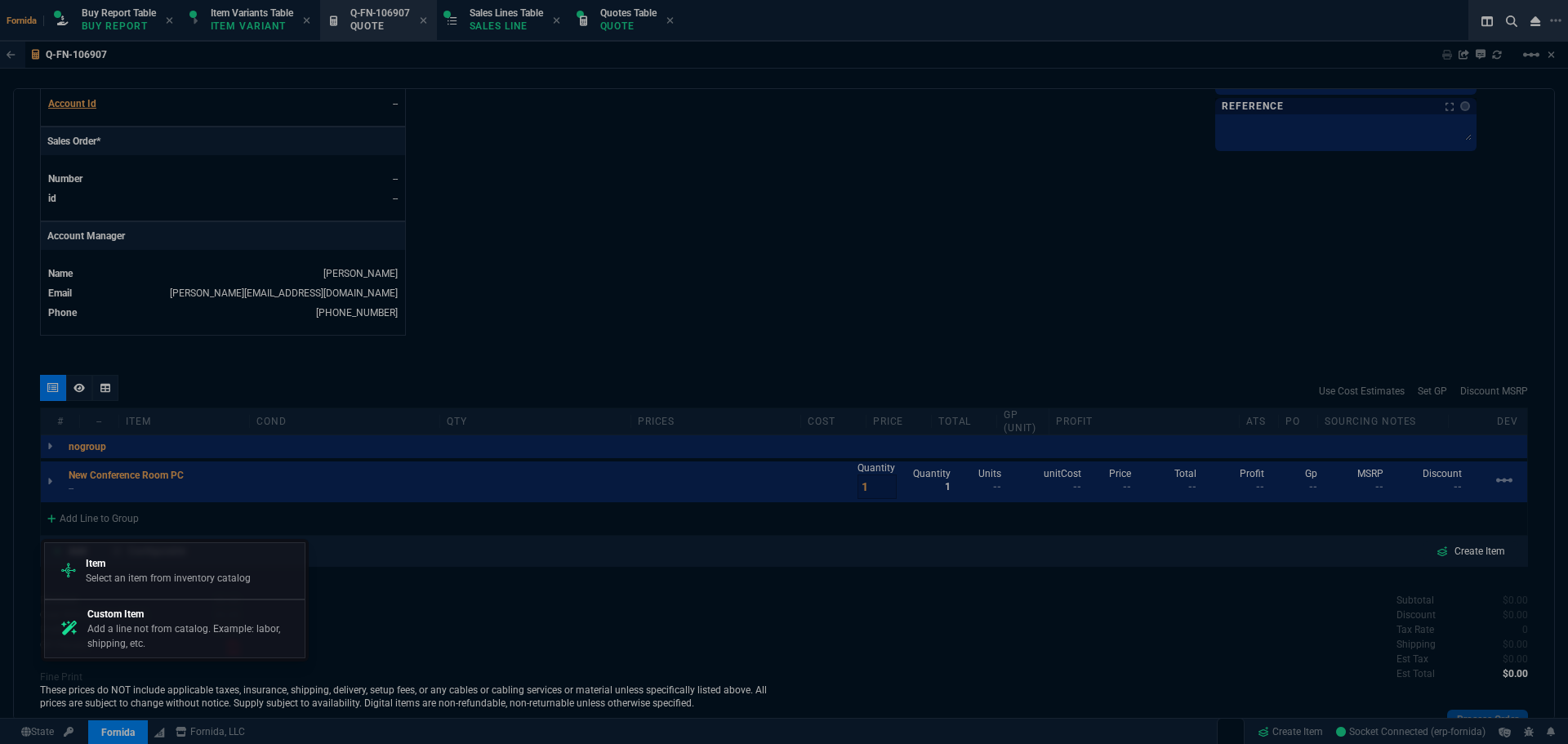
click at [193, 633] on p "Add a line not from catalog. Example: labor, shipping, etc." at bounding box center [192, 636] width 211 height 29
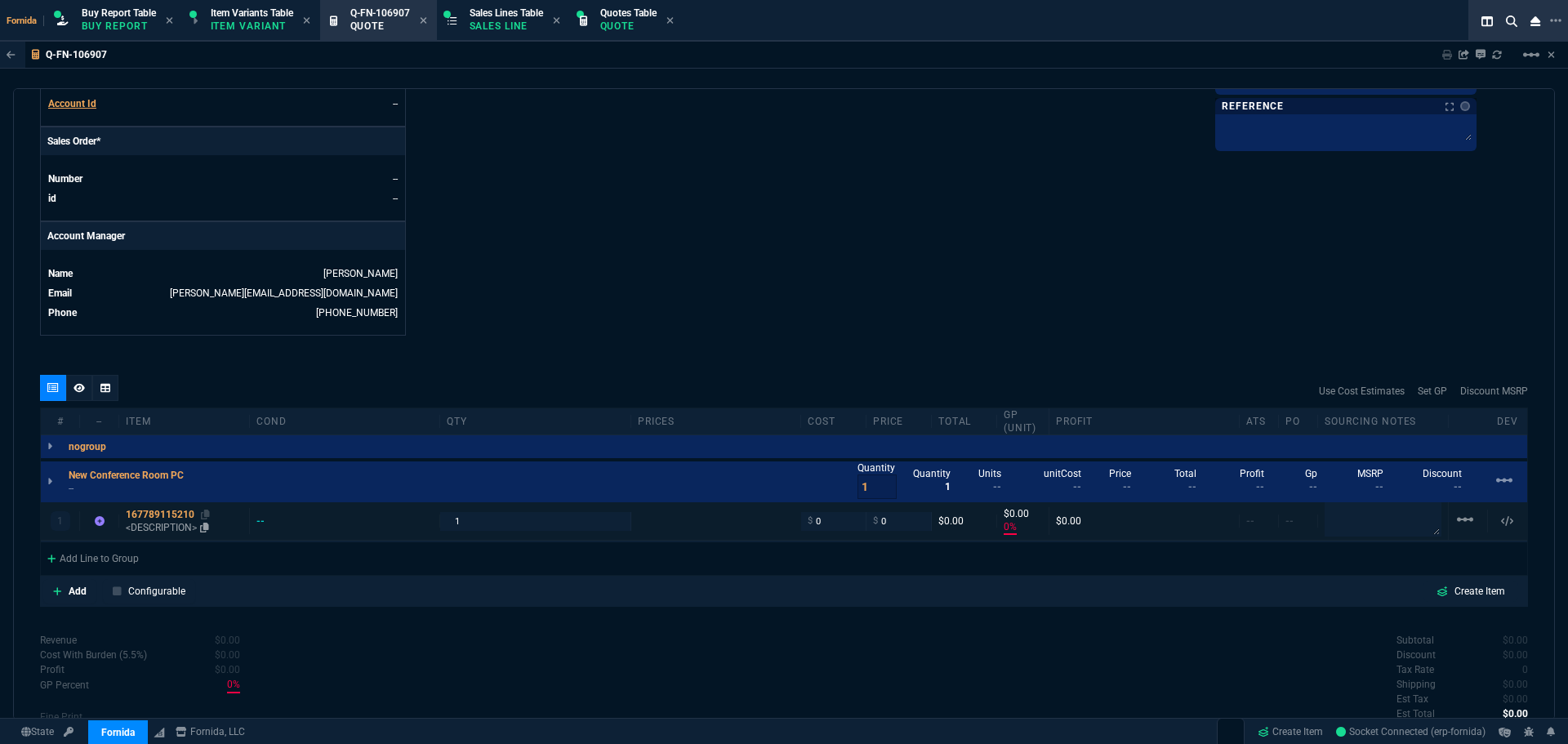
type input "0"
click at [172, 516] on div "167789115210" at bounding box center [184, 513] width 117 height 13
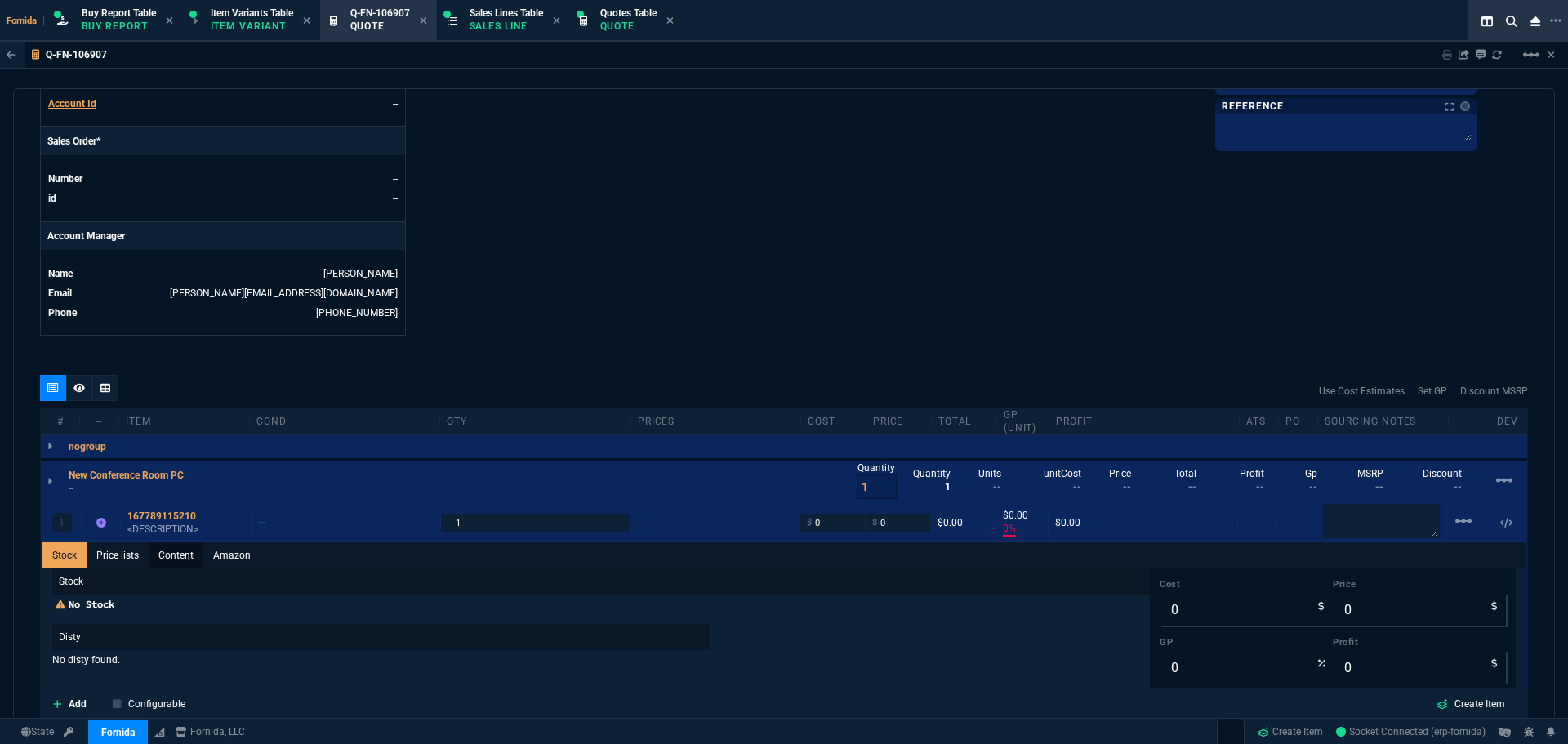
click at [177, 556] on link "Content" at bounding box center [176, 555] width 55 height 27
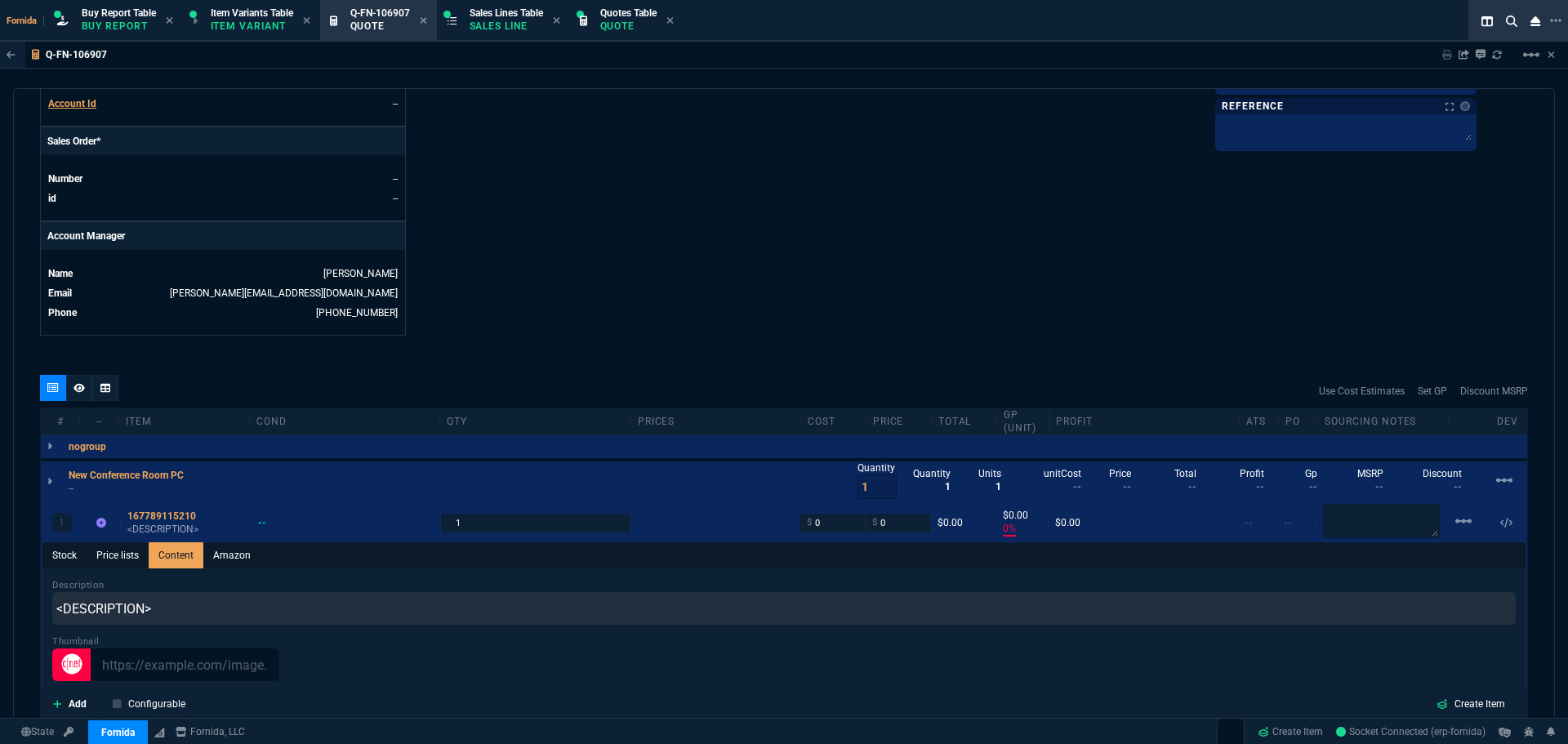
scroll to position [0, 0]
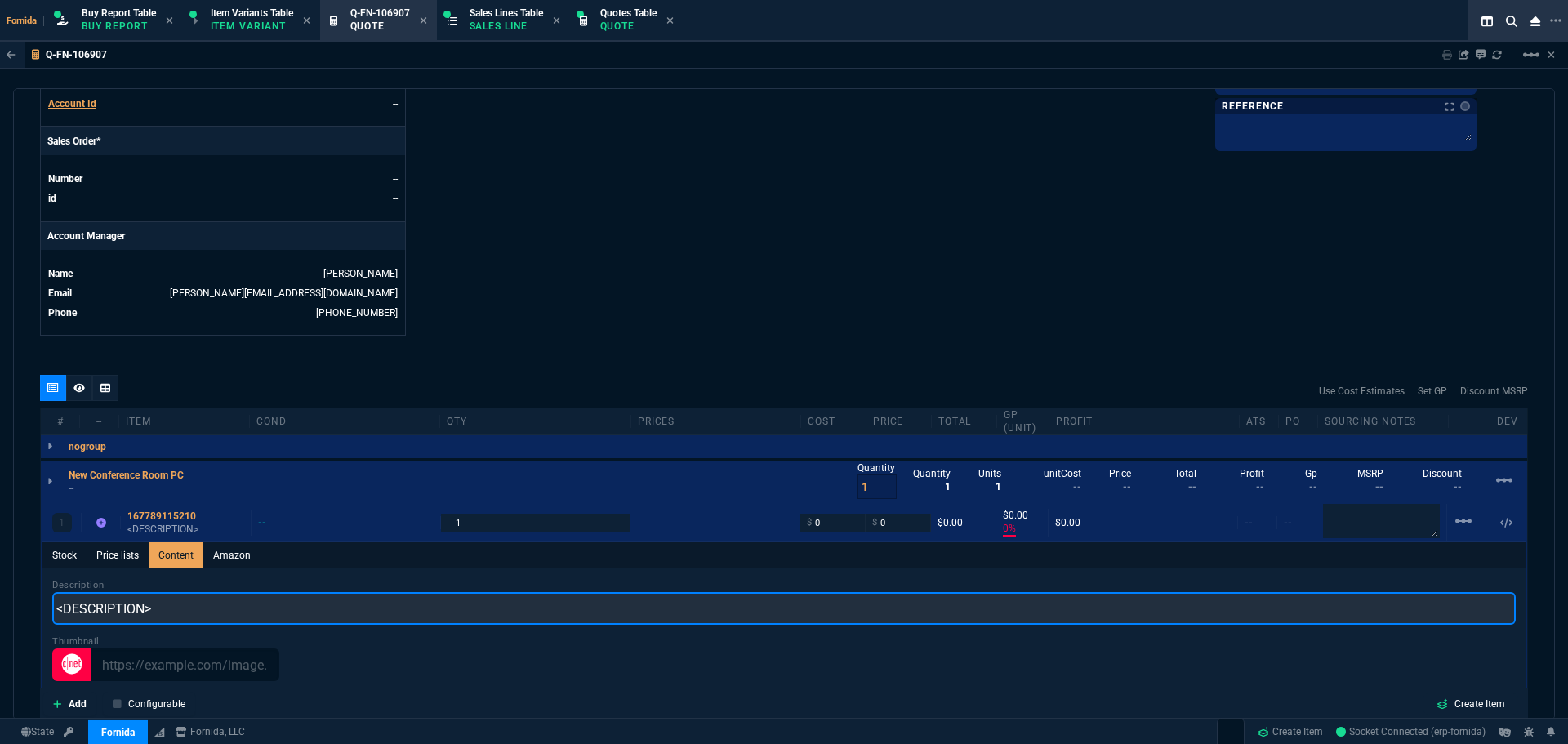
click at [195, 610] on input "<DESCRIPTION>" at bounding box center [784, 608] width 1463 height 32
paste input "Dell OptiPlex 7080 Micro i7-10700T 32GB 512GB SSD Win11 Pro HDMI"
drag, startPoint x: 483, startPoint y: 609, endPoint x: 376, endPoint y: 618, distance: 107.4
click at [376, 618] on input "Dell OptiPlex 7080 Micro i7-10700T 32GB 512GB SSD Win11 Pro HDMI" at bounding box center [784, 608] width 1463 height 32
click at [350, 610] on input "Dell OptiPlex 7080 Micro i7-10700T 32GB 512GB SSD W11P" at bounding box center [784, 608] width 1463 height 32
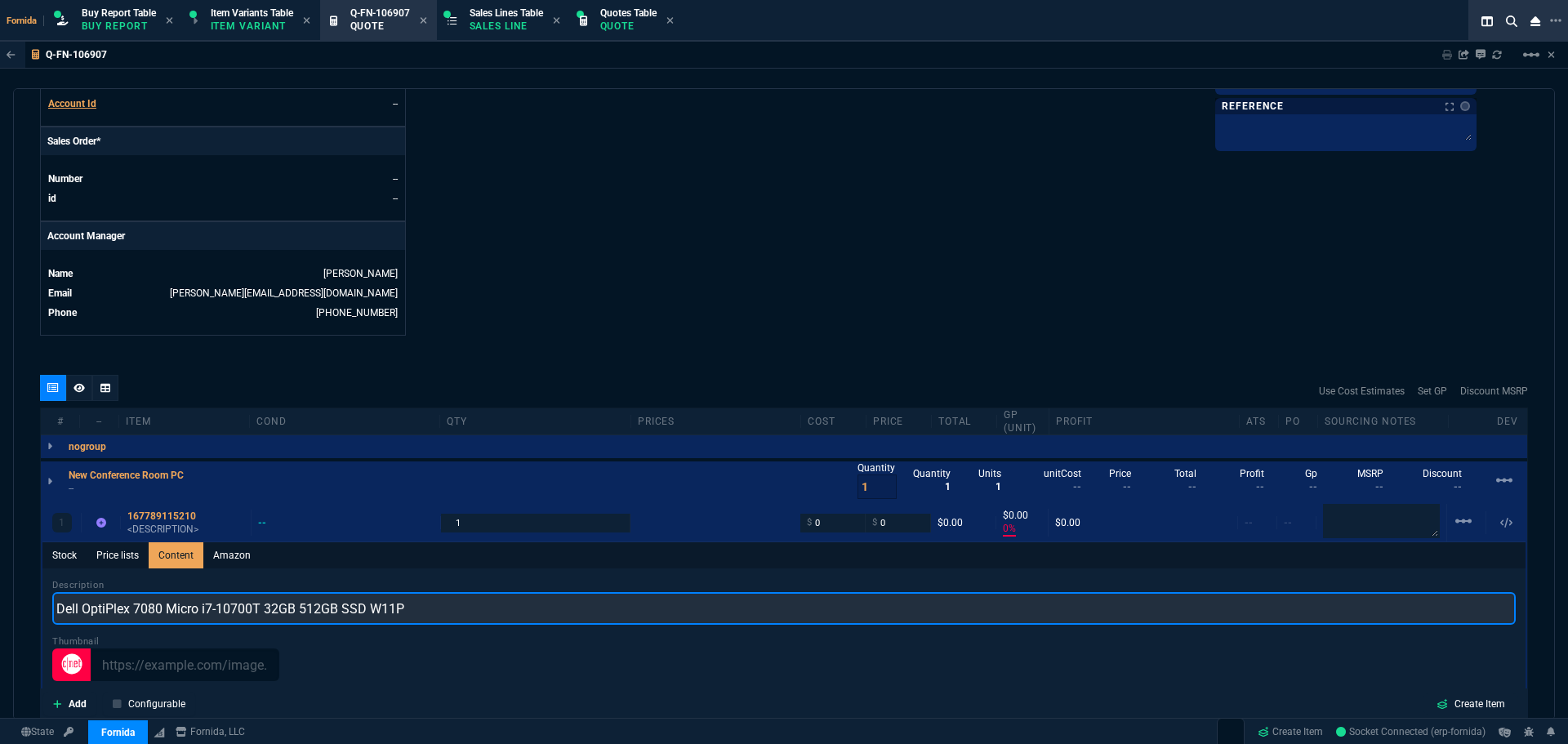
click at [350, 610] on input "Dell OptiPlex 7080 Micro i7-10700T 32GB 512GB SSD W11P" at bounding box center [784, 608] width 1463 height 32
type input "Dell OptiPlex 7080 Micro i7-10700T 32GB 512GB W11P"
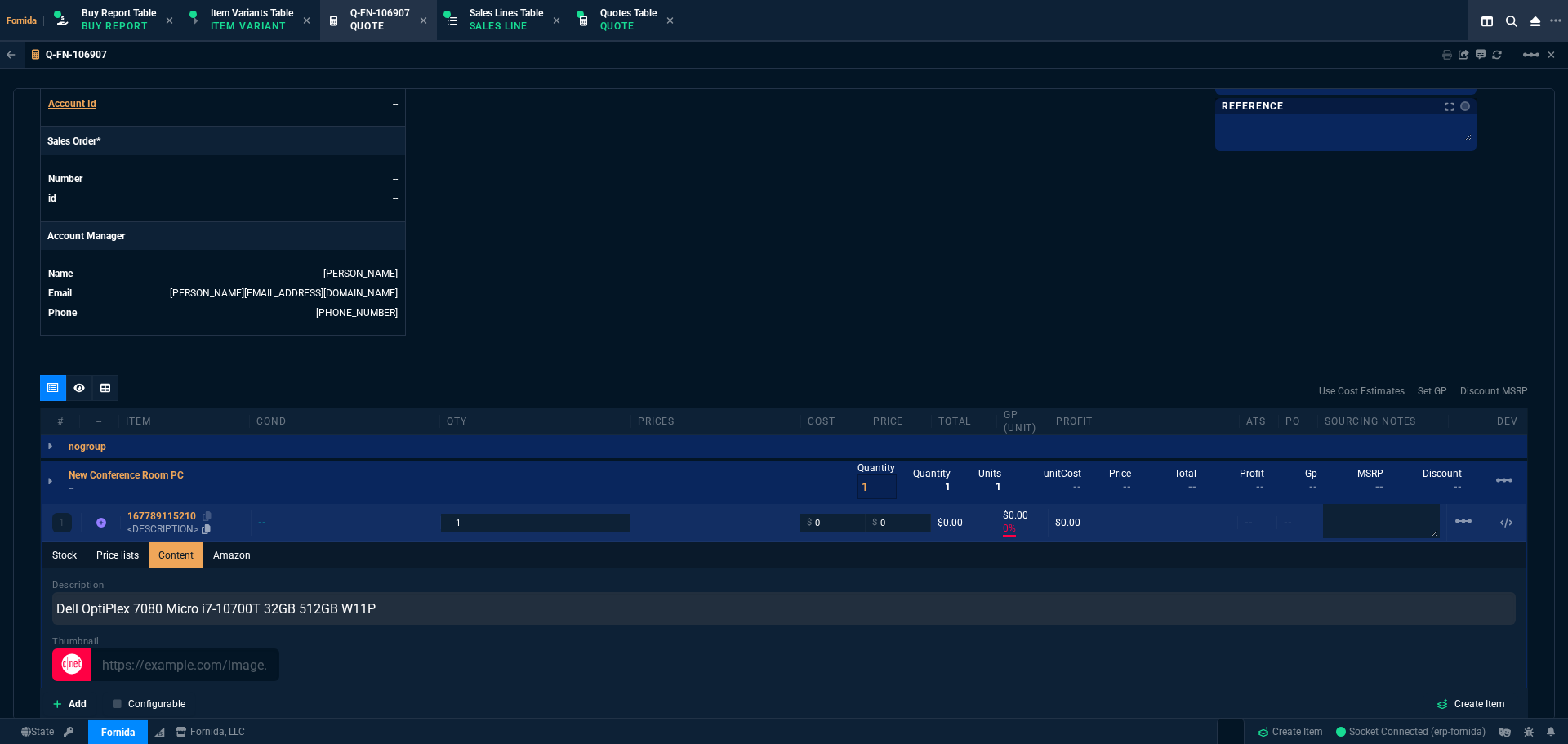
click at [161, 528] on p "<DESCRIPTION>" at bounding box center [186, 528] width 117 height 13
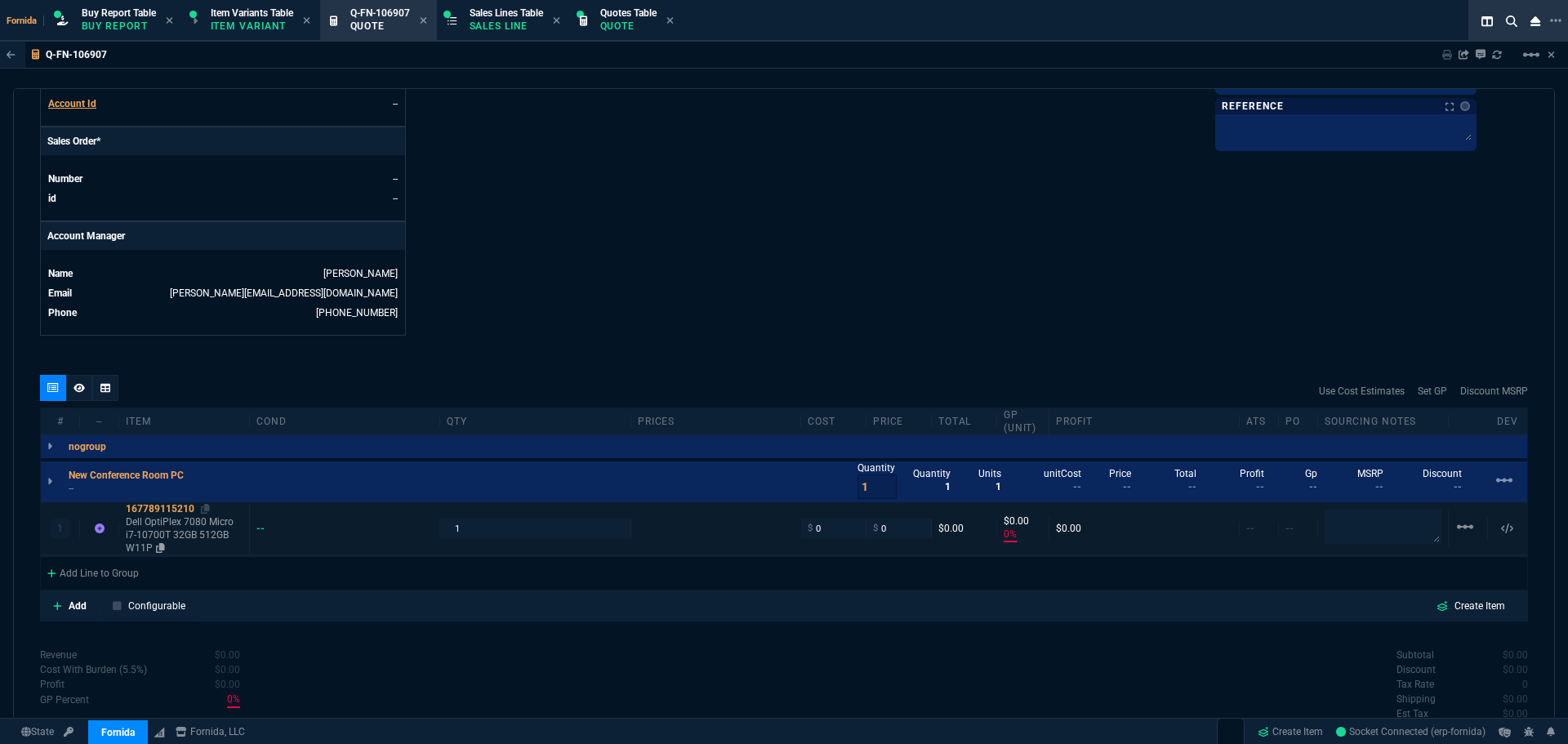
type input "0"
click at [161, 528] on p "Dell OptiPlex 7080 Micro i7-10700T 32GB 512GB W11P" at bounding box center [184, 535] width 117 height 39
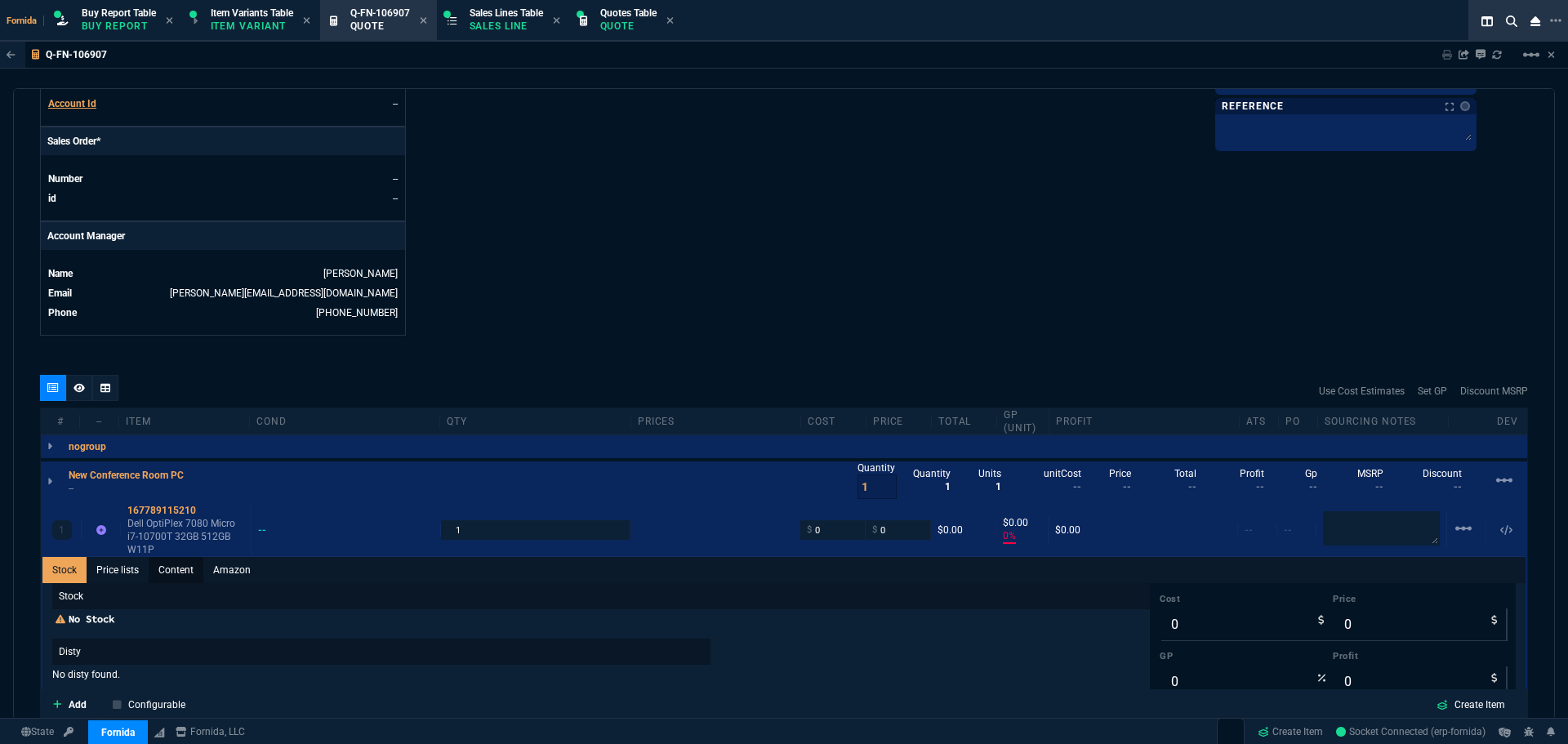
click at [182, 569] on link "Content" at bounding box center [176, 569] width 55 height 27
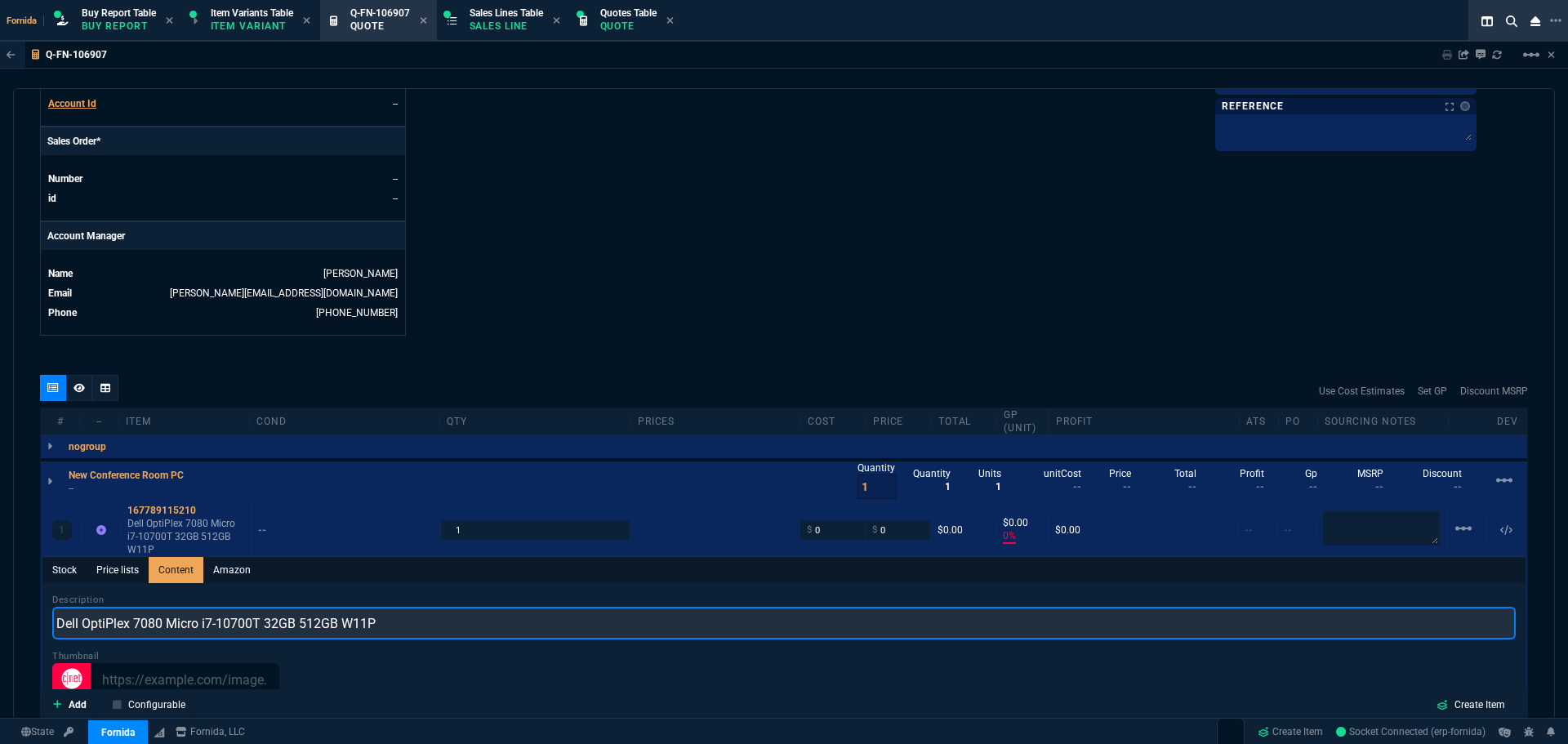
click at [454, 617] on input "Dell OptiPlex 7080 Micro i7-10700T 32GB 512GB W11P" at bounding box center [784, 622] width 1463 height 32
click at [187, 624] on input "Dell OptiPlex 7080 Micro i7-10700T 32GB 512GB W11P Micro" at bounding box center [784, 622] width 1463 height 32
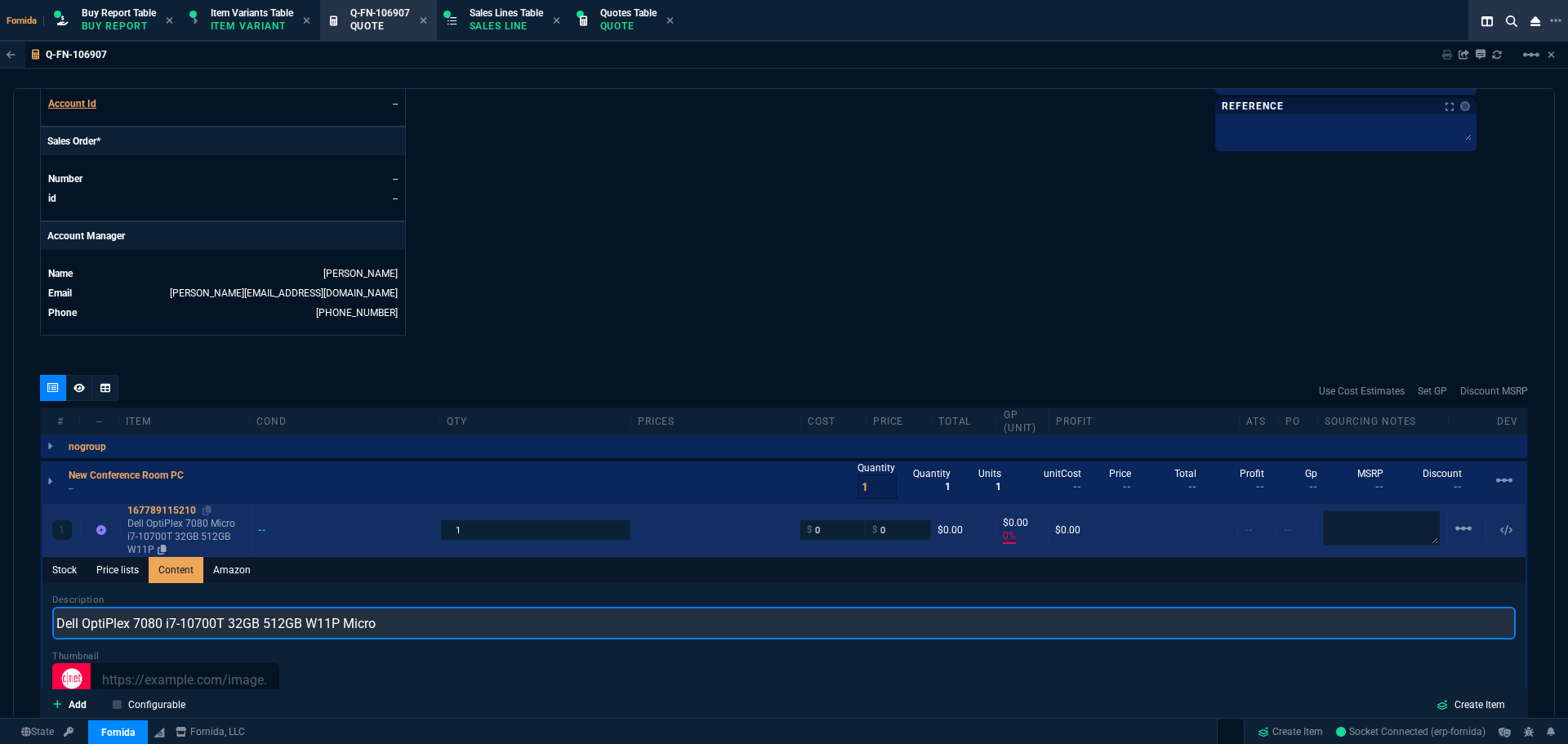
type input "Dell OptiPlex 7080 i7-10700T 32GB 512GB W11P Micro"
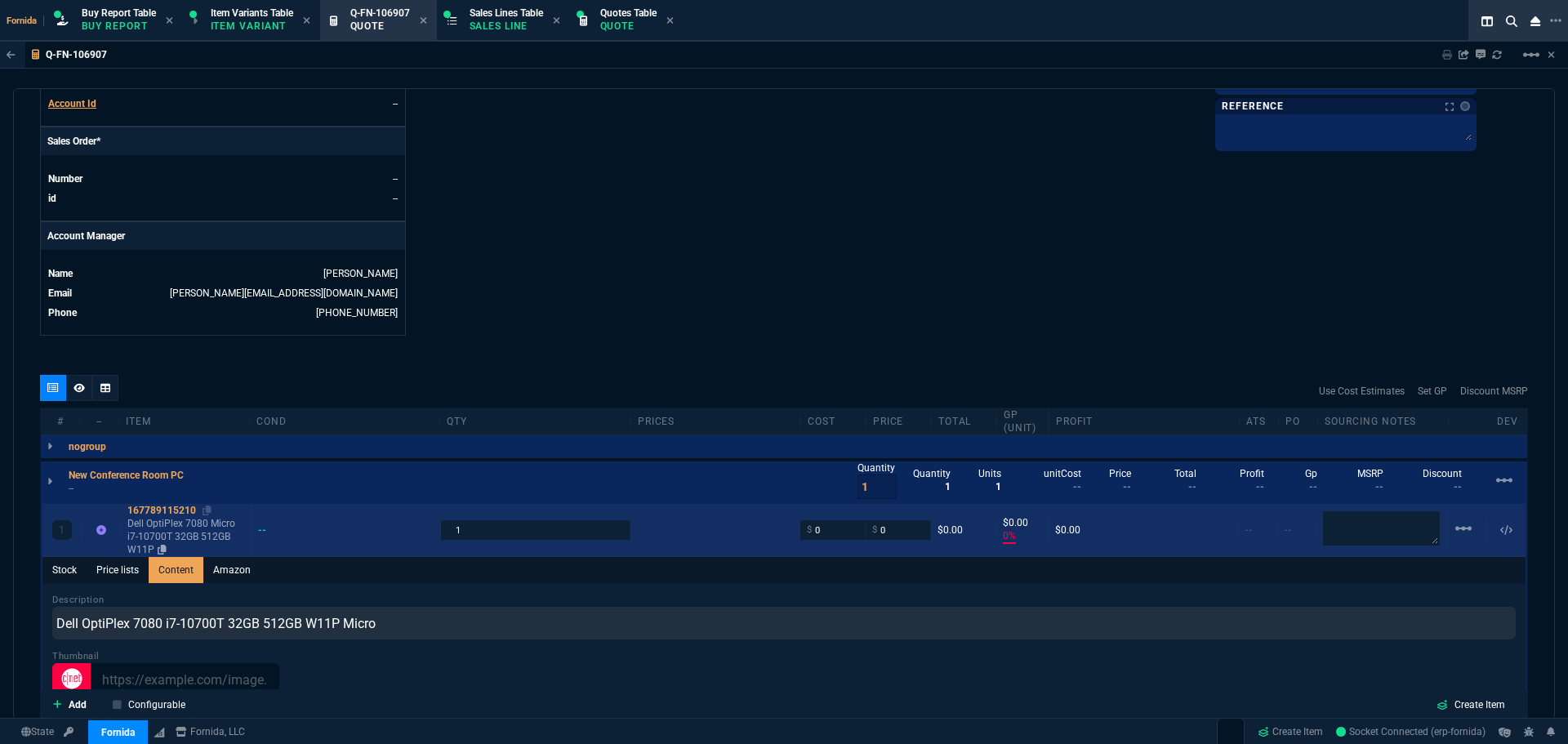
click at [182, 514] on div "167789115210" at bounding box center [186, 509] width 117 height 13
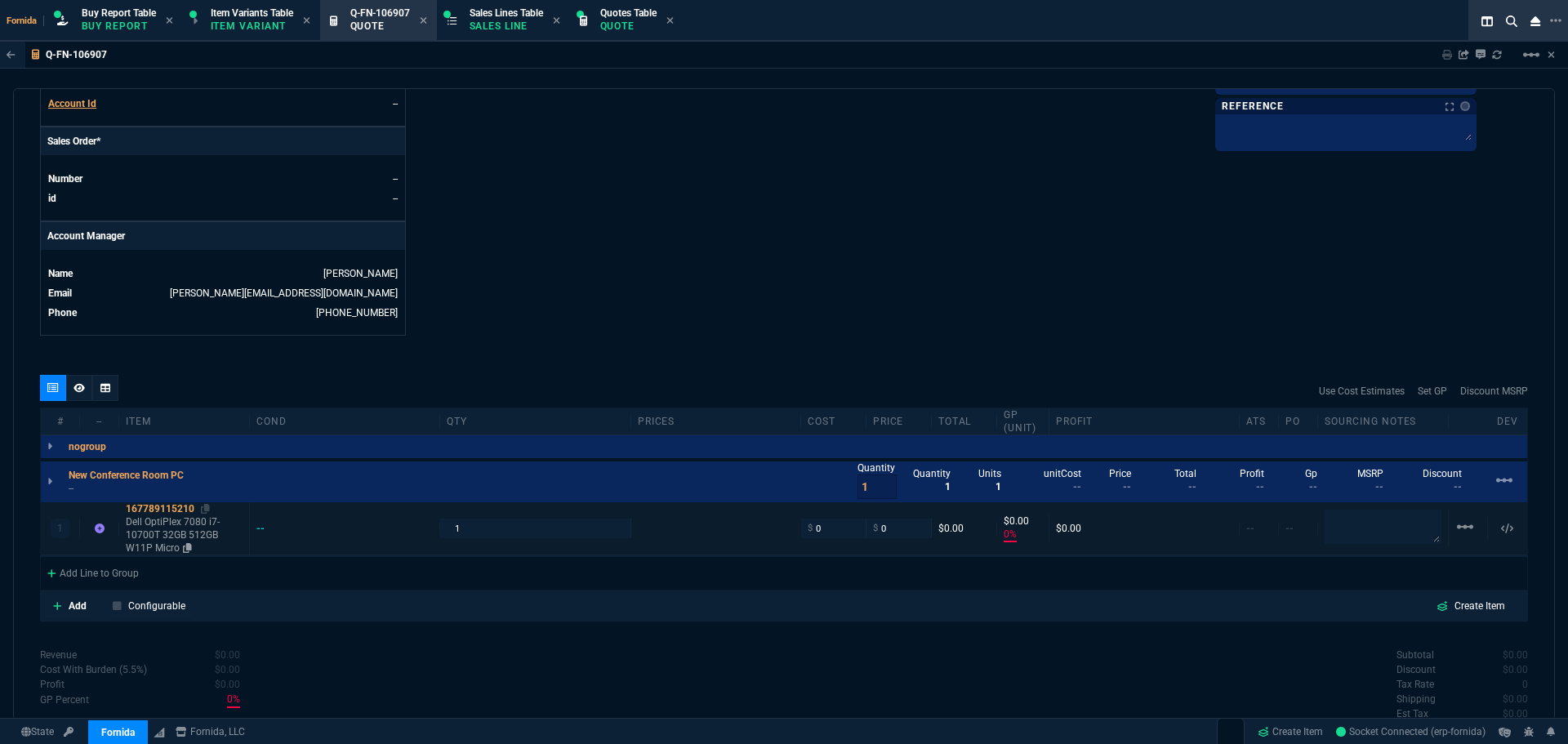
type input "0"
click at [148, 576] on div "Add Line to Group" at bounding box center [784, 571] width 1487 height 29
click at [107, 563] on div "Add Line to Group" at bounding box center [93, 571] width 104 height 29
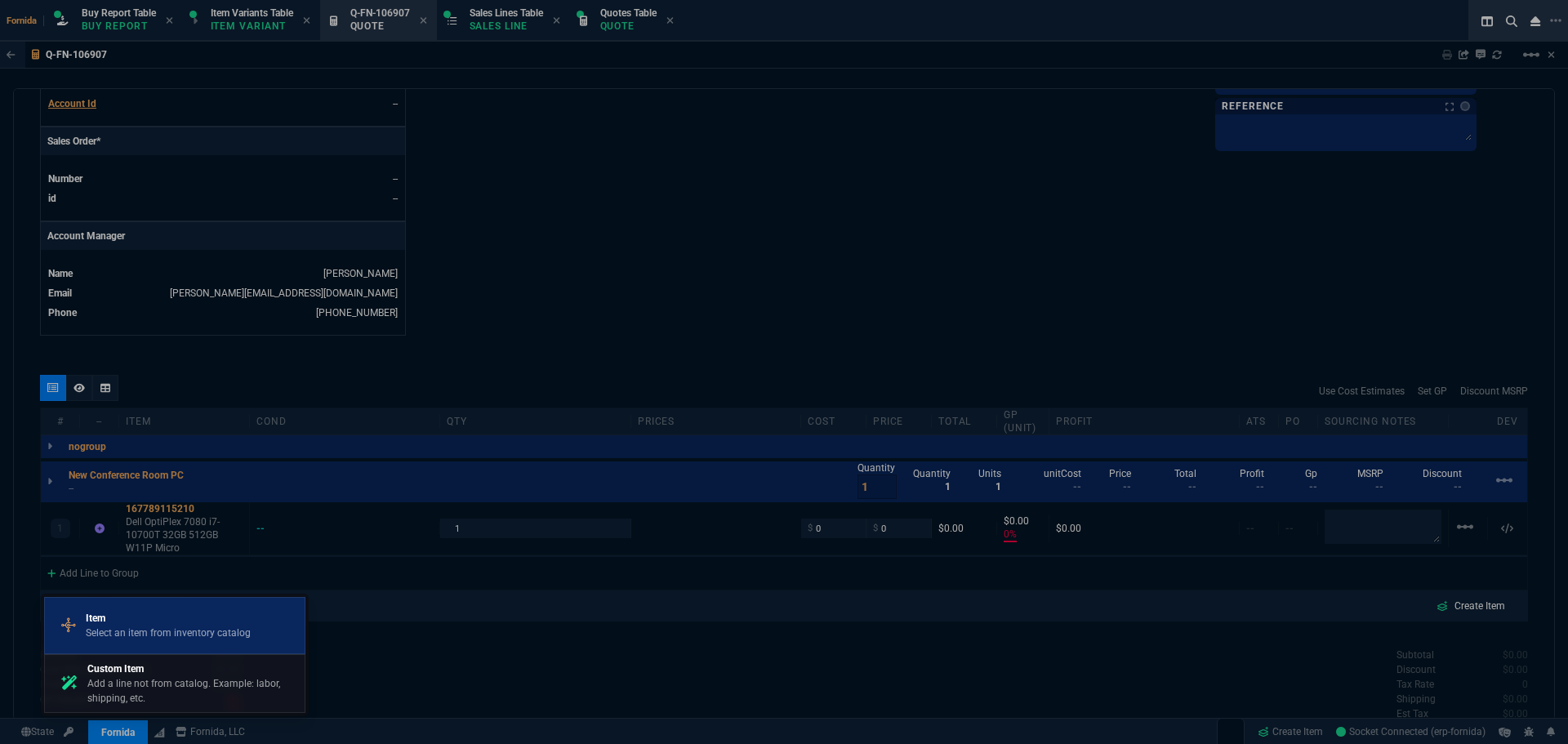
click at [129, 612] on p "Item" at bounding box center [168, 617] width 165 height 15
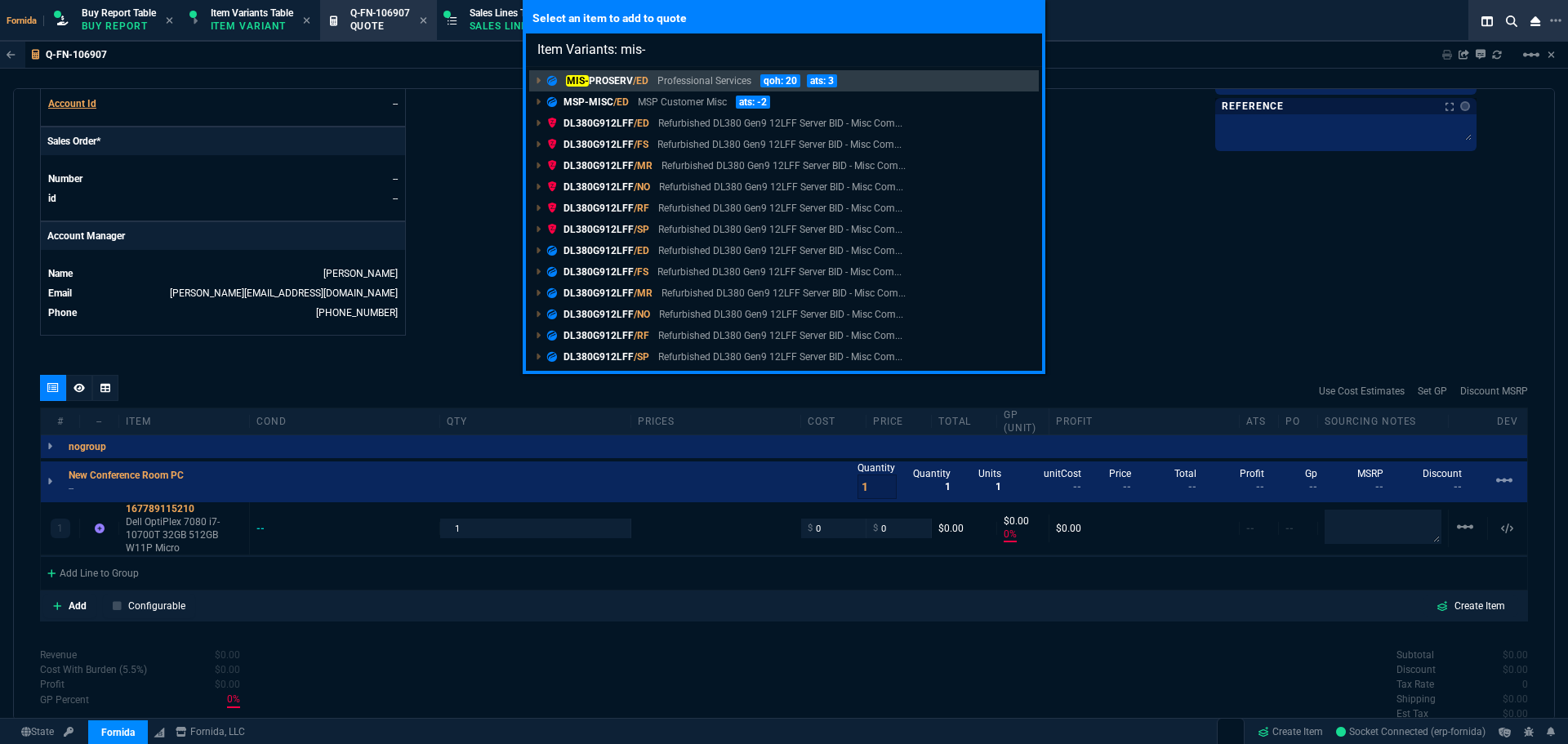
type input "Item Variants: mis-p"
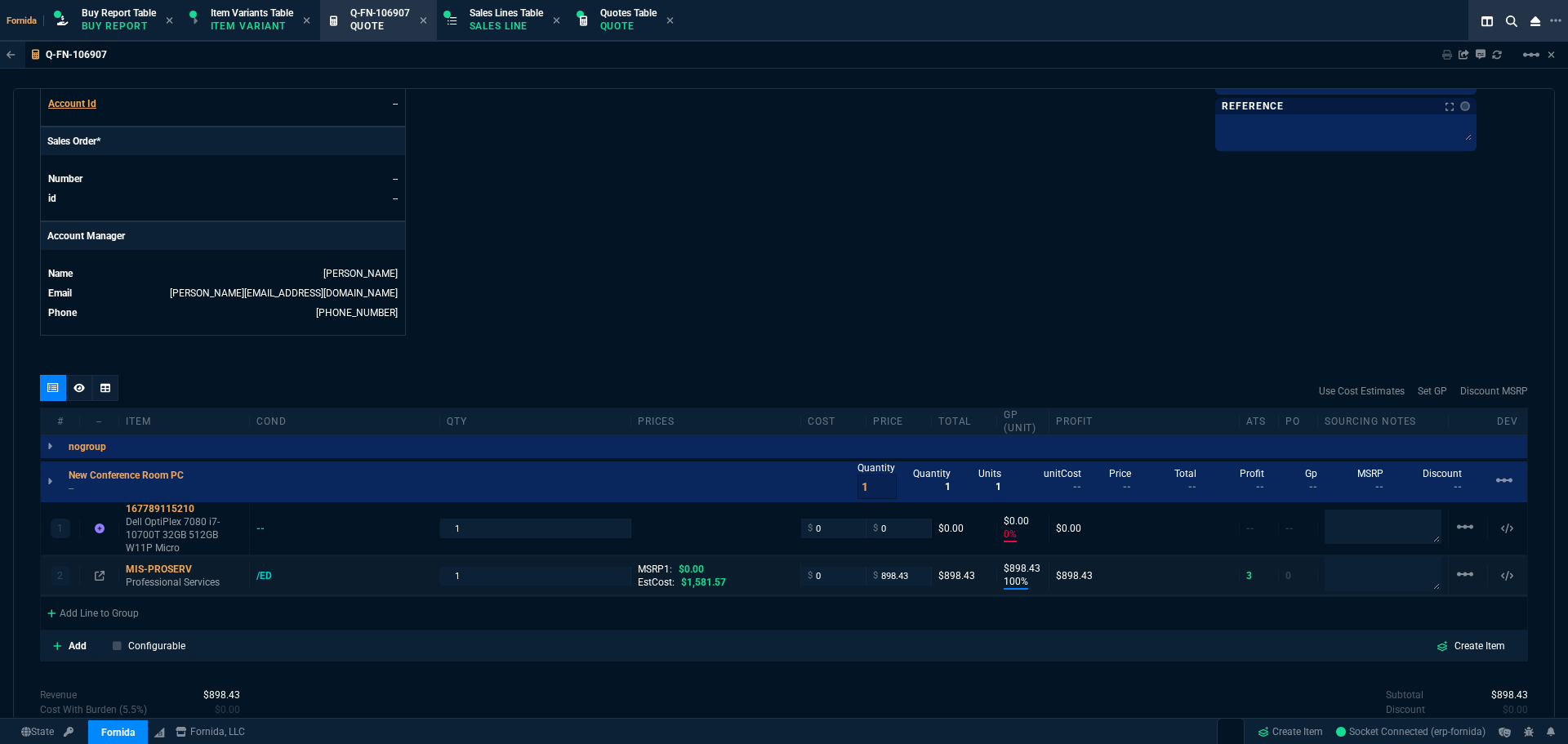
type input "0"
type input "100"
type input "898"
click at [888, 574] on input "898.43" at bounding box center [898, 575] width 51 height 19
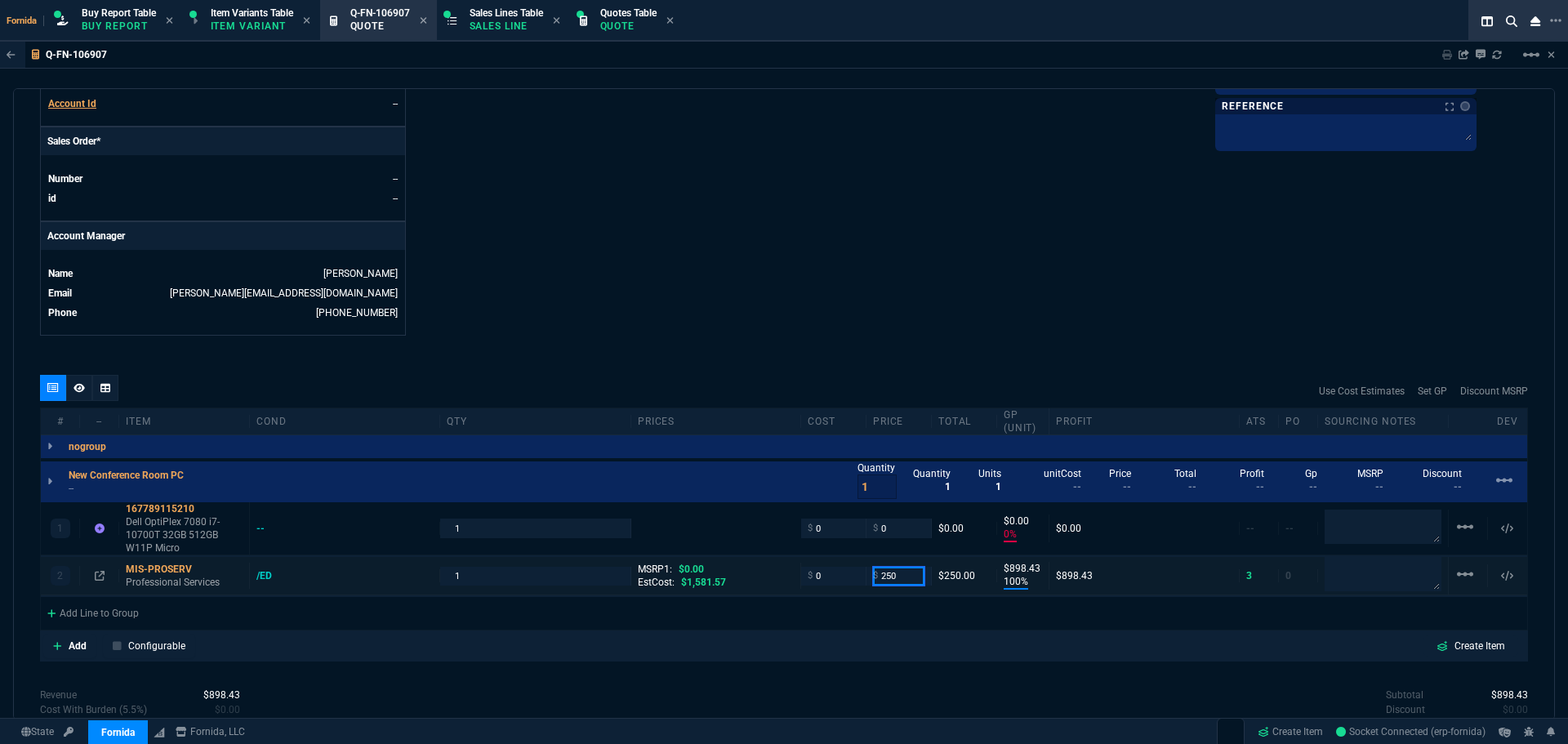
type input "250"
click at [831, 537] on input "0" at bounding box center [834, 527] width 51 height 19
type input "399"
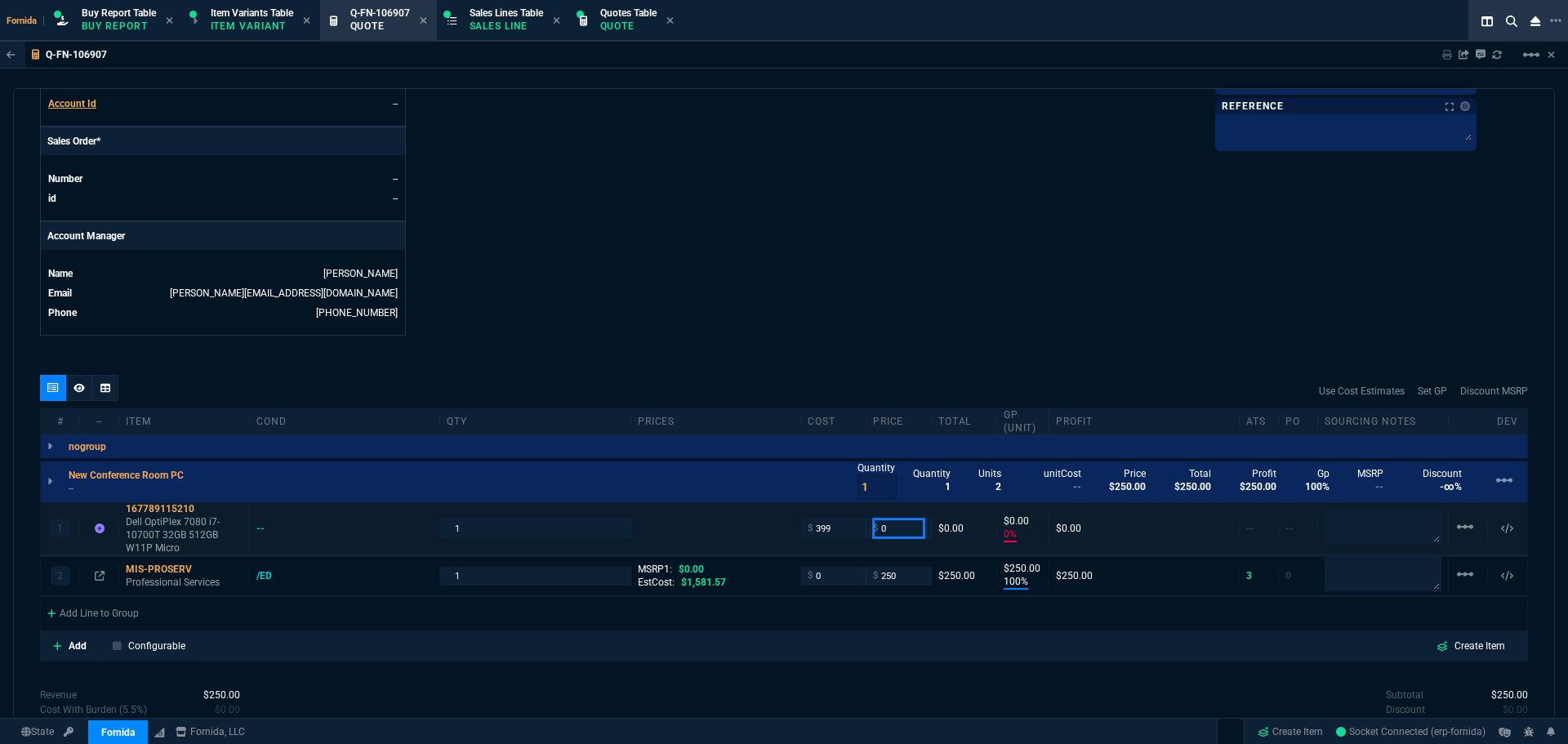
type input "399"
type input "-100"
type input "-399"
type input "500"
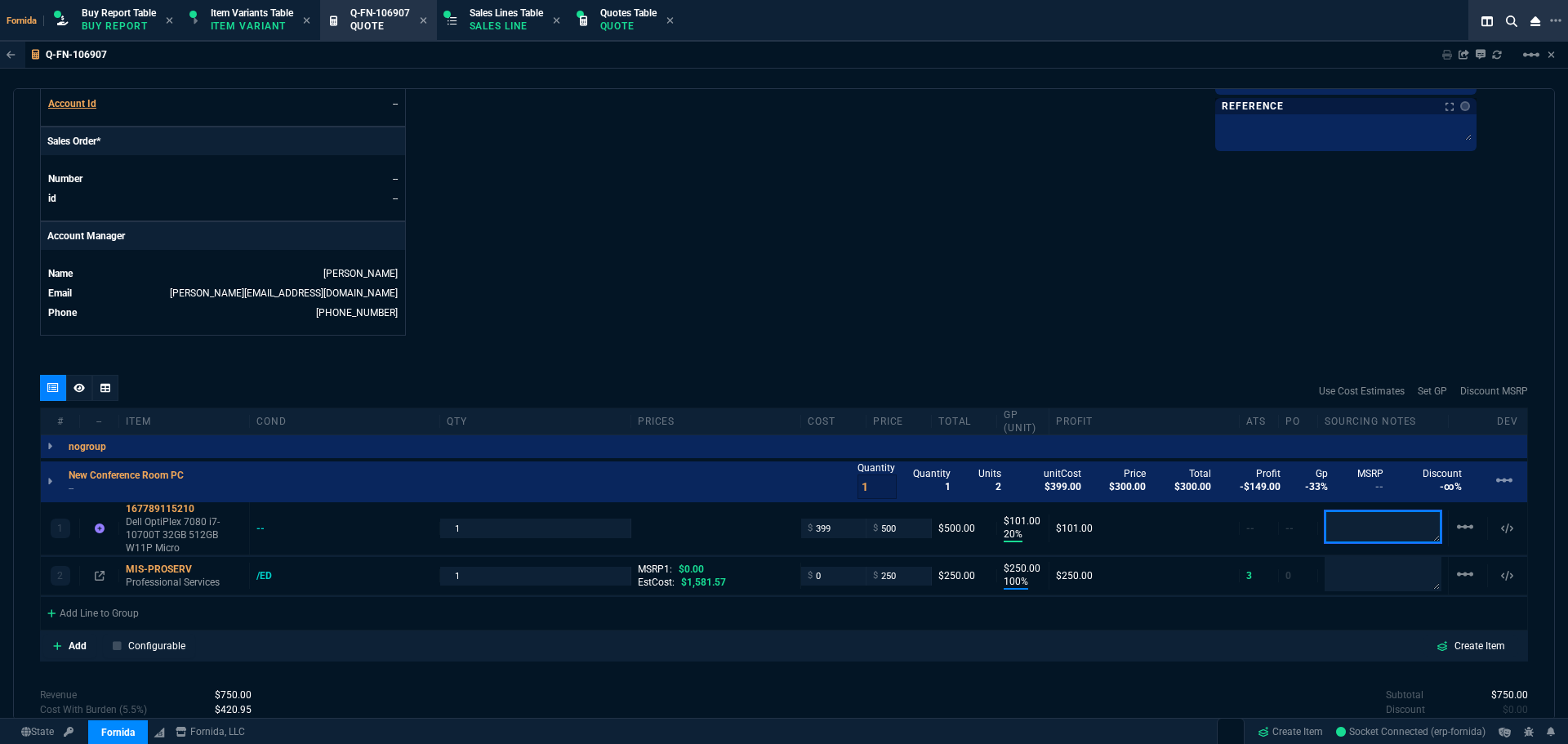
type input "20"
type input "101"
click at [81, 483] on p "--" at bounding box center [131, 488] width 125 height 13
click at [1346, 529] on textarea at bounding box center [1382, 526] width 117 height 34
paste textarea "https://www.ebay.com/itm/167789115210?_skw=OptiPlex&itmmeta=01K57486BHE00Q1B0AZ…"
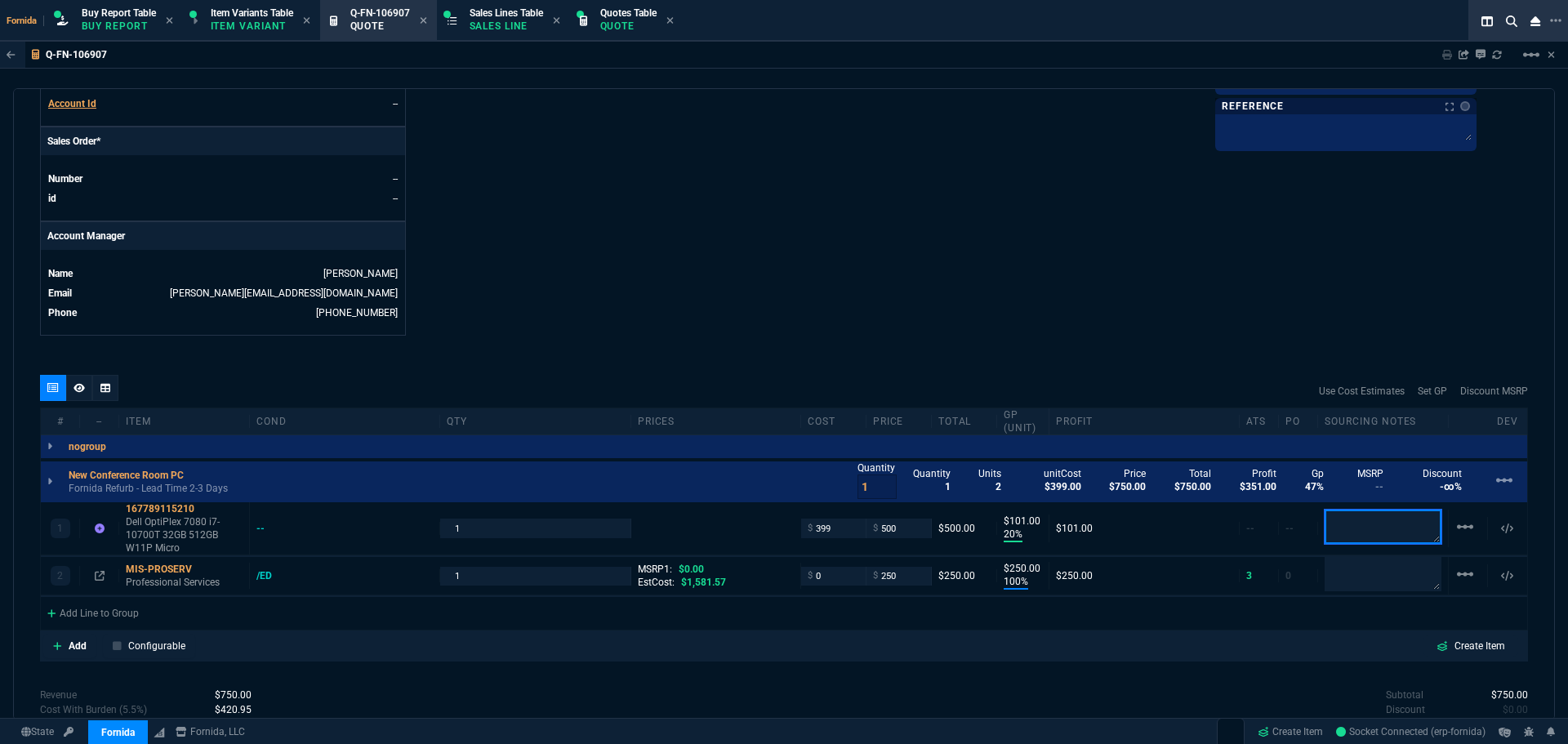
type textarea "https://www.ebay.com/itm/167789115210?_skw=OptiPlex&itmmeta=01K57486BHE00Q1B0AZ…"
click at [131, 491] on p "Fornida Refurb - Lead Time 2-3 Days" at bounding box center [148, 488] width 159 height 13
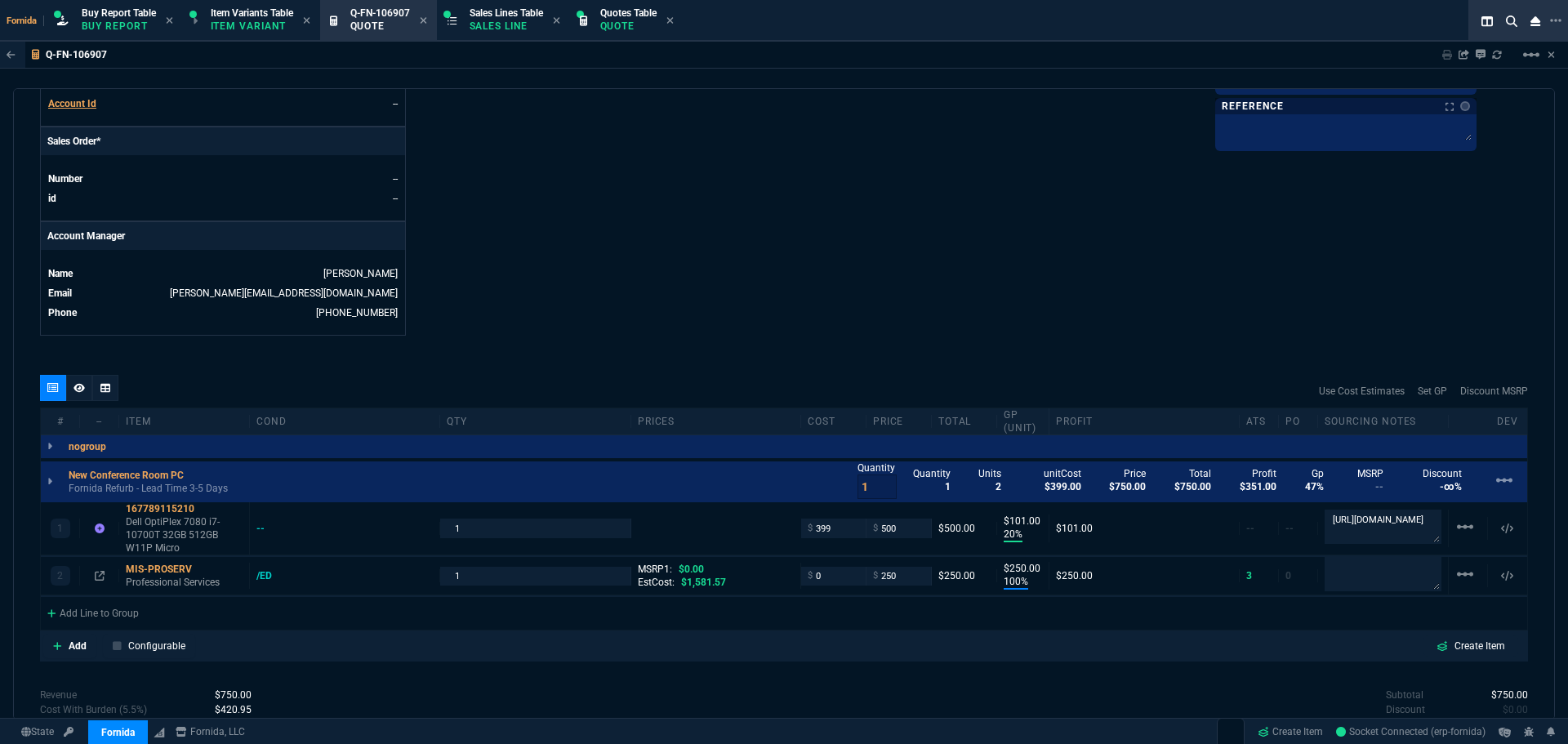
click at [635, 399] on div "Use Cost Estimates Set GP Discount MSRP" at bounding box center [784, 391] width 1487 height 32
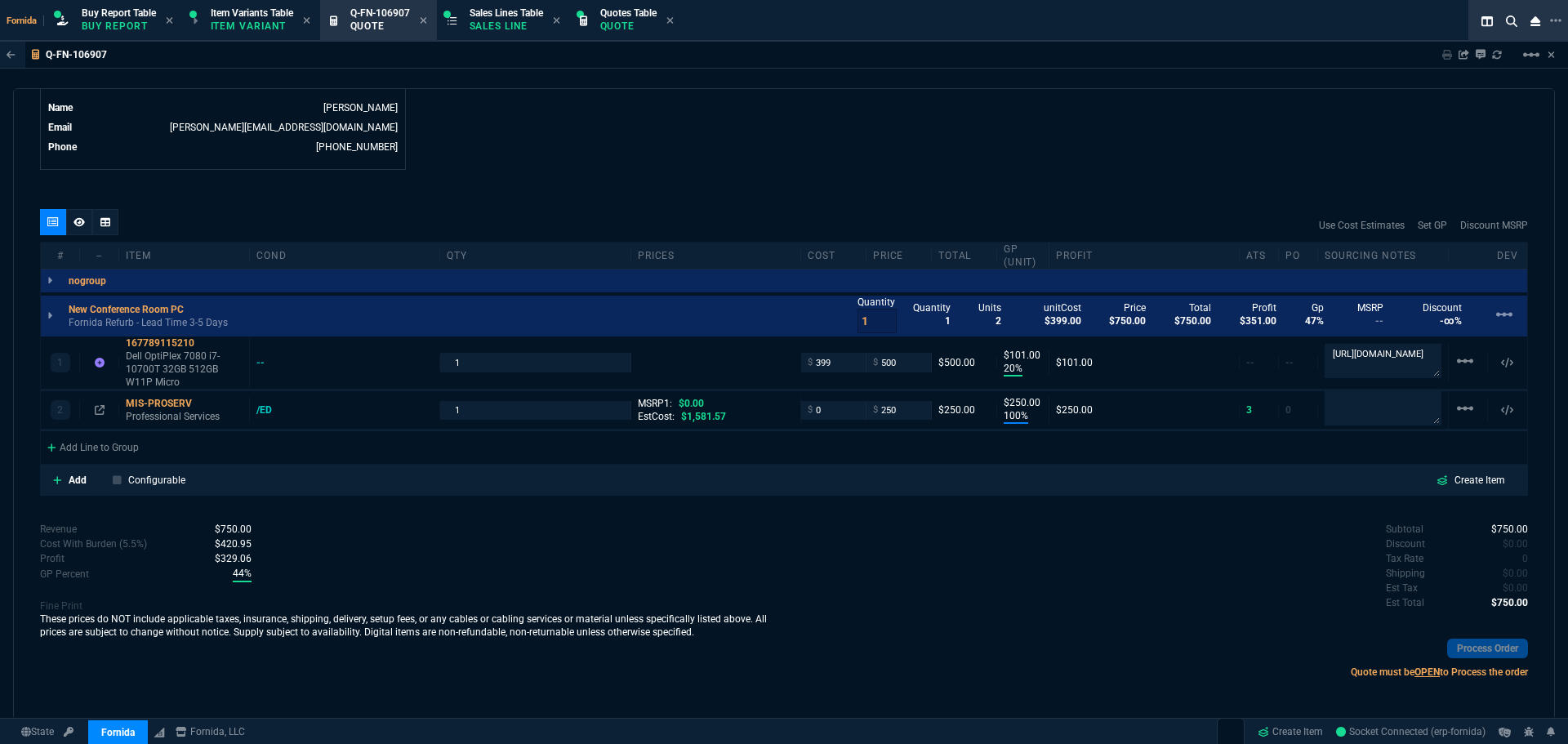
scroll to position [826, 0]
click at [851, 407] on input "0" at bounding box center [834, 407] width 51 height 19
type input "125"
type input "50"
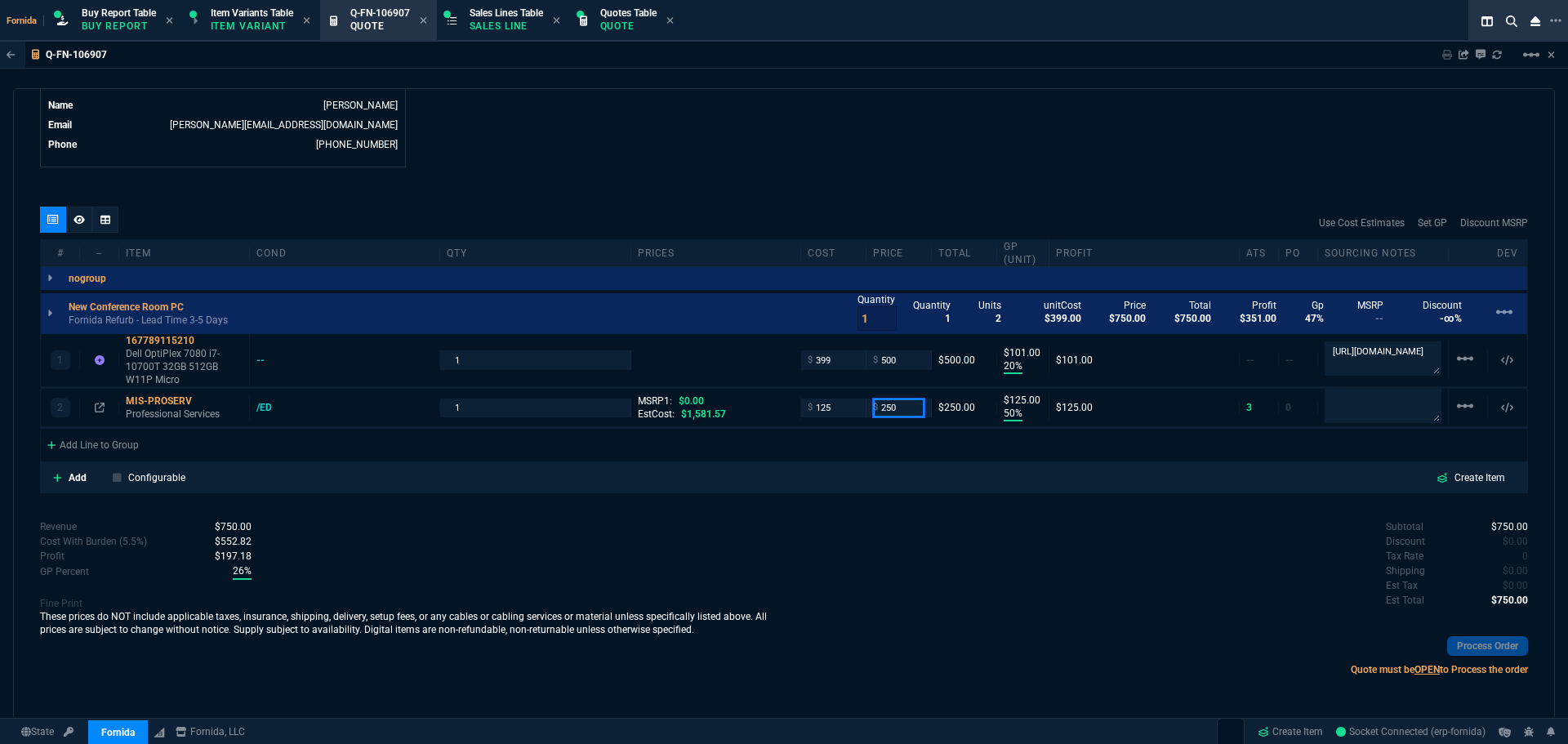
type input "125"
click at [1051, 665] on p "Quote must be OPEN to Process the order" at bounding box center [1156, 669] width 744 height 15
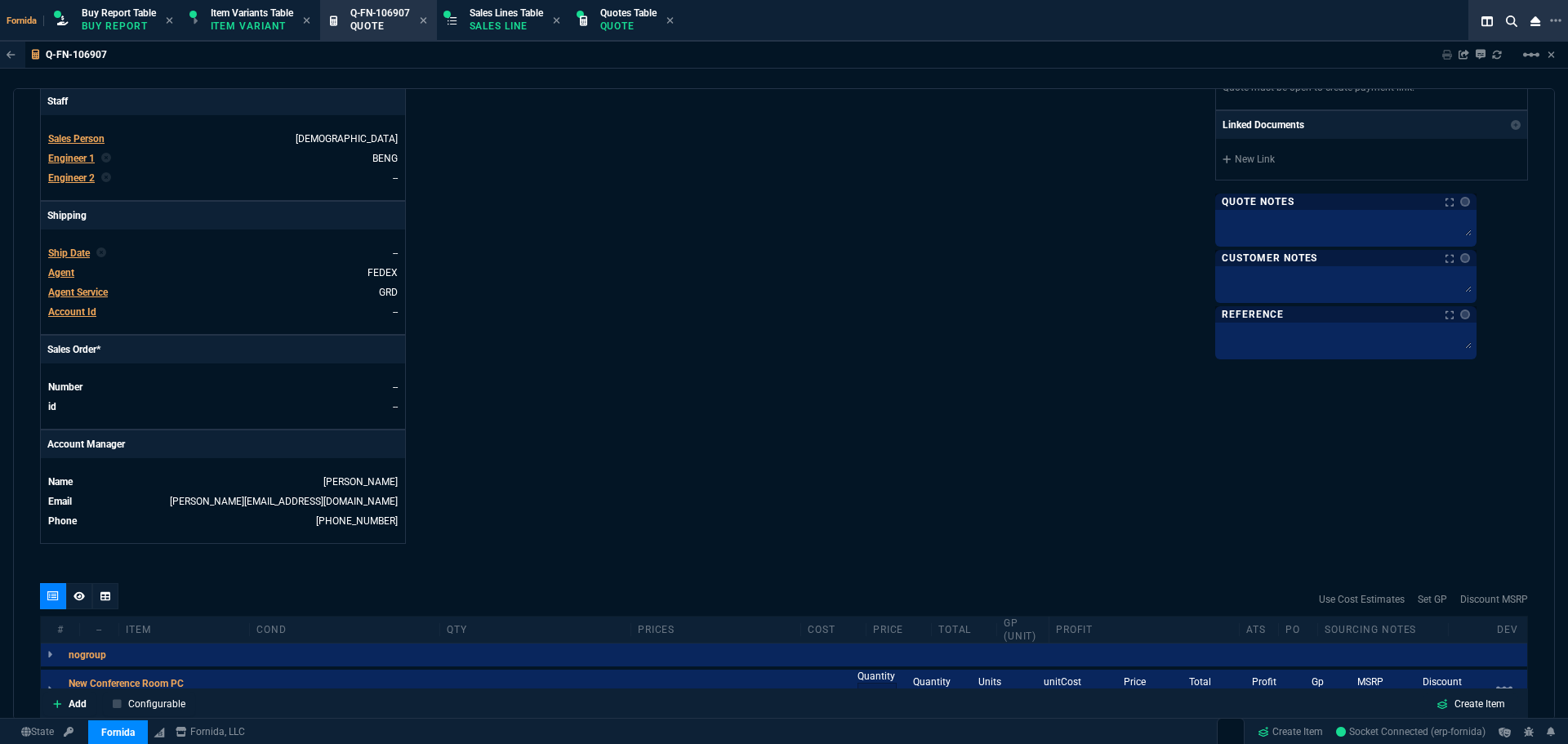
scroll to position [663, 0]
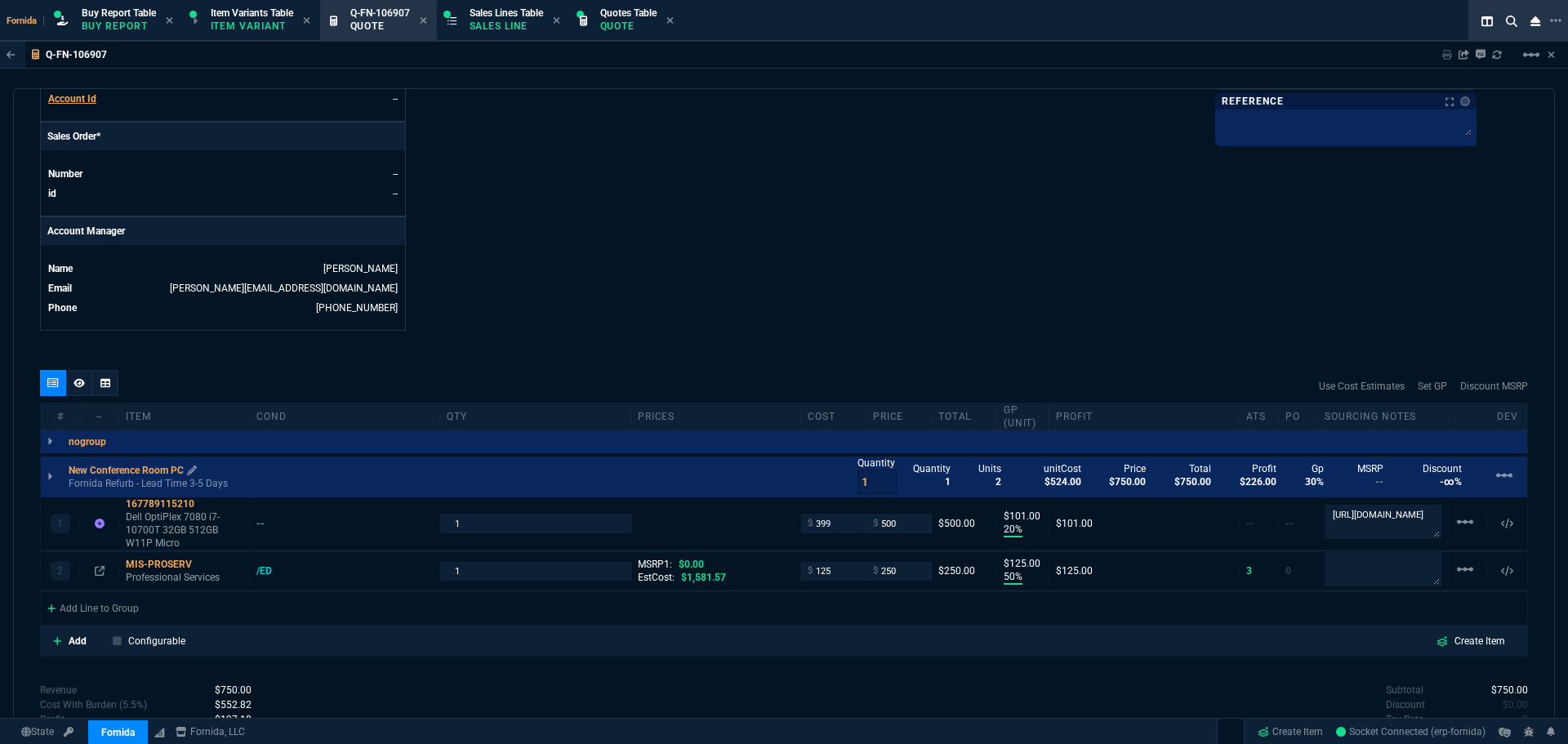
click at [174, 468] on p "New Conference Room PC" at bounding box center [133, 469] width 129 height 13
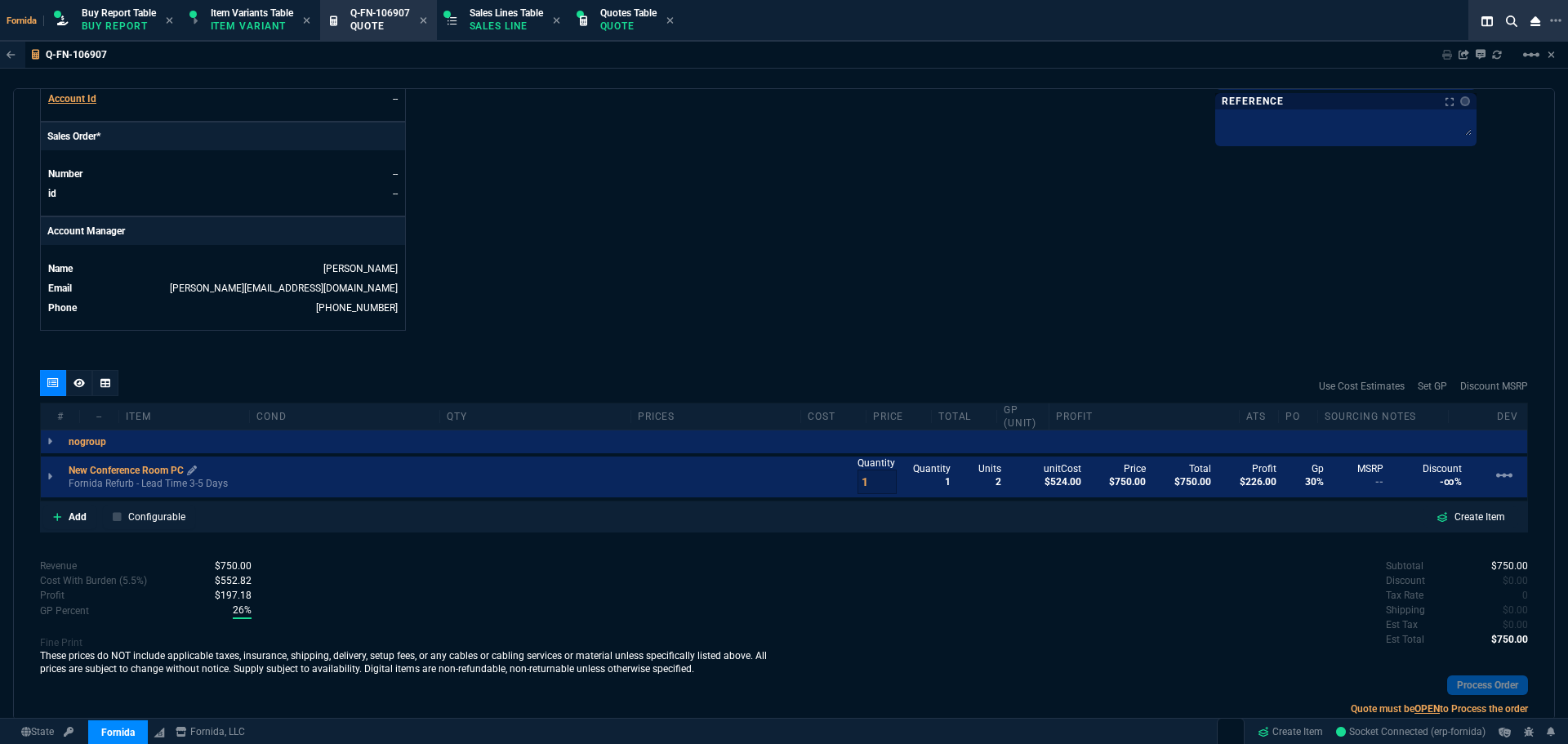
click at [145, 470] on p "New Conference Room PC" at bounding box center [133, 469] width 129 height 13
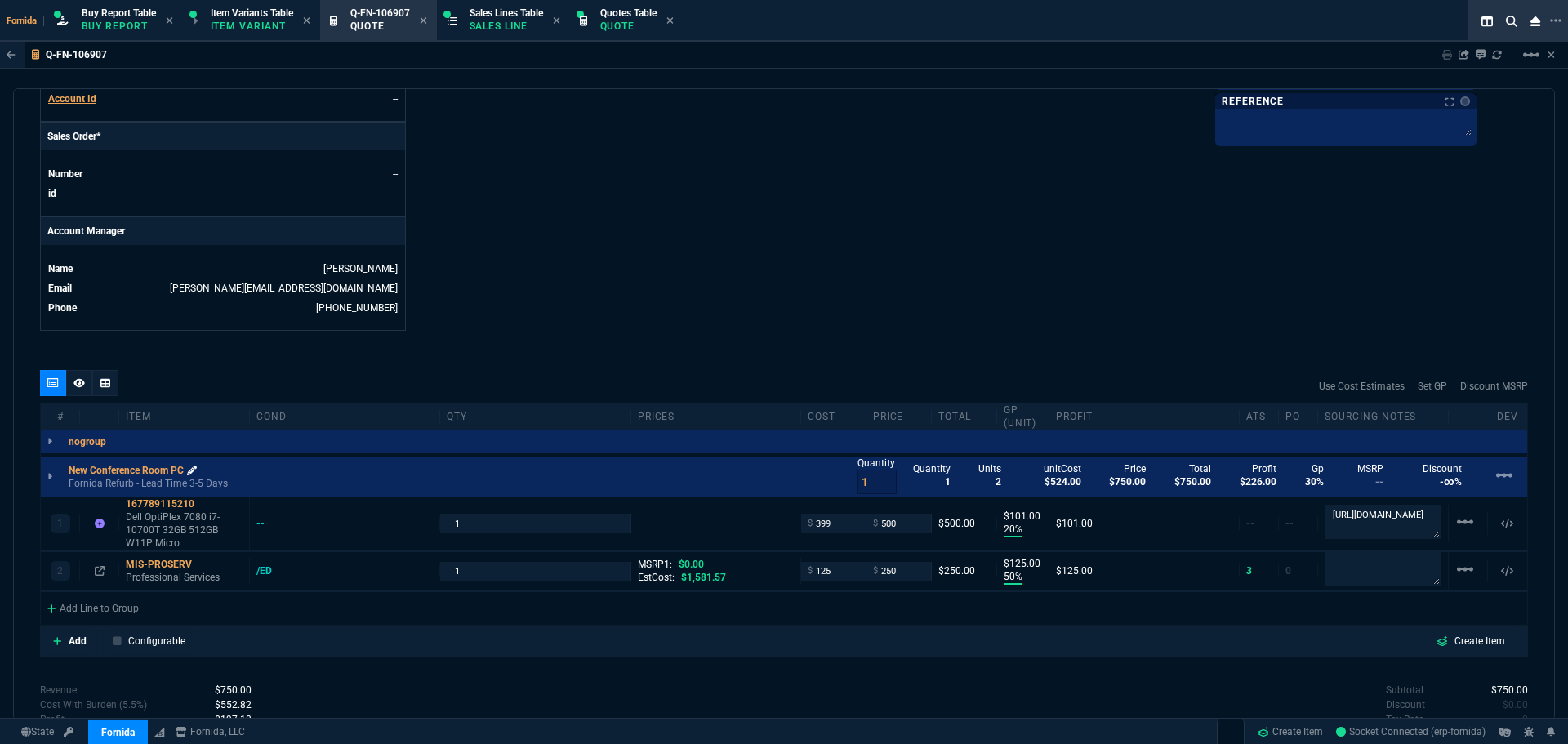
click at [196, 474] on icon at bounding box center [191, 470] width 10 height 10
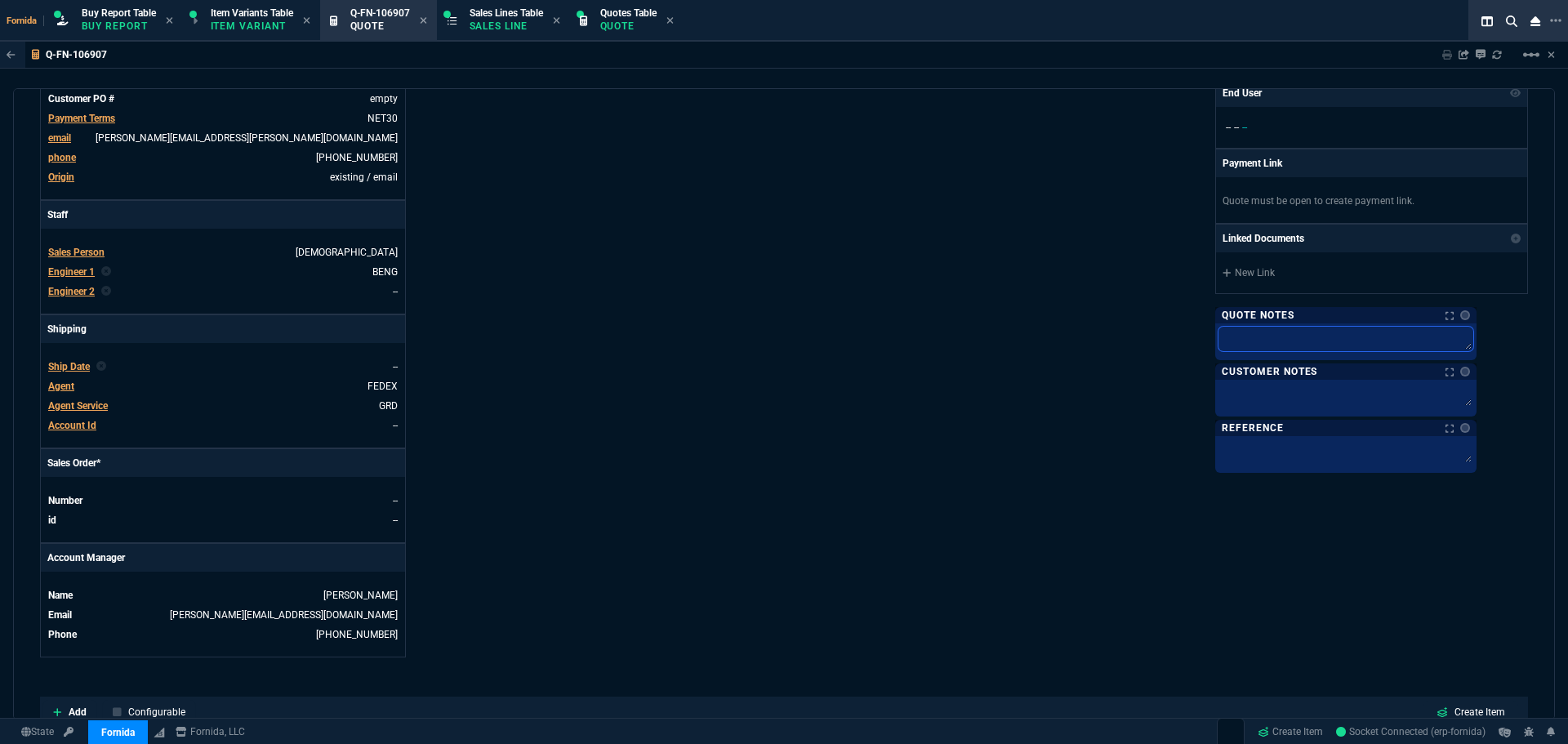
click at [1346, 344] on textarea at bounding box center [1345, 339] width 254 height 25
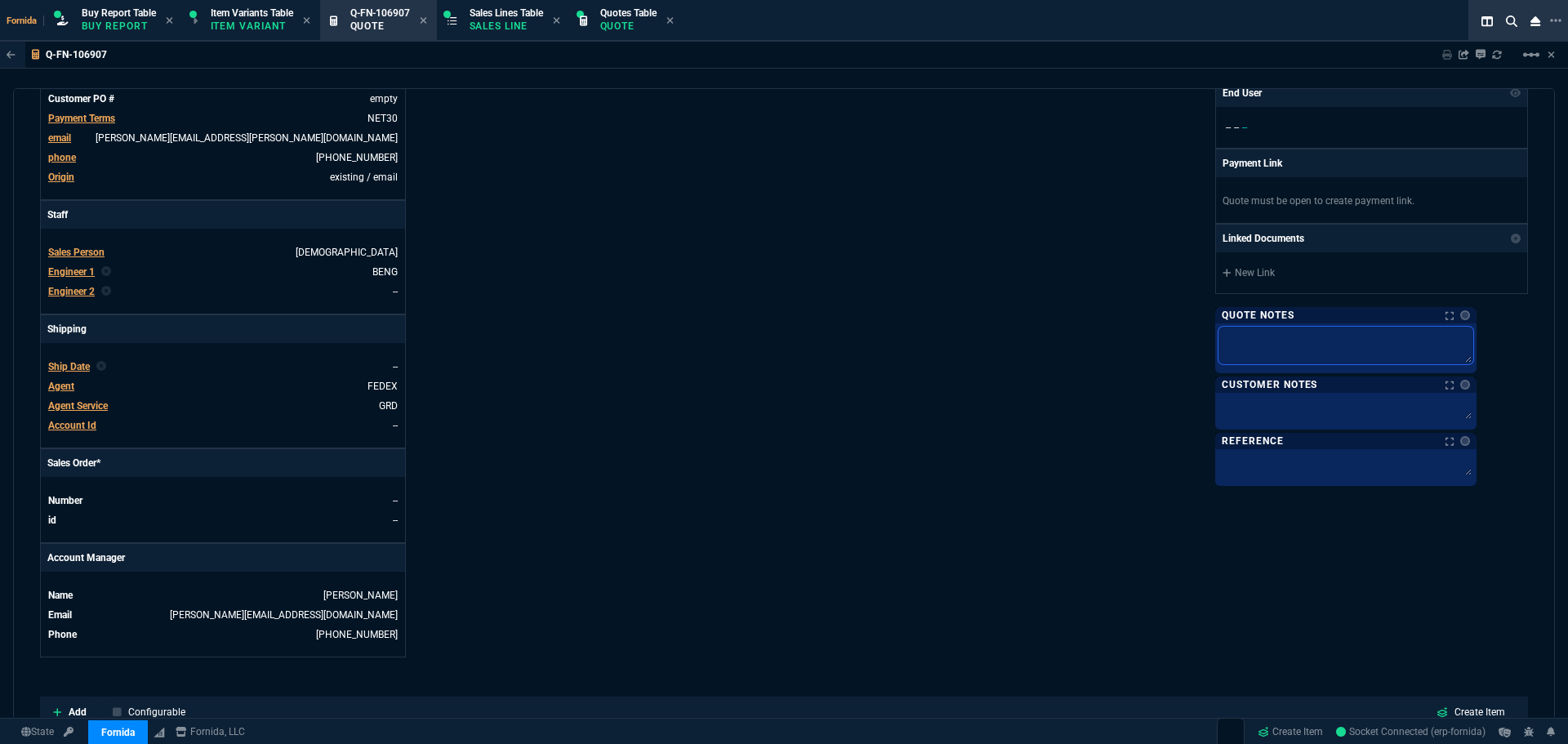
paste textarea "Conference Room PC"
type textarea "Conference Room PC"
drag, startPoint x: 1319, startPoint y: 416, endPoint x: 910, endPoint y: 334, distance: 417.1
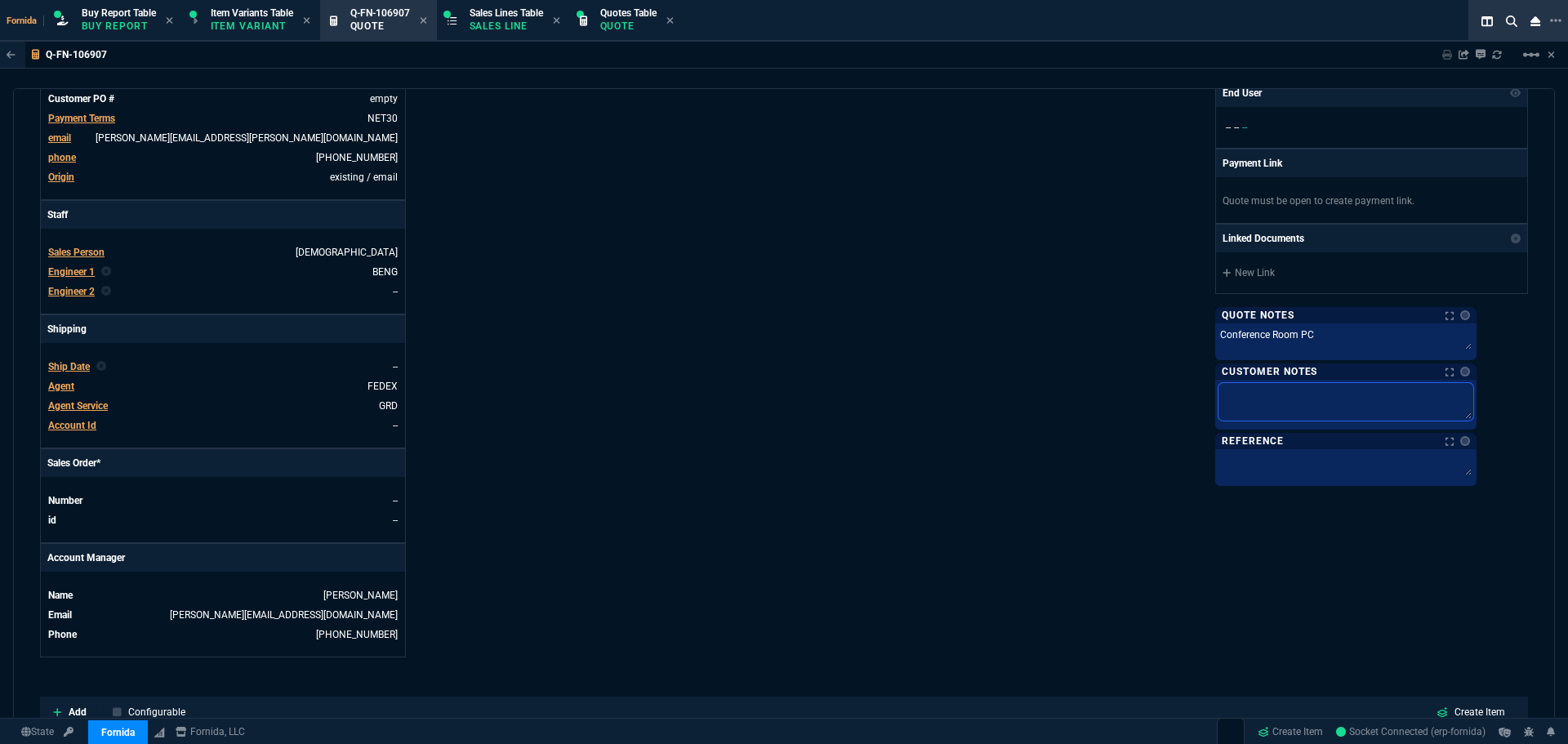
click at [1312, 416] on textarea at bounding box center [1345, 401] width 254 height 37
paste textarea "Conference Room PC"
type textarea "Conference Room PC"
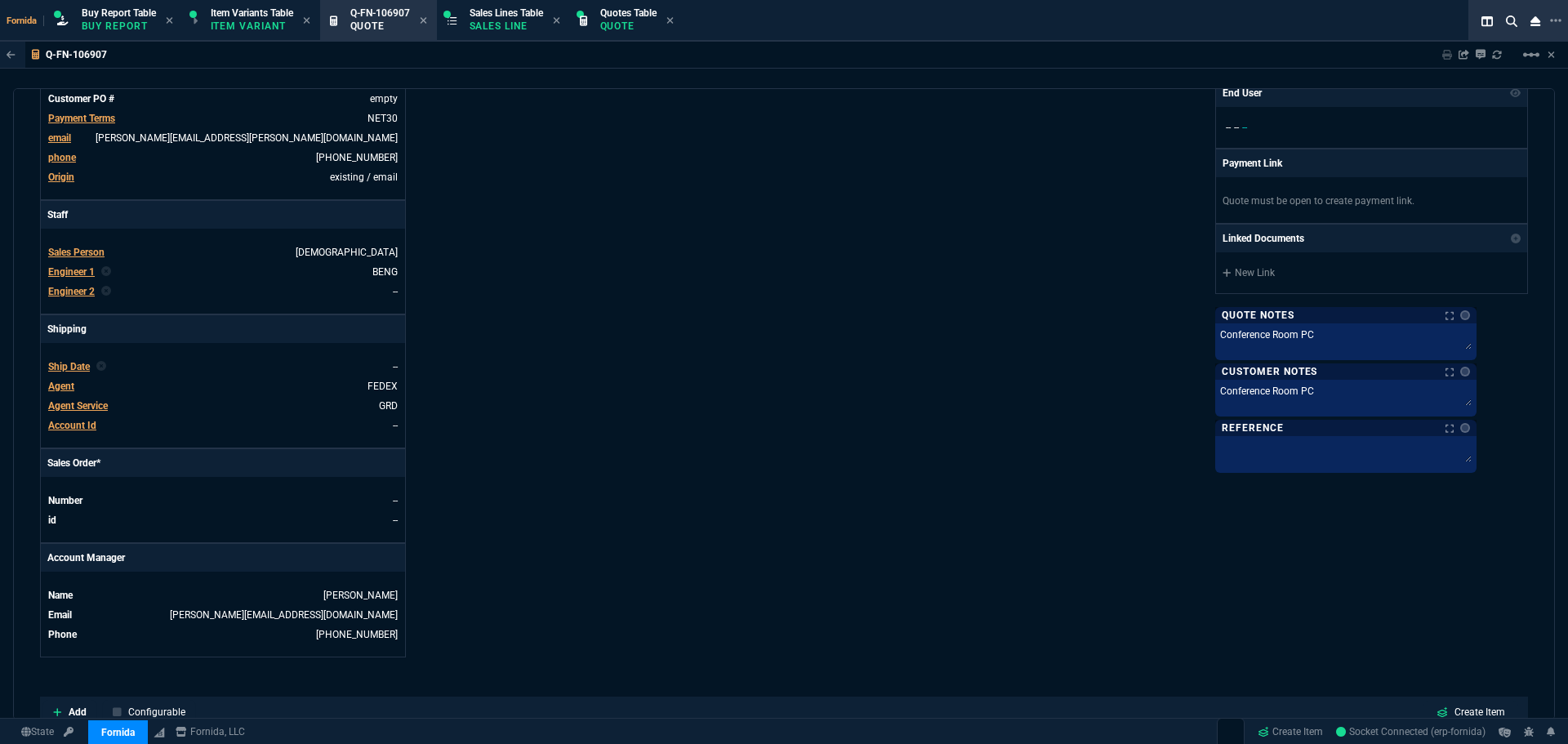
click at [910, 334] on div "Fornida, LLC 2609 Technology Dr Suite 300 Plano, TX 75074 Share Link Show More …" at bounding box center [1156, 236] width 744 height 842
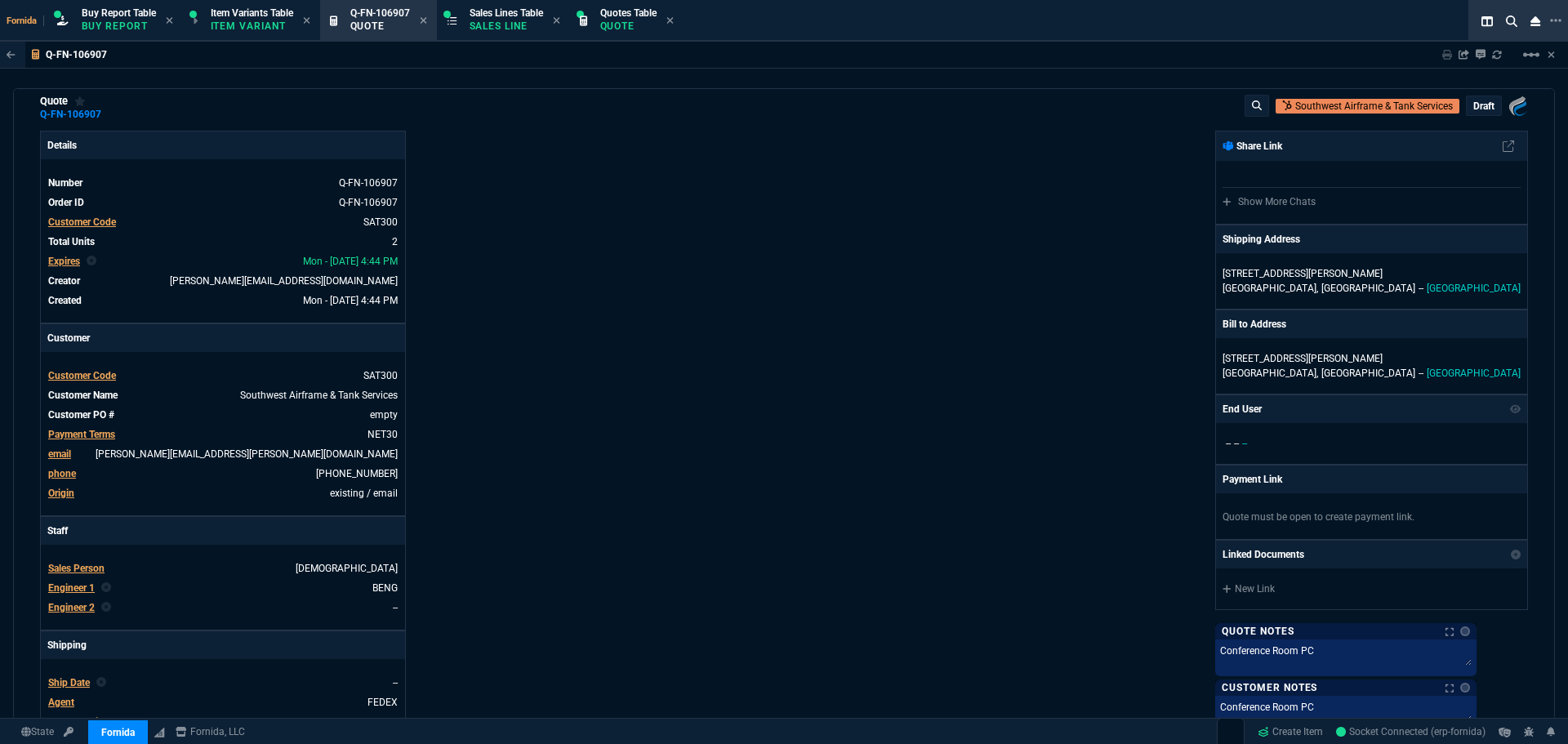
scroll to position [81, 0]
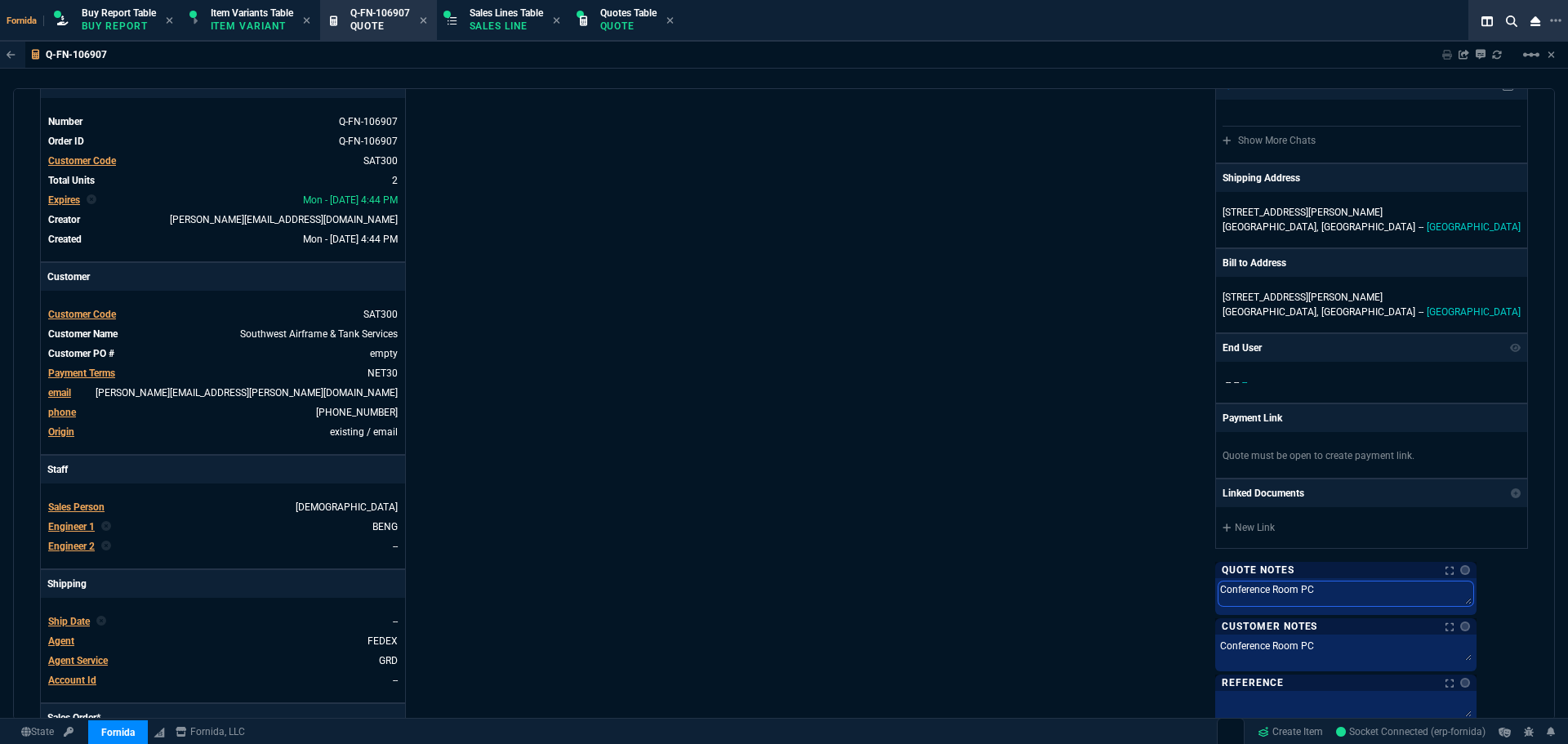
click at [1378, 595] on textarea "Conference Room PC" at bounding box center [1345, 593] width 254 height 25
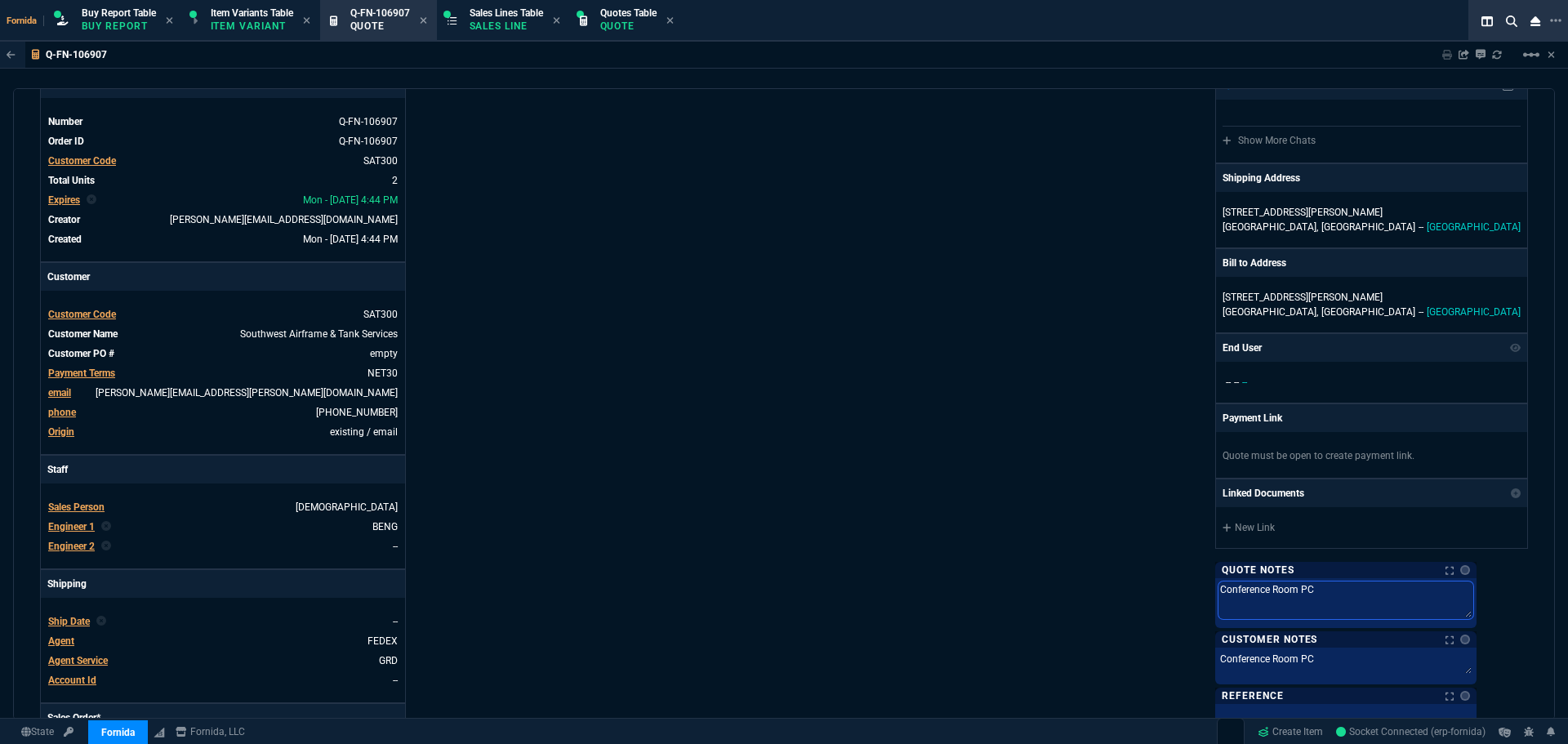
type textarea "b"
type textarea "br"
type textarea "bri"
type textarea "brin"
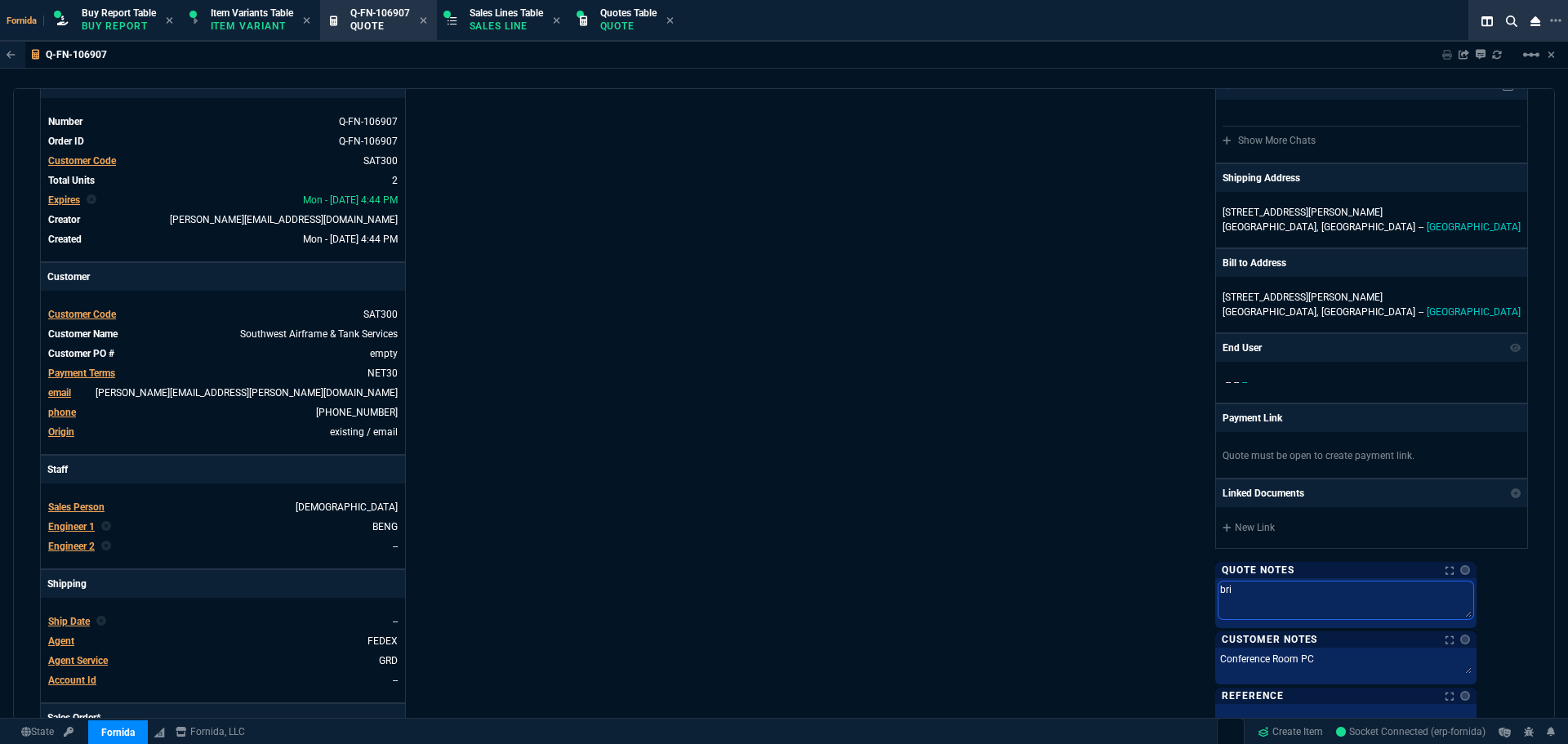
type textarea "brin"
type textarea "bring"
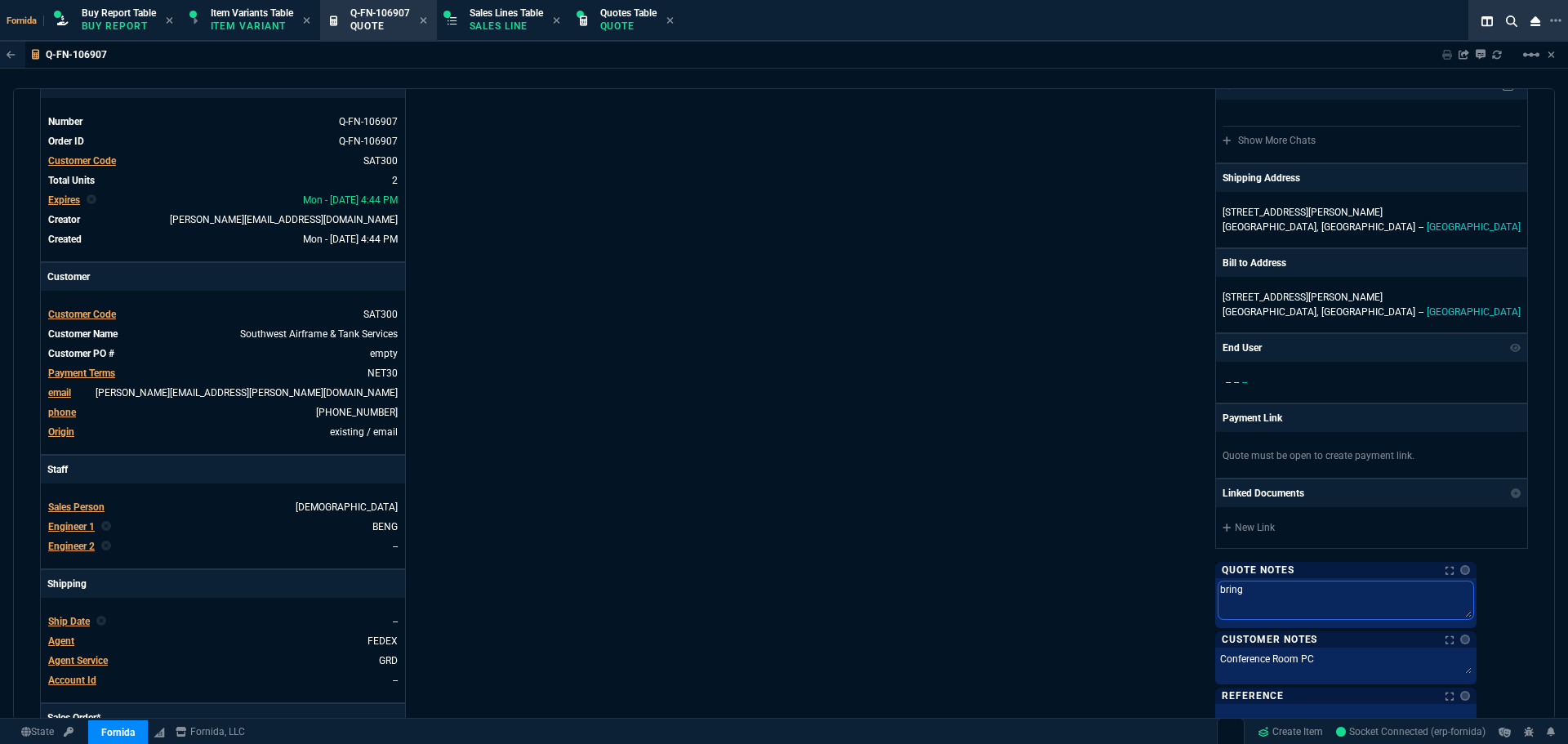
type textarea "bring t"
type textarea "bring to"
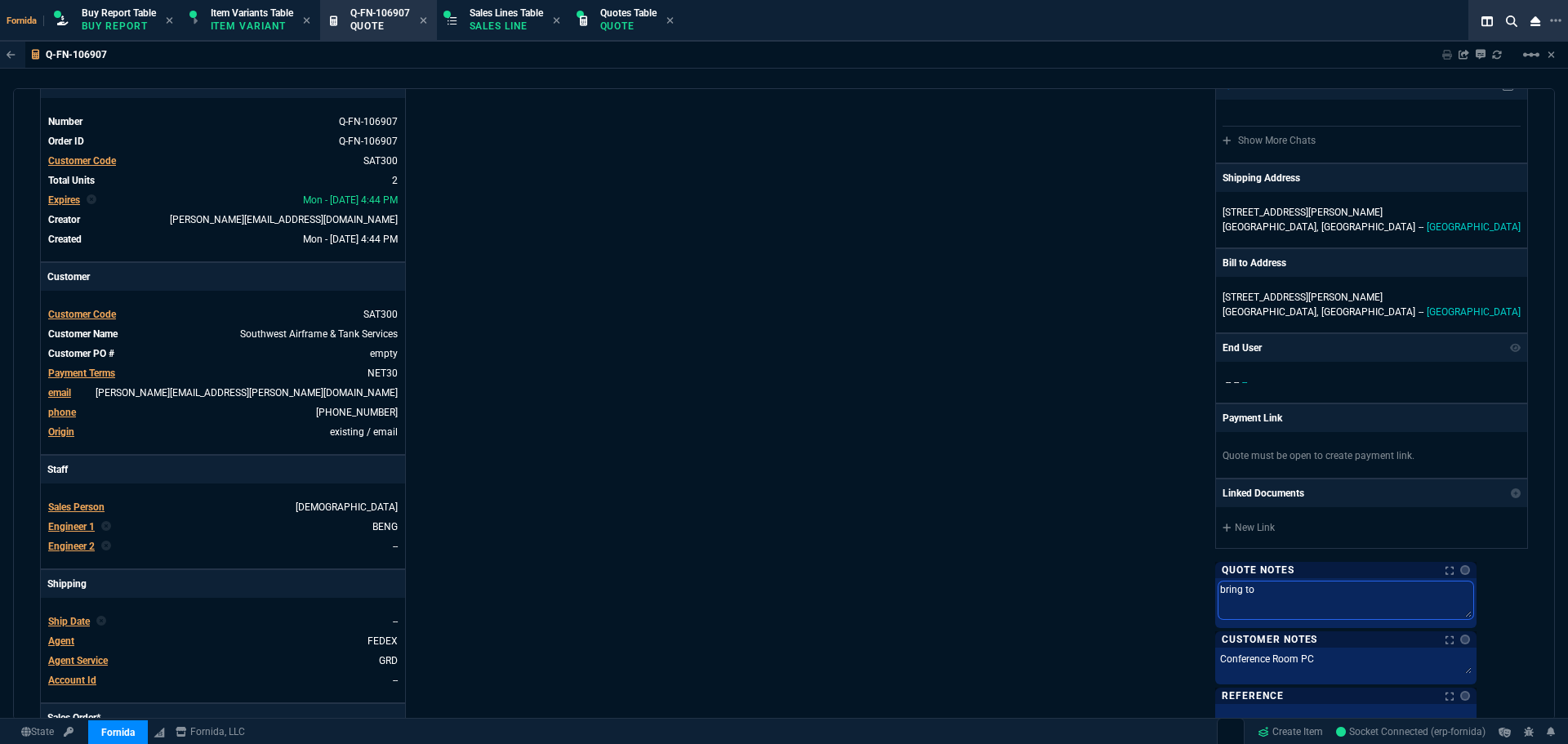
type textarea "bring to"
type textarea "bring to F"
type textarea "bring to Fo"
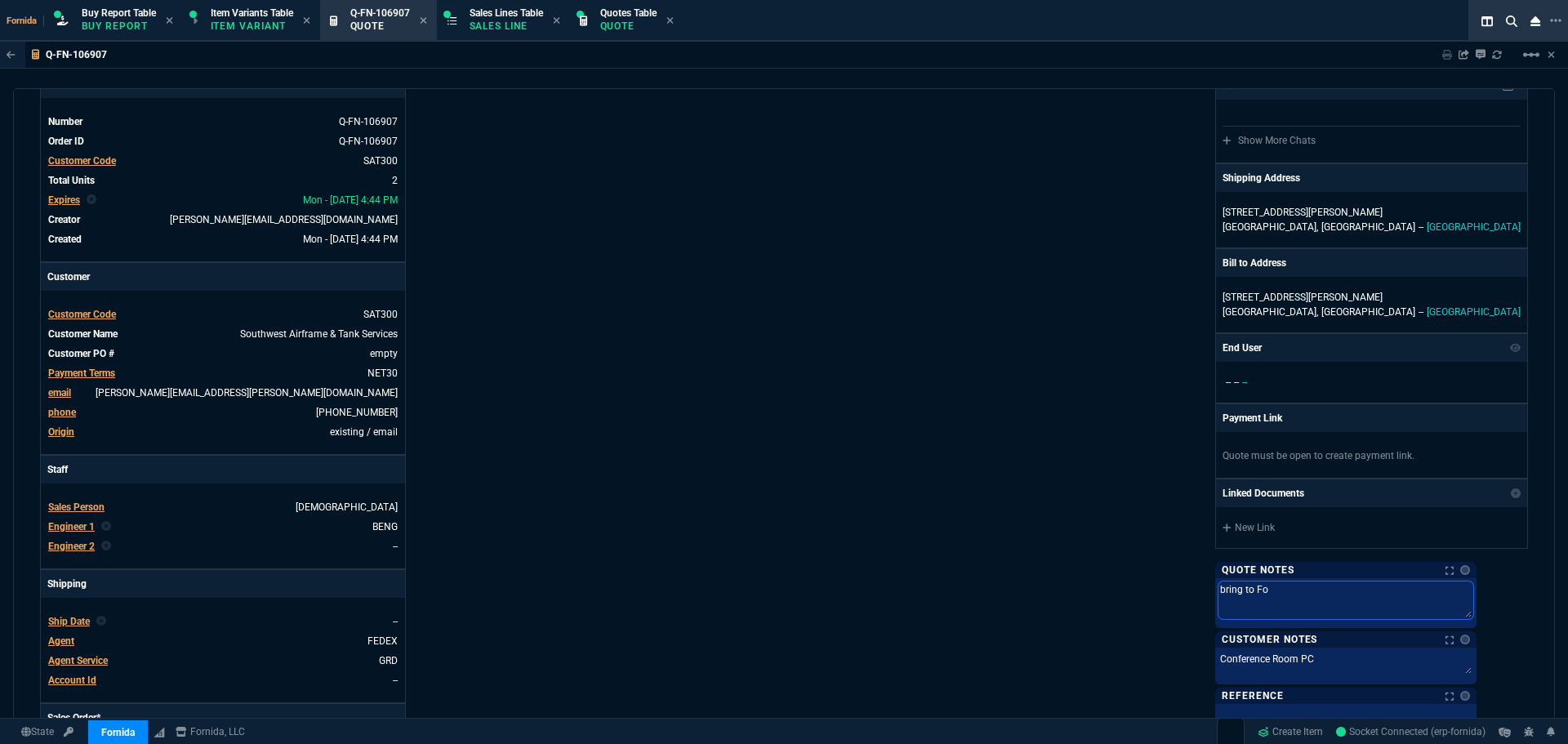
type textarea "bring to For"
type textarea "bring to Forn"
type textarea "bring to Forni"
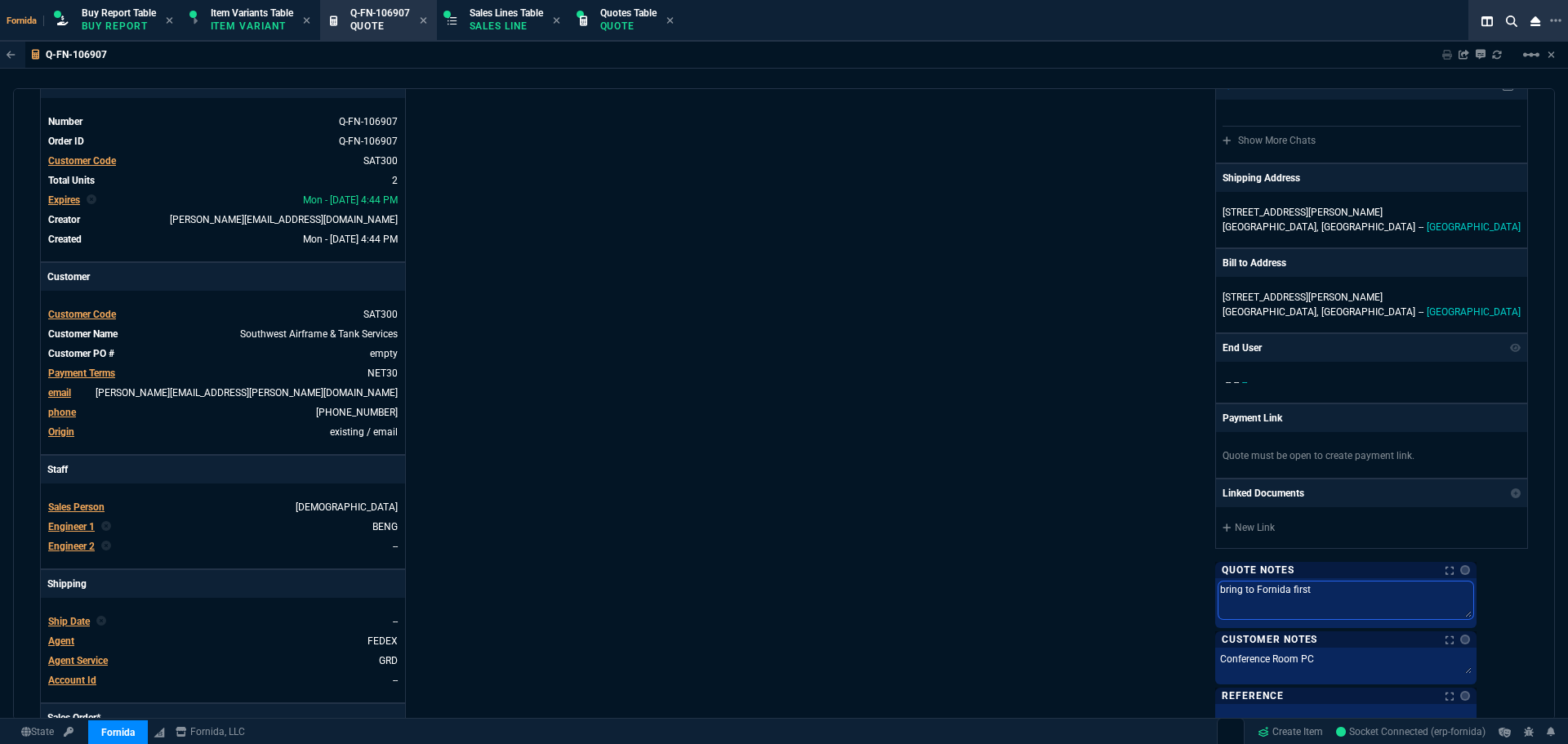
paste textarea "Conference Room PC"
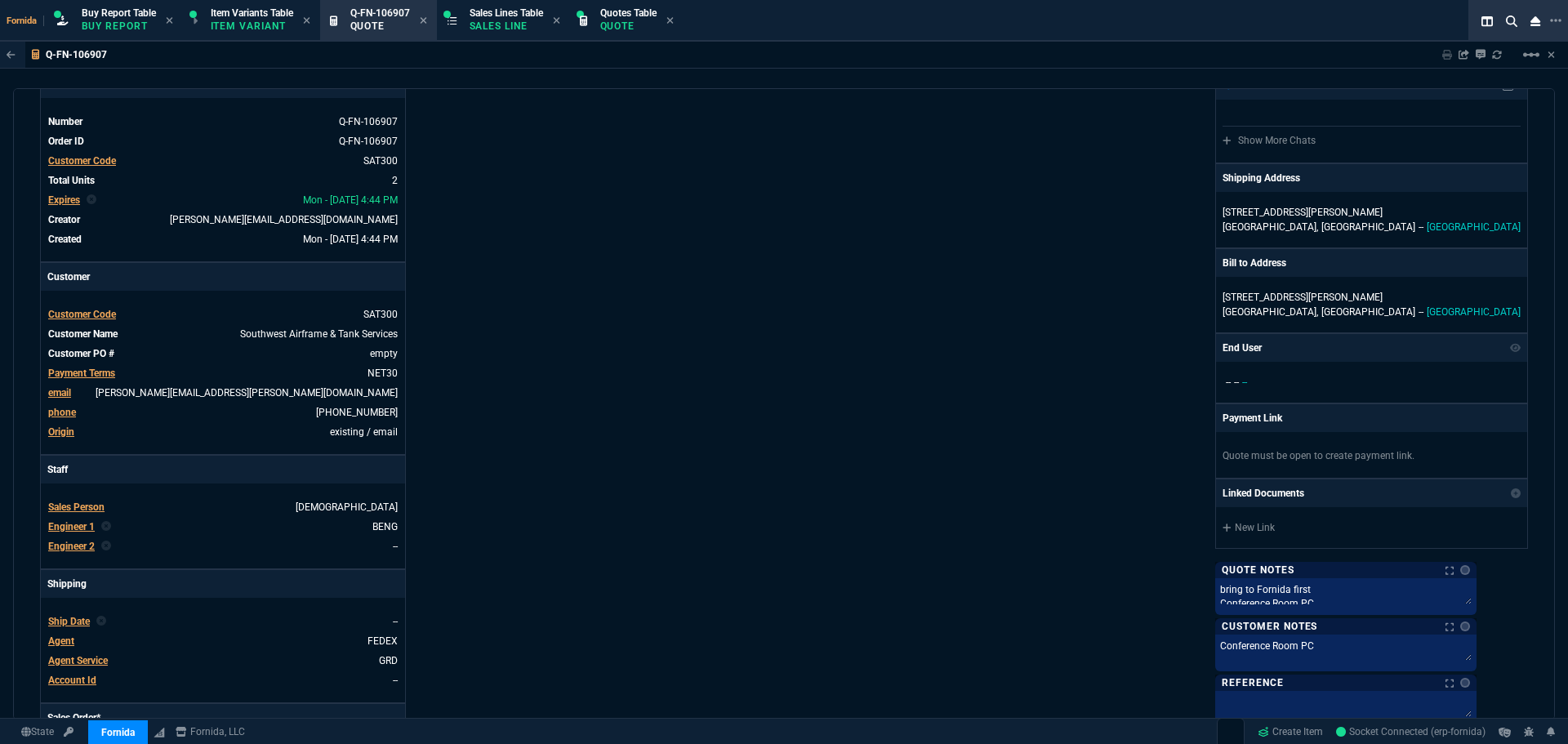
drag, startPoint x: 1113, startPoint y: 393, endPoint x: 1066, endPoint y: 284, distance: 118.7
click at [1108, 380] on div "Fornida, LLC 2609 Technology Dr Suite 300 Plano, TX 75074 Share Link Show More …" at bounding box center [1156, 491] width 744 height 842
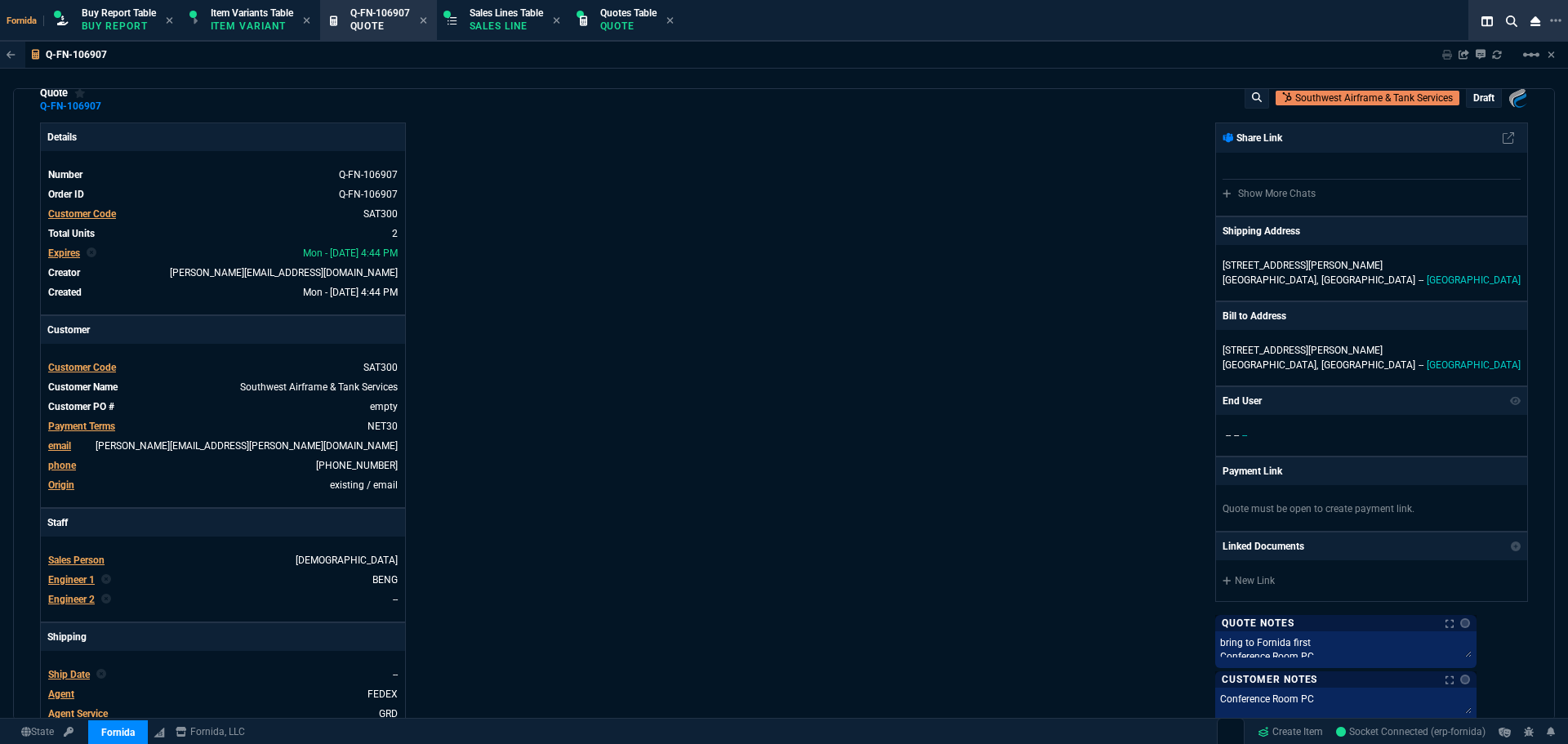
scroll to position [0, 0]
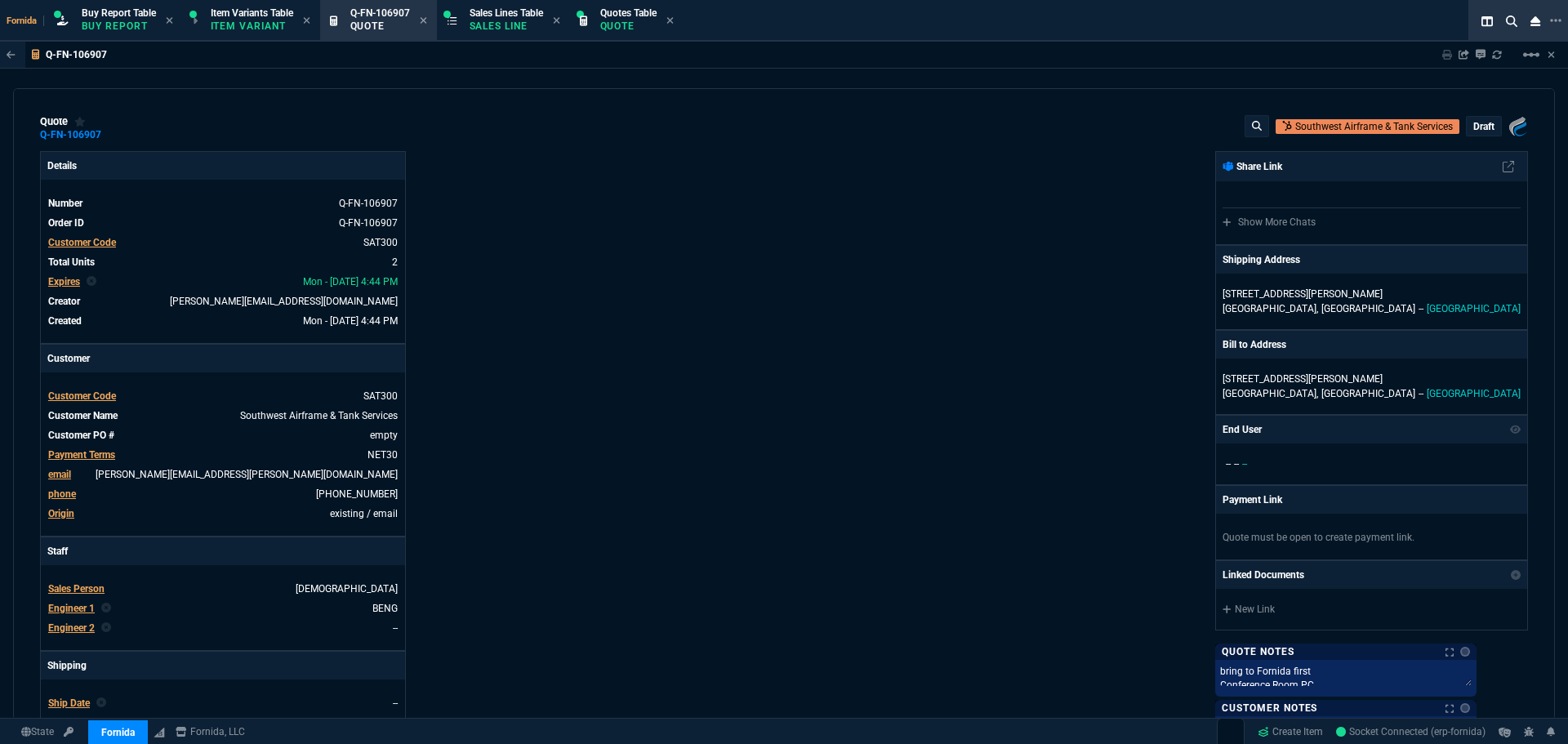
click at [797, 247] on div "Fornida, LLC 2609 Technology Dr Suite 300 Plano, TX 75074 Share Link Show More …" at bounding box center [1156, 572] width 744 height 842
click at [1474, 118] on div "draft" at bounding box center [1484, 126] width 34 height 19
click at [1474, 126] on p "draft" at bounding box center [1484, 126] width 22 height 13
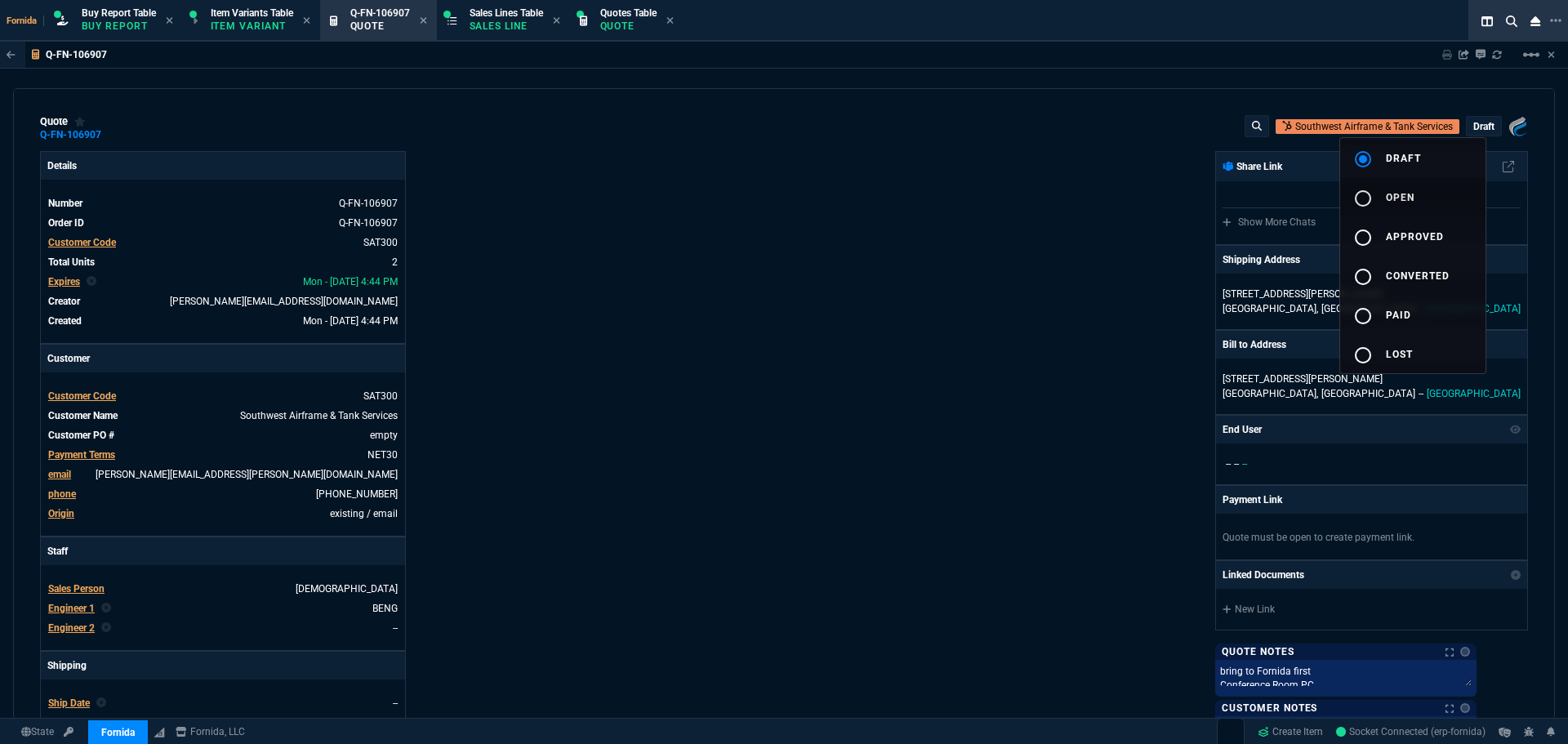
drag, startPoint x: 1404, startPoint y: 204, endPoint x: 832, endPoint y: 227, distance: 572.5
click at [1401, 204] on button "radio_button_unchecked open" at bounding box center [1413, 196] width 145 height 39
drag, startPoint x: 832, startPoint y: 227, endPoint x: 775, endPoint y: 226, distance: 57.0
click at [831, 227] on div at bounding box center [784, 372] width 1568 height 744
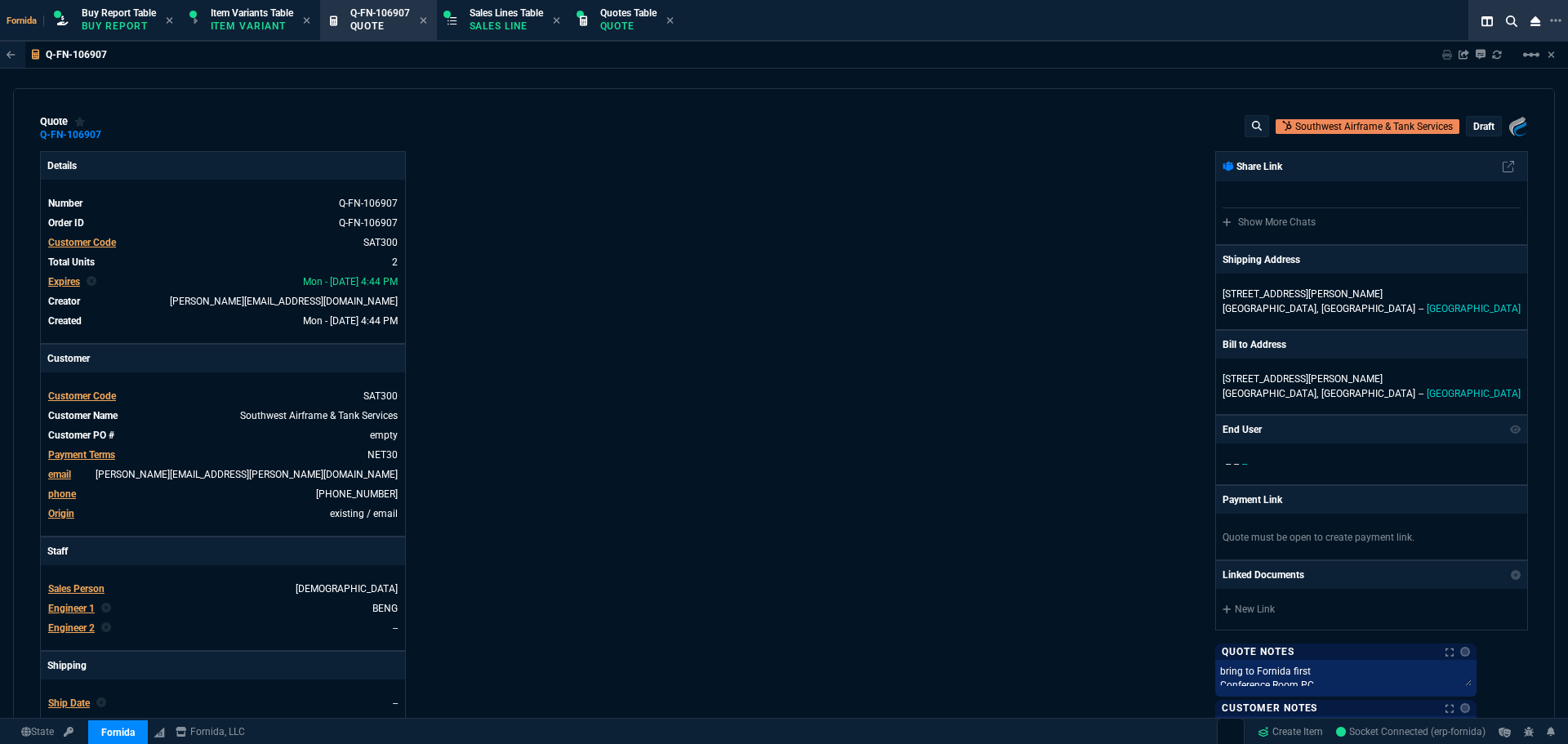
click at [775, 226] on div "Details Number Q-FN-106907 Order ID Q-FN-106907 Customer Code SAT300 Total Unit…" at bounding box center [412, 572] width 744 height 842
click at [111, 131] on icon at bounding box center [112, 134] width 9 height 10
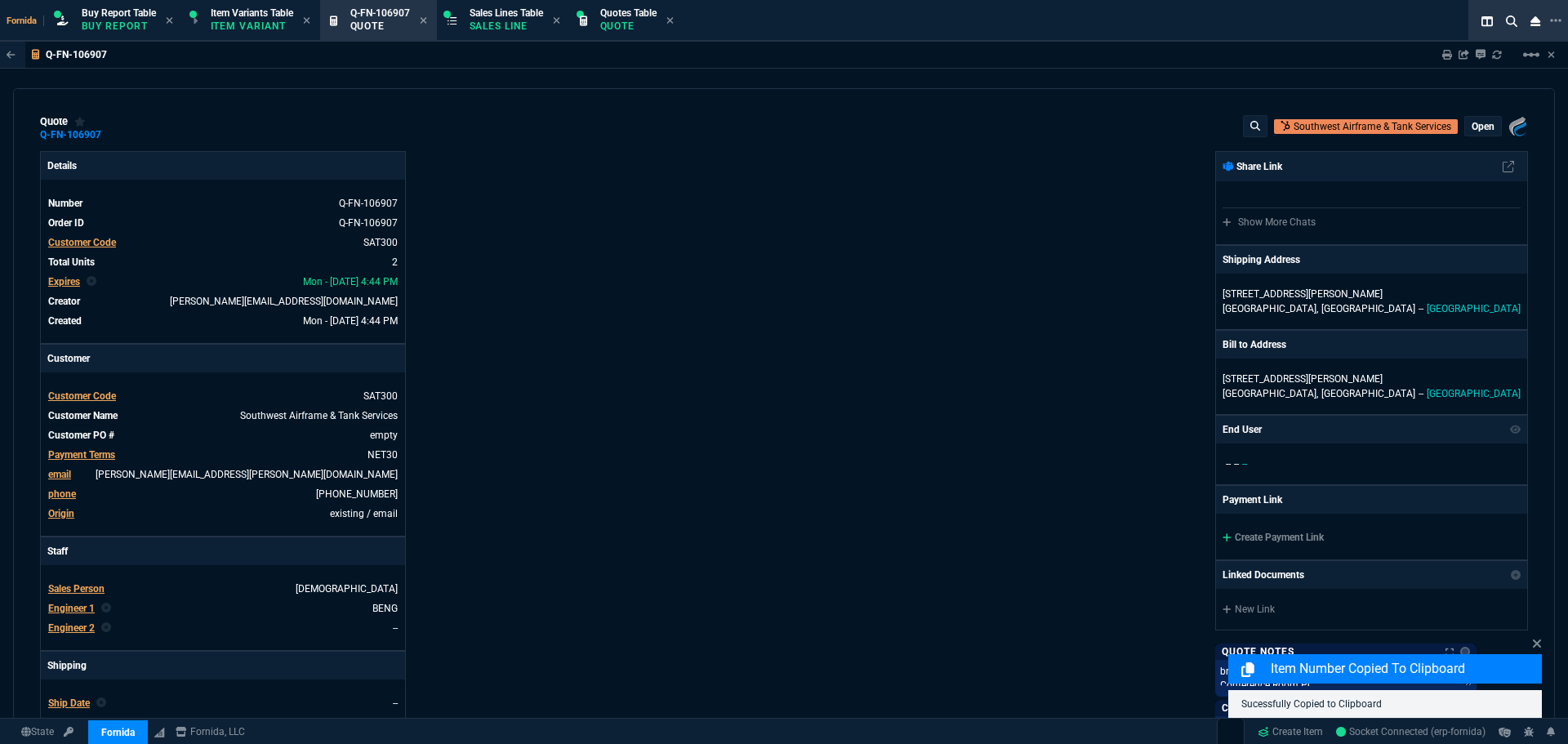
drag, startPoint x: 807, startPoint y: 173, endPoint x: 1205, endPoint y: 248, distance: 405.0
click at [825, 181] on div "Fornida, LLC 2609 Technology Dr Suite 300 Plano, TX 75074 Share Link Show More …" at bounding box center [1156, 572] width 744 height 842
click at [1447, 55] on icon at bounding box center [1447, 55] width 10 height 10
click at [944, 336] on div "Fornida, LLC 2609 Technology Dr Suite 300 Plano, TX 75074 Share Link Show More …" at bounding box center [1156, 572] width 744 height 842
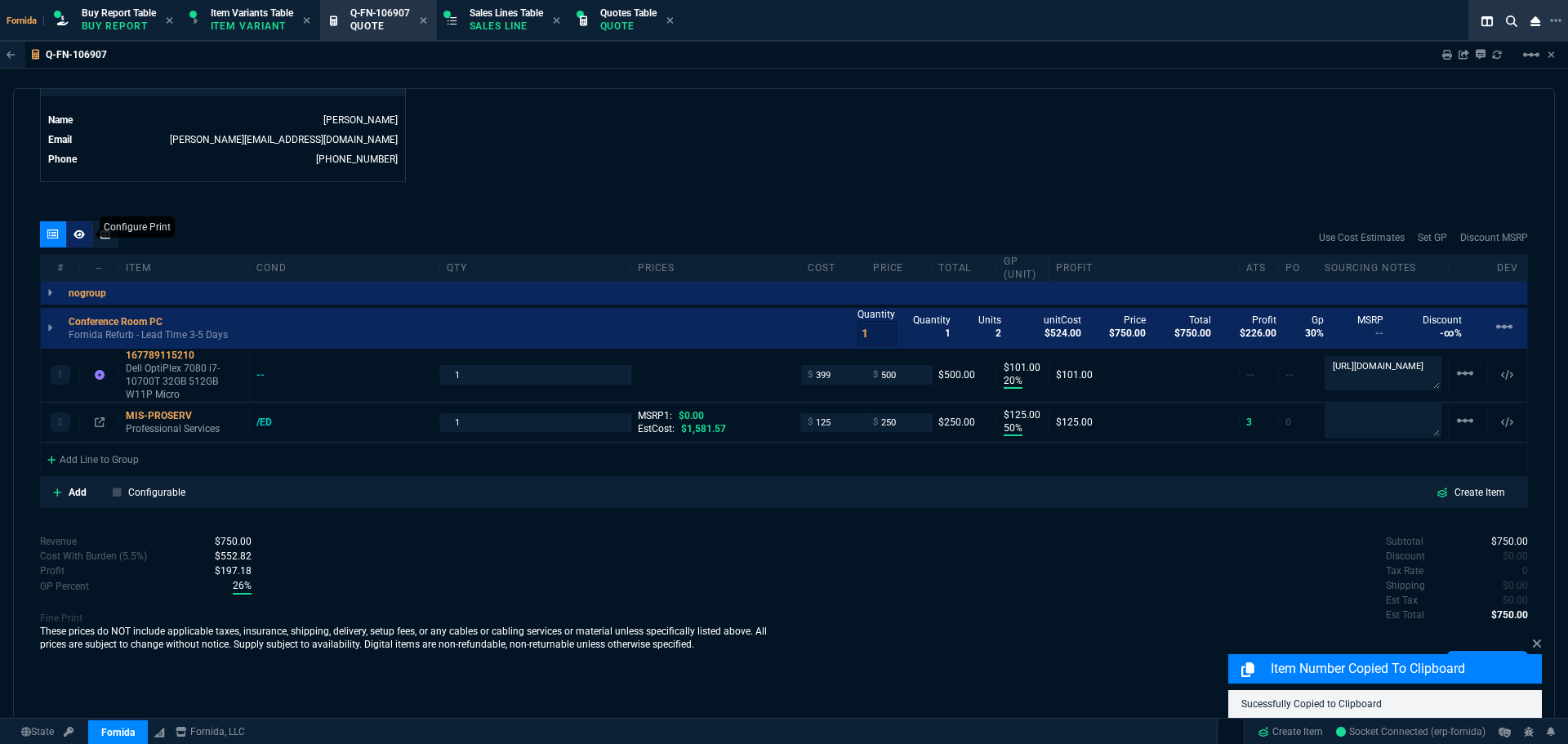
click at [77, 240] on nx-icon at bounding box center [80, 234] width 12 height 13
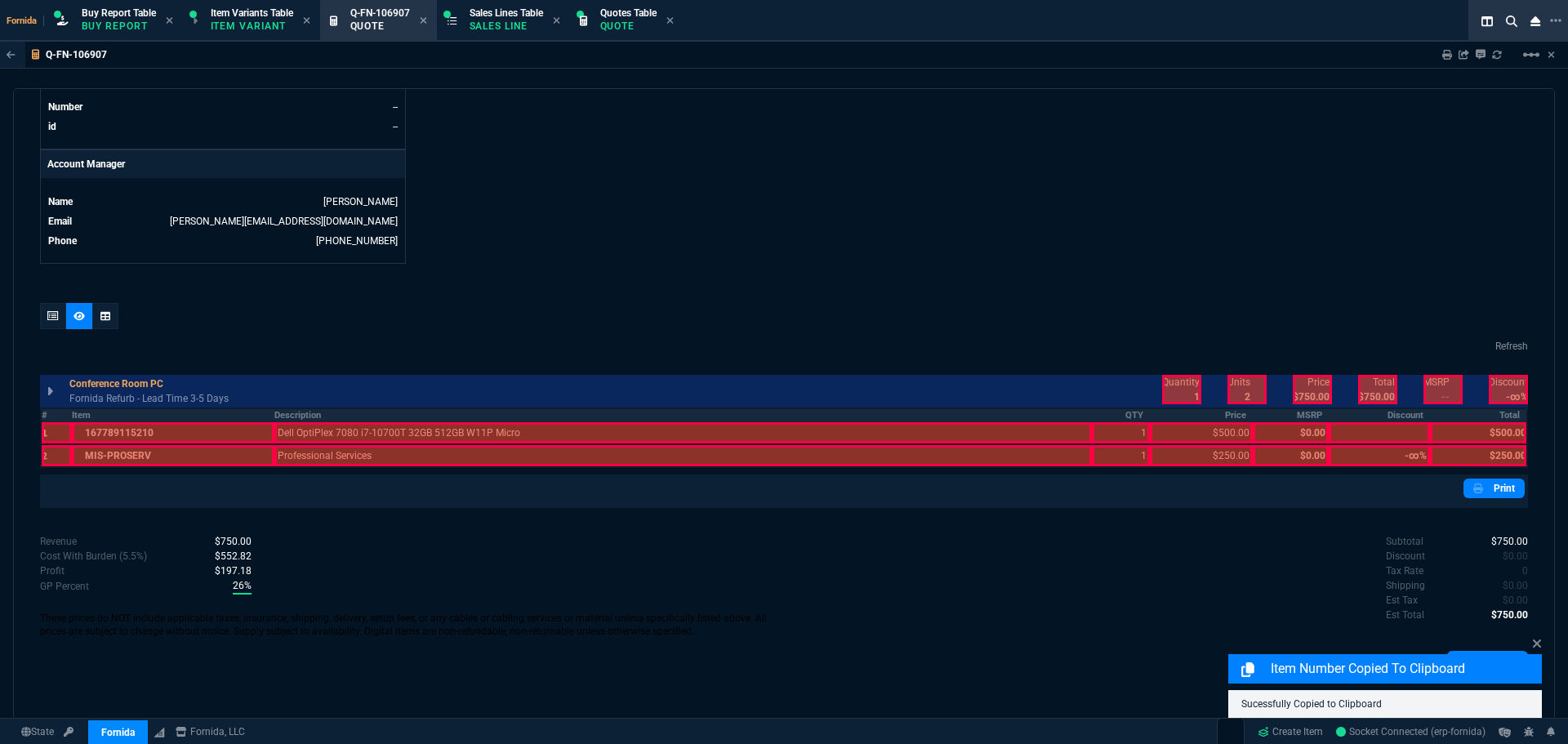
scroll to position [730, 0]
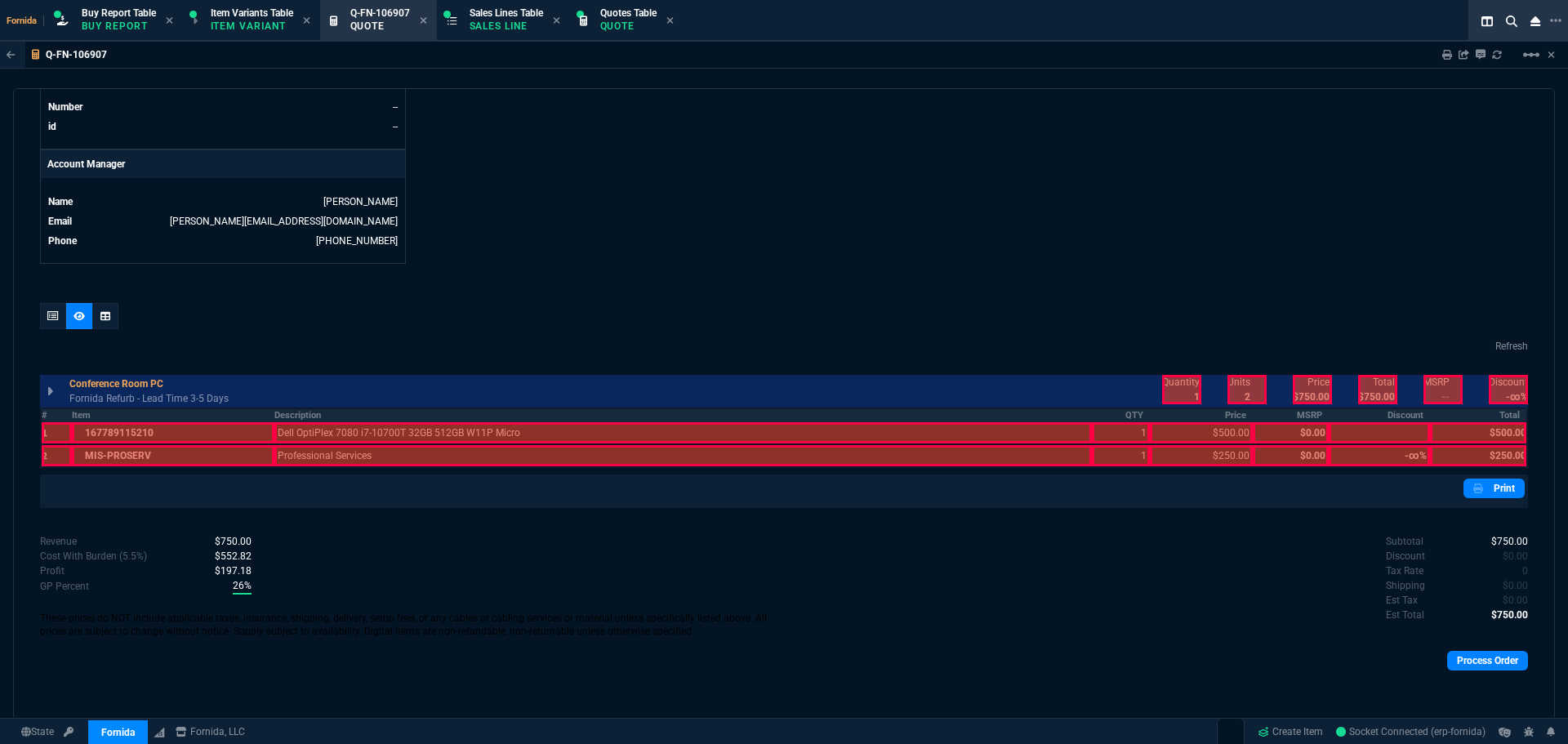
click at [570, 415] on th "Description" at bounding box center [682, 415] width 818 height 14
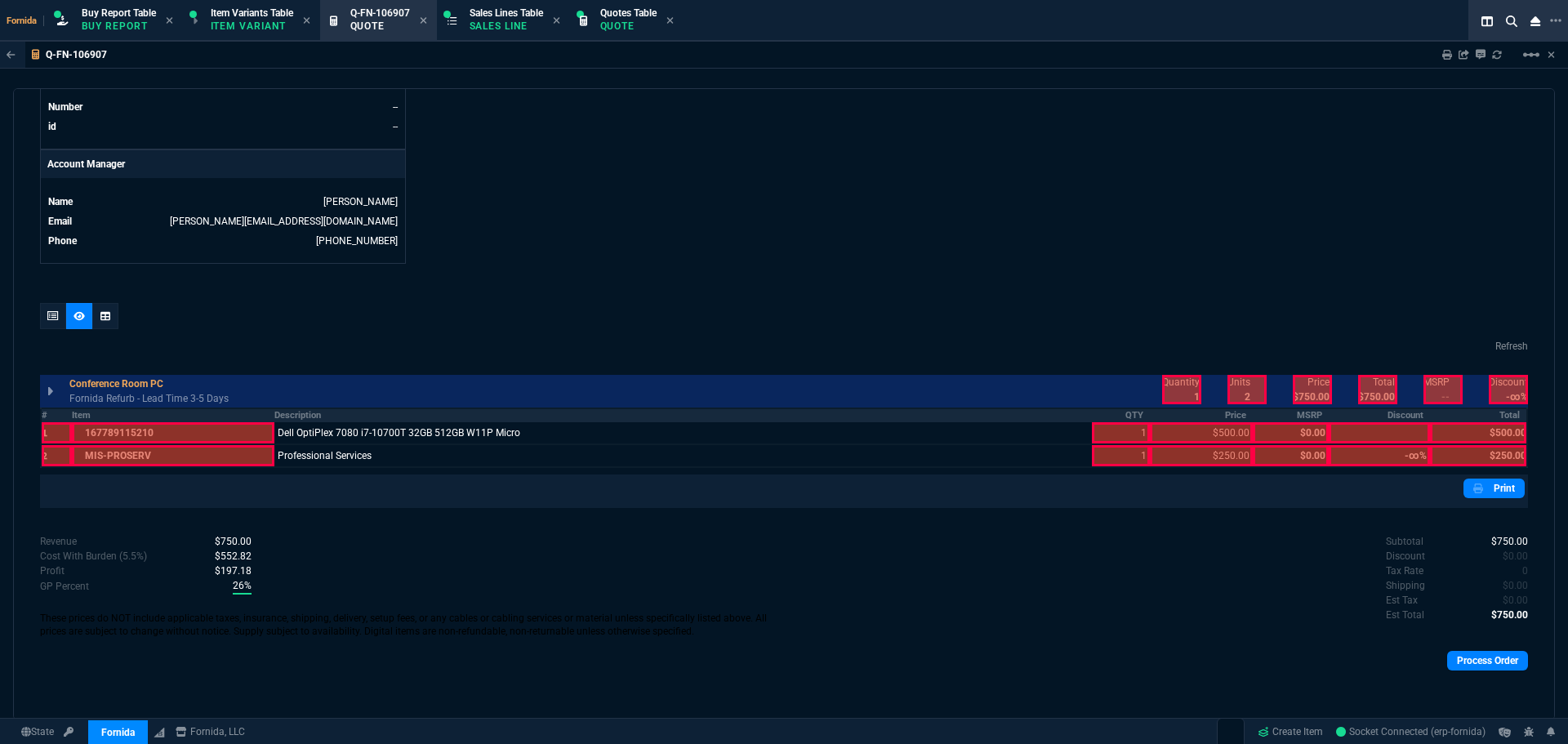
click at [1112, 415] on th "QTY" at bounding box center [1120, 415] width 58 height 14
click at [1197, 410] on th "Price" at bounding box center [1201, 415] width 103 height 14
click at [1178, 389] on div at bounding box center [1182, 390] width 39 height 29
click at [1305, 387] on div at bounding box center [1313, 390] width 39 height 29
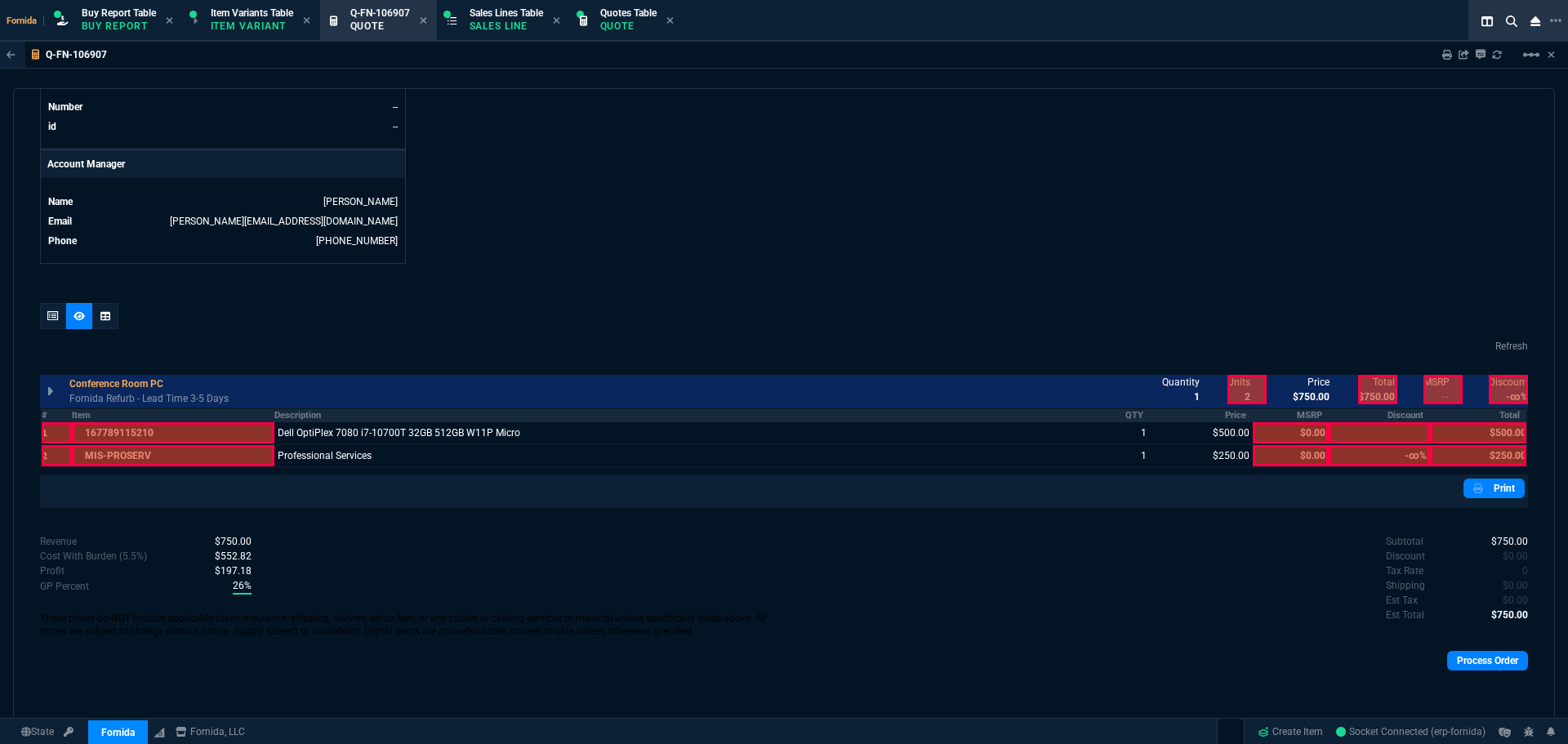
drag, startPoint x: 1368, startPoint y: 387, endPoint x: 1477, endPoint y: 410, distance: 111.4
click at [1369, 387] on div at bounding box center [1378, 390] width 39 height 29
click at [1484, 414] on th "Total" at bounding box center [1478, 415] width 97 height 14
click at [52, 313] on icon at bounding box center [53, 316] width 12 height 10
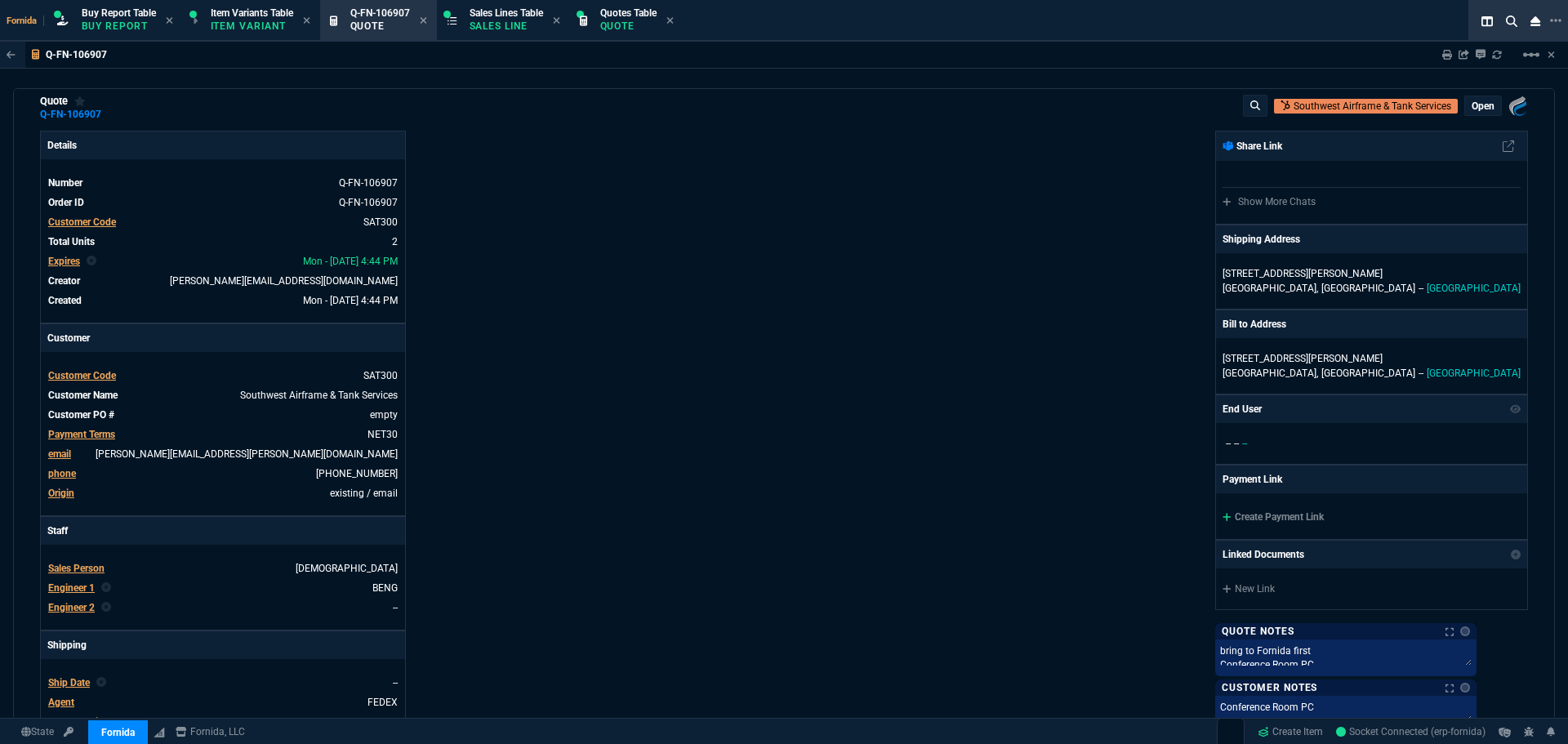
scroll to position [0, 0]
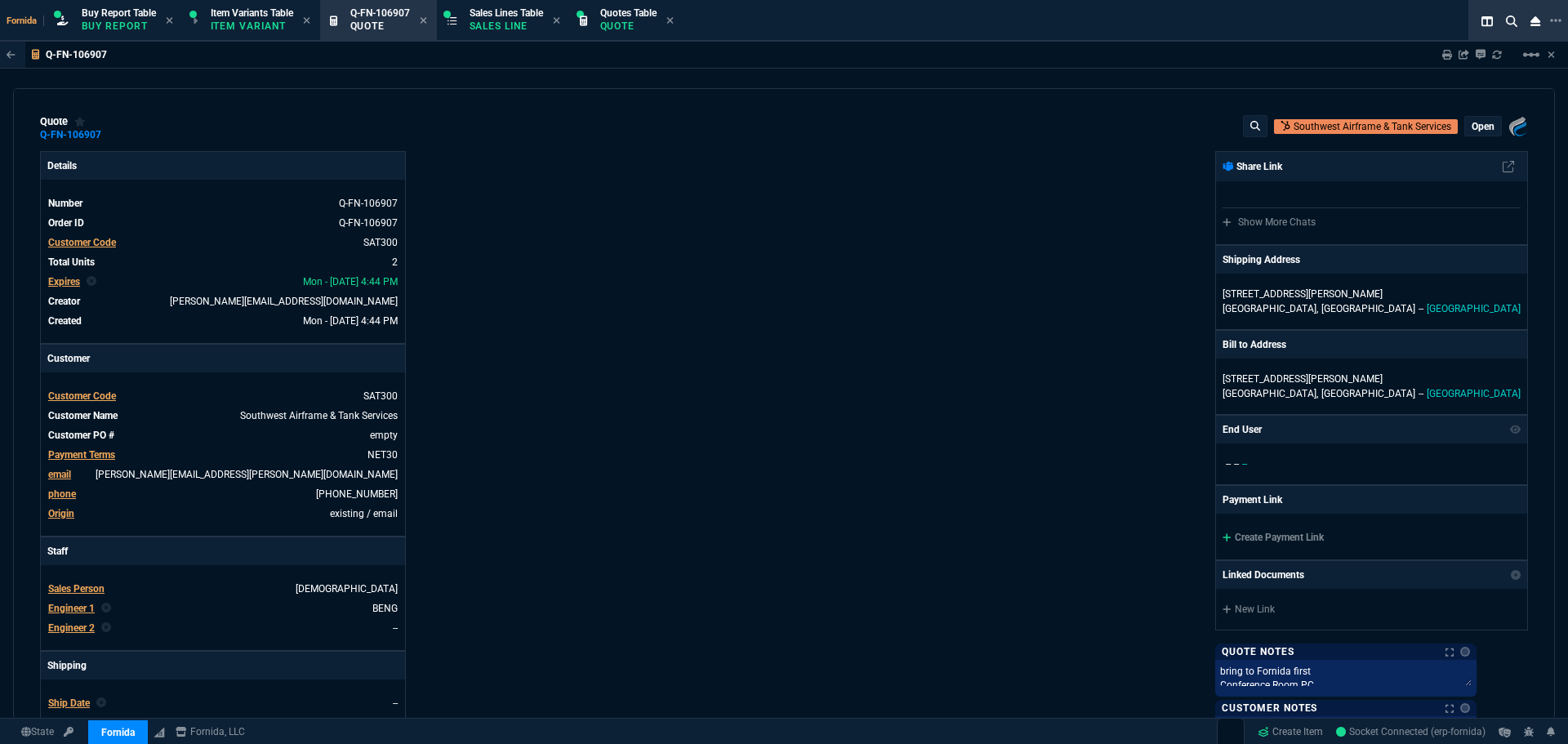
click at [1483, 121] on p "open" at bounding box center [1483, 126] width 23 height 13
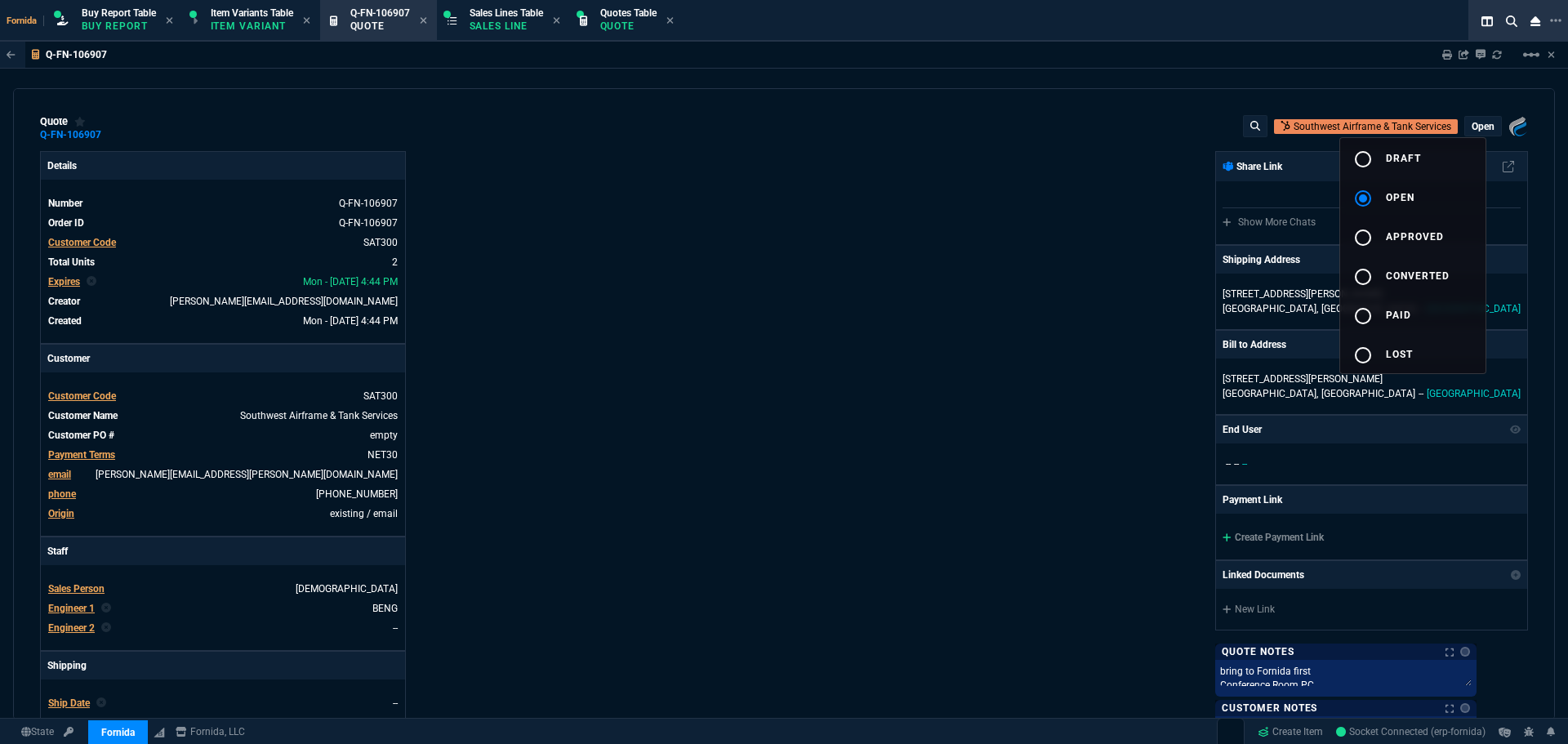
click at [1453, 147] on button "radio_button_unchecked draft" at bounding box center [1413, 158] width 145 height 39
click at [1070, 271] on div at bounding box center [784, 372] width 1568 height 744
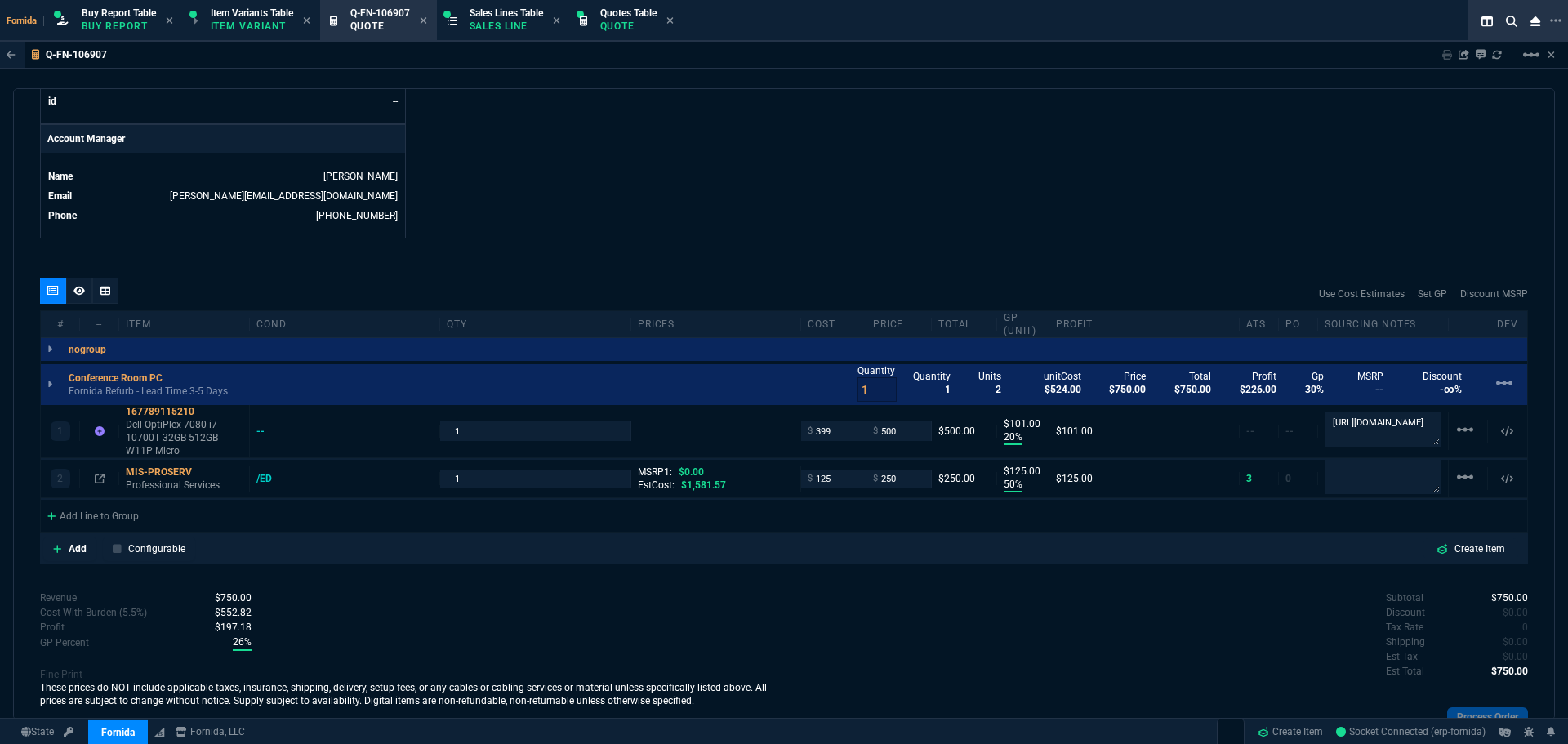
scroll to position [826, 0]
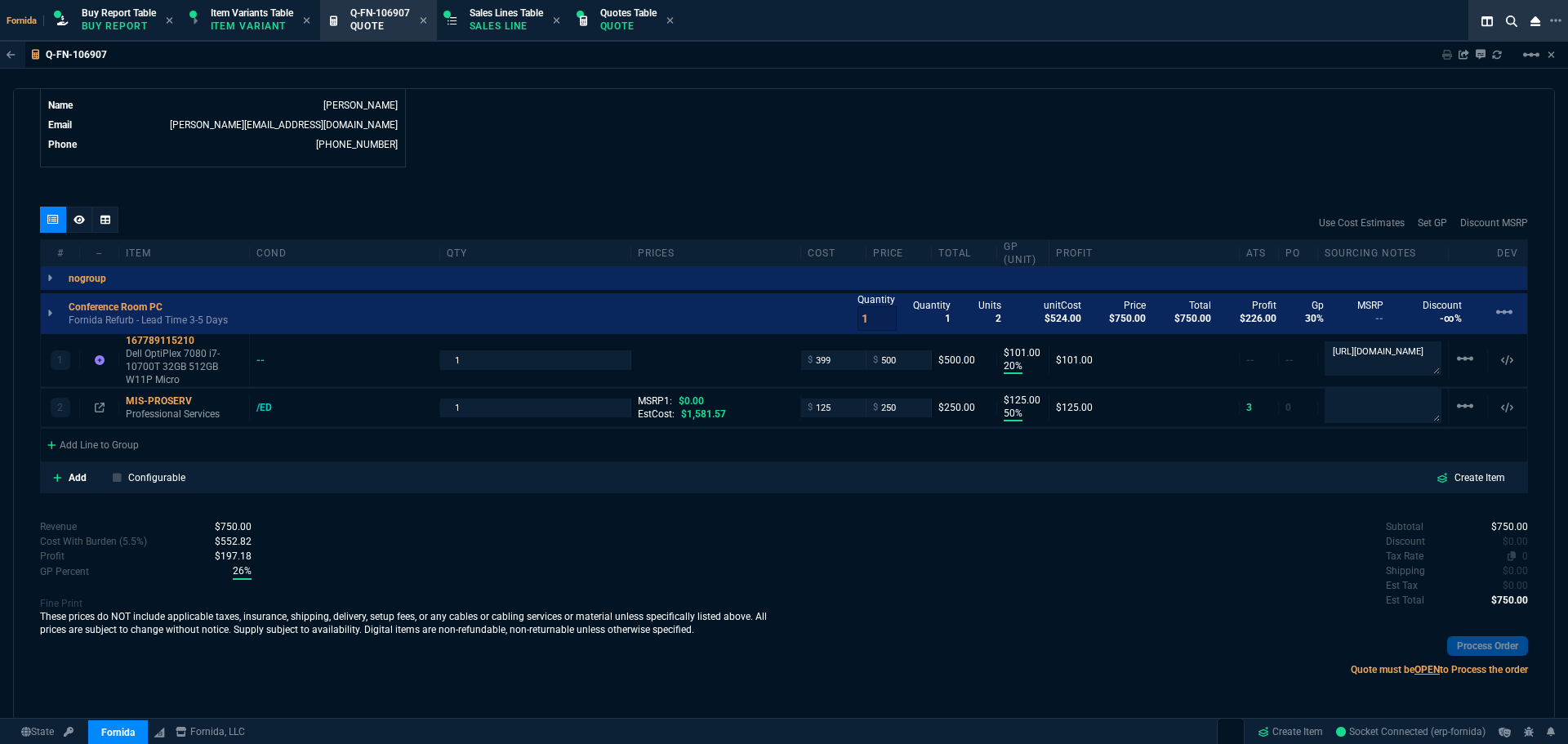
click at [1522, 552] on span "0" at bounding box center [1525, 557] width 6 height 12
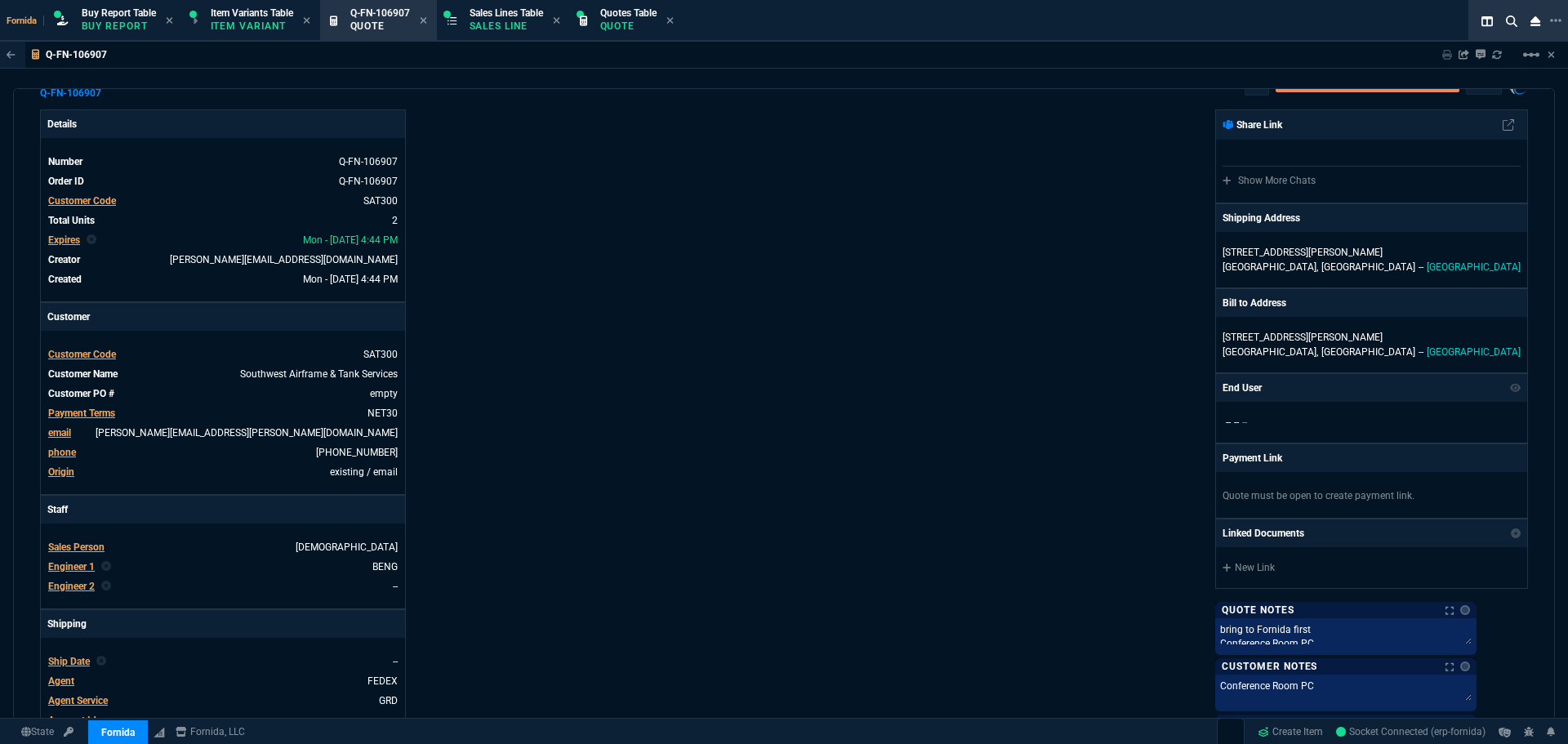
scroll to position [0, 0]
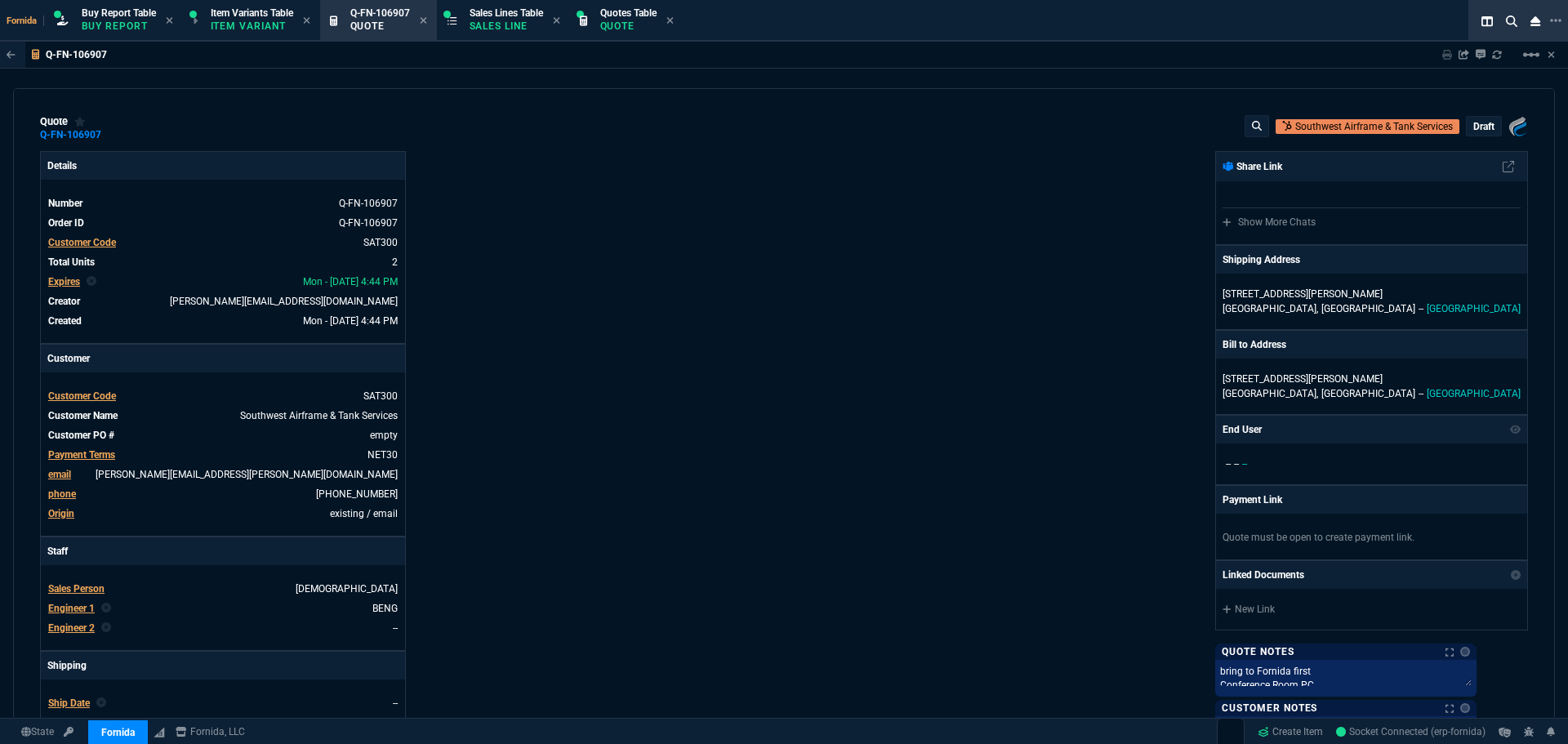
click at [1479, 121] on p "draft" at bounding box center [1484, 126] width 22 height 13
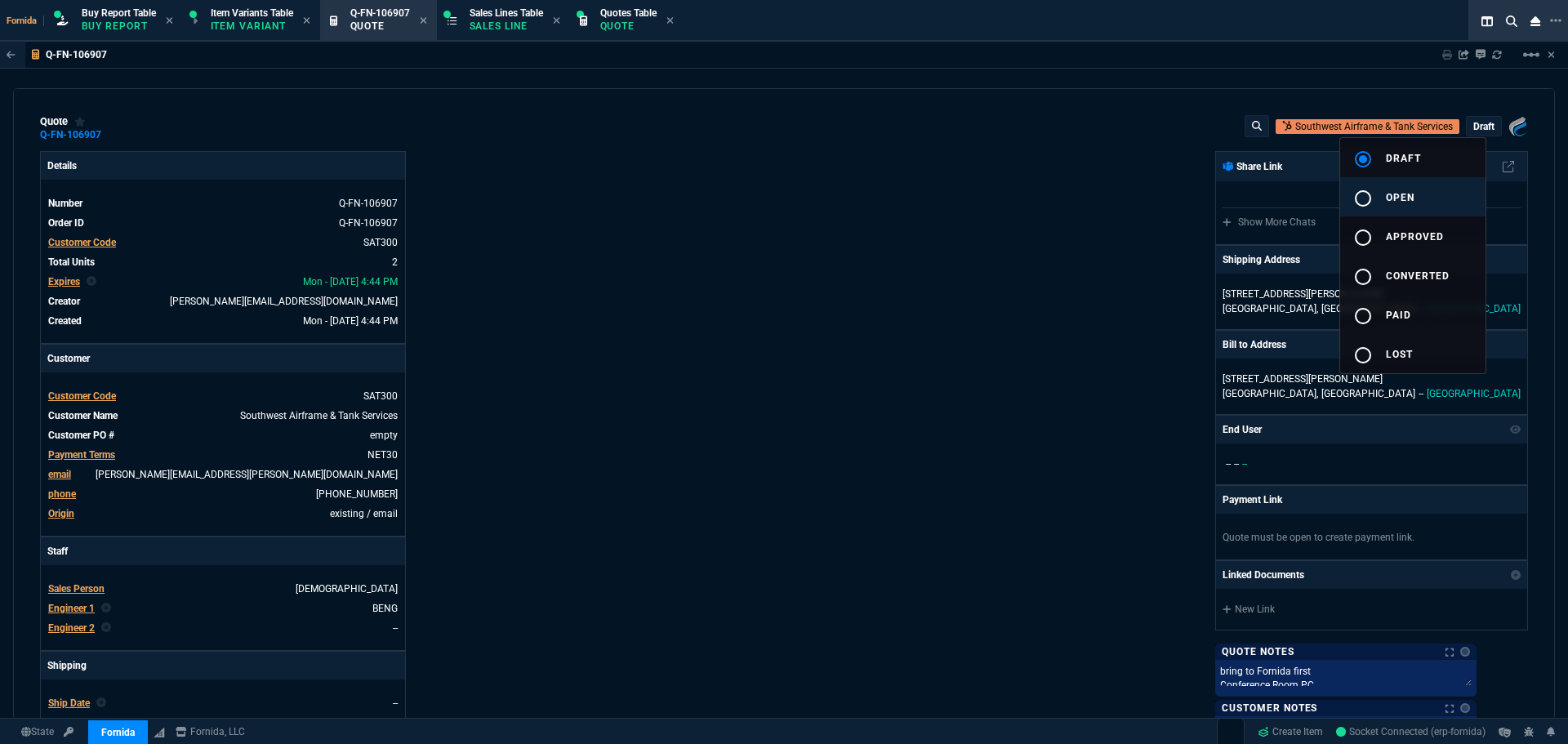
drag, startPoint x: 1429, startPoint y: 196, endPoint x: 1398, endPoint y: 196, distance: 31.0
click at [1429, 196] on button "radio_button_unchecked open" at bounding box center [1413, 196] width 145 height 39
drag, startPoint x: 580, startPoint y: 211, endPoint x: 264, endPoint y: 153, distance: 321.3
click at [588, 209] on div at bounding box center [784, 372] width 1568 height 744
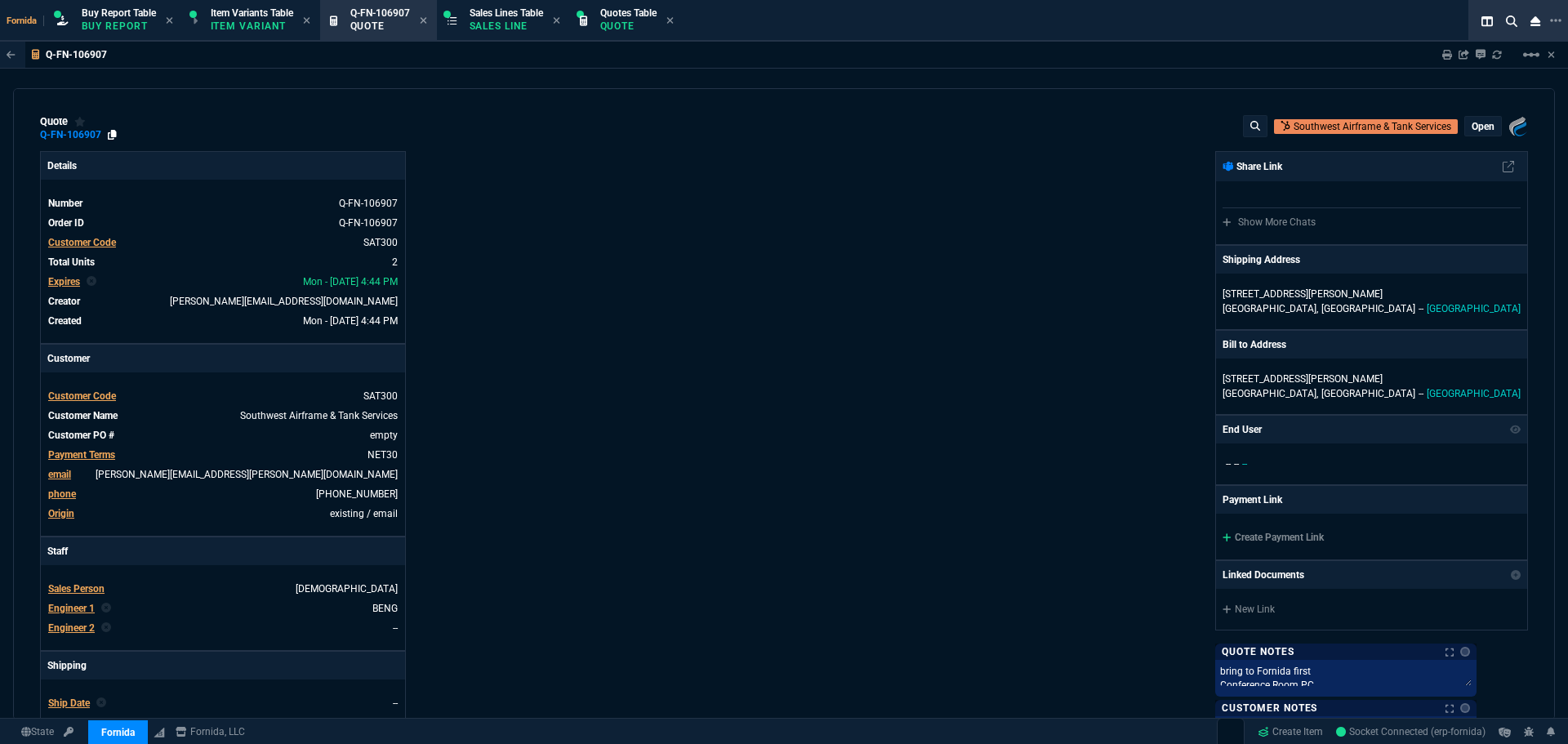
click at [114, 140] on fa-icon at bounding box center [112, 134] width 9 height 12
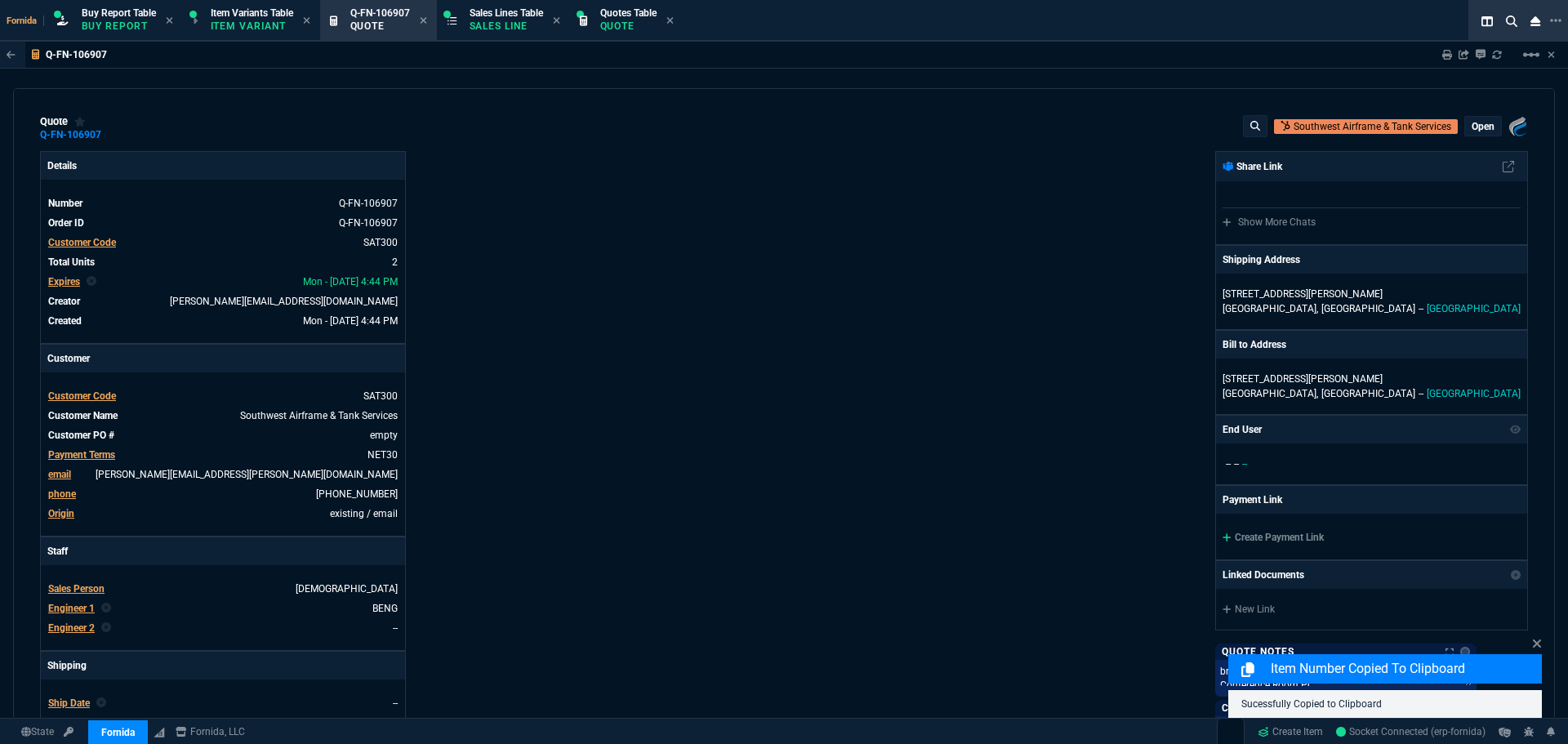
drag, startPoint x: 969, startPoint y: 196, endPoint x: 1330, endPoint y: 113, distance: 370.4
click at [1001, 195] on div "Fornida, LLC 2609 Technology Dr Suite 300 Plano, TX 75074 Share Link Show More …" at bounding box center [1156, 572] width 744 height 842
click at [1439, 56] on div "Sharing Q-FN-106907 Link Dev Link Share on Teams linear_scale" at bounding box center [1489, 54] width 134 height 27
click at [1443, 55] on icon at bounding box center [1447, 55] width 10 height 10
